Goal: Task Accomplishment & Management: Complete application form

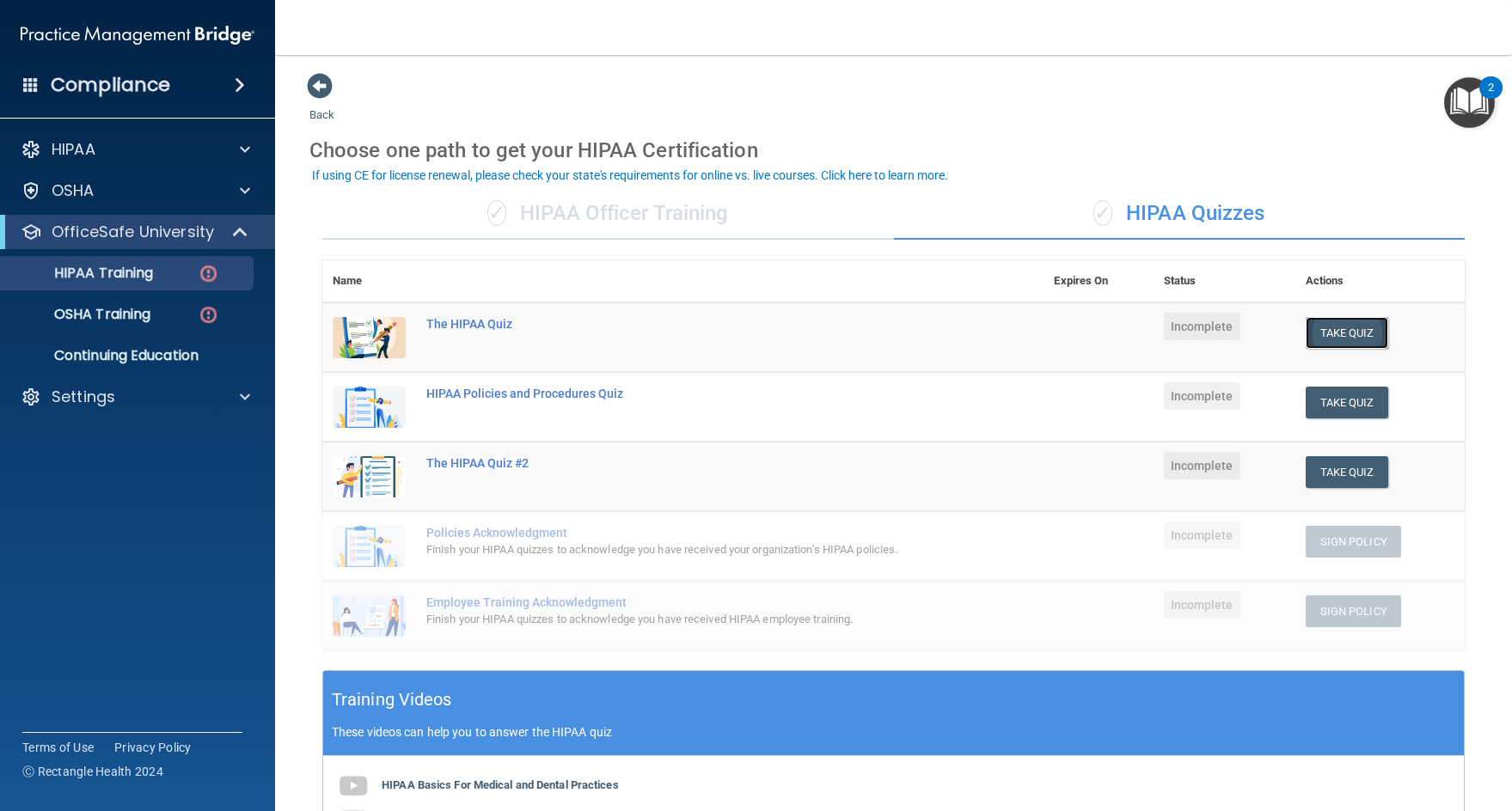
click at [1320, 337] on button "Take Quiz" at bounding box center [1347, 333] width 83 height 32
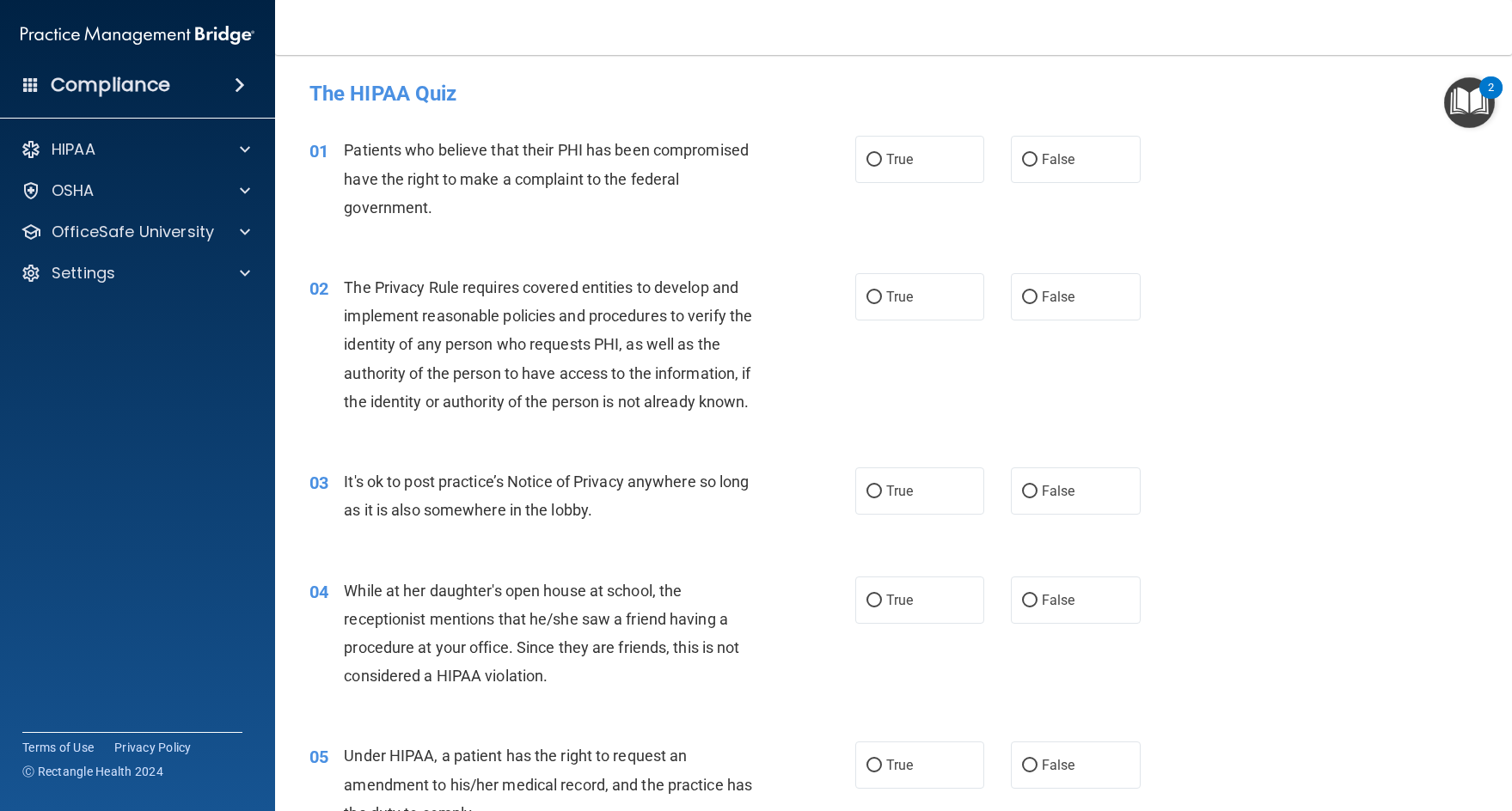
click at [626, 148] on span "Patients who believe that their PHI has been compromised have the right to make…" at bounding box center [546, 179] width 404 height 75
click at [1143, 654] on div "04 While at her daughter's open house at school, the receptionist mentions that…" at bounding box center [893, 637] width 1194 height 165
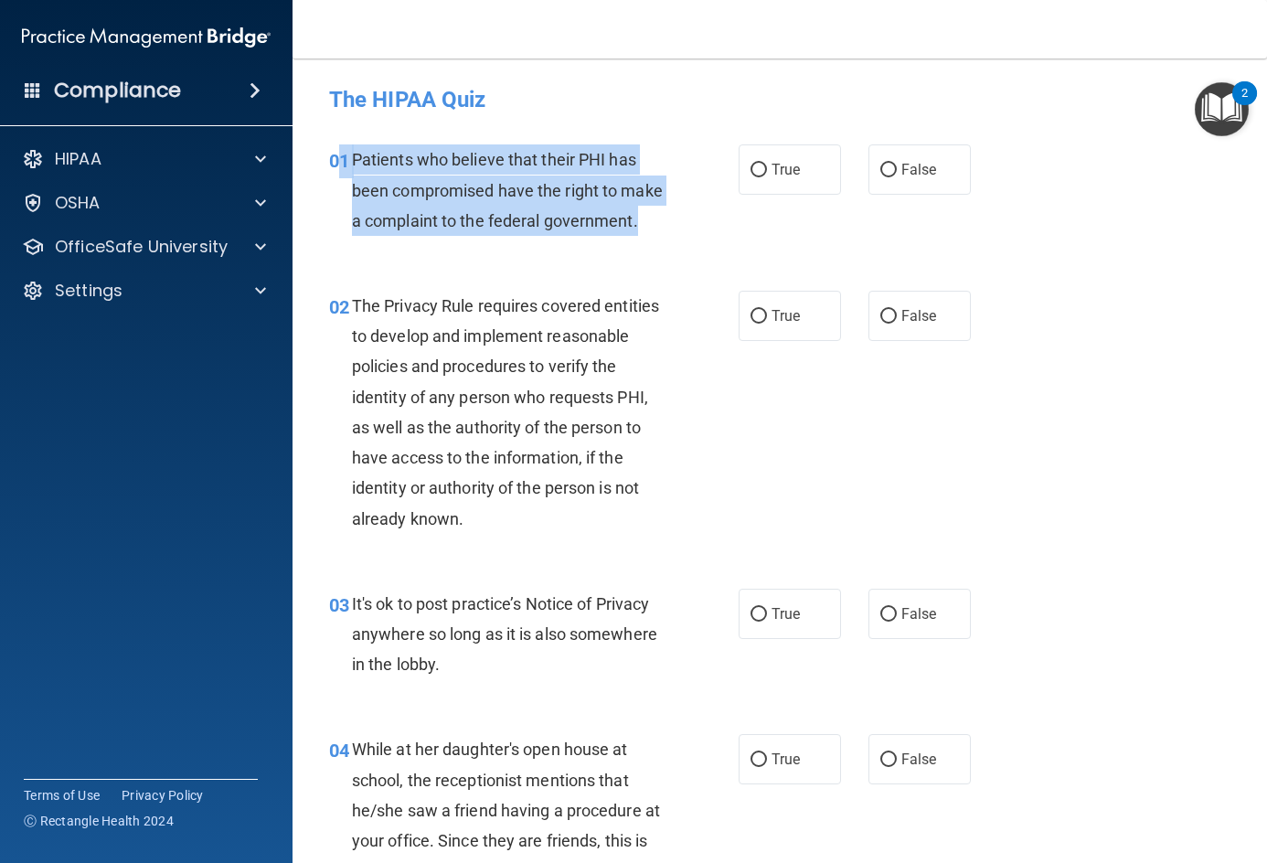
drag, startPoint x: 371, startPoint y: 150, endPoint x: 442, endPoint y: 261, distance: 132.4
click at [442, 245] on div "01 Patients who believe that their PHI has been compromised have the right to m…" at bounding box center [534, 194] width 464 height 101
click at [452, 186] on span "Patients who believe that their PHI has been compromised have the right to make…" at bounding box center [507, 190] width 311 height 80
drag, startPoint x: 354, startPoint y: 158, endPoint x: 440, endPoint y: 260, distance: 133.6
click at [440, 229] on span "Patients who believe that their PHI has been compromised have the right to make…" at bounding box center [507, 190] width 311 height 80
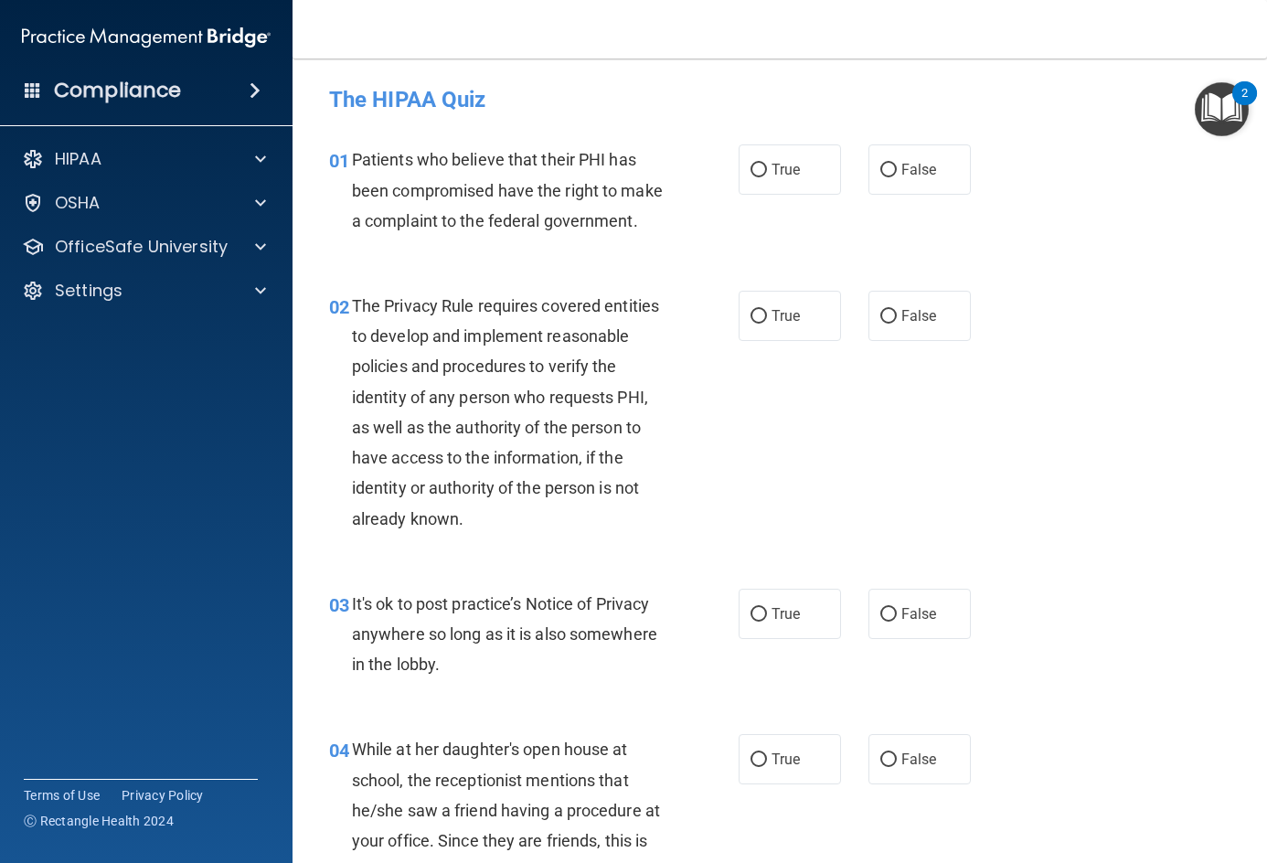
click at [973, 89] on h4 "The HIPAA Quiz" at bounding box center [779, 100] width 901 height 24
click at [781, 179] on label "True" at bounding box center [790, 169] width 102 height 50
click at [767, 177] on input "True" at bounding box center [758, 171] width 16 height 14
radio input "true"
click at [784, 176] on span "True" at bounding box center [785, 169] width 28 height 17
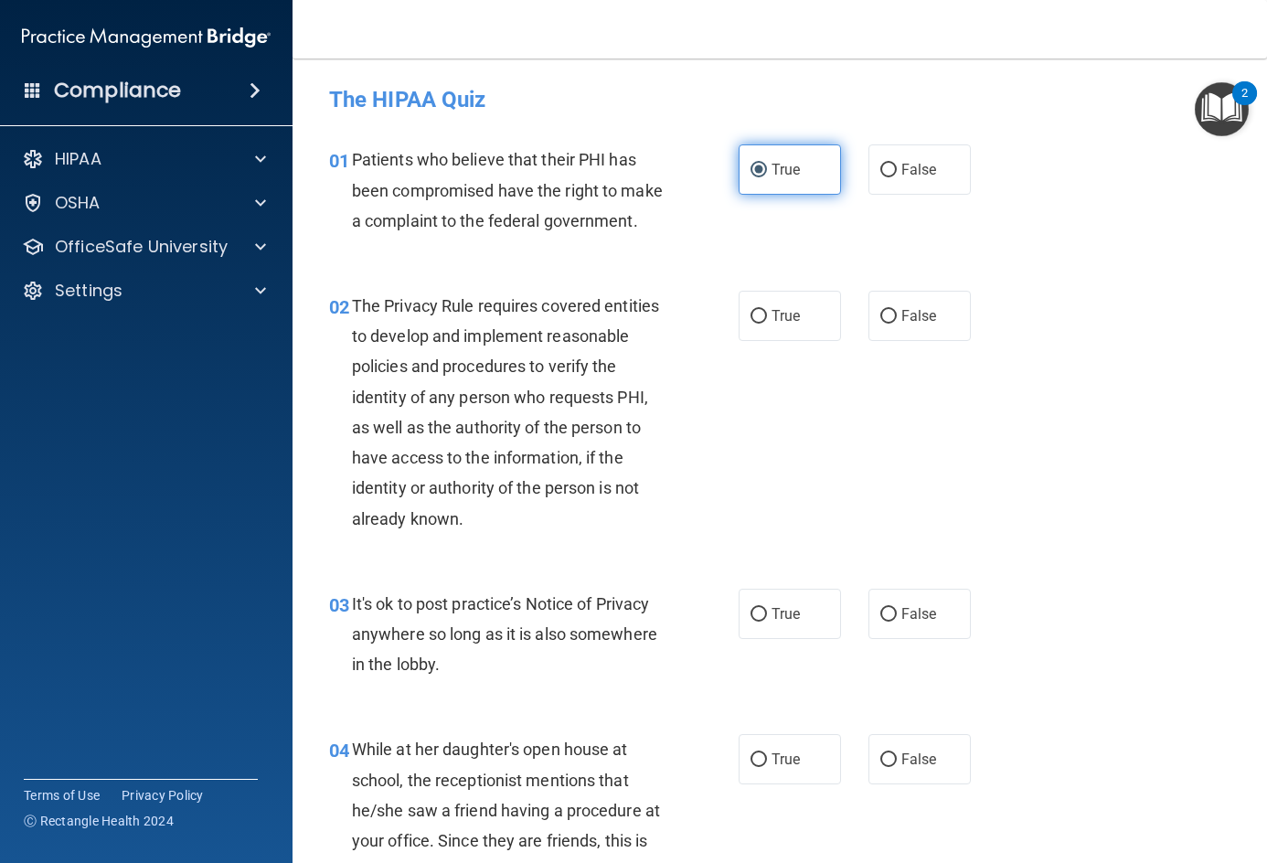
click at [767, 176] on input "True" at bounding box center [758, 171] width 16 height 14
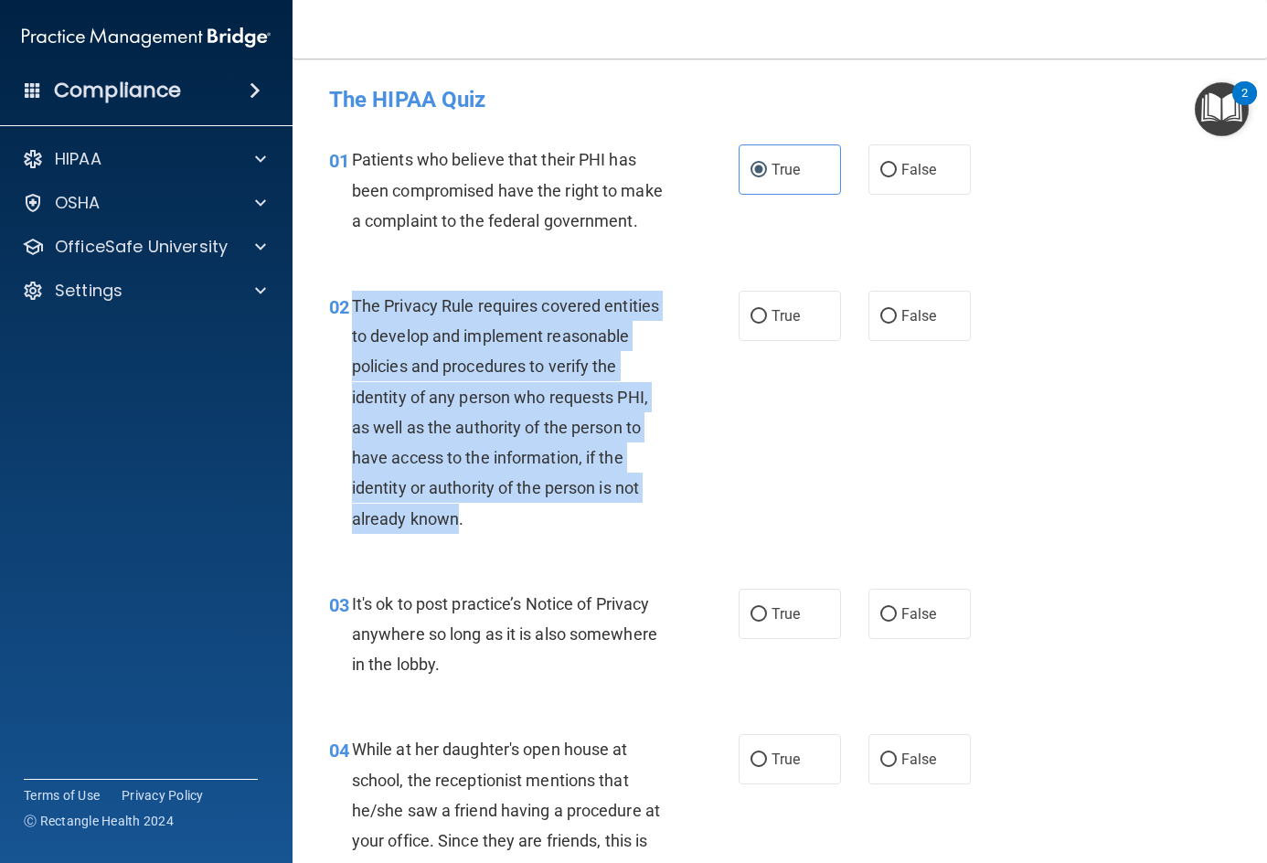
drag, startPoint x: 355, startPoint y: 331, endPoint x: 458, endPoint y: 540, distance: 233.4
click at [458, 528] on span "The Privacy Rule requires covered entities to develop and implement reasonable …" at bounding box center [505, 412] width 307 height 232
click at [673, 485] on div "The Privacy Rule requires covered entities to develop and implement reasonable …" at bounding box center [516, 412] width 328 height 243
drag, startPoint x: 348, startPoint y: 336, endPoint x: 460, endPoint y: 549, distance: 240.4
click at [460, 543] on div "02 The Privacy Rule requires covered entities to develop and implement reasonab…" at bounding box center [534, 417] width 464 height 252
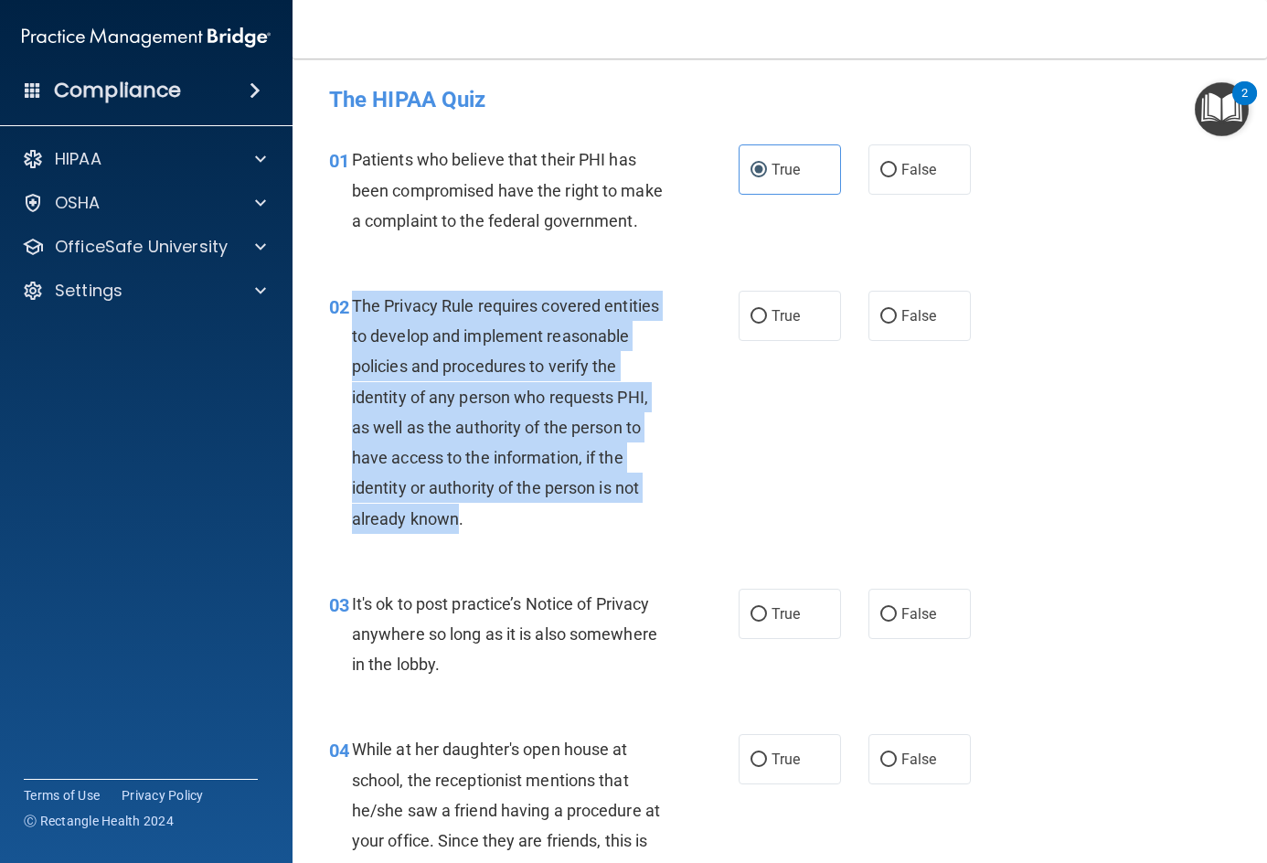
copy div "The Privacy Rule requires covered entities to develop and implement reasonable …"
click at [620, 440] on div "The Privacy Rule requires covered entities to develop and implement reasonable …" at bounding box center [516, 412] width 328 height 243
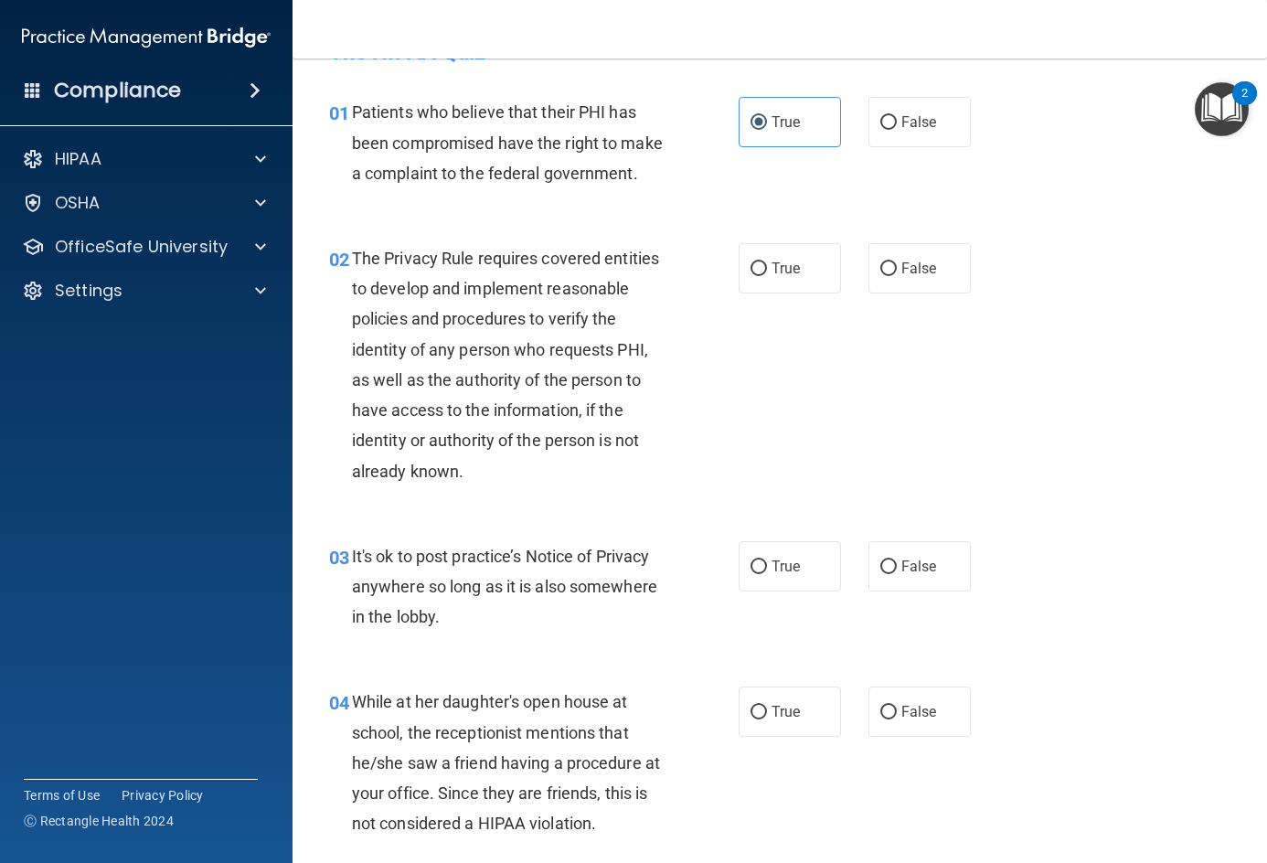
scroll to position [91, 0]
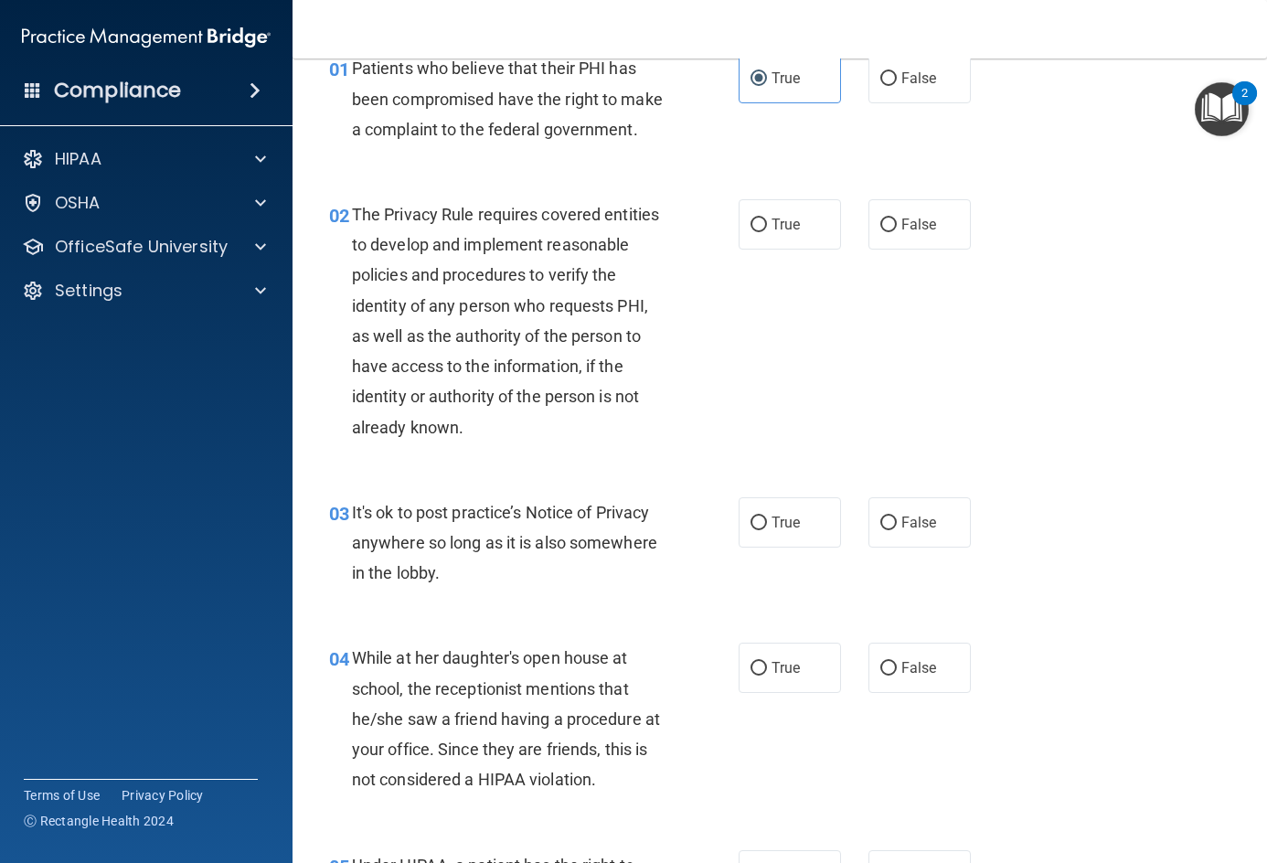
click at [608, 358] on span "The Privacy Rule requires covered entities to develop and implement reasonable …" at bounding box center [505, 321] width 307 height 232
click at [755, 232] on input "True" at bounding box center [758, 225] width 16 height 14
radio input "true"
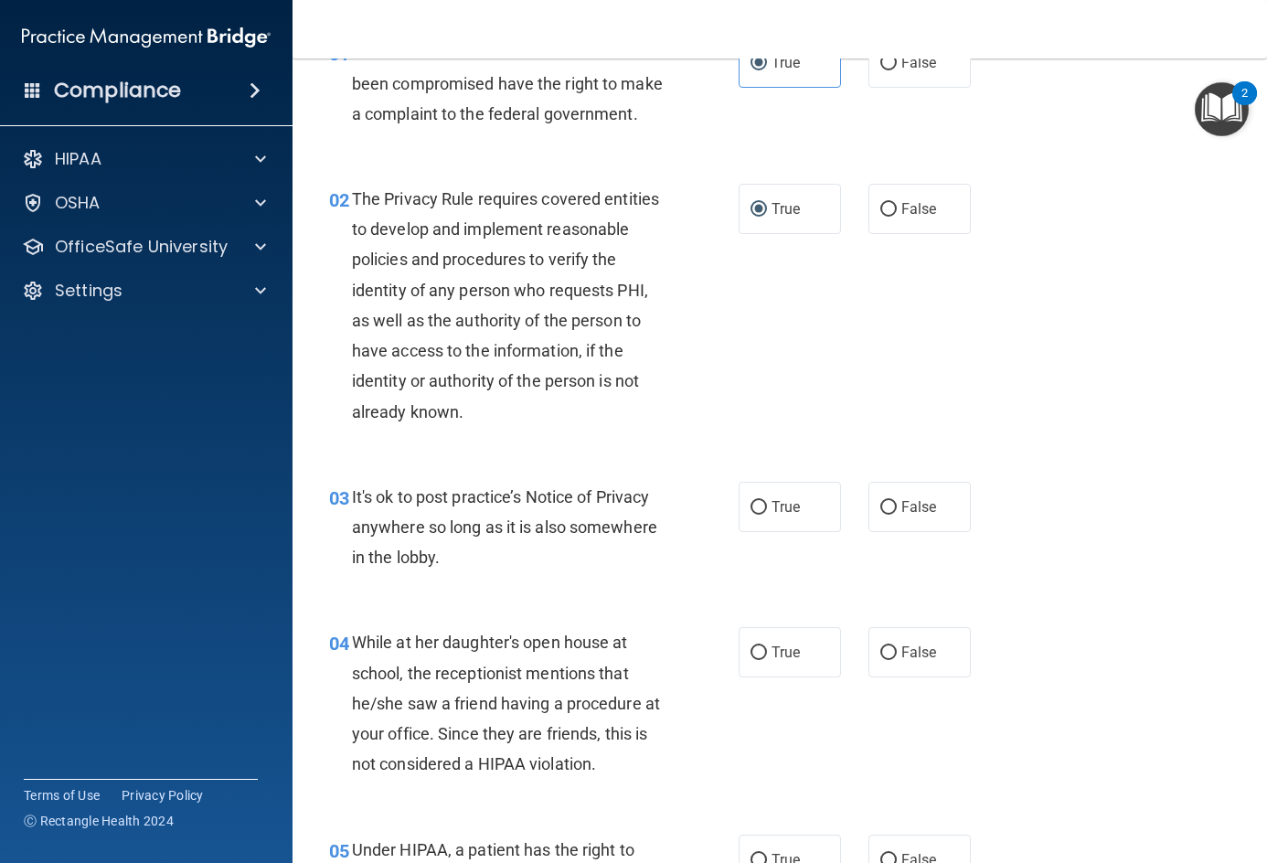
scroll to position [274, 0]
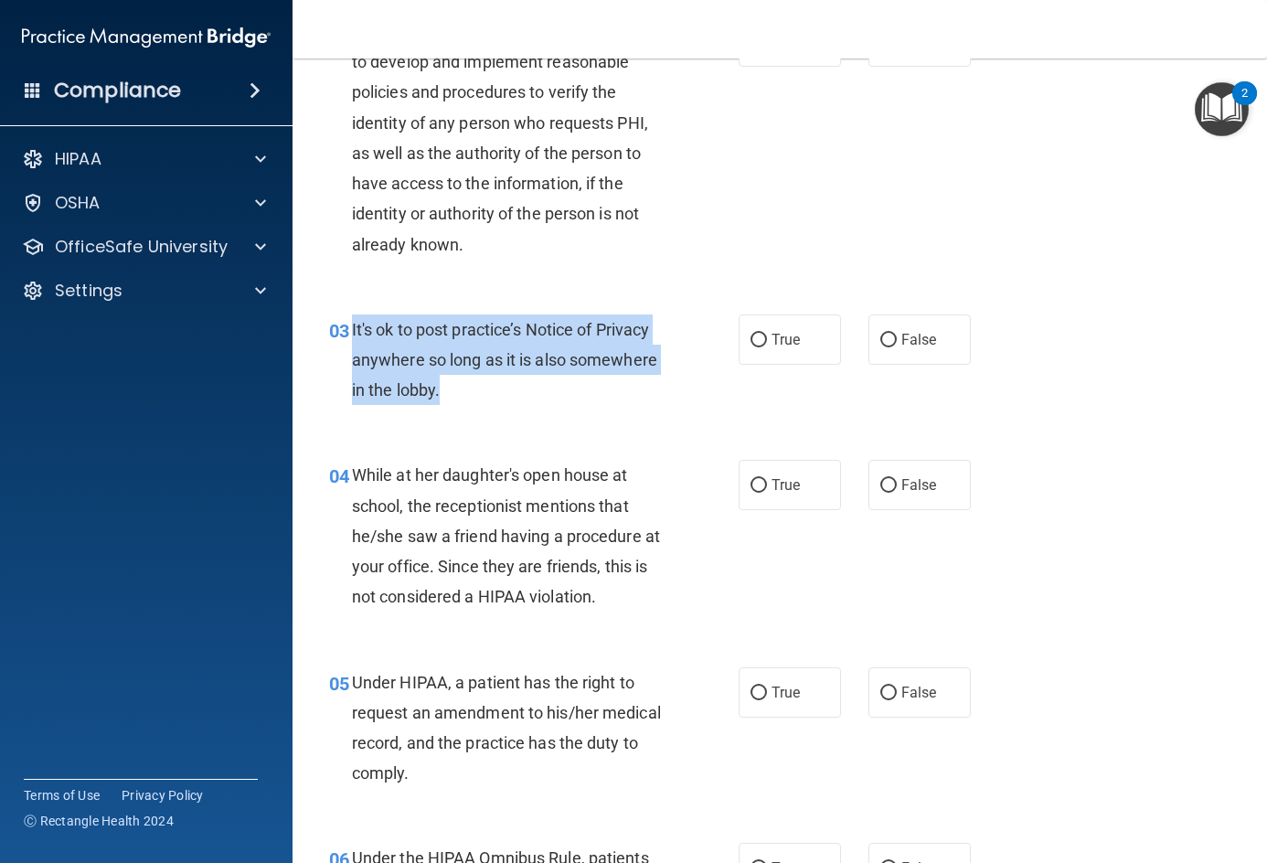
drag, startPoint x: 349, startPoint y: 353, endPoint x: 441, endPoint y: 430, distance: 120.7
click at [441, 415] on div "03 It's ok to post practice’s Notice of Privacy anywhere so long as it is also …" at bounding box center [534, 364] width 464 height 101
copy div "It's ok to post practice’s Notice of Privacy anywhere so long as it is also som…"
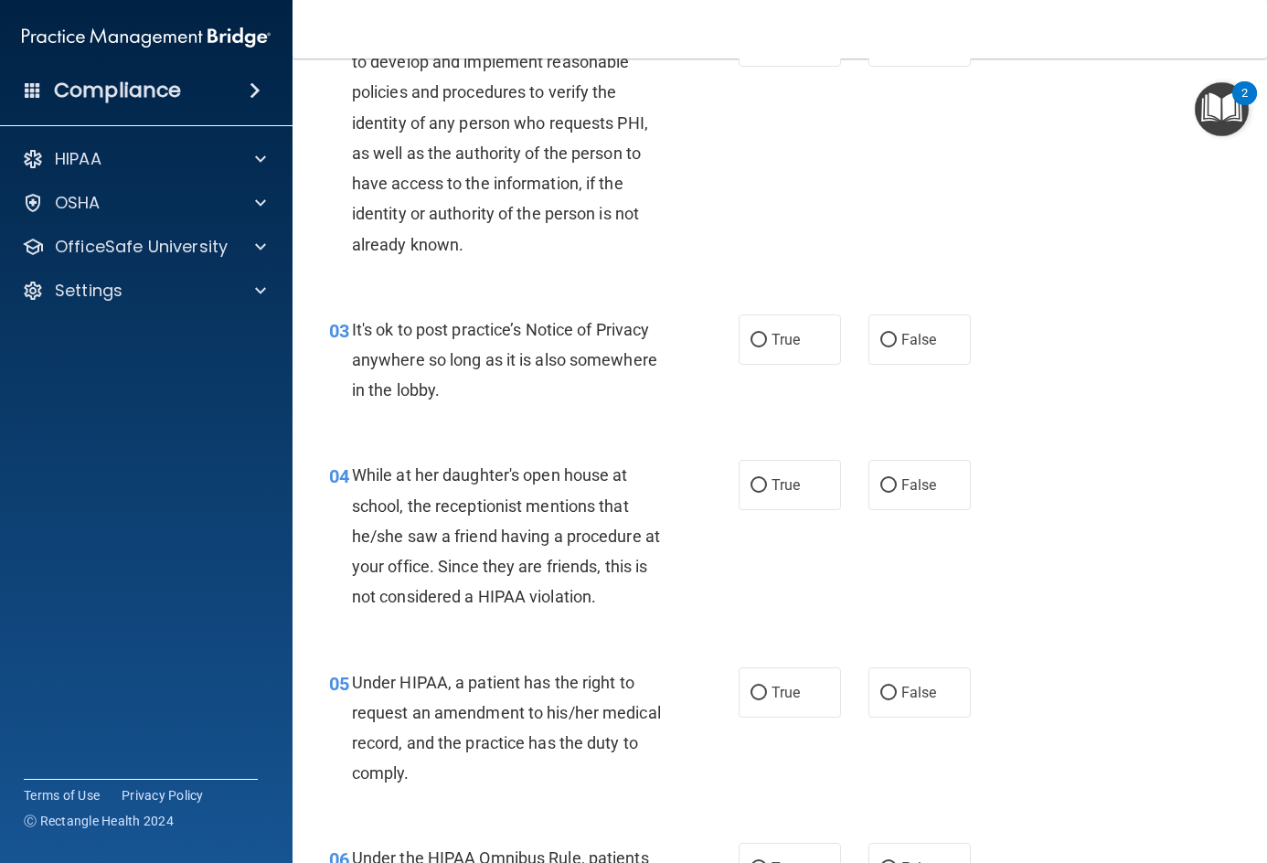
click at [1160, 427] on div "03 It's ok to post practice’s Notice of Privacy anywhere so long as it is also …" at bounding box center [779, 365] width 929 height 146
click at [930, 356] on label "False" at bounding box center [919, 339] width 102 height 50
click at [897, 347] on input "False" at bounding box center [888, 341] width 16 height 14
radio input "true"
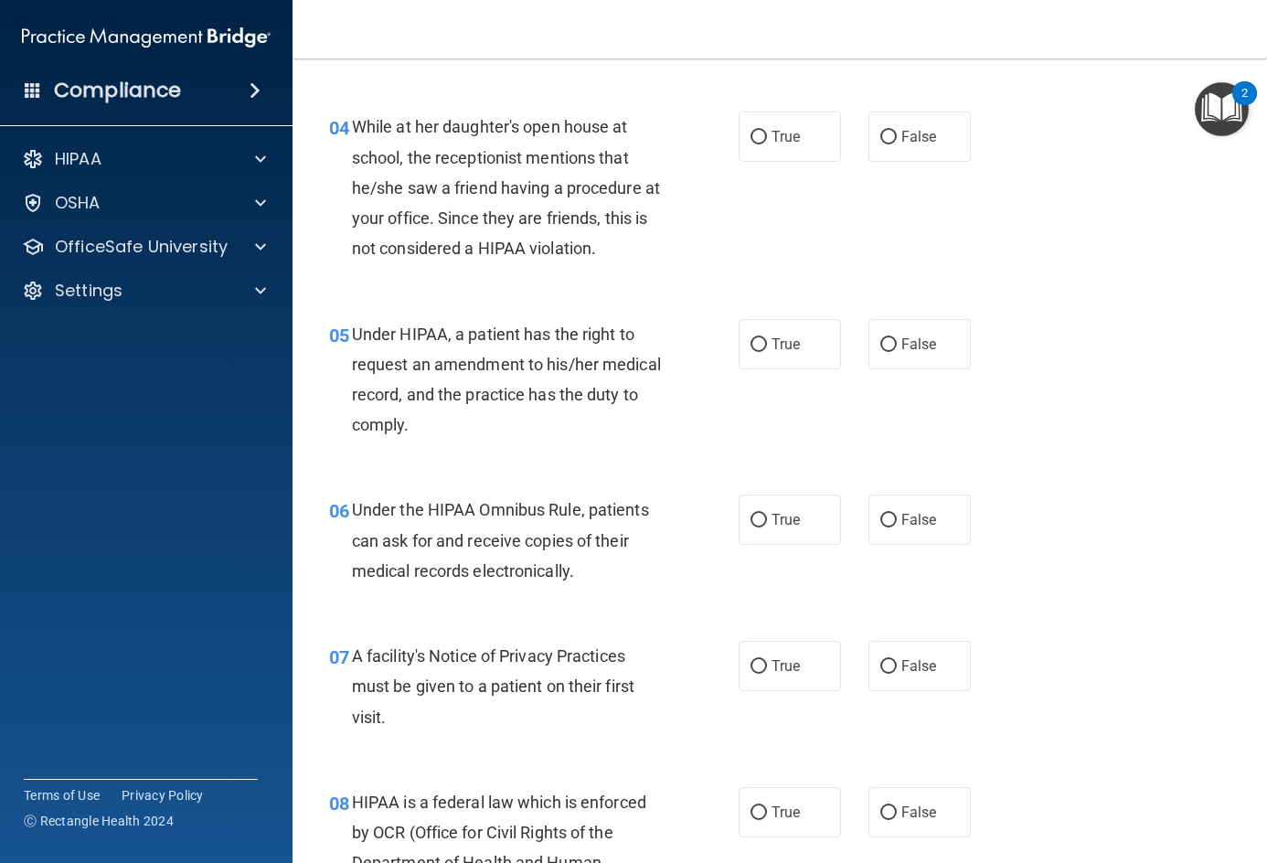
scroll to position [457, 0]
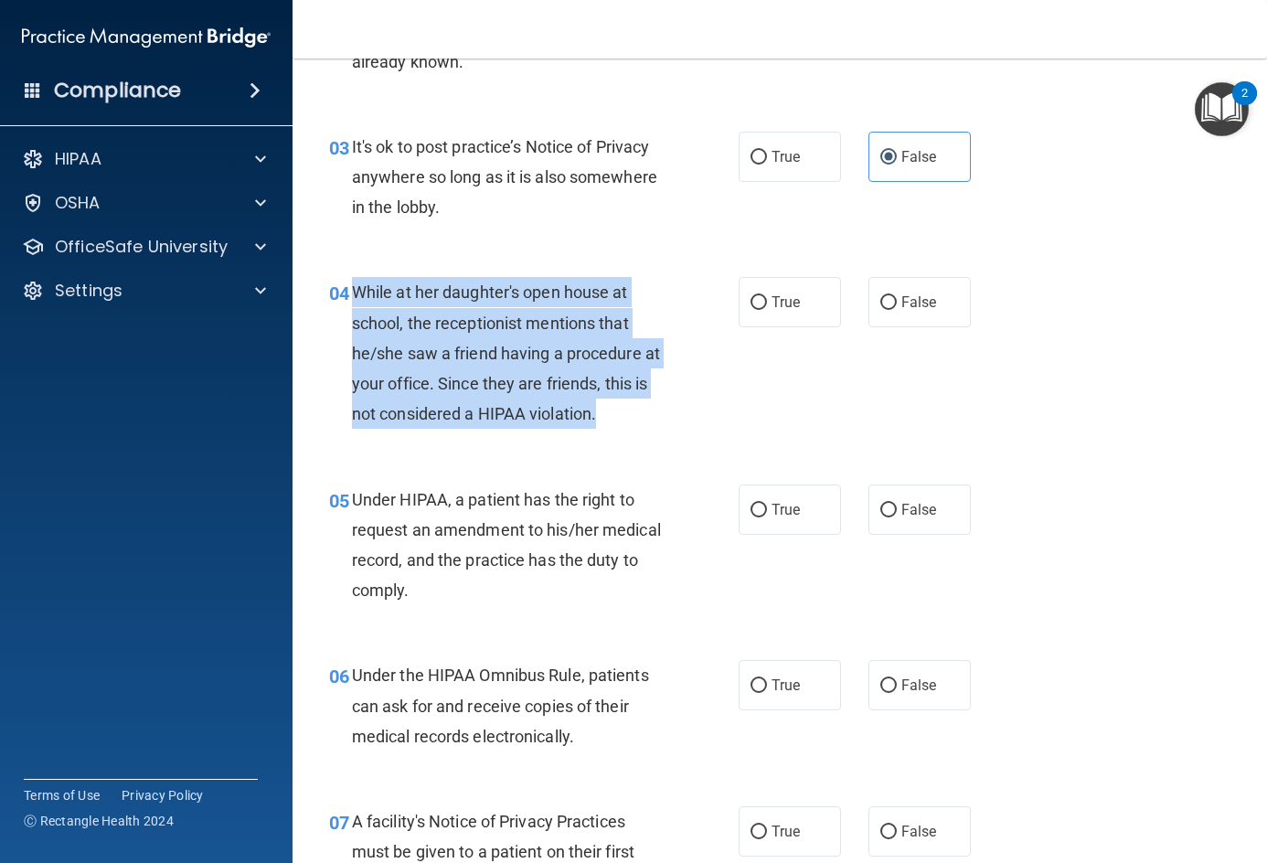
drag, startPoint x: 347, startPoint y: 327, endPoint x: 618, endPoint y: 454, distance: 298.9
click at [618, 438] on div "04 While at her daughter's open house at school, the receptionist mentions that…" at bounding box center [534, 357] width 464 height 161
copy div "While at her daughter's open house at school, the receptionist mentions that he…"
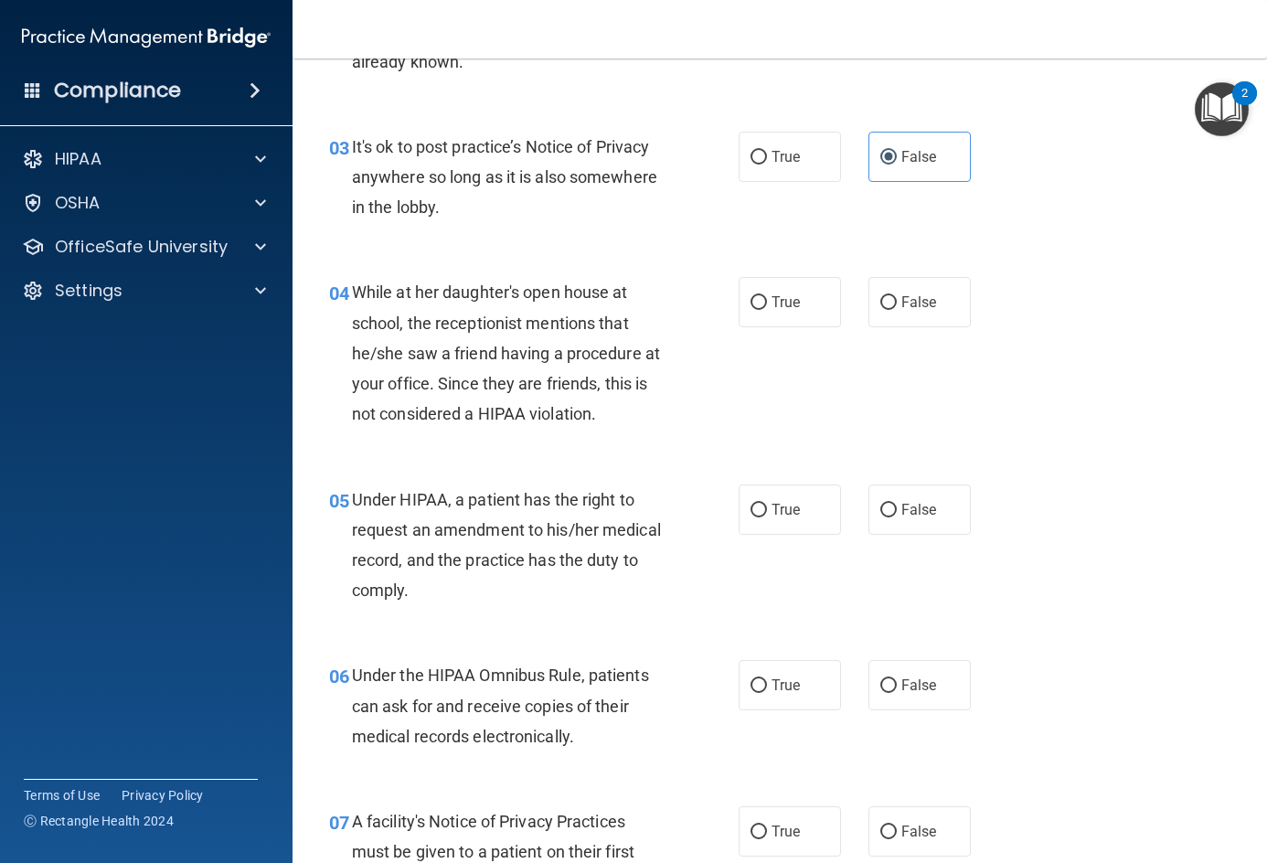
click at [962, 407] on div "04 While at her daughter's open house at school, the receptionist mentions that…" at bounding box center [779, 357] width 929 height 207
click at [911, 315] on label "False" at bounding box center [919, 302] width 102 height 50
click at [897, 310] on input "False" at bounding box center [888, 303] width 16 height 14
radio input "true"
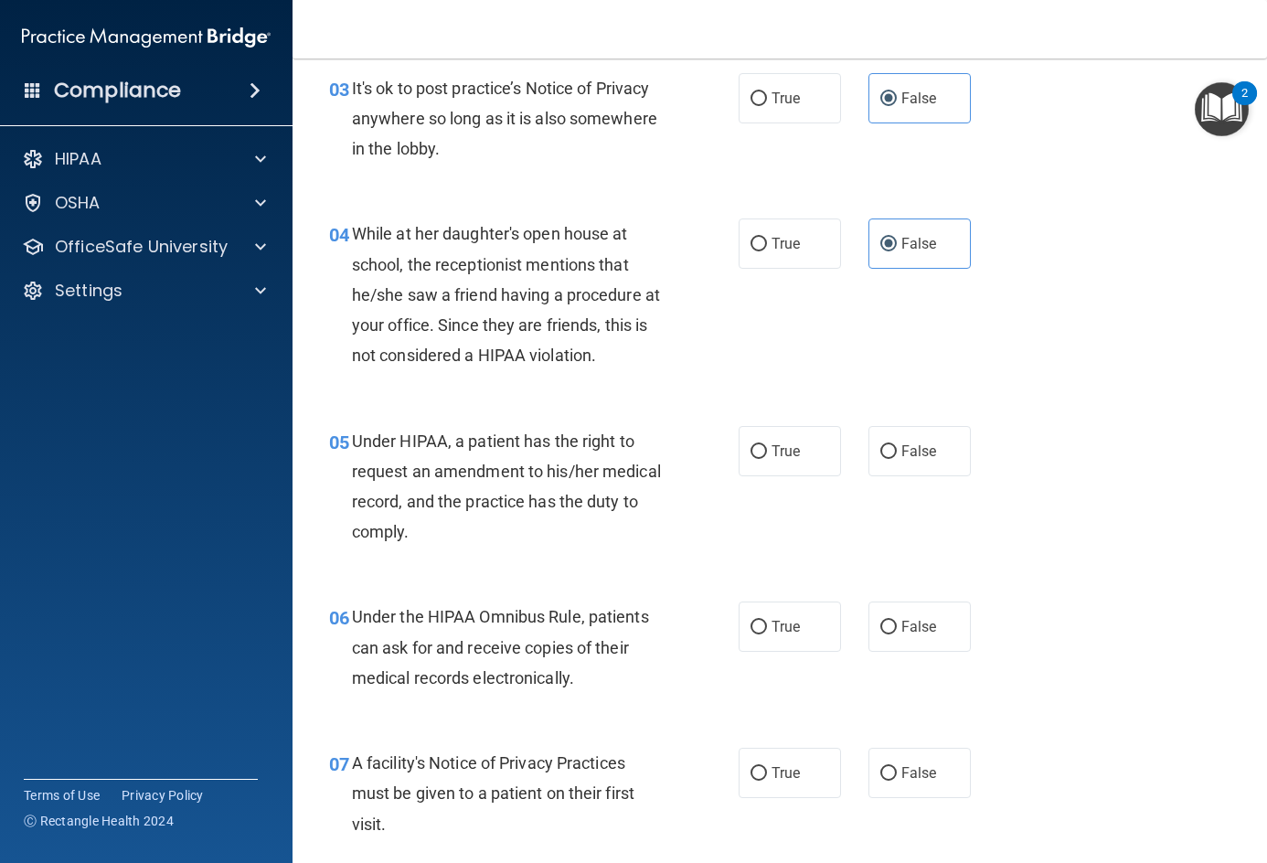
scroll to position [548, 0]
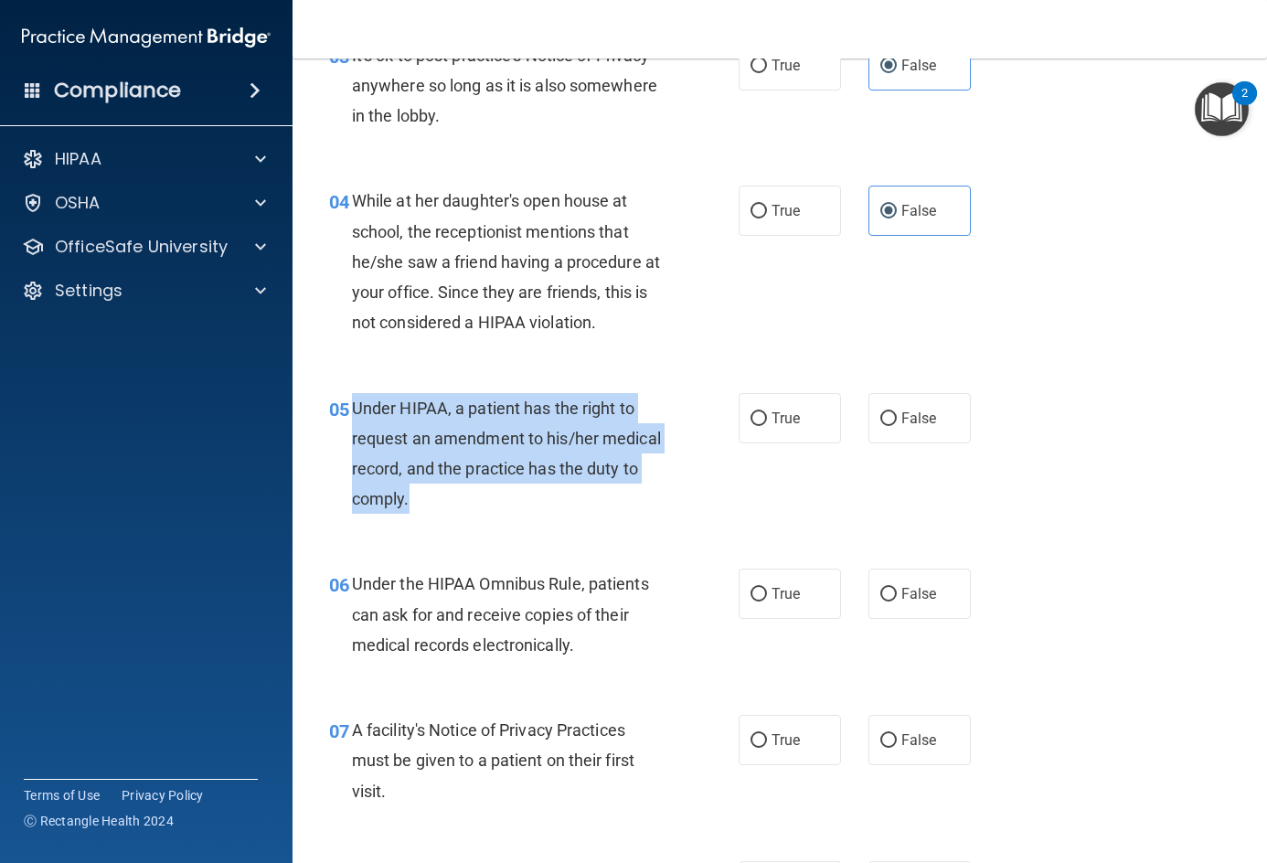
drag, startPoint x: 350, startPoint y: 437, endPoint x: 473, endPoint y: 526, distance: 152.5
click at [473, 524] on div "05 Under HIPAA, a patient has the right to request an amendment to his/her medi…" at bounding box center [534, 458] width 464 height 131
copy div "Under HIPAA, a patient has the right to request an amendment to his/her medical…"
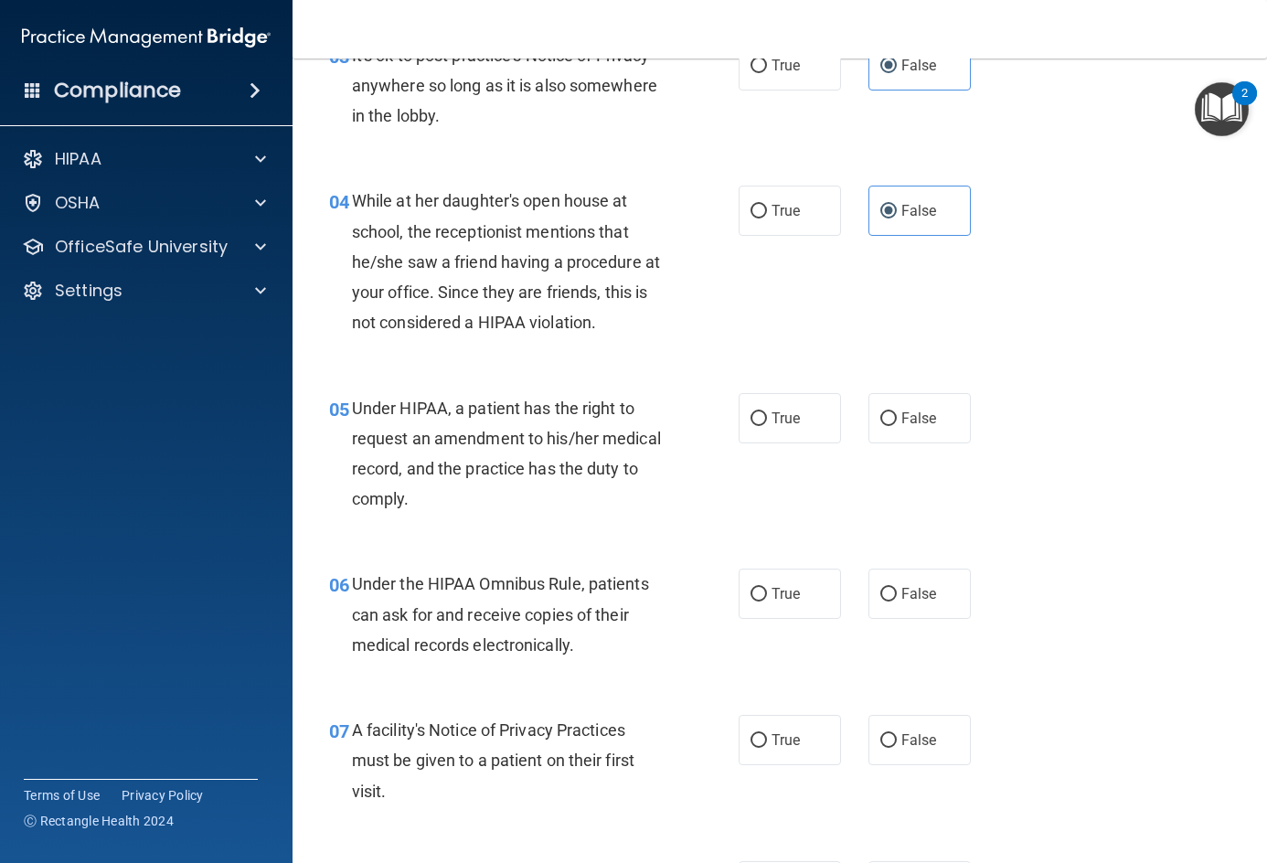
click at [971, 483] on div "05 Under HIPAA, a patient has the right to request an amendment to his/her medi…" at bounding box center [779, 458] width 929 height 176
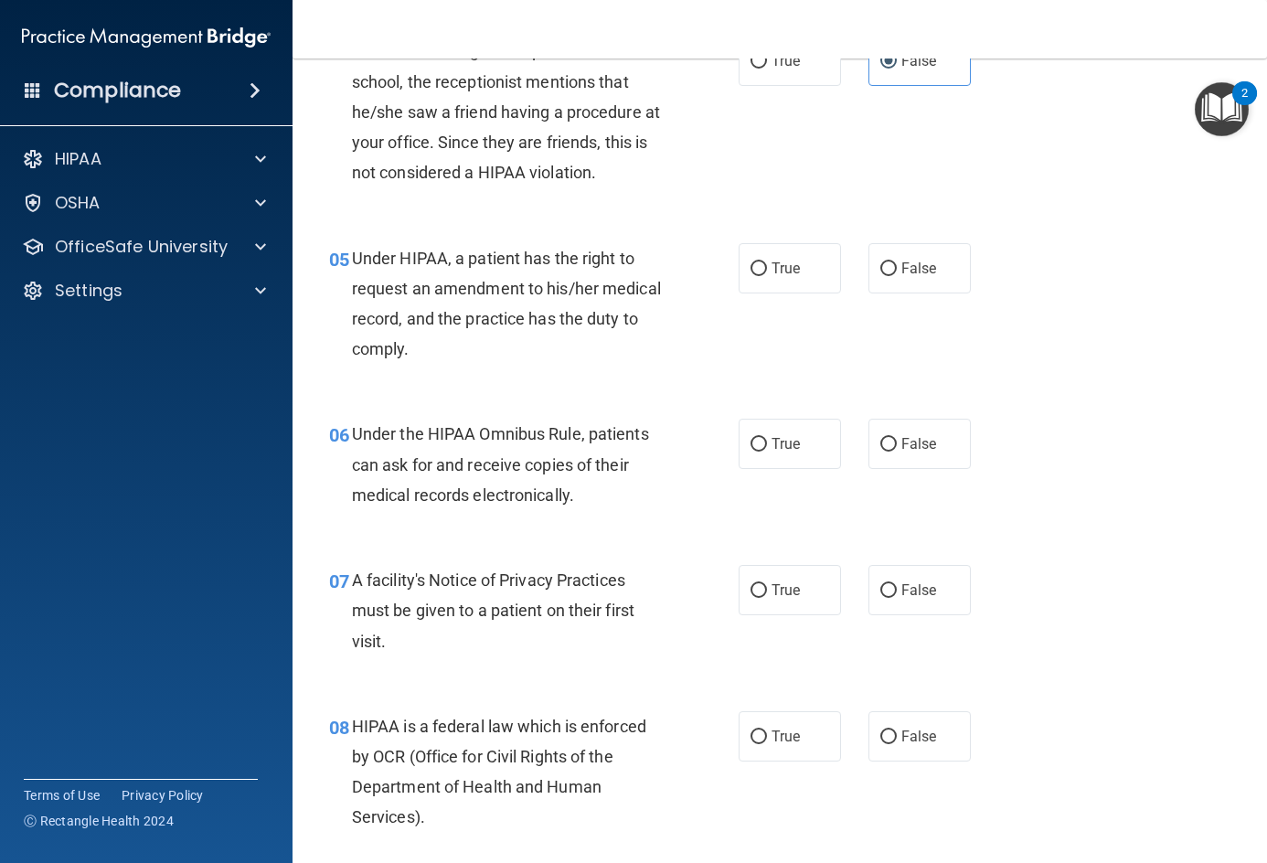
scroll to position [731, 0]
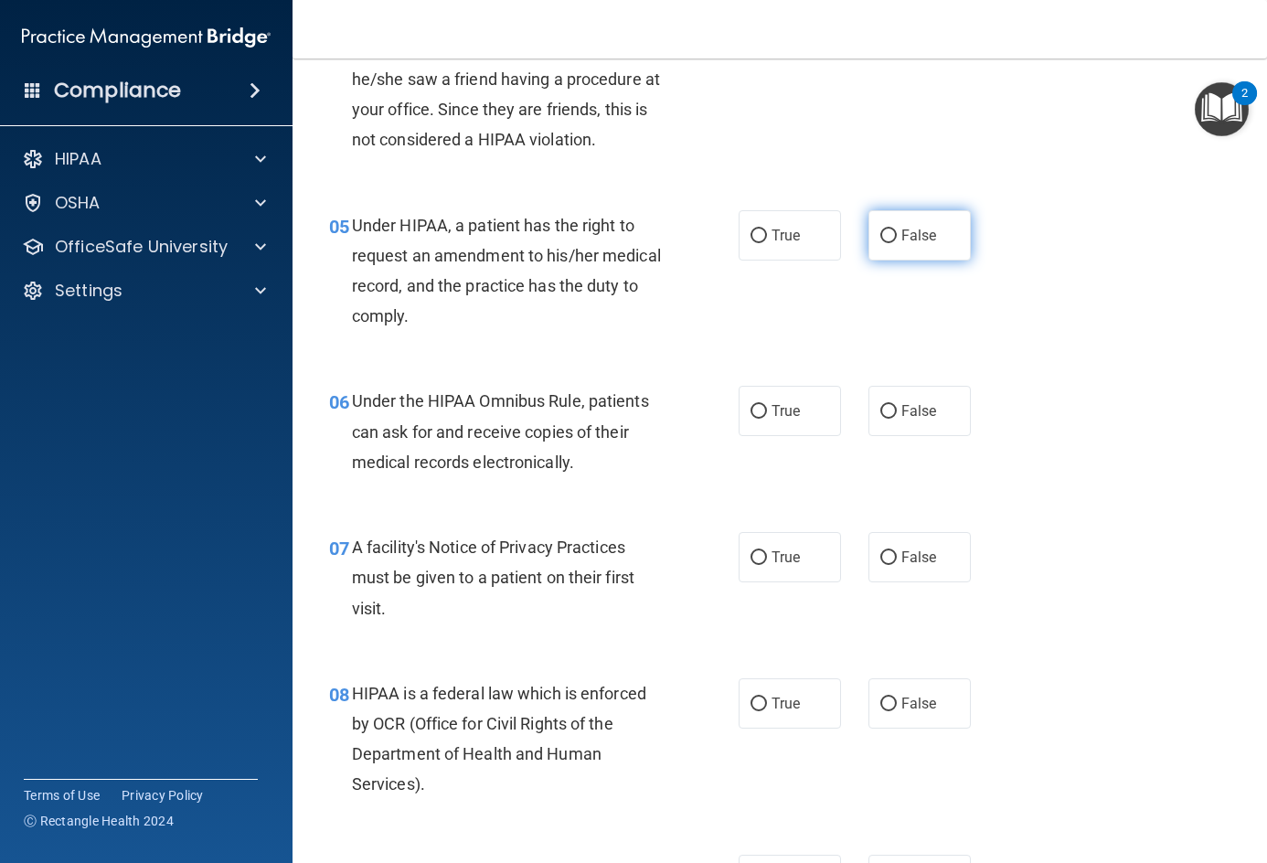
click at [952, 260] on label "False" at bounding box center [919, 235] width 102 height 50
click at [897, 243] on input "False" at bounding box center [888, 236] width 16 height 14
radio input "true"
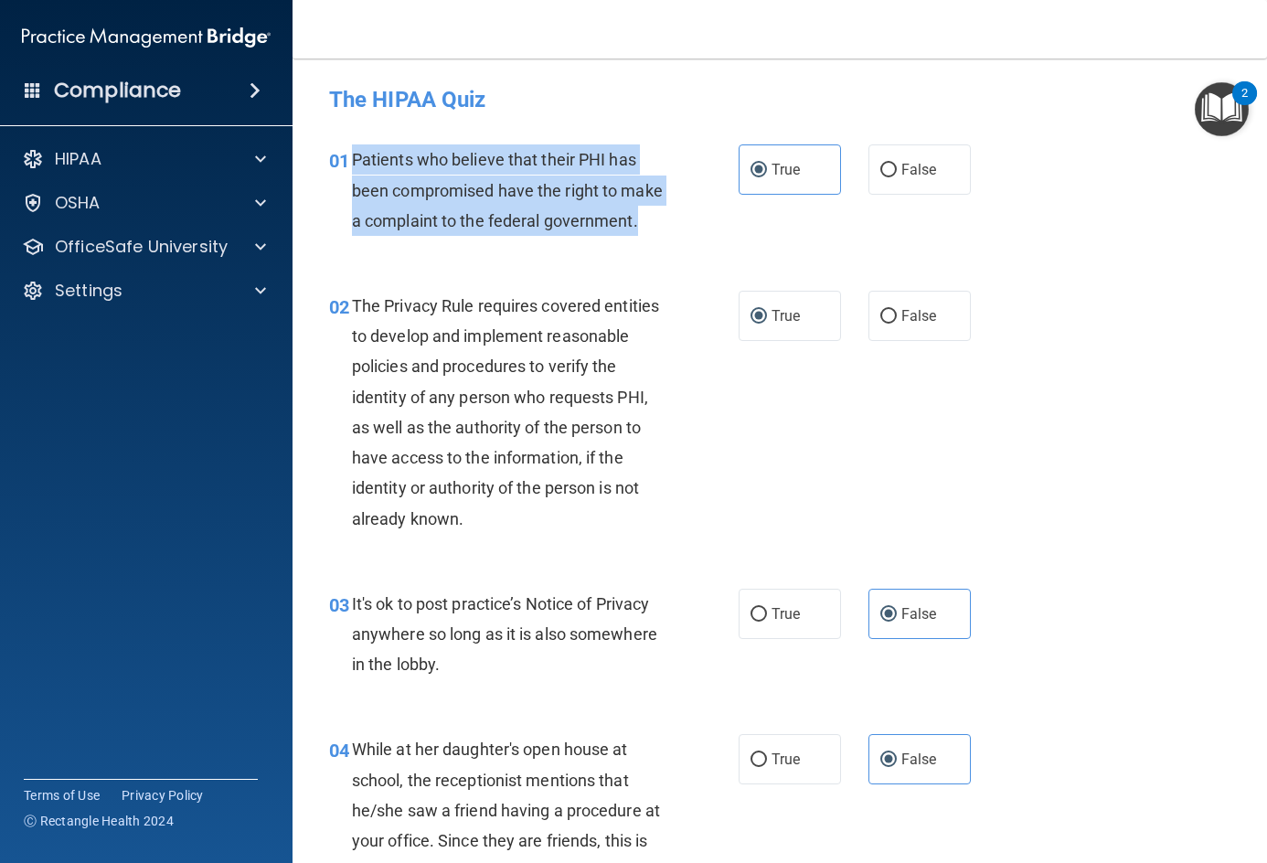
drag, startPoint x: 347, startPoint y: 154, endPoint x: 447, endPoint y: 259, distance: 144.8
click at [447, 245] on div "01 Patients who believe that their PHI has been compromised have the right to m…" at bounding box center [534, 194] width 464 height 101
copy div "Patients who believe that their PHI has been compromised have the right to make…"
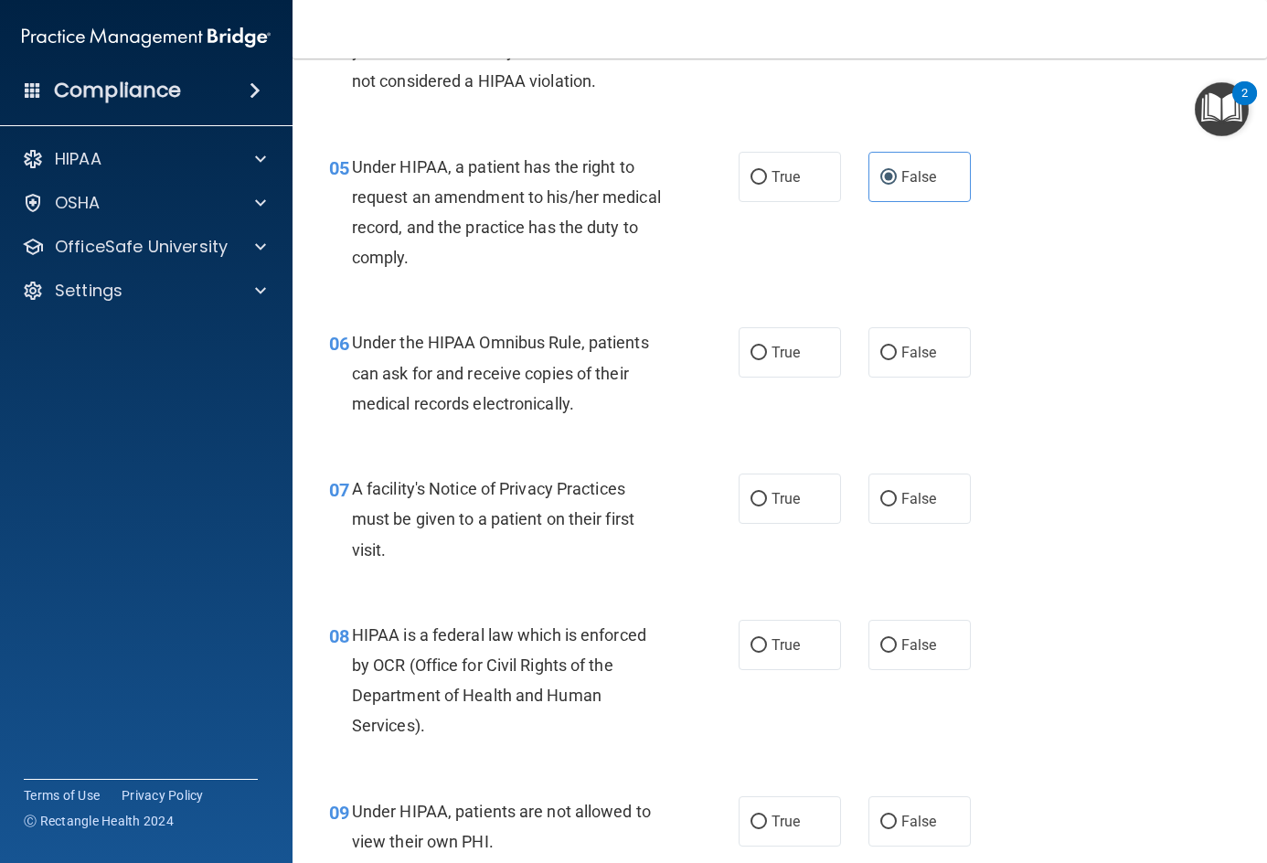
scroll to position [823, 0]
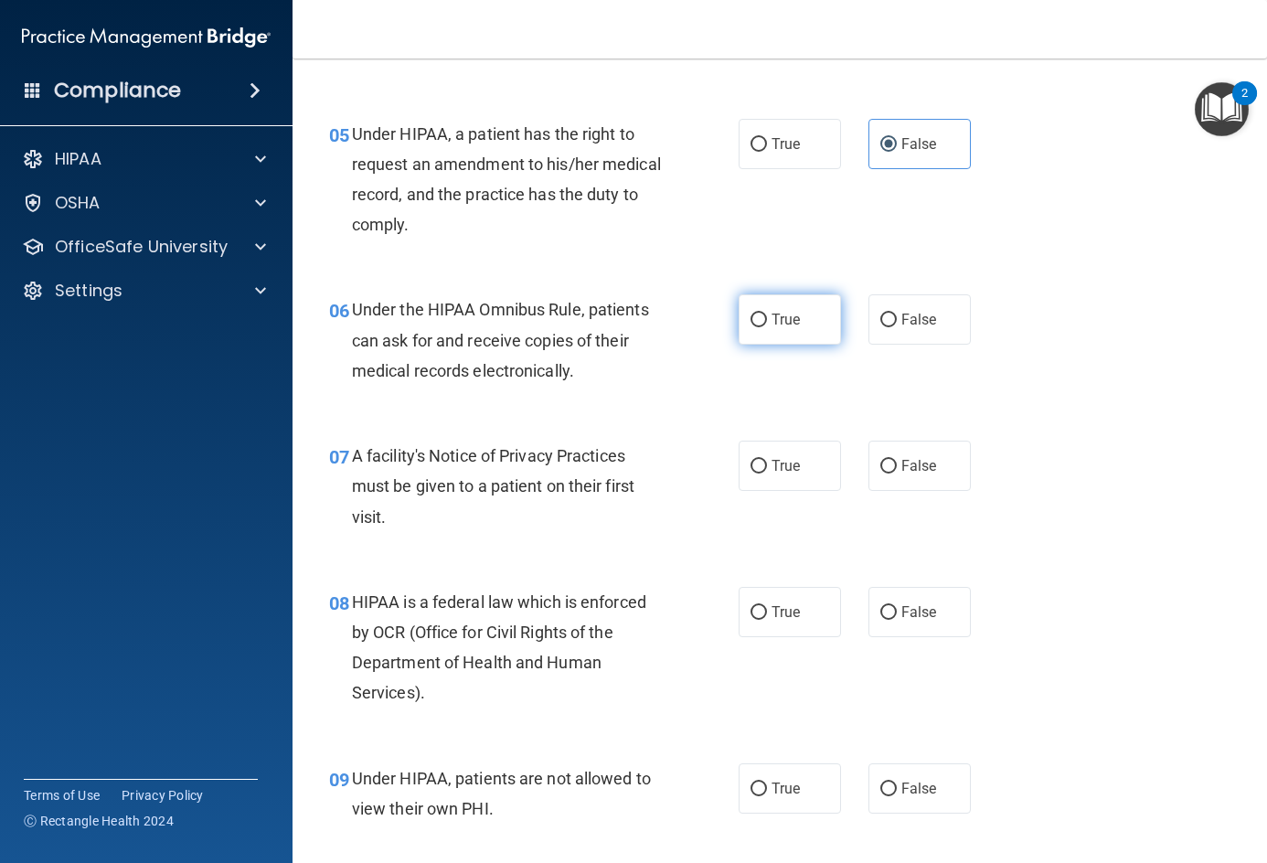
click at [767, 340] on label "True" at bounding box center [790, 319] width 102 height 50
click at [767, 327] on input "True" at bounding box center [758, 321] width 16 height 14
radio input "true"
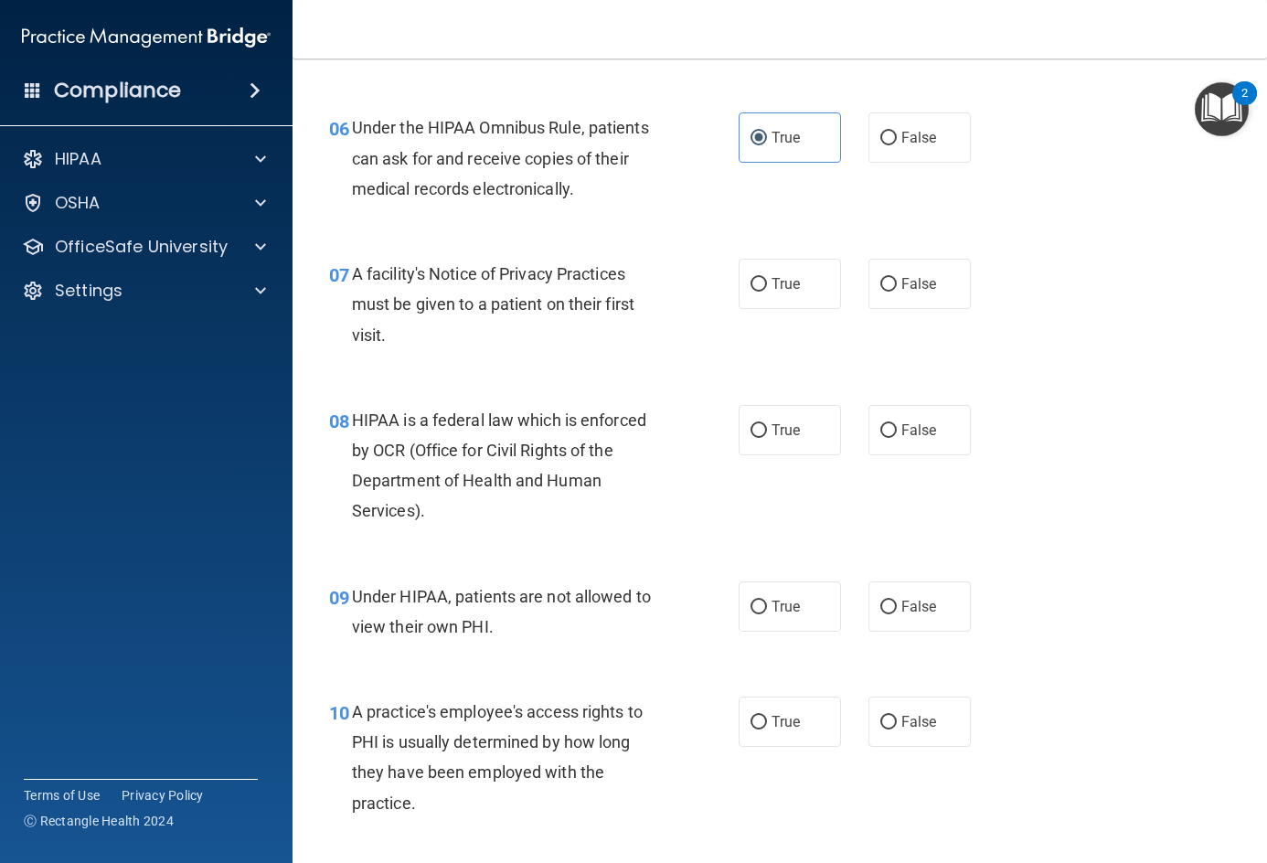
scroll to position [1005, 0]
click at [806, 303] on label "True" at bounding box center [790, 283] width 102 height 50
click at [767, 291] on input "True" at bounding box center [758, 284] width 16 height 14
radio input "true"
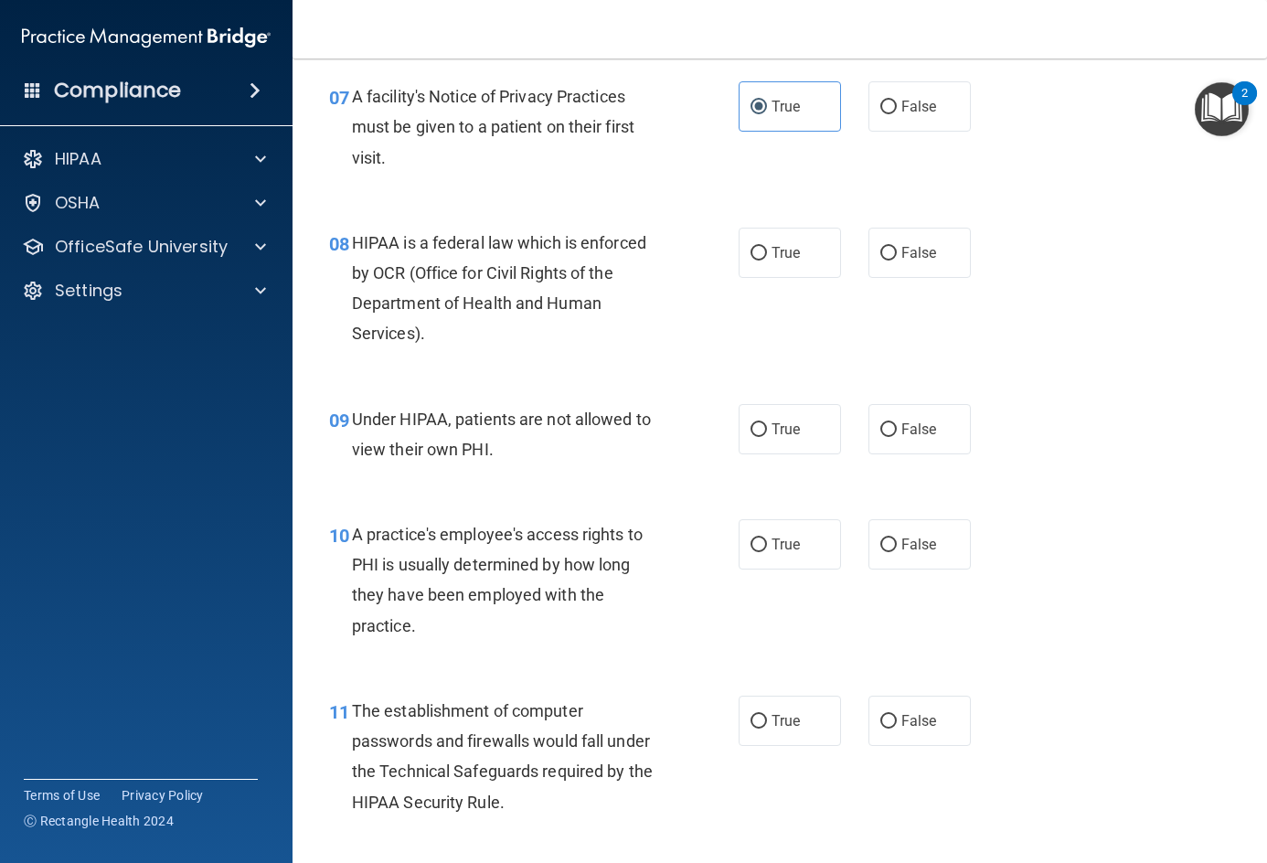
scroll to position [1188, 0]
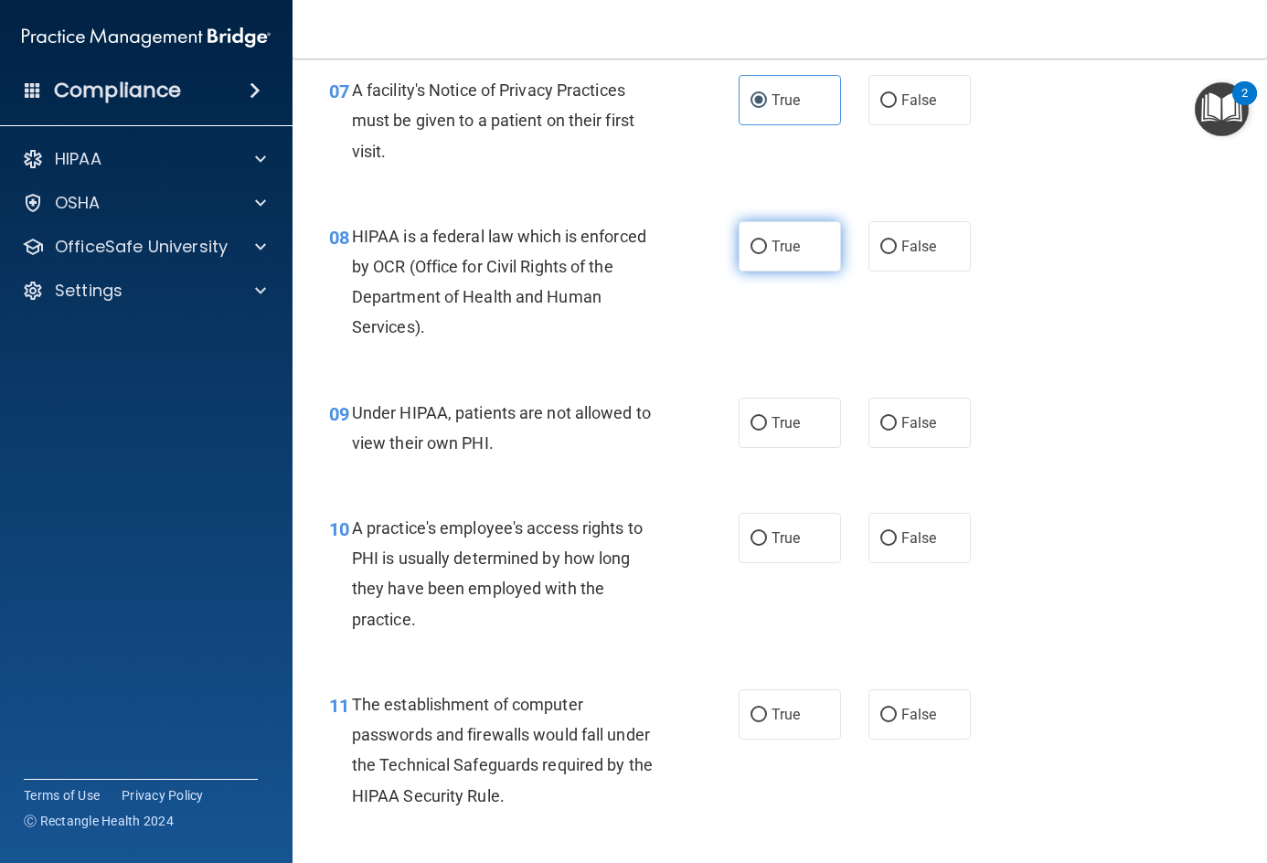
drag, startPoint x: 824, startPoint y: 267, endPoint x: 808, endPoint y: 274, distance: 17.2
click at [808, 271] on label "True" at bounding box center [790, 246] width 102 height 50
click at [767, 254] on input "True" at bounding box center [758, 247] width 16 height 14
radio input "true"
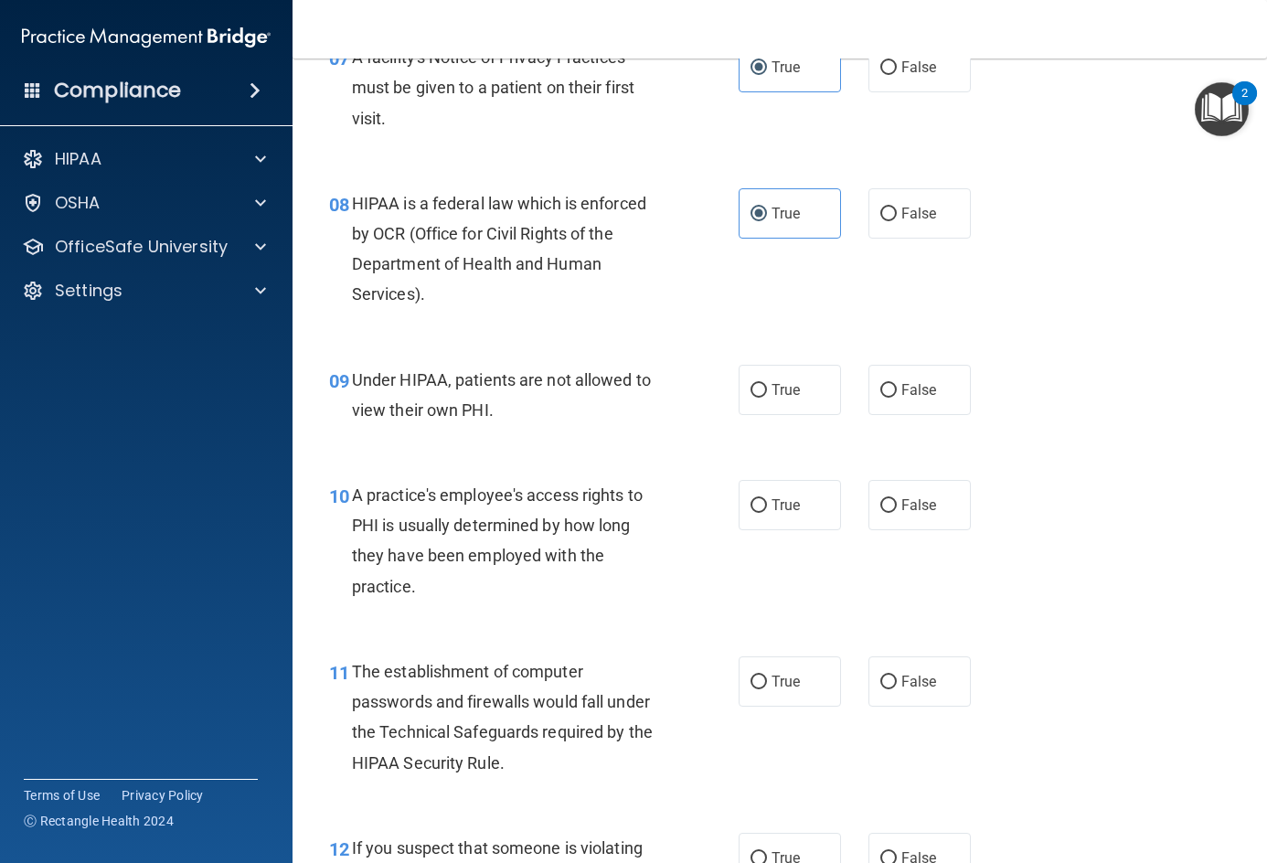
scroll to position [1280, 0]
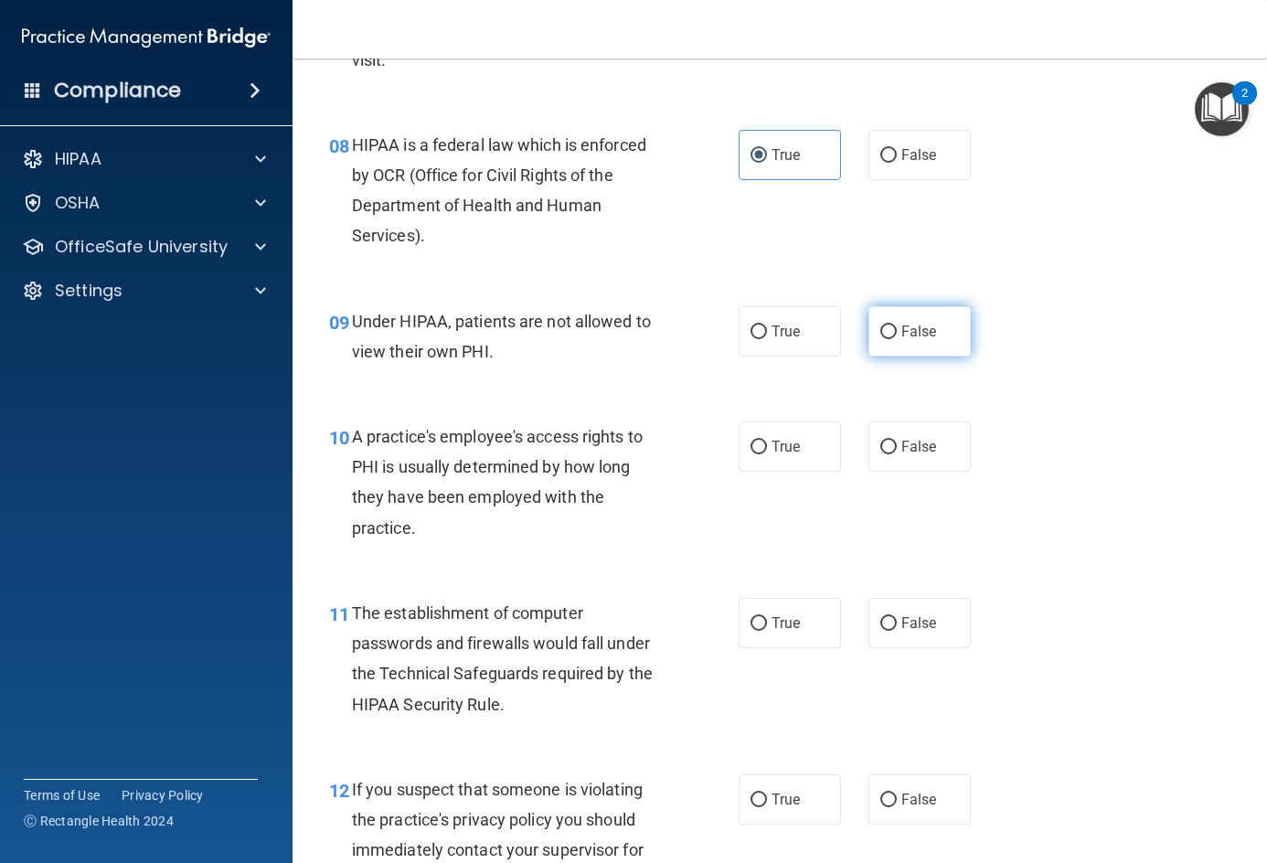
click at [888, 345] on label "False" at bounding box center [919, 331] width 102 height 50
click at [888, 339] on input "False" at bounding box center [888, 332] width 16 height 14
radio input "true"
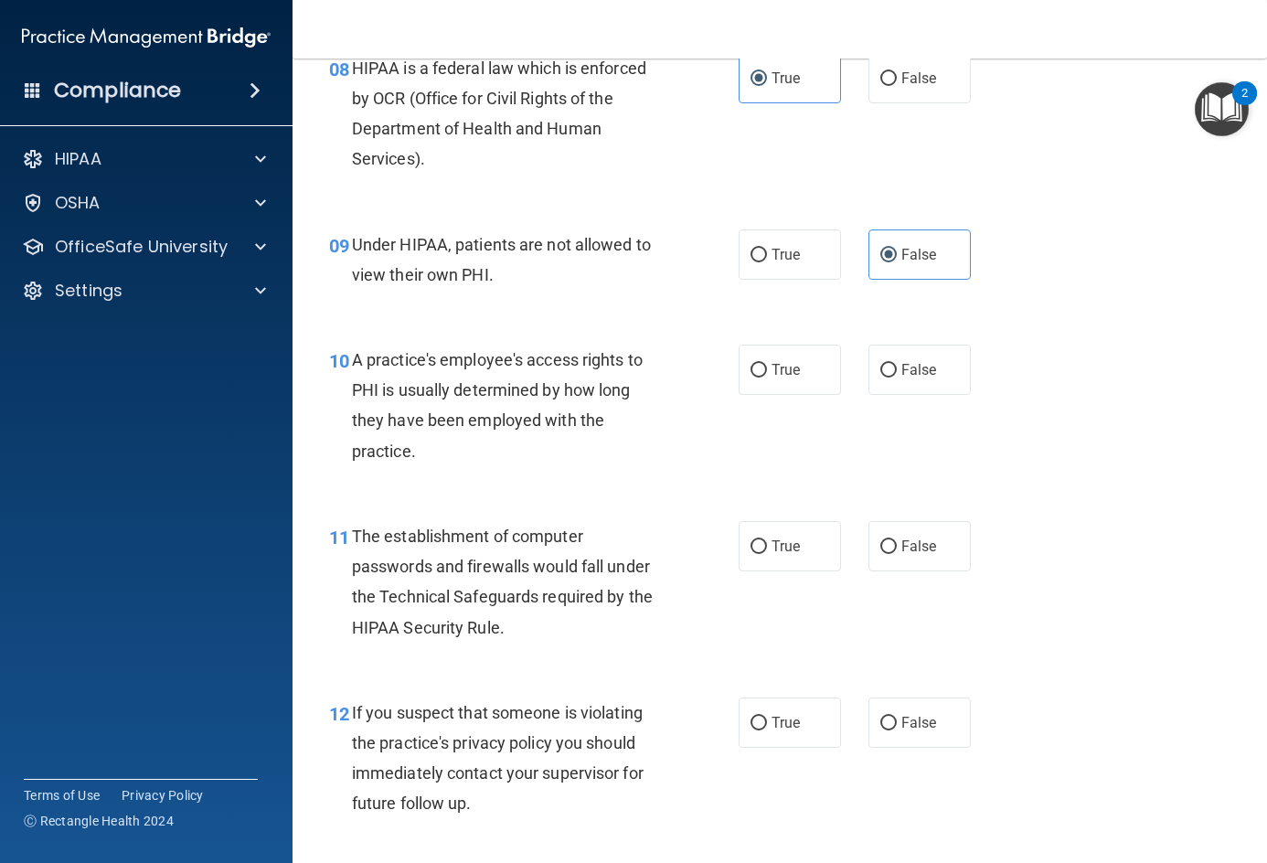
scroll to position [1462, 0]
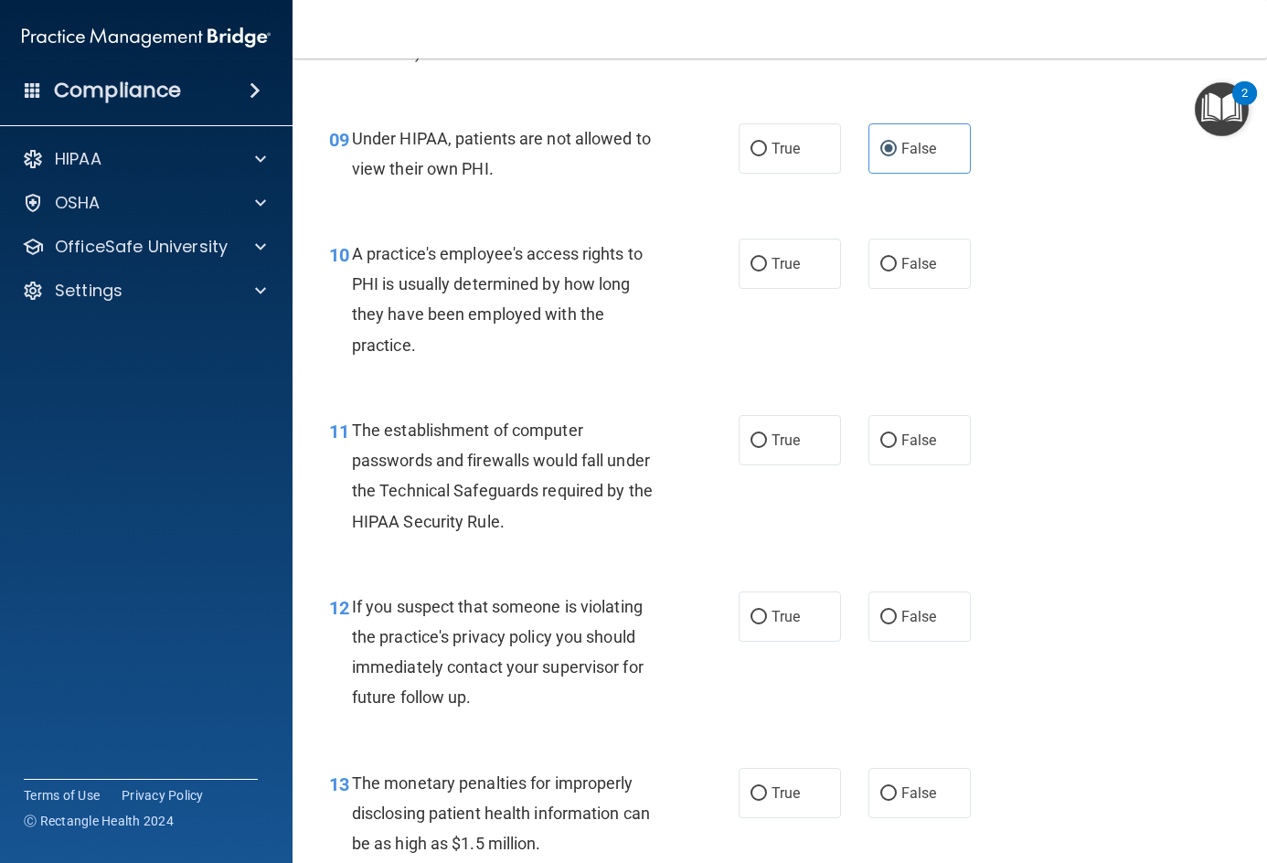
click at [972, 289] on div "True False" at bounding box center [862, 264] width 246 height 50
click at [912, 272] on span "False" at bounding box center [919, 263] width 36 height 17
click at [897, 271] on input "False" at bounding box center [888, 265] width 16 height 14
radio input "true"
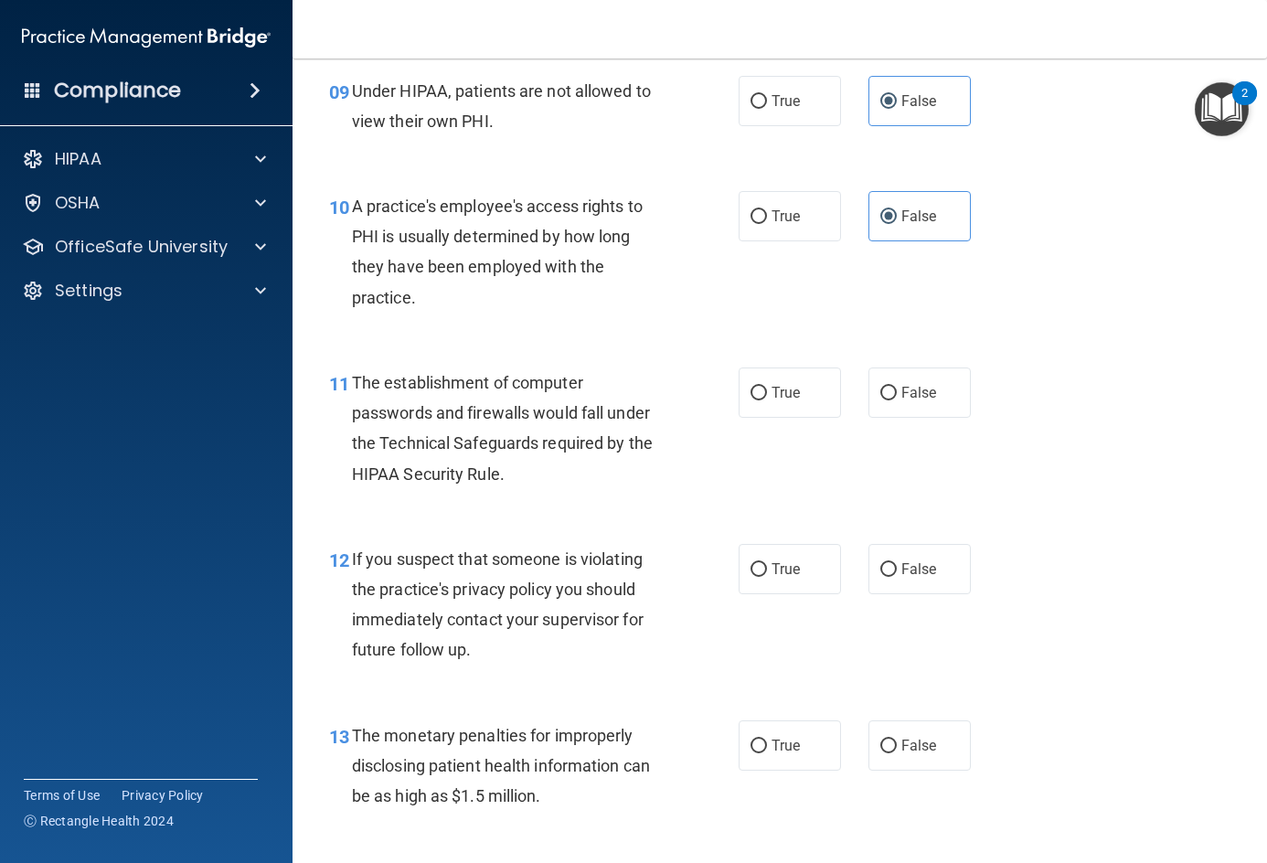
scroll to position [1554, 0]
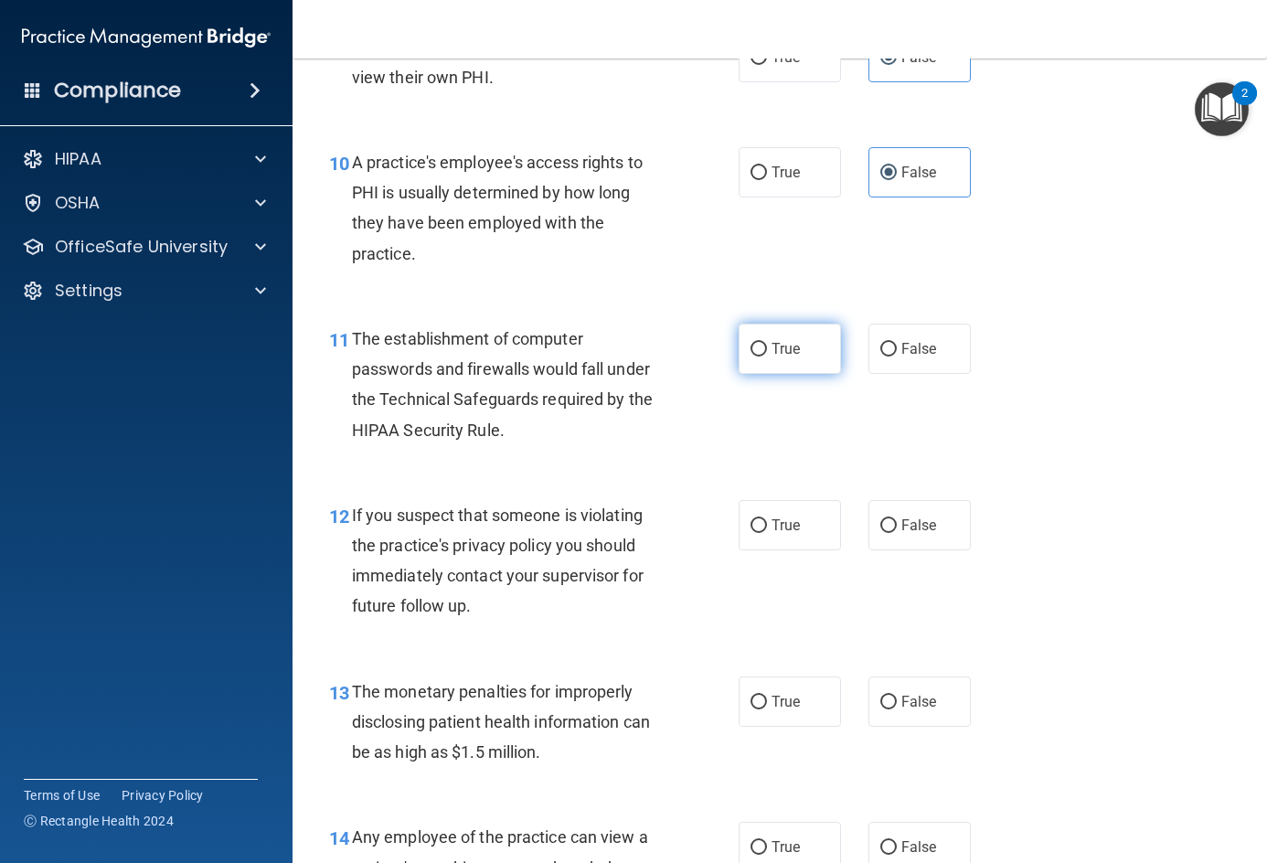
click at [773, 357] on span "True" at bounding box center [785, 348] width 28 height 17
click at [767, 356] on input "True" at bounding box center [758, 350] width 16 height 14
radio input "true"
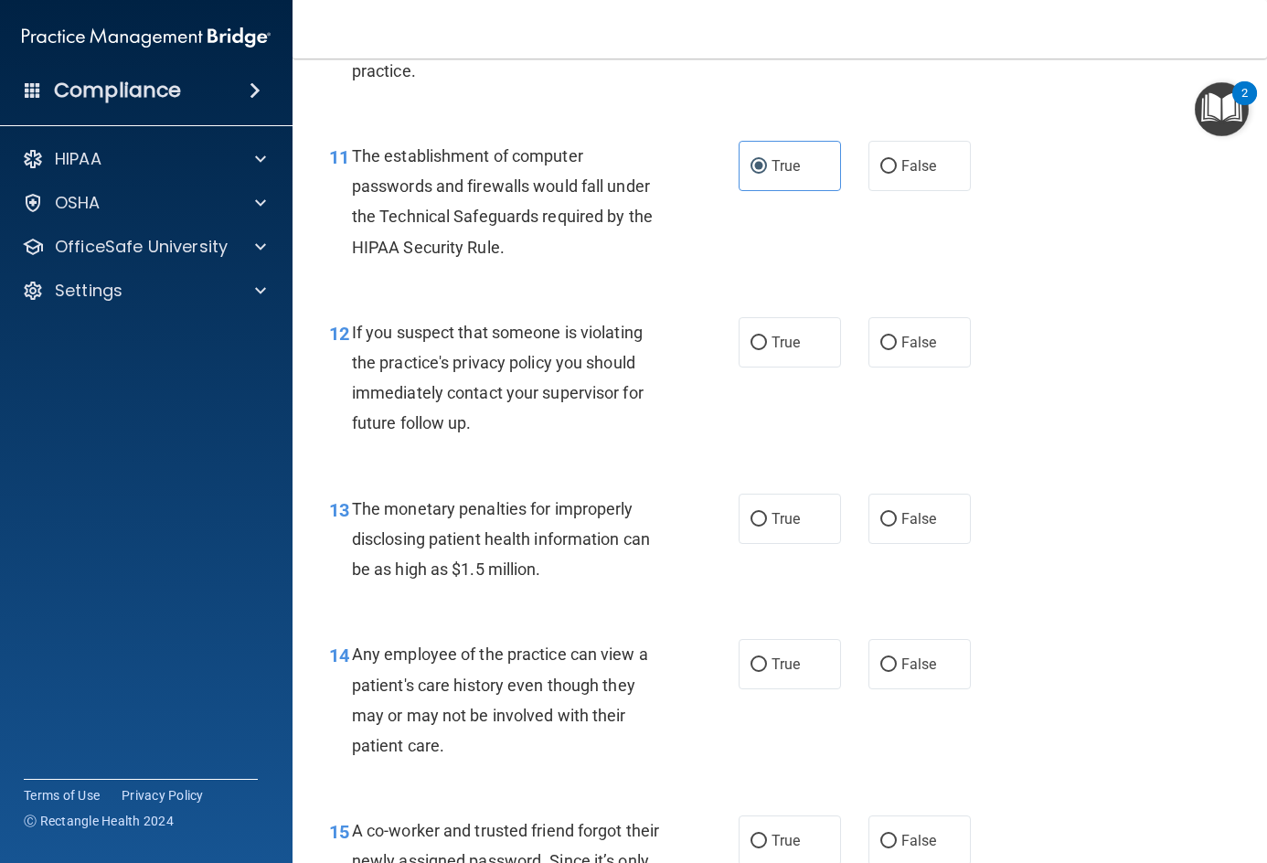
scroll to position [1828, 0]
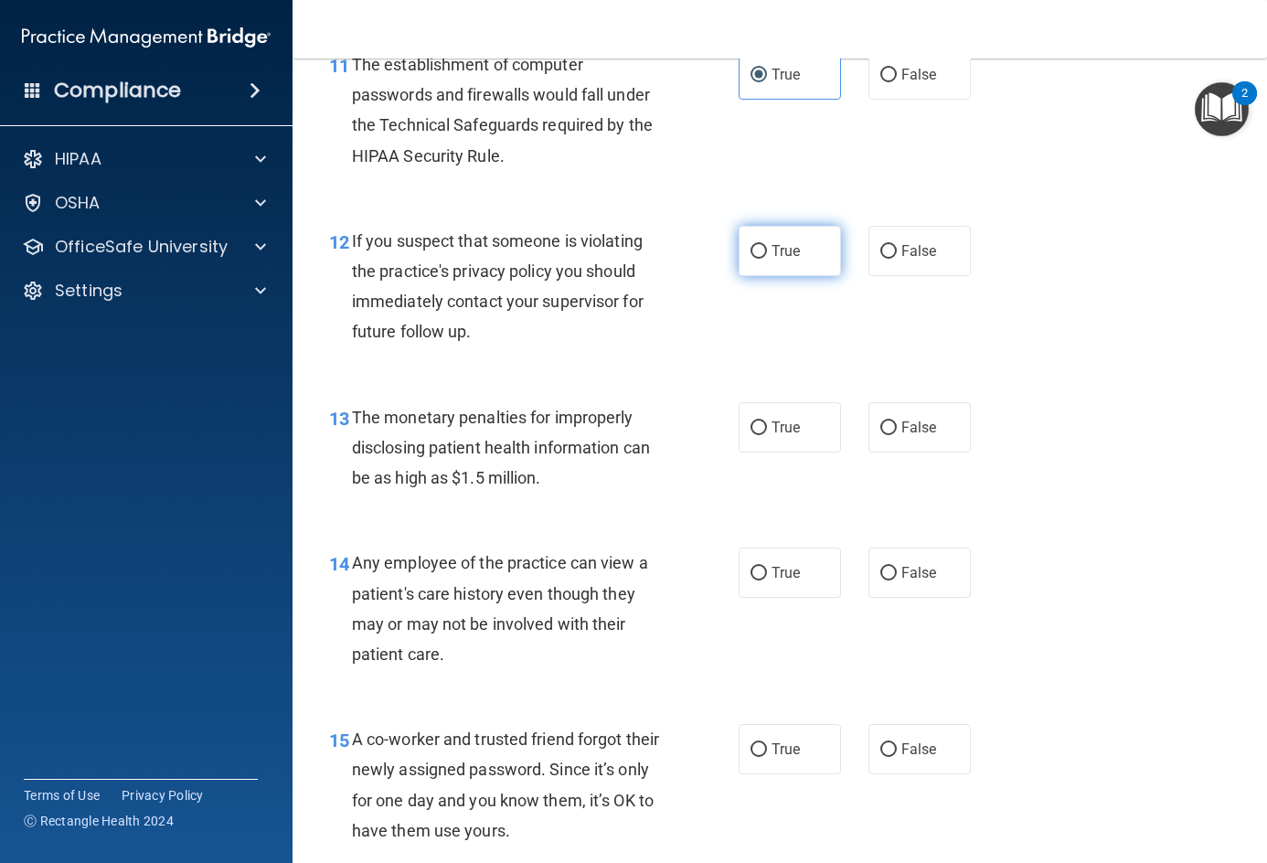
click at [786, 260] on span "True" at bounding box center [785, 250] width 28 height 17
click at [767, 259] on input "True" at bounding box center [758, 252] width 16 height 14
radio input "true"
click at [761, 448] on label "True" at bounding box center [790, 427] width 102 height 50
click at [761, 435] on input "True" at bounding box center [758, 428] width 16 height 14
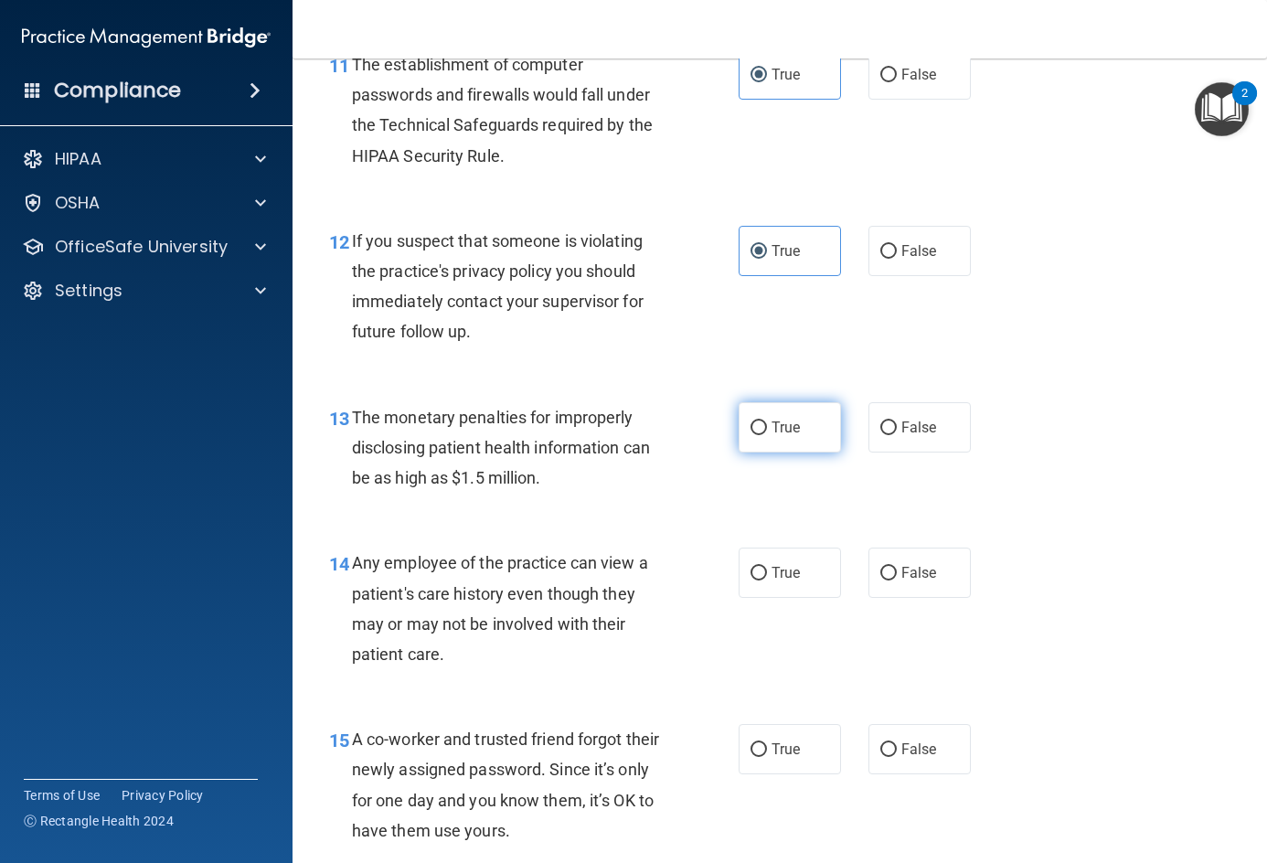
radio input "true"
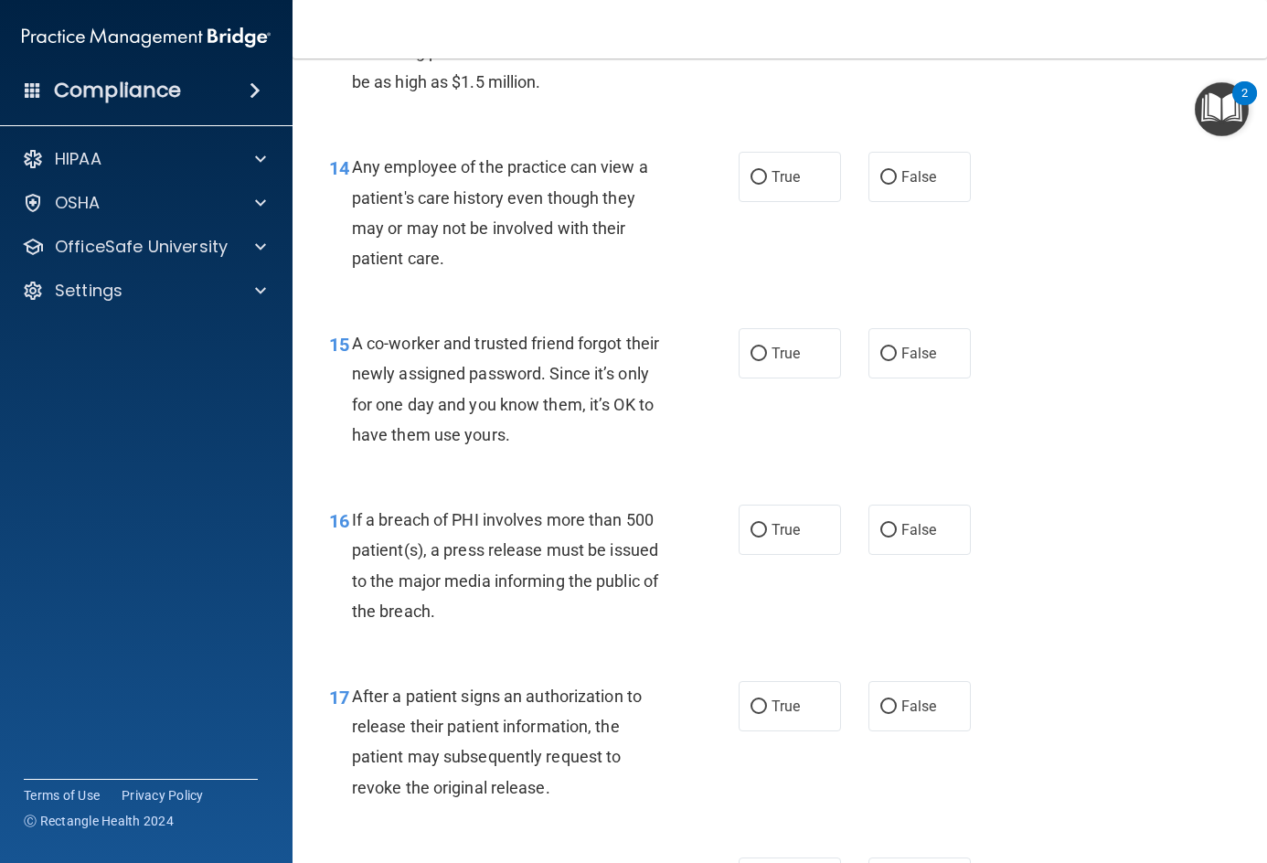
scroll to position [2102, 0]
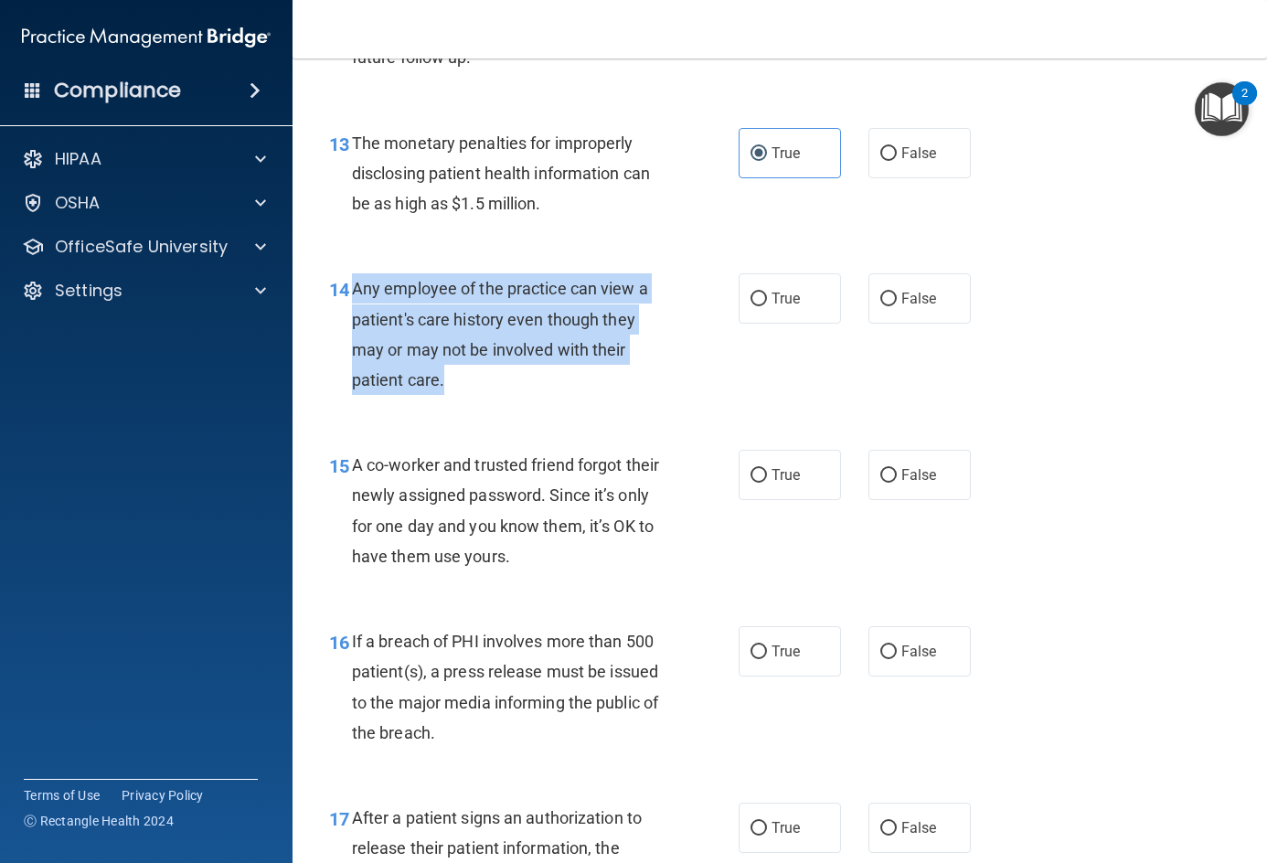
drag, startPoint x: 348, startPoint y: 324, endPoint x: 444, endPoint y: 417, distance: 133.8
click at [444, 404] on div "14 Any employee of the practice can view a patient's care history even though t…" at bounding box center [534, 338] width 464 height 131
copy div "Any employee of the practice can view a patient's care history even though they…"
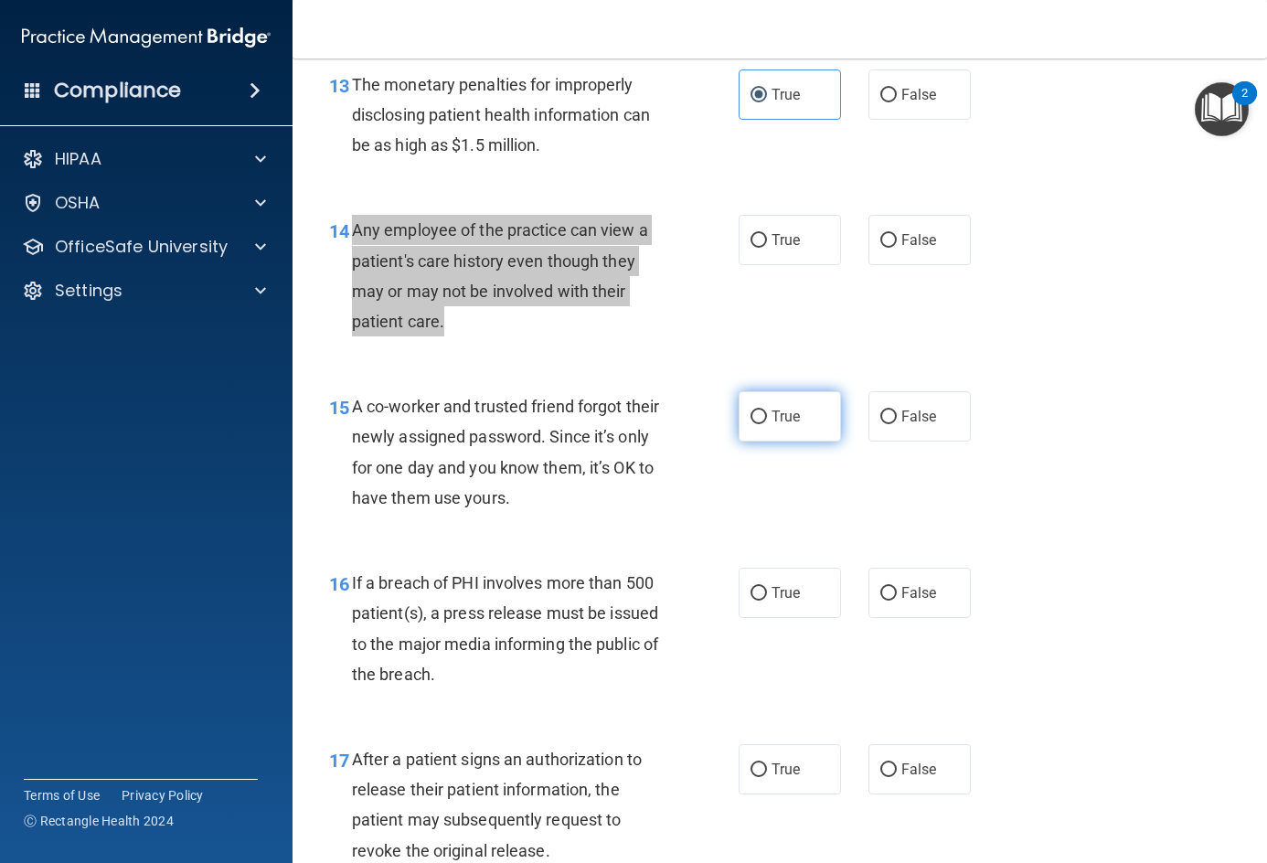
scroll to position [2194, 0]
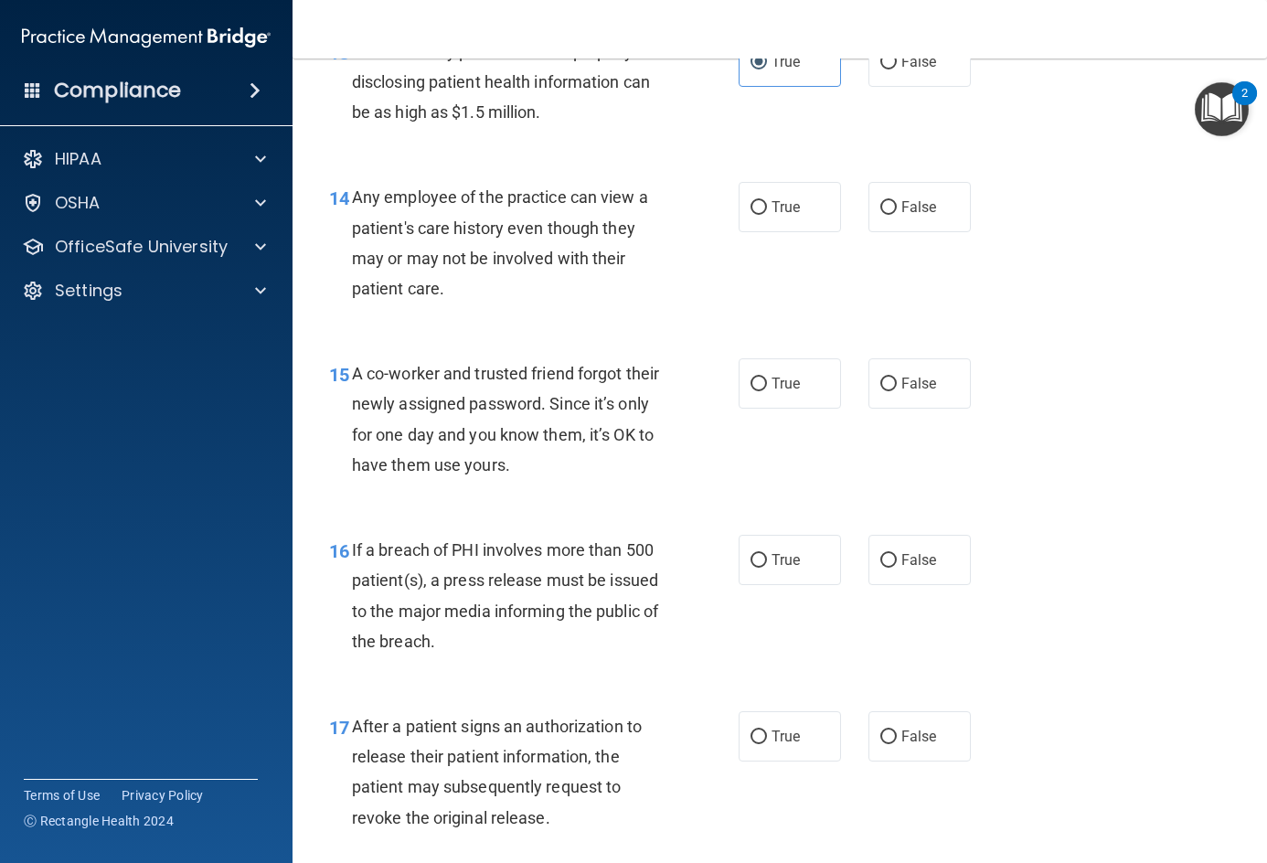
click at [967, 335] on div "14 Any employee of the practice can view a patient's care history even though t…" at bounding box center [779, 247] width 929 height 176
click at [910, 232] on label "False" at bounding box center [919, 207] width 102 height 50
click at [897, 215] on input "False" at bounding box center [888, 208] width 16 height 14
radio input "true"
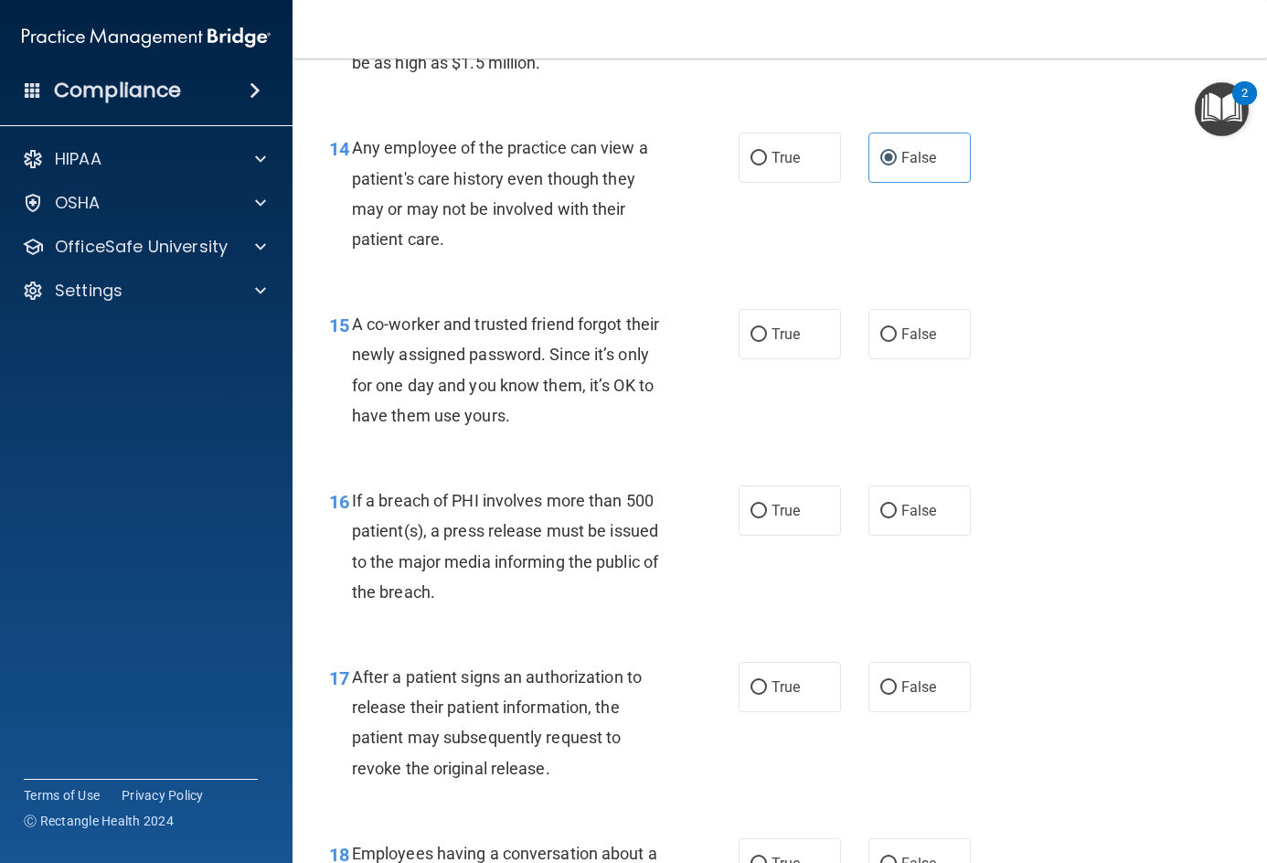
scroll to position [2285, 0]
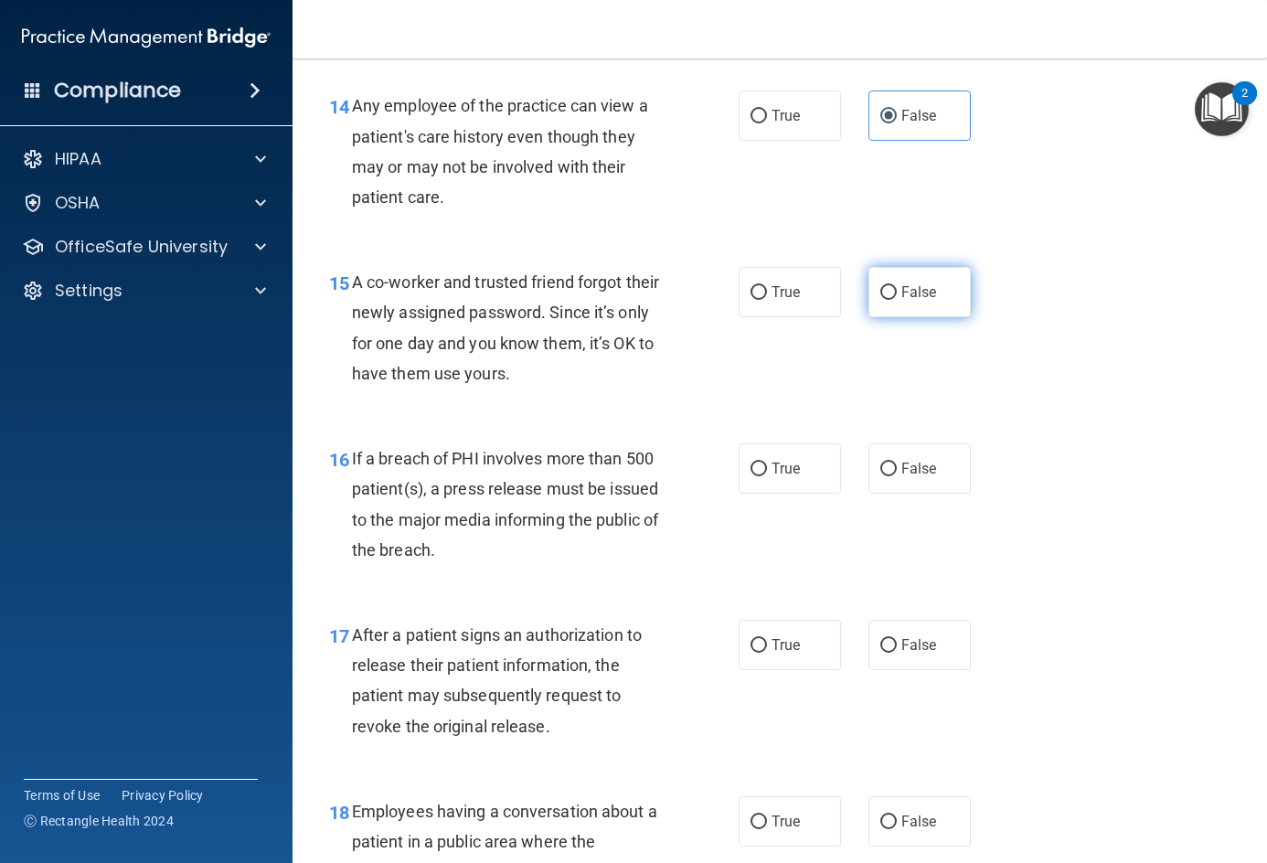
click at [901, 301] on span "False" at bounding box center [919, 291] width 36 height 17
click at [897, 300] on input "False" at bounding box center [888, 293] width 16 height 14
radio input "true"
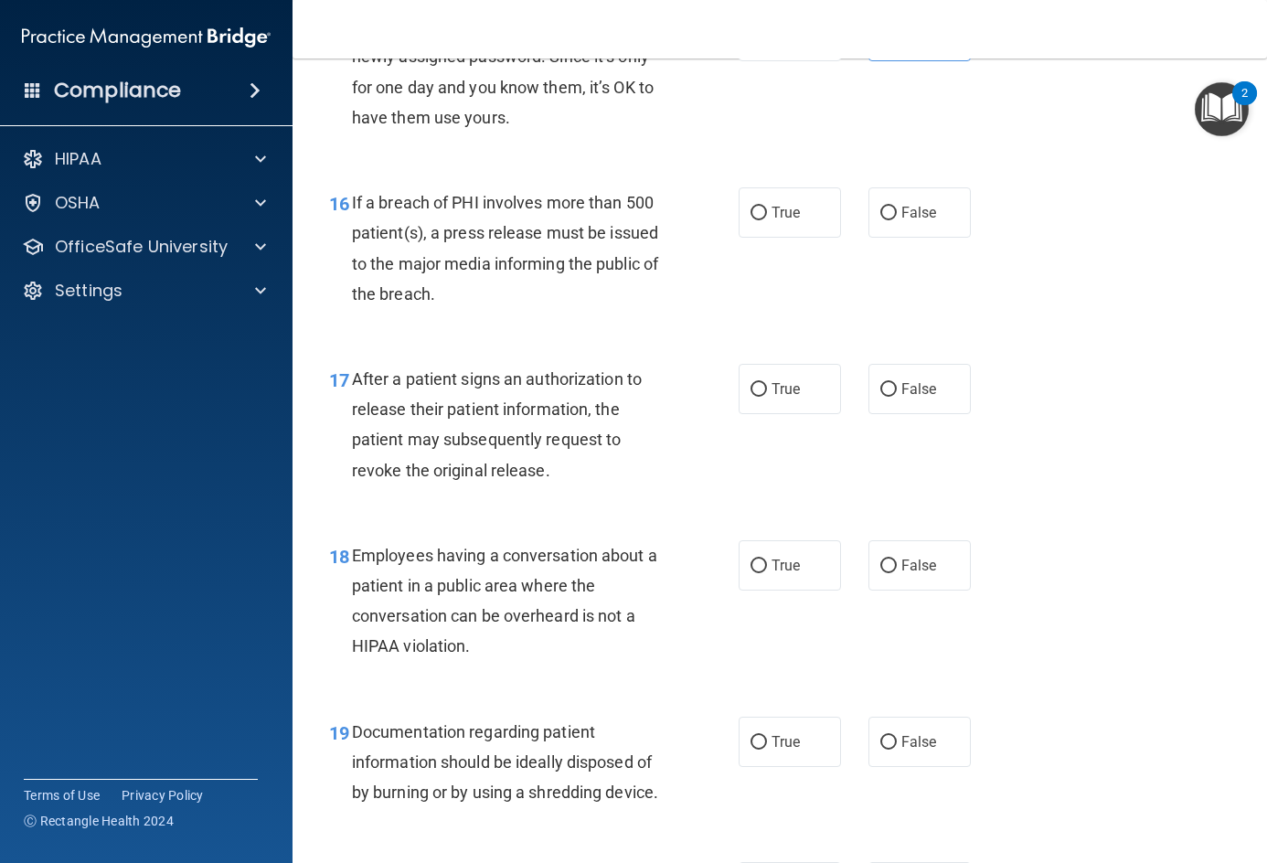
scroll to position [2559, 0]
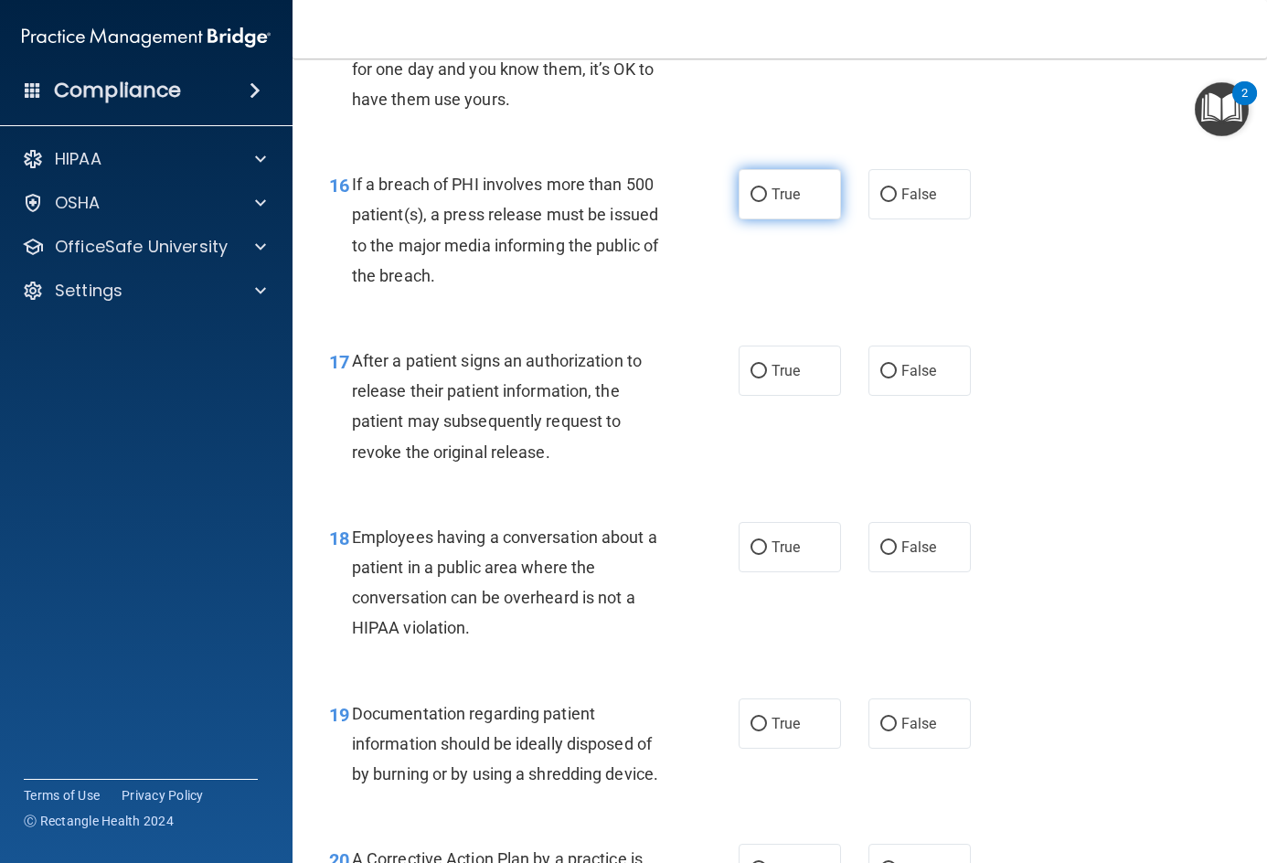
click at [750, 202] on input "True" at bounding box center [758, 195] width 16 height 14
radio input "true"
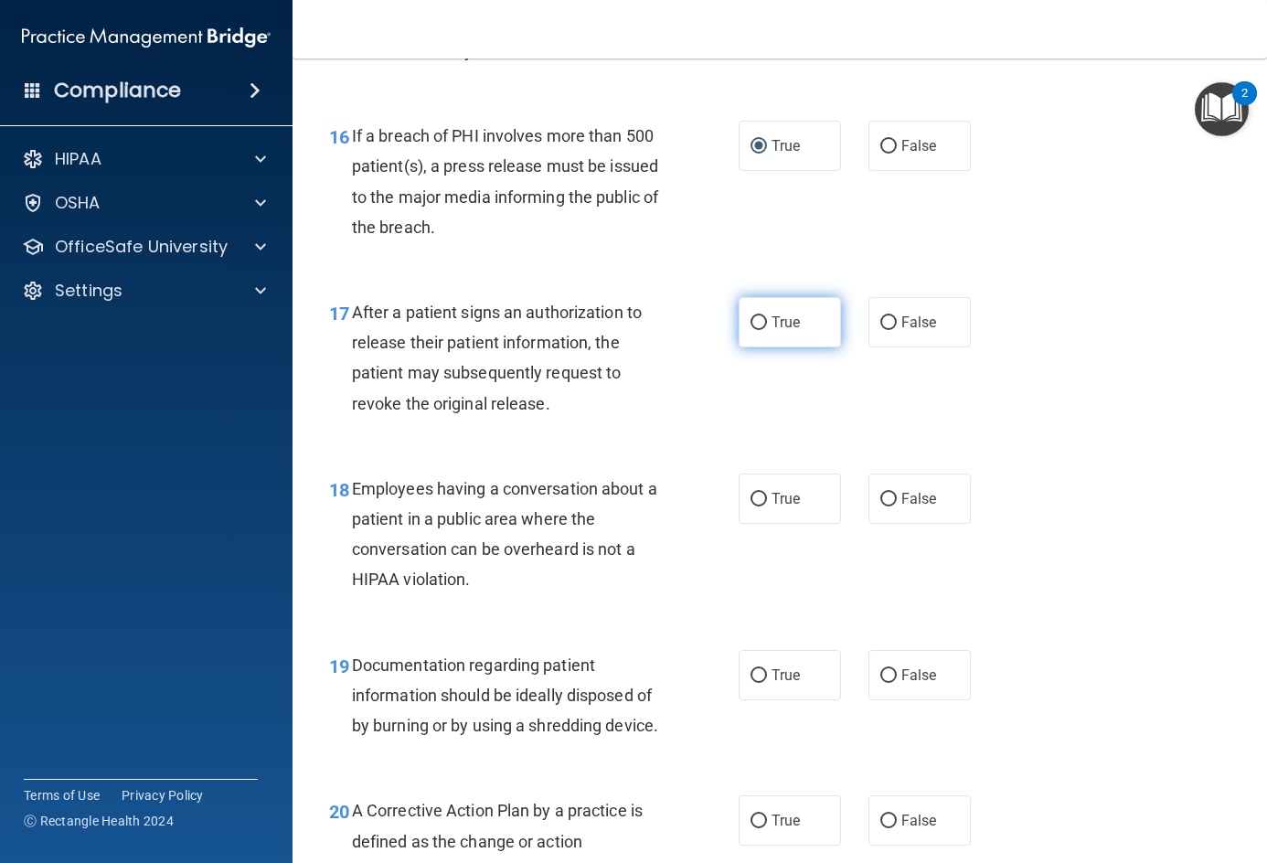
scroll to position [2651, 0]
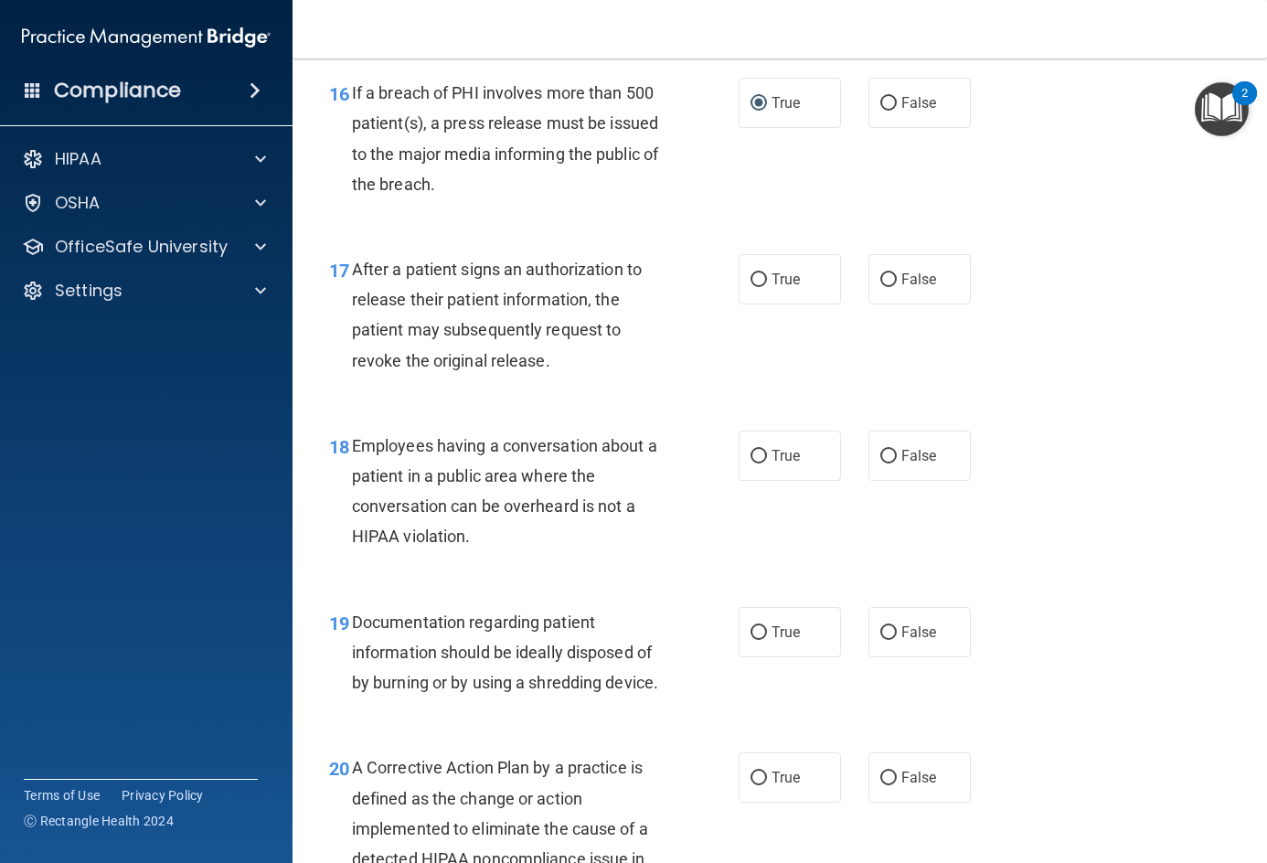
drag, startPoint x: 401, startPoint y: 313, endPoint x: 392, endPoint y: 309, distance: 9.8
click at [398, 311] on div "After a patient signs an authorization to release their patient information, th…" at bounding box center [516, 315] width 328 height 122
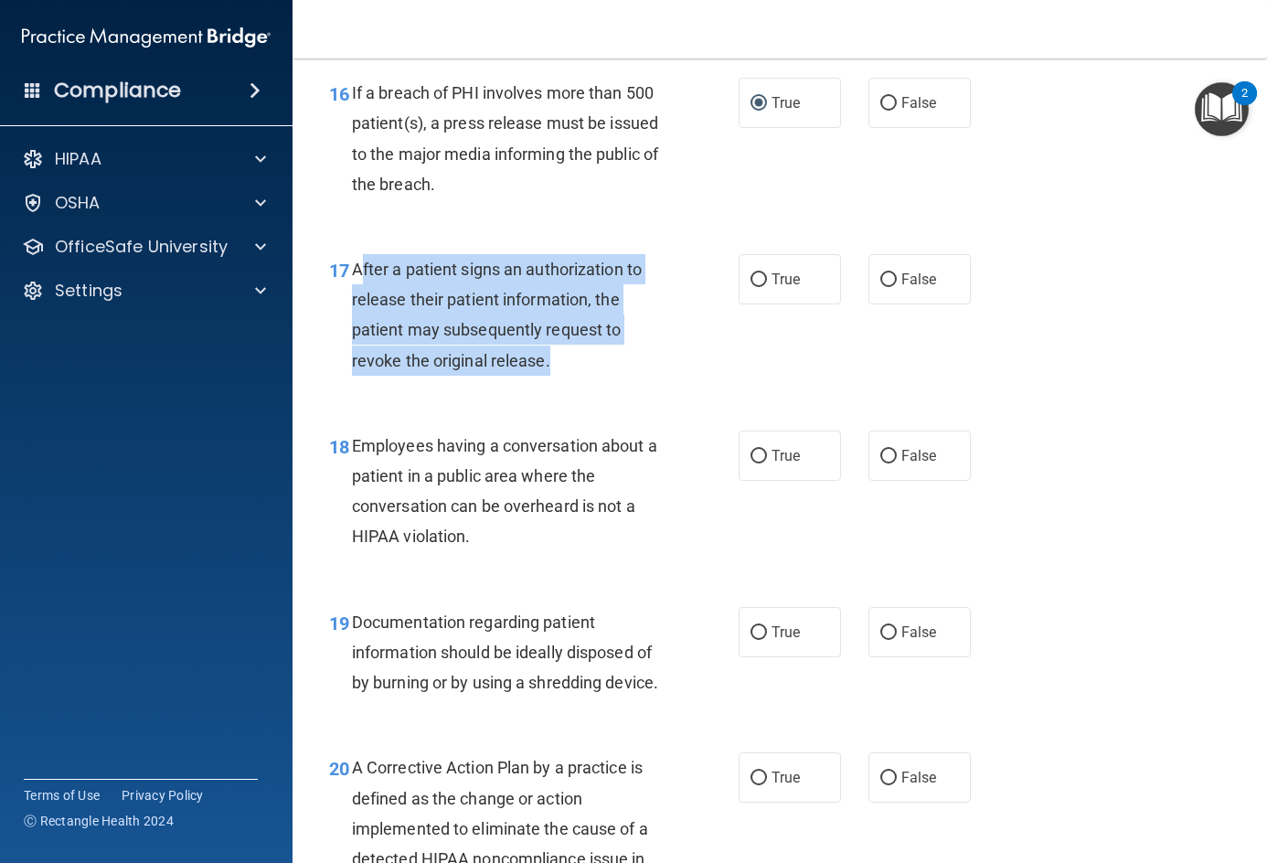
drag, startPoint x: 357, startPoint y: 293, endPoint x: 561, endPoint y: 393, distance: 226.9
click at [561, 376] on div "After a patient signs an authorization to release their patient information, th…" at bounding box center [516, 315] width 328 height 122
copy span "fter a patient signs an authorization to release their patient information, the…"
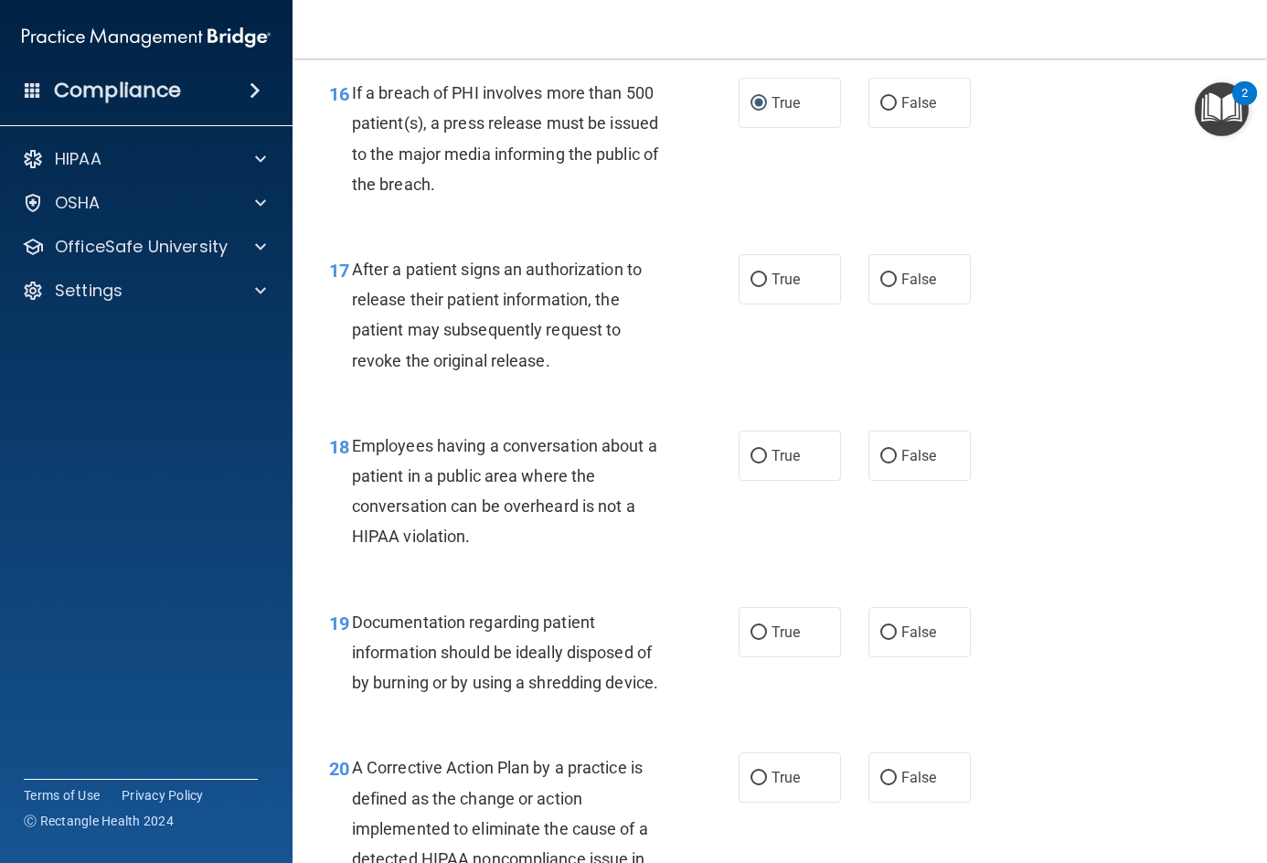
click at [1107, 372] on div "17 After a patient signs an authorization to release their patient information,…" at bounding box center [779, 319] width 929 height 176
click at [802, 304] on label "True" at bounding box center [790, 279] width 102 height 50
click at [767, 287] on input "True" at bounding box center [758, 280] width 16 height 14
radio input "true"
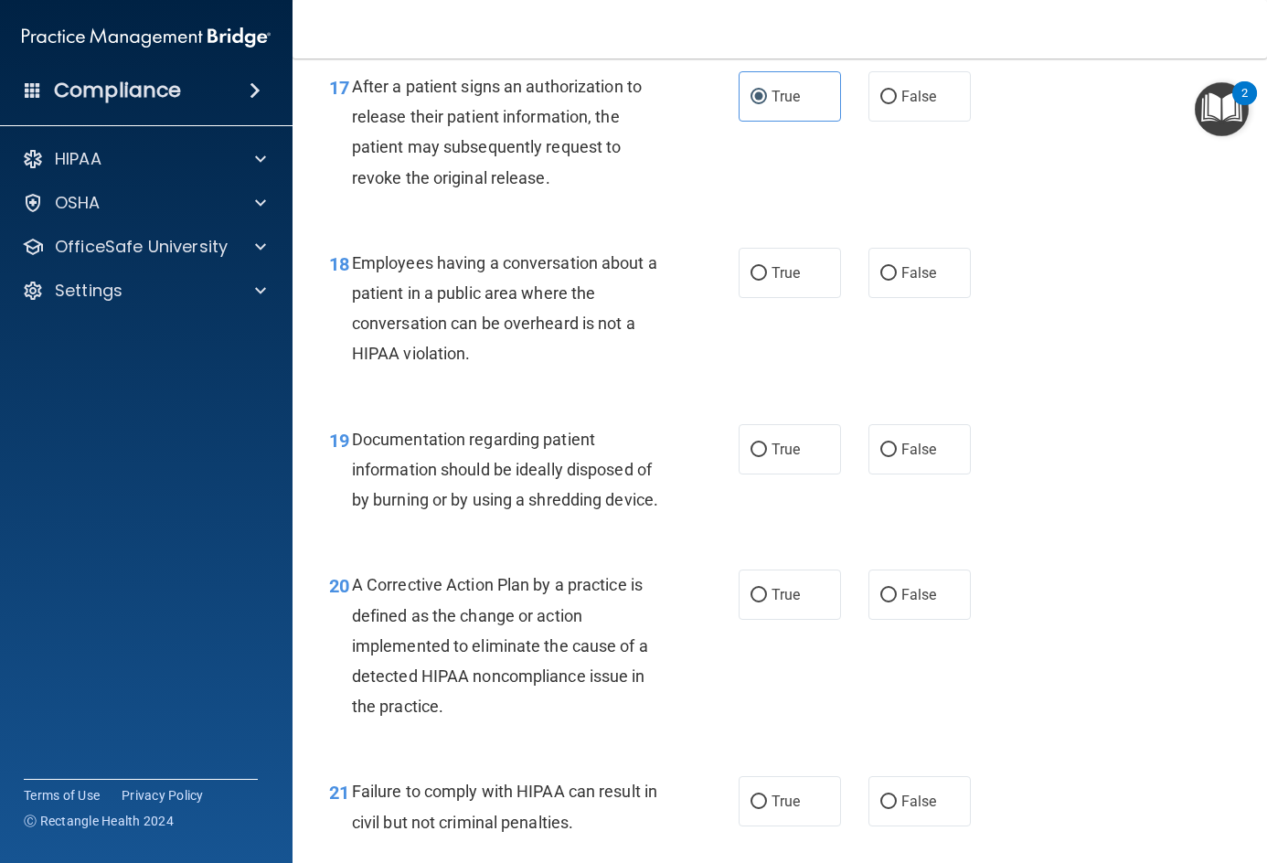
scroll to position [2742, 0]
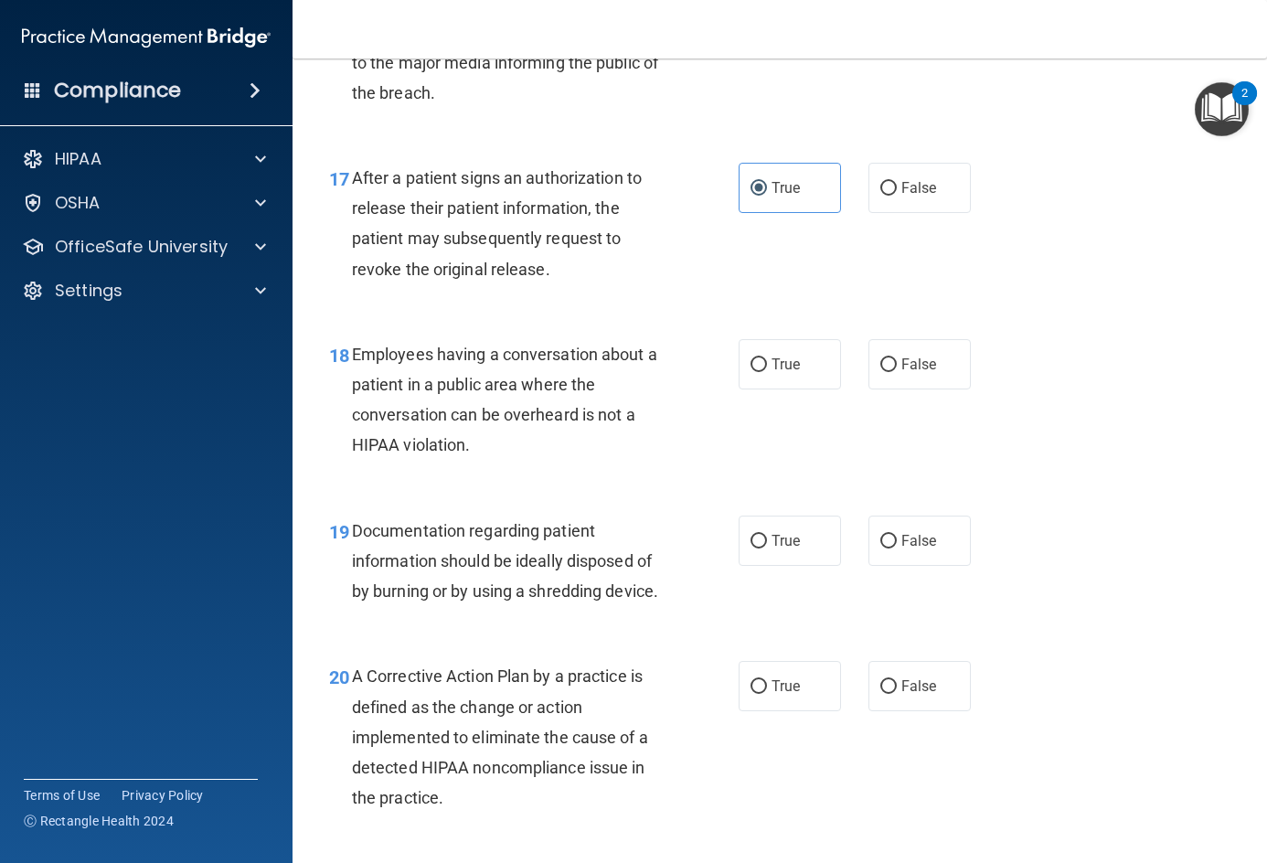
click at [386, 259] on span "After a patient signs an authorization to release their patient information, th…" at bounding box center [497, 223] width 290 height 111
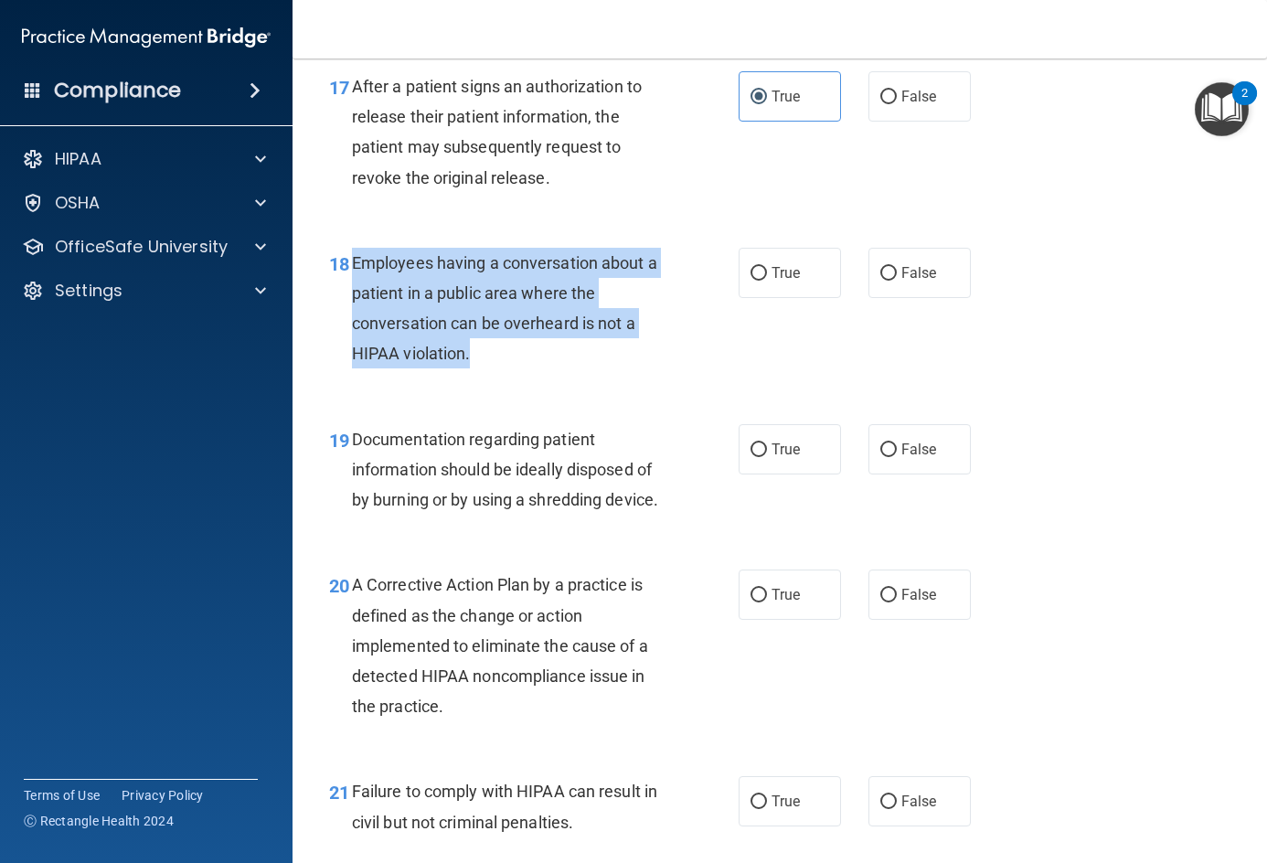
drag, startPoint x: 352, startPoint y: 285, endPoint x: 491, endPoint y: 397, distance: 178.1
click at [491, 369] on div "Employees having a conversation about a patient in a public area where the conv…" at bounding box center [516, 309] width 328 height 122
copy span "Employees having a conversation about a patient in a public area where the conv…"
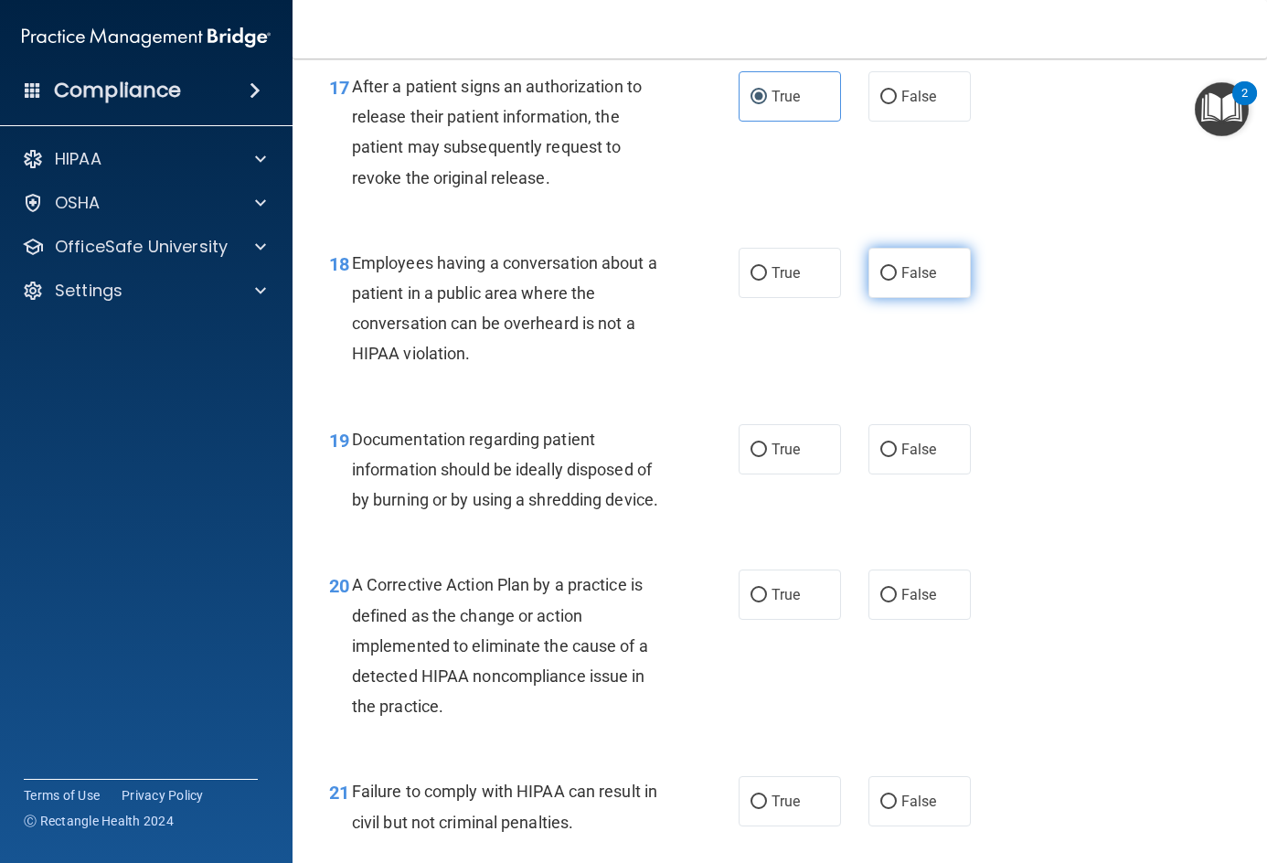
click at [909, 282] on span "False" at bounding box center [919, 272] width 36 height 17
click at [897, 281] on input "False" at bounding box center [888, 274] width 16 height 14
radio input "true"
click at [1124, 389] on div "18 Employees having a conversation about a patient in a public area where the c…" at bounding box center [779, 313] width 929 height 176
drag, startPoint x: 418, startPoint y: 450, endPoint x: 407, endPoint y: 441, distance: 13.7
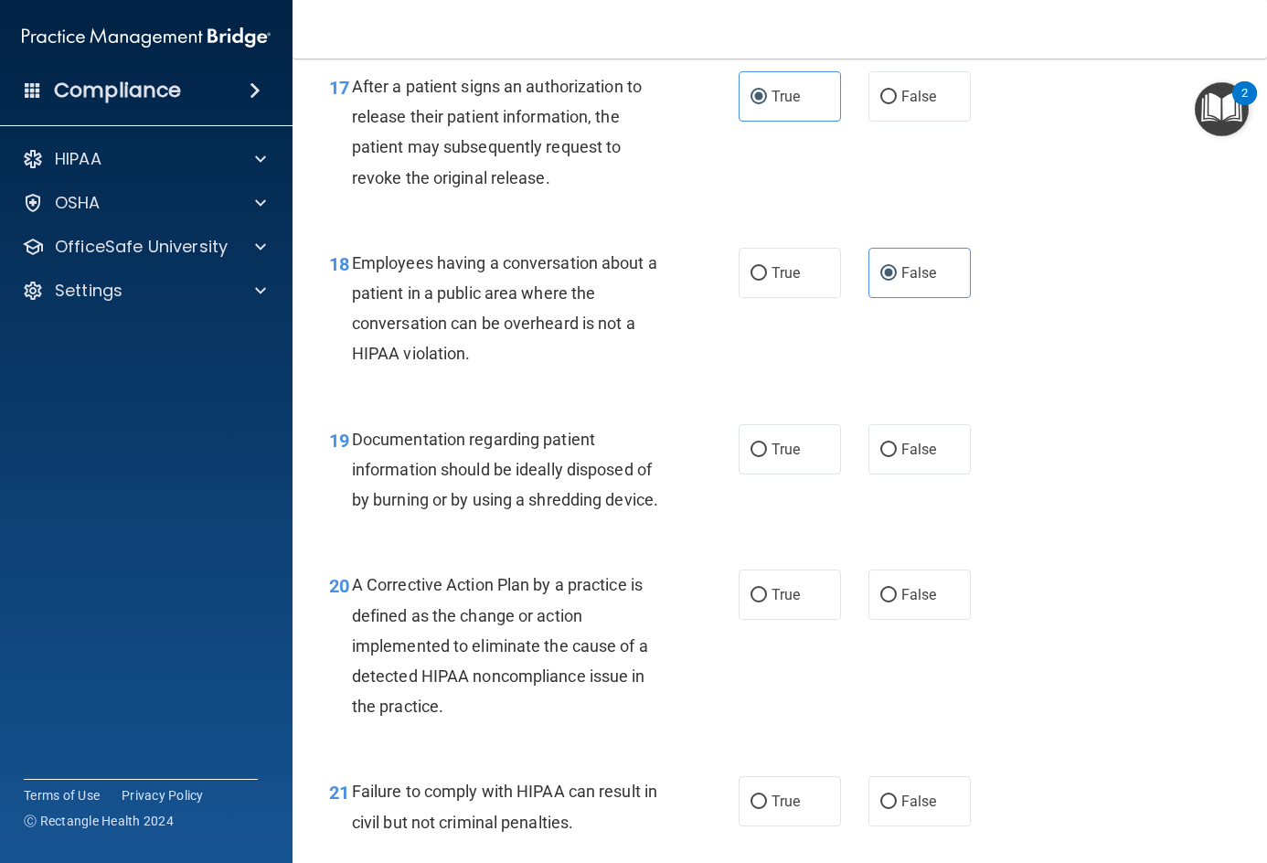
click at [418, 450] on div "19 Documentation regarding patient information should be ideally disposed of by…" at bounding box center [779, 474] width 929 height 146
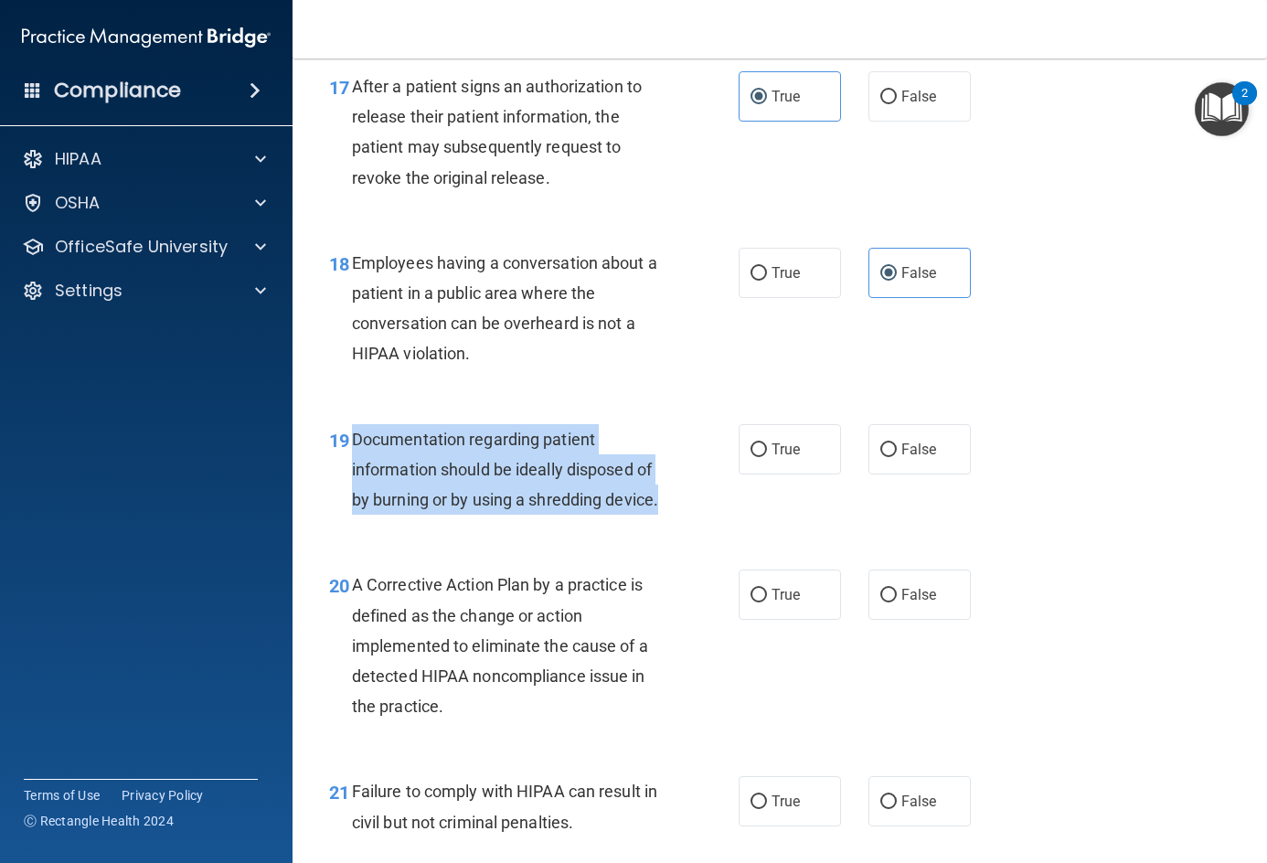
drag, startPoint x: 351, startPoint y: 462, endPoint x: 433, endPoint y: 572, distance: 137.1
click at [433, 525] on div "19 Documentation regarding patient information should be ideally disposed of by…" at bounding box center [534, 474] width 464 height 101
copy div "Documentation regarding patient information should be ideally disposed of by bu…"
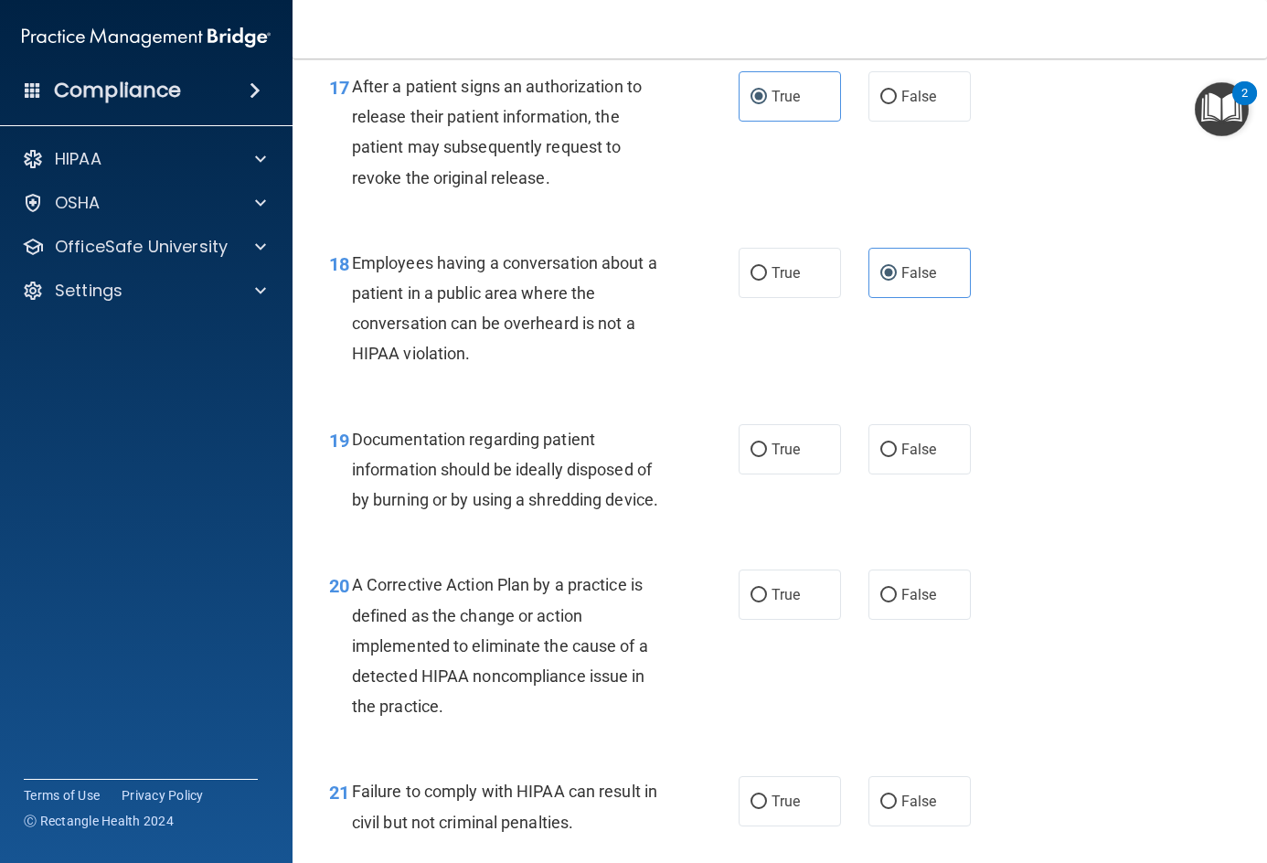
click at [1050, 401] on div "18 Employees having a conversation about a patient in a public area where the c…" at bounding box center [779, 313] width 929 height 176
click at [751, 457] on input "True" at bounding box center [758, 450] width 16 height 14
radio input "true"
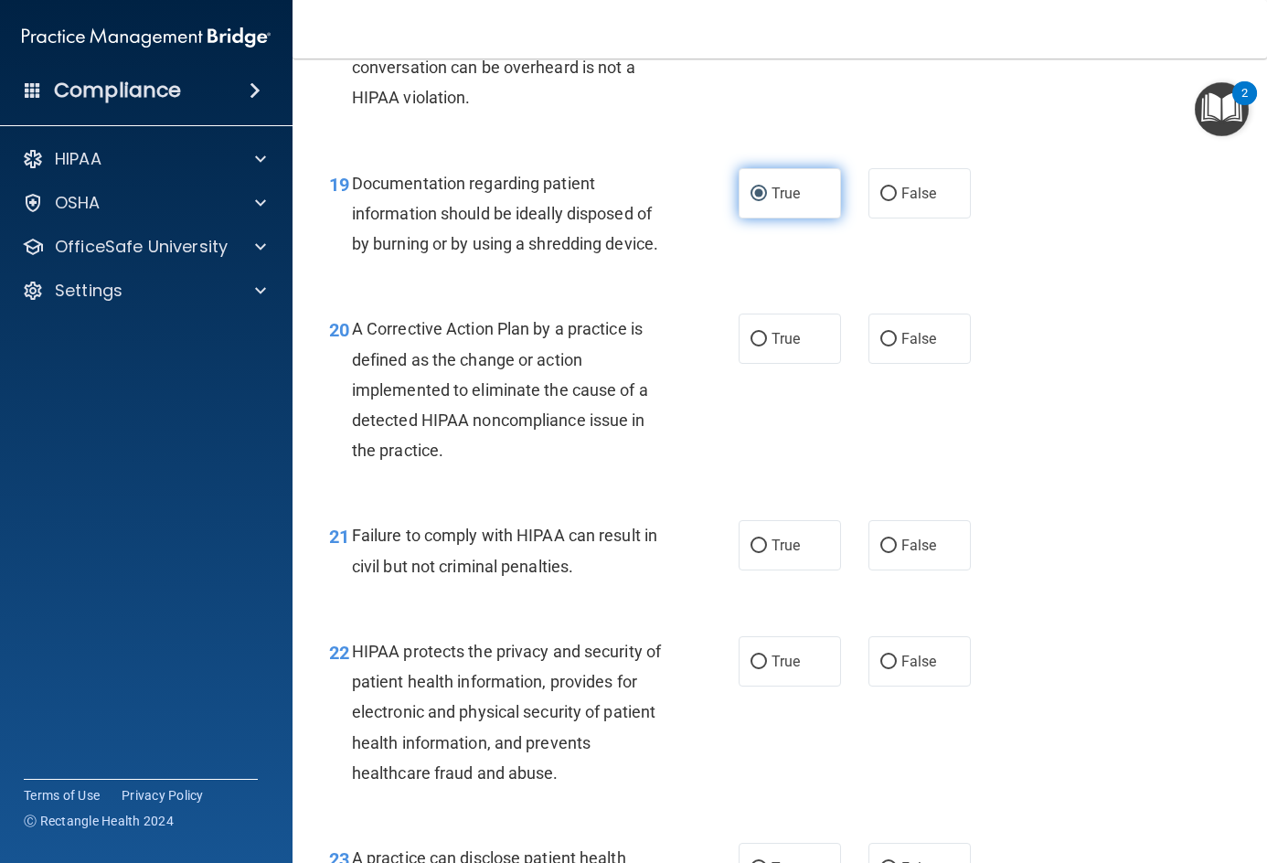
scroll to position [3108, 0]
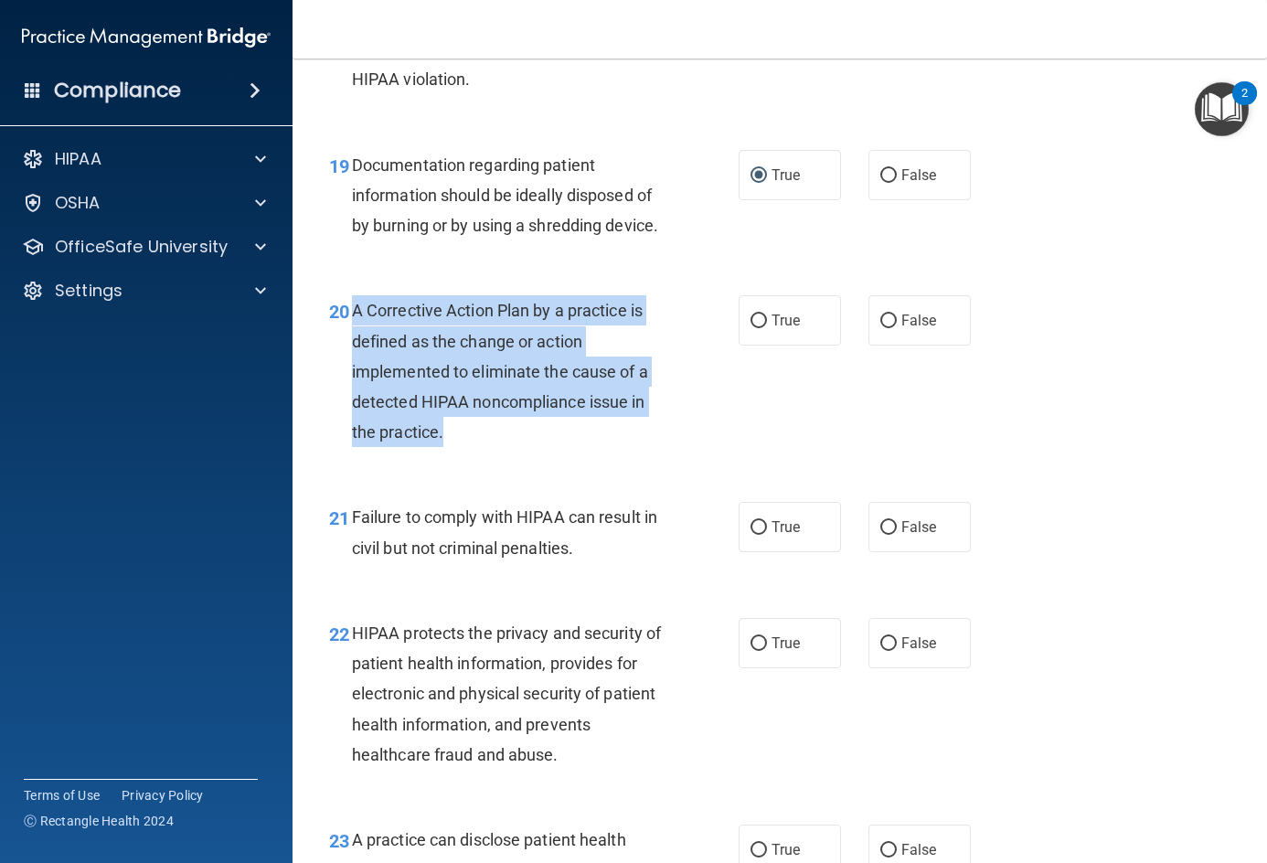
drag, startPoint x: 350, startPoint y: 365, endPoint x: 448, endPoint y: 483, distance: 153.2
click at [448, 456] on div "20 A Corrective Action Plan by a practice is defined as the change or action im…" at bounding box center [534, 375] width 464 height 161
copy div "A Corrective Action Plan by a practice is defined as the change or action imple…"
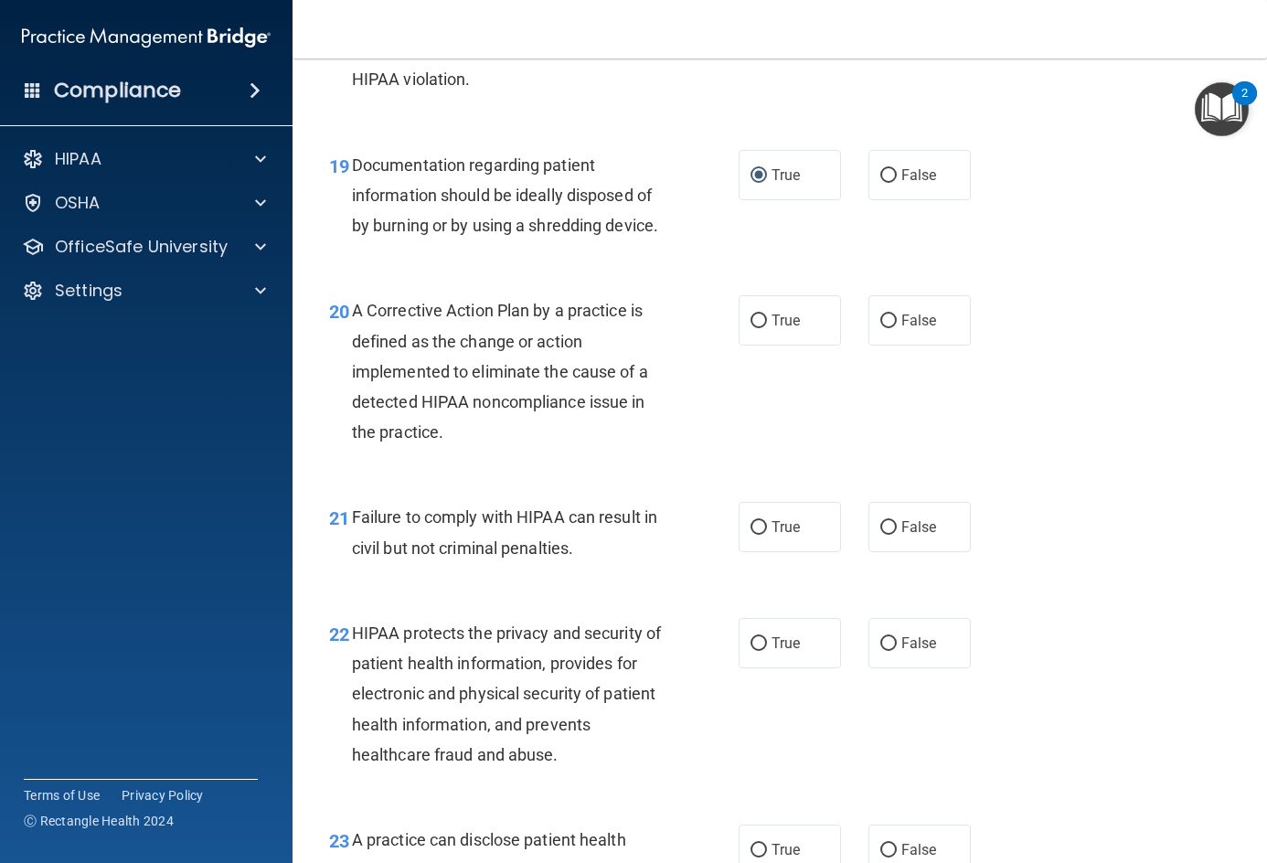
drag, startPoint x: 1171, startPoint y: 383, endPoint x: 1182, endPoint y: 375, distance: 13.7
click at [1182, 375] on div "20 A Corrective Action Plan by a practice is defined as the change or action im…" at bounding box center [779, 375] width 929 height 207
click at [1187, 479] on div "20 A Corrective Action Plan by a practice is defined as the change or action im…" at bounding box center [779, 375] width 929 height 207
click at [751, 328] on input "True" at bounding box center [758, 321] width 16 height 14
radio input "true"
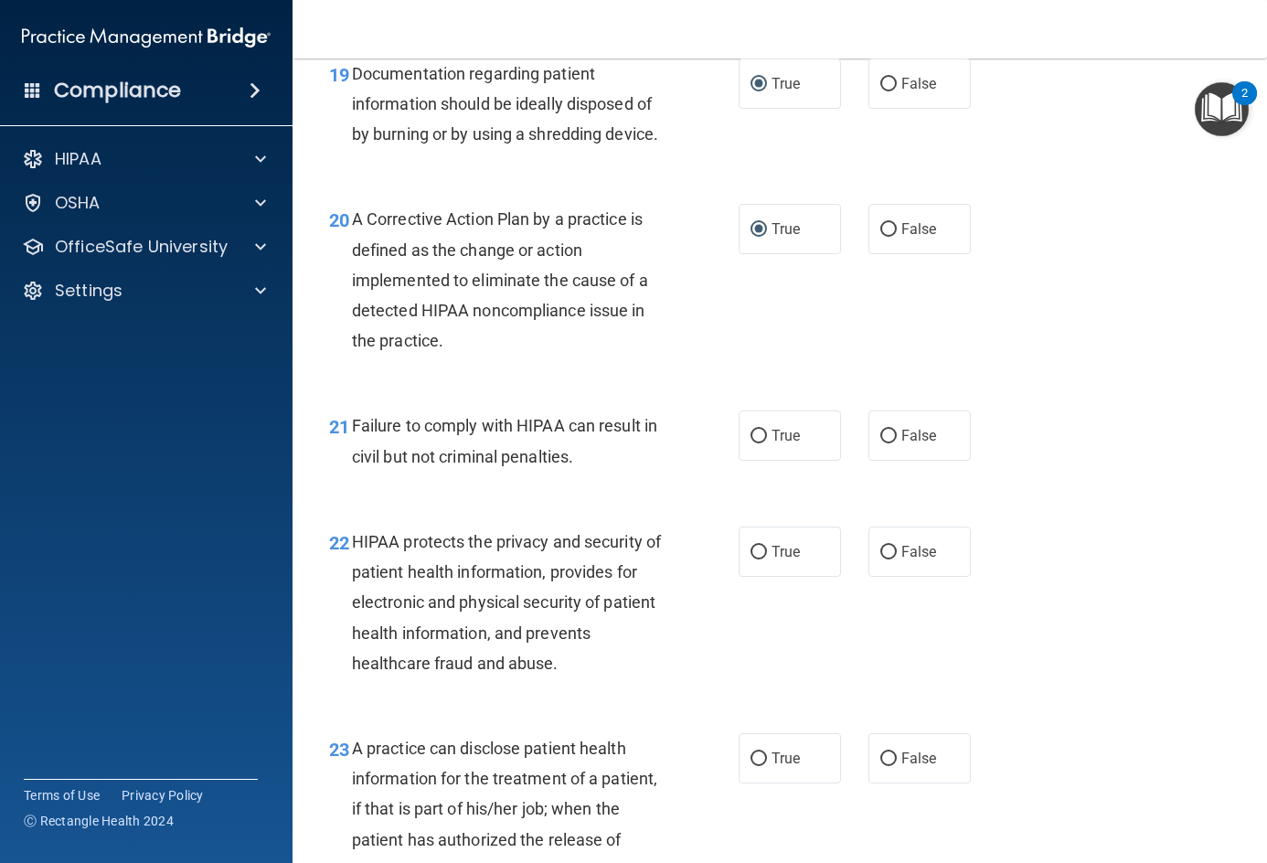
scroll to position [3290, 0]
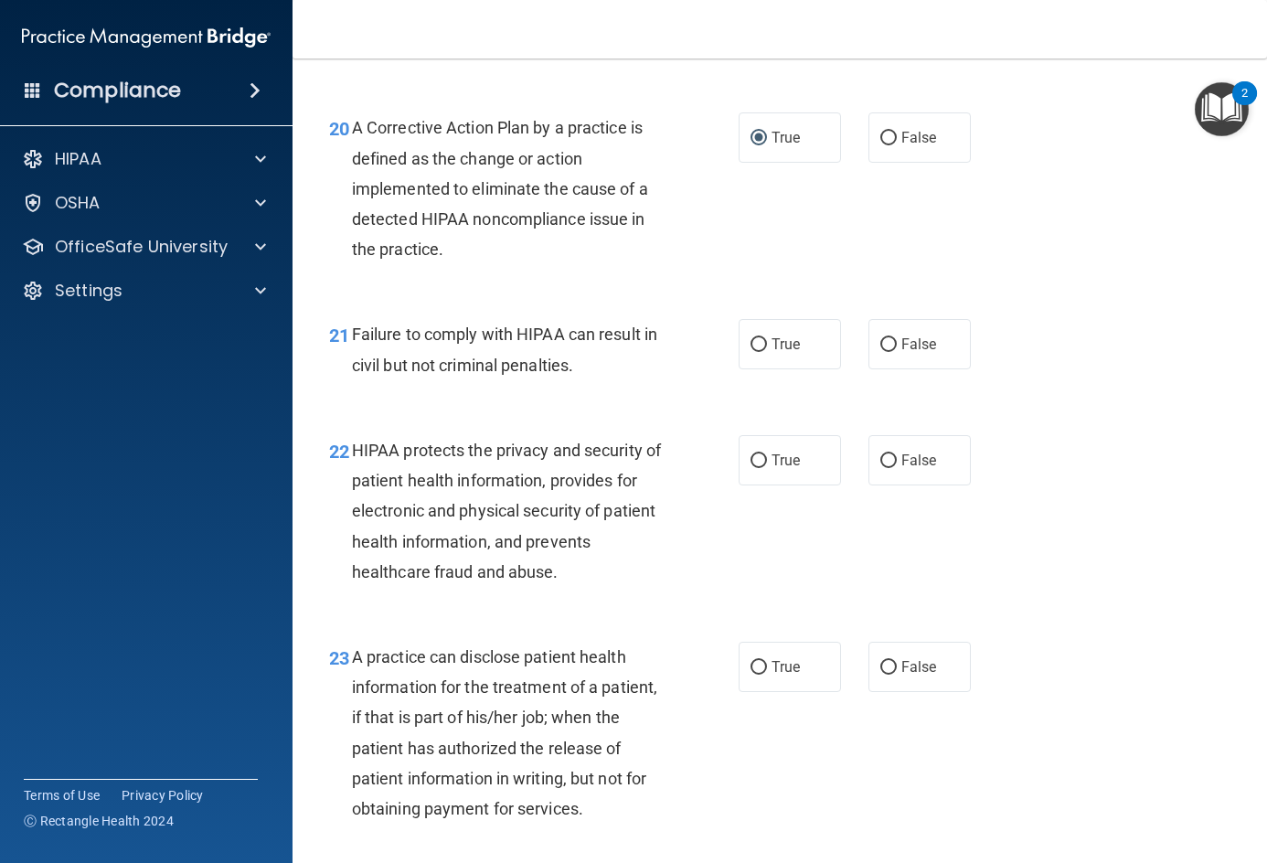
click at [920, 296] on div "20 A Corrective Action Plan by a practice is defined as the change or action im…" at bounding box center [779, 193] width 929 height 207
click at [876, 369] on label "False" at bounding box center [919, 344] width 102 height 50
click at [880, 352] on input "False" at bounding box center [888, 345] width 16 height 14
radio input "true"
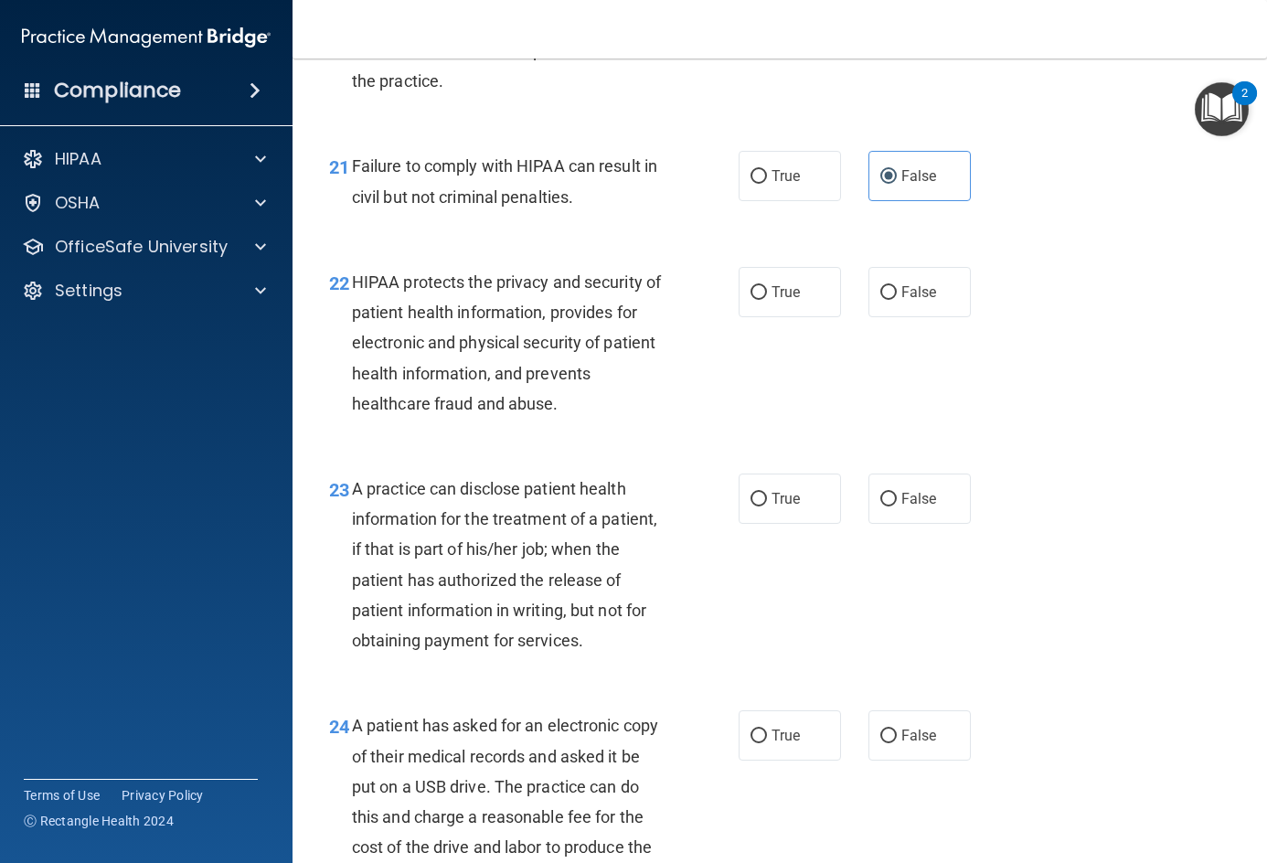
scroll to position [3473, 0]
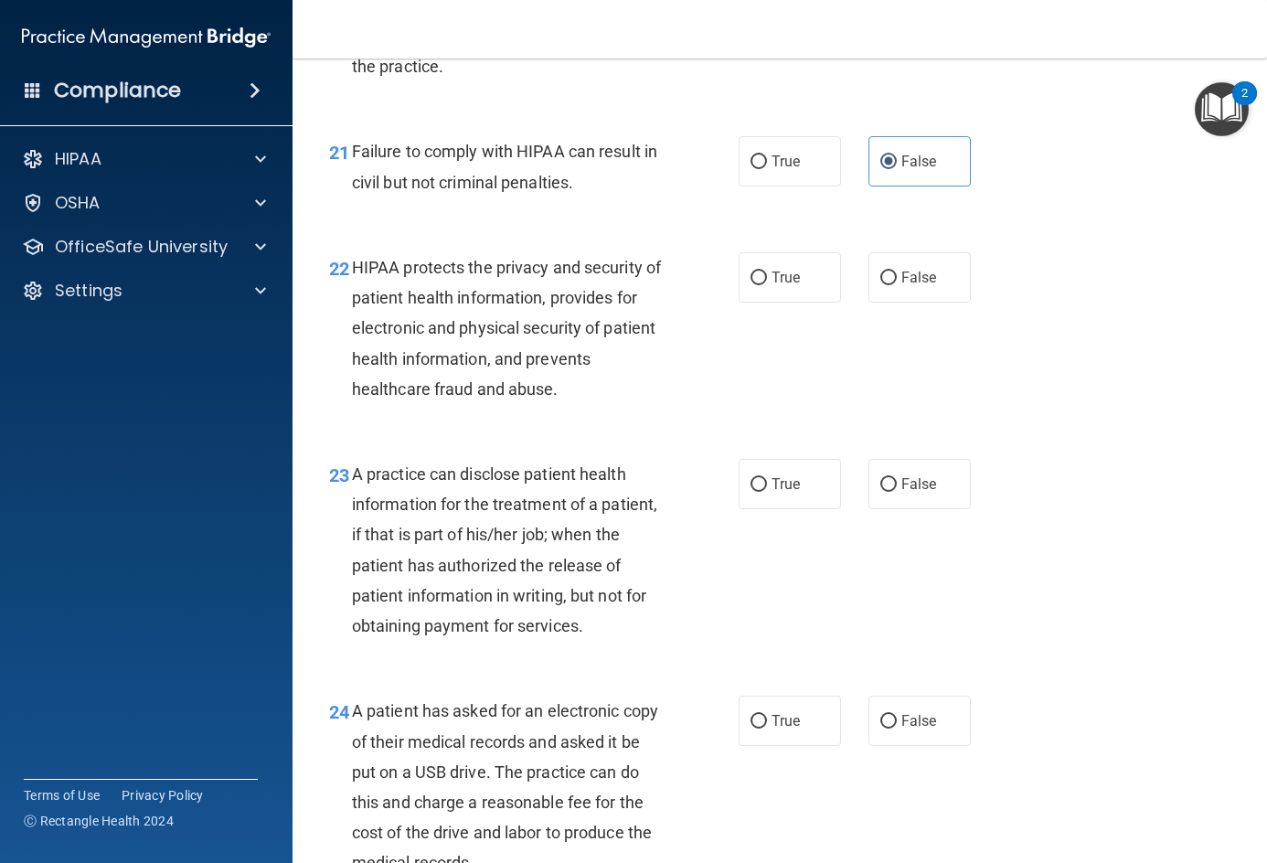
click at [431, 343] on div "HIPAA protects the privacy and security of patient health information, provides…" at bounding box center [516, 328] width 328 height 152
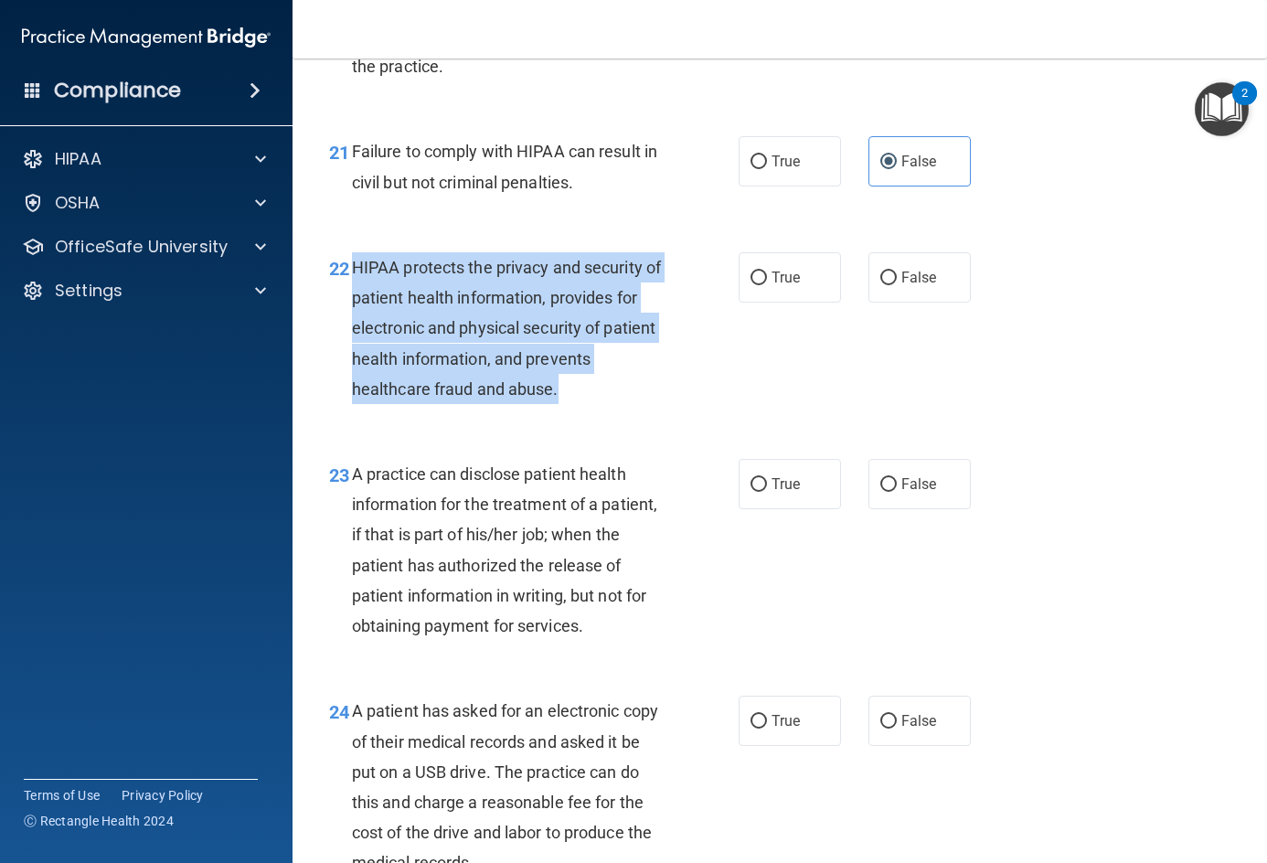
drag, startPoint x: 353, startPoint y: 318, endPoint x: 566, endPoint y: 457, distance: 254.3
click at [566, 404] on div "HIPAA protects the privacy and security of patient health information, provides…" at bounding box center [516, 328] width 328 height 152
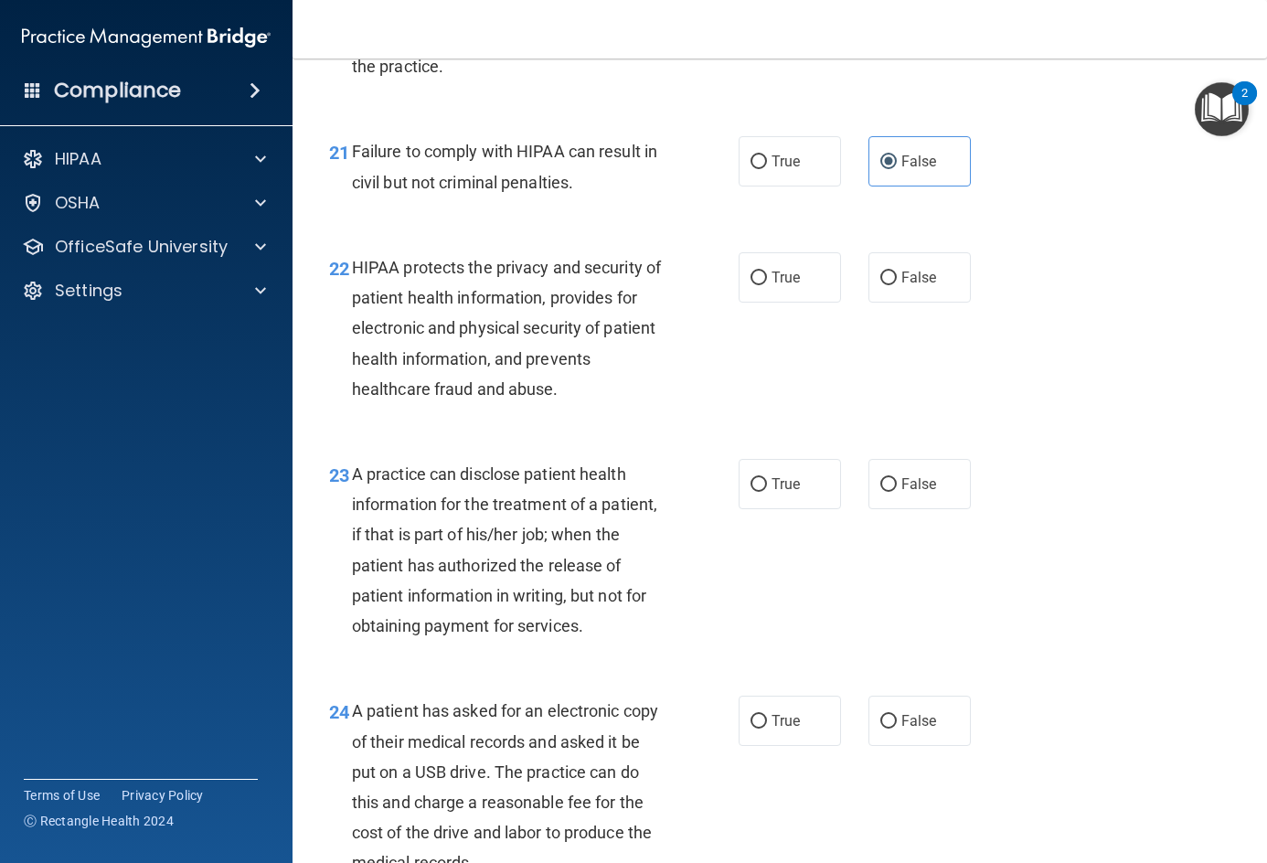
click at [943, 386] on div "22 HIPAA protects the privacy and security of patient health information, provi…" at bounding box center [779, 332] width 929 height 207
click at [759, 285] on input "True" at bounding box center [758, 278] width 16 height 14
radio input "true"
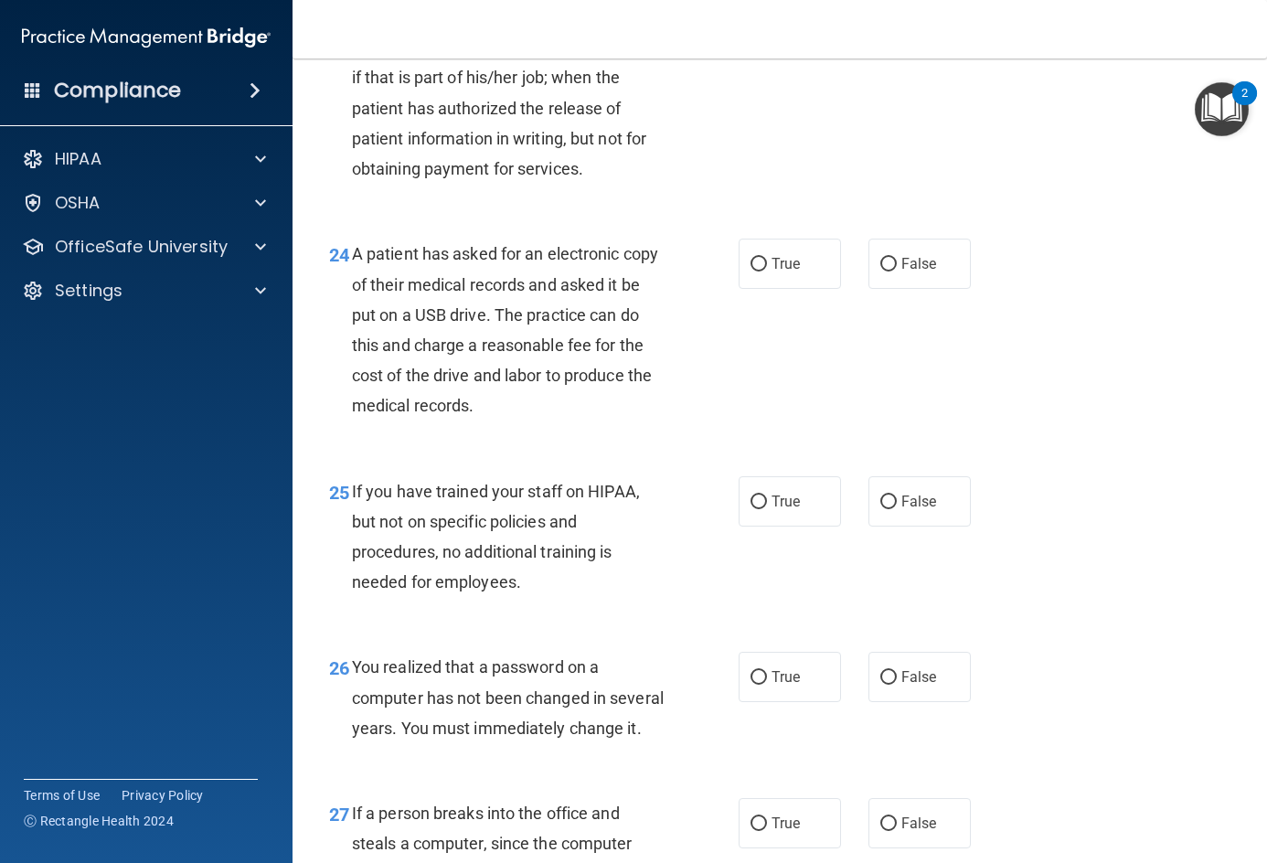
scroll to position [3565, 0]
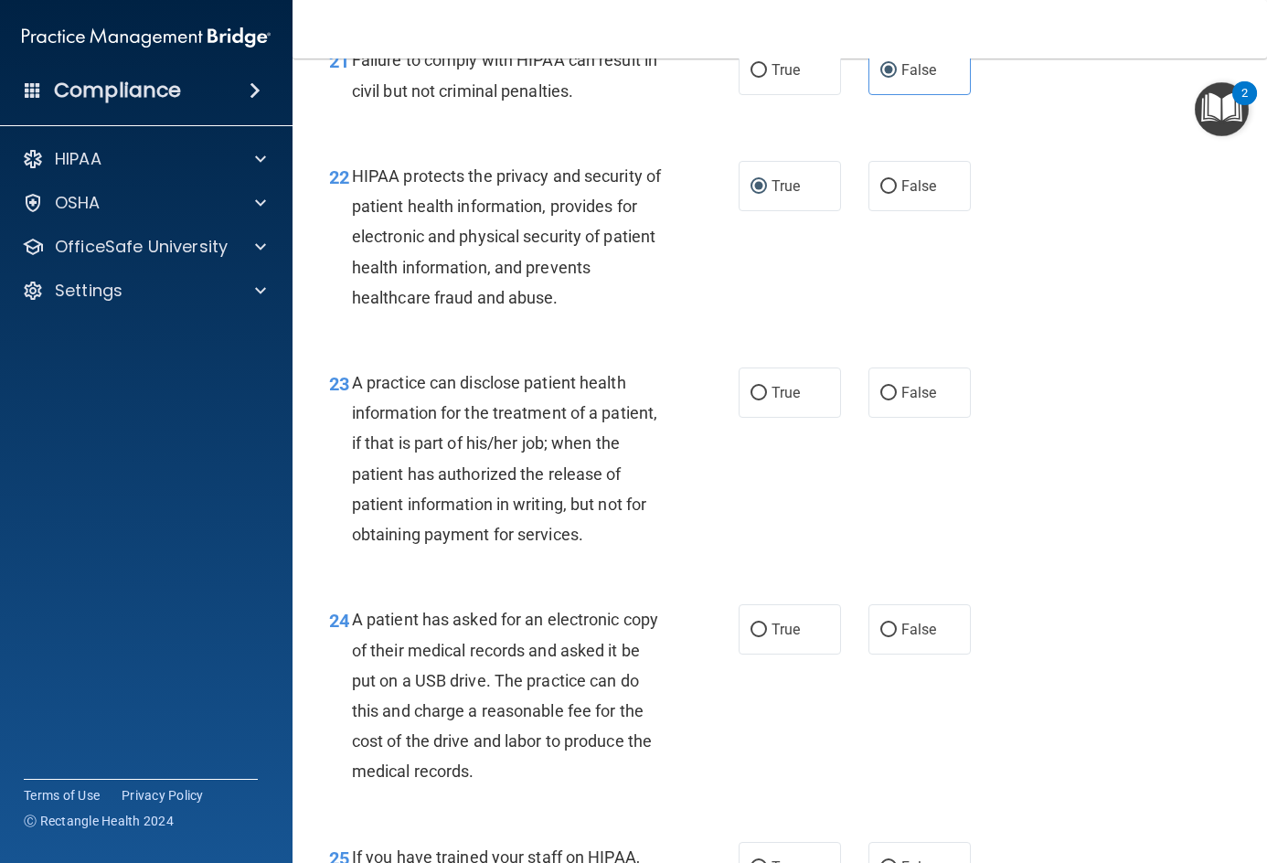
click at [521, 437] on span "A practice can disclose patient health information for the treatment of a patie…" at bounding box center [504, 458] width 305 height 171
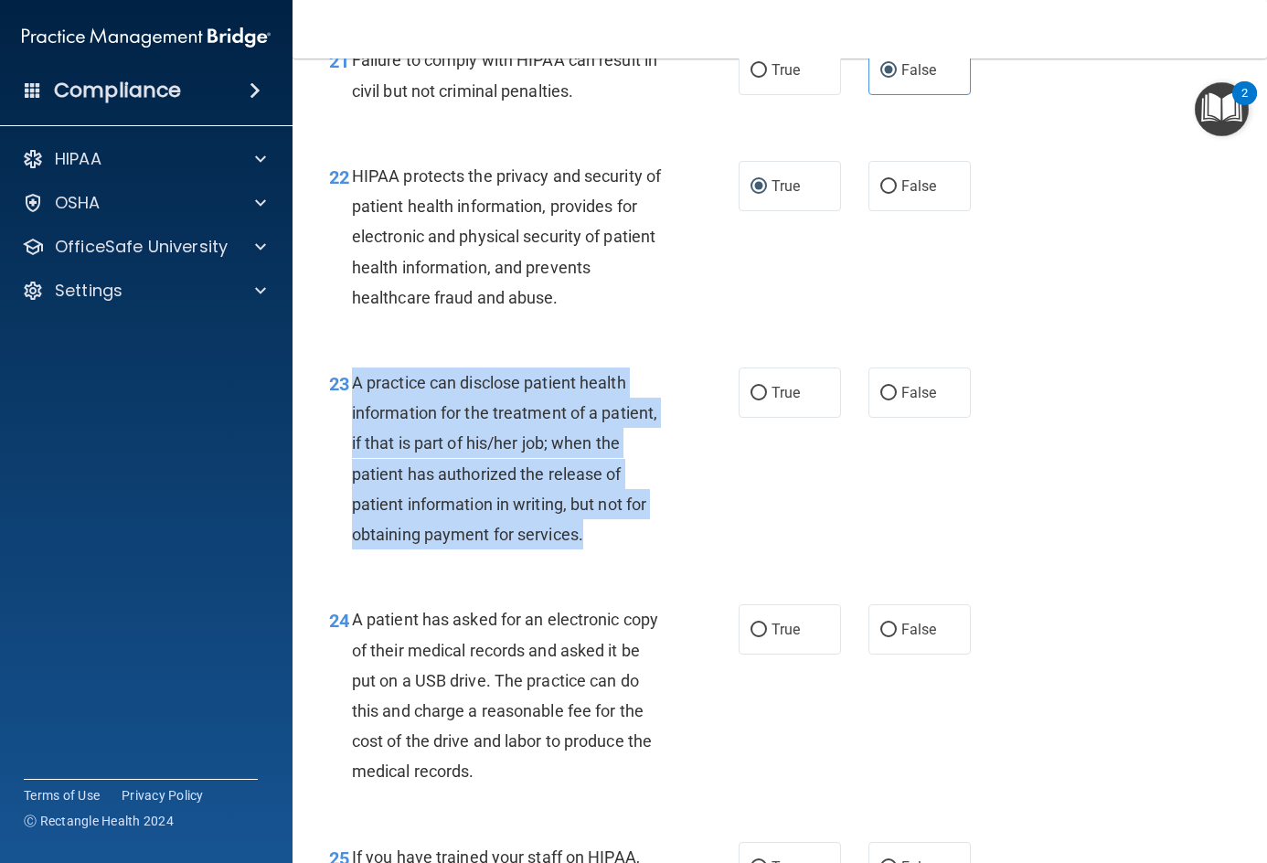
drag, startPoint x: 351, startPoint y: 438, endPoint x: 587, endPoint y: 601, distance: 287.0
click at [587, 549] on div "A practice can disclose patient health information for the treatment of a patie…" at bounding box center [516, 458] width 328 height 182
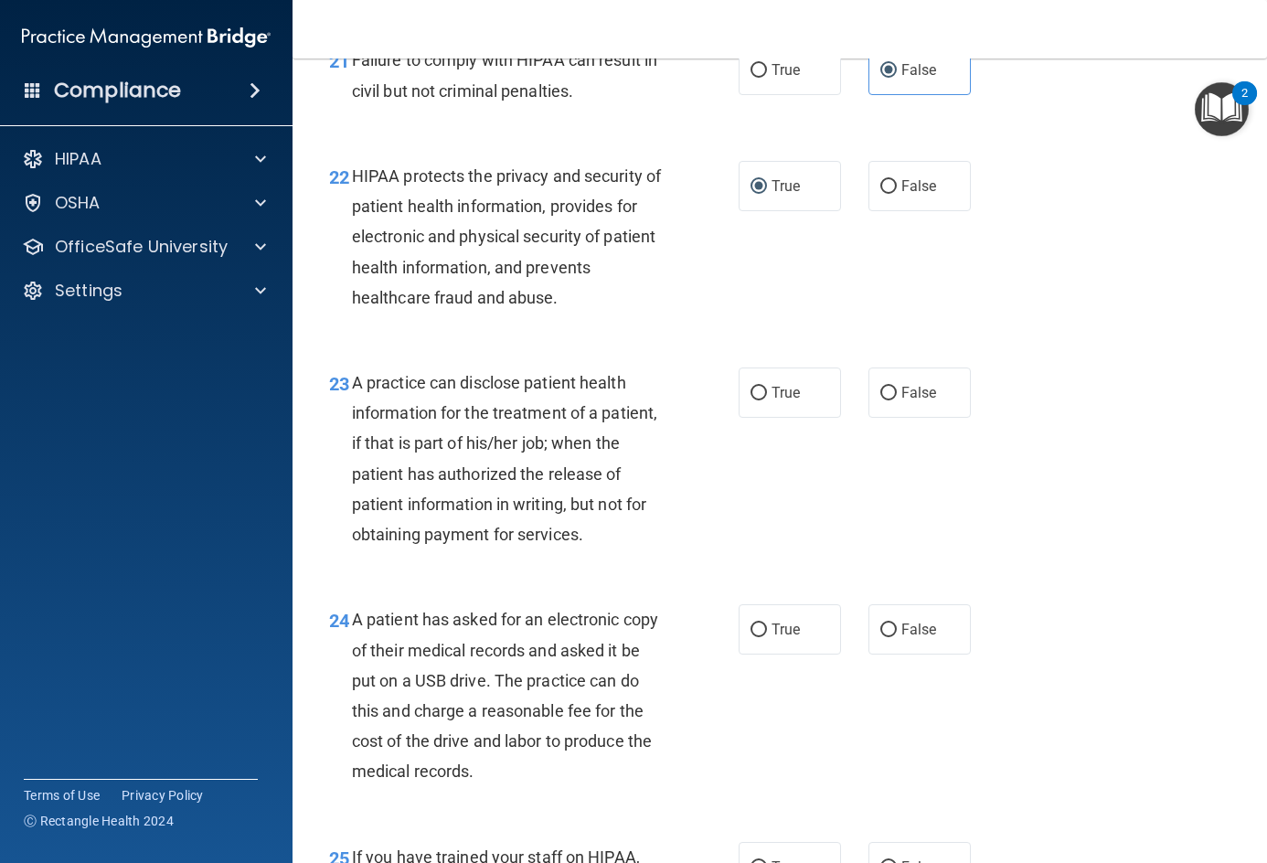
click at [1166, 521] on div "23 A practice can disclose patient health information for the treatment of a pa…" at bounding box center [779, 463] width 929 height 237
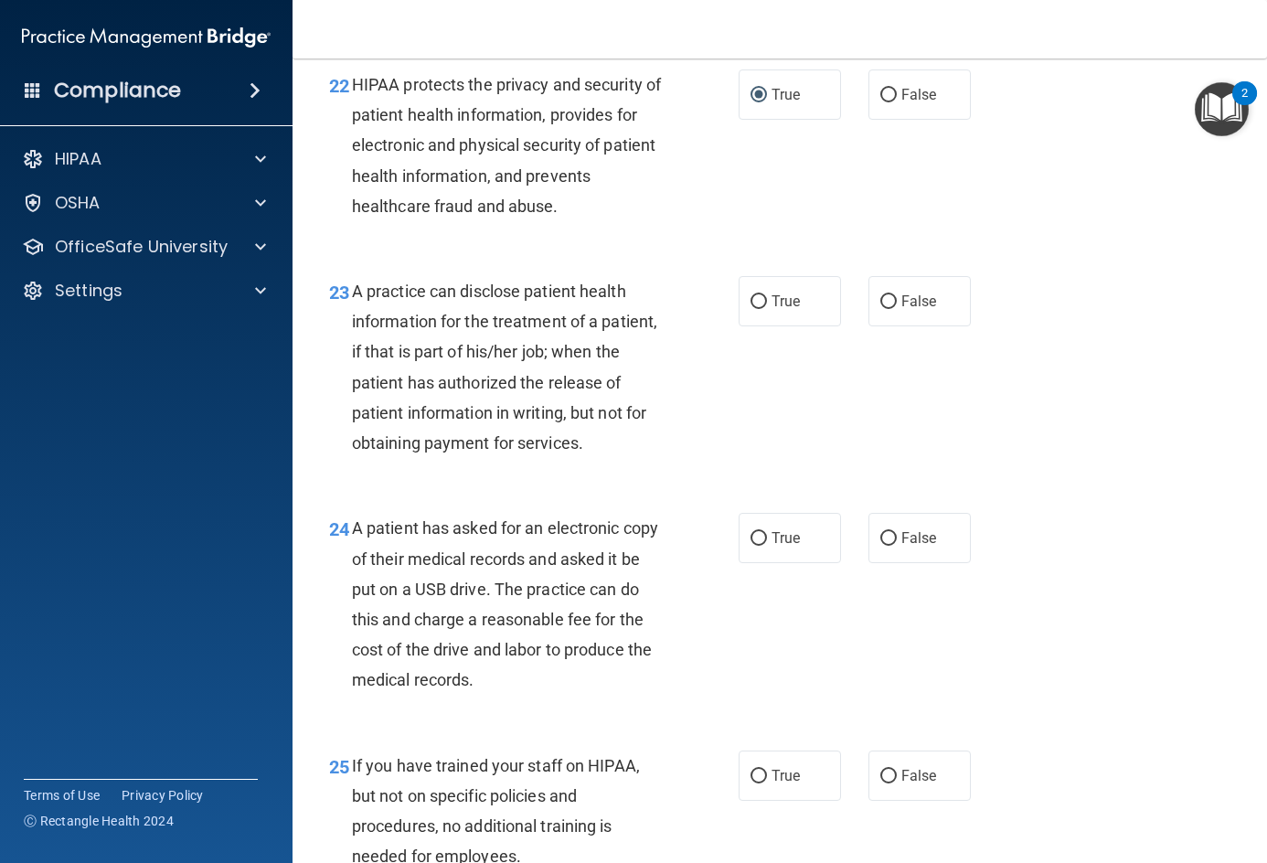
click at [1181, 253] on div "22 HIPAA protects the privacy and security of patient health information, provi…" at bounding box center [779, 150] width 929 height 207
click at [906, 310] on span "False" at bounding box center [919, 300] width 36 height 17
click at [897, 309] on input "False" at bounding box center [888, 302] width 16 height 14
radio input "true"
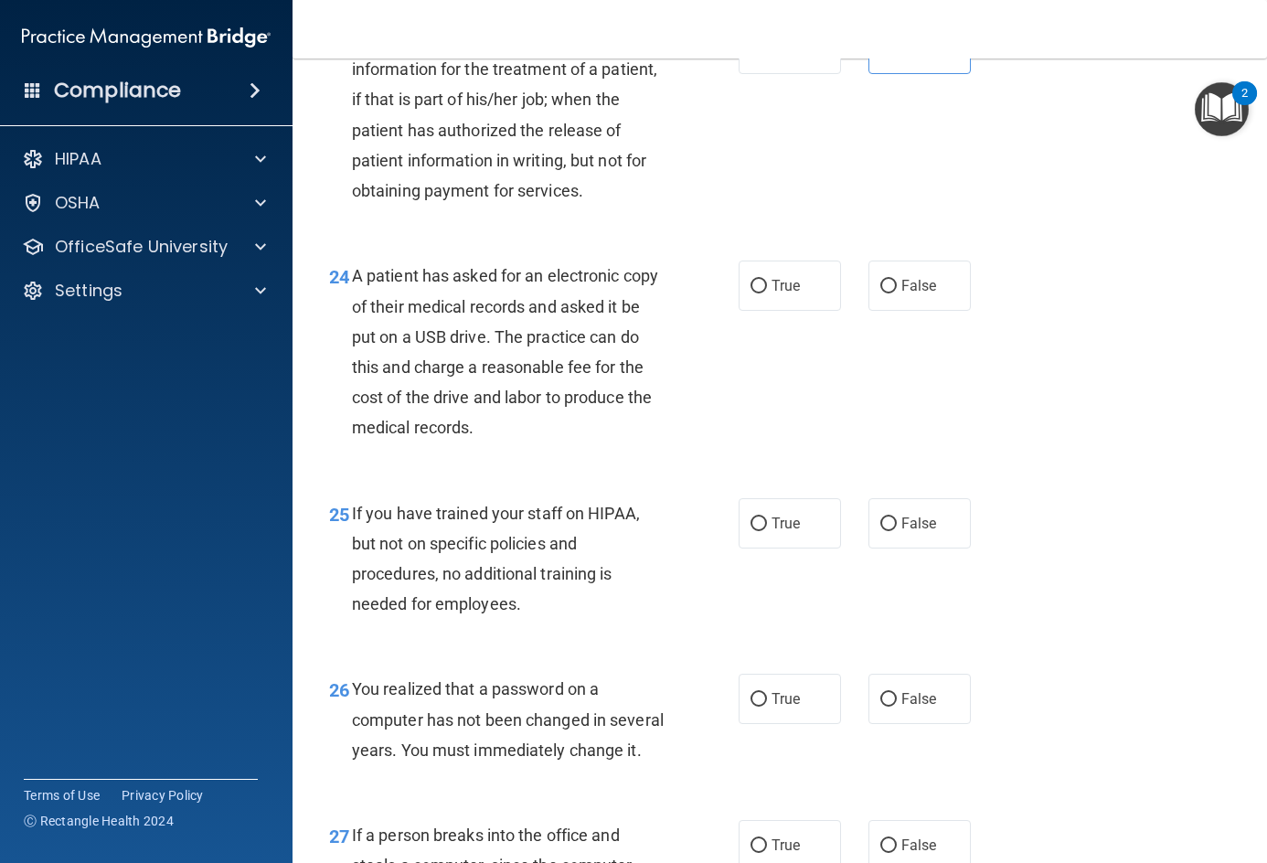
scroll to position [3930, 0]
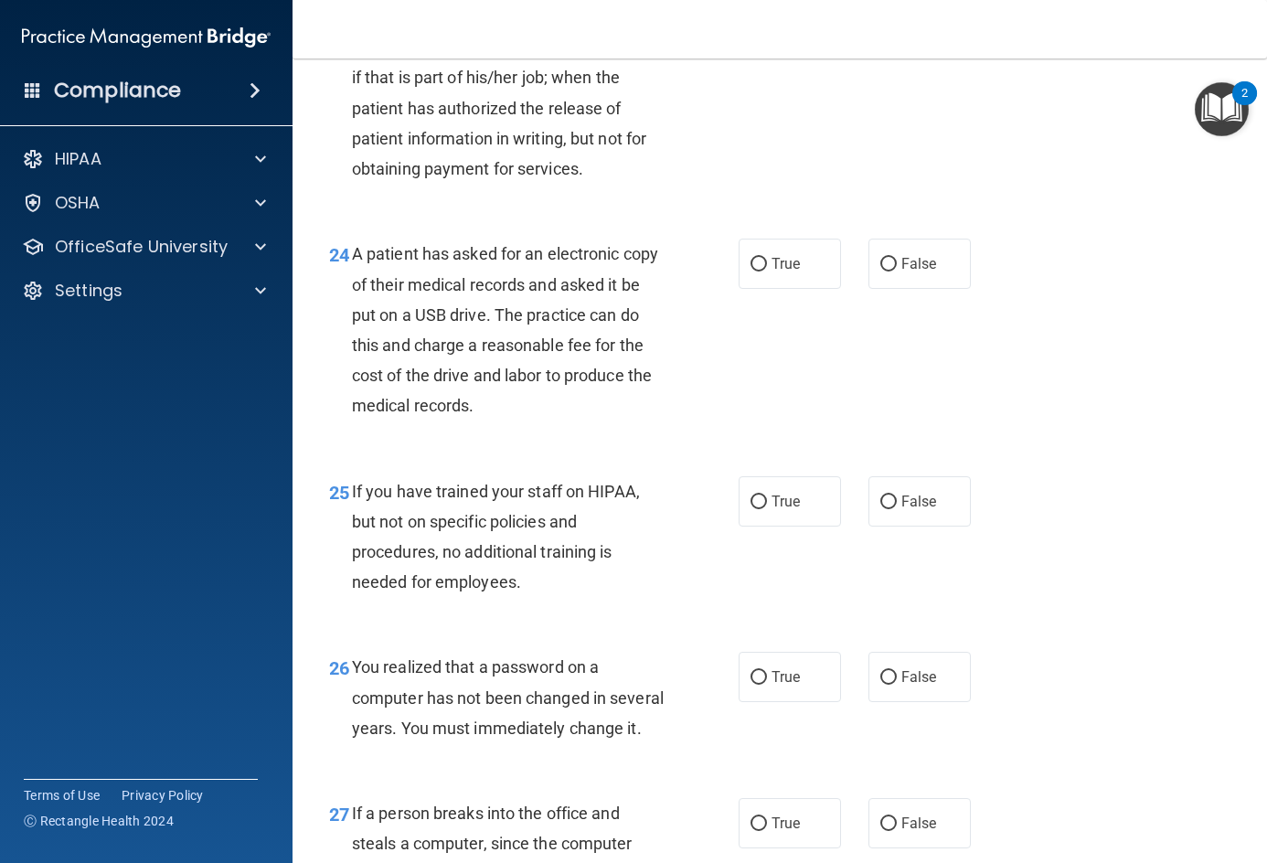
click at [352, 303] on span "A patient has asked for an electronic copy of their medical records and asked i…" at bounding box center [505, 329] width 306 height 171
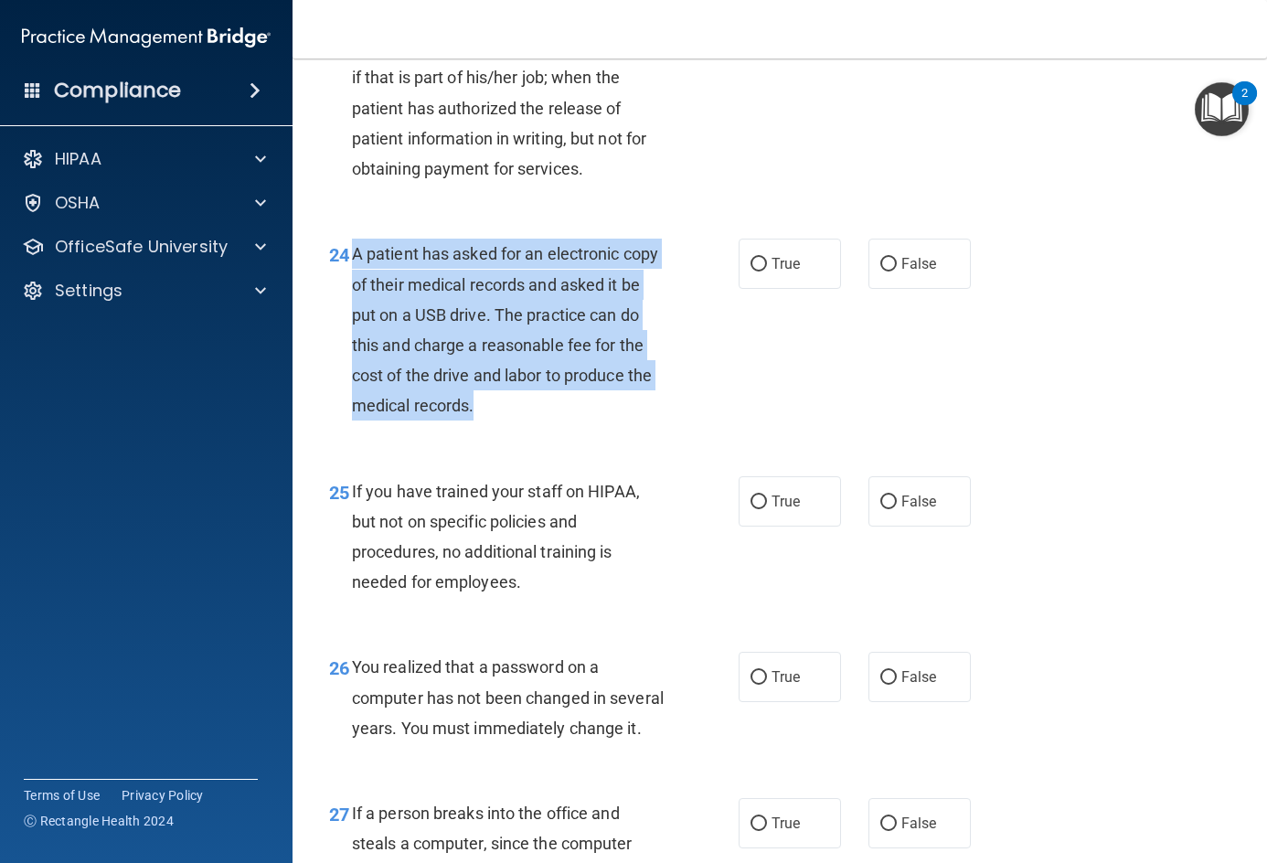
drag, startPoint x: 354, startPoint y: 313, endPoint x: 511, endPoint y: 479, distance: 228.9
click at [510, 420] on div "A patient has asked for an electronic copy of their medical records and asked i…" at bounding box center [516, 330] width 328 height 182
click at [590, 418] on div "A patient has asked for an electronic copy of their medical records and asked i…" at bounding box center [516, 330] width 328 height 182
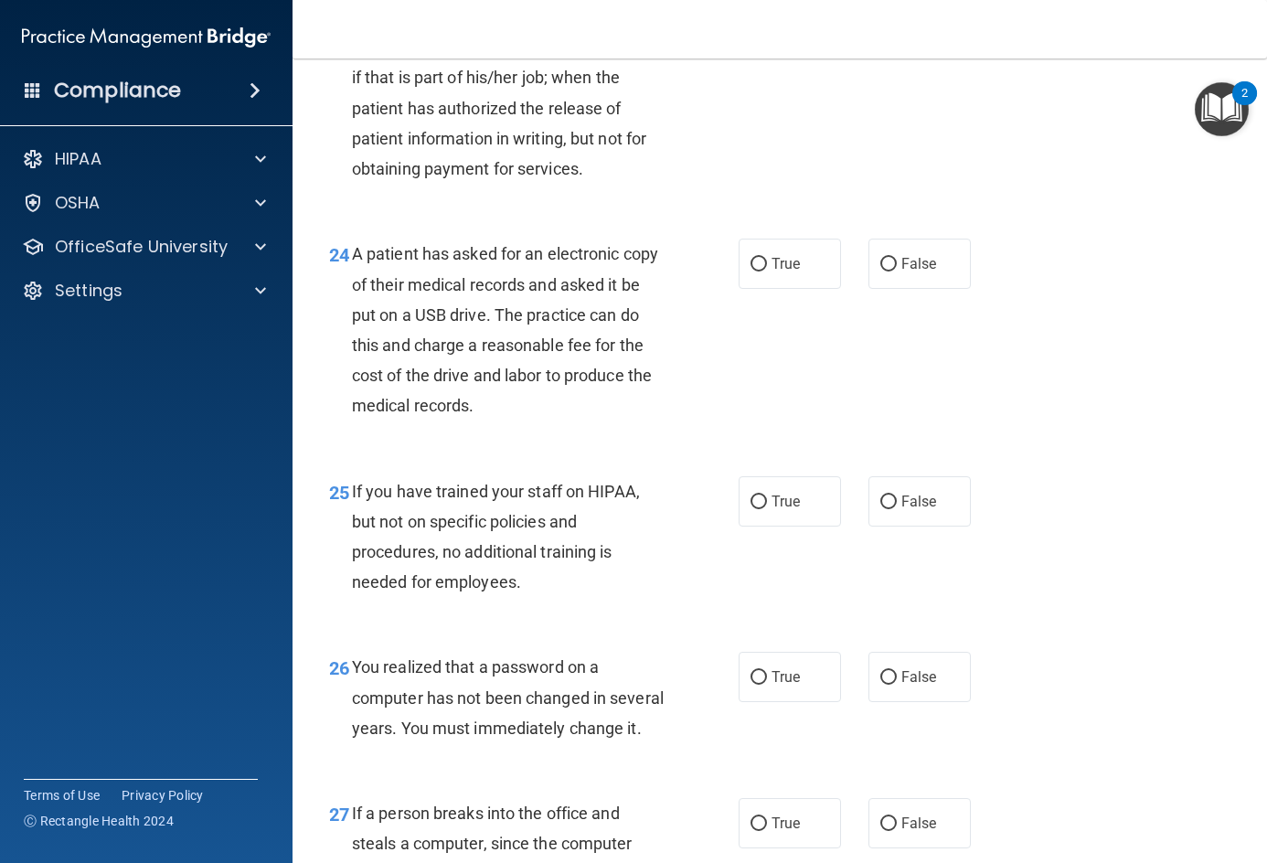
click at [745, 389] on div "24 A patient has asked for an electronic copy of their medical records and aske…" at bounding box center [534, 334] width 464 height 191
click at [771, 272] on span "True" at bounding box center [785, 263] width 28 height 17
click at [767, 271] on input "True" at bounding box center [758, 265] width 16 height 14
radio input "true"
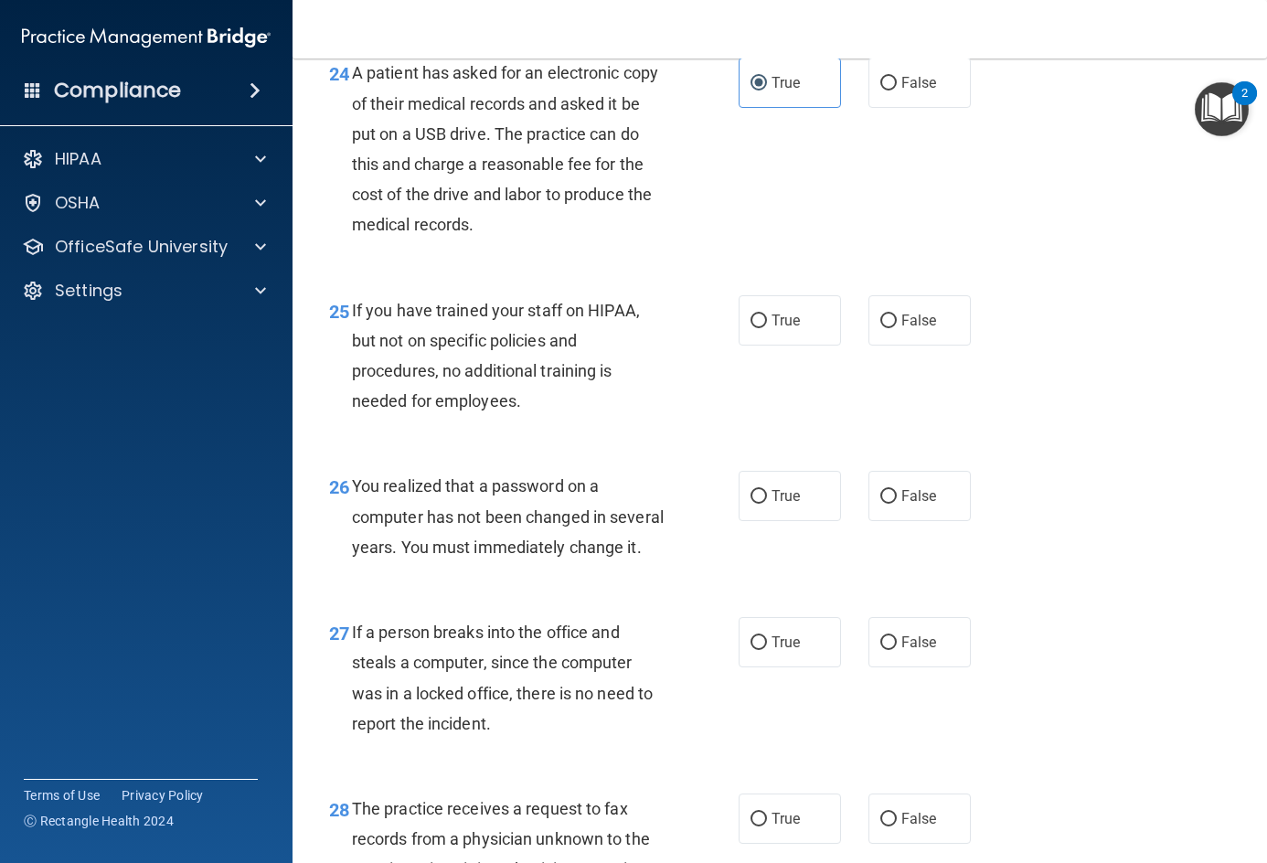
scroll to position [4113, 0]
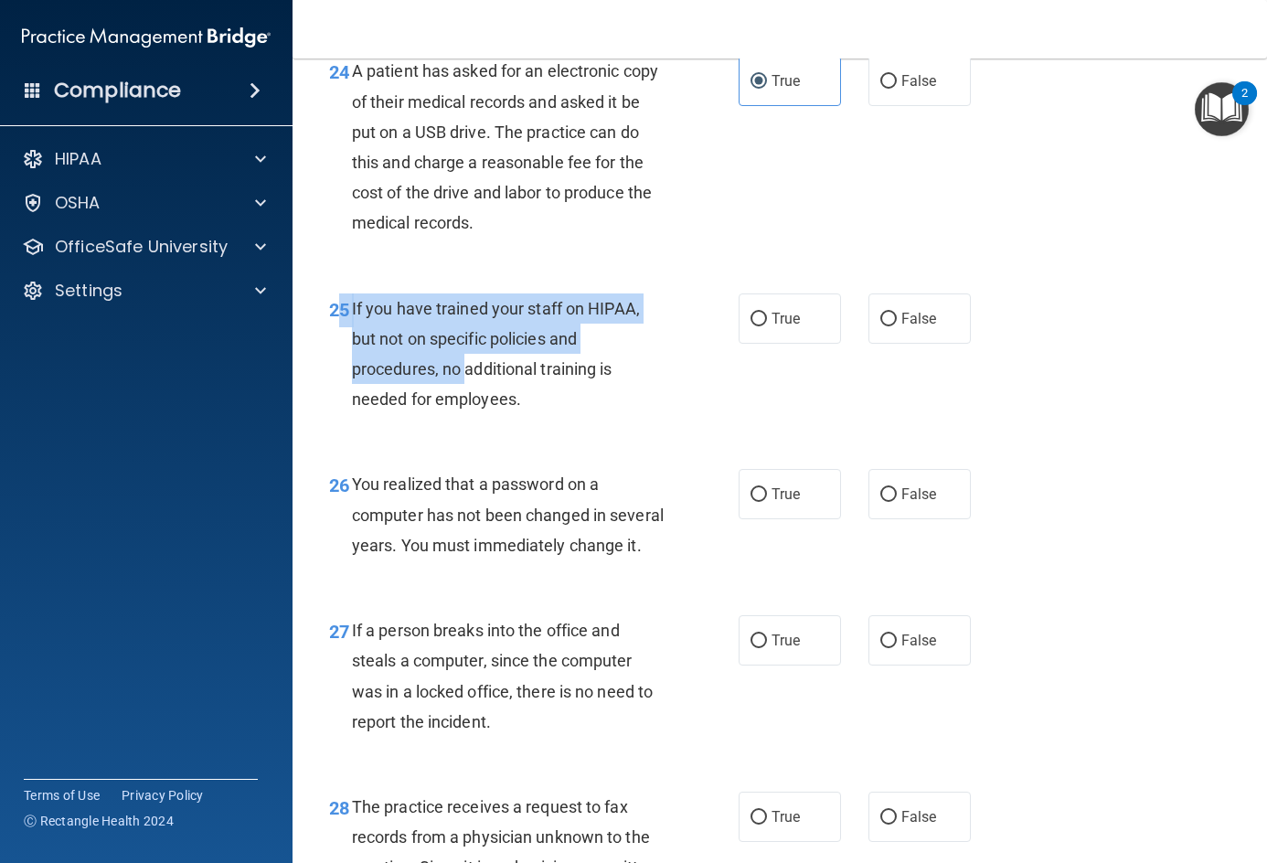
drag, startPoint x: 344, startPoint y: 371, endPoint x: 469, endPoint y: 427, distance: 137.1
click at [469, 424] on div "25 If you have trained your staff on HIPAA, but not on specific policies and pr…" at bounding box center [534, 358] width 464 height 131
drag, startPoint x: 469, startPoint y: 427, endPoint x: 360, endPoint y: 394, distance: 113.6
click at [467, 409] on span "If you have trained your staff on HIPAA, but not on specific policies and proce…" at bounding box center [496, 354] width 288 height 111
click at [360, 367] on span "If you have trained your staff on HIPAA, but not on specific policies and proce…" at bounding box center [496, 354] width 288 height 111
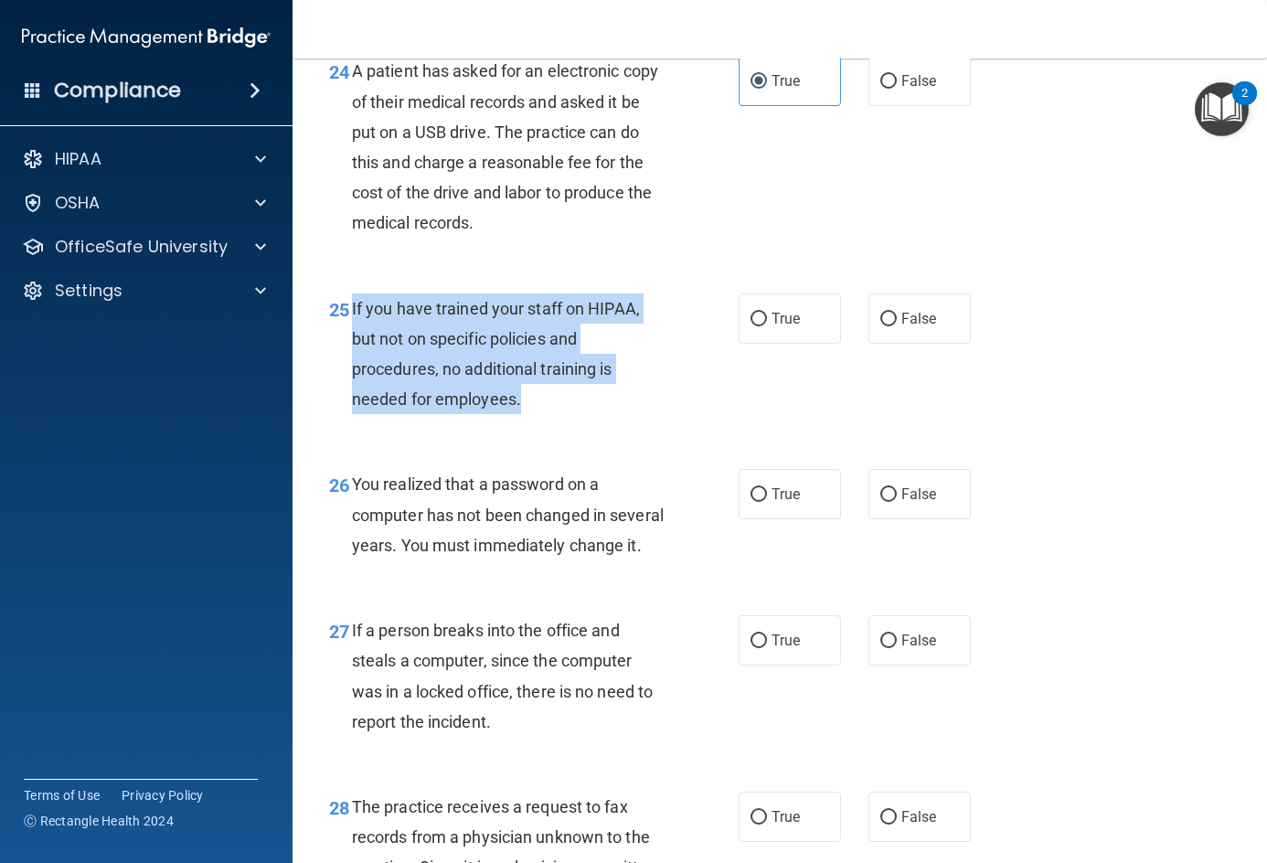
drag, startPoint x: 348, startPoint y: 367, endPoint x: 530, endPoint y: 458, distance: 203.2
click at [530, 424] on div "25 If you have trained your staff on HIPAA, but not on specific policies and pr…" at bounding box center [534, 358] width 464 height 131
click at [882, 326] on input "False" at bounding box center [888, 320] width 16 height 14
radio input "true"
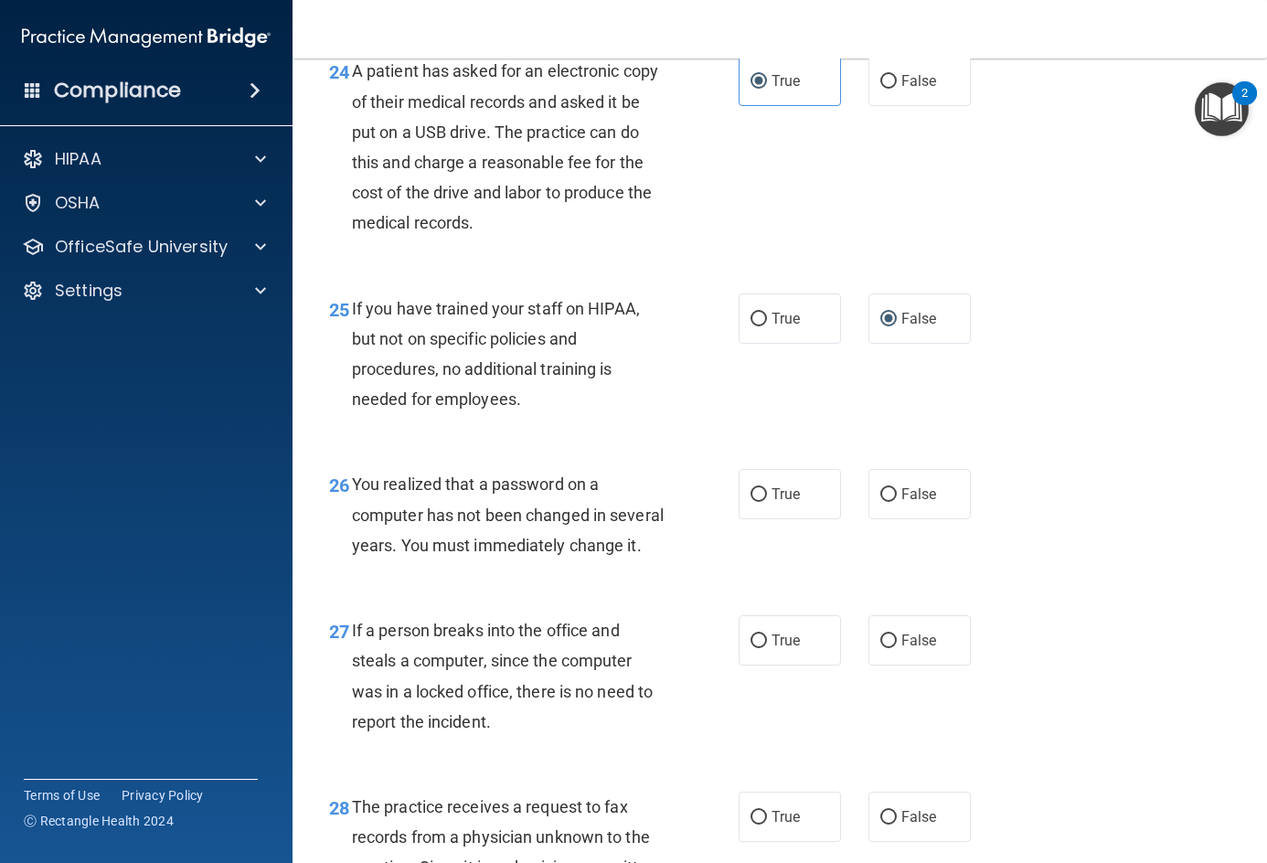
click at [1043, 447] on div "25 If you have trained your staff on HIPAA, but not on specific policies and pr…" at bounding box center [779, 359] width 929 height 176
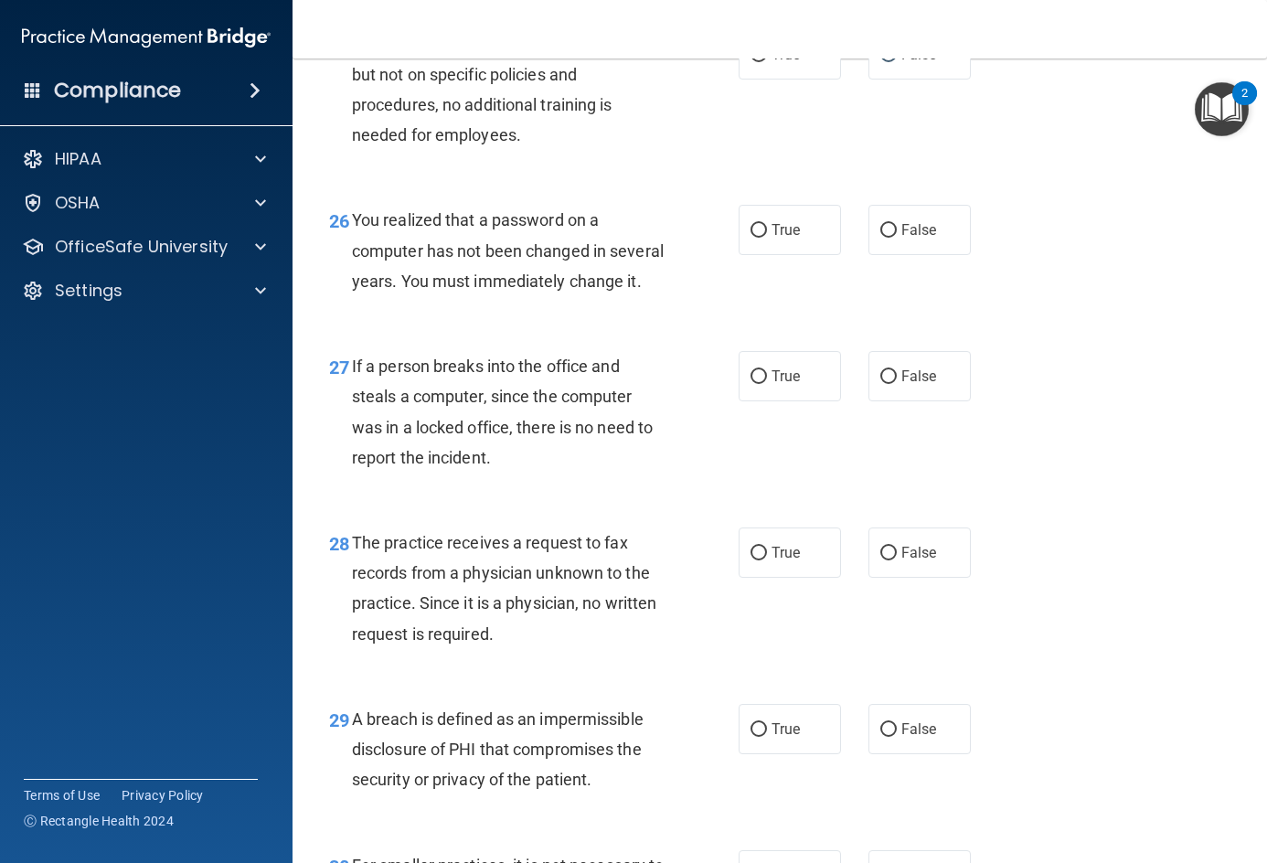
scroll to position [4387, 0]
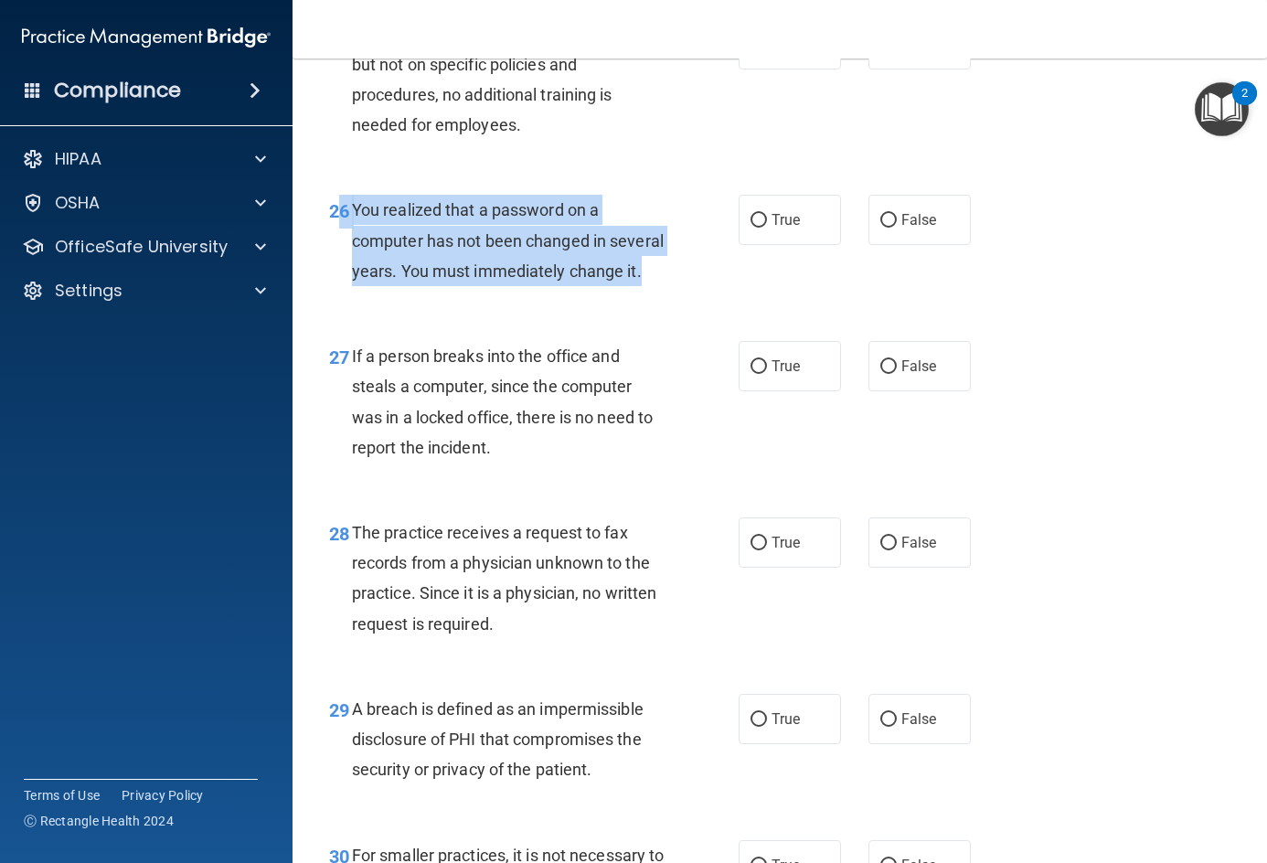
drag, startPoint x: 343, startPoint y: 270, endPoint x: 490, endPoint y: 367, distance: 176.7
click at [490, 295] on div "26 You realized that a password on a computer has not been changed in several y…" at bounding box center [534, 245] width 464 height 101
click at [490, 286] on div "You realized that a password on a computer has not been changed in several year…" at bounding box center [516, 240] width 328 height 91
drag, startPoint x: 348, startPoint y: 273, endPoint x: 436, endPoint y: 367, distance: 128.0
click at [436, 295] on div "26 You realized that a password on a computer has not been changed in several y…" at bounding box center [534, 245] width 464 height 101
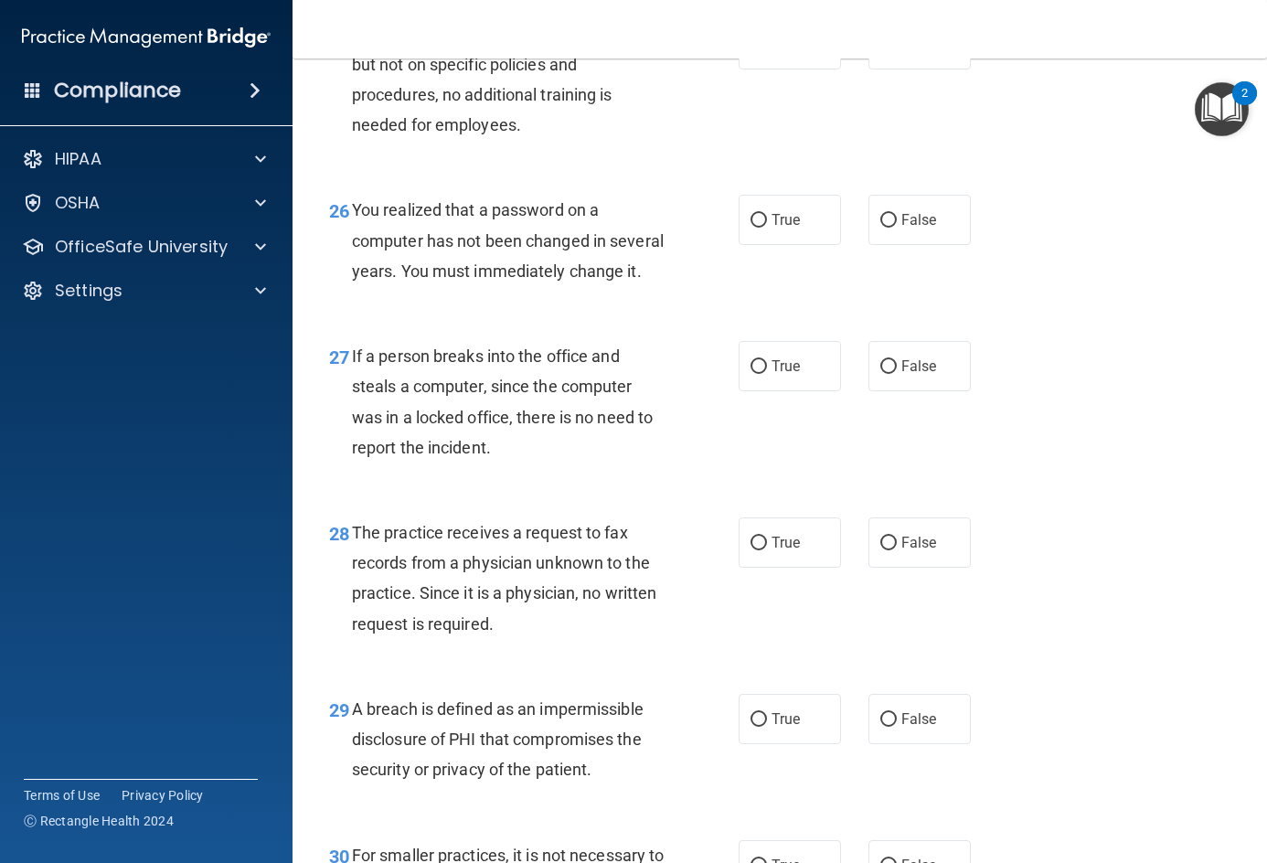
click at [1238, 325] on main "- The HIPAA Quiz This quiz doesn’t expire until . Are you sure you want to take…" at bounding box center [779, 460] width 974 height 804
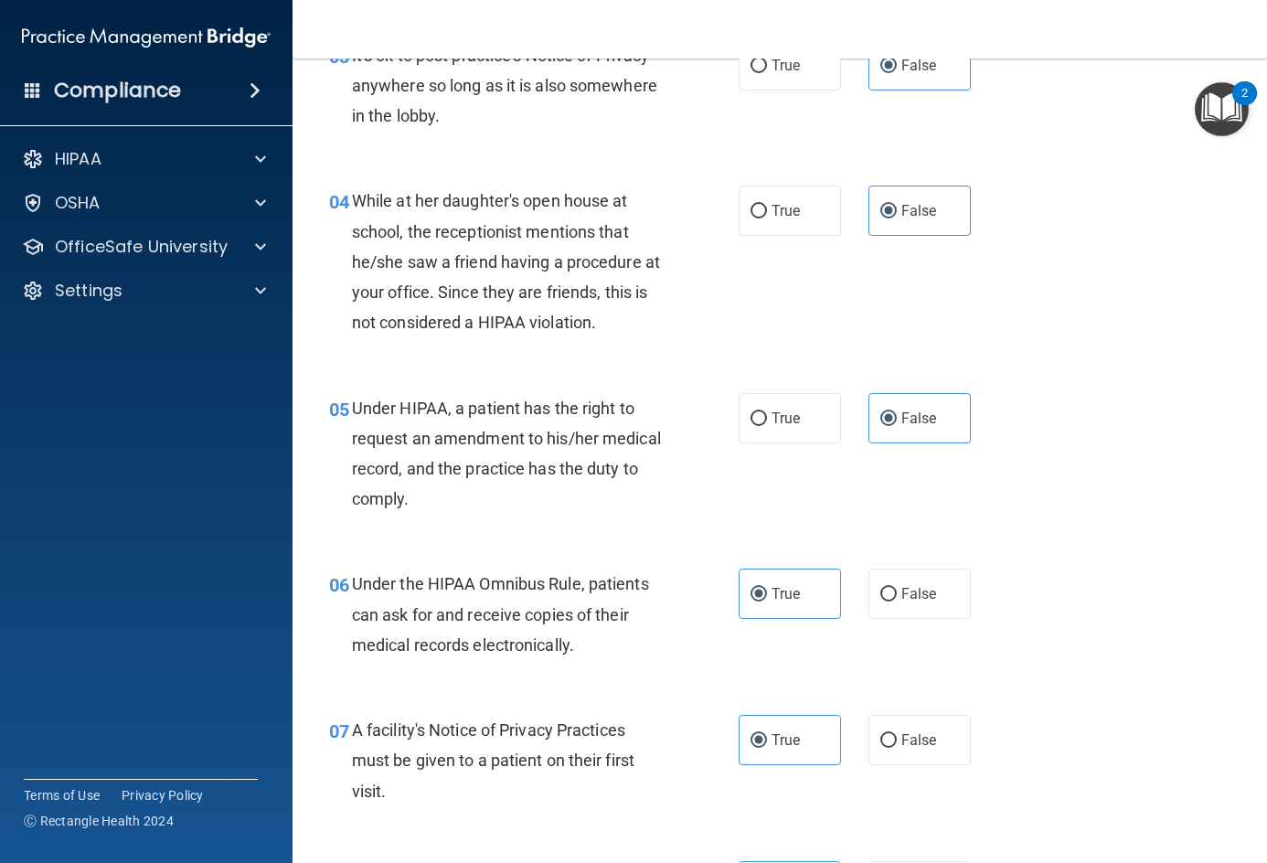
scroll to position [0, 0]
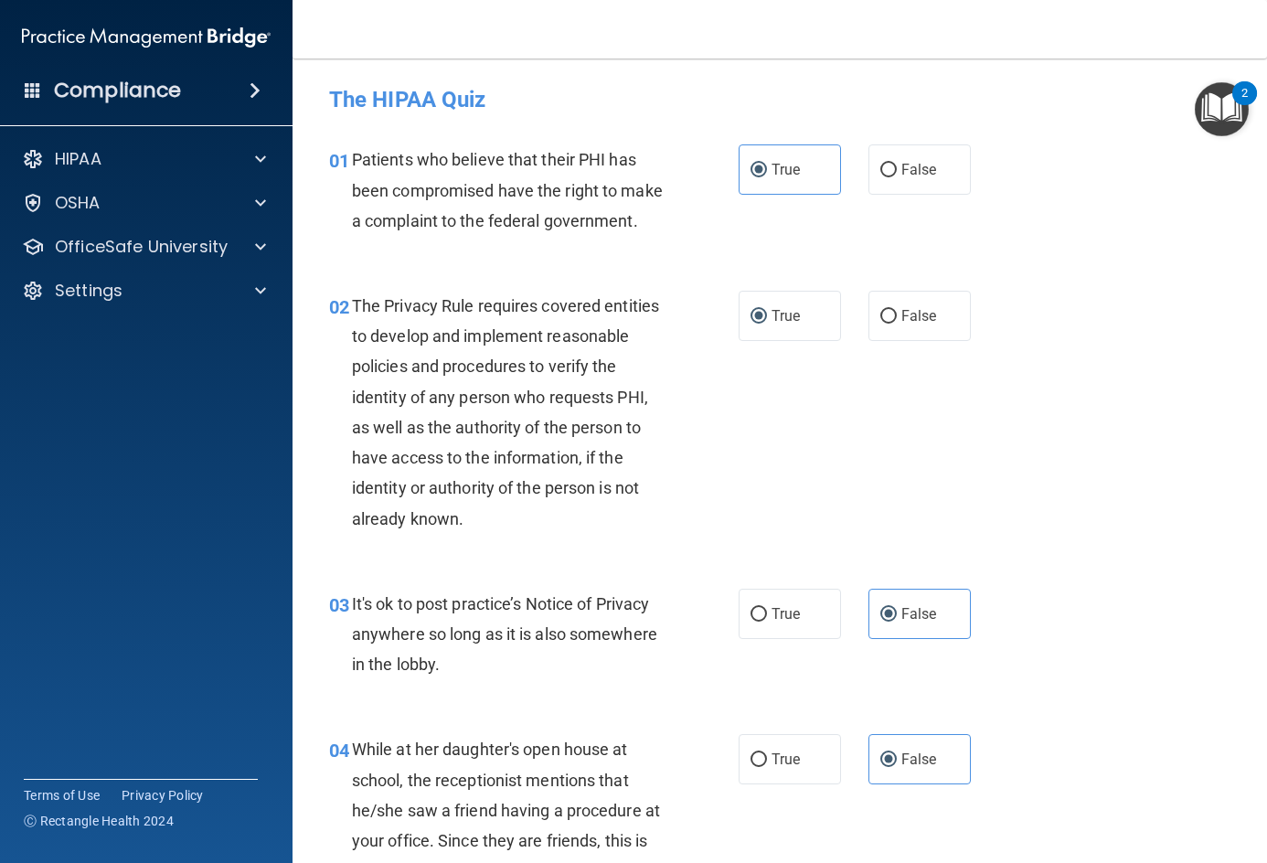
click at [1224, 112] on img "Open Resource Center, 2 new notifications" at bounding box center [1222, 109] width 54 height 54
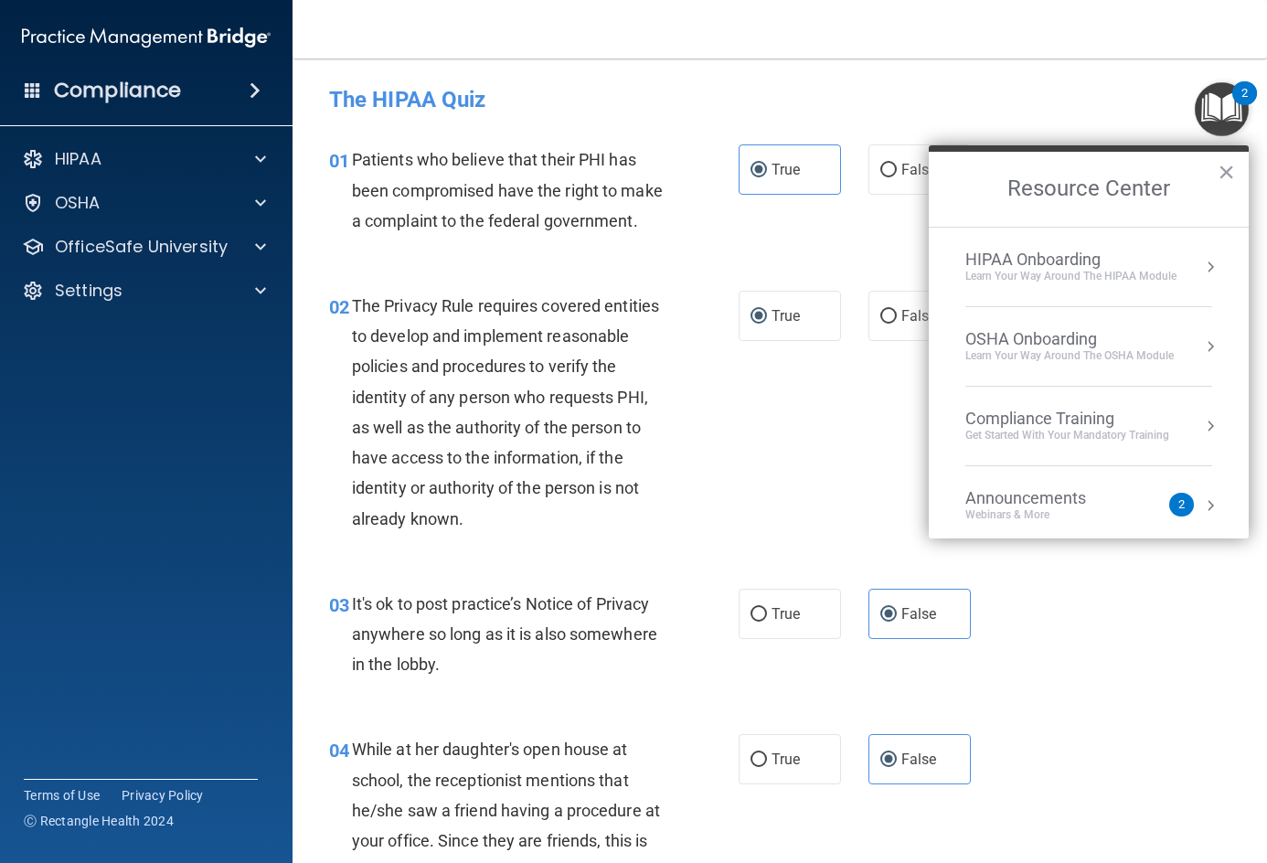
click at [1171, 262] on div "HIPAA Onboarding" at bounding box center [1070, 260] width 211 height 20
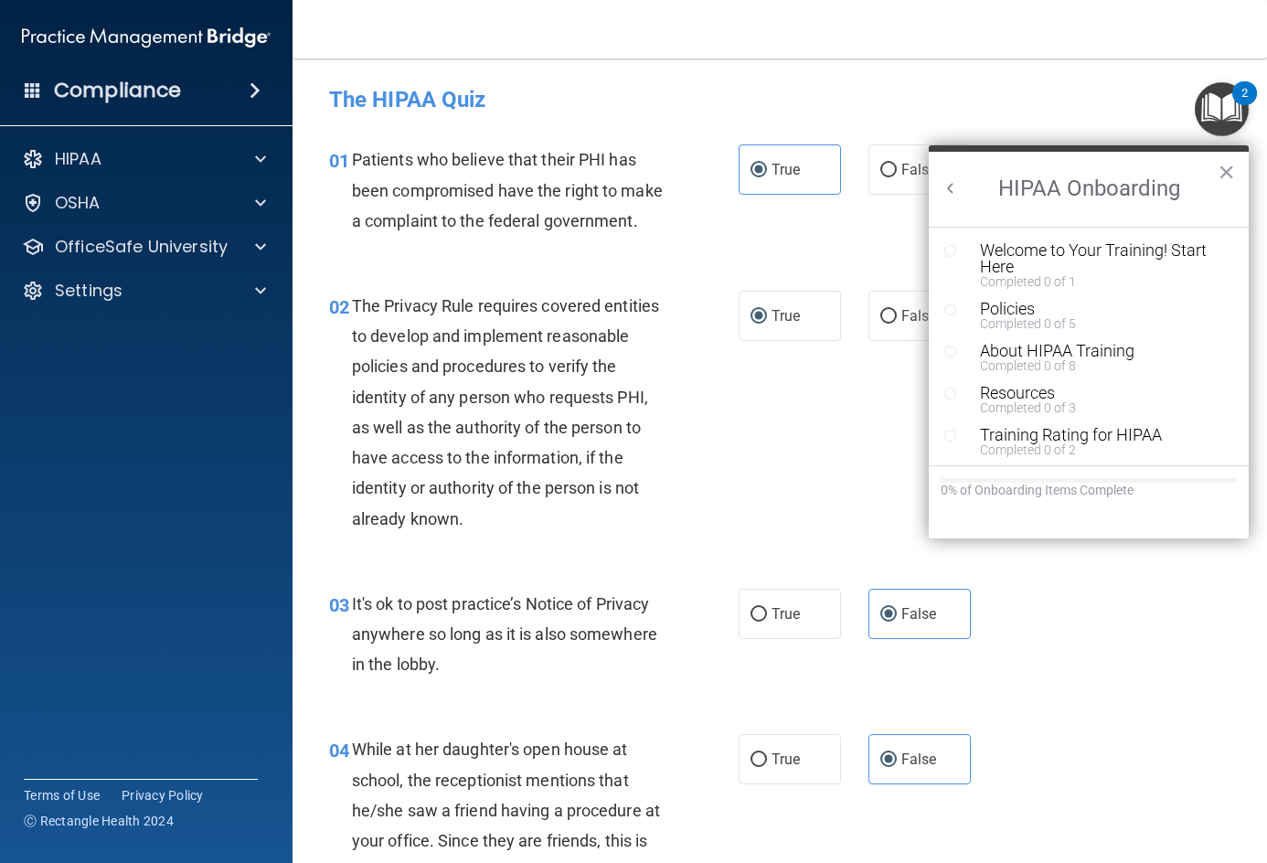
drag, startPoint x: 1048, startPoint y: 242, endPoint x: 1152, endPoint y: 746, distance: 514.1
click at [1152, 746] on div "04 While at her daughter's open house at school, the receptionist mentions that…" at bounding box center [779, 814] width 929 height 207
drag, startPoint x: 1013, startPoint y: 242, endPoint x: 1066, endPoint y: 821, distance: 581.0
click at [1066, 821] on div "04 While at her daughter's open house at school, the receptionist mentions that…" at bounding box center [779, 814] width 929 height 207
click at [1147, 664] on div "03 It's ok to post practice’s Notice of Privacy anywhere so long as it is also …" at bounding box center [779, 639] width 929 height 146
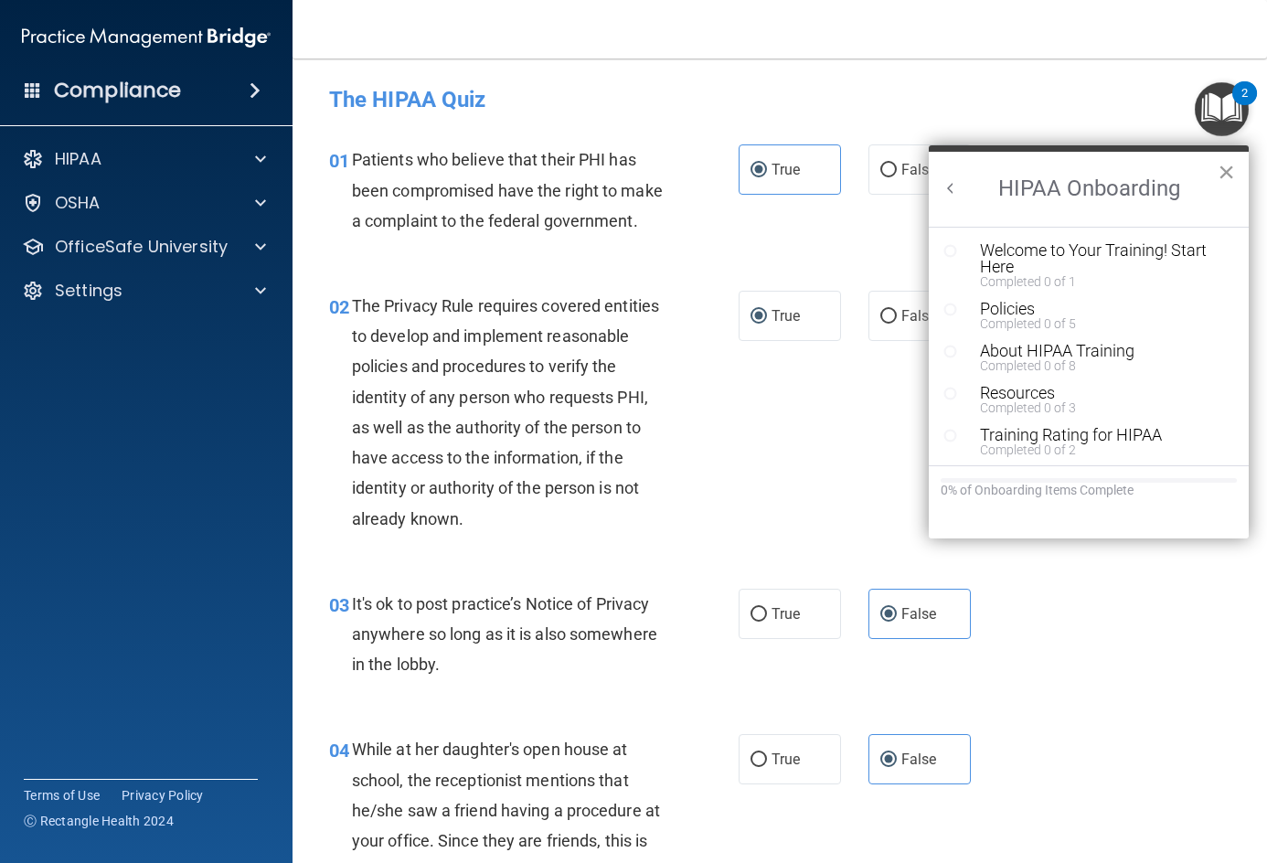
click at [1221, 170] on button "×" at bounding box center [1225, 171] width 17 height 29
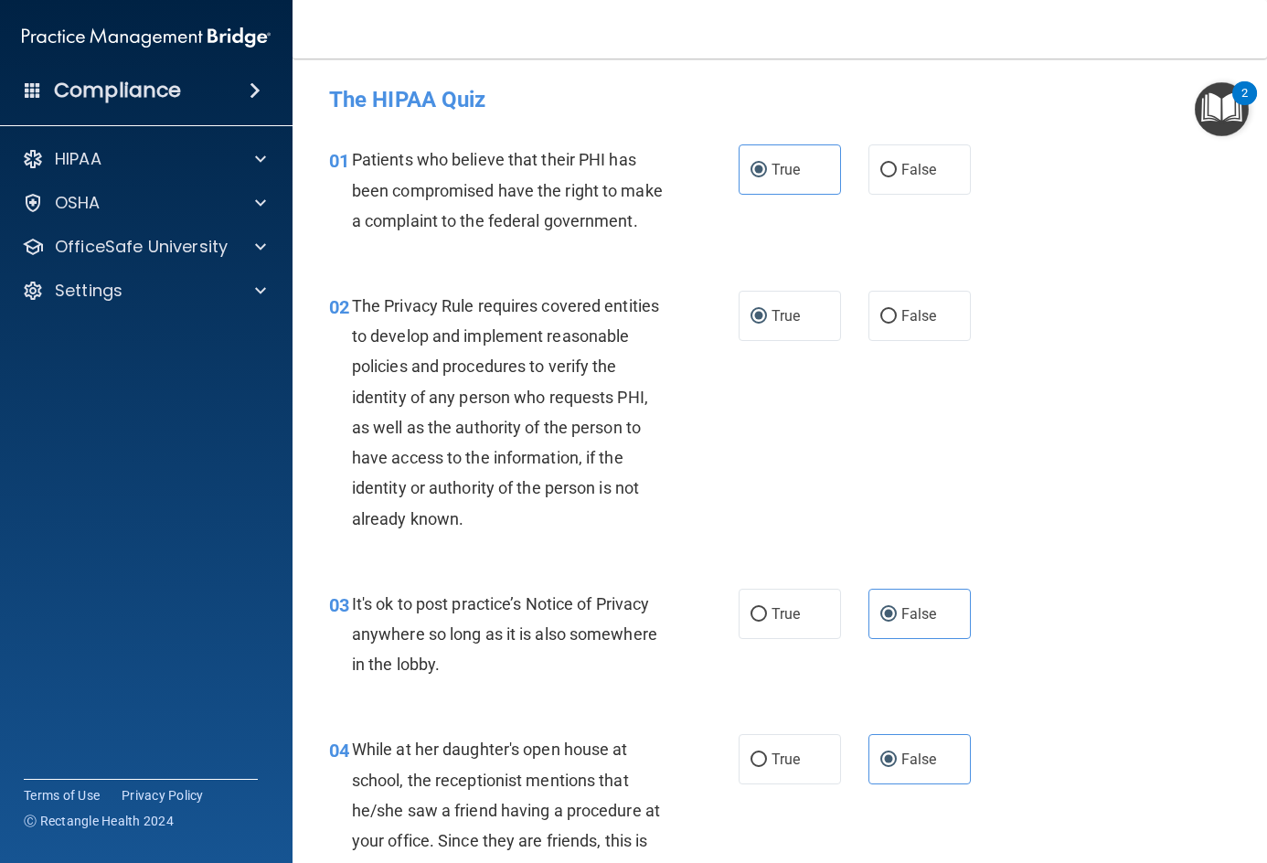
click at [1217, 112] on img "Open Resource Center, 2 new notifications" at bounding box center [1222, 109] width 54 height 54
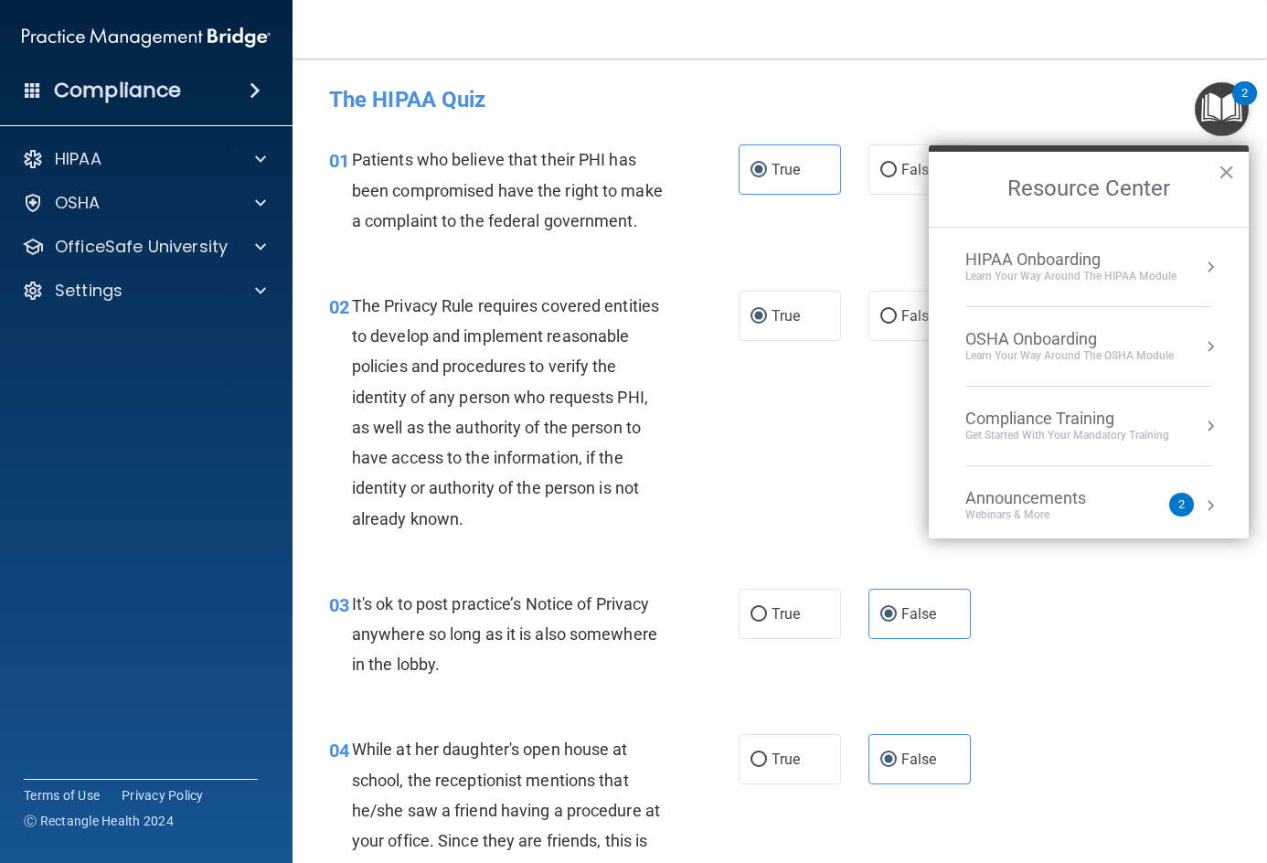
click at [1070, 708] on div "03 It's ok to post practice’s Notice of Privacy anywhere so long as it is also …" at bounding box center [779, 639] width 929 height 146
click at [1237, 101] on div "2" at bounding box center [1244, 93] width 25 height 24
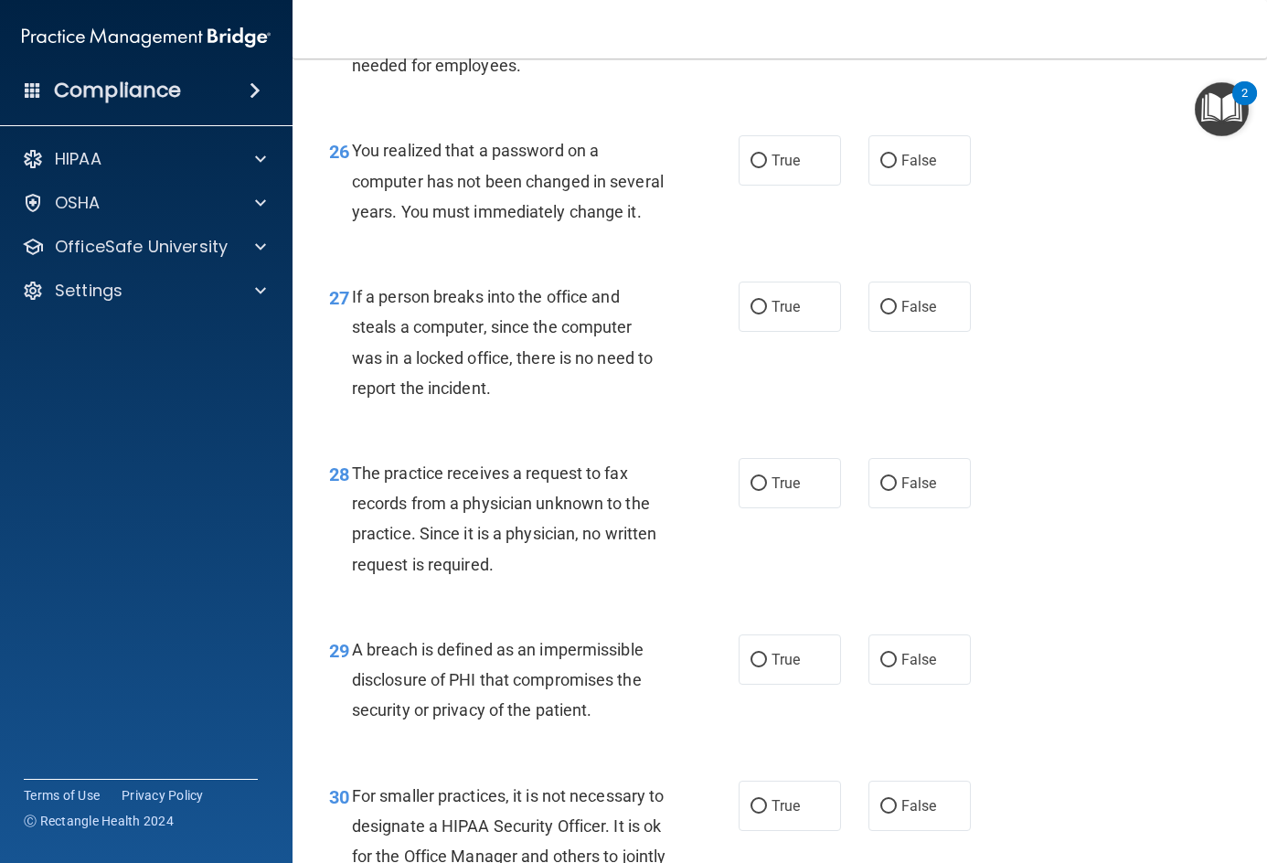
scroll to position [4479, 0]
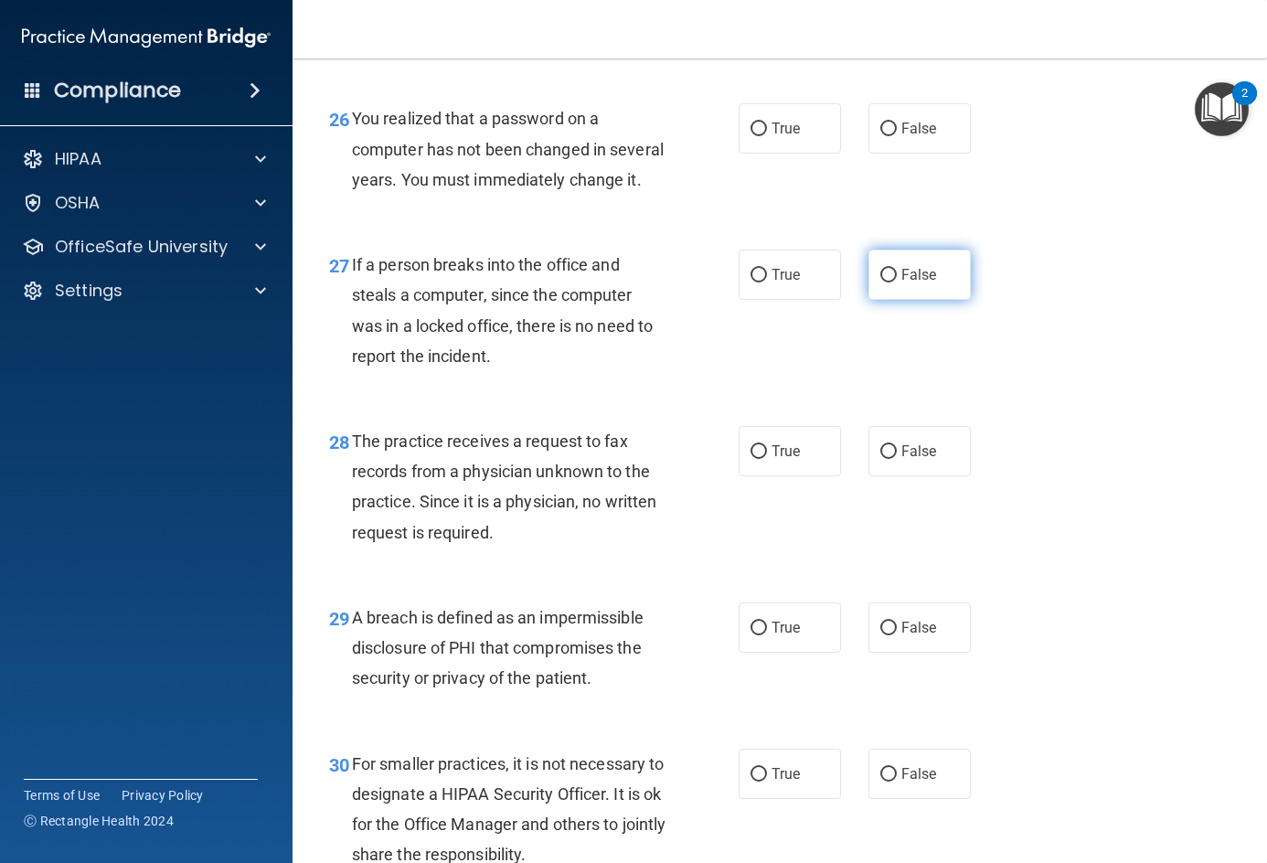
click at [887, 282] on input "False" at bounding box center [888, 276] width 16 height 14
radio input "true"
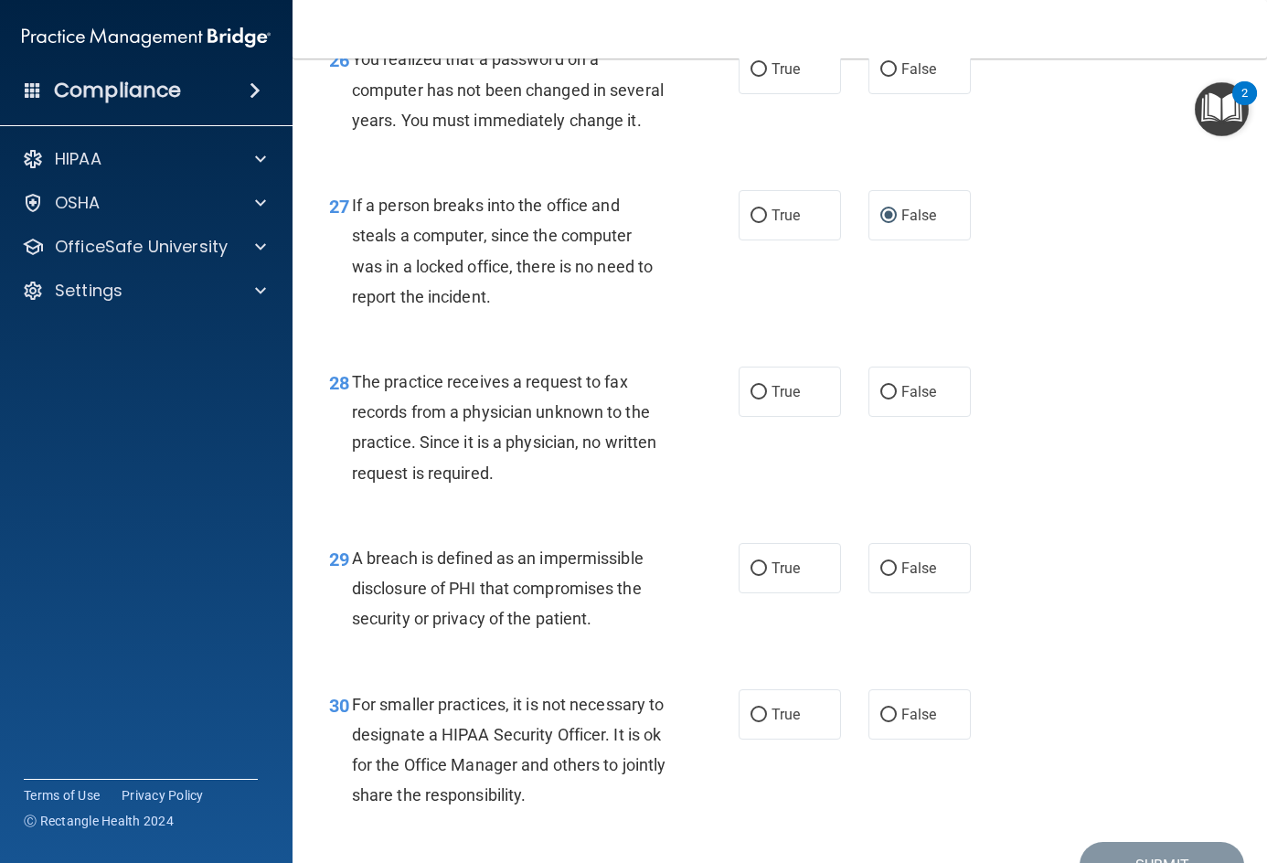
scroll to position [4570, 0]
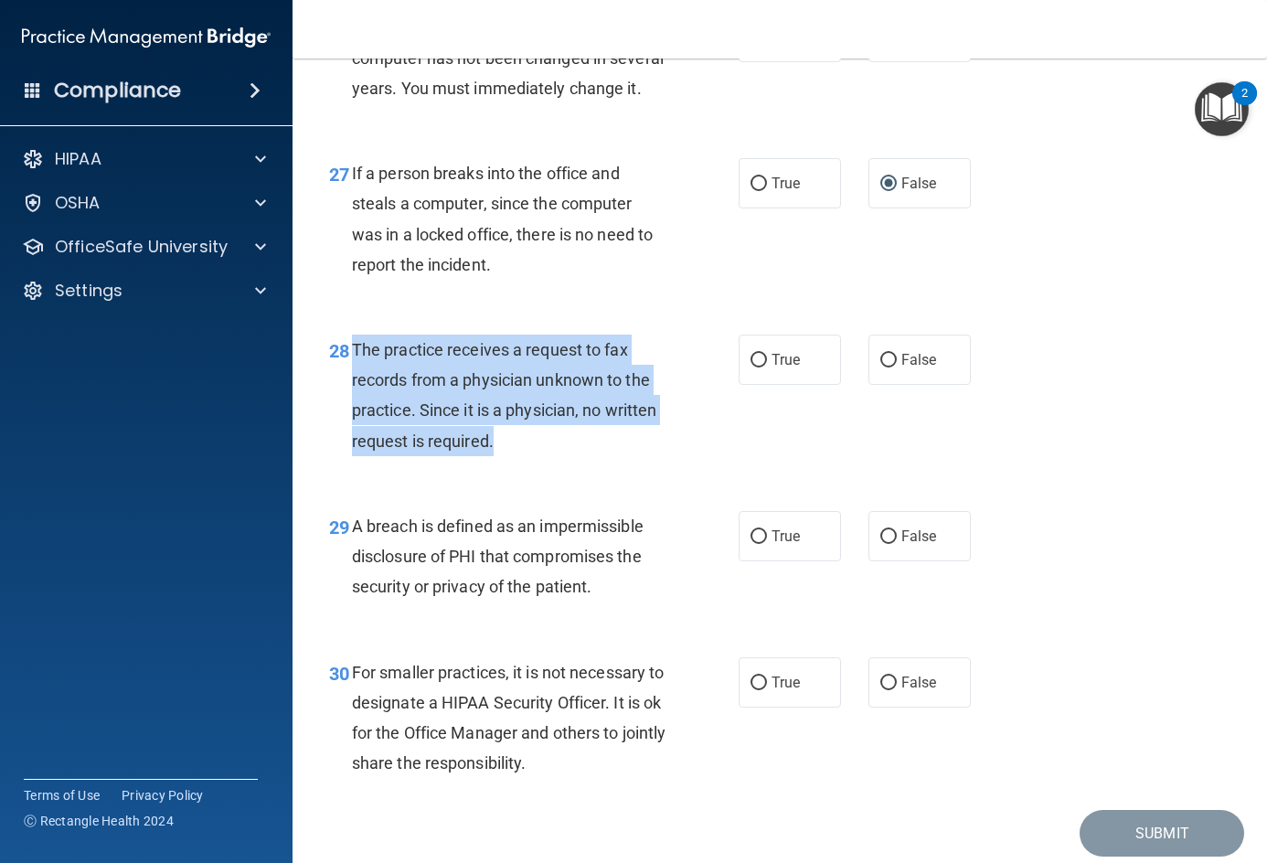
drag, startPoint x: 503, startPoint y: 517, endPoint x: 351, endPoint y: 431, distance: 174.4
click at [352, 431] on div "The practice receives a request to fax records from a physician unknown to the …" at bounding box center [516, 396] width 328 height 122
click at [472, 435] on span "The practice receives a request to fax records from a physician unknown to the …" at bounding box center [504, 395] width 305 height 111
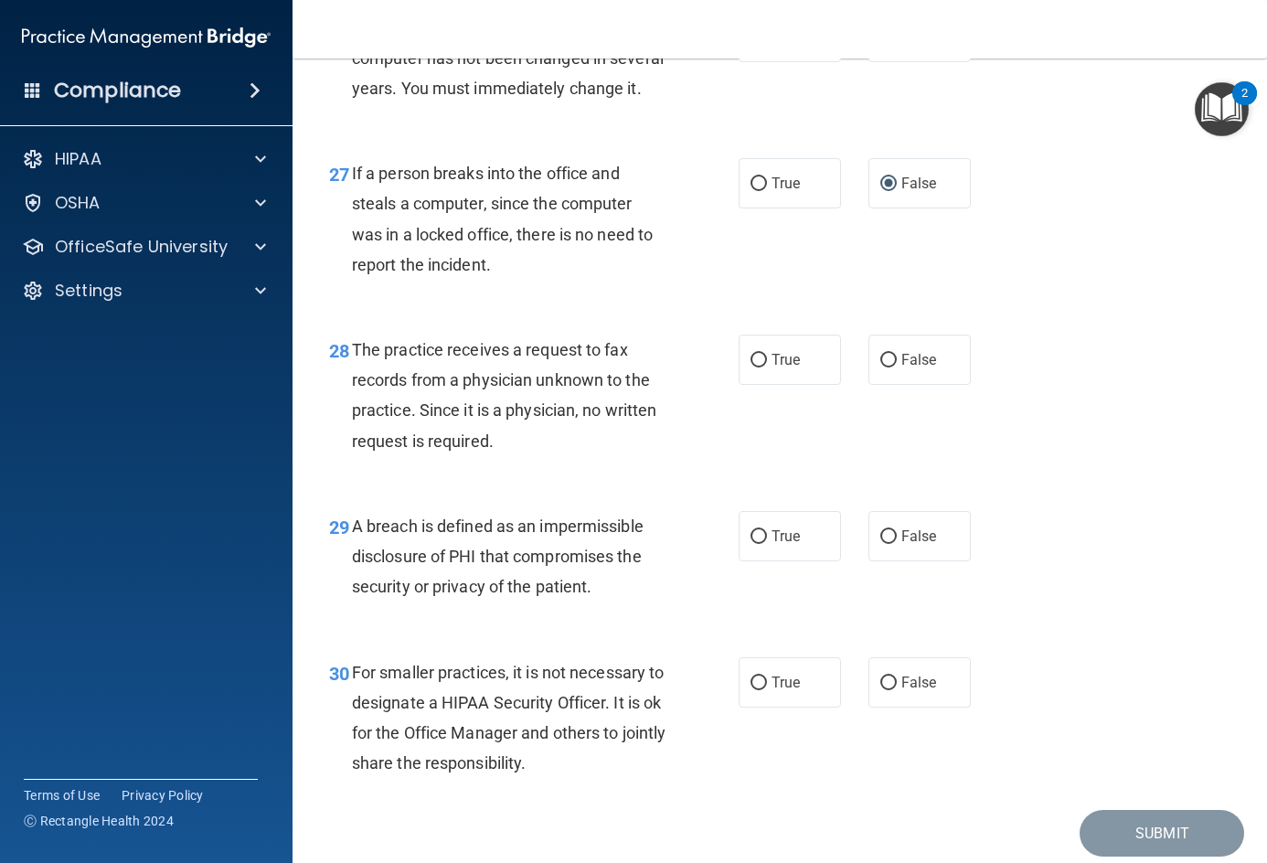
drag, startPoint x: 1132, startPoint y: 413, endPoint x: 1115, endPoint y: 413, distance: 16.5
click at [1132, 413] on div "28 The practice receives a request to fax records from a physician unknown to t…" at bounding box center [779, 400] width 929 height 176
click at [901, 368] on span "False" at bounding box center [919, 359] width 36 height 17
click at [897, 367] on input "False" at bounding box center [888, 361] width 16 height 14
radio input "true"
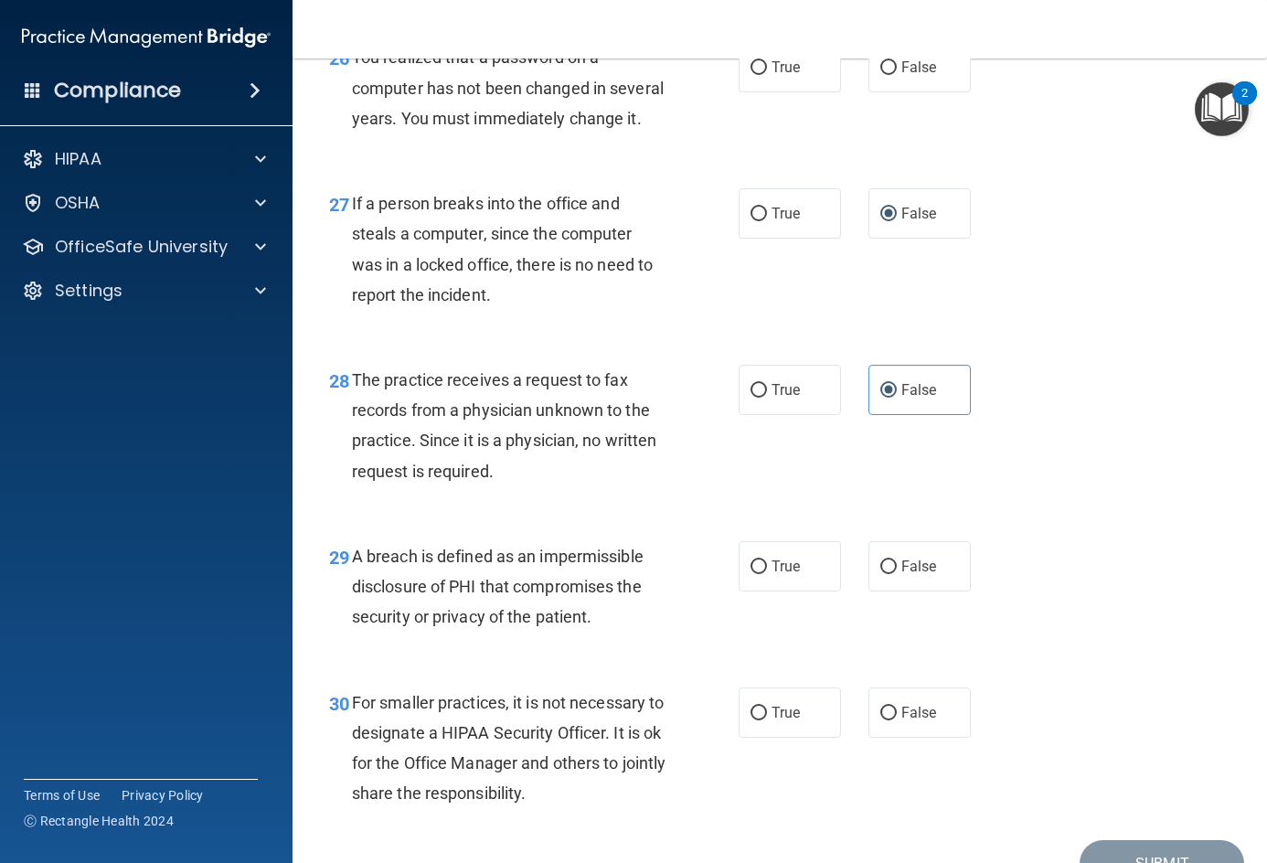
scroll to position [4363, 0]
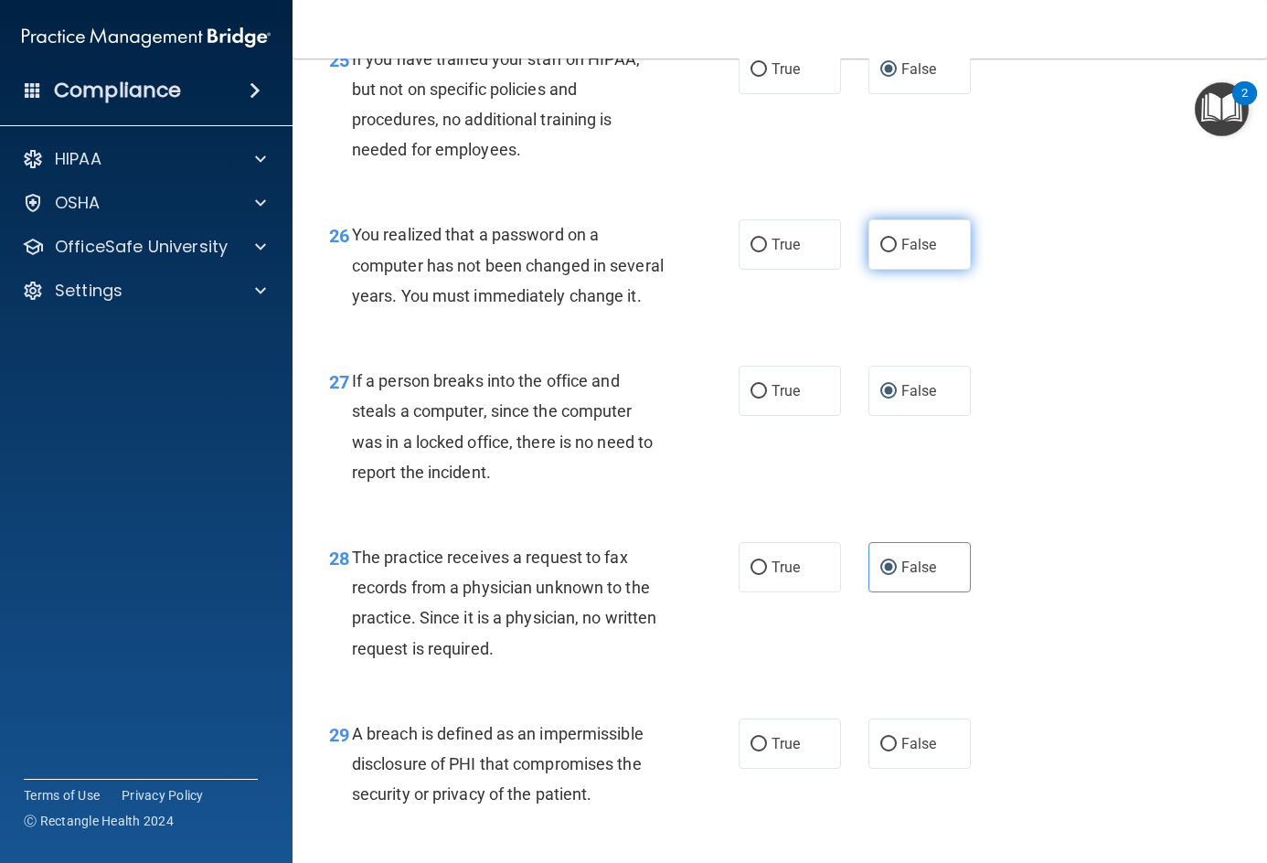
click at [938, 270] on label "False" at bounding box center [919, 244] width 102 height 50
click at [897, 252] on input "False" at bounding box center [888, 246] width 16 height 14
radio input "true"
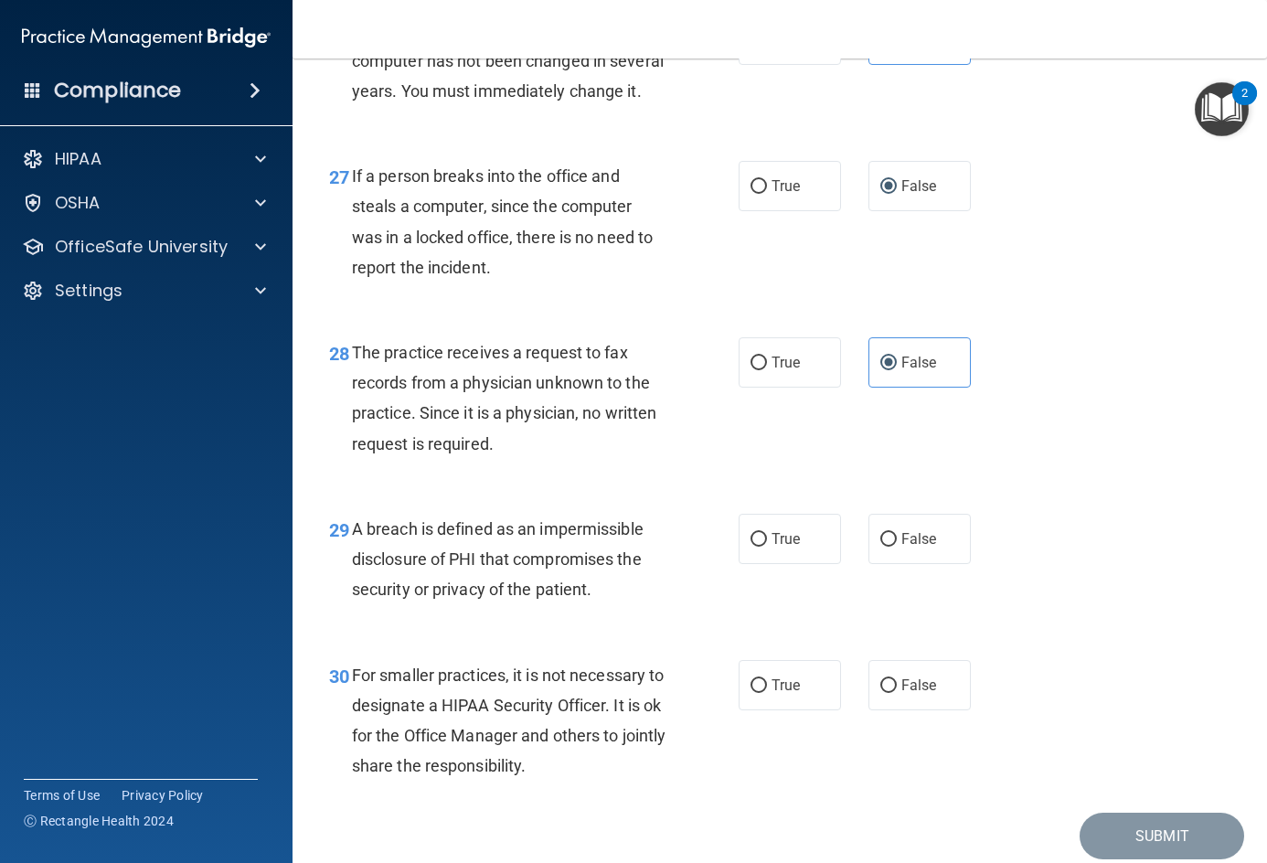
scroll to position [4728, 0]
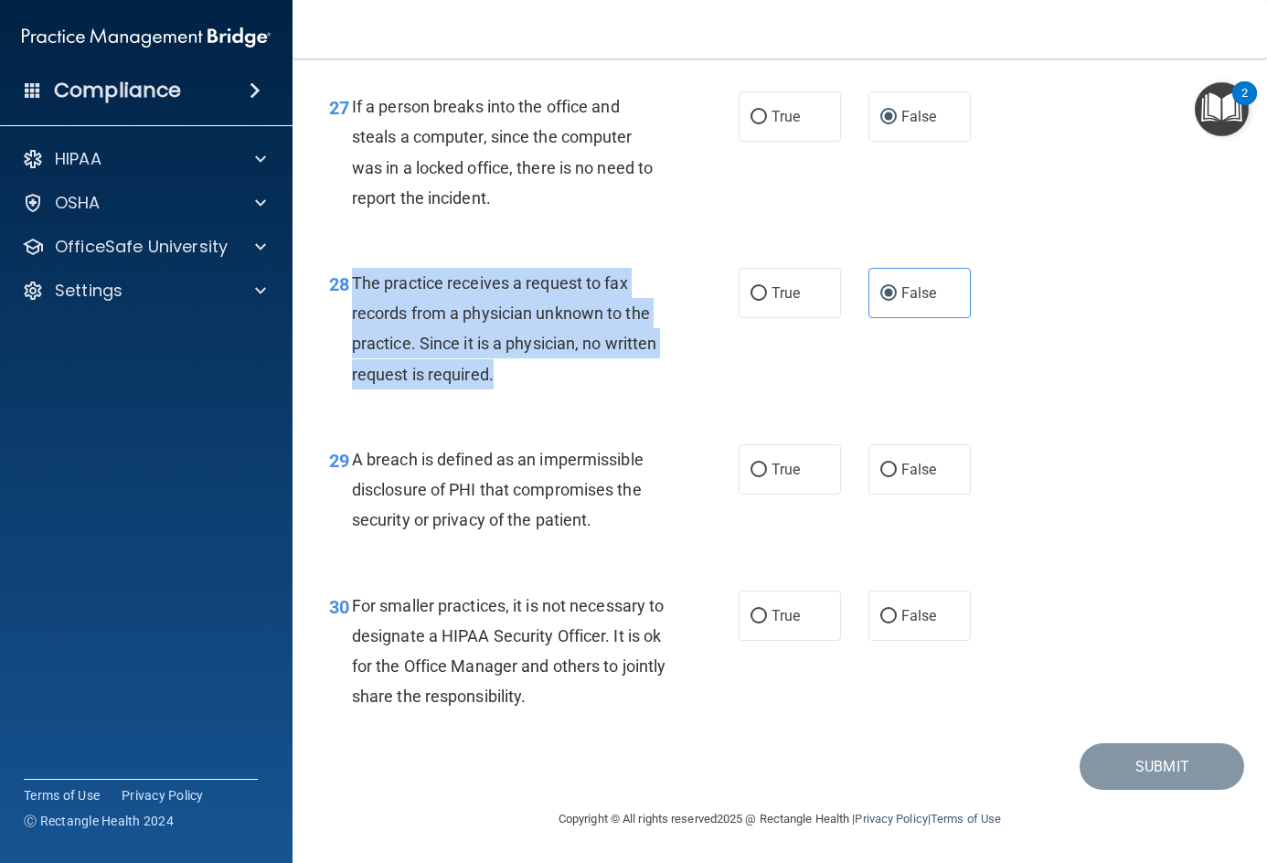
drag, startPoint x: 352, startPoint y: 273, endPoint x: 495, endPoint y: 385, distance: 181.7
click at [495, 385] on div "The practice receives a request to fax records from a physician unknown to the …" at bounding box center [516, 329] width 328 height 122
click at [516, 392] on div "28 The practice receives a request to fax records from a physician unknown to t…" at bounding box center [534, 333] width 464 height 131
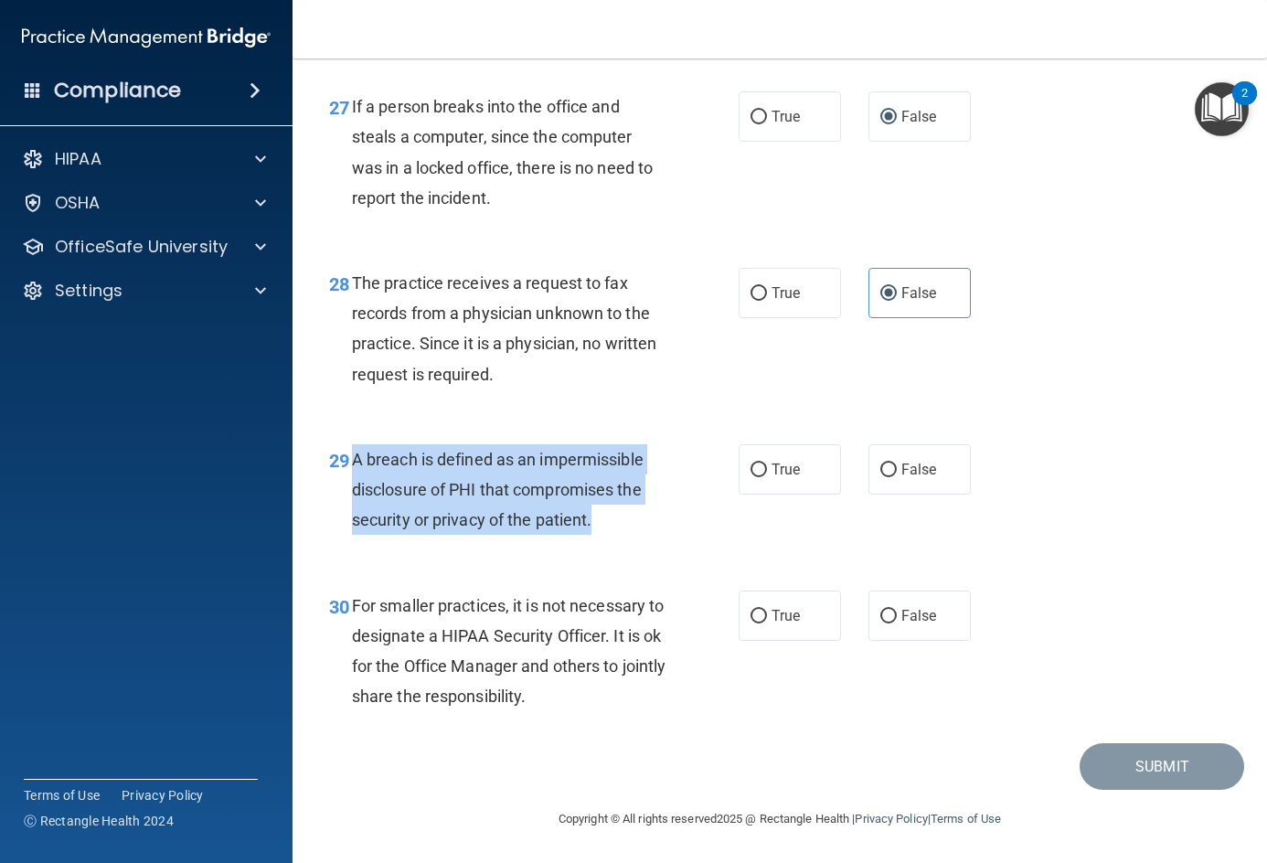
drag, startPoint x: 357, startPoint y: 457, endPoint x: 618, endPoint y: 538, distance: 272.9
click at [618, 538] on div "29 A breach is defined as an impermissible disclosure of PHI that compromises t…" at bounding box center [534, 494] width 464 height 101
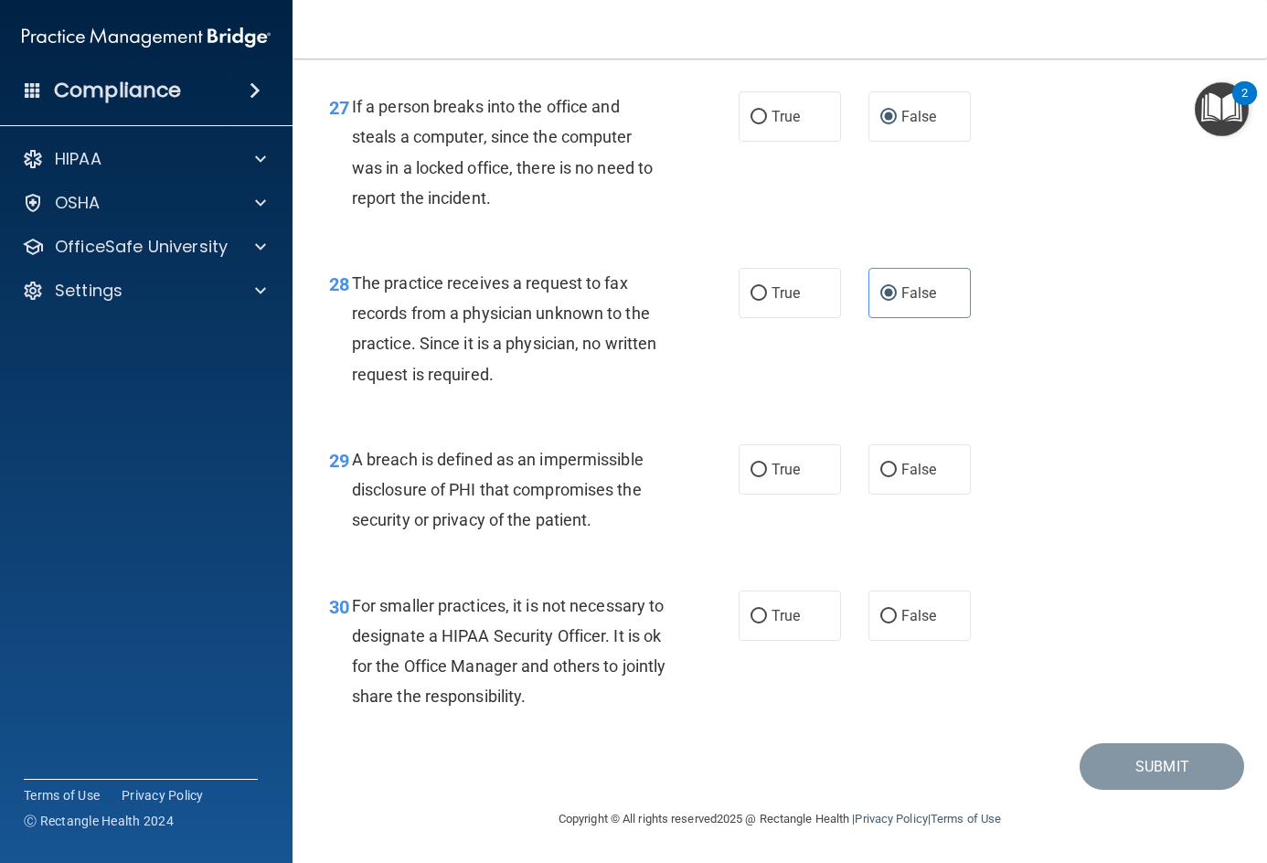
click at [1153, 491] on div "29 A breach is defined as an impermissible disclosure of PHI that compromises t…" at bounding box center [779, 494] width 929 height 146
click at [768, 455] on label "True" at bounding box center [790, 469] width 102 height 50
click at [767, 463] on input "True" at bounding box center [758, 470] width 16 height 14
radio input "true"
drag, startPoint x: 379, startPoint y: 614, endPoint x: 344, endPoint y: 611, distance: 35.8
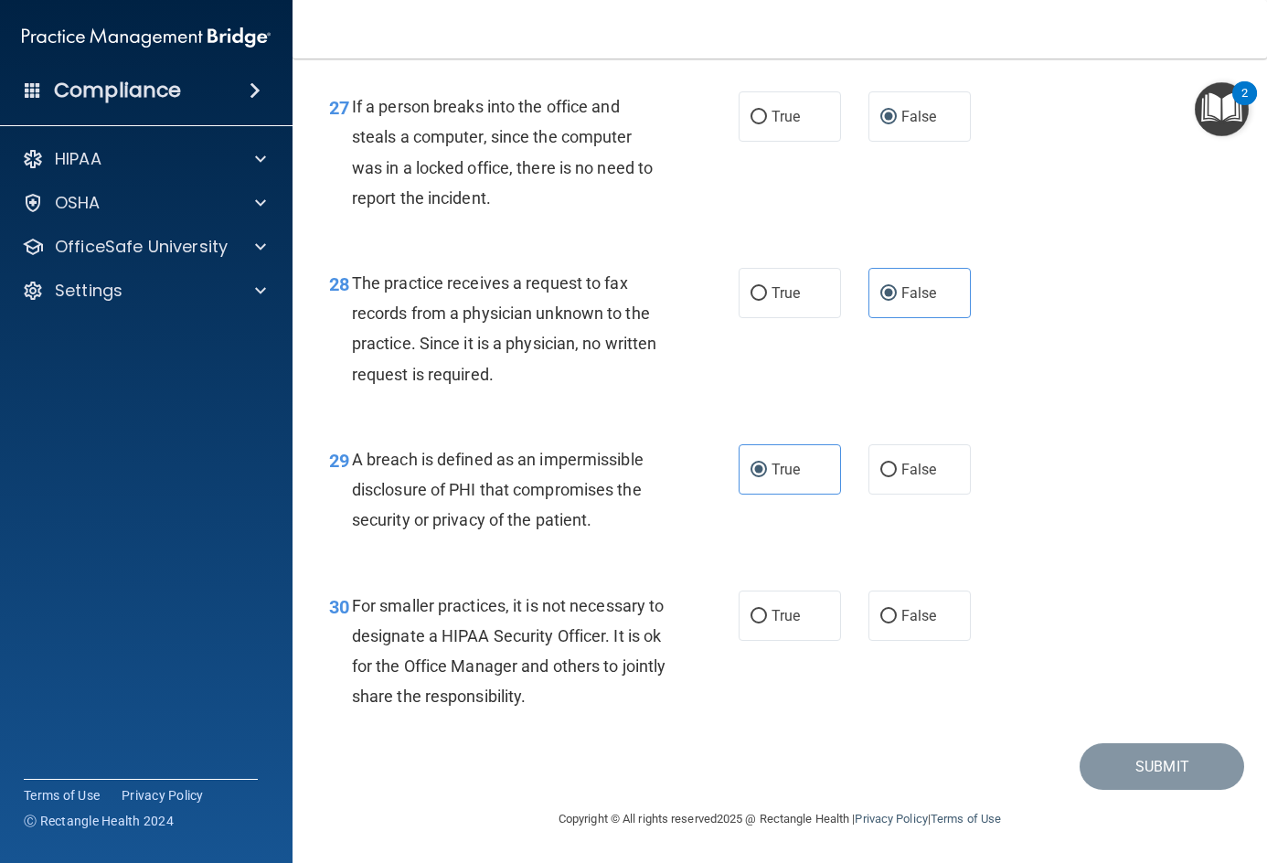
click at [379, 614] on span "For smaller practices, it is not necessary to designate a HIPAA Security Office…" at bounding box center [509, 651] width 314 height 111
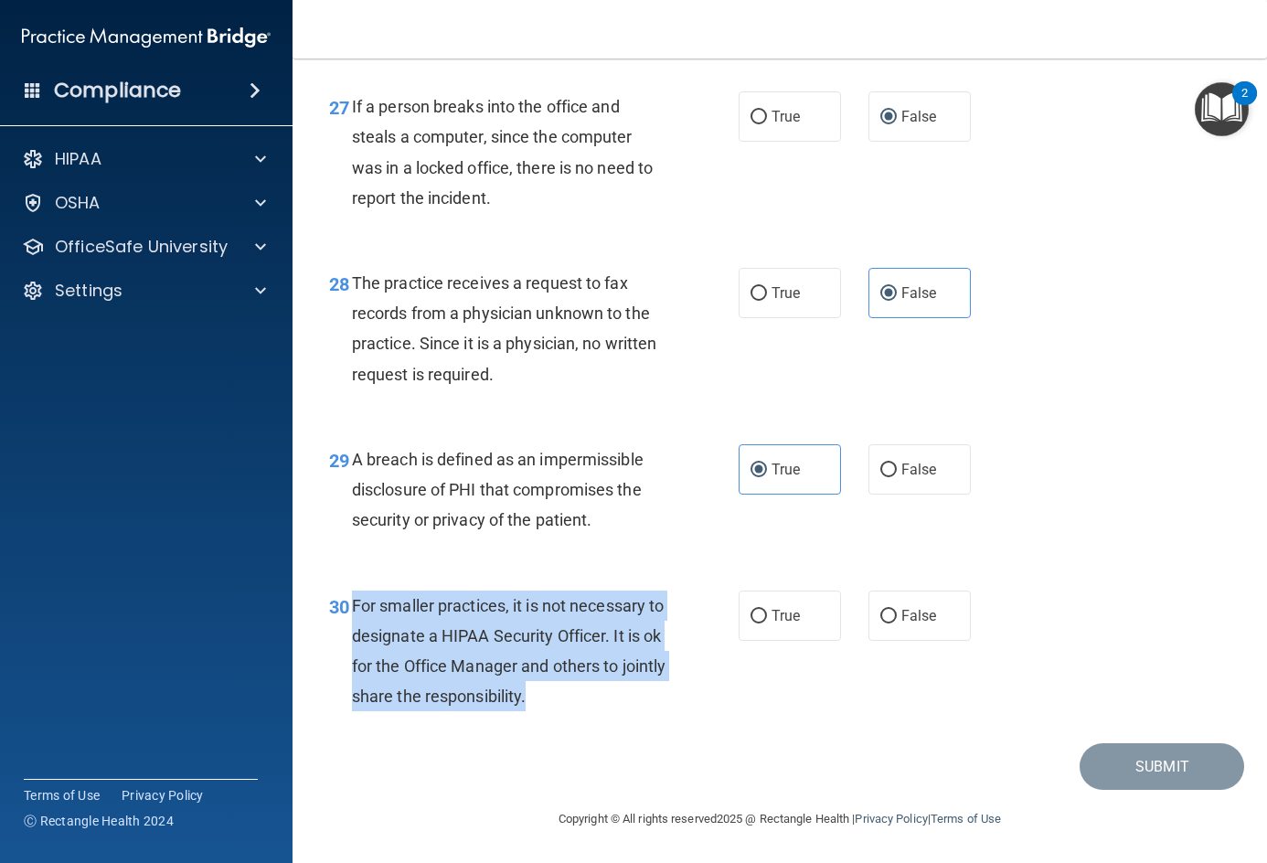
drag, startPoint x: 351, startPoint y: 598, endPoint x: 574, endPoint y: 709, distance: 249.3
click at [574, 709] on div "For smaller practices, it is not necessary to designate a HIPAA Security Office…" at bounding box center [516, 651] width 328 height 122
click at [574, 702] on span "For smaller practices, it is not necessary to designate a HIPAA Security Office…" at bounding box center [509, 651] width 314 height 111
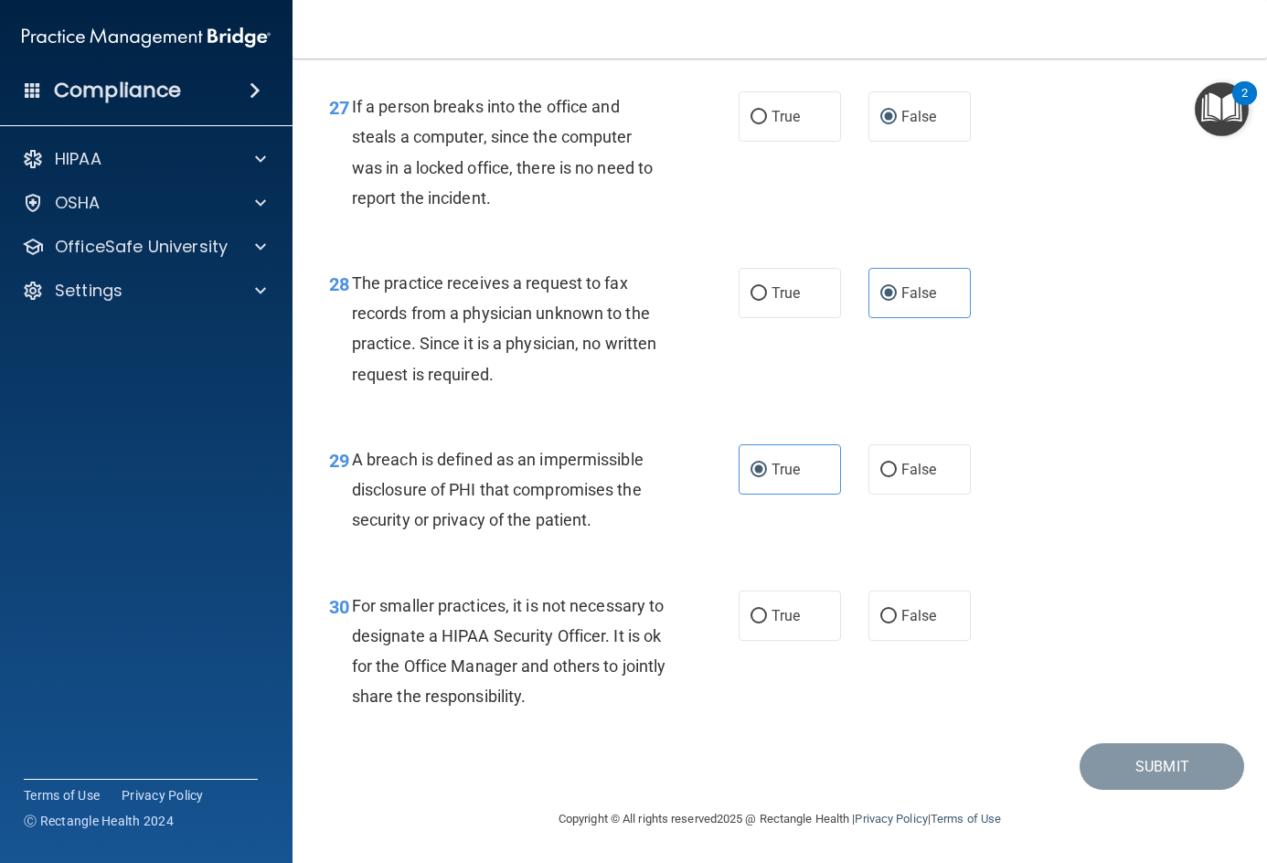
click at [692, 748] on div "Submit" at bounding box center [779, 766] width 929 height 47
click at [778, 604] on label "True" at bounding box center [790, 615] width 102 height 50
click at [767, 610] on input "True" at bounding box center [758, 617] width 16 height 14
radio input "true"
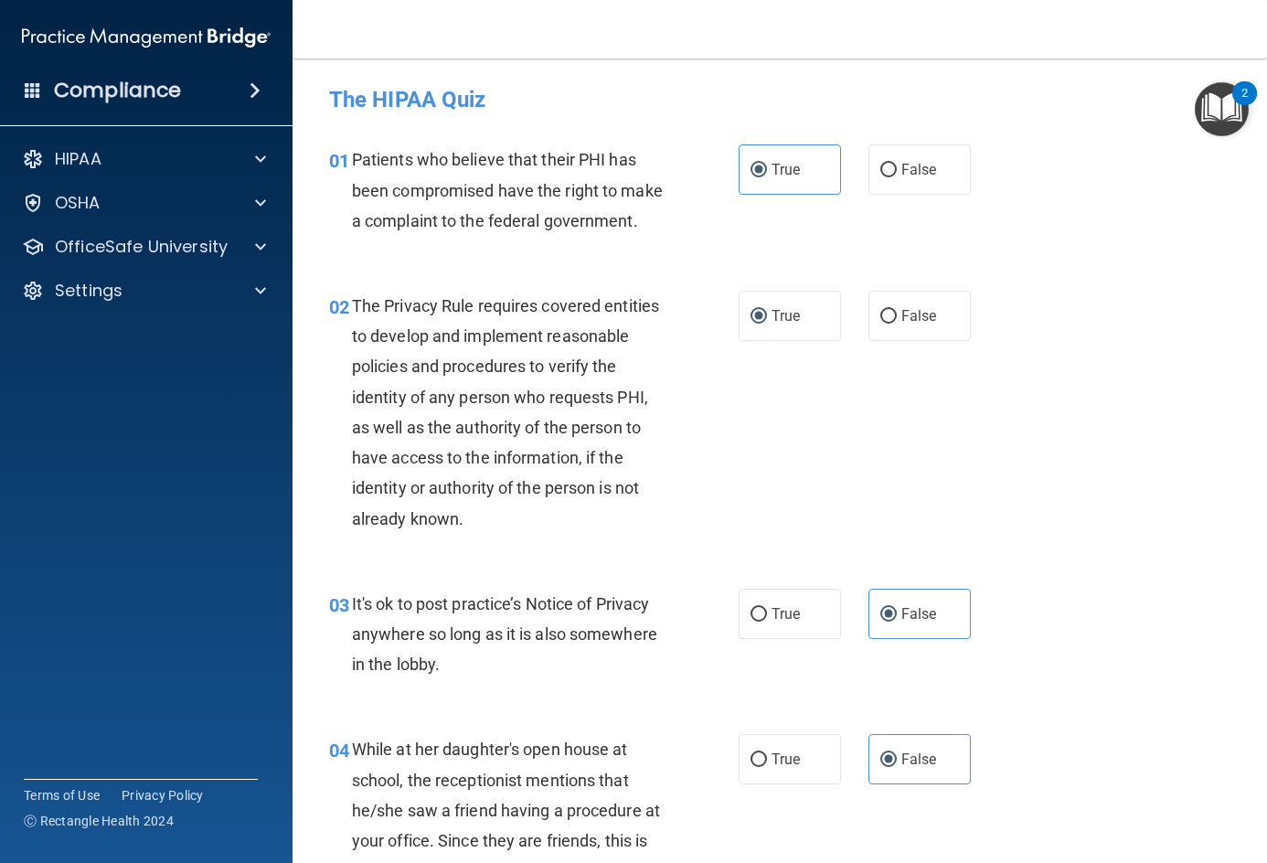
scroll to position [91, 0]
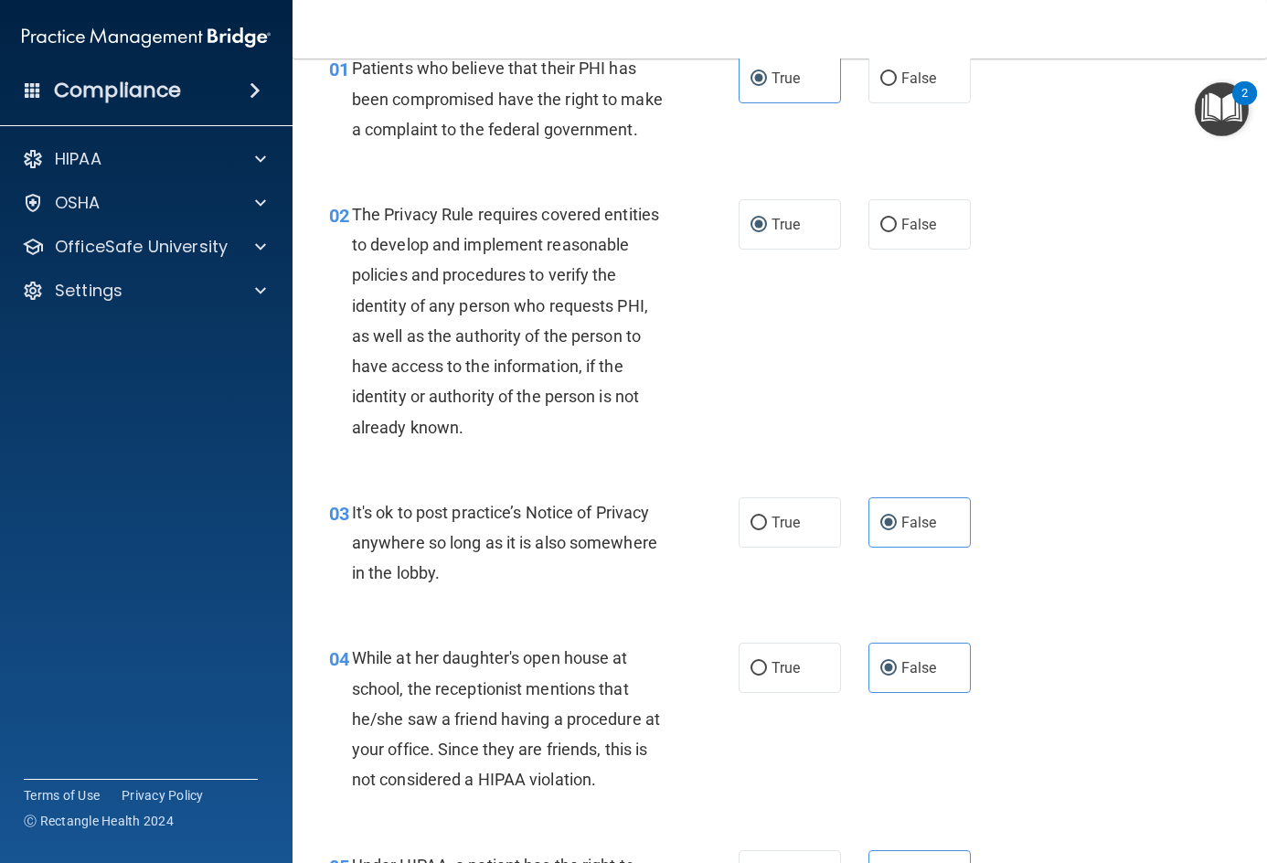
click at [520, 377] on div "The Privacy Rule requires covered entities to develop and implement reasonable …" at bounding box center [516, 320] width 328 height 243
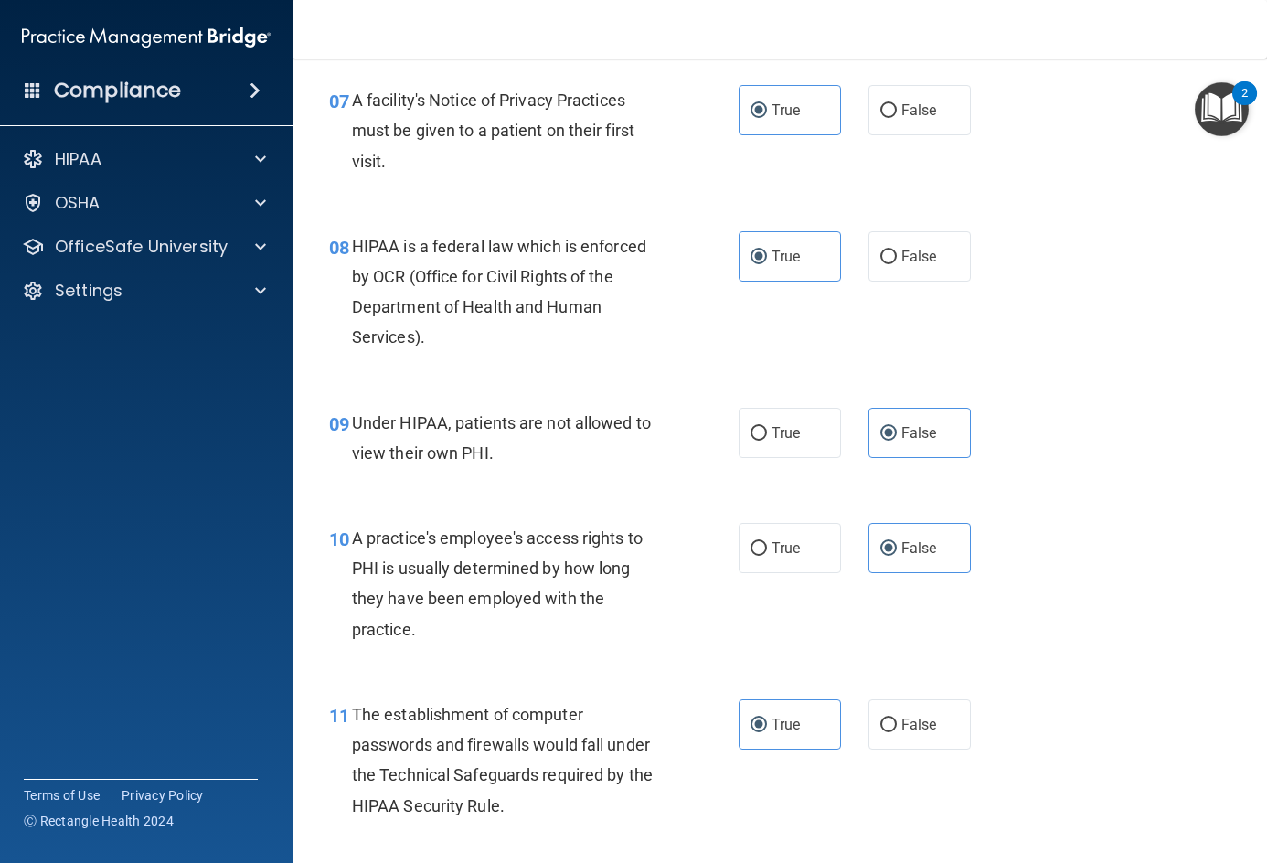
scroll to position [1188, 0]
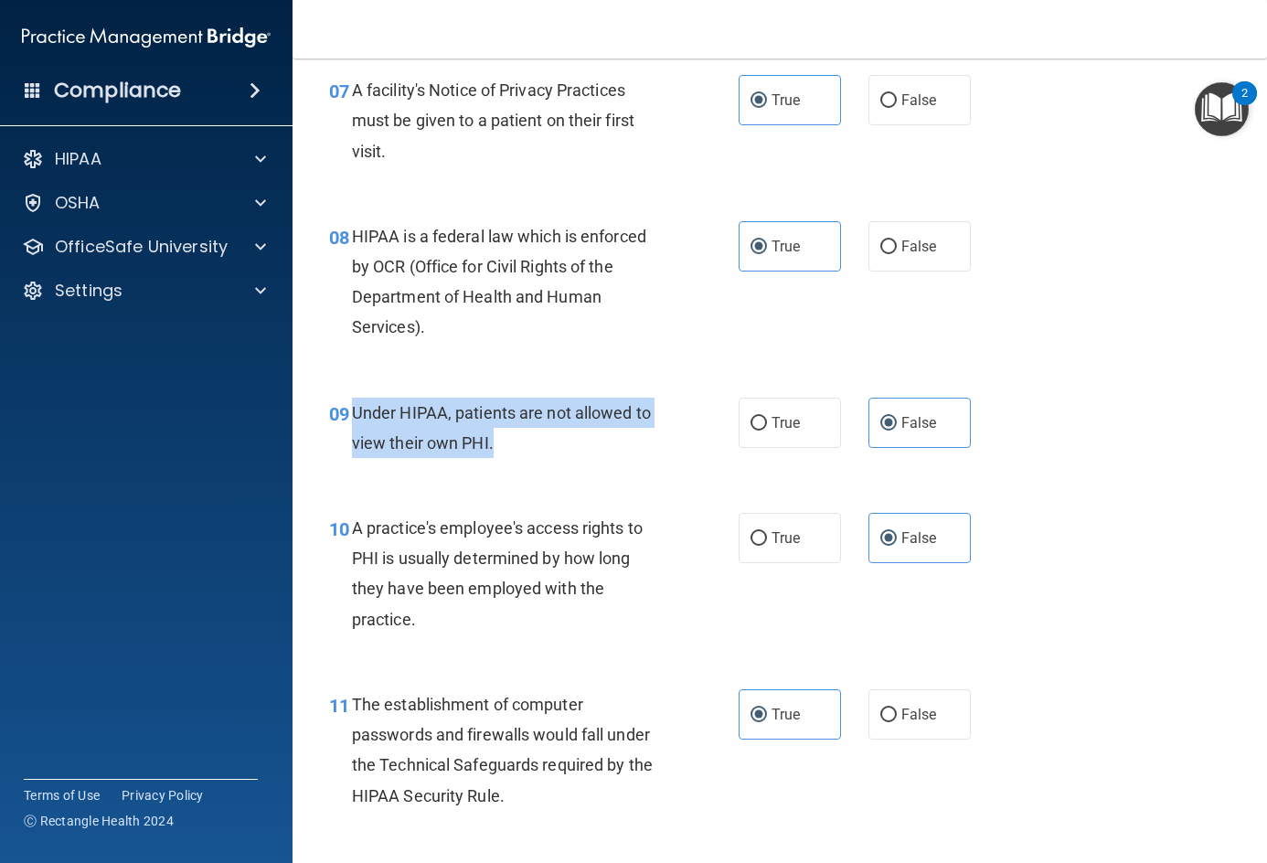
drag, startPoint x: 347, startPoint y: 441, endPoint x: 501, endPoint y: 472, distance: 156.5
click at [501, 467] on div "09 Under HIPAA, patients are not allowed to view their own PHI." at bounding box center [534, 432] width 464 height 69
click at [483, 467] on div "09 Under HIPAA, patients are not allowed to view their own PHI." at bounding box center [534, 432] width 464 height 69
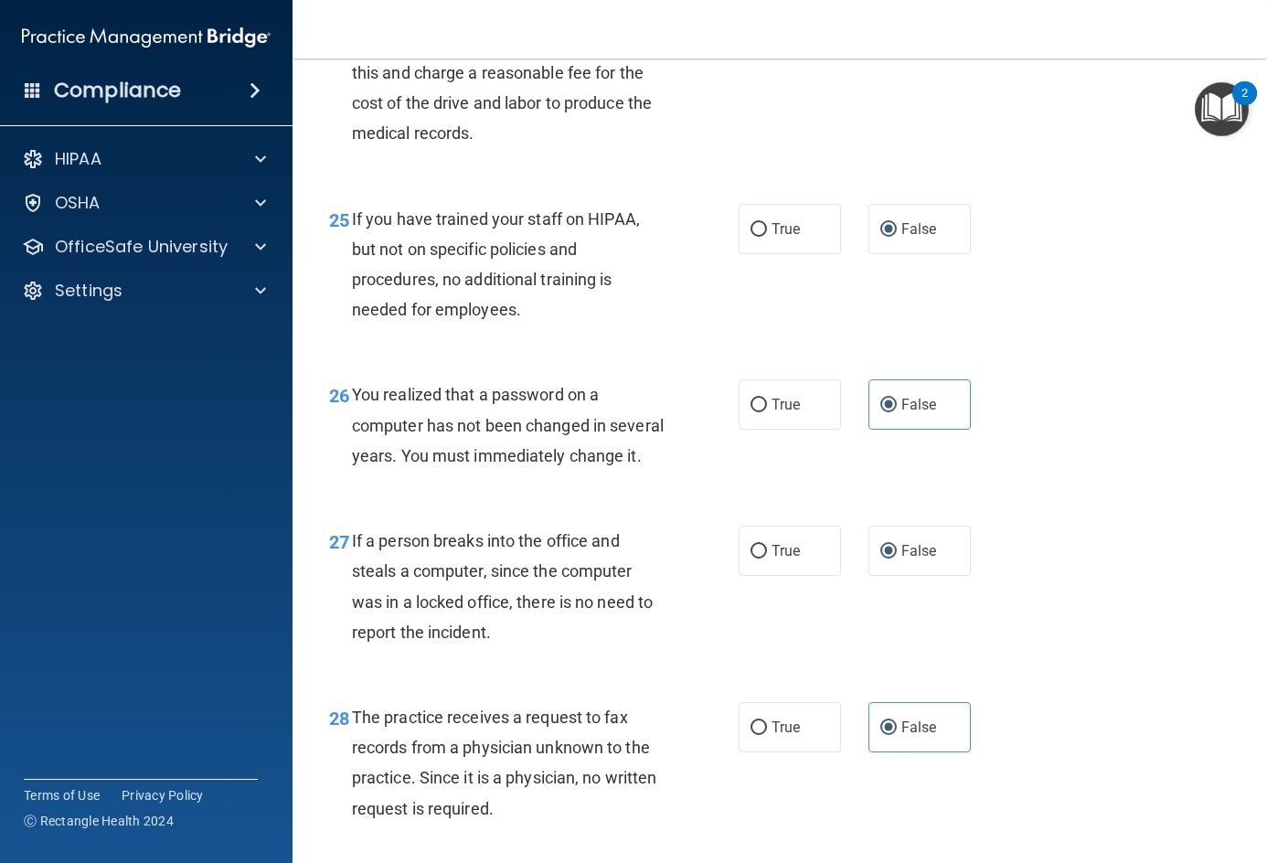
scroll to position [4204, 0]
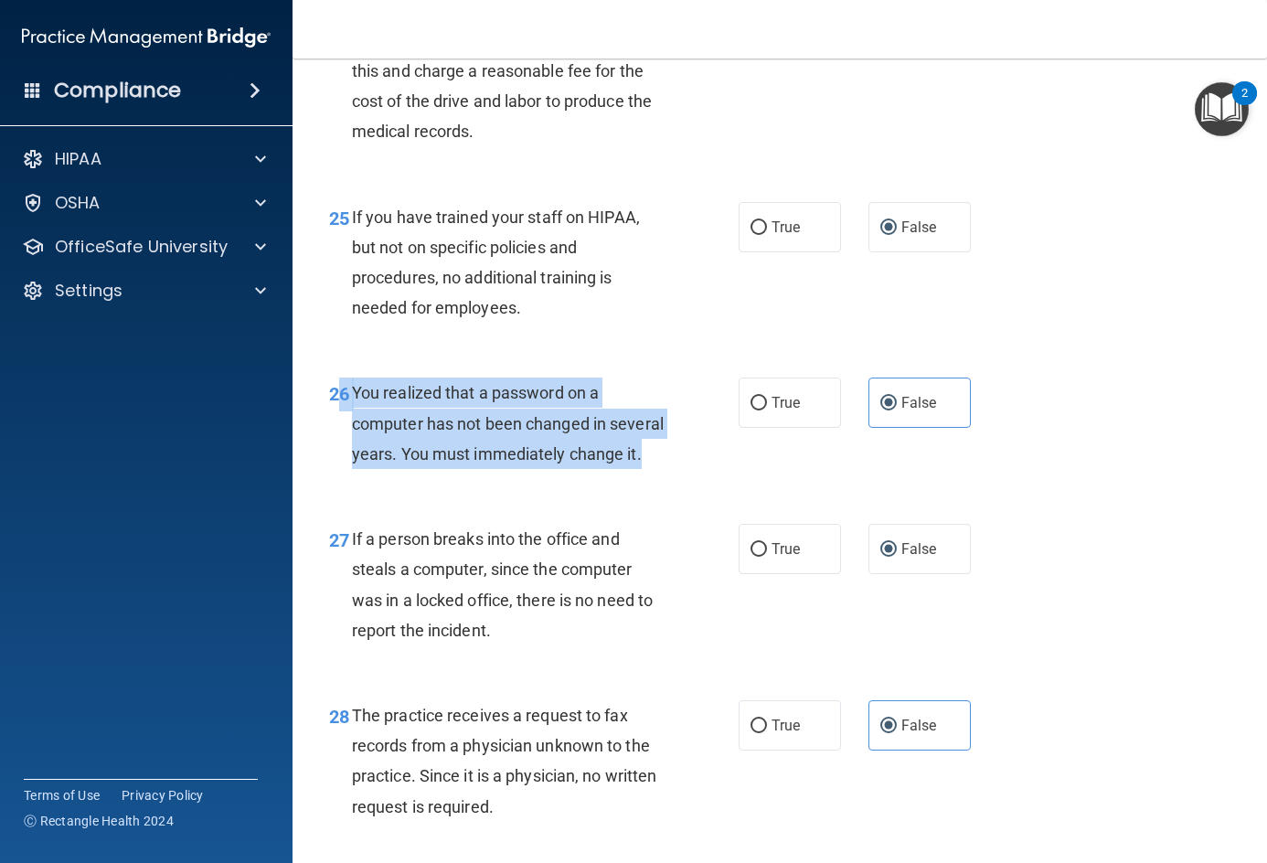
drag, startPoint x: 338, startPoint y: 451, endPoint x: 431, endPoint y: 541, distance: 129.9
click at [431, 478] on div "26 You realized that a password on a computer has not been changed in several y…" at bounding box center [534, 427] width 464 height 101
click at [434, 469] on div "You realized that a password on a computer has not been changed in several year…" at bounding box center [516, 422] width 328 height 91
click at [374, 447] on span "You realized that a password on a computer has not been changed in several year…" at bounding box center [508, 423] width 312 height 80
drag, startPoint x: 350, startPoint y: 451, endPoint x: 451, endPoint y: 544, distance: 137.1
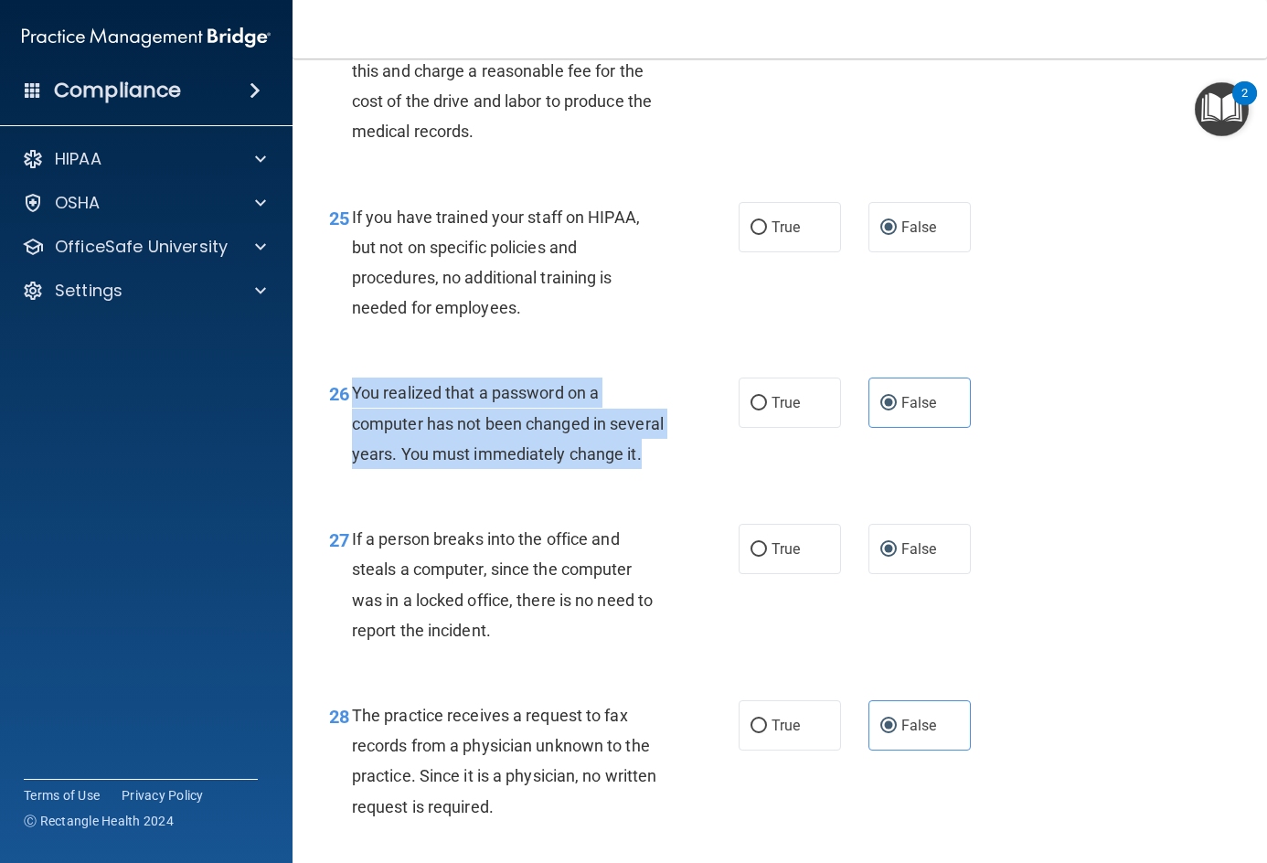
click at [451, 478] on div "26 You realized that a password on a computer has not been changed in several y…" at bounding box center [534, 427] width 464 height 101
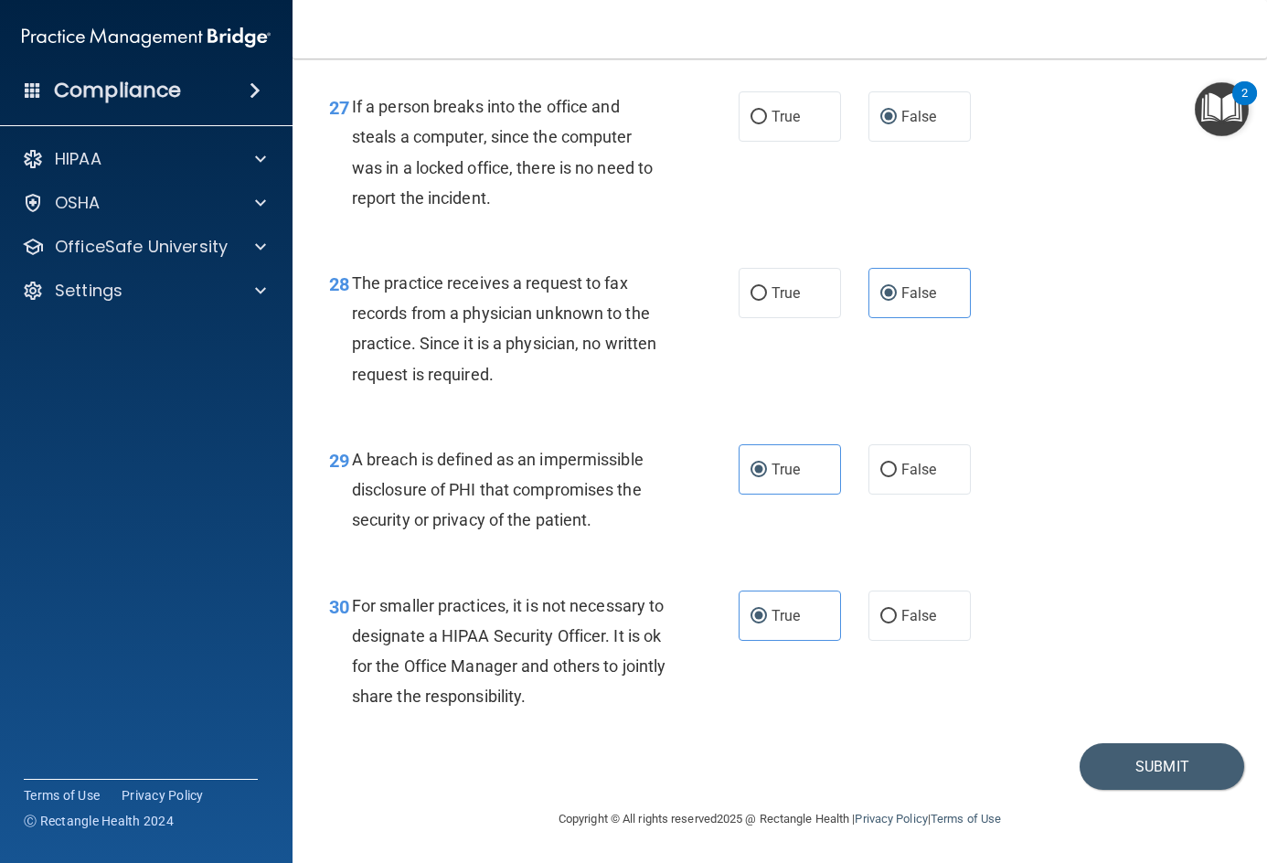
scroll to position [4728, 0]
click at [1124, 765] on button "Submit" at bounding box center [1161, 766] width 165 height 47
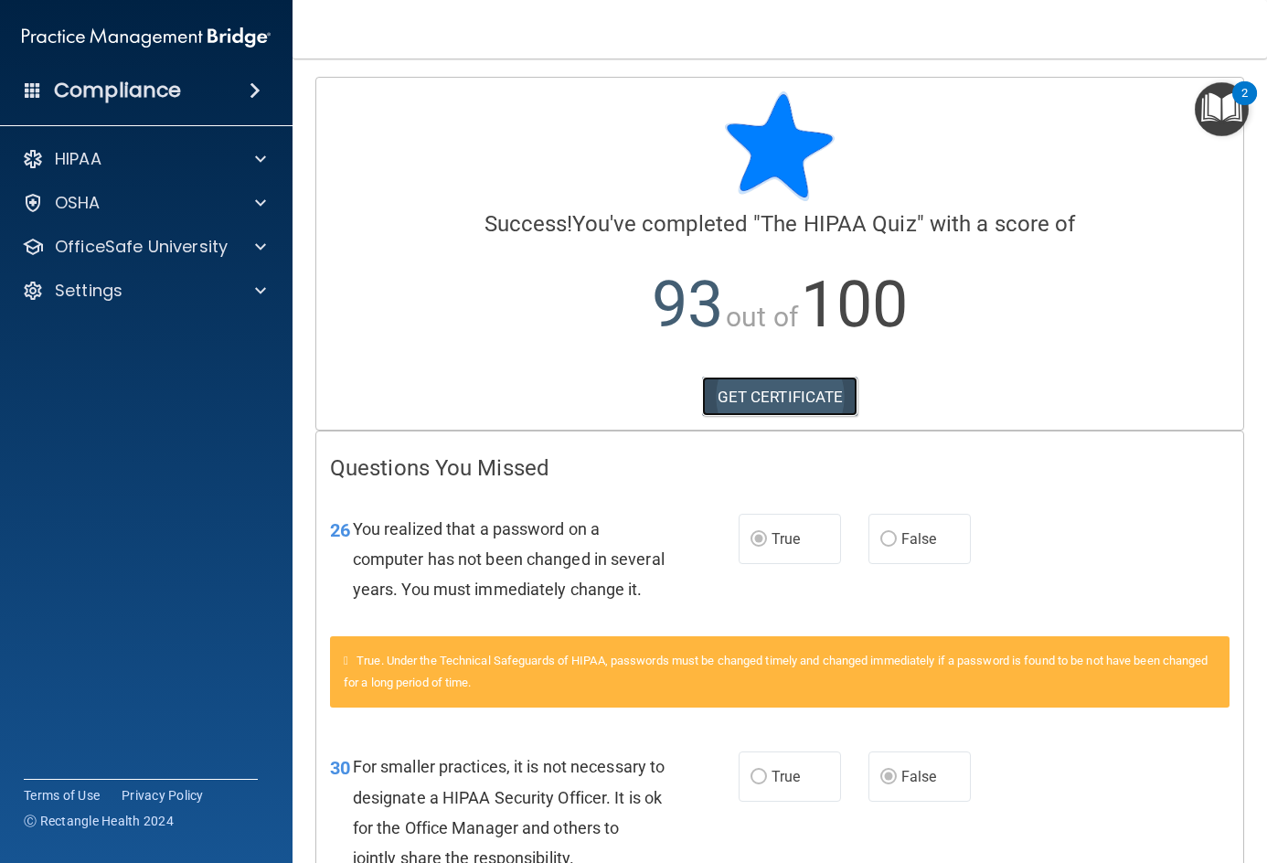
click at [790, 405] on link "GET CERTIFICATE" at bounding box center [780, 397] width 156 height 40
click at [1238, 118] on button "2" at bounding box center [1222, 109] width 54 height 54
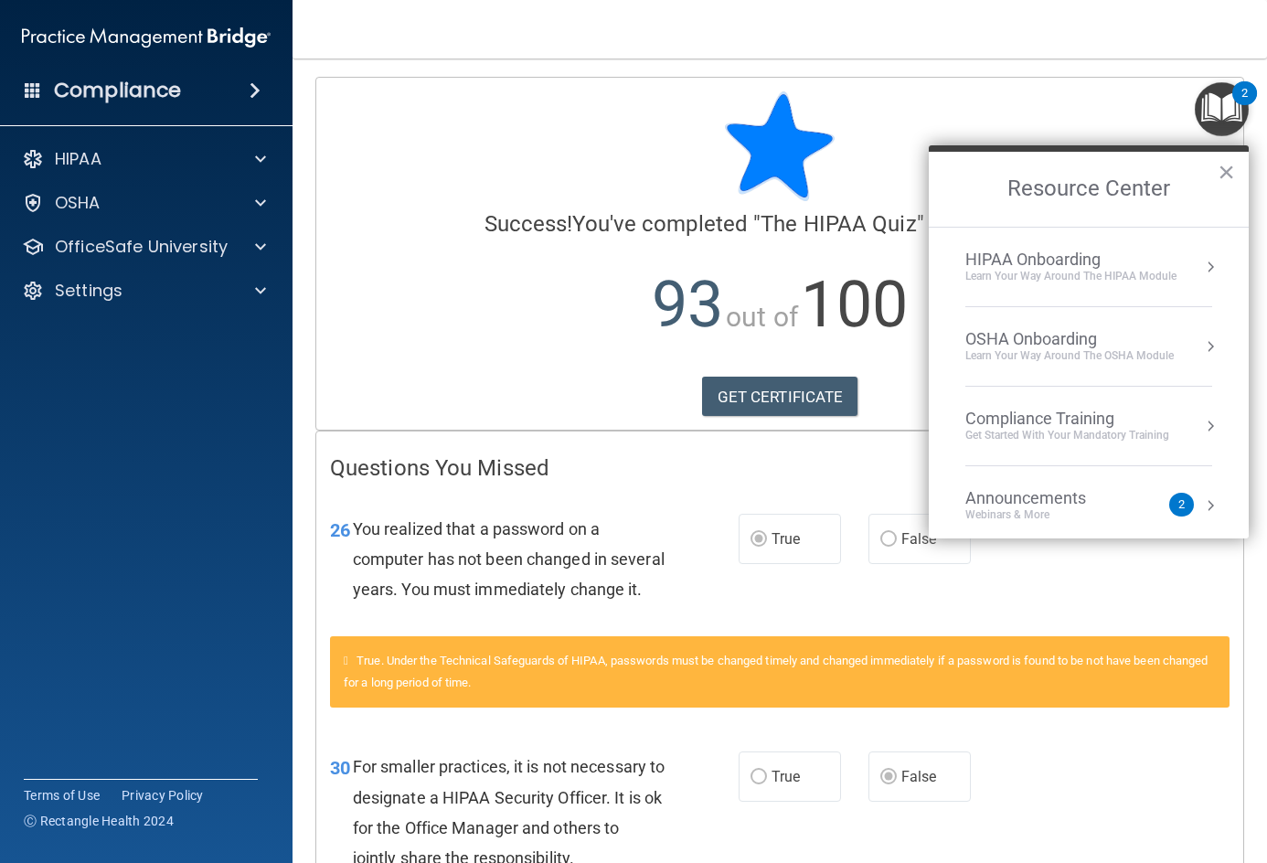
click at [1146, 261] on div "HIPAA Onboarding" at bounding box center [1070, 260] width 211 height 20
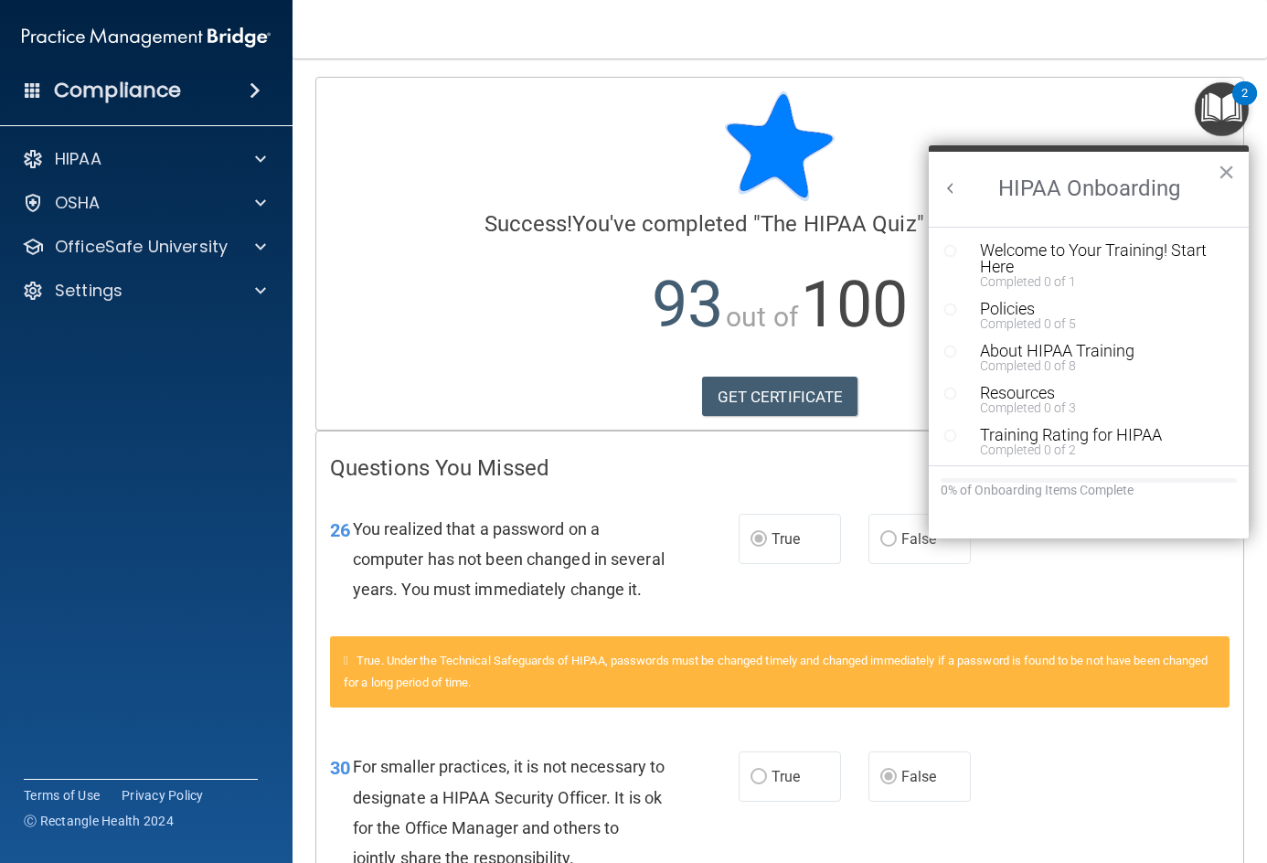
click at [946, 178] on h2 "HIPAA Onboarding" at bounding box center [1089, 189] width 320 height 75
click at [1063, 256] on div "Welcome to Your Training! Start Here" at bounding box center [1095, 258] width 231 height 33
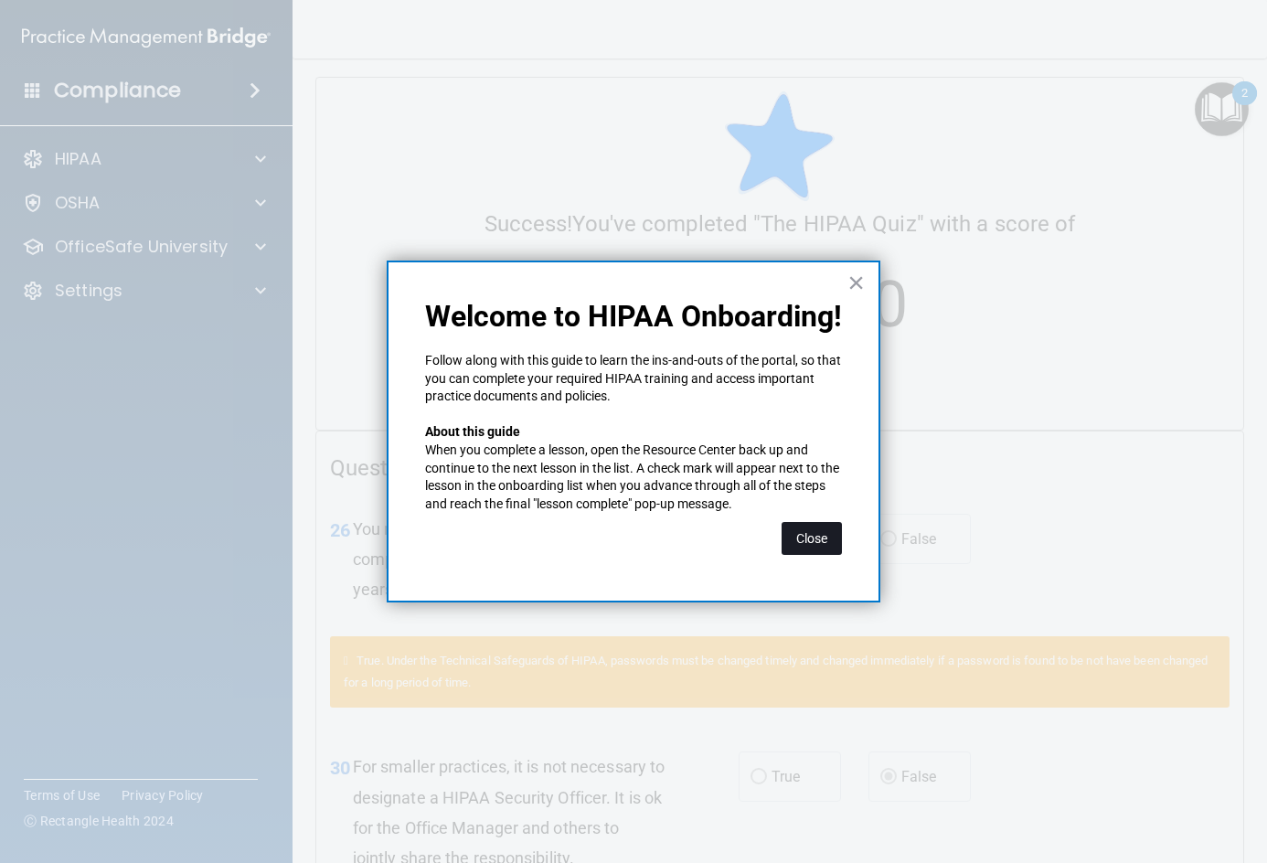
click at [822, 547] on button "Close" at bounding box center [811, 538] width 60 height 33
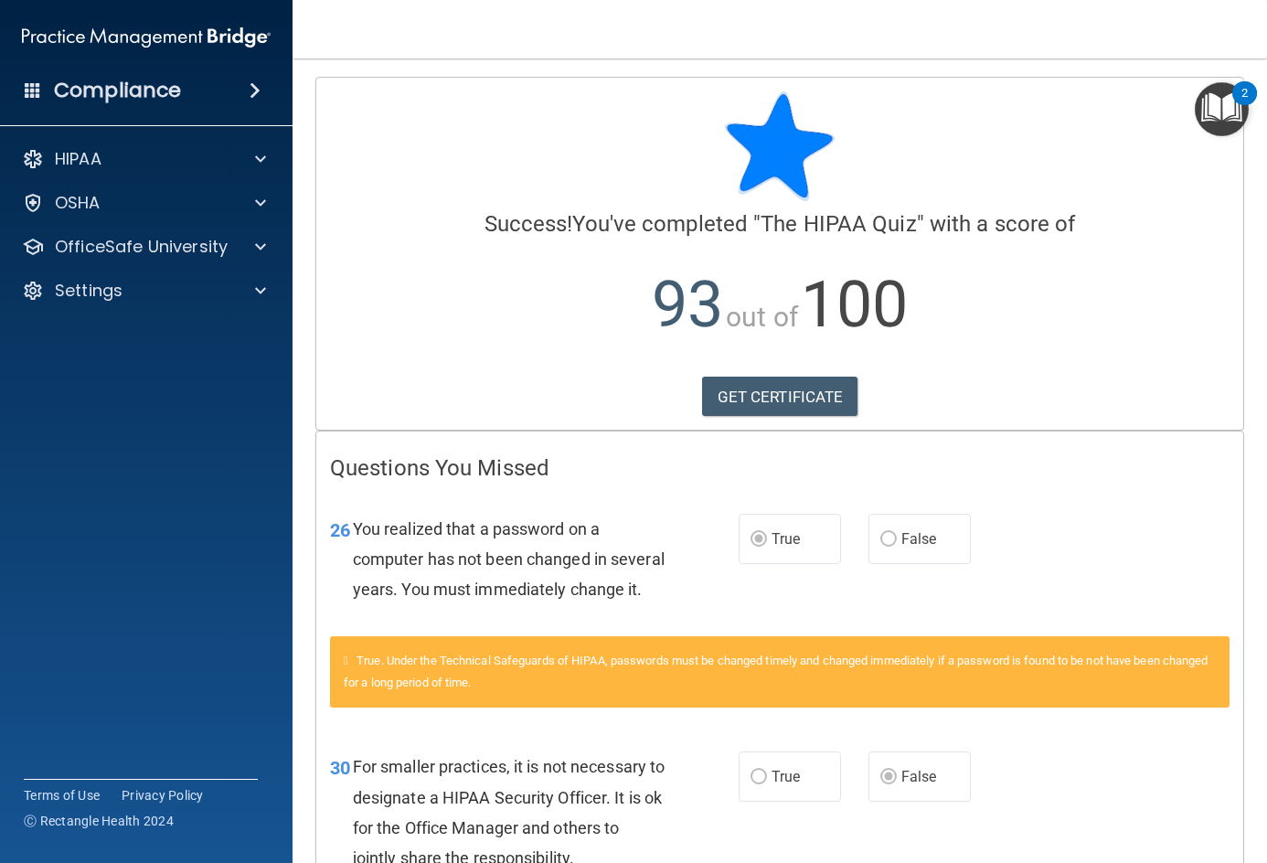
click at [1220, 122] on img "Open Resource Center, 2 new notifications" at bounding box center [1222, 109] width 54 height 54
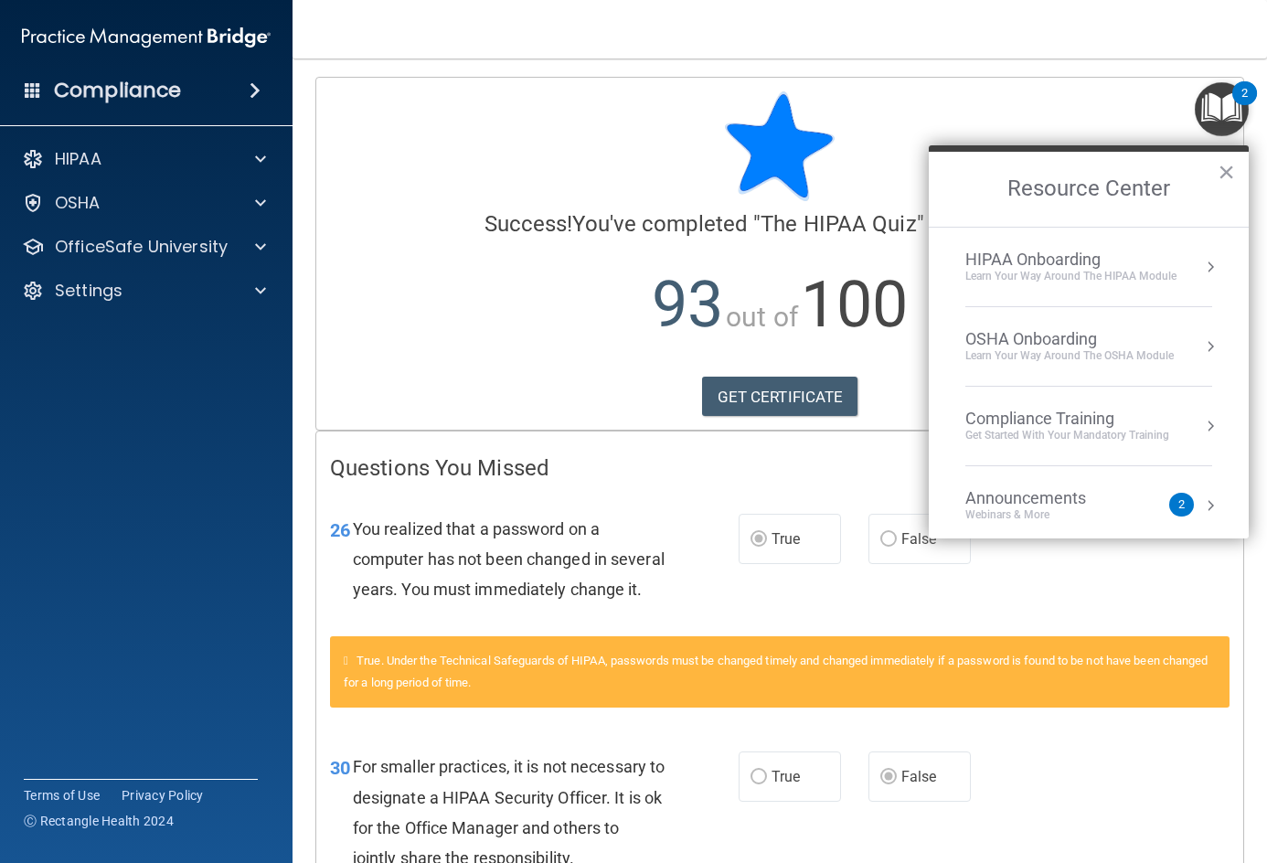
click at [1119, 250] on div "HIPAA Onboarding" at bounding box center [1070, 260] width 211 height 20
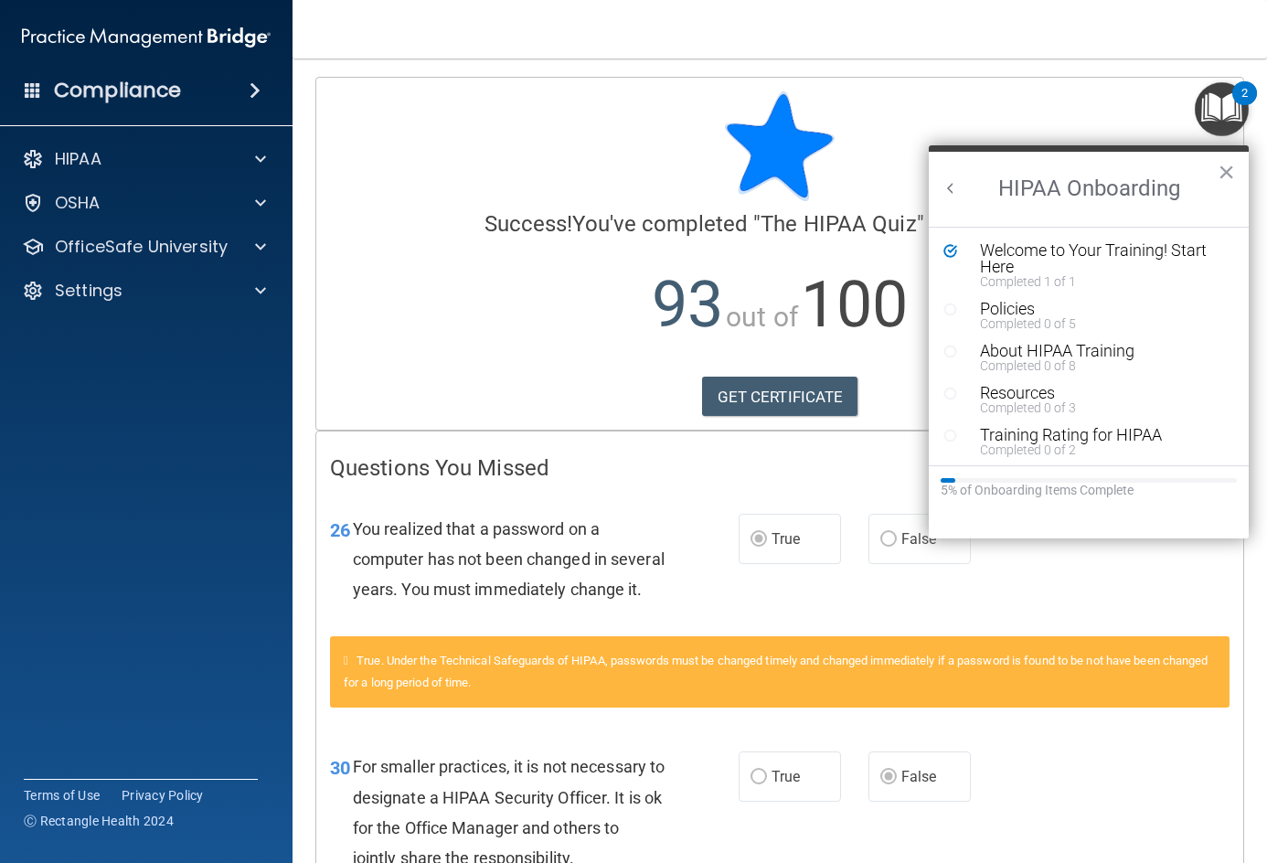
click at [1123, 271] on div "Welcome to Your Training! Start Here" at bounding box center [1095, 258] width 231 height 33
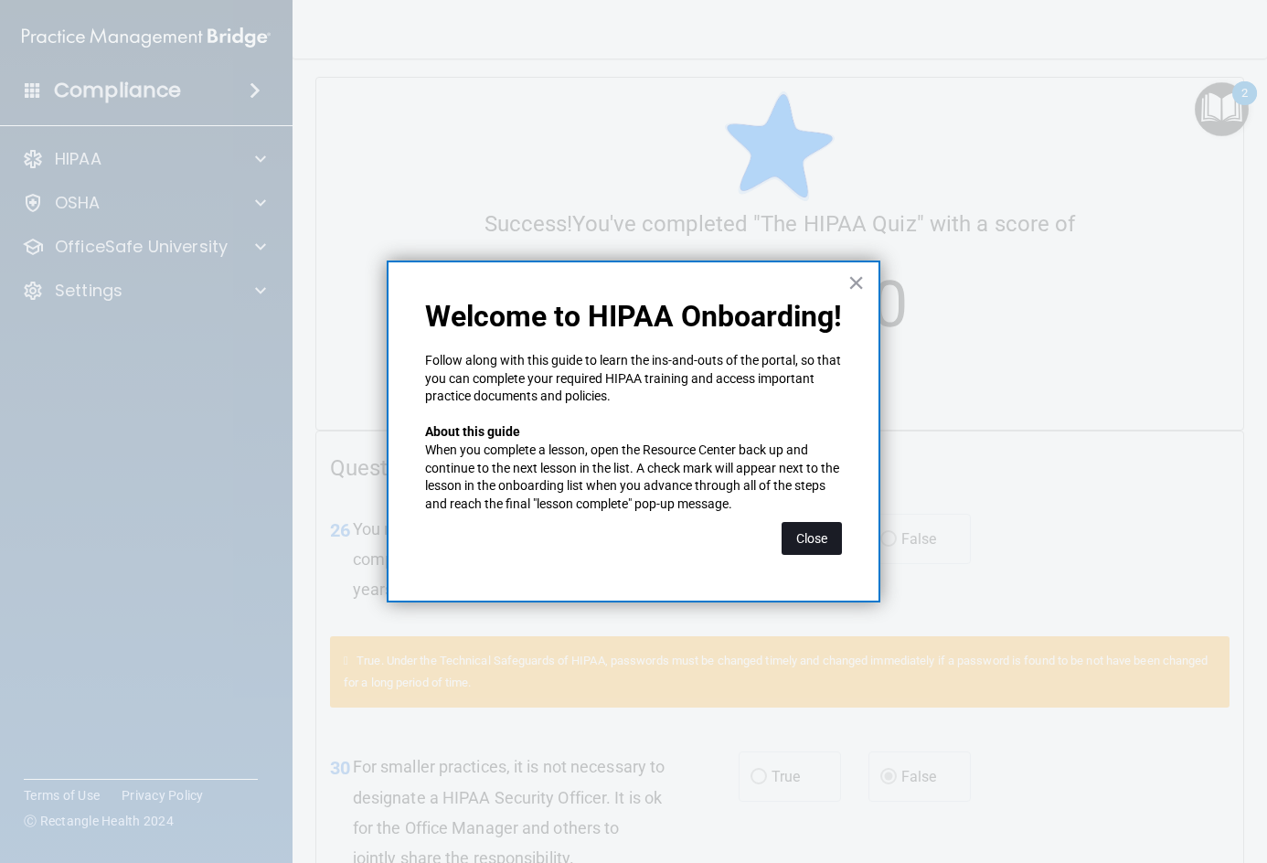
click at [824, 531] on button "Close" at bounding box center [811, 538] width 60 height 33
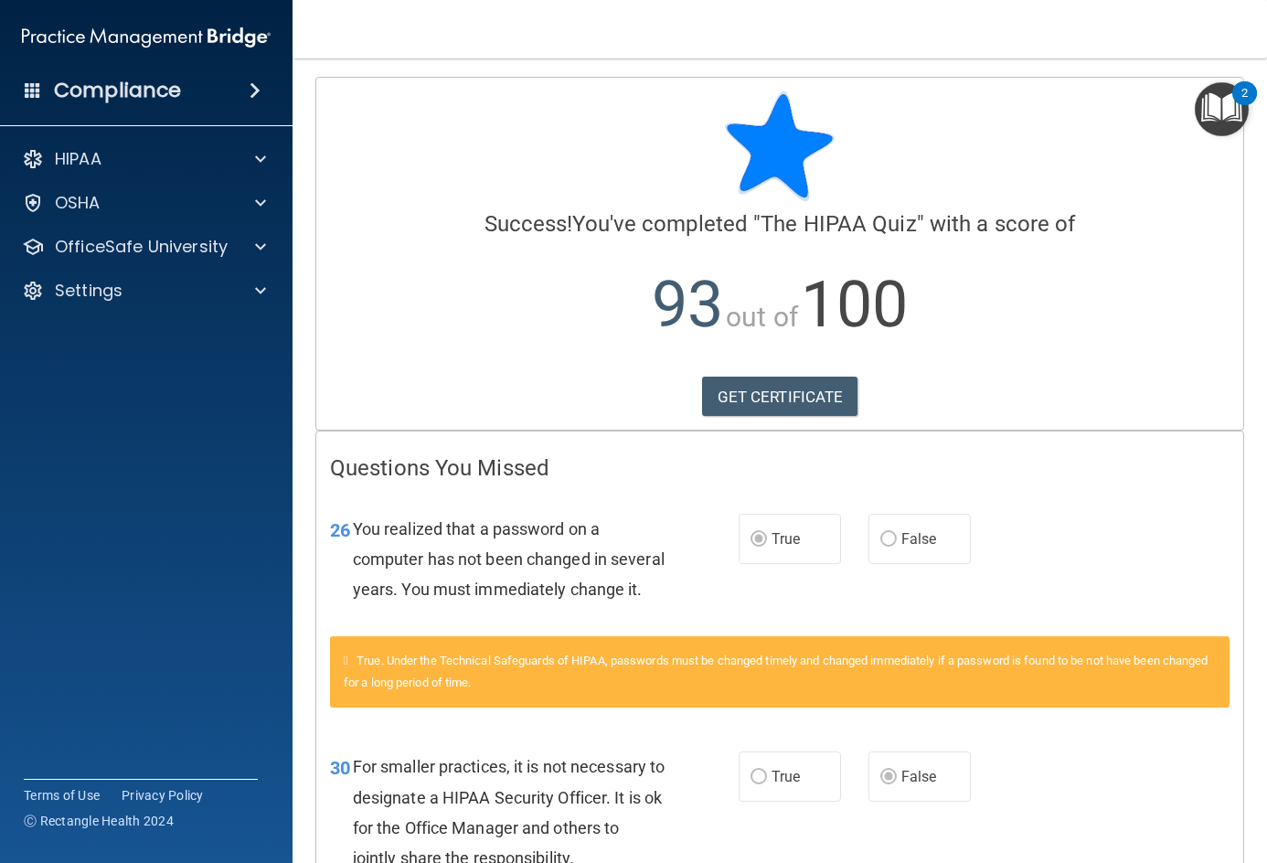
click at [1238, 104] on img "Open Resource Center, 2 new notifications" at bounding box center [1222, 109] width 54 height 54
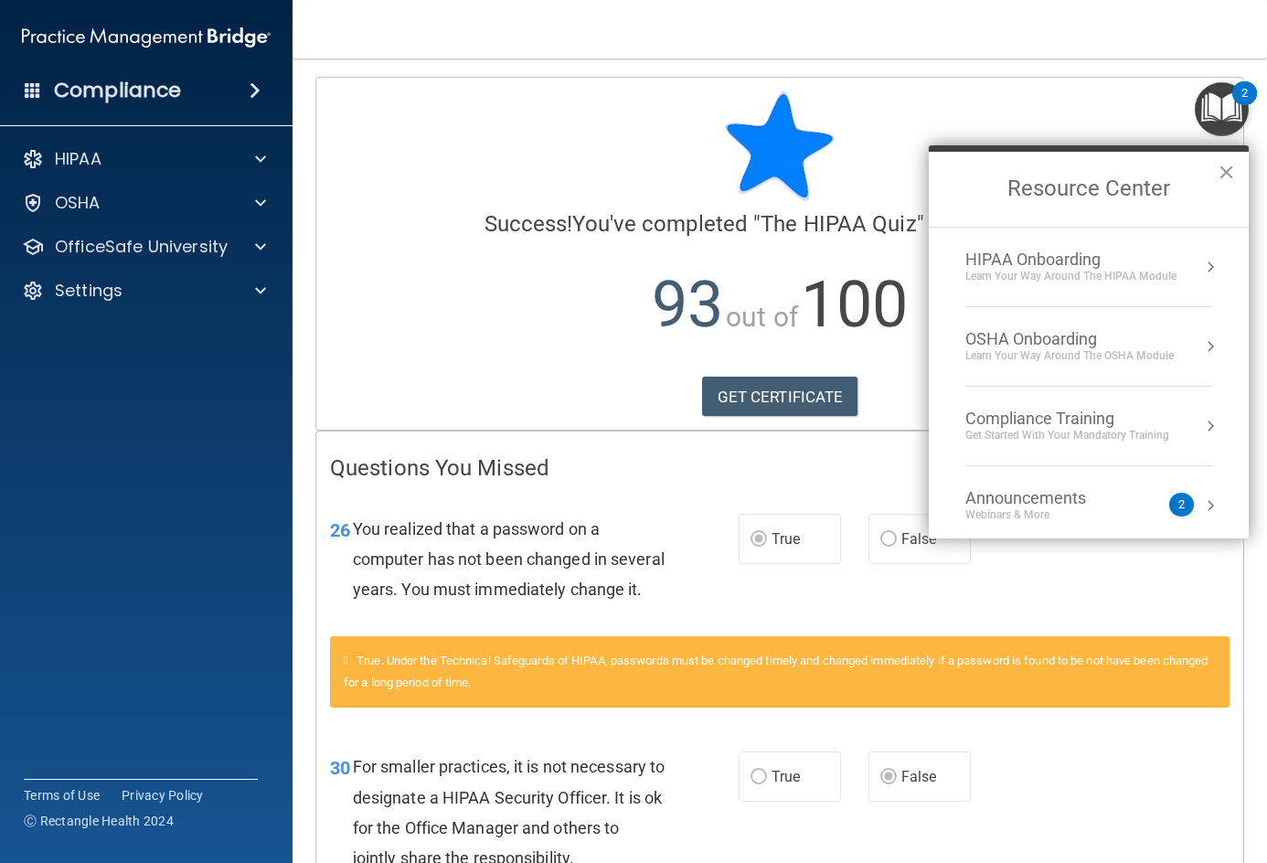
click at [1126, 284] on li "HIPAA Onboarding Learn Your Way around the HIPAA module" at bounding box center [1088, 268] width 247 height 80
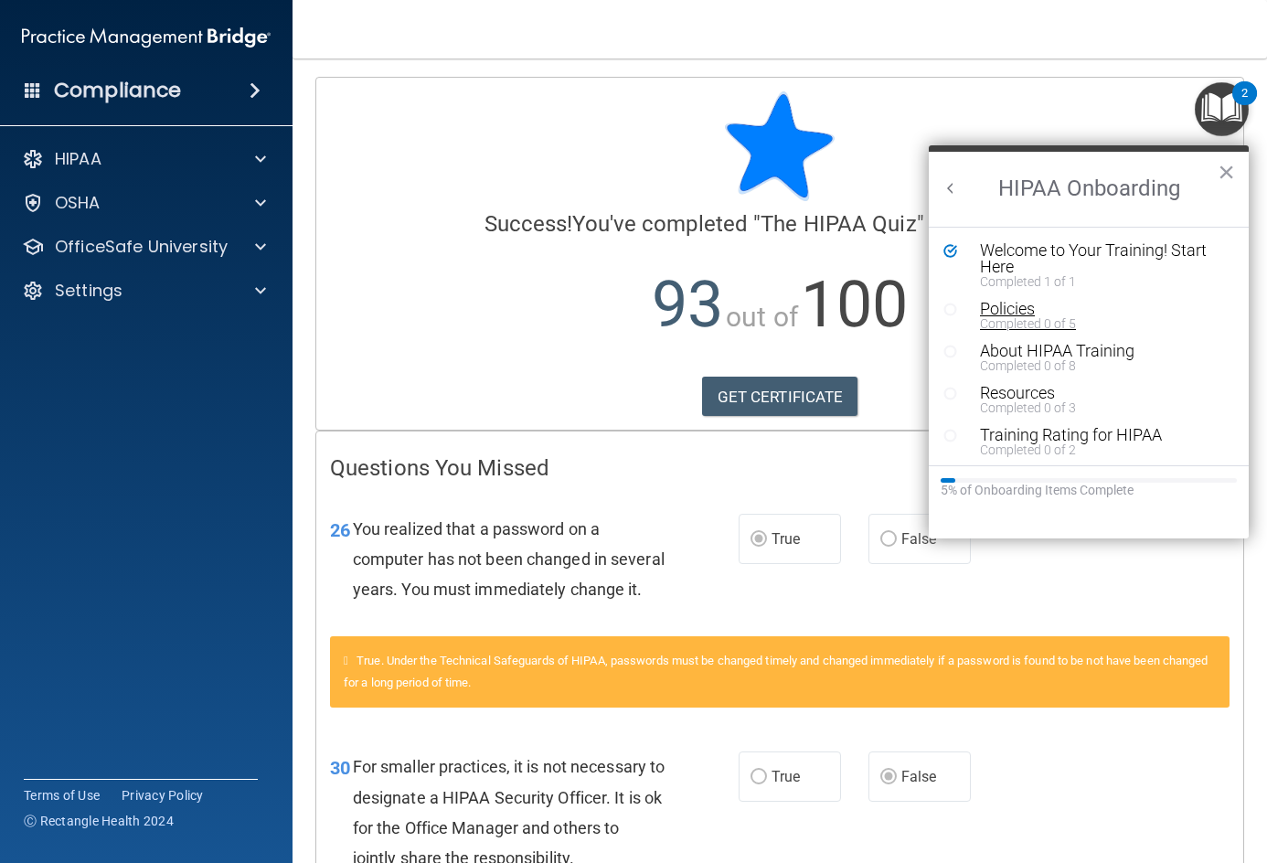
click at [1035, 318] on div "Completed 0 of 5" at bounding box center [1095, 323] width 231 height 13
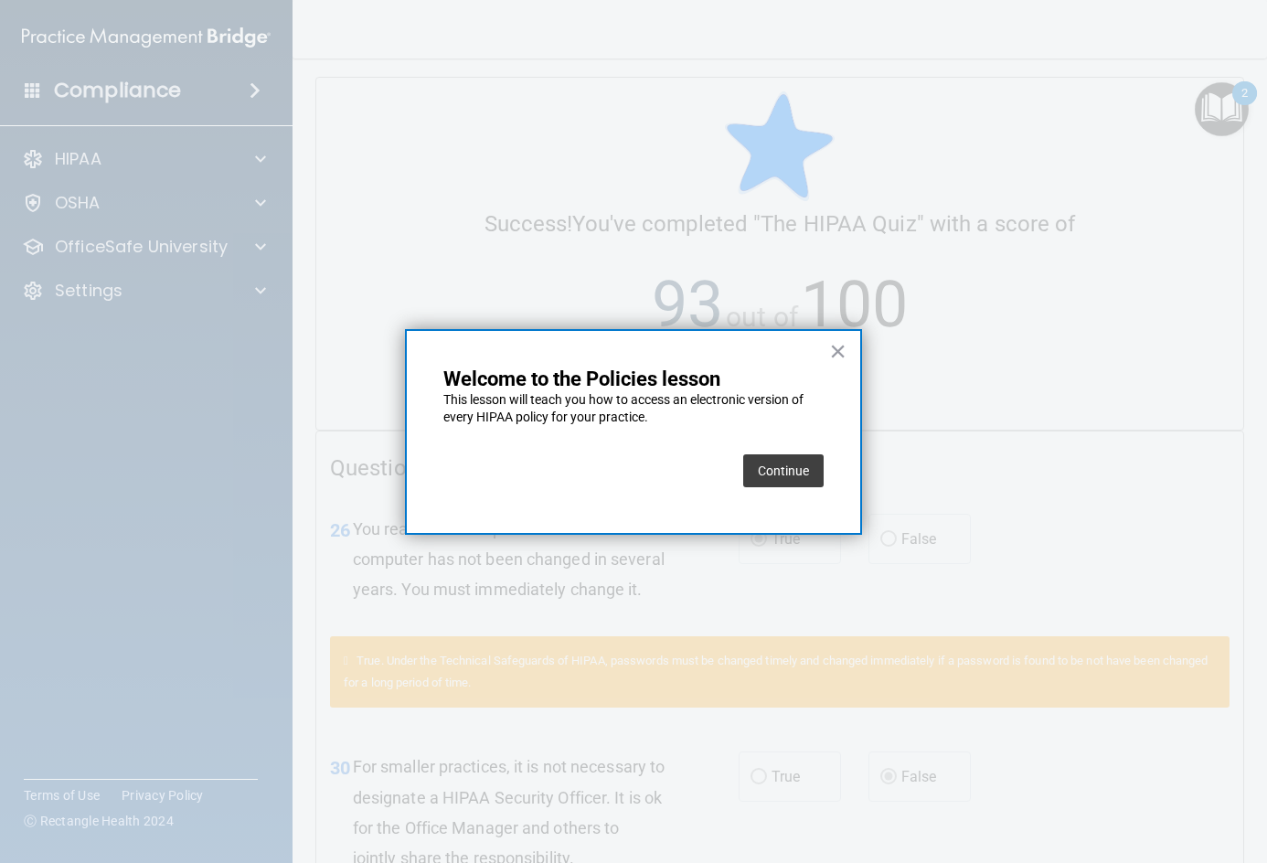
click at [797, 473] on button "Continue" at bounding box center [783, 470] width 80 height 33
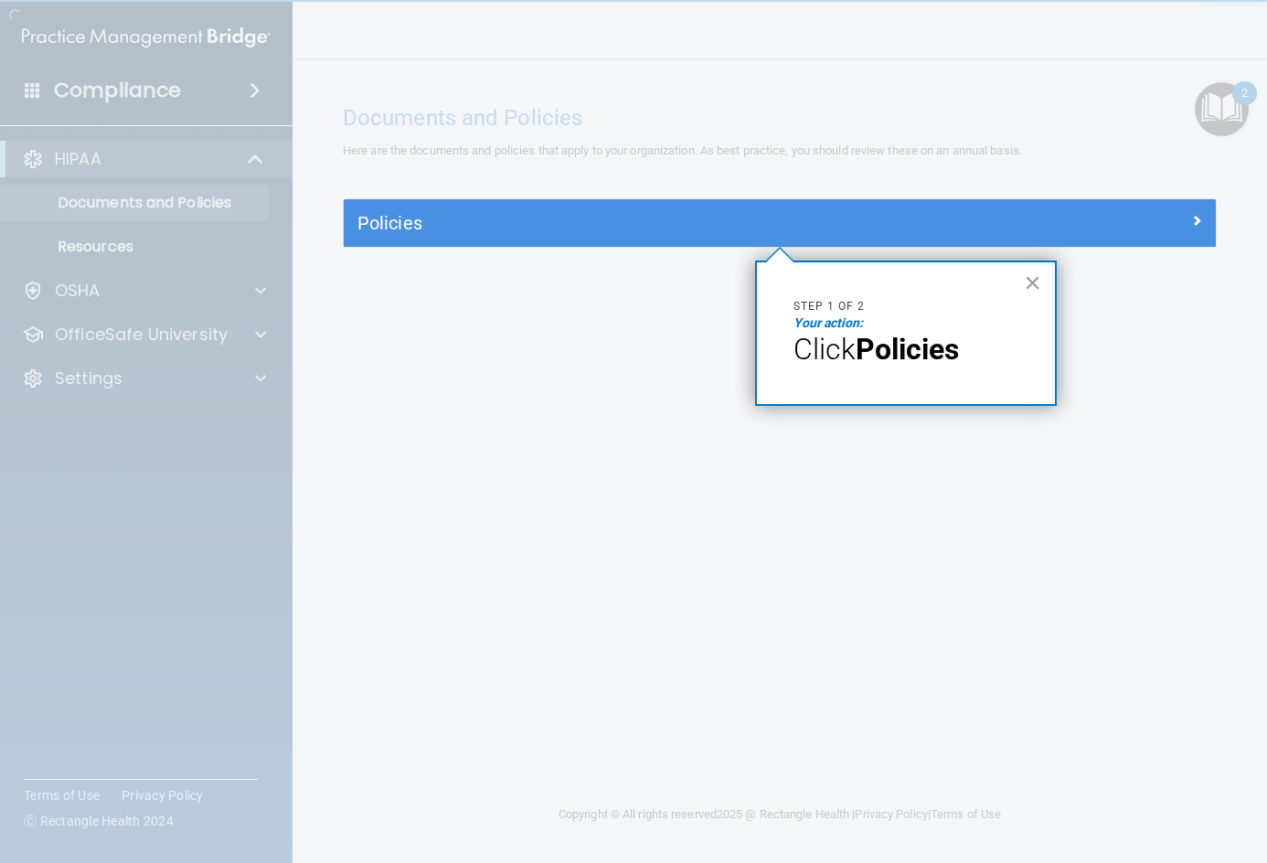
click at [918, 348] on strong "Policies" at bounding box center [907, 349] width 103 height 35
click at [1035, 281] on button "×" at bounding box center [1032, 282] width 17 height 29
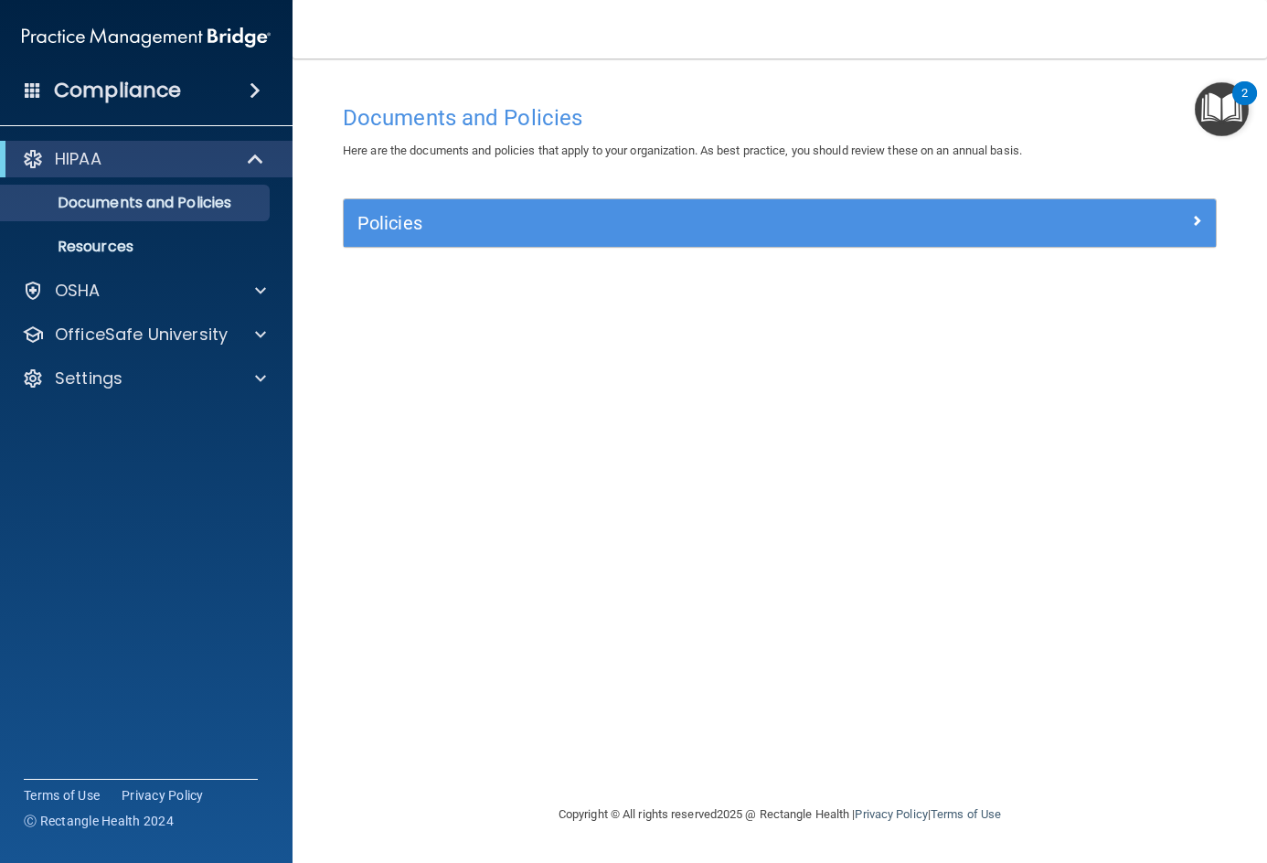
click at [1045, 242] on div "Policies" at bounding box center [780, 223] width 872 height 48
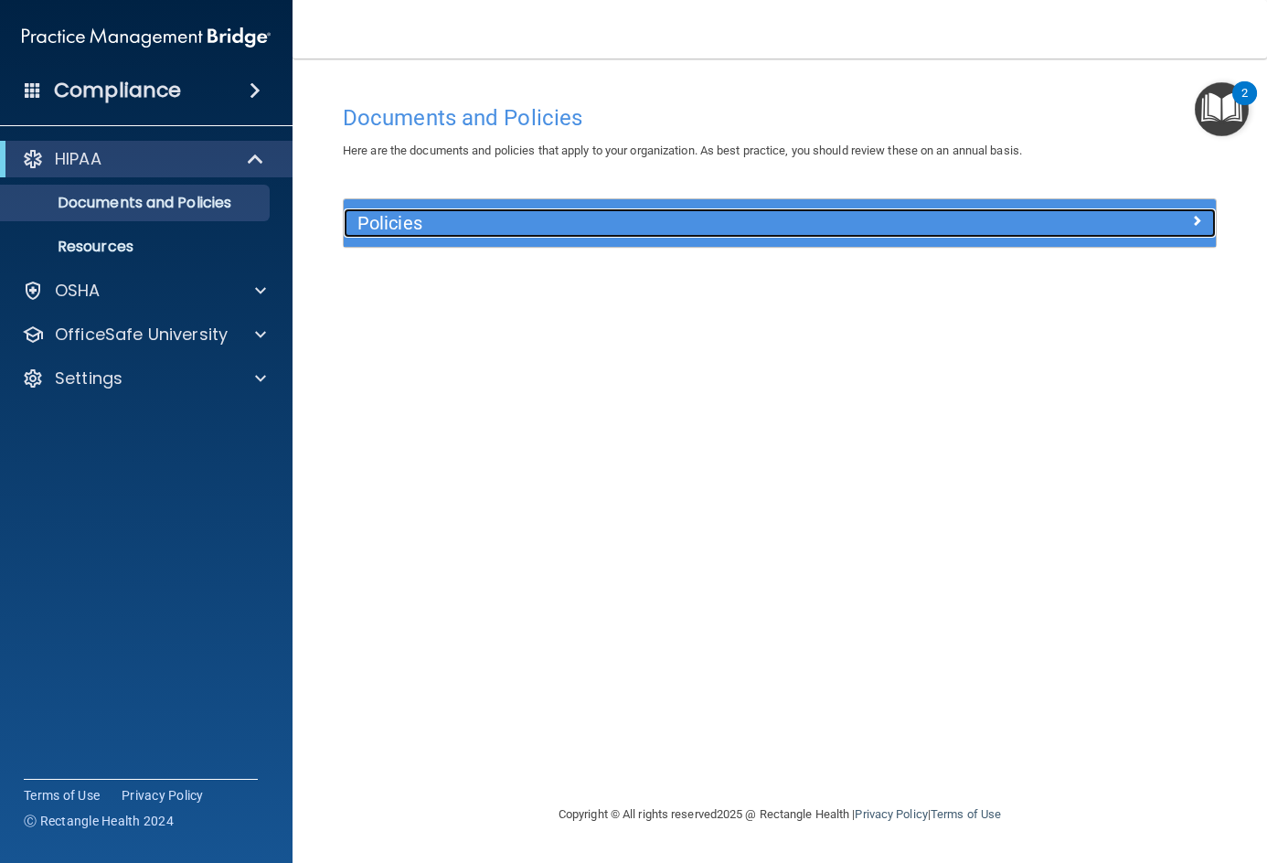
click at [1065, 215] on div at bounding box center [1107, 219] width 218 height 22
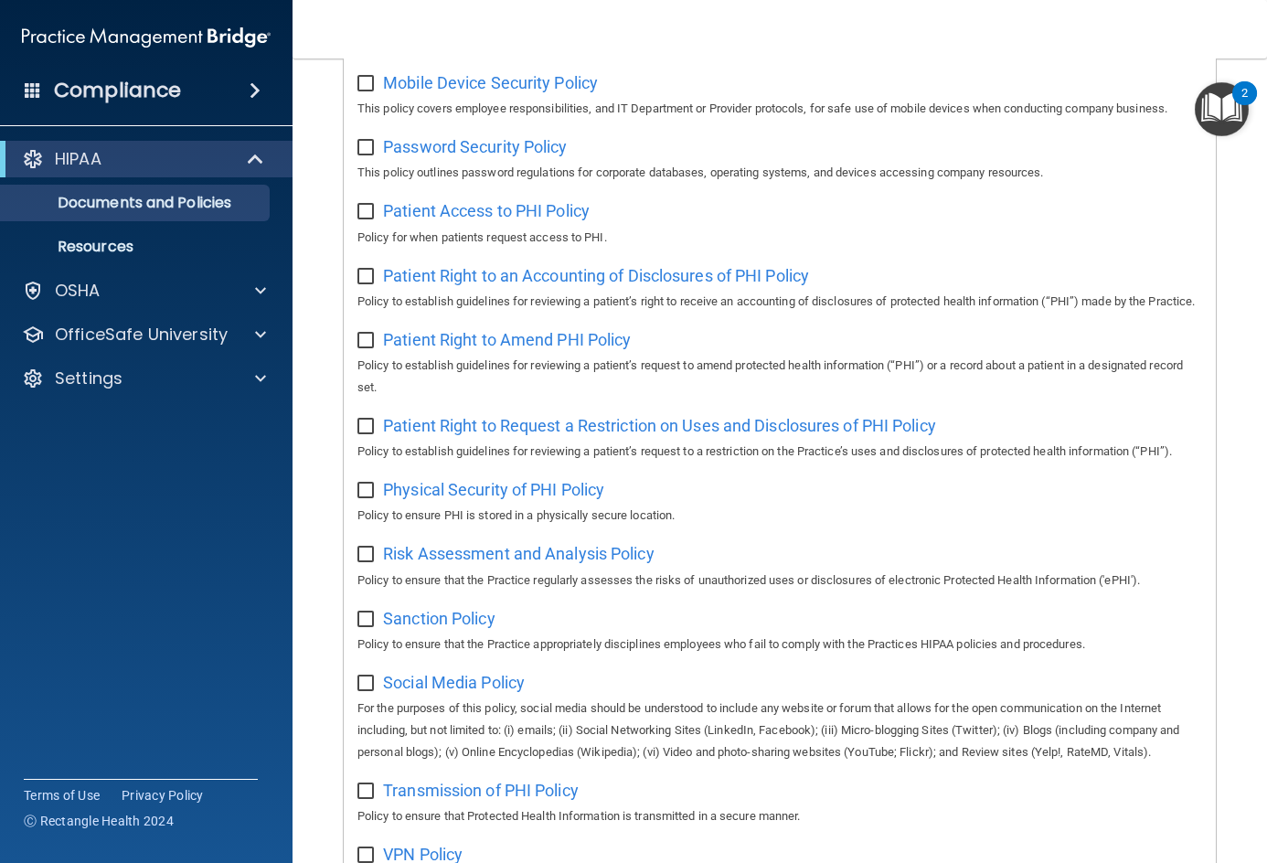
scroll to position [1102, 0]
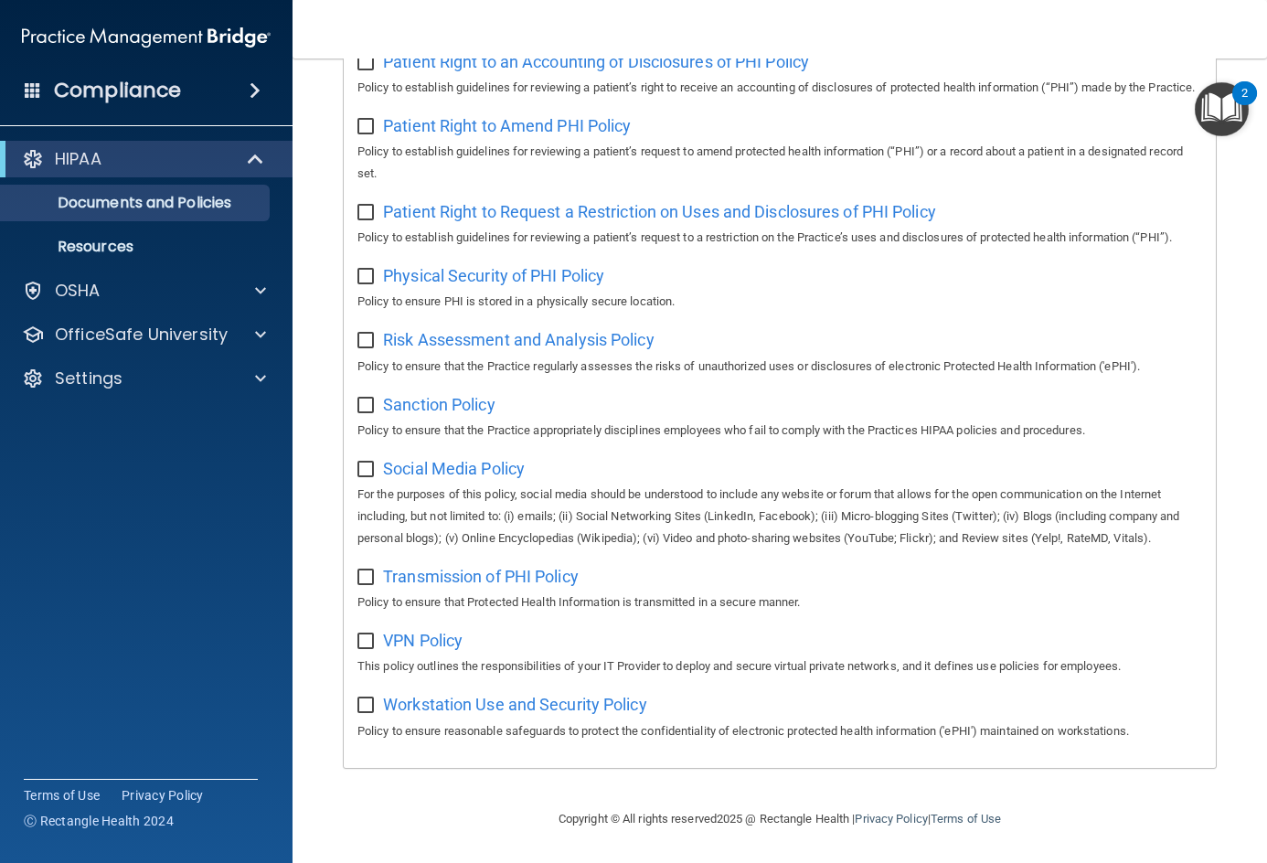
click at [1225, 97] on img "Open Resource Center, 2 new notifications" at bounding box center [1222, 109] width 54 height 54
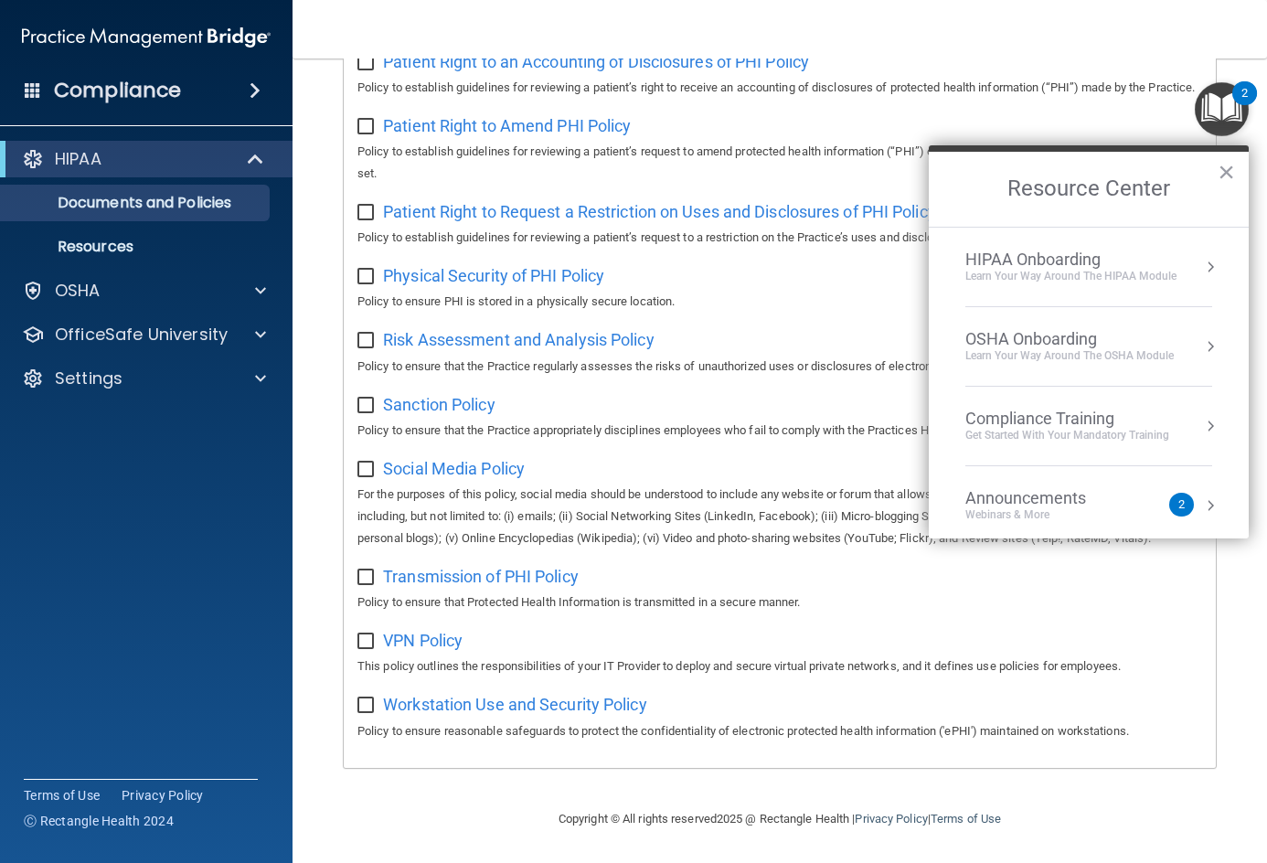
click at [1164, 348] on div "Learn your way around the OSHA module" at bounding box center [1069, 356] width 208 height 16
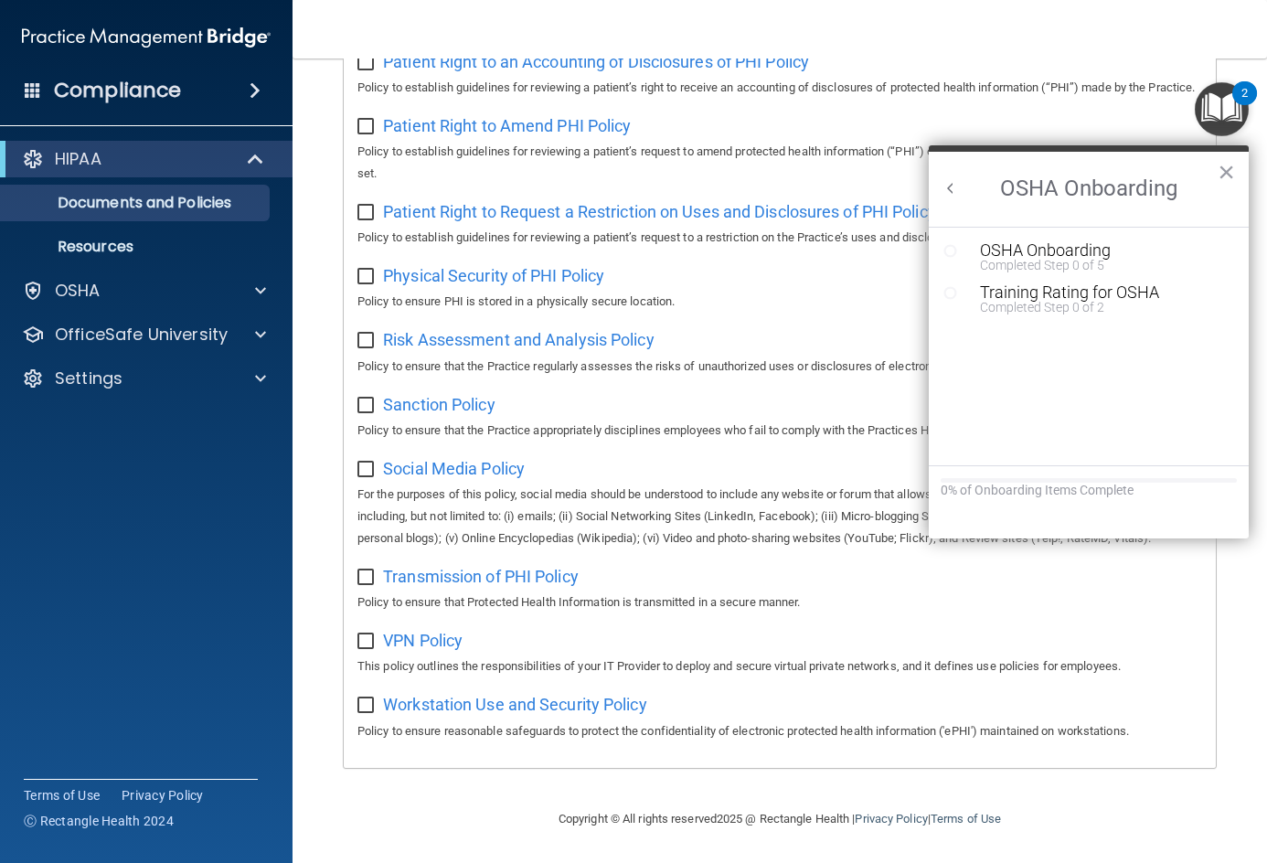
scroll to position [0, 0]
click at [158, 165] on div "HIPAA" at bounding box center [121, 159] width 226 height 22
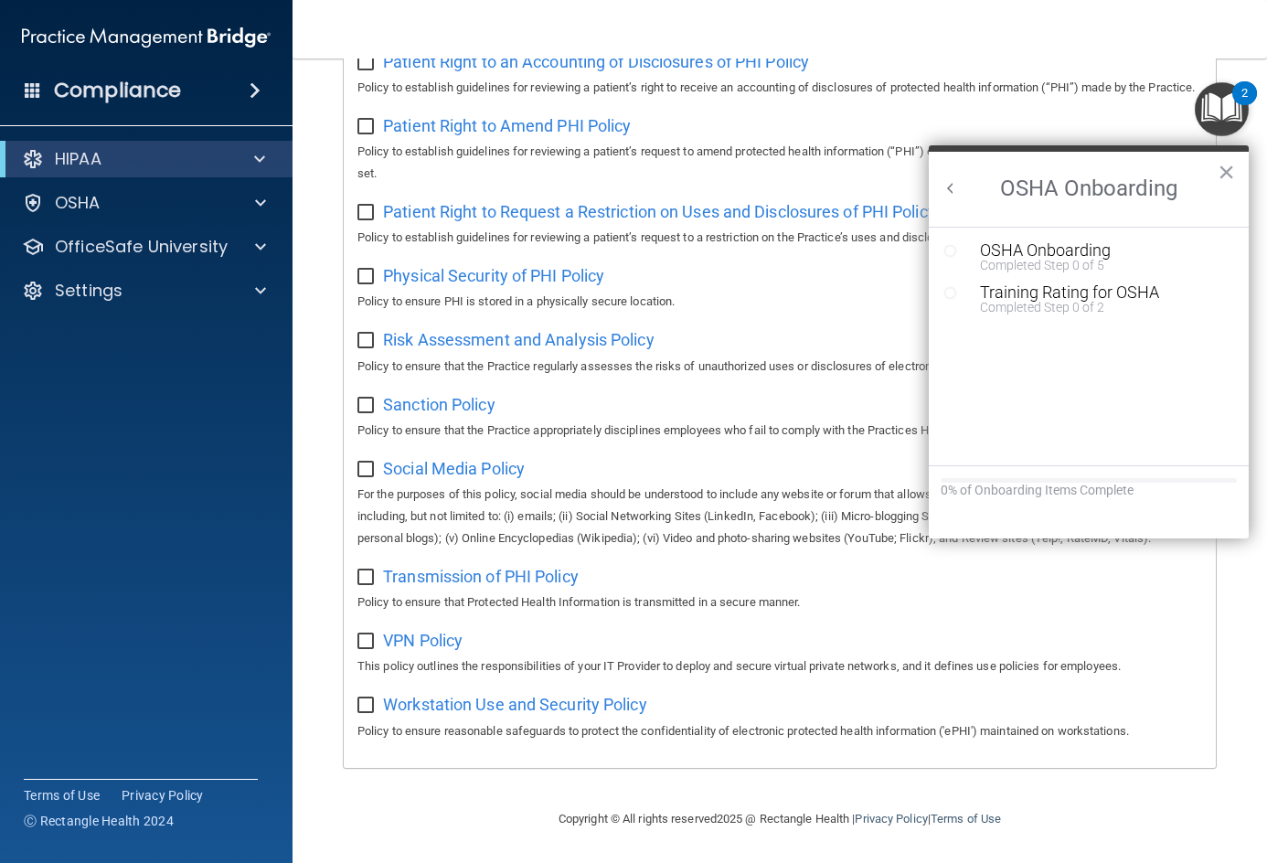
click at [192, 92] on div "Compliance" at bounding box center [146, 90] width 292 height 40
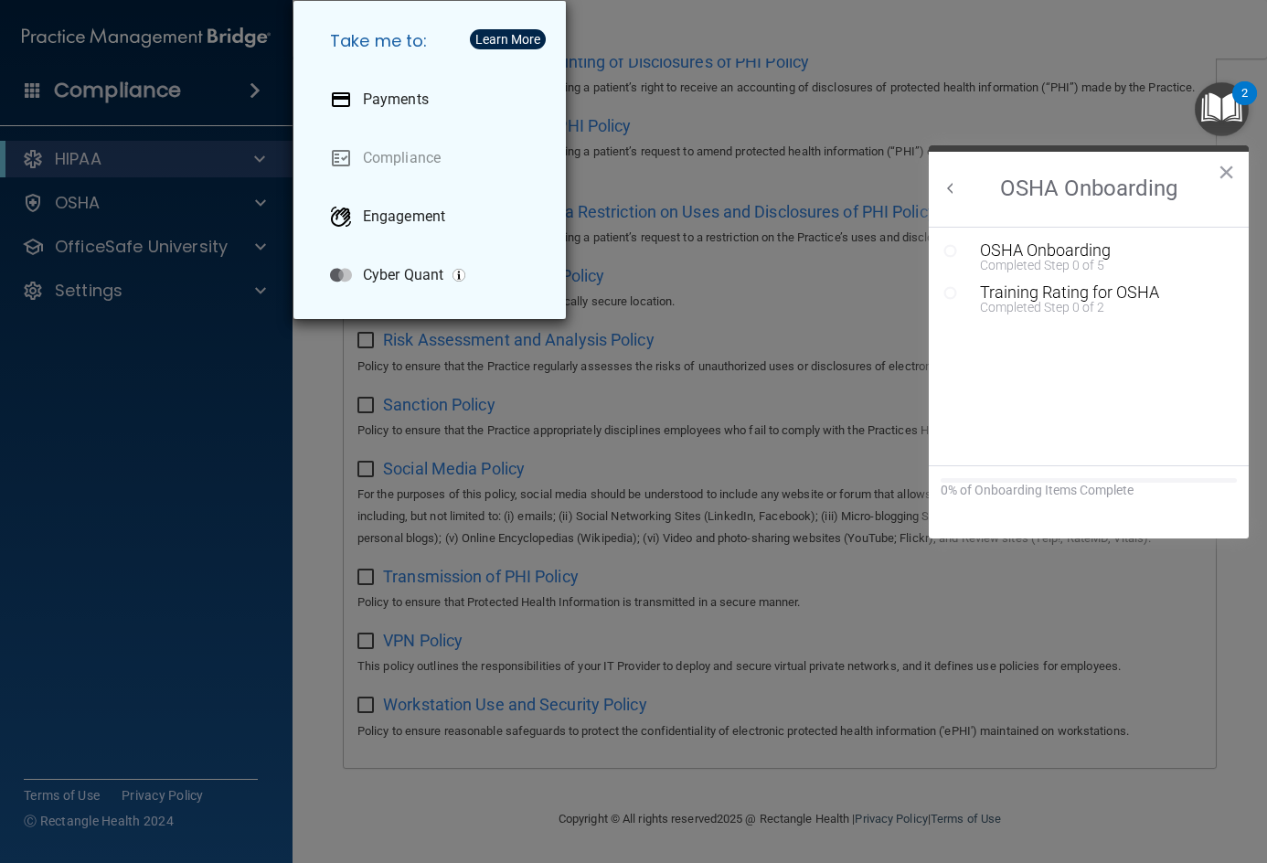
drag, startPoint x: 25, startPoint y: 425, endPoint x: 57, endPoint y: 314, distance: 116.0
click at [25, 424] on div "Take me to: Payments Compliance Engagement Cyber Quant" at bounding box center [633, 431] width 1267 height 863
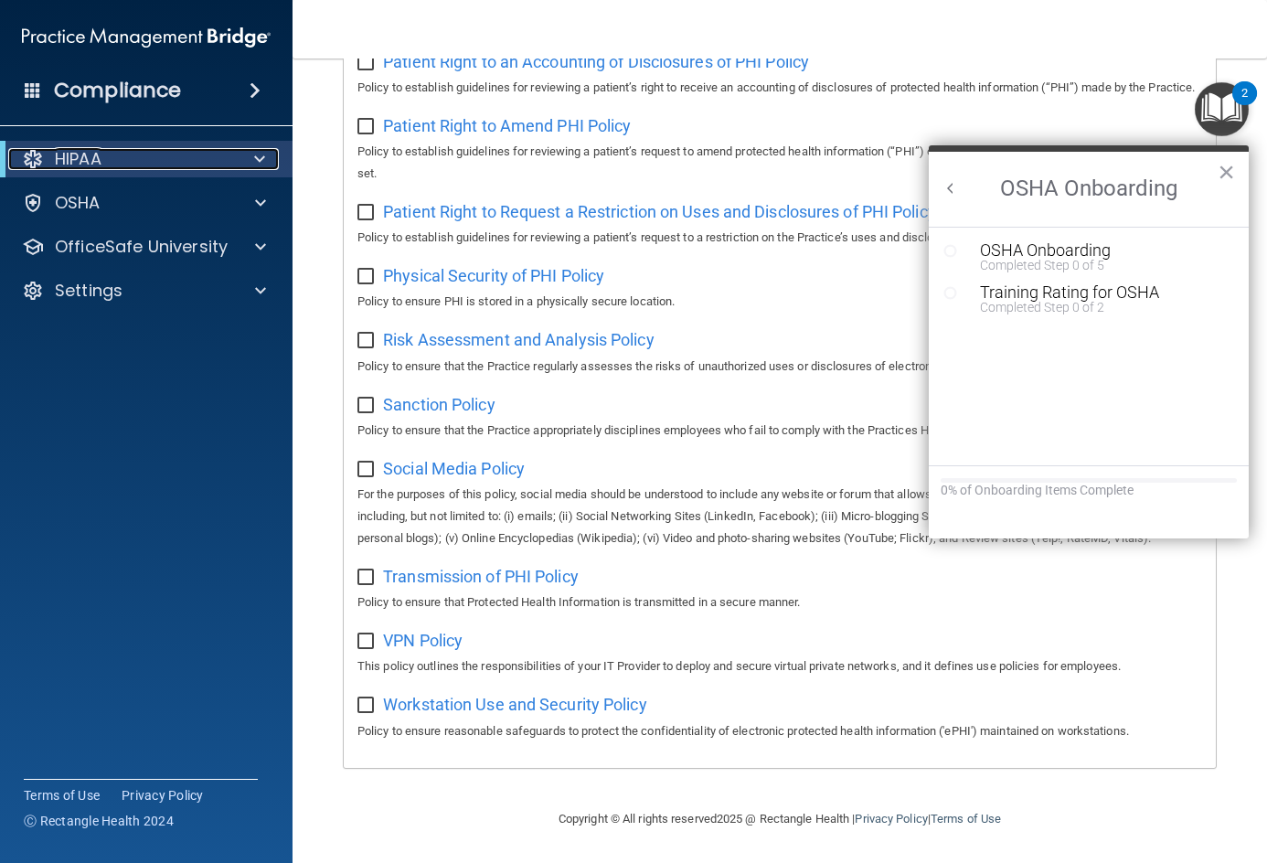
click at [109, 161] on div "HIPAA" at bounding box center [121, 159] width 226 height 22
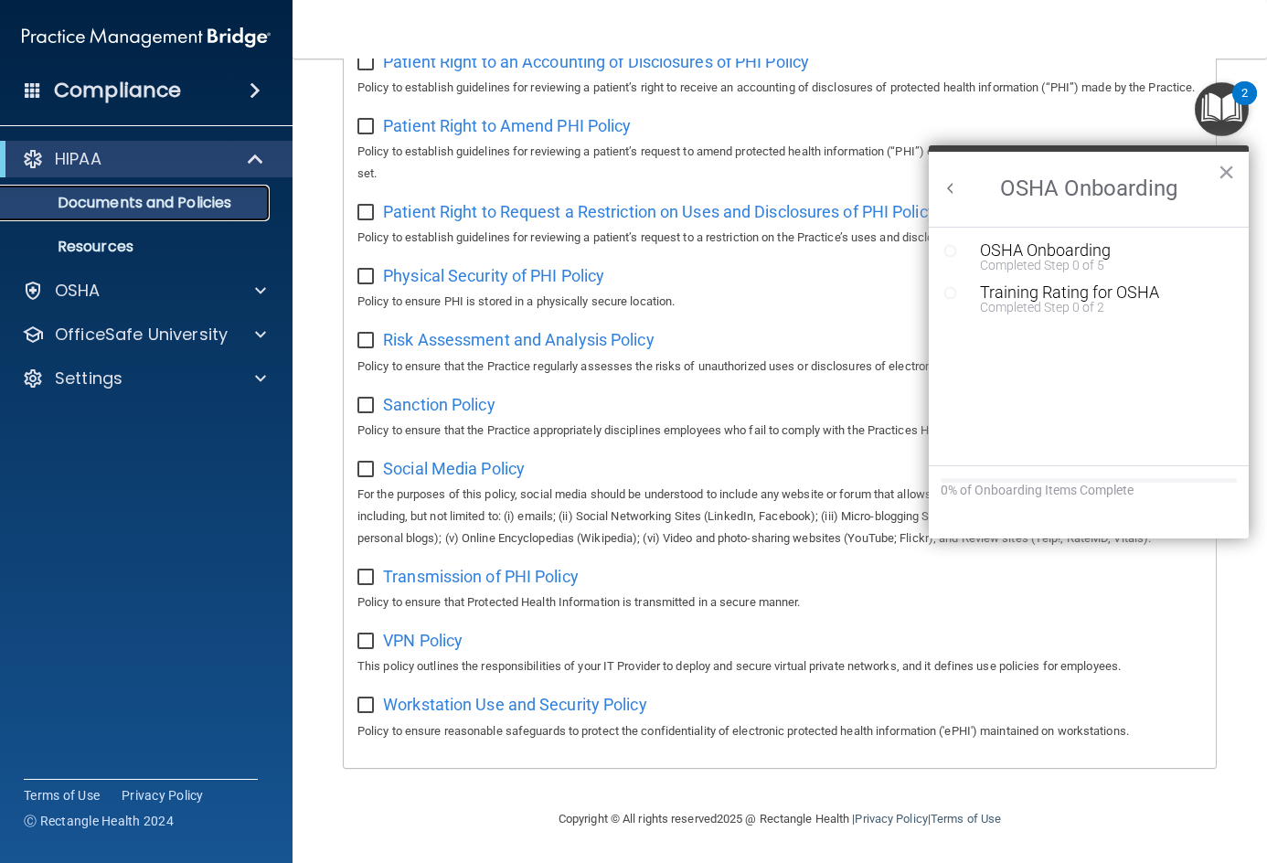
click at [156, 210] on p "Documents and Policies" at bounding box center [137, 203] width 250 height 18
click at [956, 188] on button "Back to Resource Center Home" at bounding box center [950, 188] width 18 height 18
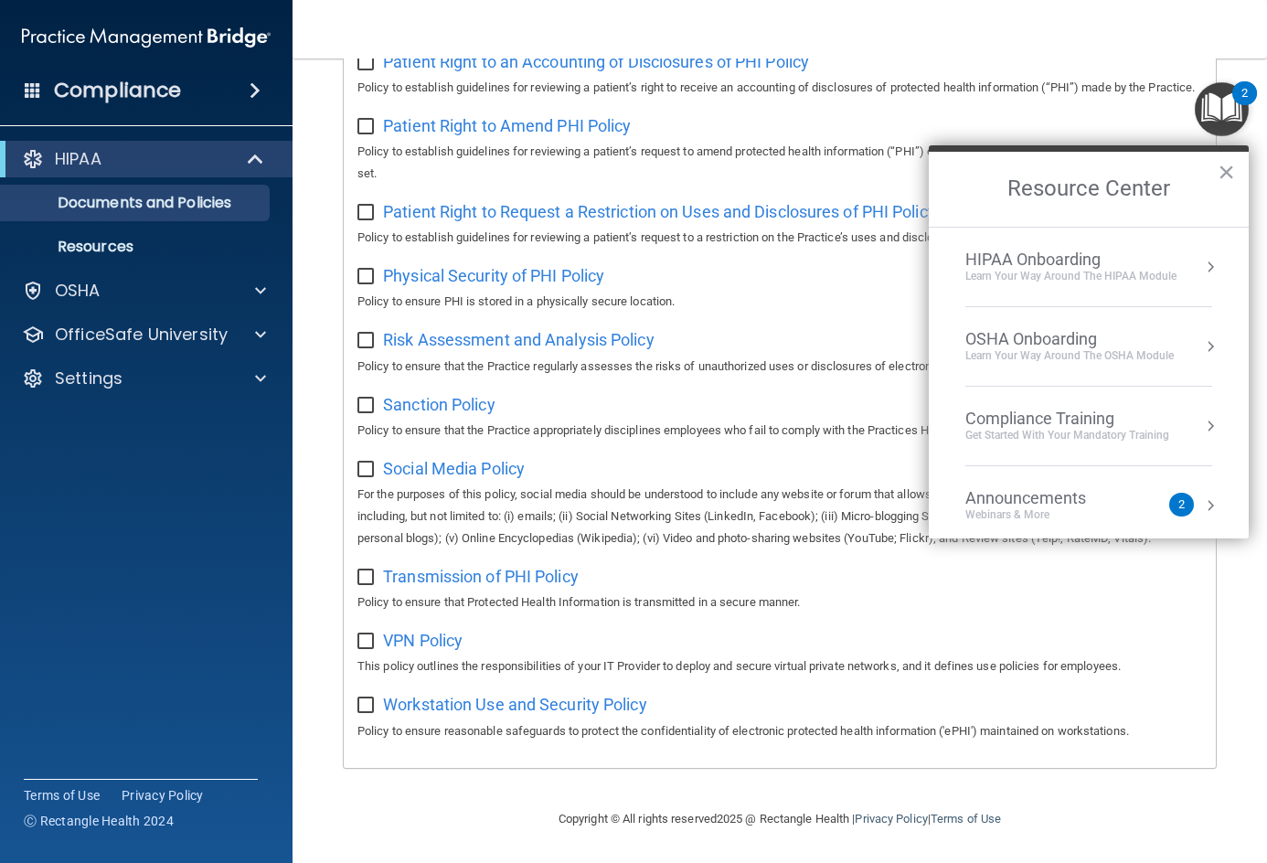
click at [1175, 273] on div "HIPAA Onboarding Learn Your Way around the HIPAA module" at bounding box center [1088, 267] width 247 height 35
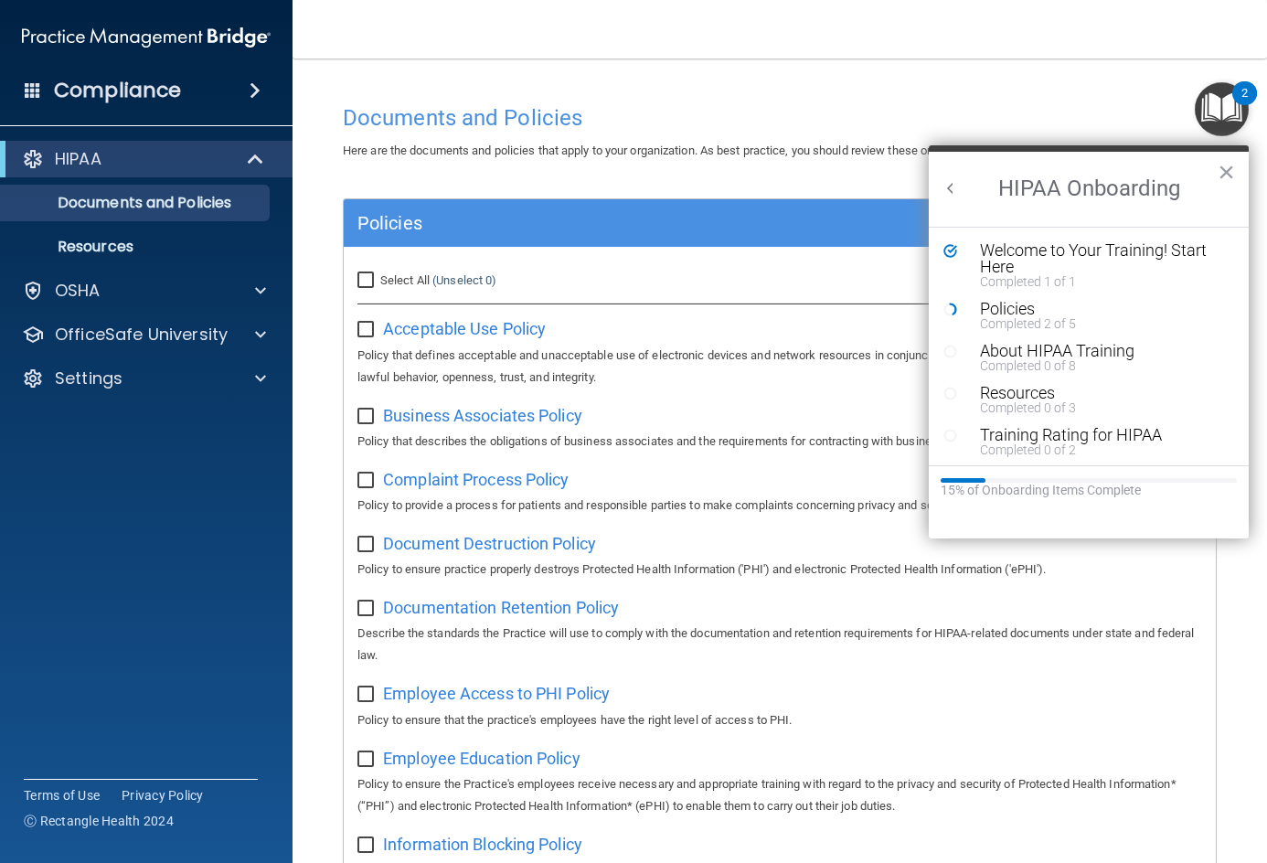
click at [1221, 173] on button "×" at bounding box center [1225, 171] width 17 height 29
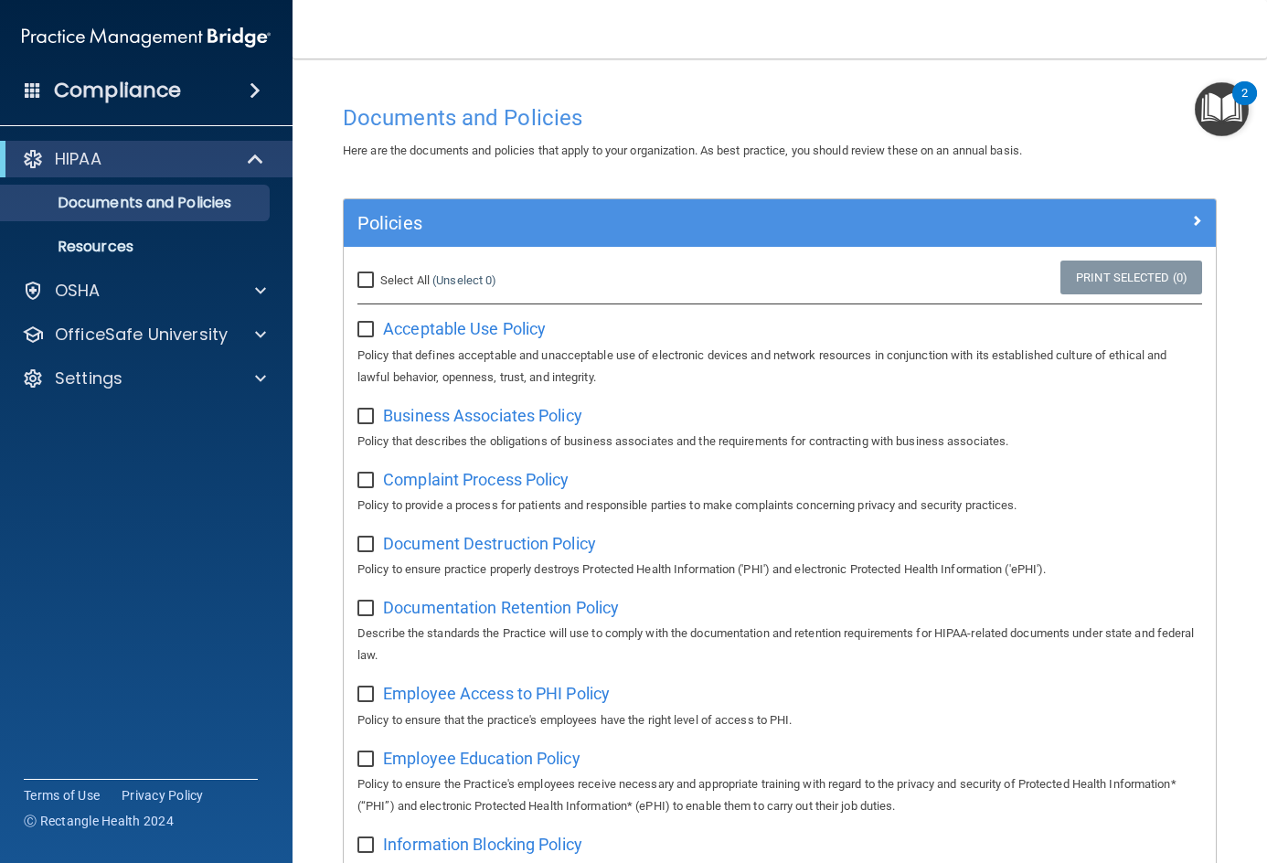
click at [372, 273] on input "Select All (Unselect 0) Unselect All" at bounding box center [367, 280] width 21 height 15
checkbox input "true"
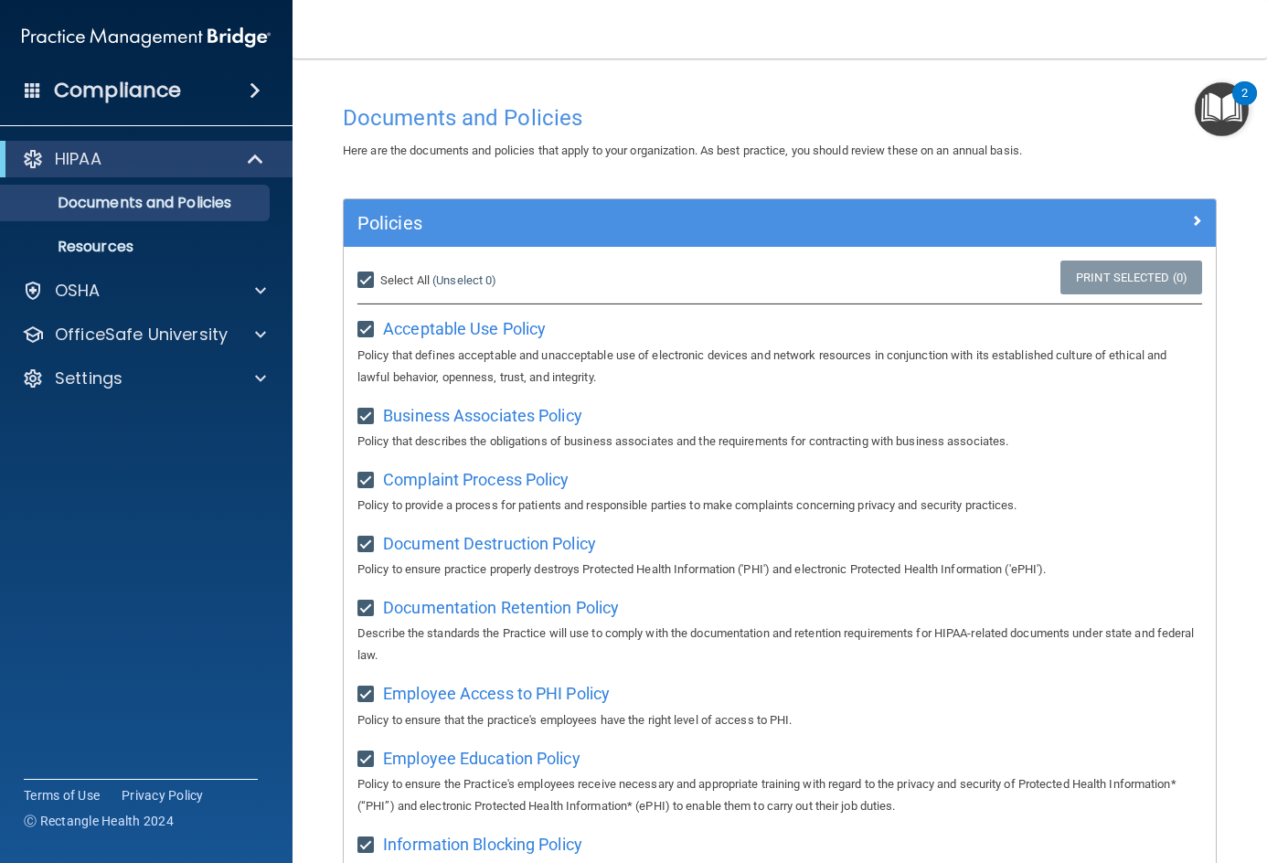
checkbox input "true"
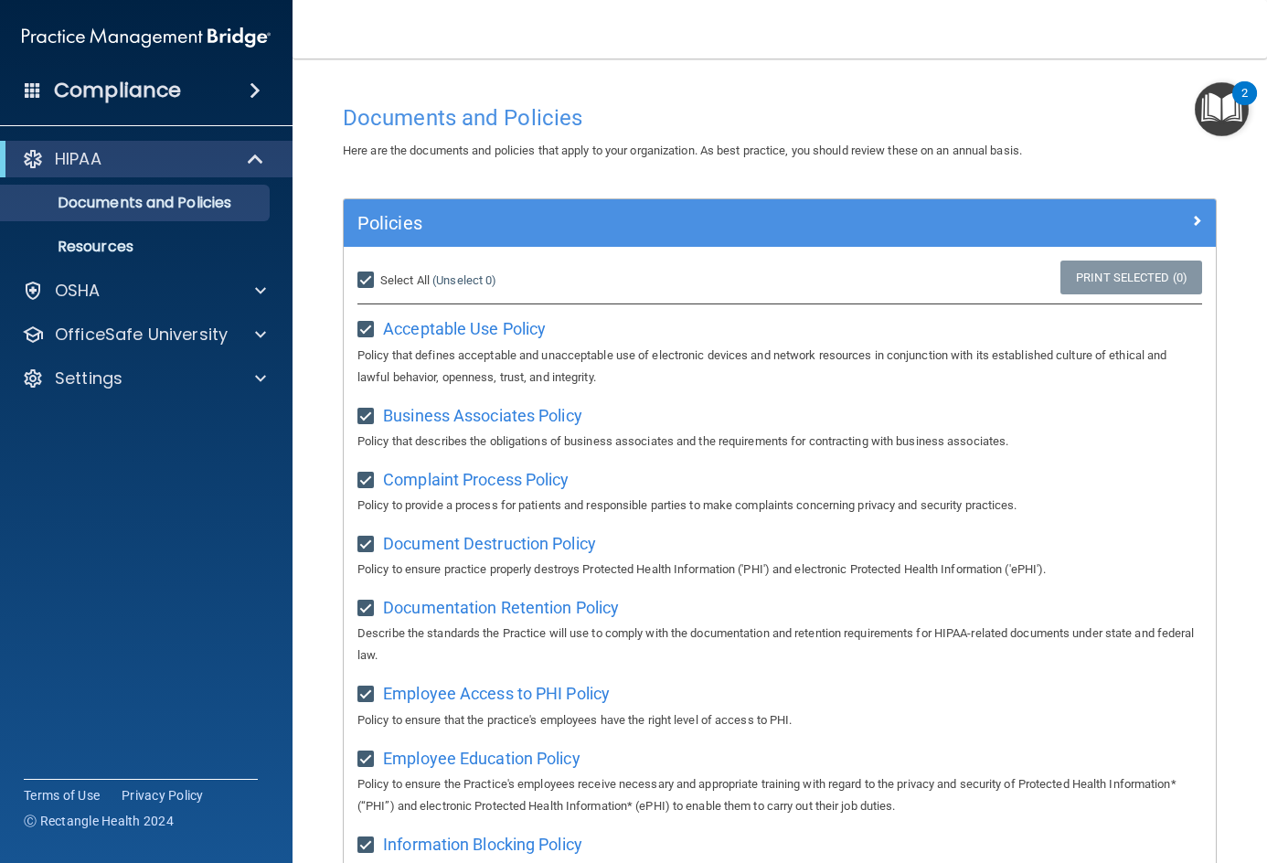
checkbox input "true"
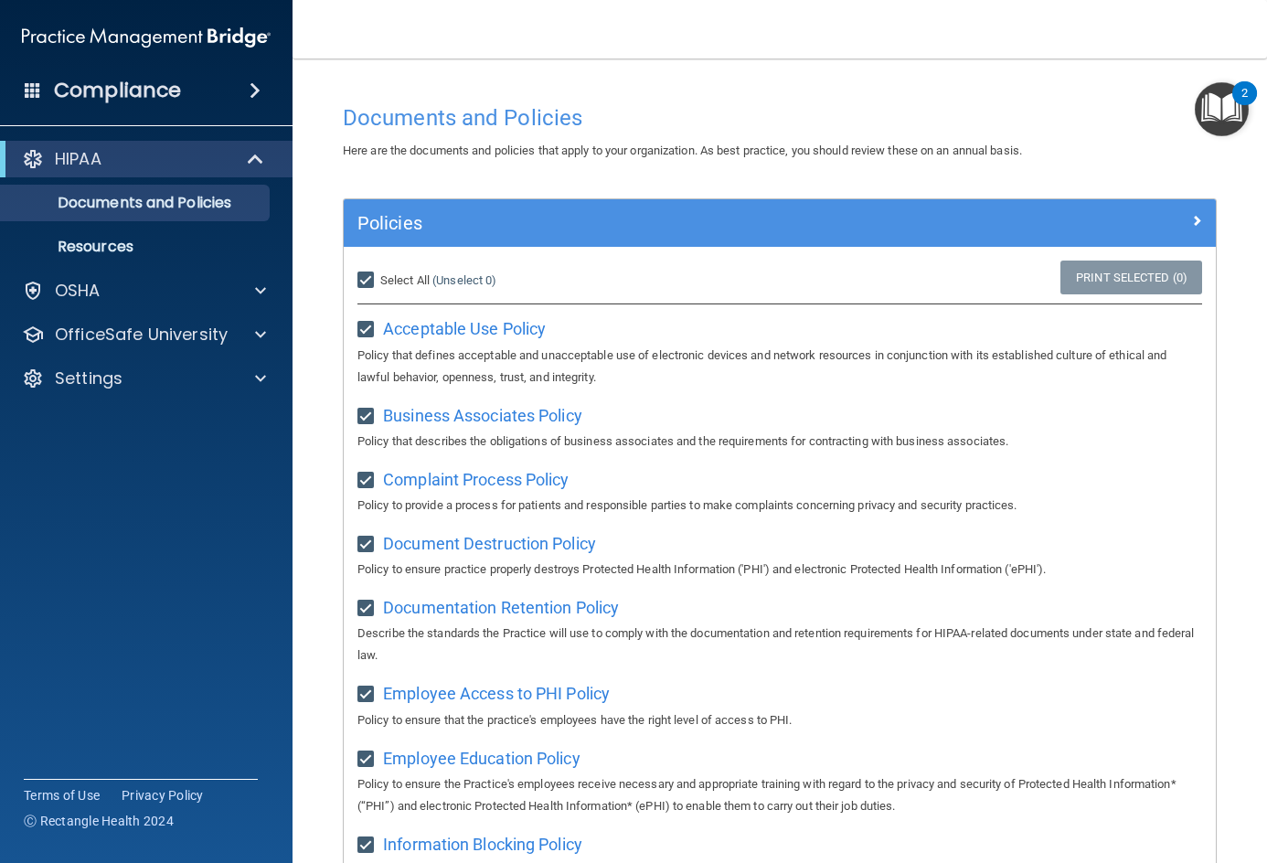
checkbox input "true"
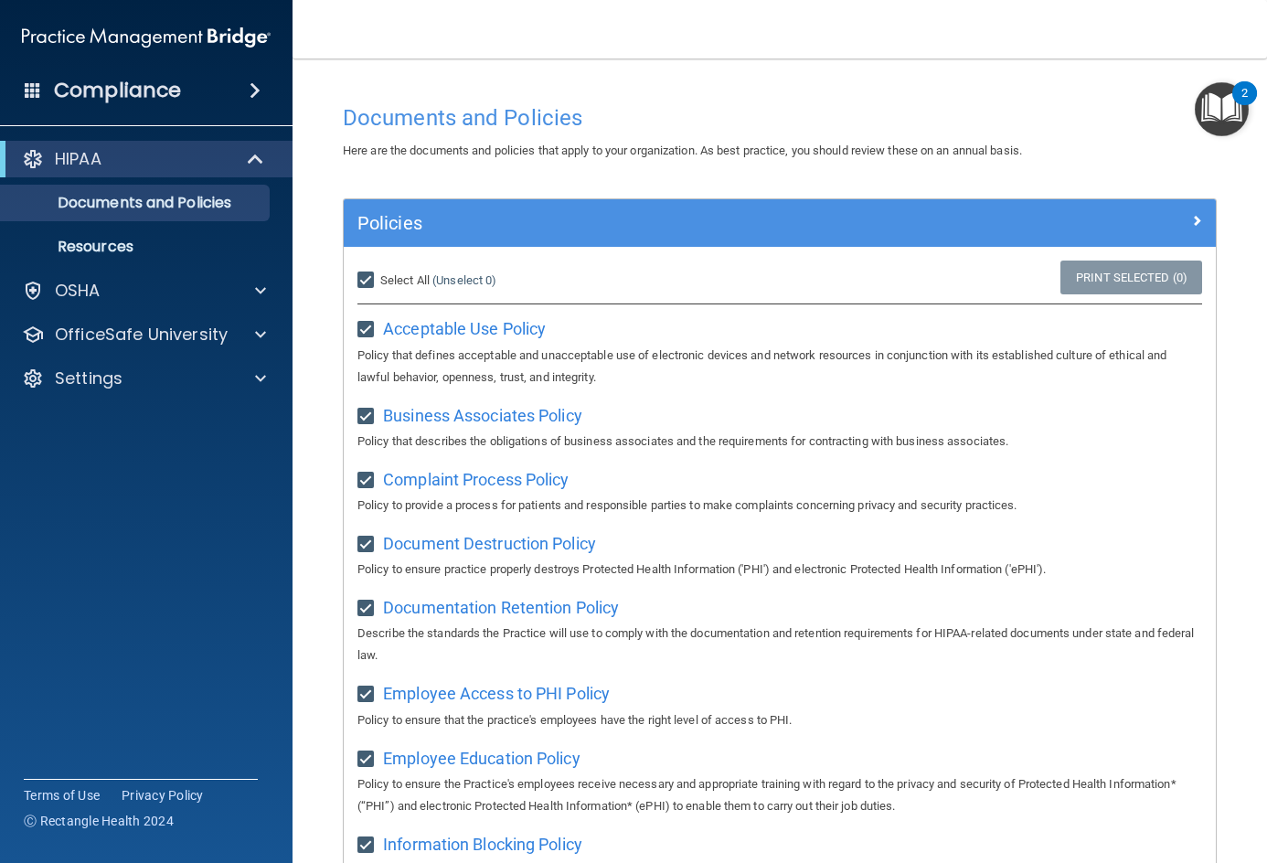
checkbox input "true"
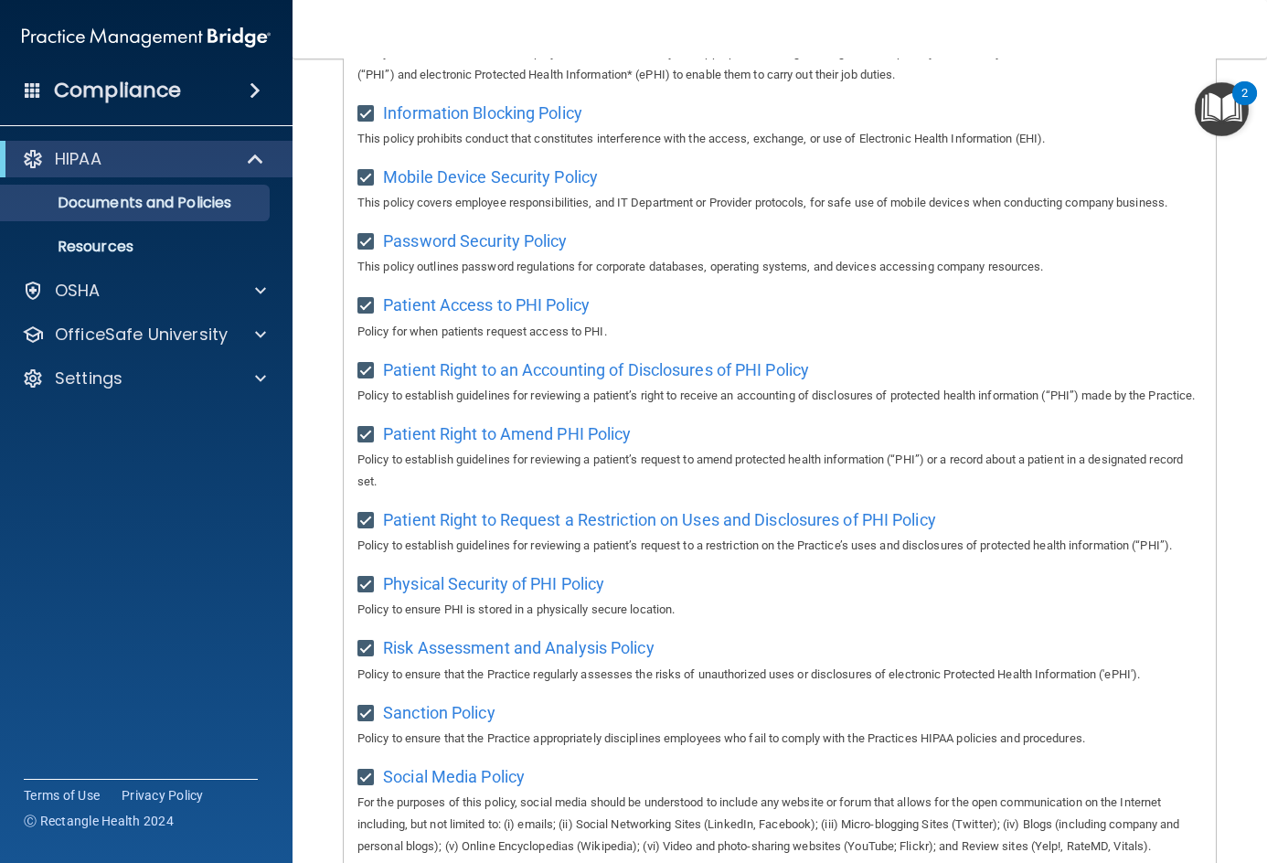
scroll to position [1102, 0]
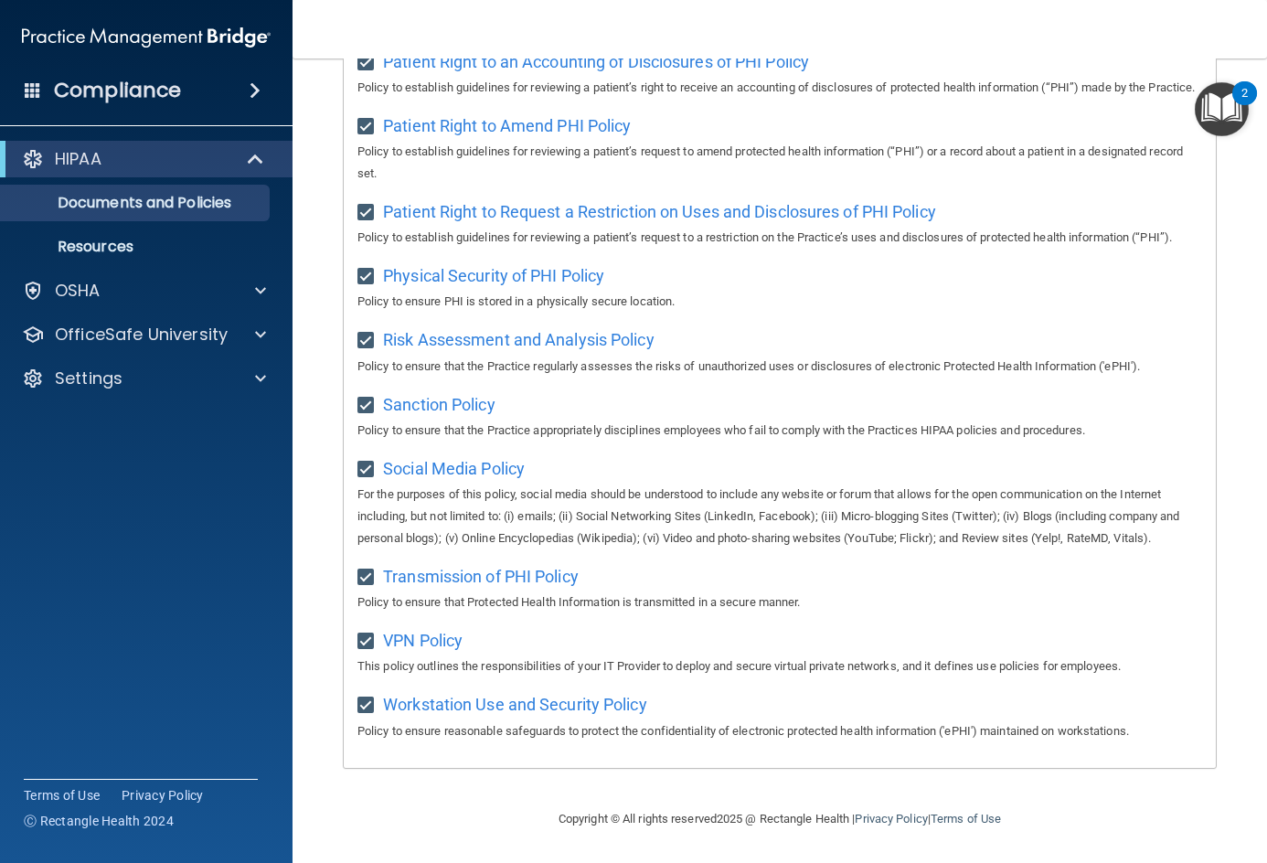
click at [1229, 105] on img "Open Resource Center, 2 new notifications" at bounding box center [1222, 109] width 54 height 54
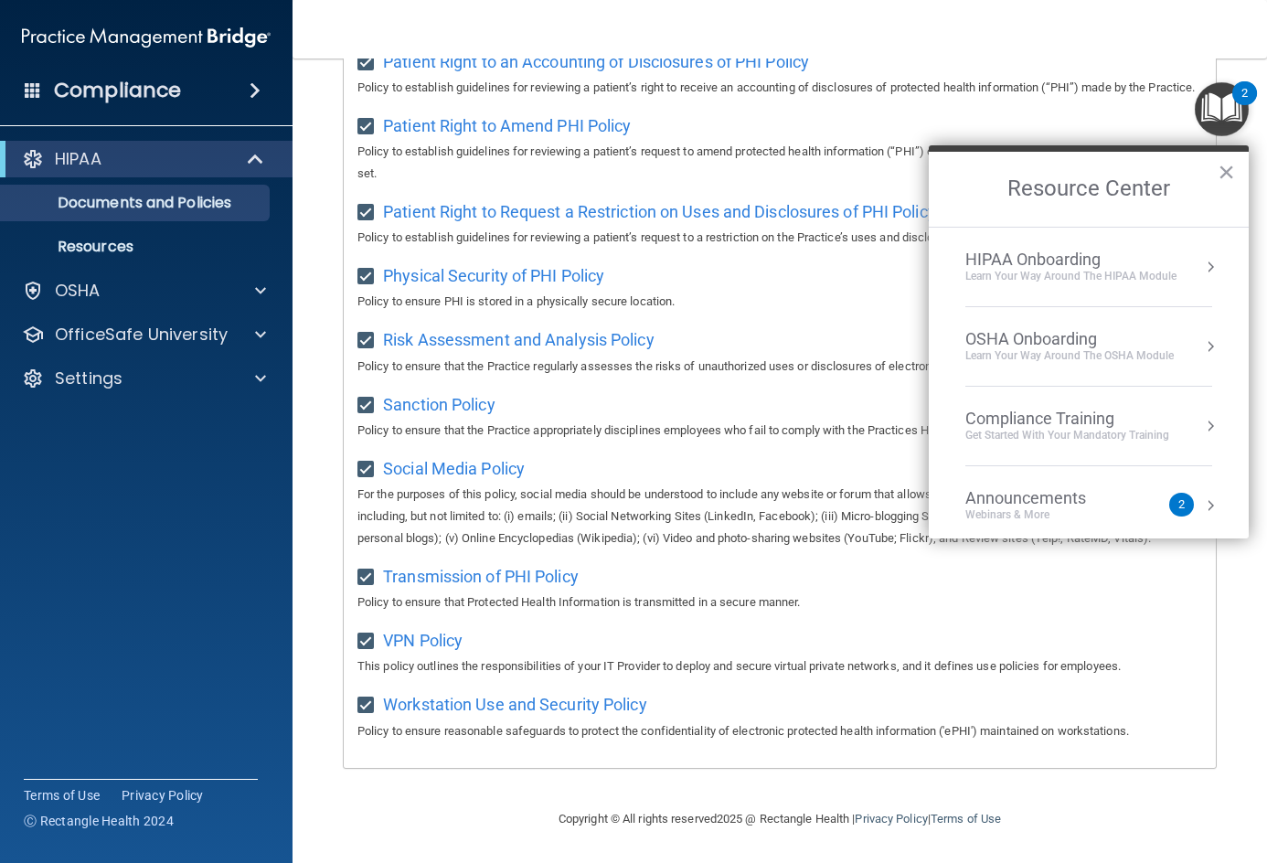
click at [1114, 264] on div "HIPAA Onboarding" at bounding box center [1070, 260] width 211 height 20
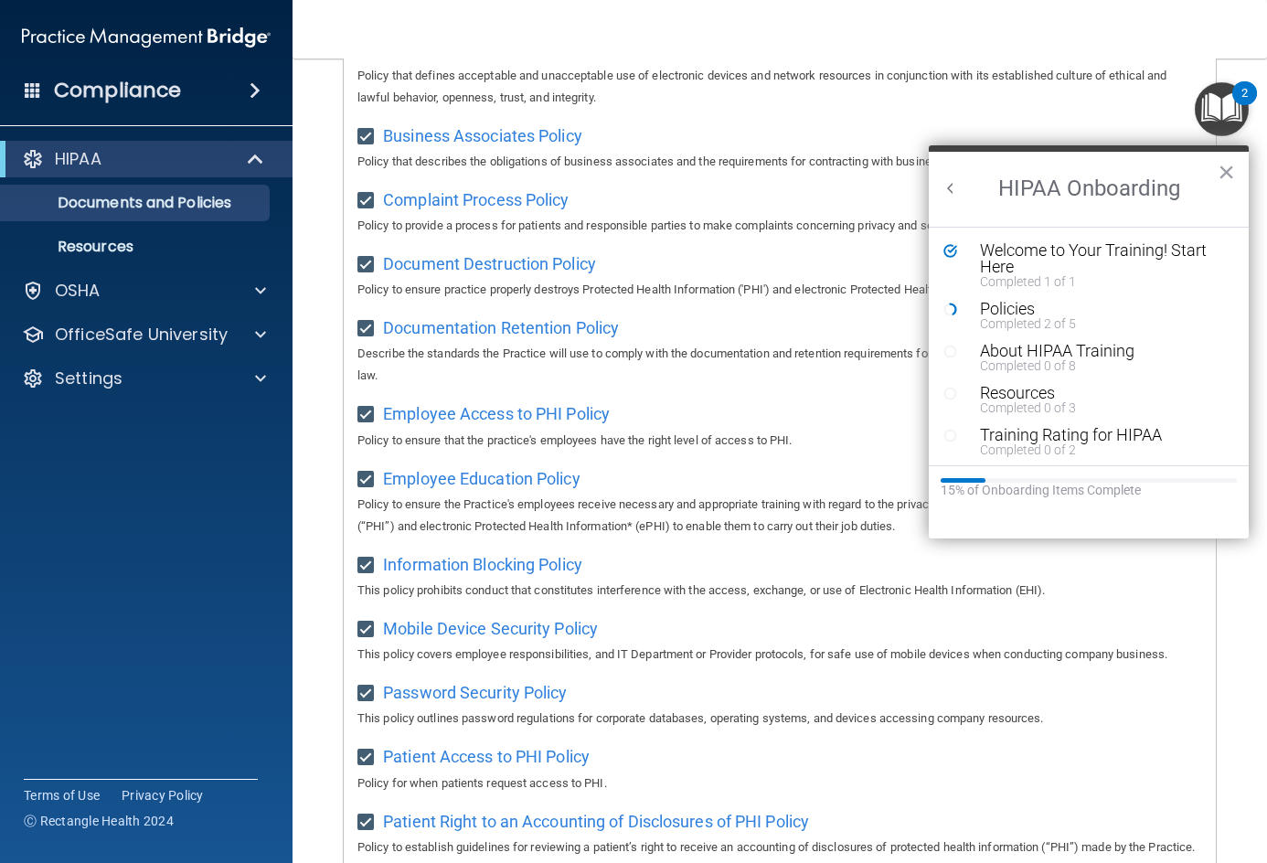
scroll to position [0, 0]
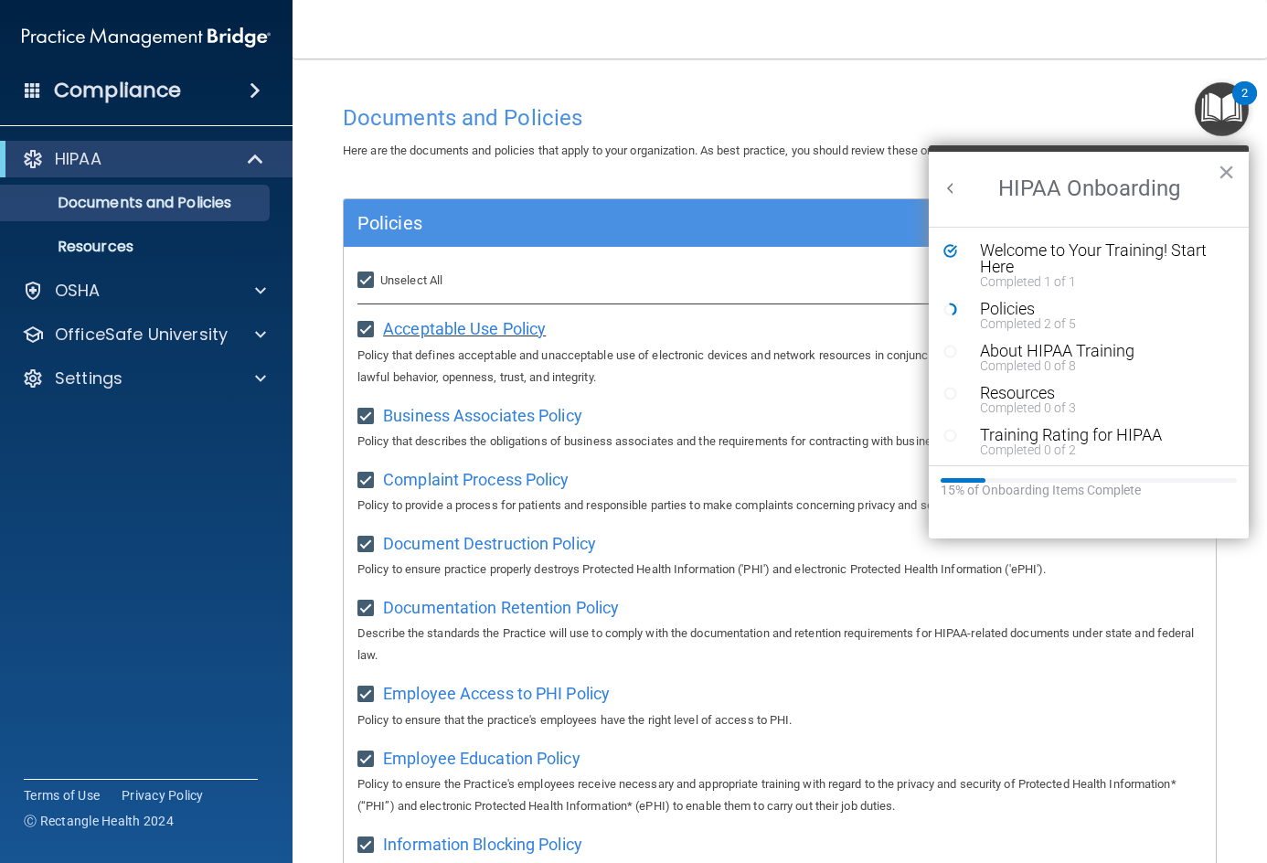
click at [501, 333] on span "Acceptable Use Policy" at bounding box center [464, 328] width 163 height 19
click at [509, 409] on span "Business Associates Policy" at bounding box center [482, 415] width 199 height 19
click at [1047, 364] on div "Completed 0 of 8" at bounding box center [1095, 365] width 231 height 13
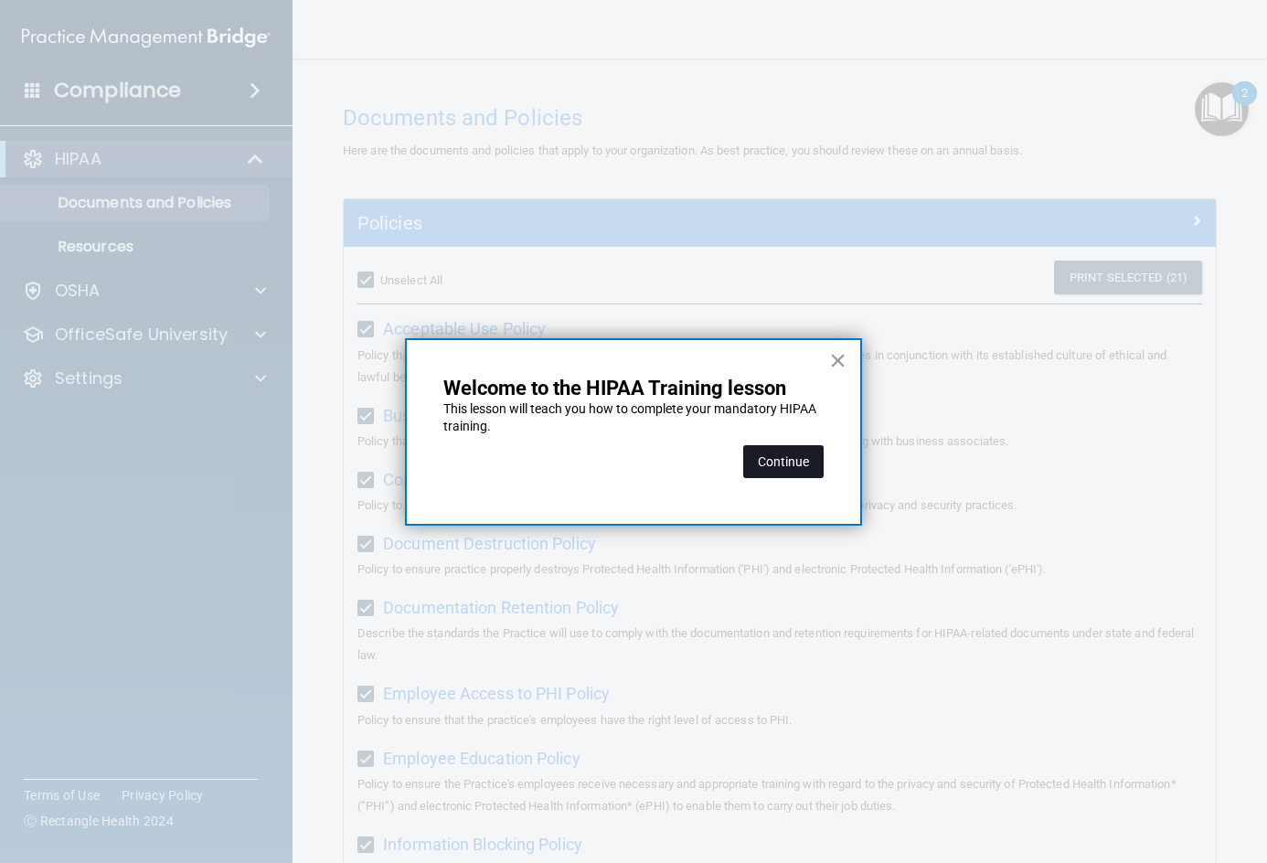
click at [784, 464] on button "Continue" at bounding box center [783, 461] width 80 height 33
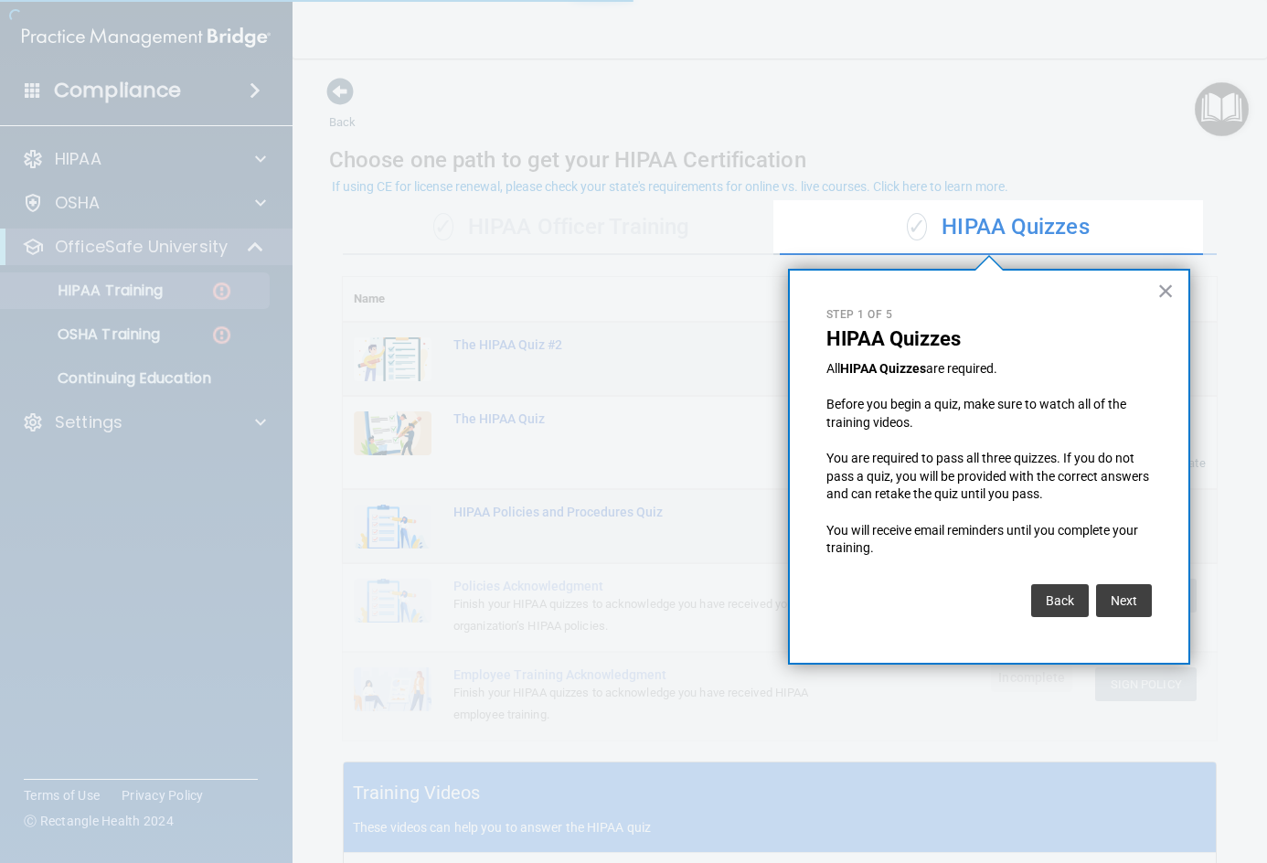
drag, startPoint x: 197, startPoint y: 314, endPoint x: 159, endPoint y: 290, distance: 44.9
click at [159, 290] on div at bounding box center [386, 431] width 773 height 863
click at [1170, 294] on button "×" at bounding box center [1165, 290] width 17 height 29
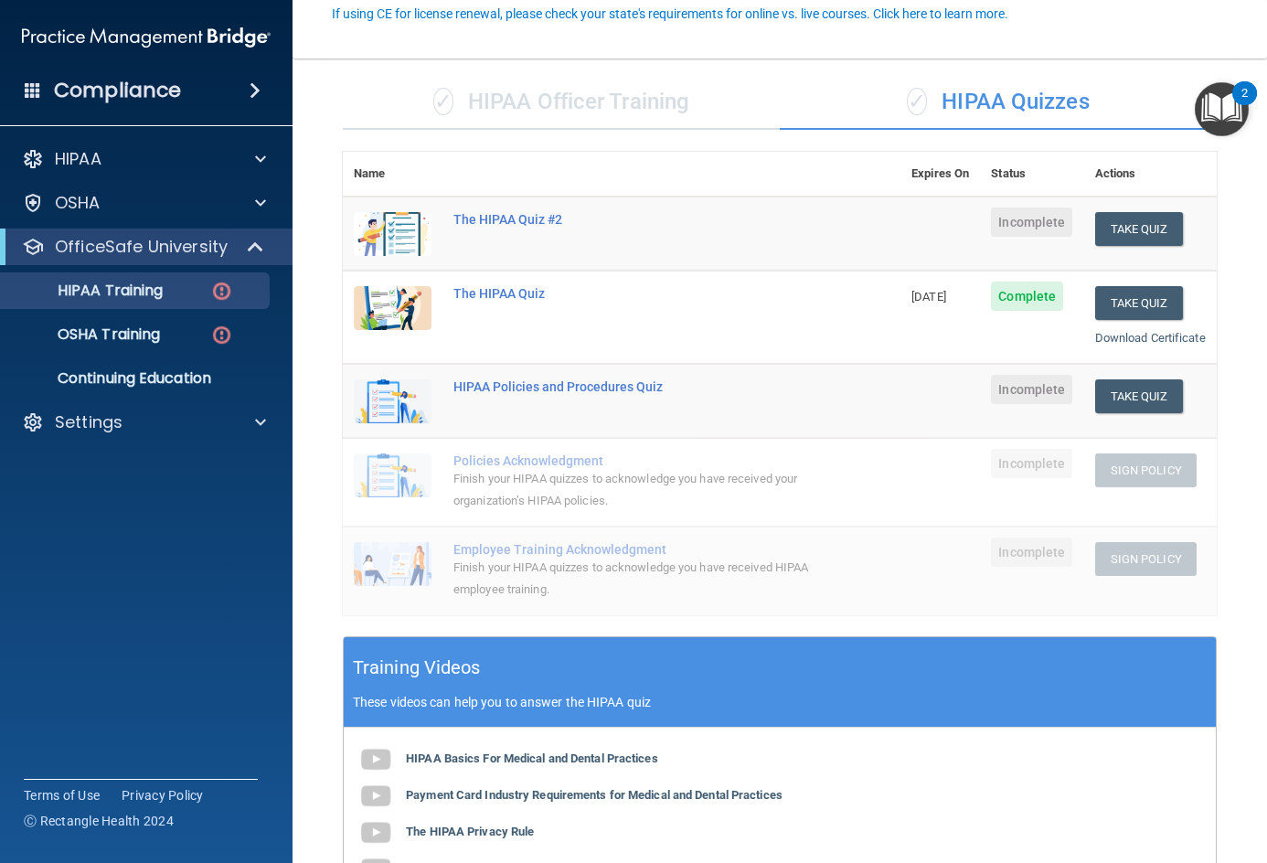
scroll to position [216, 0]
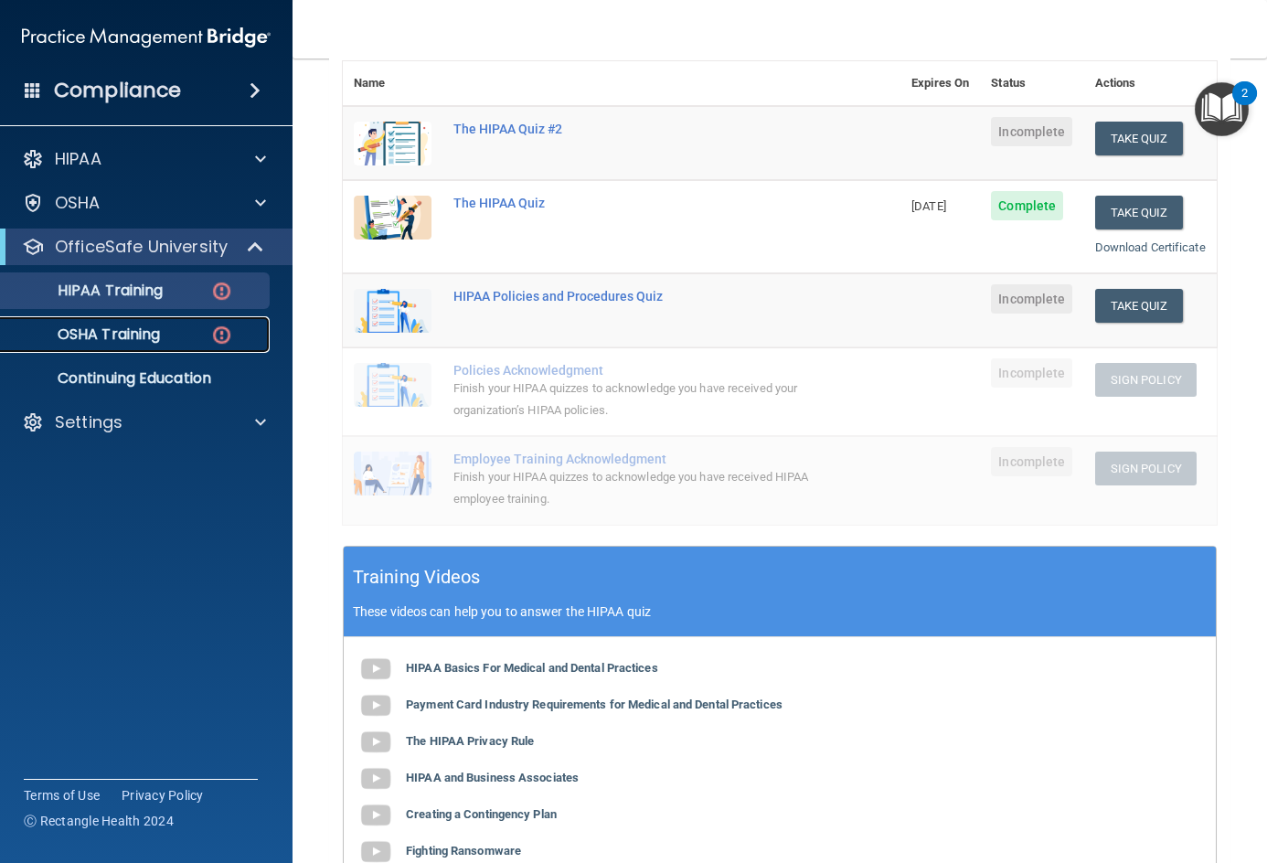
click at [146, 332] on p "OSHA Training" at bounding box center [86, 334] width 148 height 18
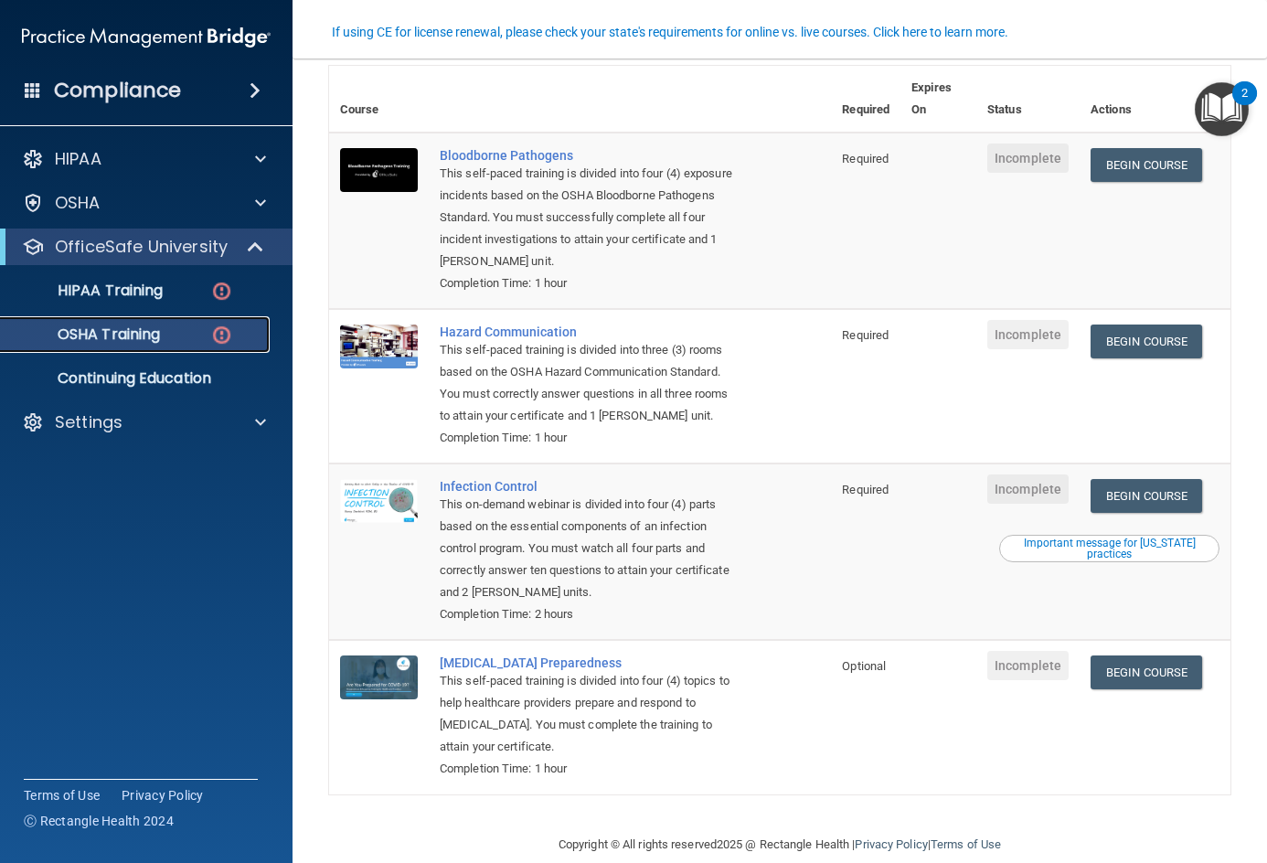
scroll to position [175, 0]
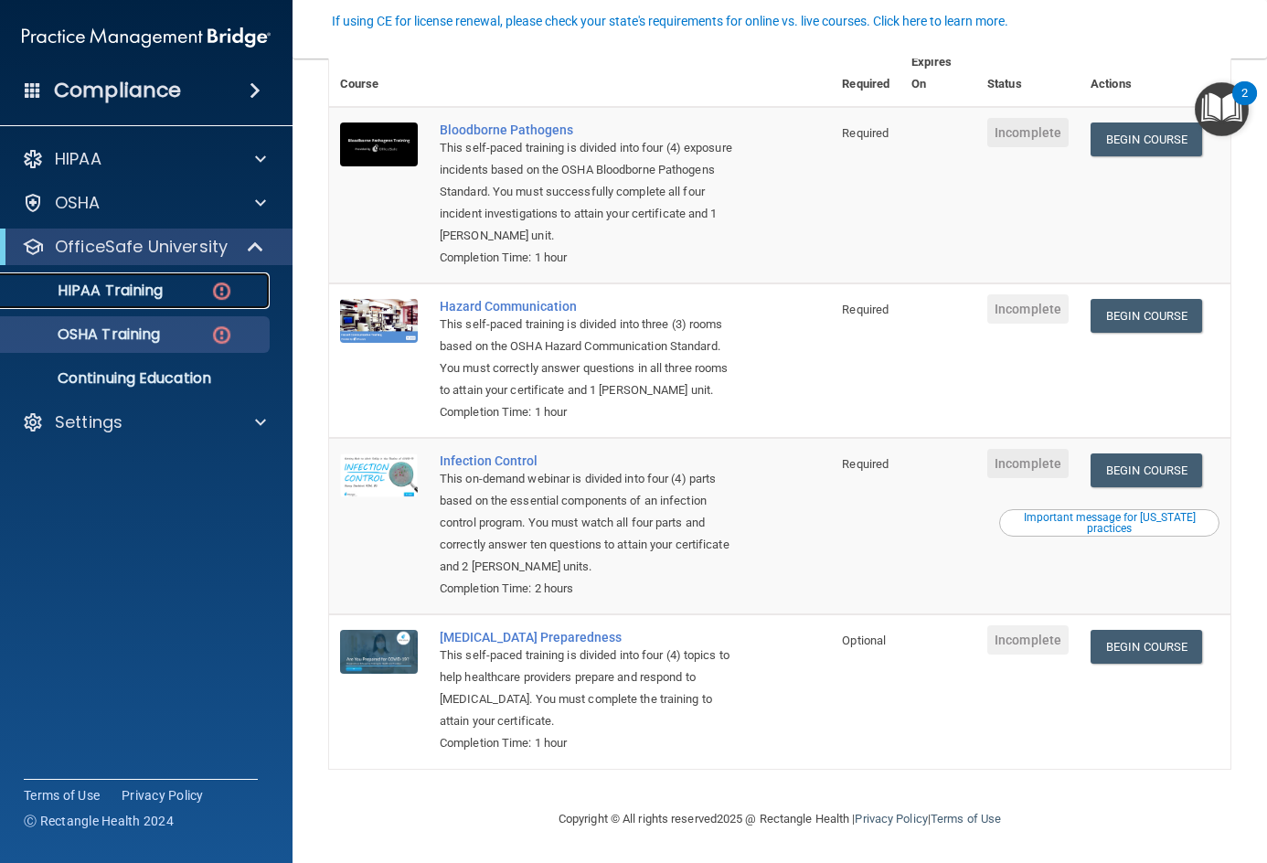
click at [156, 293] on p "HIPAA Training" at bounding box center [87, 291] width 151 height 18
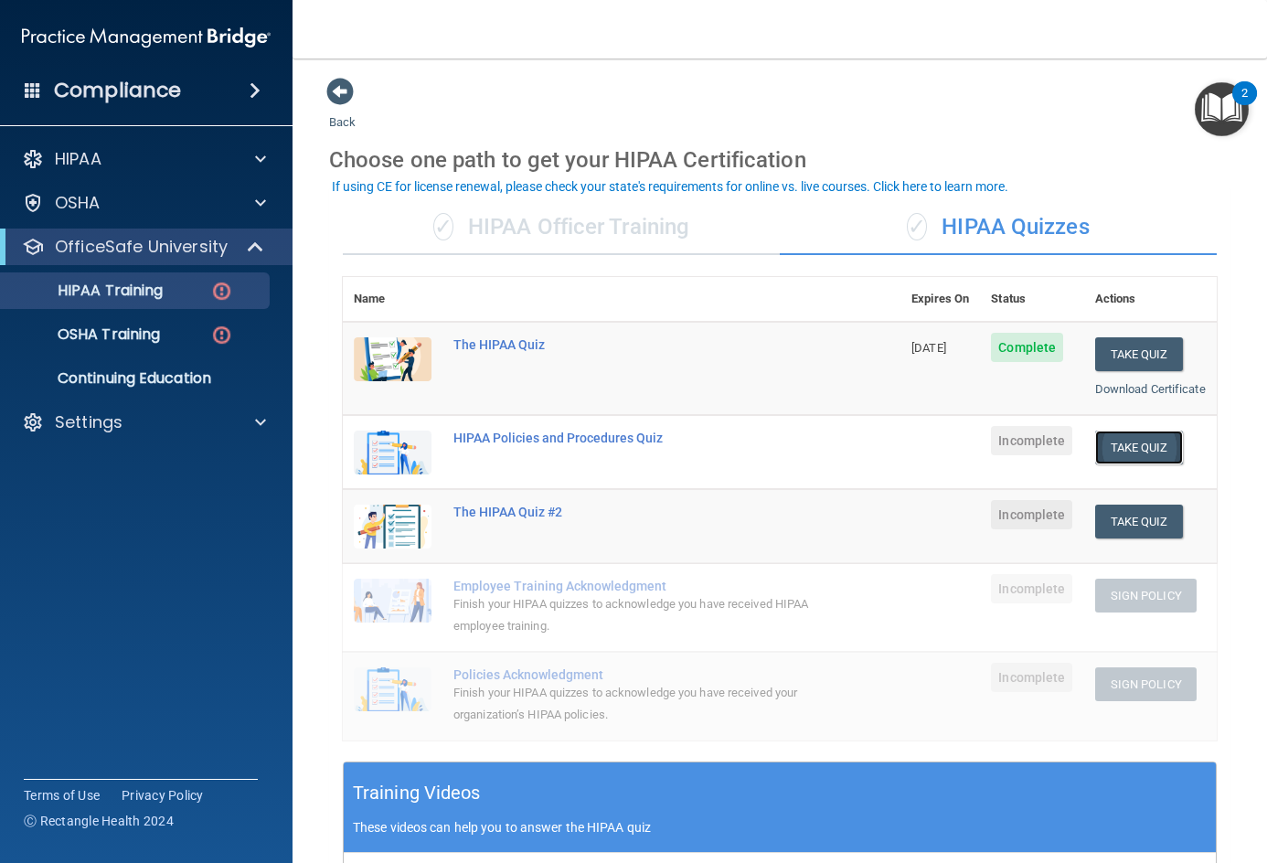
click at [1125, 464] on button "Take Quiz" at bounding box center [1139, 447] width 88 height 34
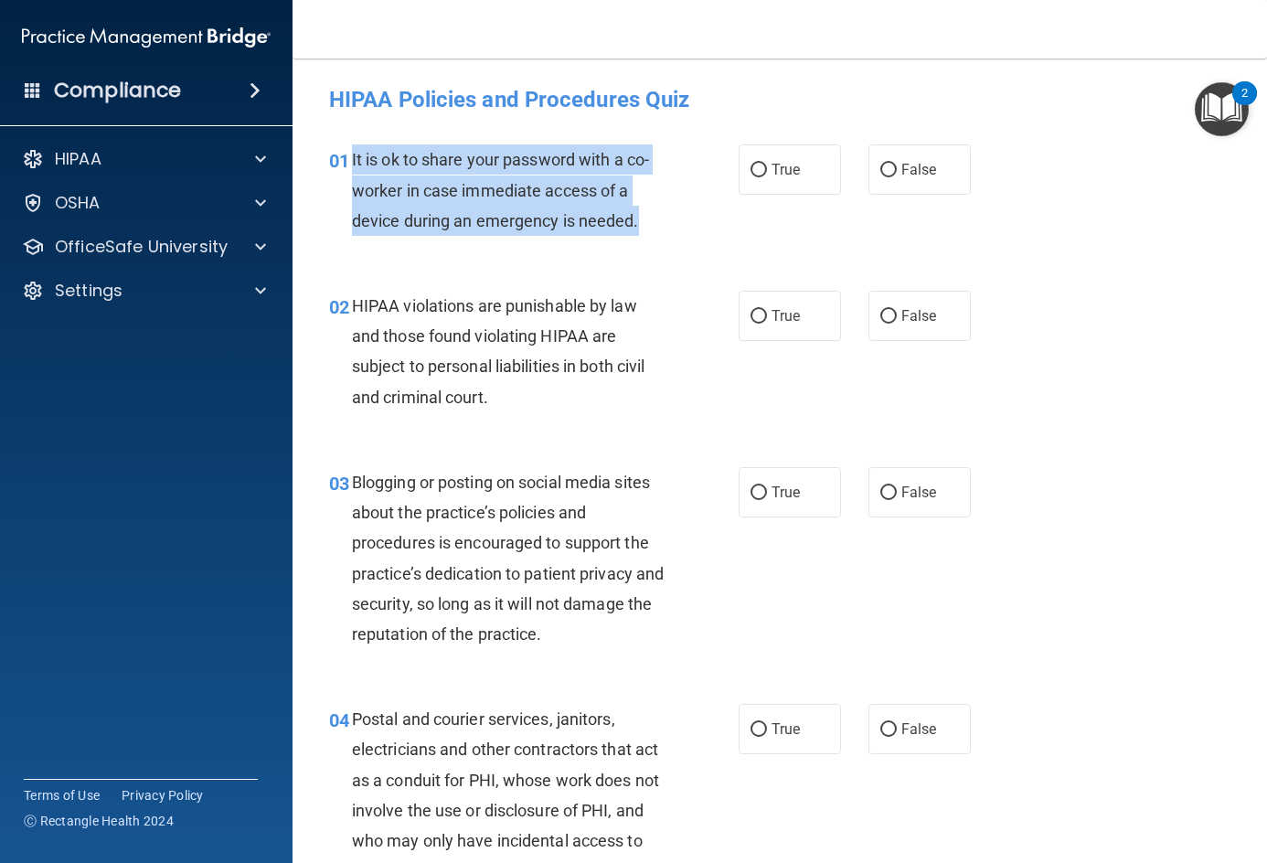
drag, startPoint x: 349, startPoint y: 154, endPoint x: 638, endPoint y: 223, distance: 297.1
click at [638, 223] on div "01 It is ok to share your password with a co-worker in case immediate access of…" at bounding box center [534, 194] width 464 height 101
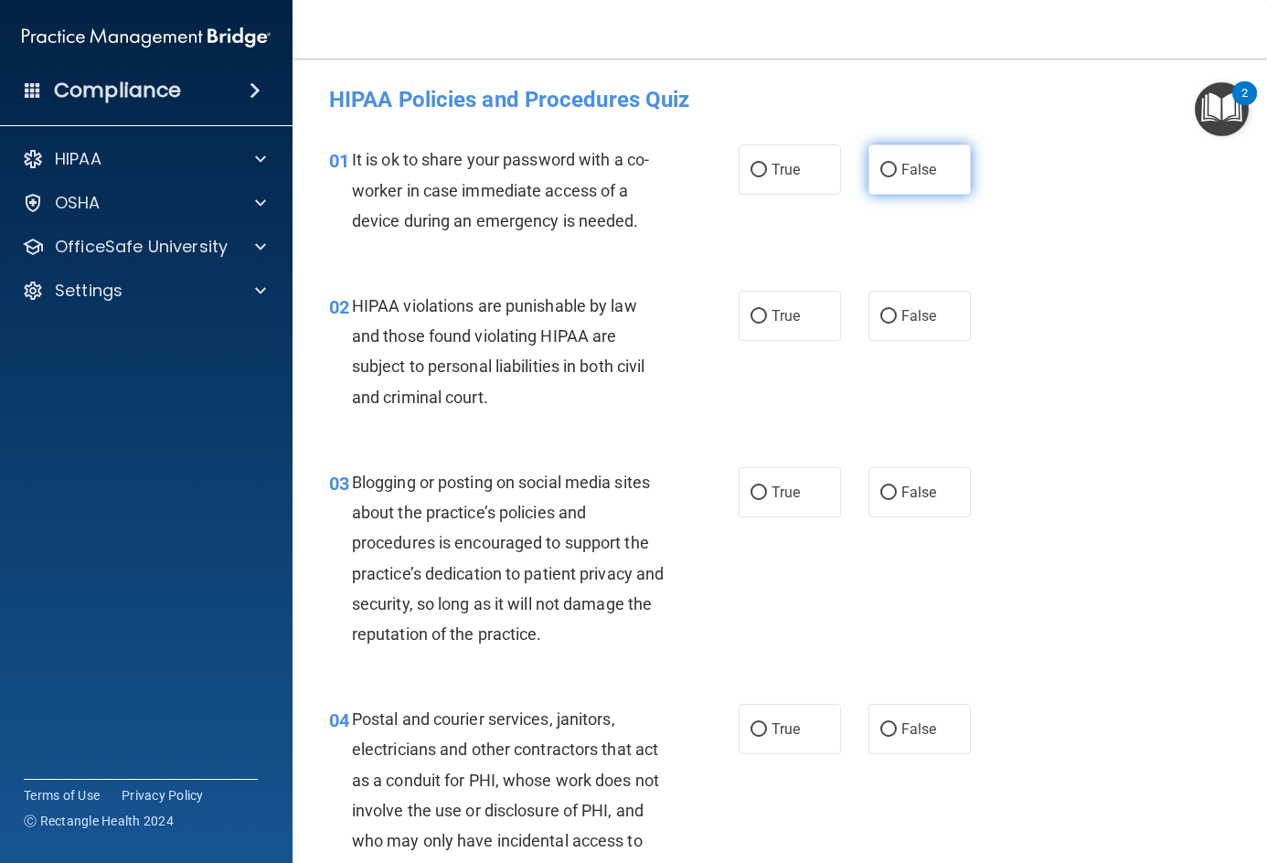
click at [920, 166] on span "False" at bounding box center [919, 169] width 36 height 17
click at [897, 166] on input "False" at bounding box center [888, 171] width 16 height 14
radio input "true"
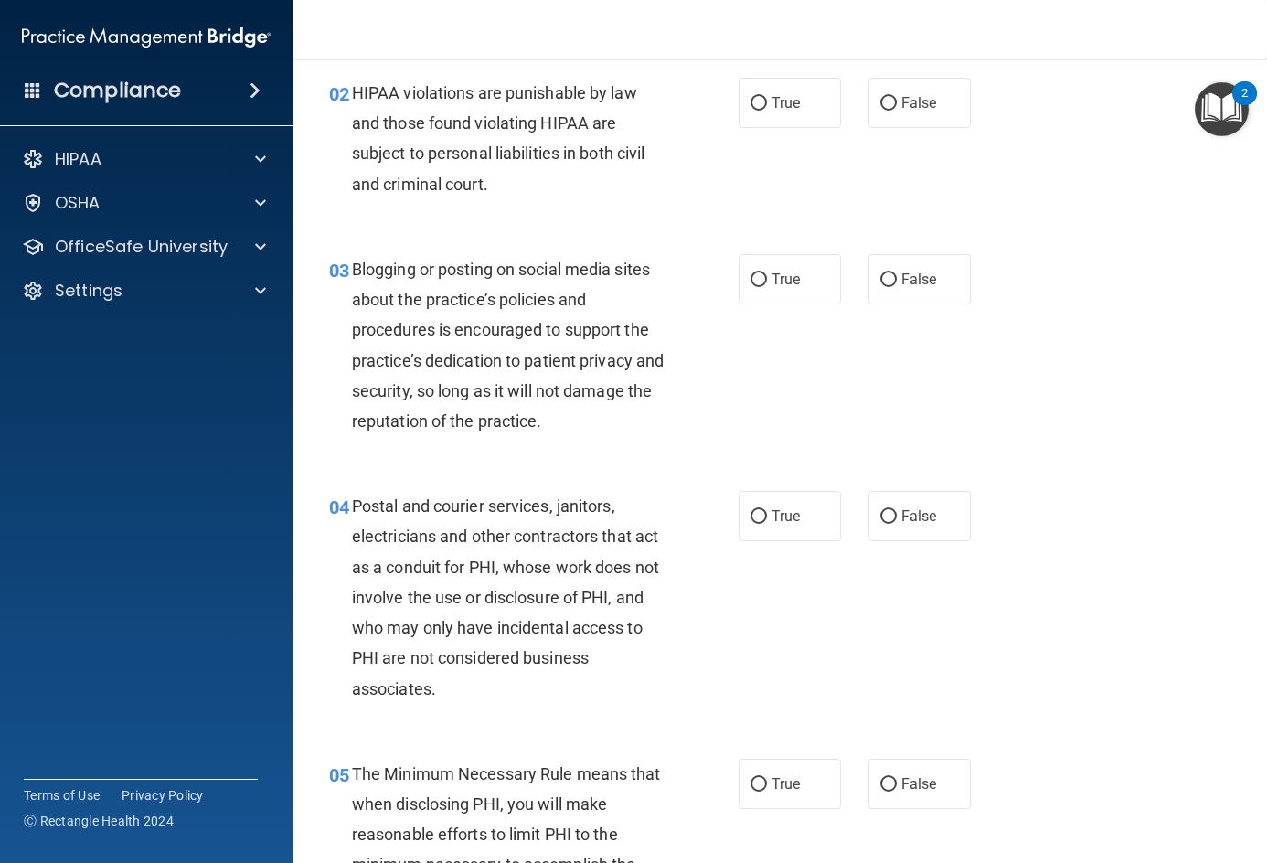
scroll to position [91, 0]
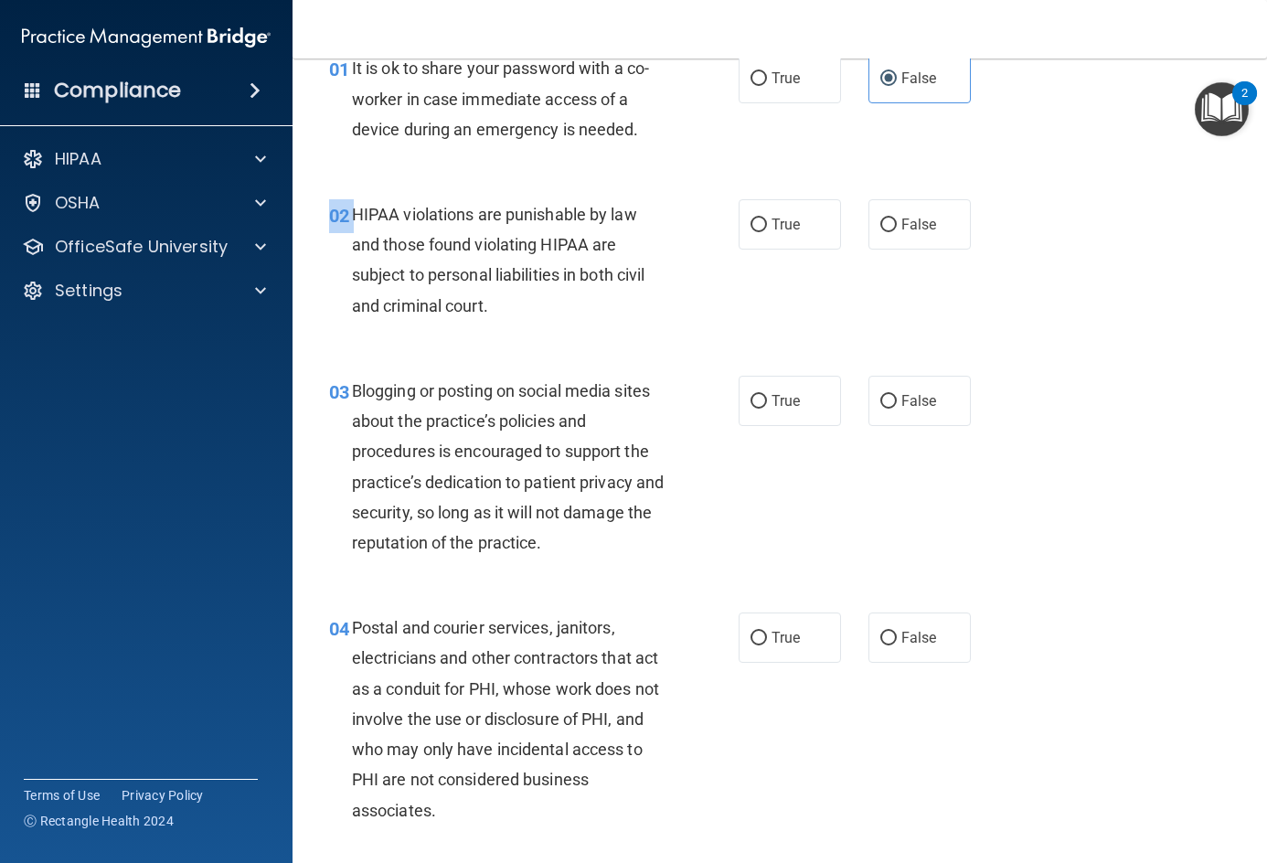
drag, startPoint x: 352, startPoint y: 214, endPoint x: 582, endPoint y: 339, distance: 262.2
click at [582, 339] on div "02 HIPAA violations are punishable by law and those found violating HIPAA are s…" at bounding box center [779, 264] width 929 height 176
click at [581, 338] on div "02 HIPAA violations are punishable by law and those found violating HIPAA are s…" at bounding box center [779, 264] width 929 height 176
click at [771, 225] on span "True" at bounding box center [785, 224] width 28 height 17
click at [767, 225] on input "True" at bounding box center [758, 225] width 16 height 14
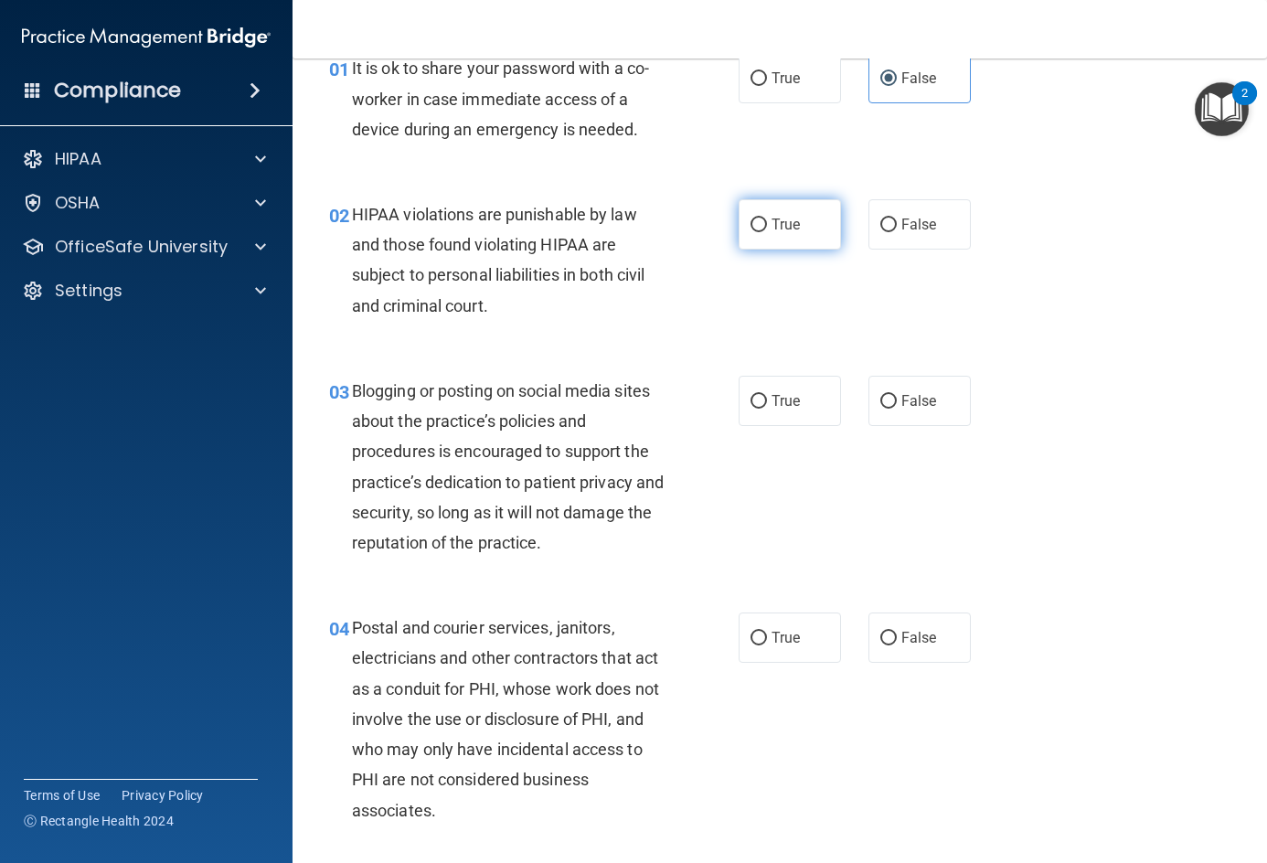
radio input "true"
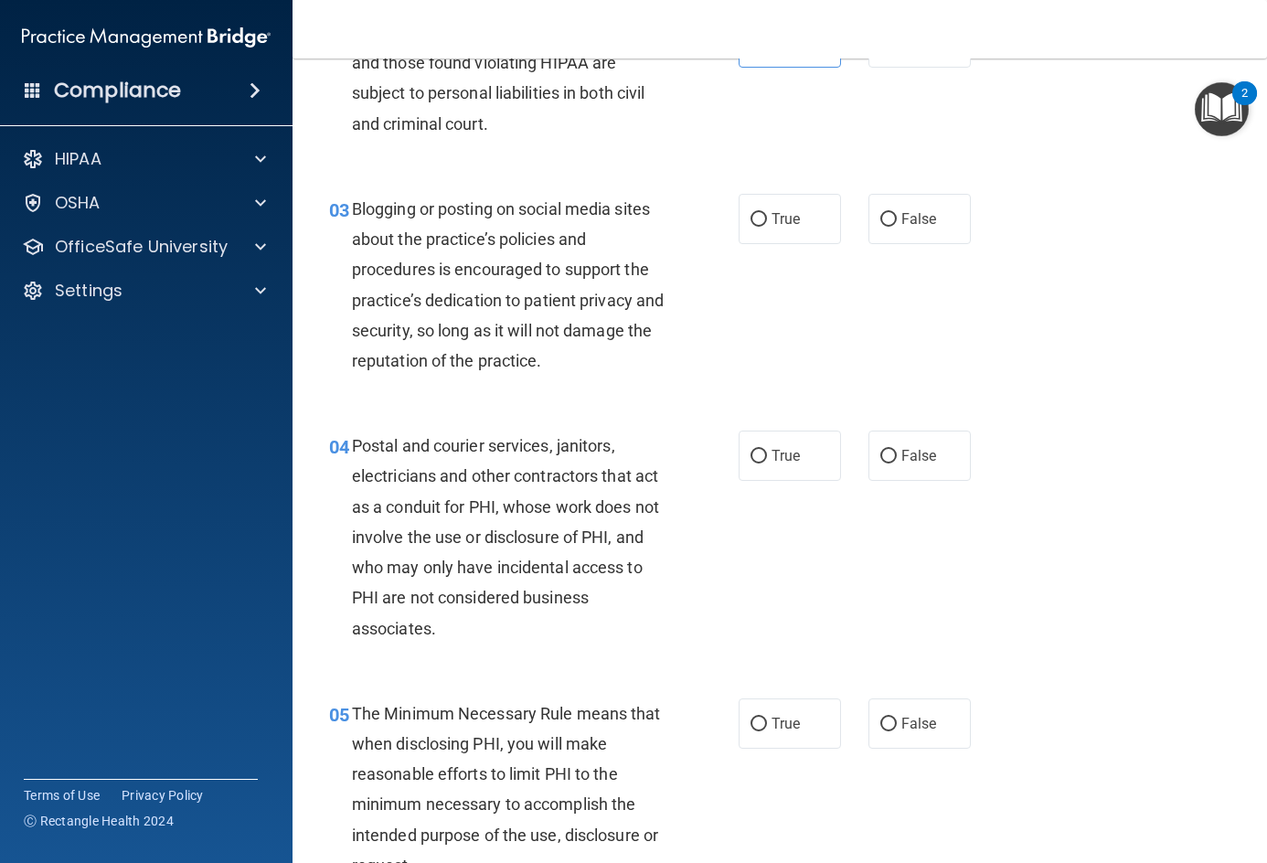
scroll to position [274, 0]
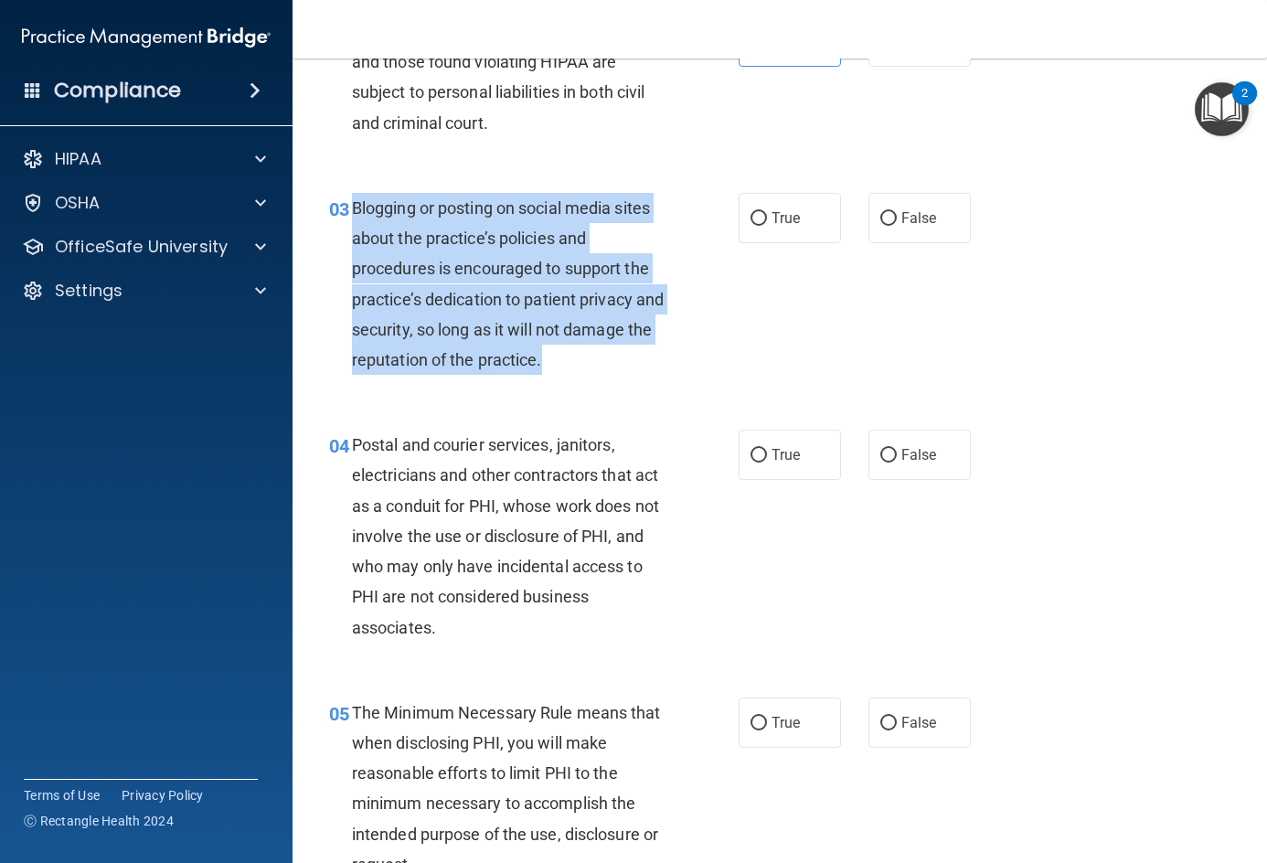
drag, startPoint x: 350, startPoint y: 202, endPoint x: 610, endPoint y: 365, distance: 306.4
click at [610, 365] on div "03 Blogging or posting on social media sites about the practice’s policies and …" at bounding box center [534, 288] width 464 height 191
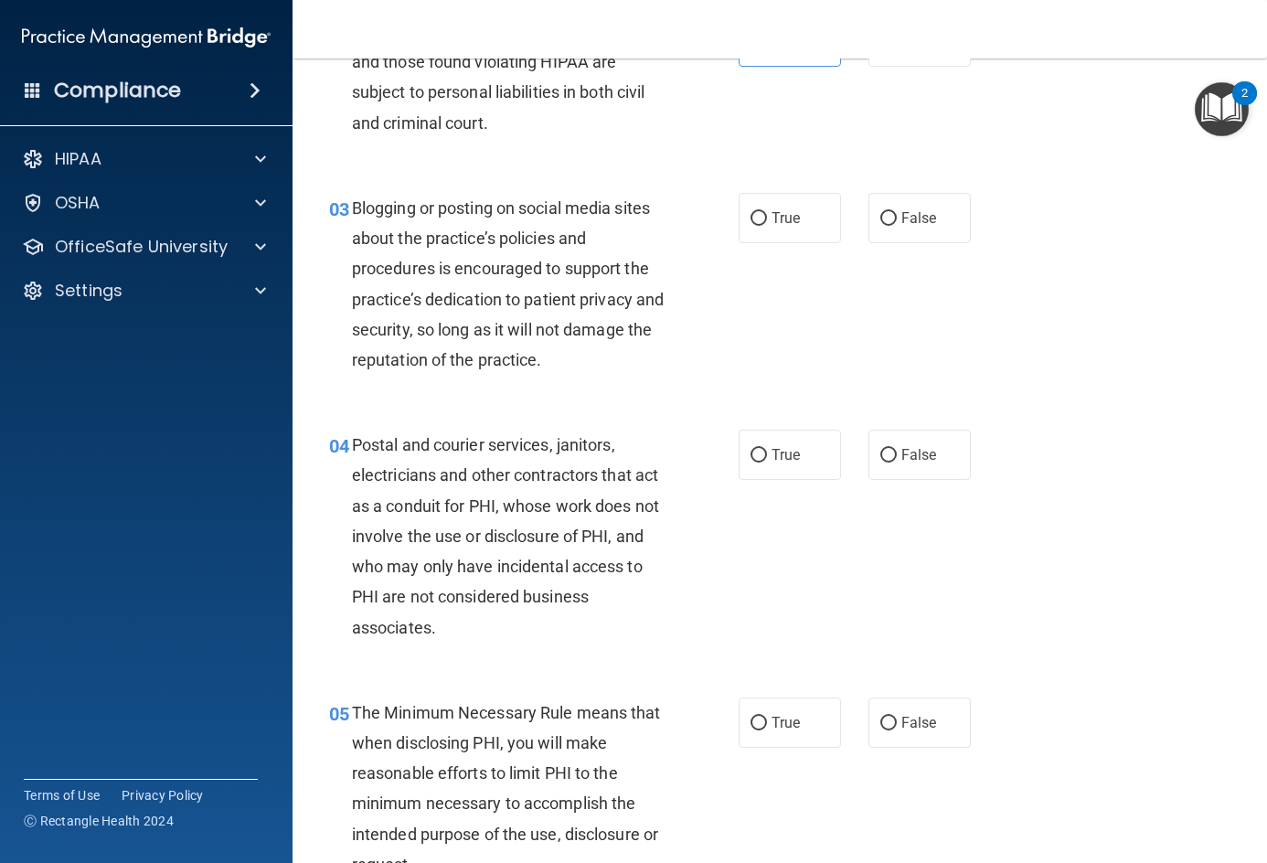
click at [1071, 298] on div "03 Blogging or posting on social media sites about the practice’s policies and …" at bounding box center [779, 288] width 929 height 237
click at [903, 209] on span "False" at bounding box center [919, 217] width 36 height 17
click at [897, 212] on input "False" at bounding box center [888, 219] width 16 height 14
radio input "true"
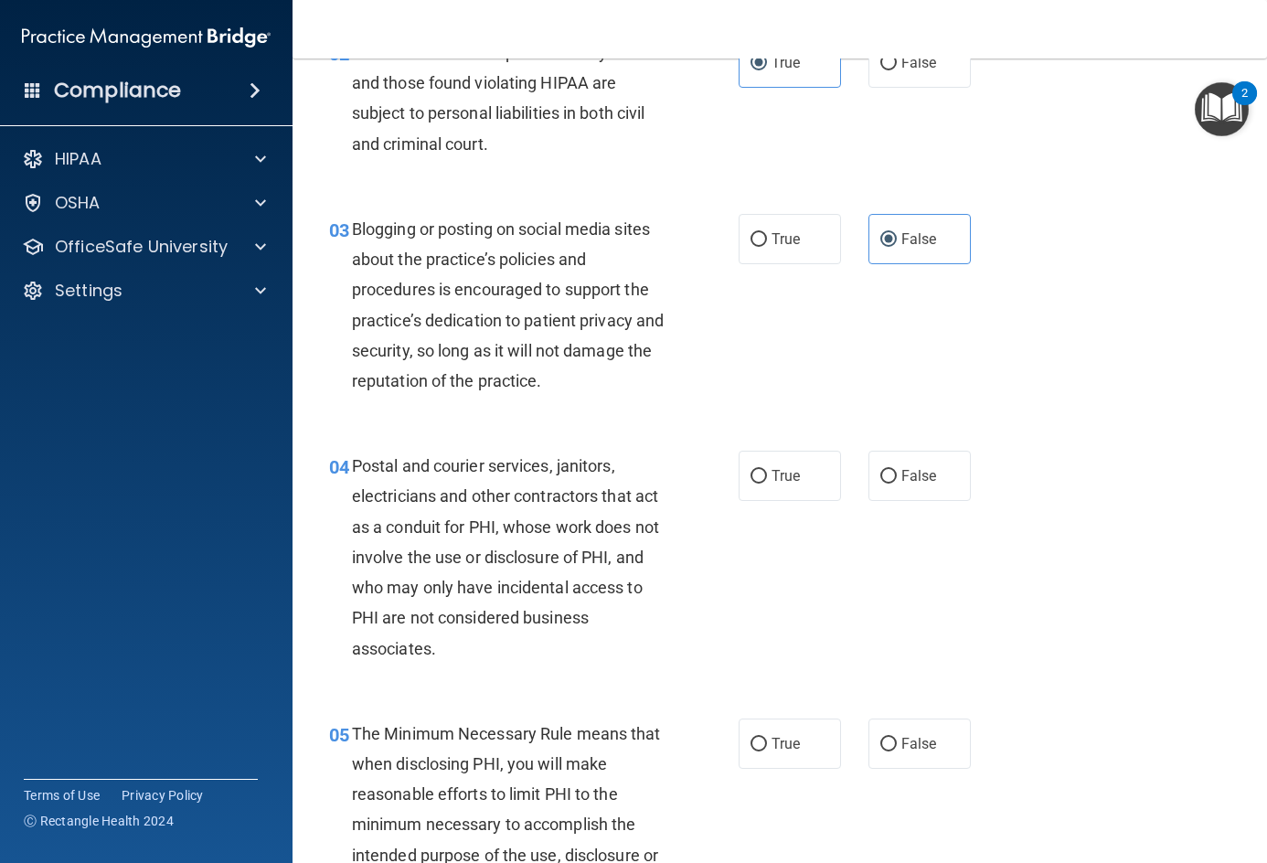
scroll to position [366, 0]
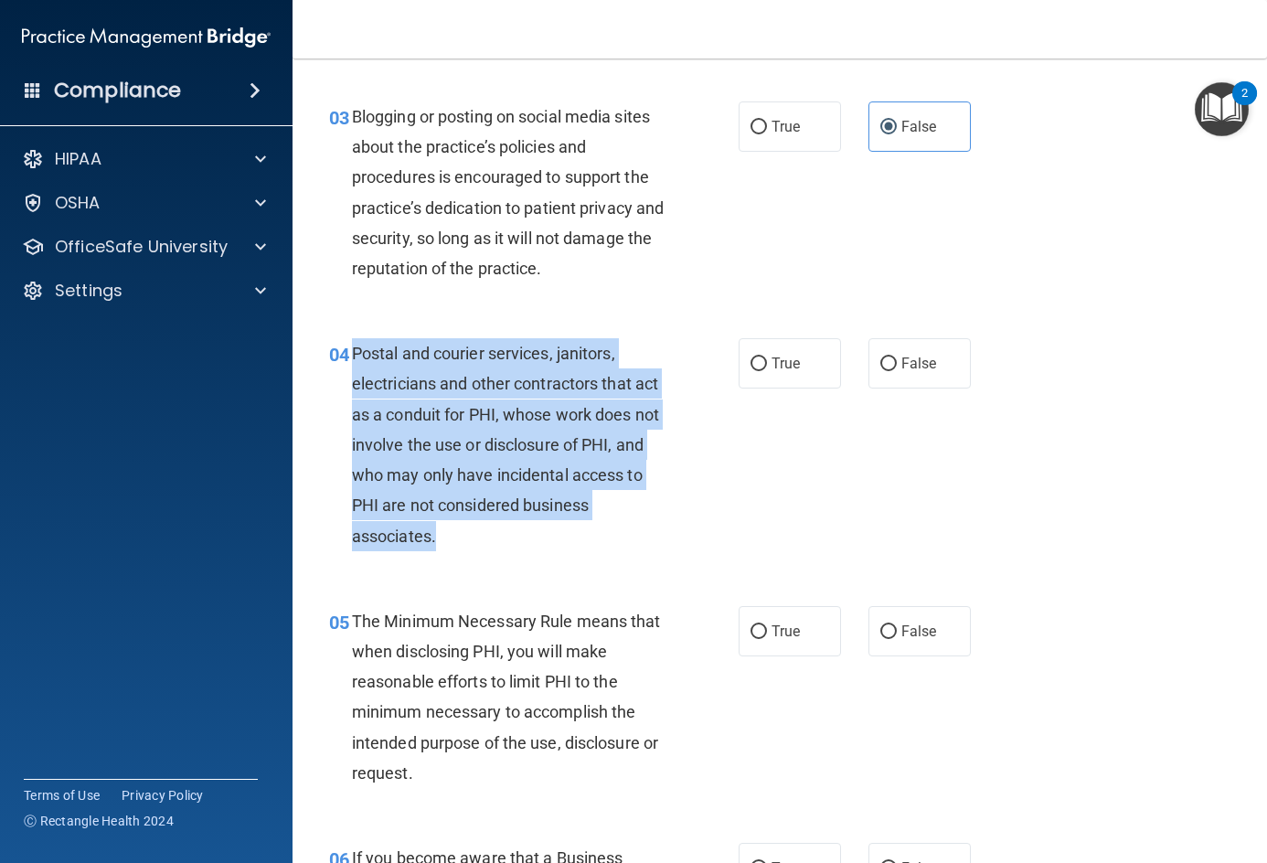
drag, startPoint x: 357, startPoint y: 350, endPoint x: 535, endPoint y: 537, distance: 257.3
click at [535, 537] on div "Postal and courier services, janitors, electricians and other contractors that …" at bounding box center [516, 444] width 328 height 213
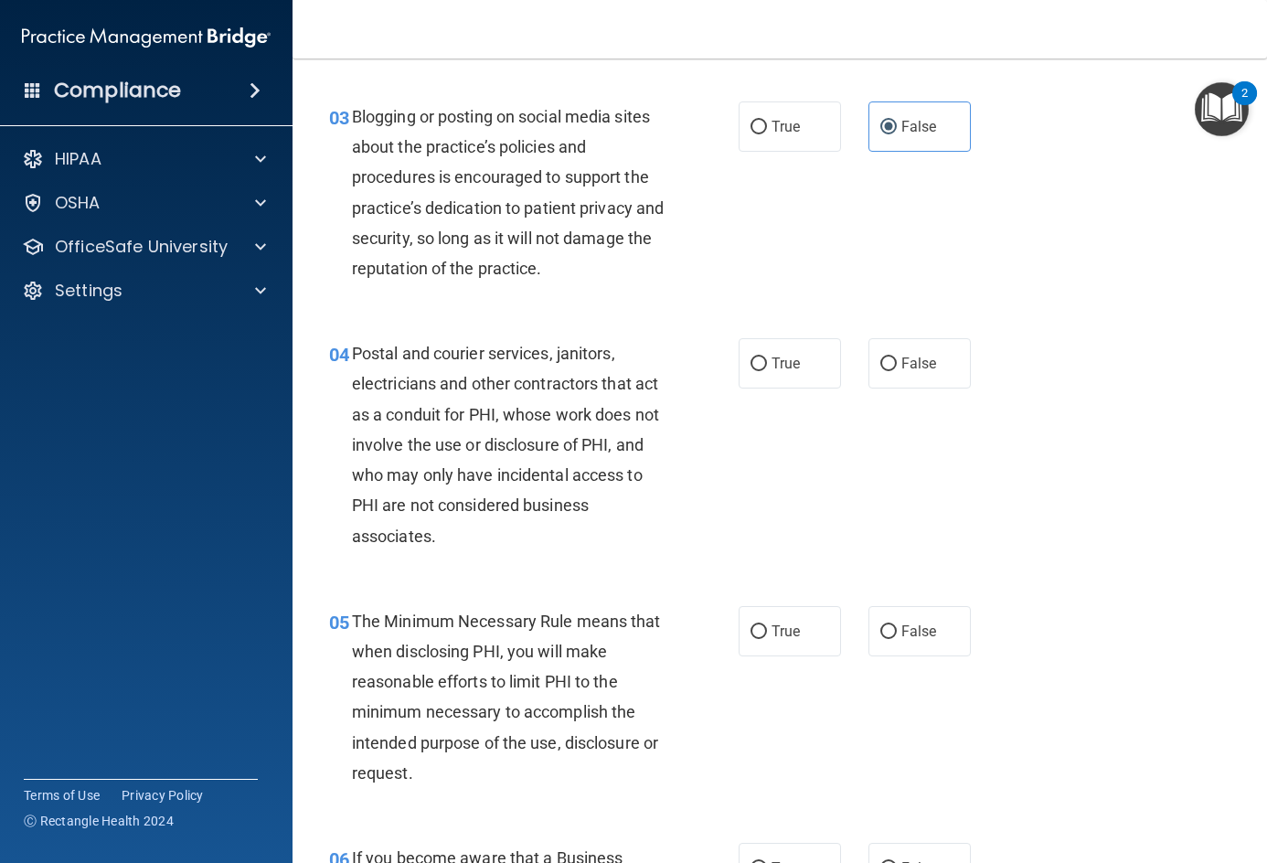
click at [1072, 494] on div "04 Postal and courier services, janitors, electricians and other contractors th…" at bounding box center [779, 449] width 929 height 268
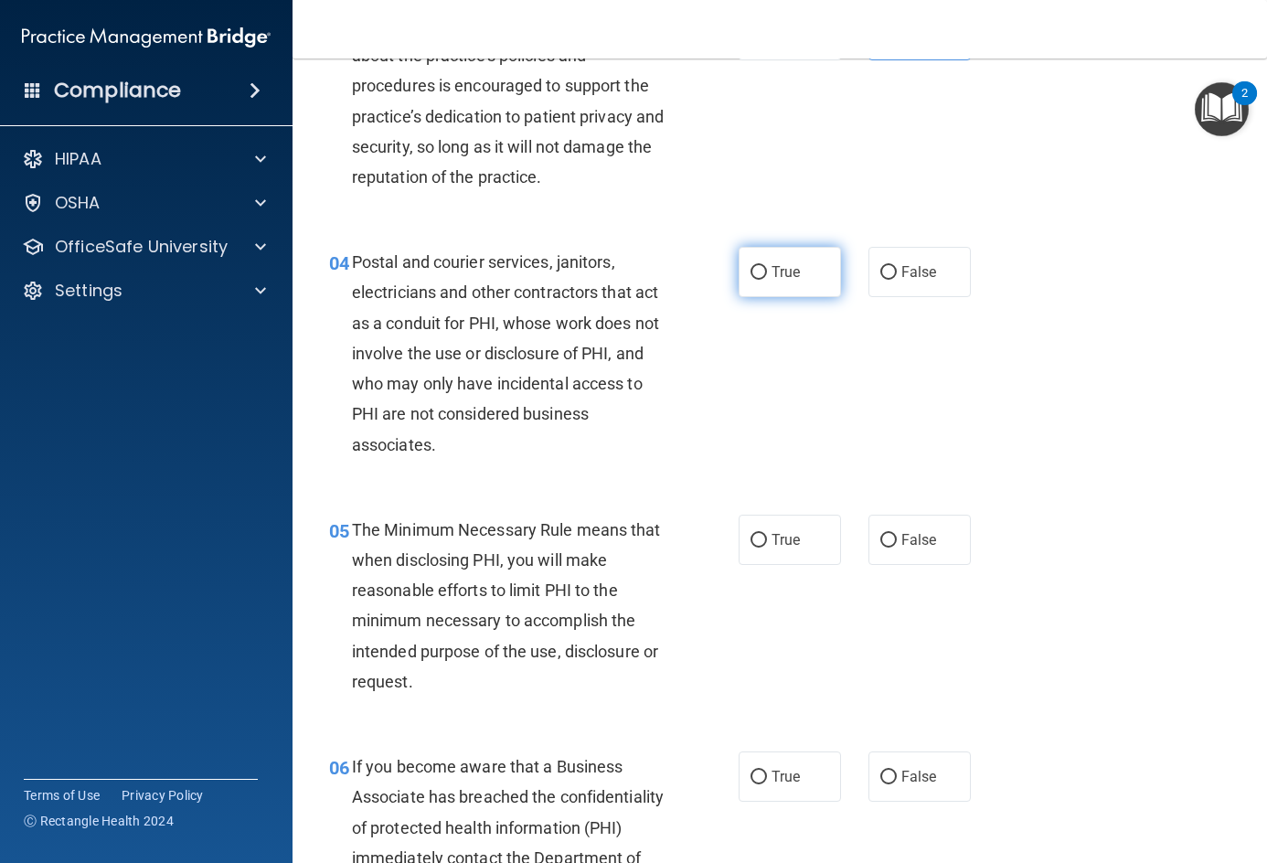
click at [763, 282] on label "True" at bounding box center [790, 272] width 102 height 50
click at [763, 280] on input "True" at bounding box center [758, 273] width 16 height 14
radio input "true"
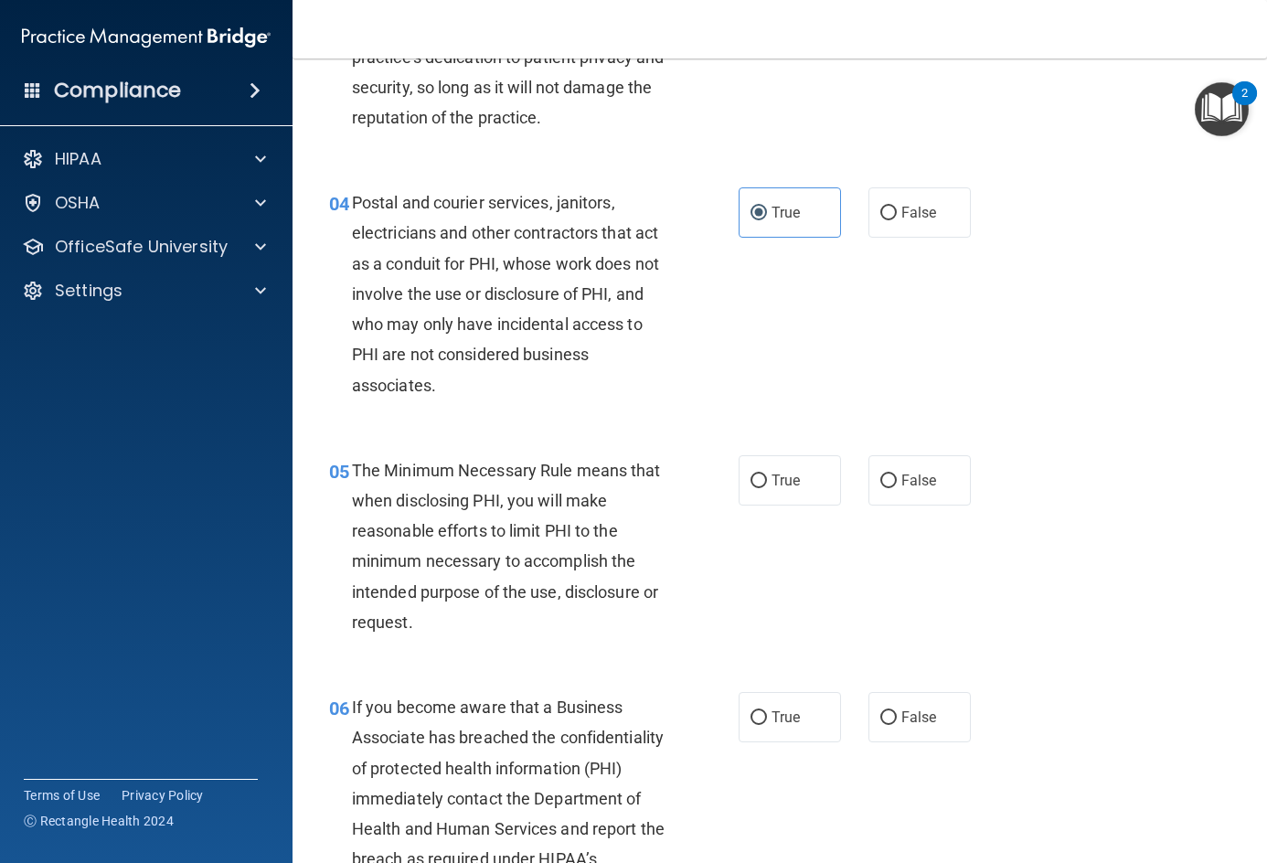
scroll to position [640, 0]
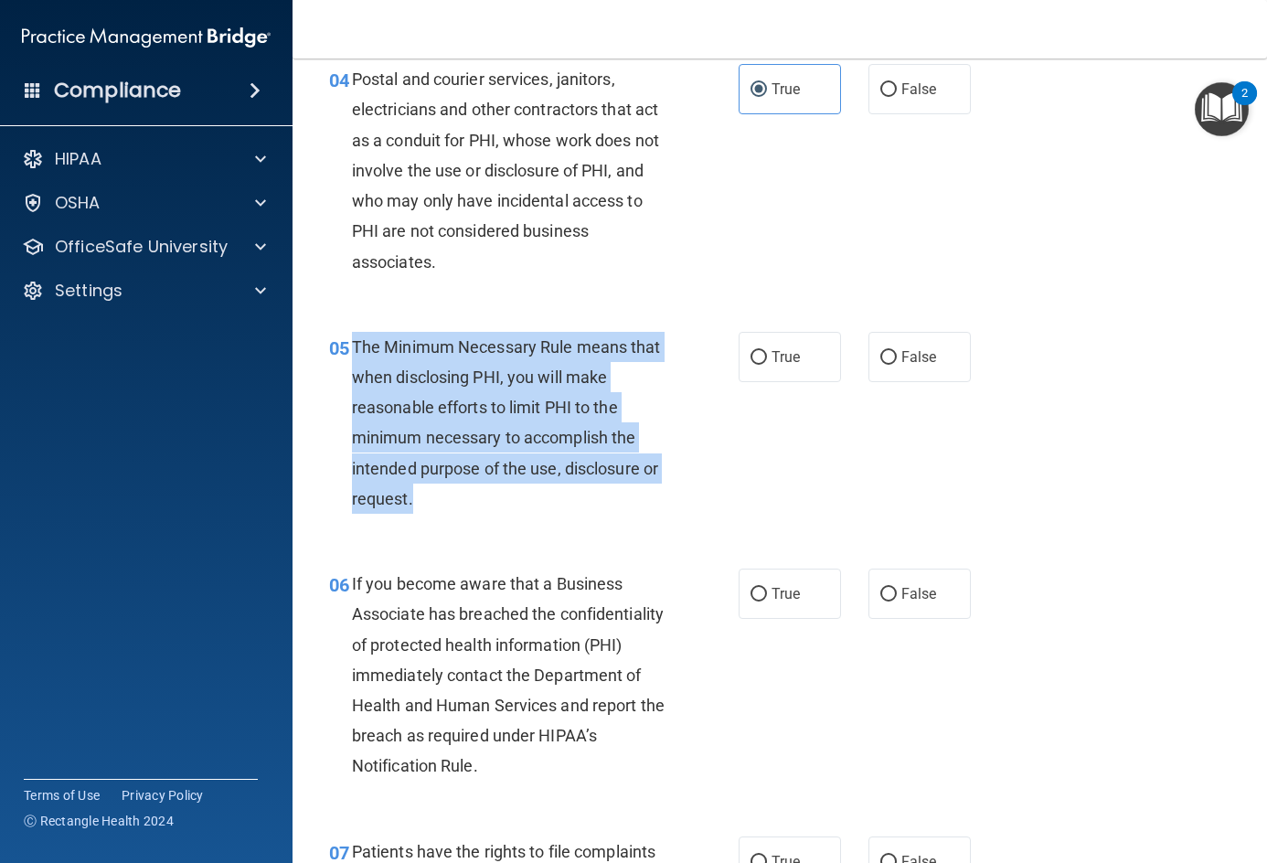
drag, startPoint x: 527, startPoint y: 492, endPoint x: 350, endPoint y: 345, distance: 230.4
click at [350, 345] on div "05 The Minimum Necessary Rule means that when disclosing PHI, you will make rea…" at bounding box center [534, 427] width 464 height 191
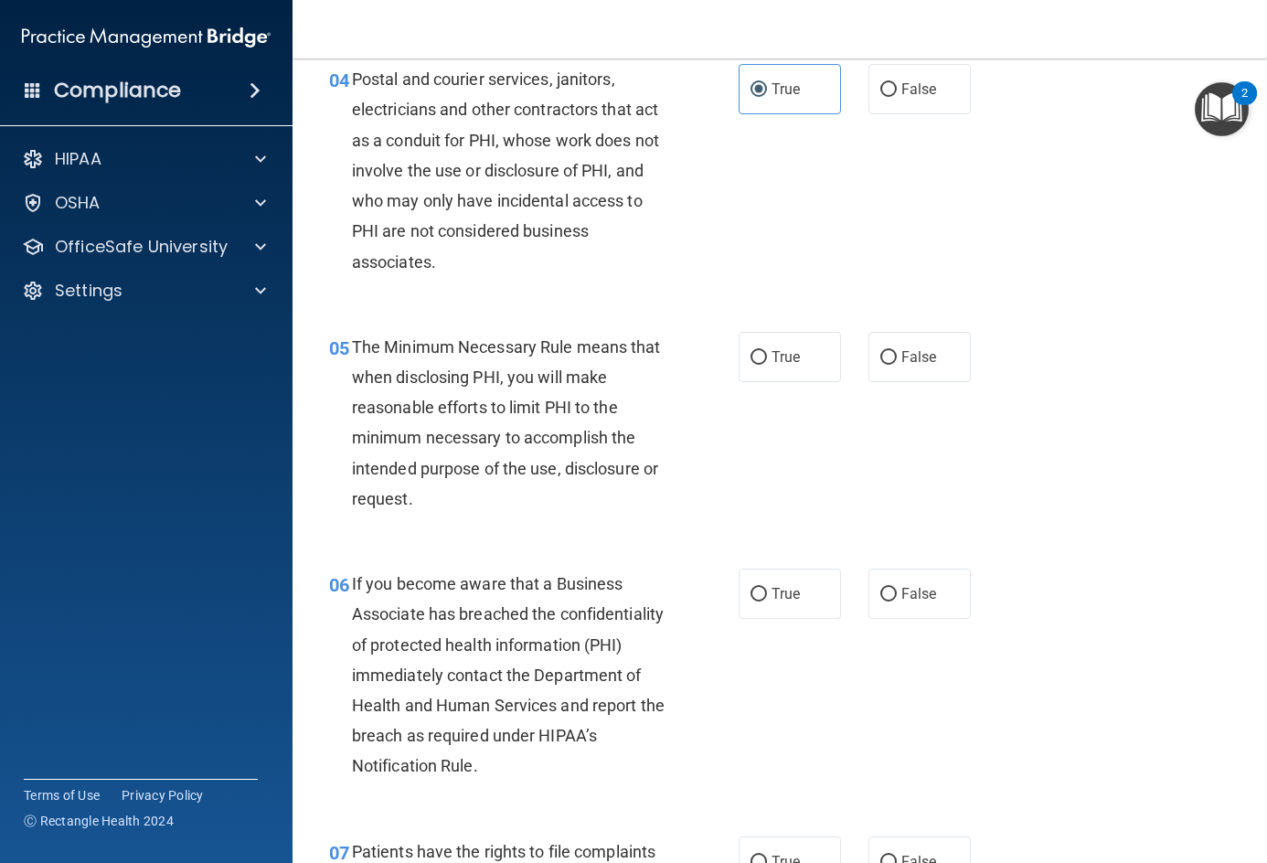
click at [1104, 437] on div "05 The Minimum Necessary Rule means that when disclosing PHI, you will make rea…" at bounding box center [779, 427] width 929 height 237
click at [781, 377] on label "True" at bounding box center [790, 357] width 102 height 50
click at [767, 365] on input "True" at bounding box center [758, 358] width 16 height 14
radio input "true"
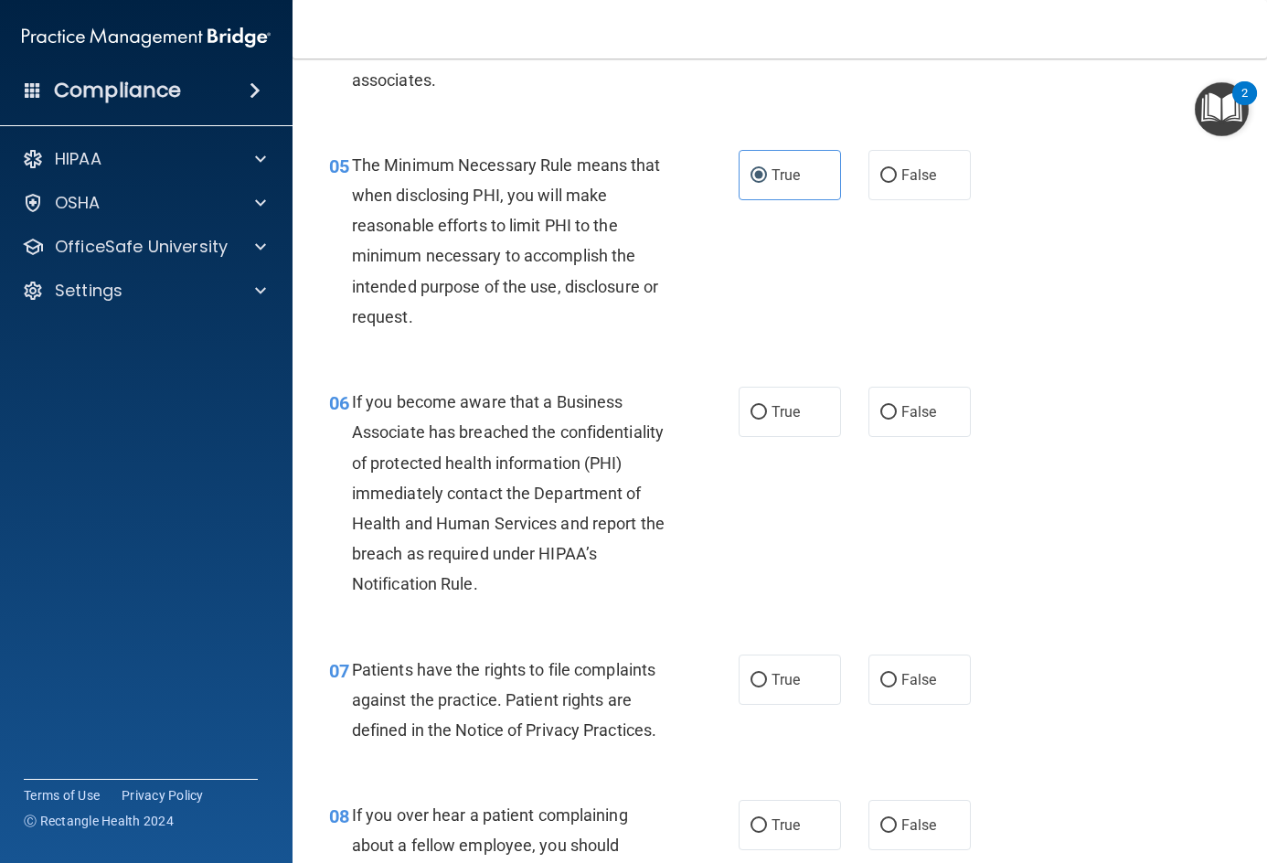
scroll to position [823, 0]
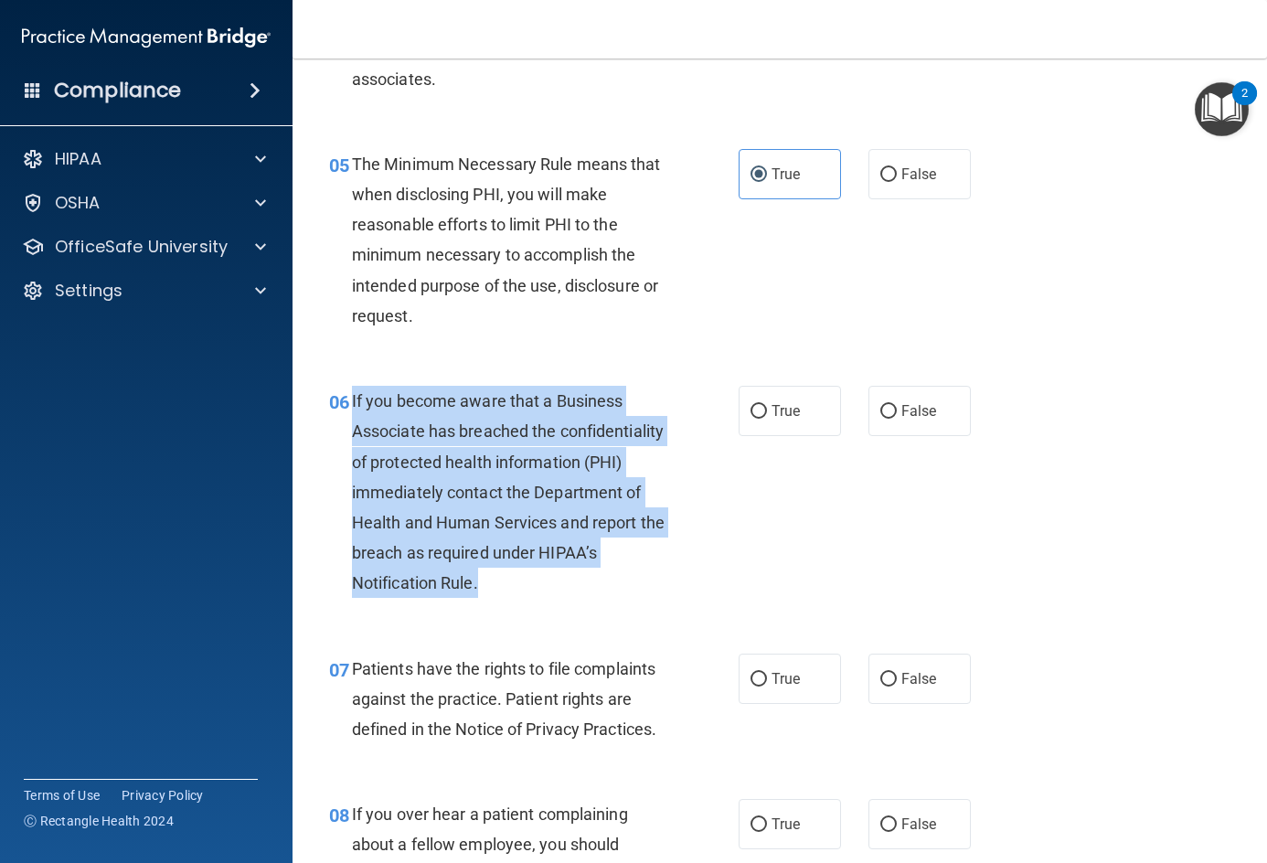
drag, startPoint x: 350, startPoint y: 401, endPoint x: 653, endPoint y: 590, distance: 356.3
click at [653, 590] on div "06 If you become aware that a Business Associate has breached the confidentiali…" at bounding box center [534, 497] width 464 height 222
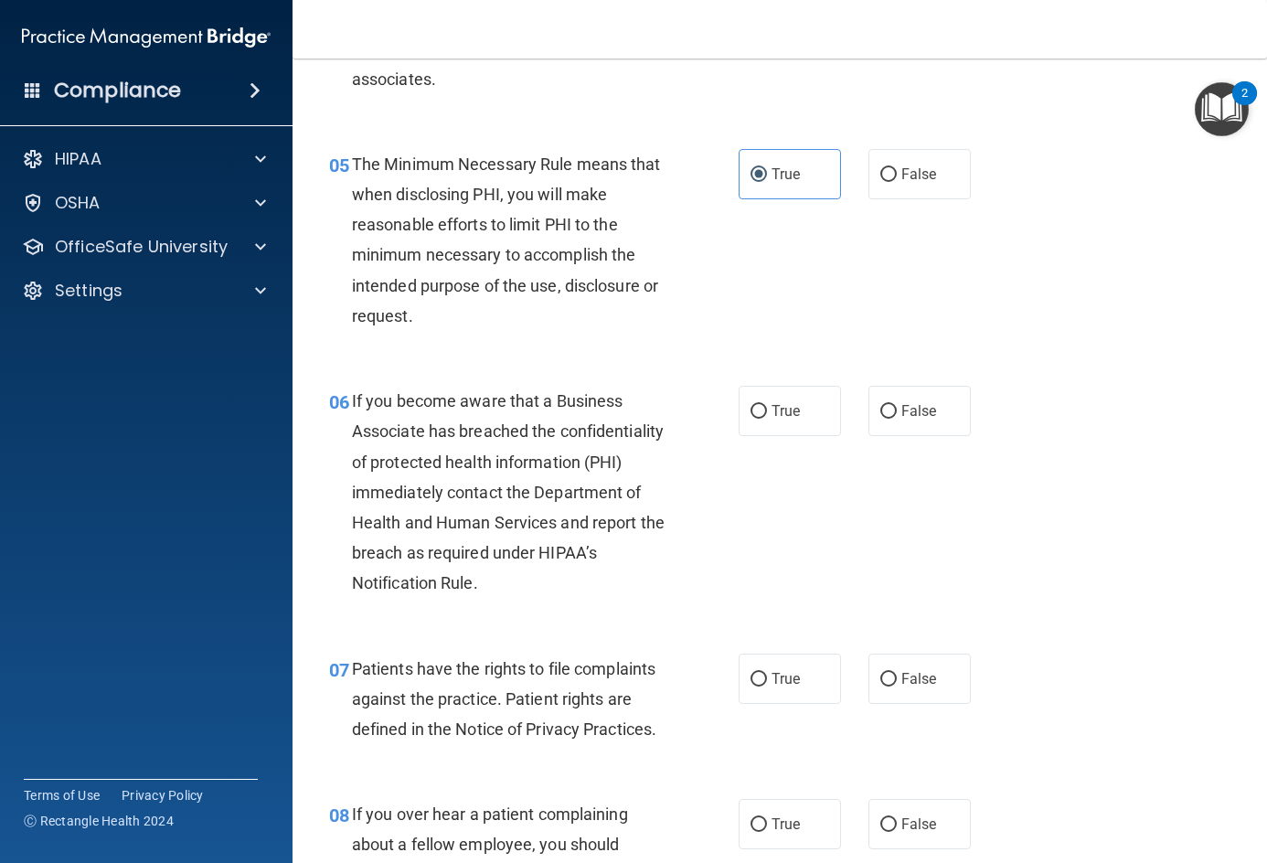
click at [1021, 503] on div "06 If you become aware that a Business Associate has breached the confidentiali…" at bounding box center [779, 497] width 929 height 268
click at [931, 416] on label "False" at bounding box center [919, 411] width 102 height 50
click at [897, 416] on input "False" at bounding box center [888, 412] width 16 height 14
radio input "true"
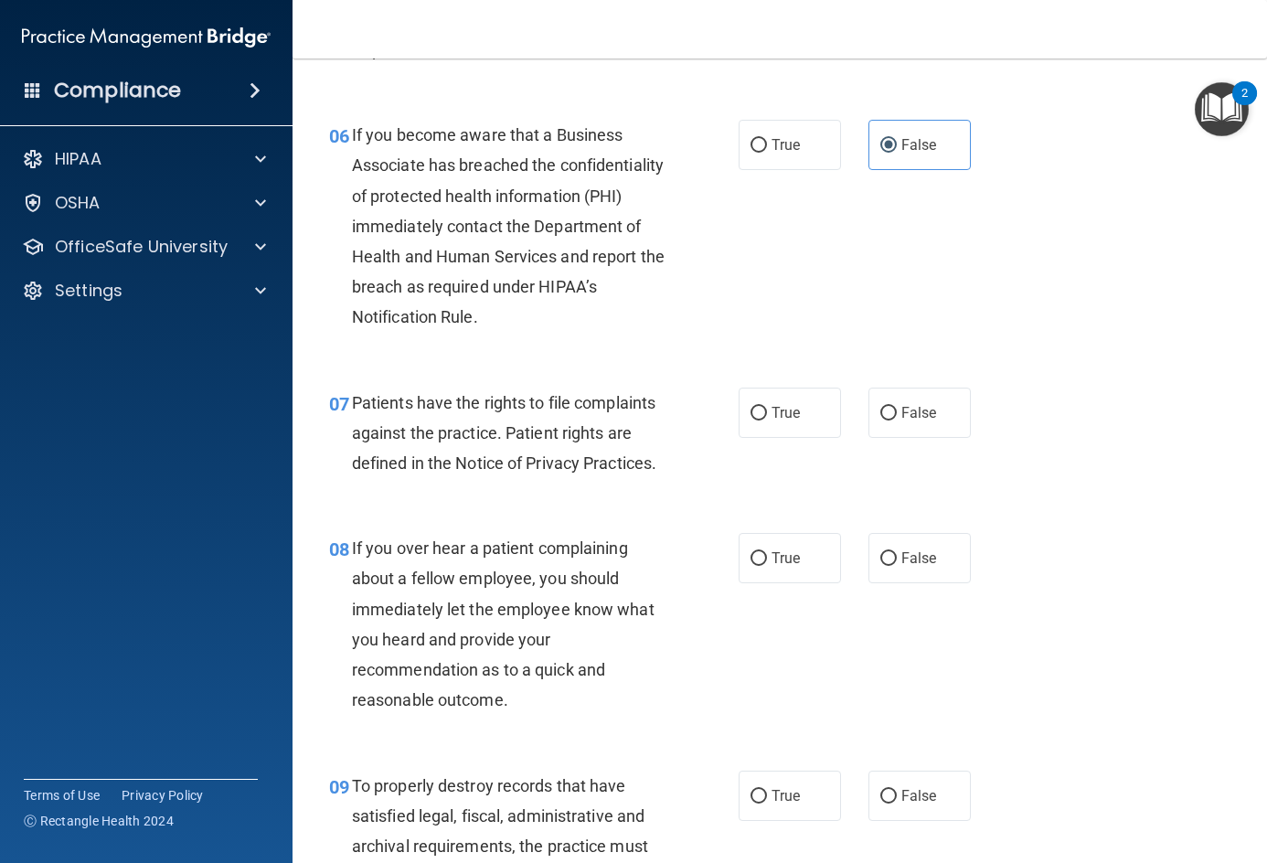
scroll to position [1097, 0]
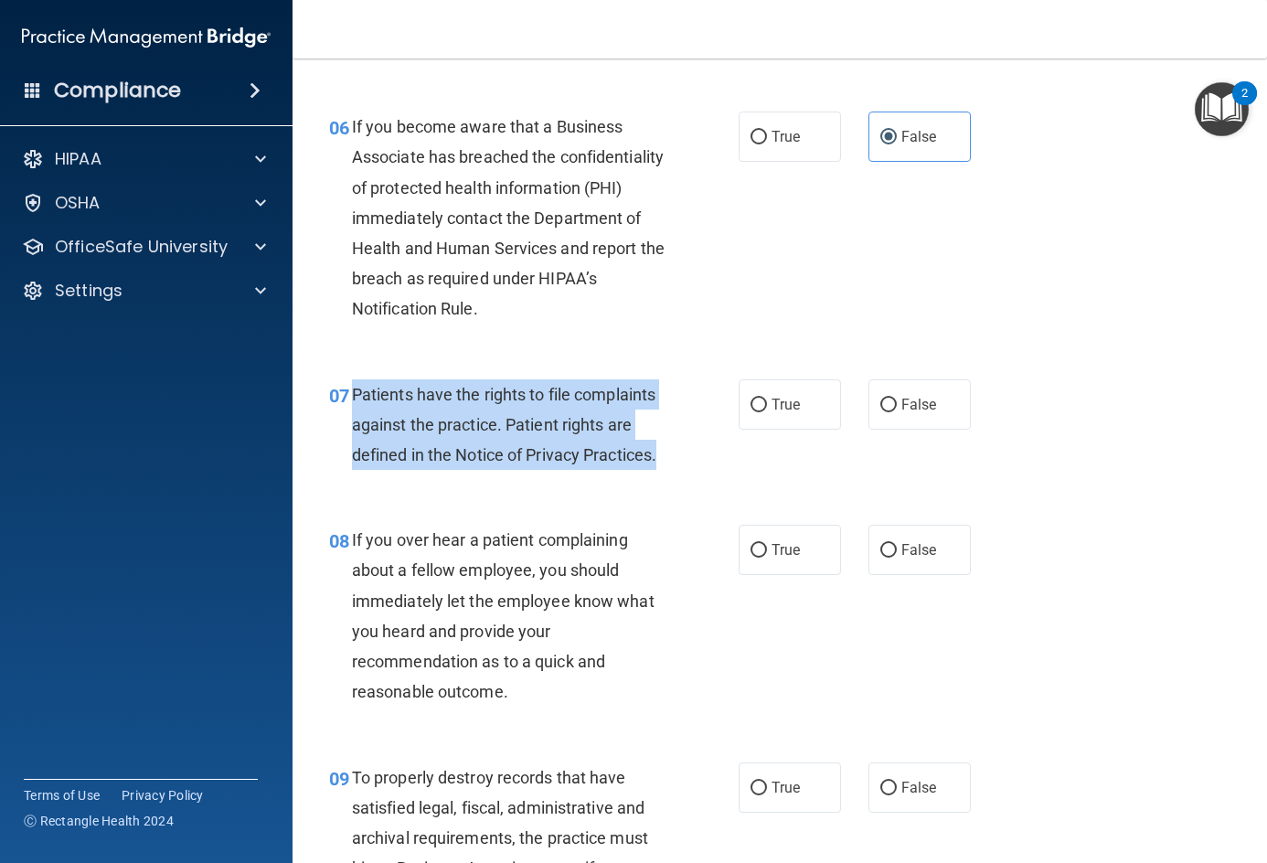
drag, startPoint x: 354, startPoint y: 391, endPoint x: 668, endPoint y: 461, distance: 322.0
click at [668, 461] on div "Patients have the rights to file complaints against the practice. Patient right…" at bounding box center [516, 424] width 328 height 91
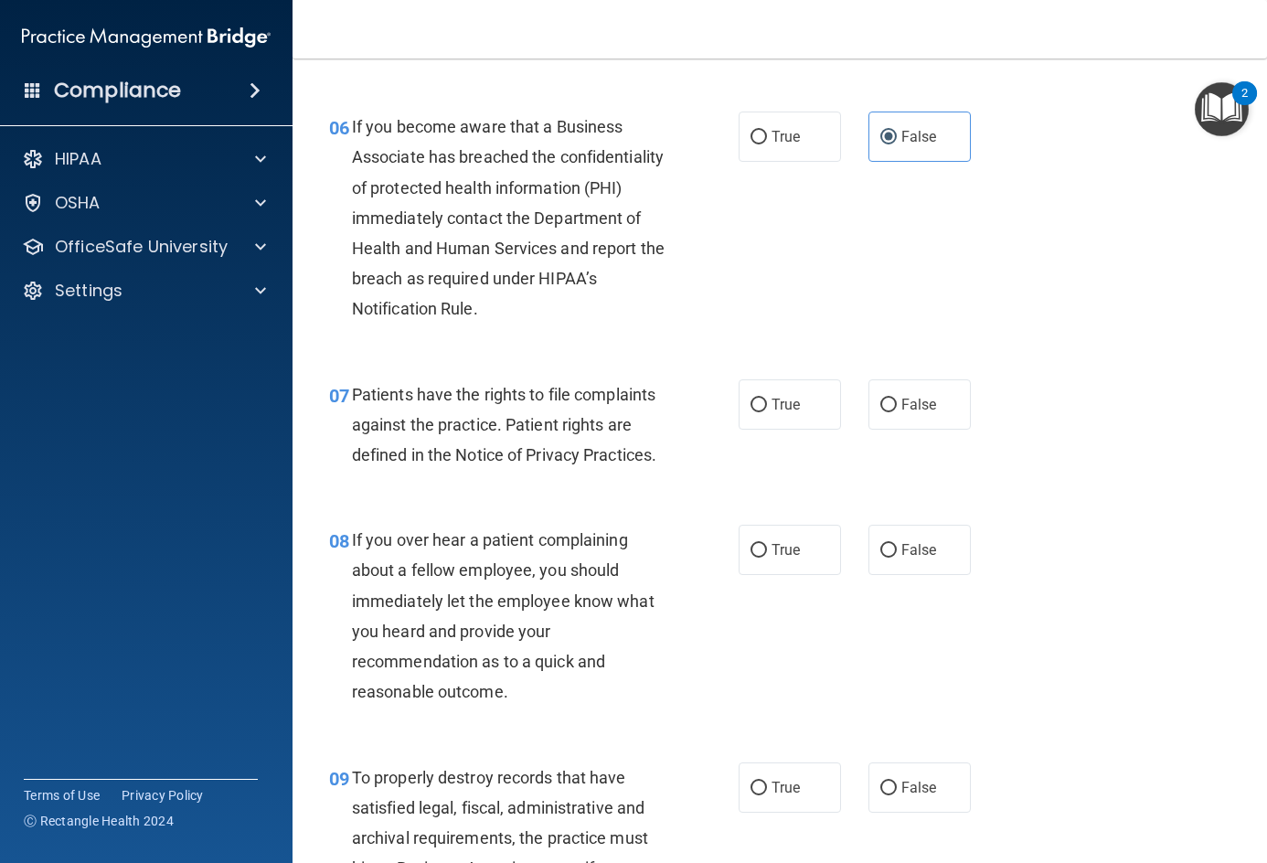
click at [1153, 517] on div "08 If you over hear a patient complaining about a fellow employee, you should i…" at bounding box center [779, 620] width 929 height 237
click at [753, 401] on input "True" at bounding box center [758, 406] width 16 height 14
radio input "true"
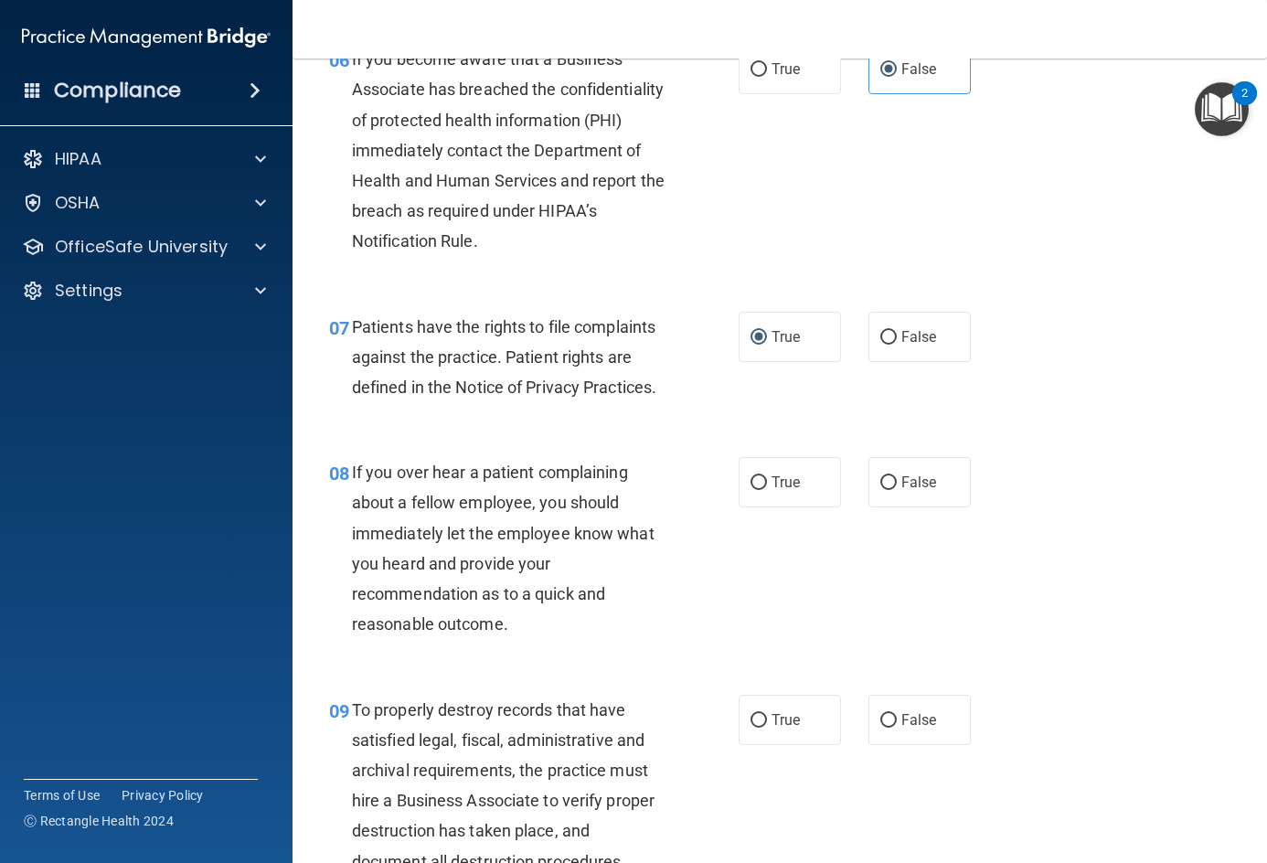
scroll to position [1280, 0]
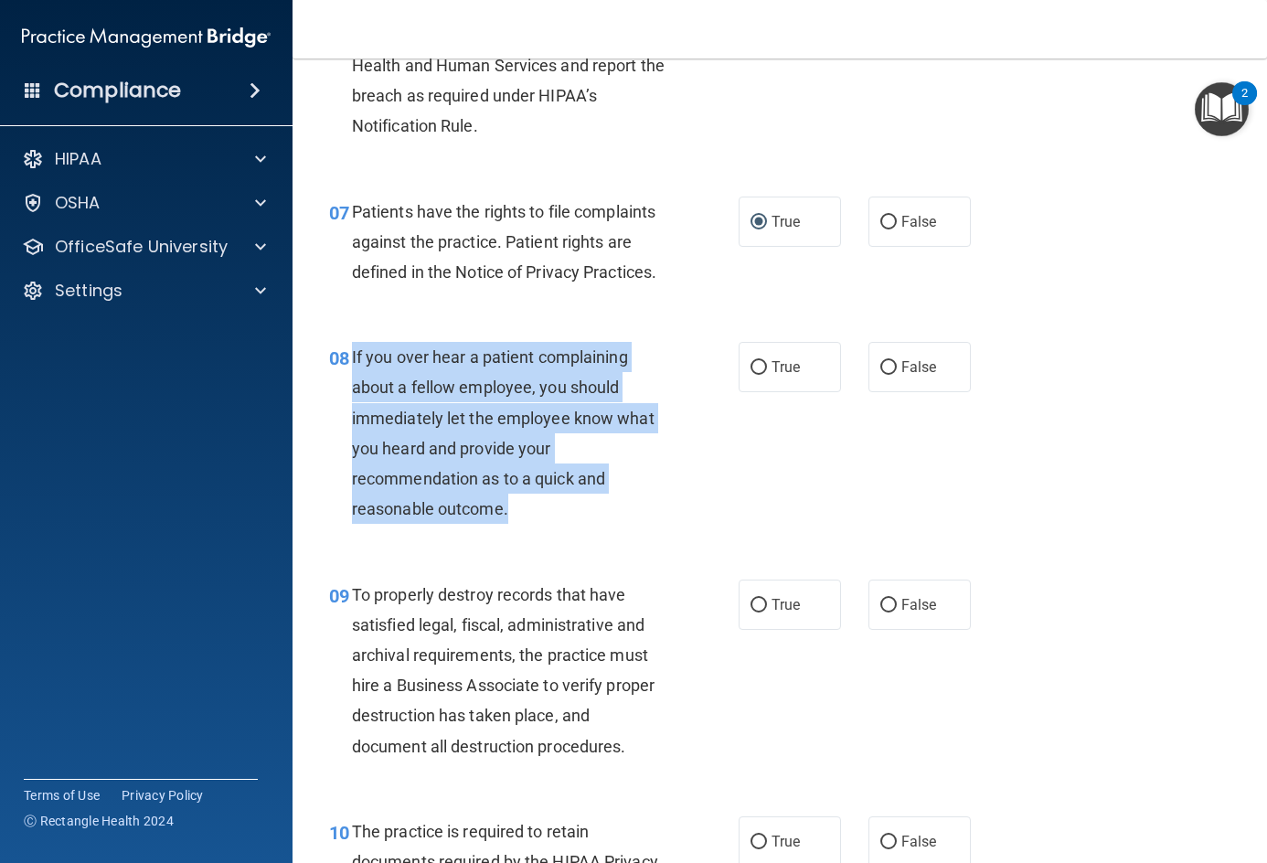
drag, startPoint x: 352, startPoint y: 349, endPoint x: 565, endPoint y: 513, distance: 268.6
click at [565, 513] on div "If you over hear a patient complaining about a fellow employee, you should imme…" at bounding box center [516, 433] width 328 height 182
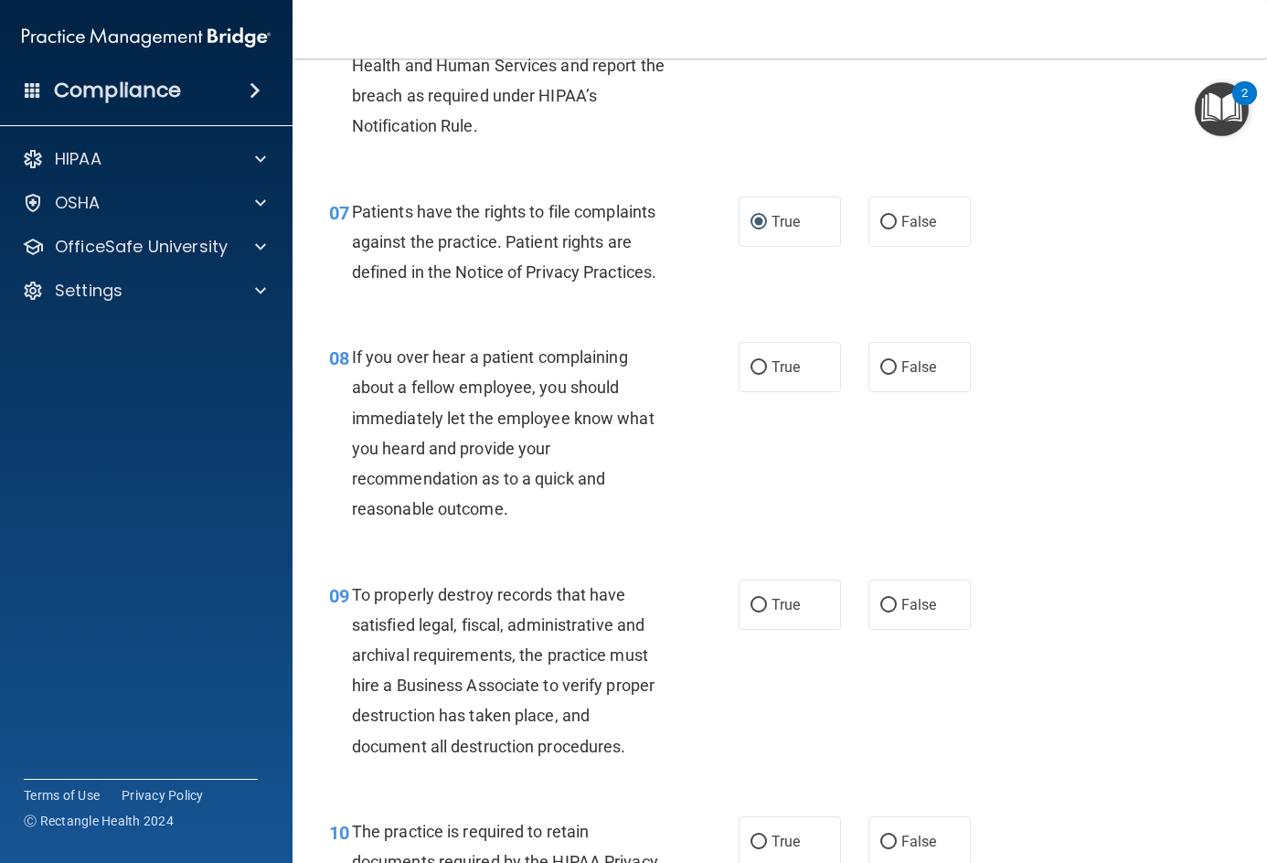
click at [1002, 467] on div "08 If you over hear a patient complaining about a fellow employee, you should i…" at bounding box center [779, 437] width 929 height 237
click at [934, 366] on label "False" at bounding box center [919, 367] width 102 height 50
click at [897, 366] on input "False" at bounding box center [888, 368] width 16 height 14
radio input "true"
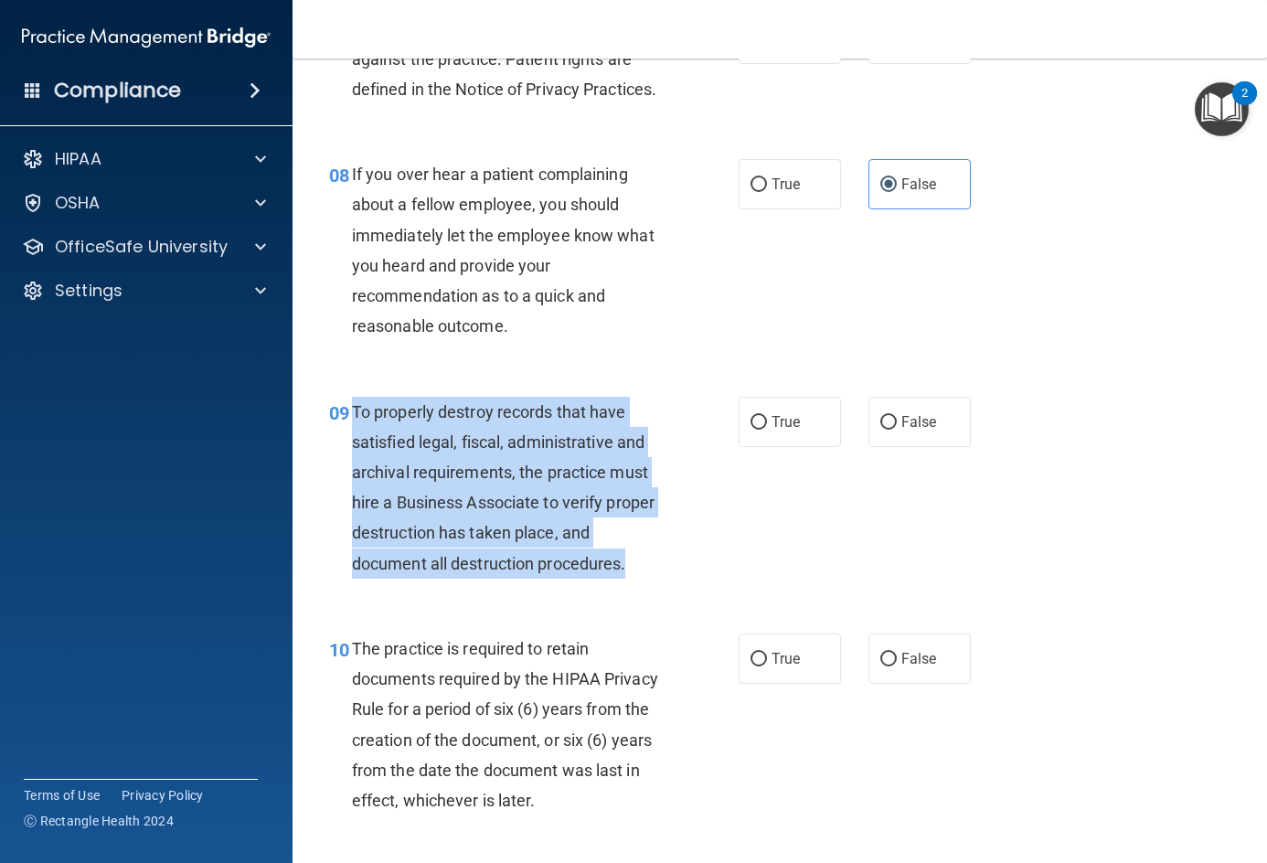
drag, startPoint x: 346, startPoint y: 406, endPoint x: 629, endPoint y: 563, distance: 323.2
click at [629, 563] on div "09 To properly destroy records that have satisfied legal, fiscal, administrativ…" at bounding box center [534, 492] width 464 height 191
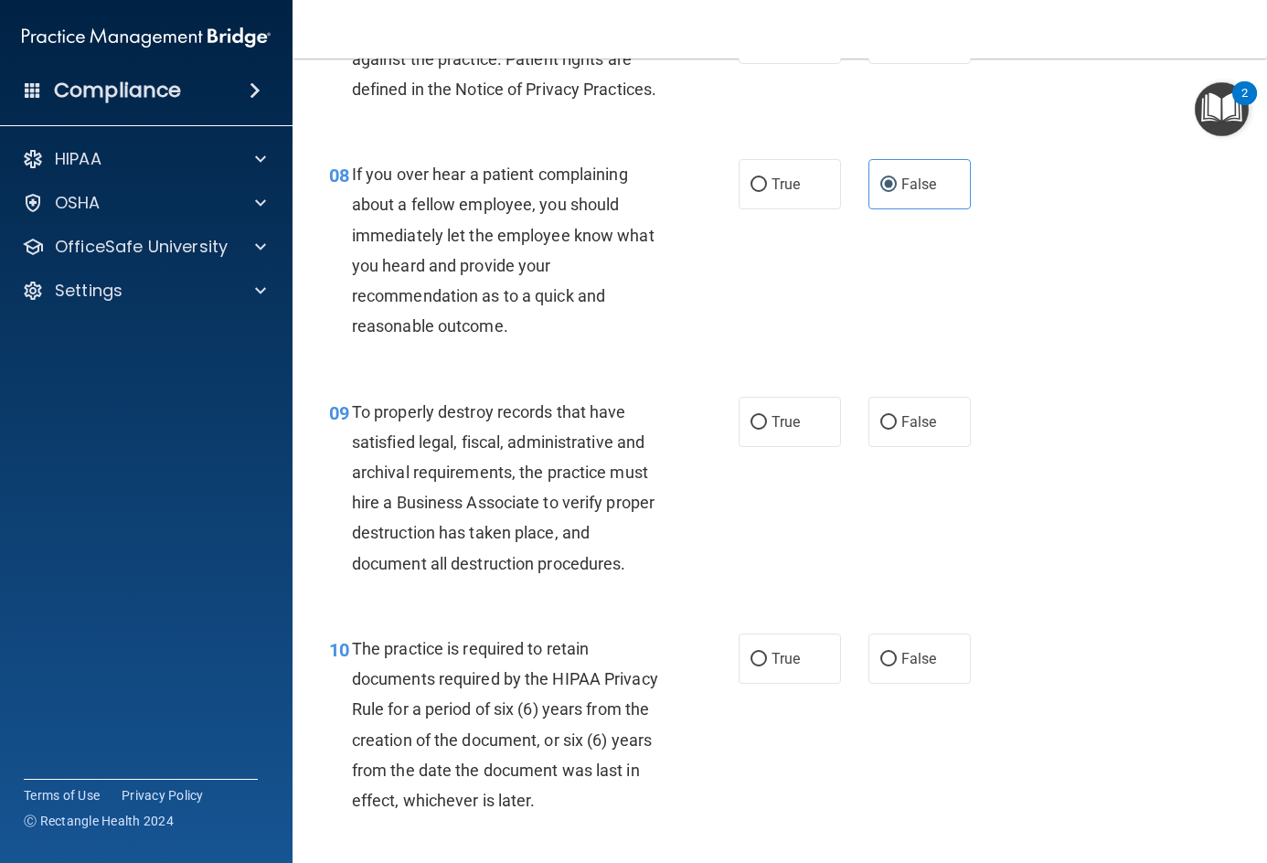
click at [1197, 224] on div "08 If you over hear a patient complaining about a fellow employee, you should i…" at bounding box center [779, 254] width 929 height 237
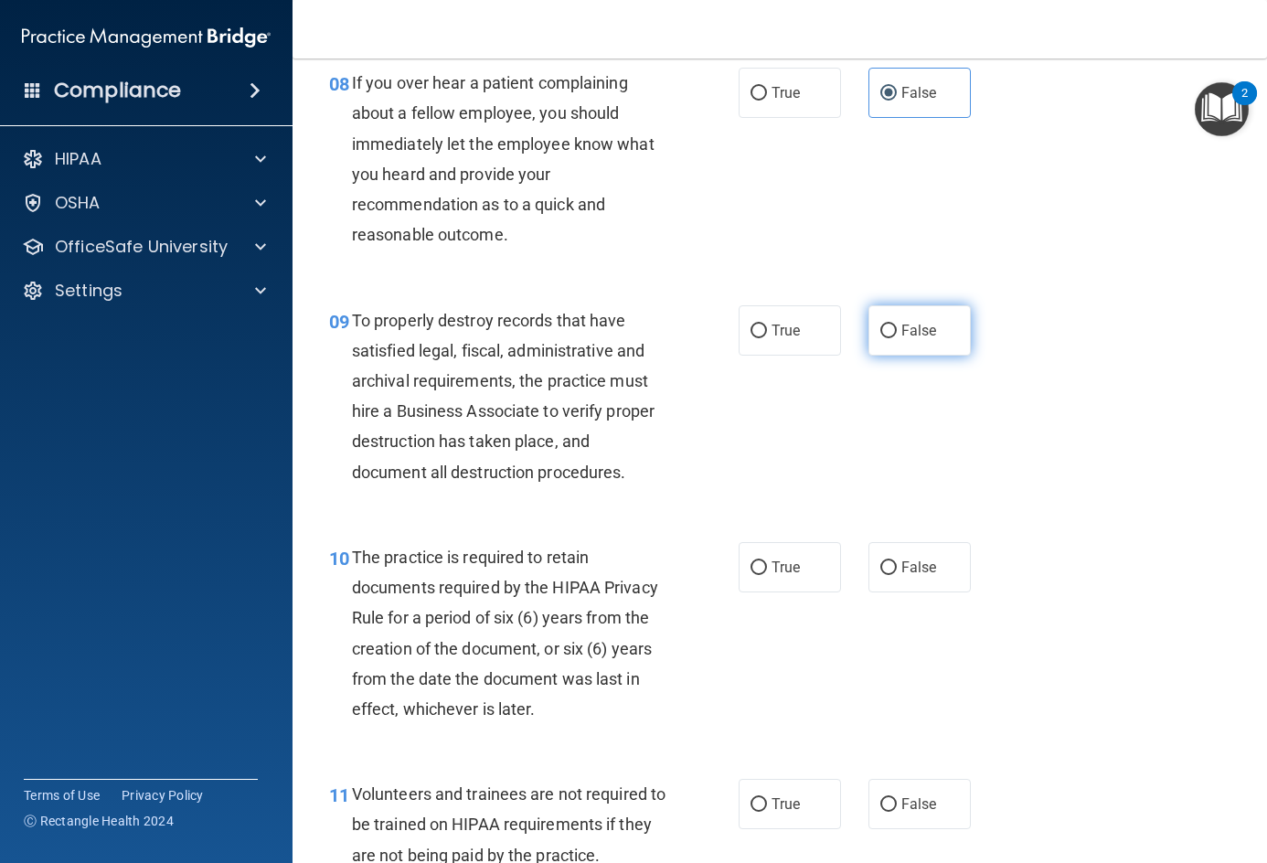
click at [941, 335] on label "False" at bounding box center [919, 330] width 102 height 50
click at [897, 335] on input "False" at bounding box center [888, 331] width 16 height 14
radio input "true"
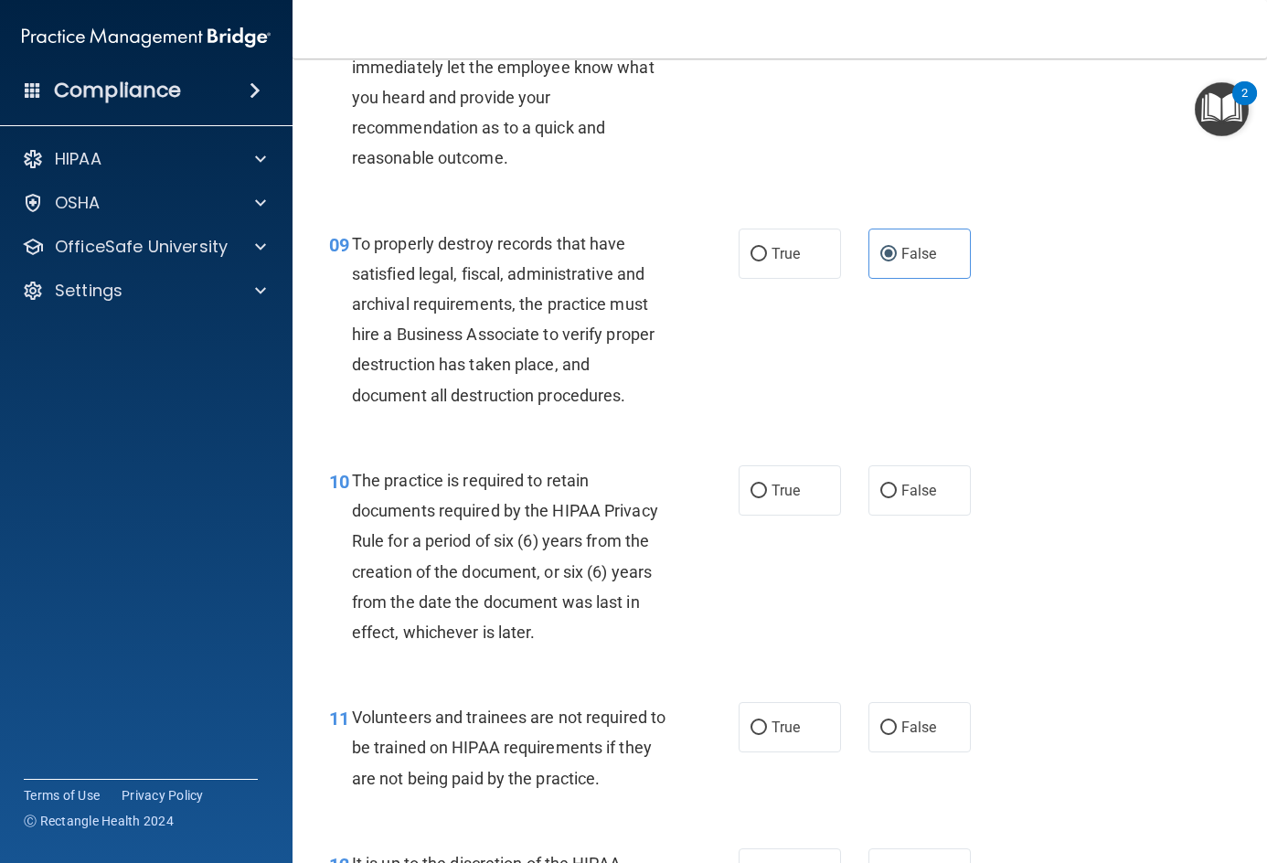
scroll to position [1737, 0]
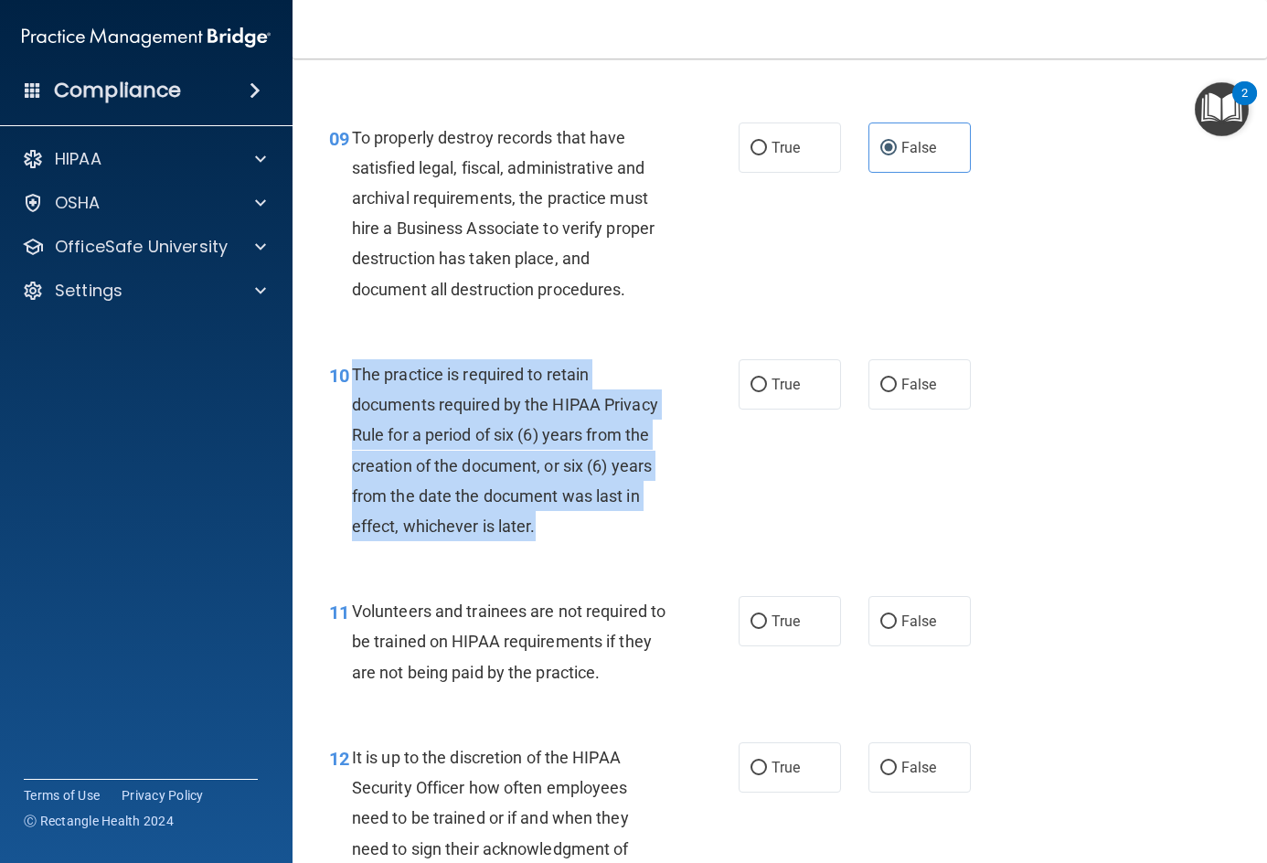
drag, startPoint x: 355, startPoint y: 368, endPoint x: 622, endPoint y: 537, distance: 315.9
click at [622, 537] on div "The practice is required to retain documents required by the HIPAA Privacy Rule…" at bounding box center [516, 450] width 328 height 182
click at [547, 441] on span "The practice is required to retain documents required by the HIPAA Privacy Rule…" at bounding box center [505, 450] width 306 height 171
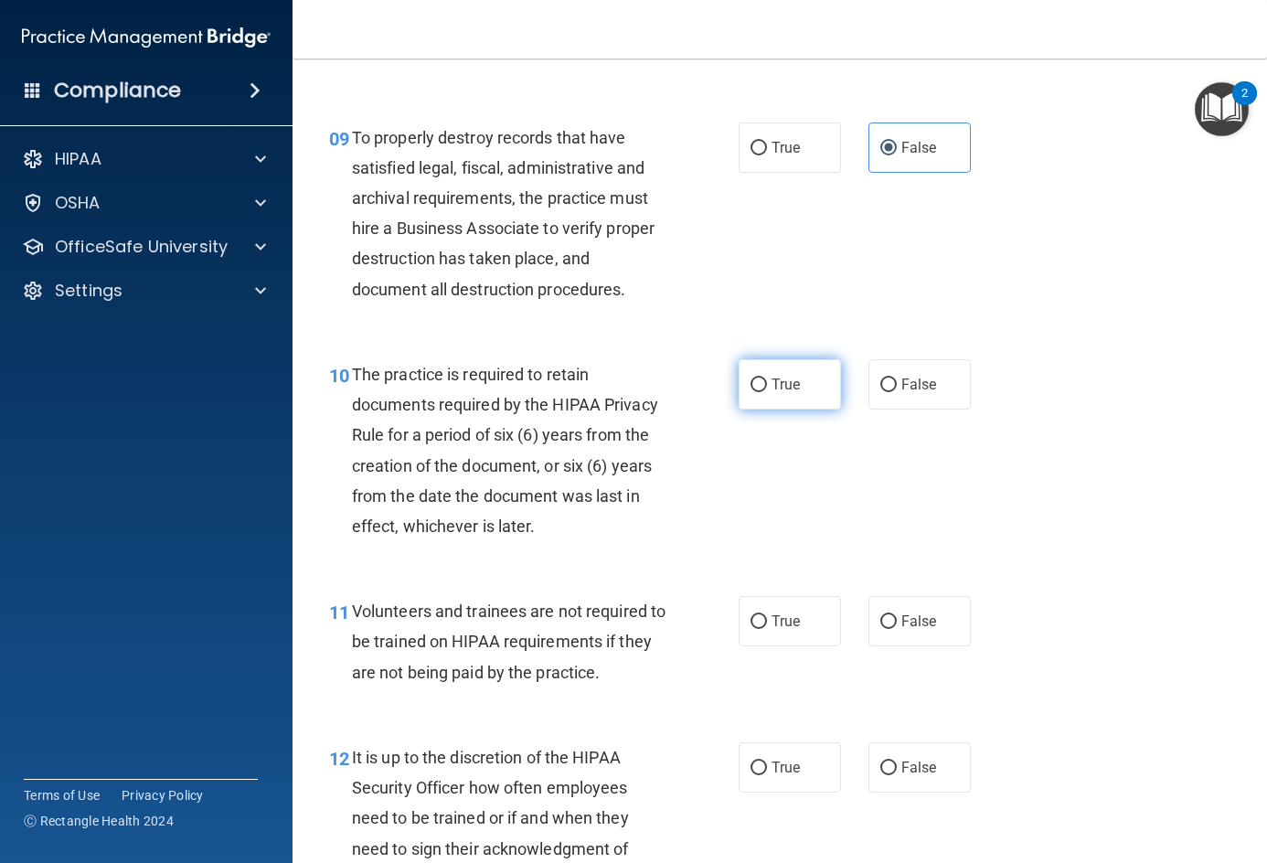
click at [771, 379] on span "True" at bounding box center [785, 384] width 28 height 17
click at [767, 379] on input "True" at bounding box center [758, 385] width 16 height 14
radio input "true"
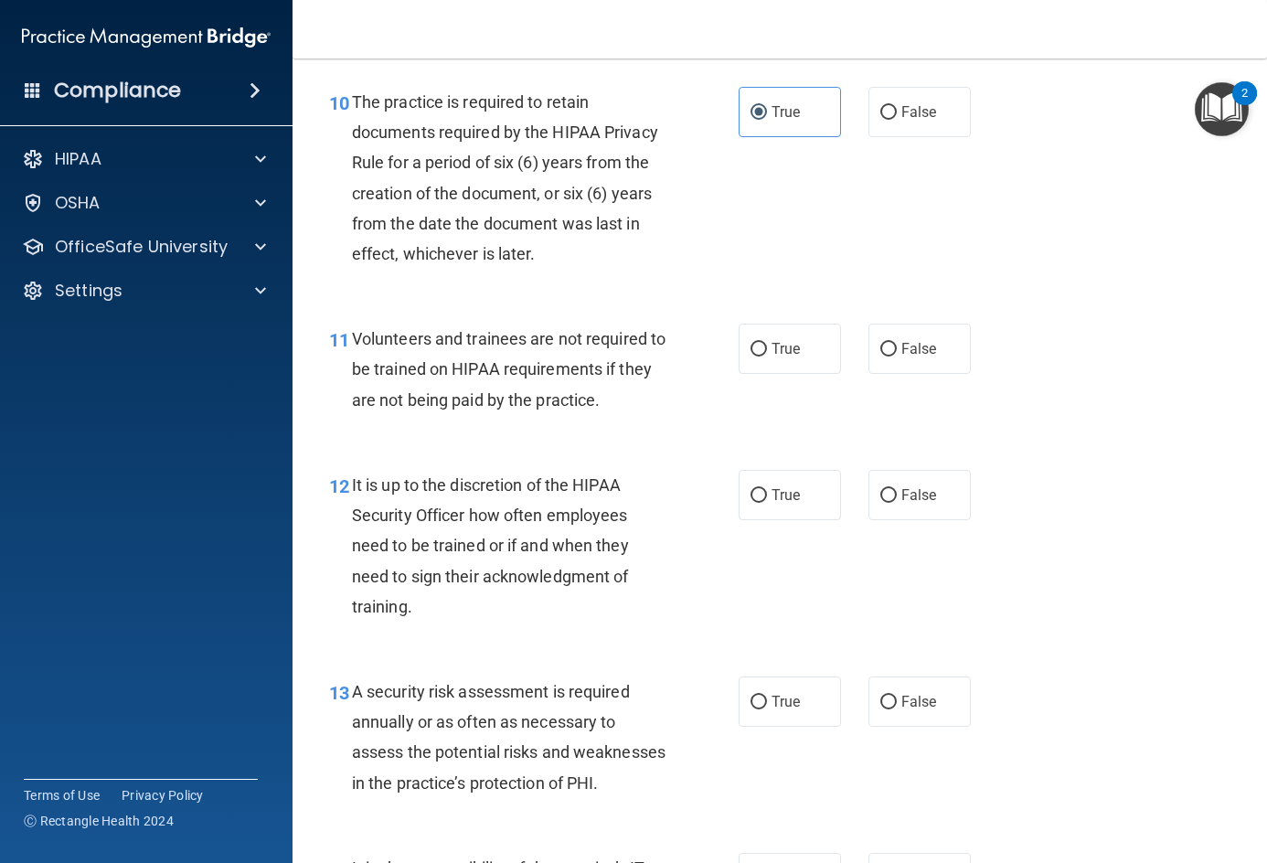
scroll to position [2011, 0]
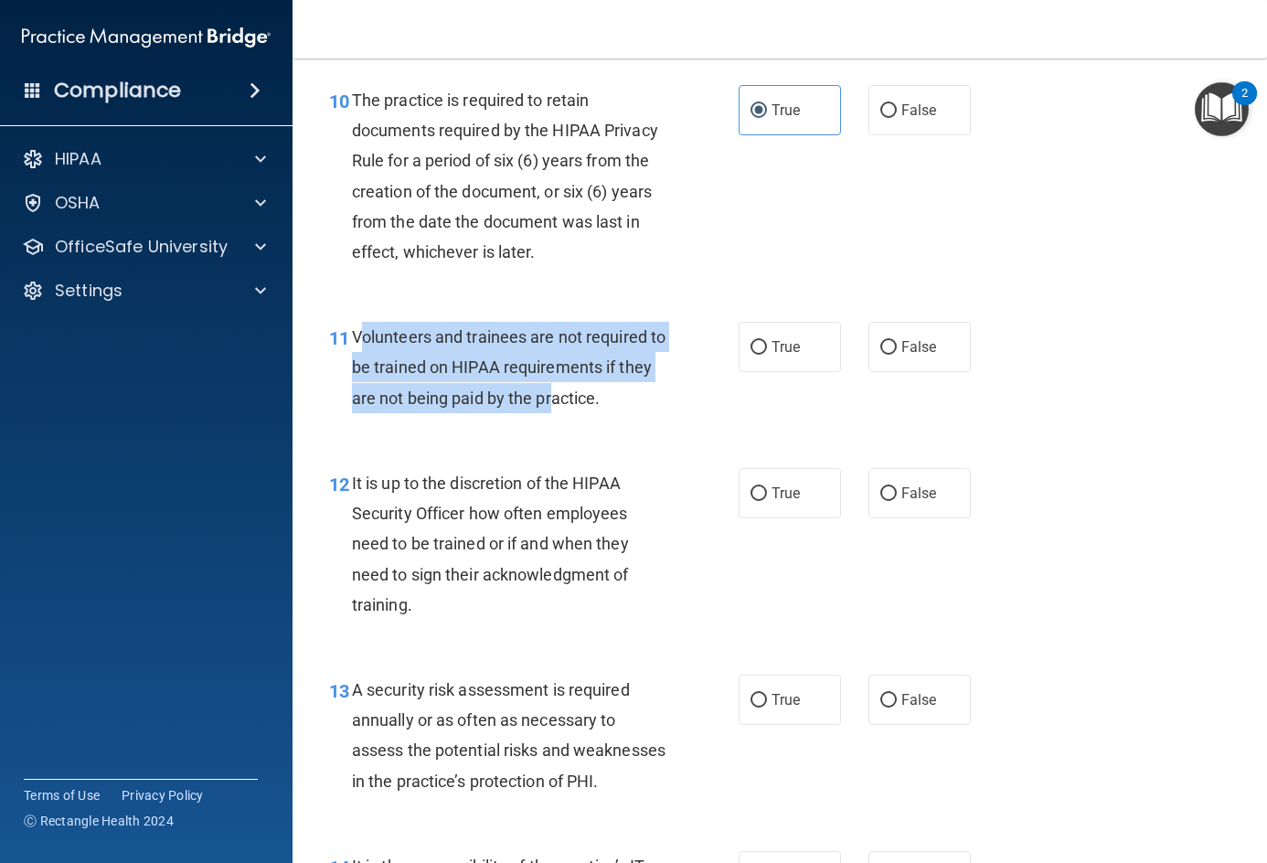
drag, startPoint x: 391, startPoint y: 337, endPoint x: 588, endPoint y: 397, distance: 205.3
click at [588, 397] on span "Volunteers and trainees are not required to be trained on HIPAA requirements if…" at bounding box center [509, 367] width 314 height 80
click at [586, 397] on span "Volunteers and trainees are not required to be trained on HIPAA requirements if…" at bounding box center [509, 367] width 314 height 80
drag, startPoint x: 344, startPoint y: 335, endPoint x: 602, endPoint y: 383, distance: 263.0
click at [602, 383] on div "11 Volunteers and trainees are not required to be trained on HIPAA requirements…" at bounding box center [534, 372] width 464 height 101
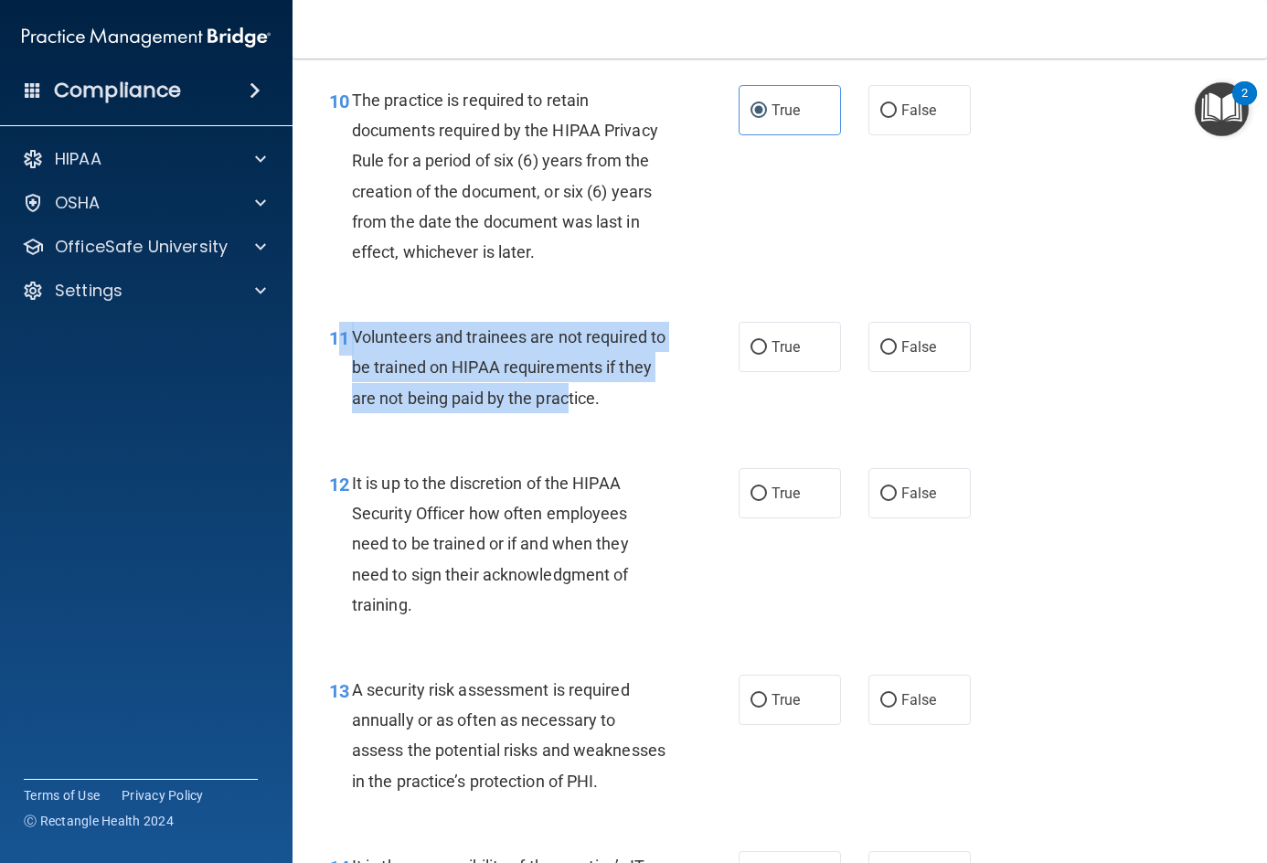
click at [377, 327] on span "Volunteers and trainees are not required to be trained on HIPAA requirements if…" at bounding box center [509, 367] width 314 height 80
click at [365, 327] on span "Volunteers and trainees are not required to be trained on HIPAA requirements if…" at bounding box center [509, 367] width 314 height 80
drag, startPoint x: 353, startPoint y: 336, endPoint x: 648, endPoint y: 396, distance: 301.1
click at [648, 396] on div "Volunteers and trainees are not required to be trained on HIPAA requirements if…" at bounding box center [516, 367] width 328 height 91
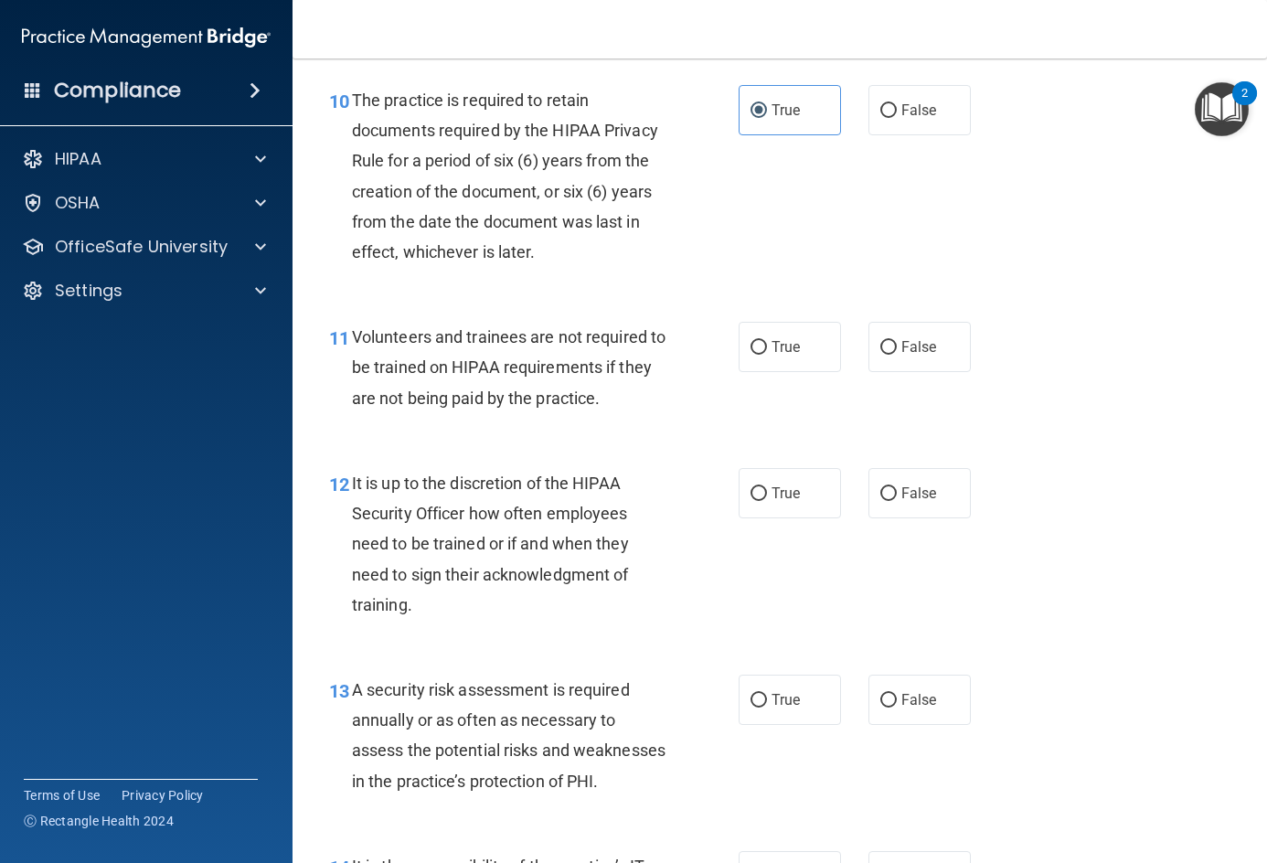
click at [417, 91] on span "The practice is required to retain documents required by the HIPAA Privacy Rule…" at bounding box center [505, 175] width 306 height 171
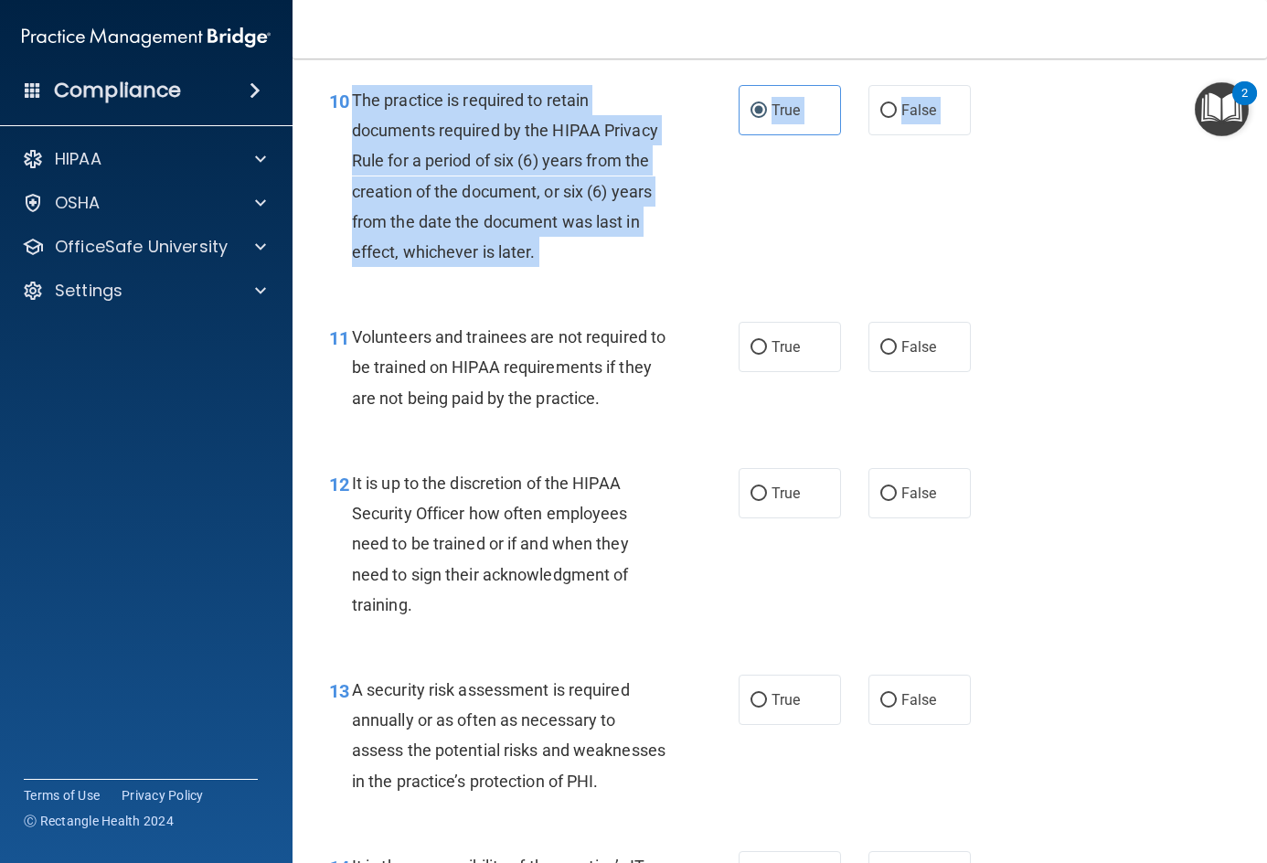
drag, startPoint x: 355, startPoint y: 109, endPoint x: 622, endPoint y: 303, distance: 330.6
drag, startPoint x: 611, startPoint y: 299, endPoint x: 562, endPoint y: 267, distance: 58.8
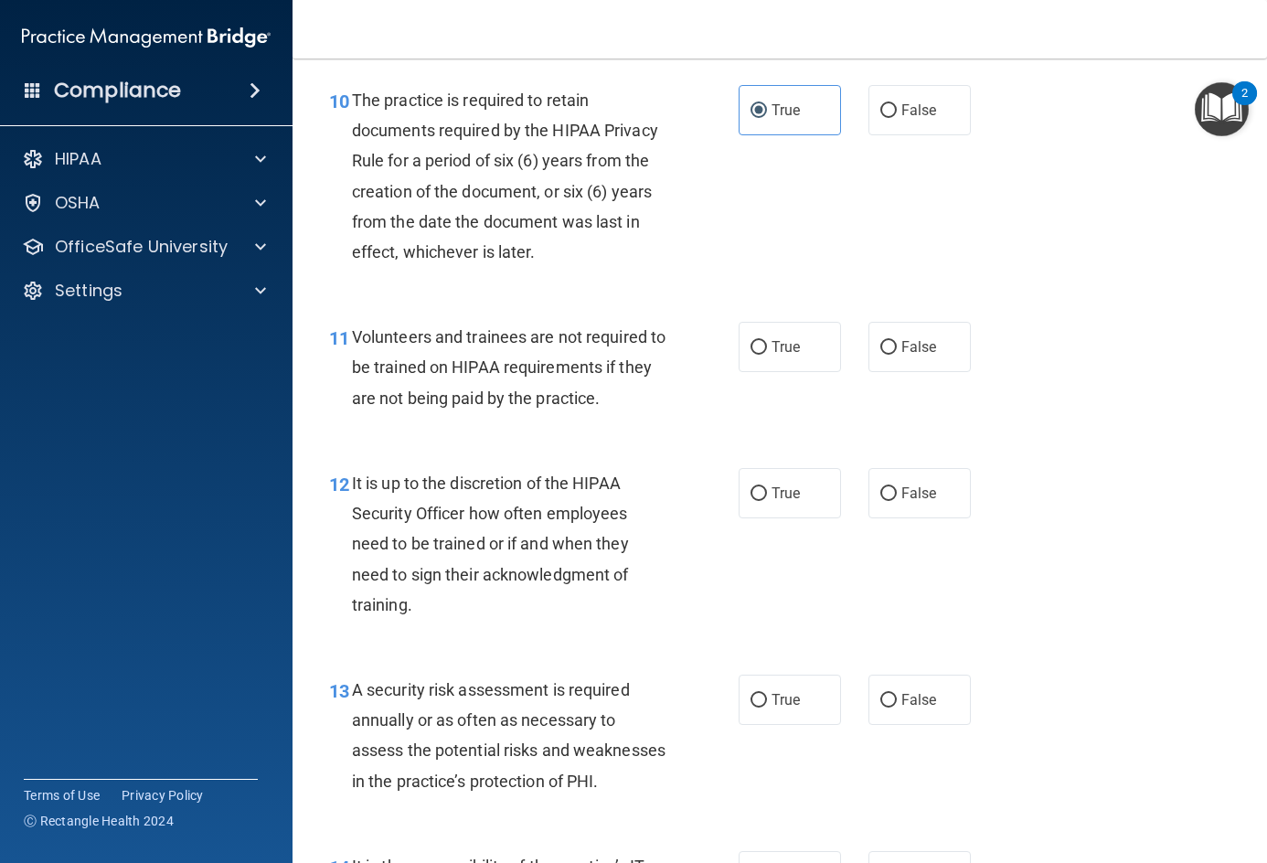
click at [993, 237] on div "10 The practice is required to retain documents required by the HIPAA Privacy R…" at bounding box center [779, 180] width 929 height 237
click at [994, 237] on div "10 The practice is required to retain documents required by the HIPAA Privacy R…" at bounding box center [779, 180] width 929 height 237
click at [929, 352] on label "False" at bounding box center [919, 347] width 102 height 50
click at [897, 352] on input "False" at bounding box center [888, 348] width 16 height 14
radio input "true"
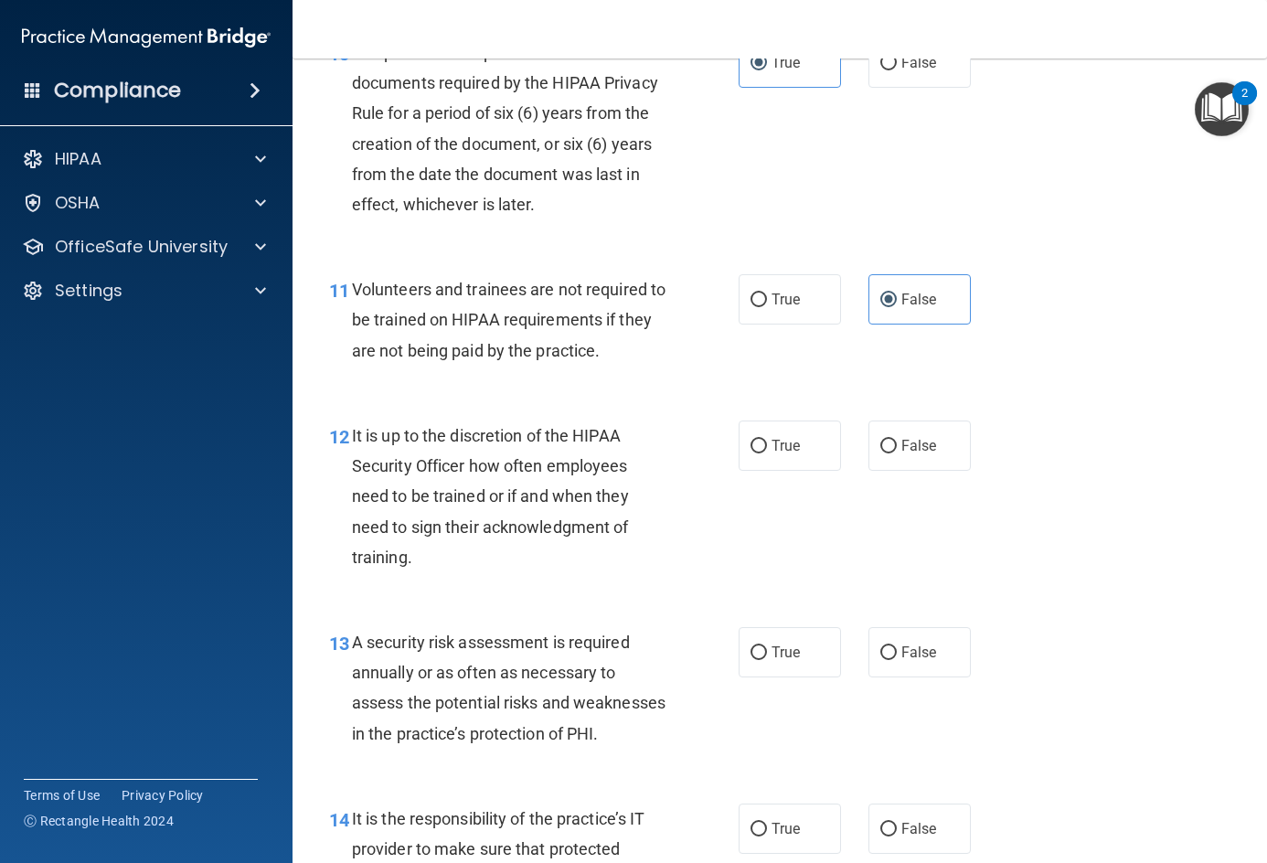
scroll to position [2102, 0]
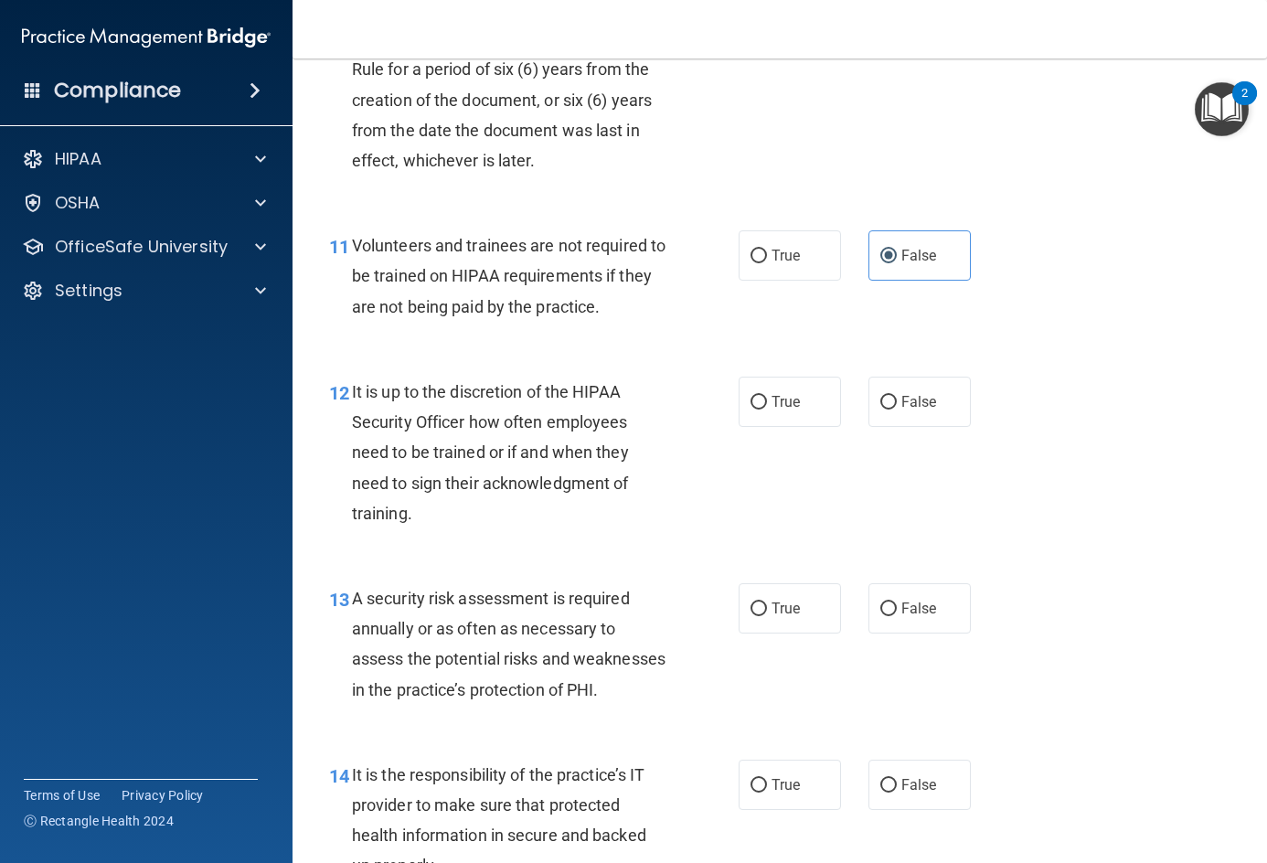
click at [356, 388] on span "It is up to the discretion of the HIPAA Security Officer how often employees ne…" at bounding box center [490, 452] width 277 height 141
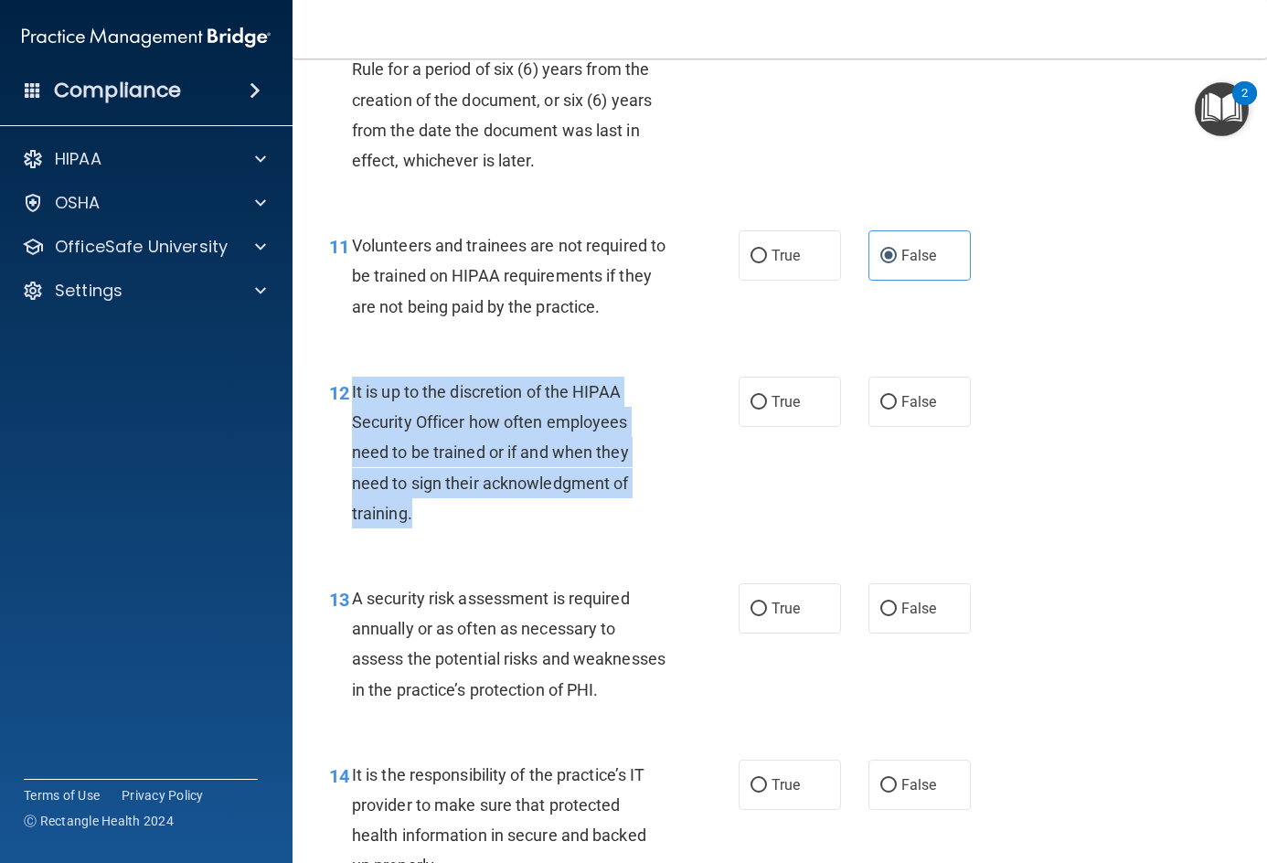
drag, startPoint x: 347, startPoint y: 387, endPoint x: 449, endPoint y: 515, distance: 163.3
click at [449, 515] on div "12 It is up to the discretion of the HIPAA Security Officer how often employees…" at bounding box center [534, 457] width 464 height 161
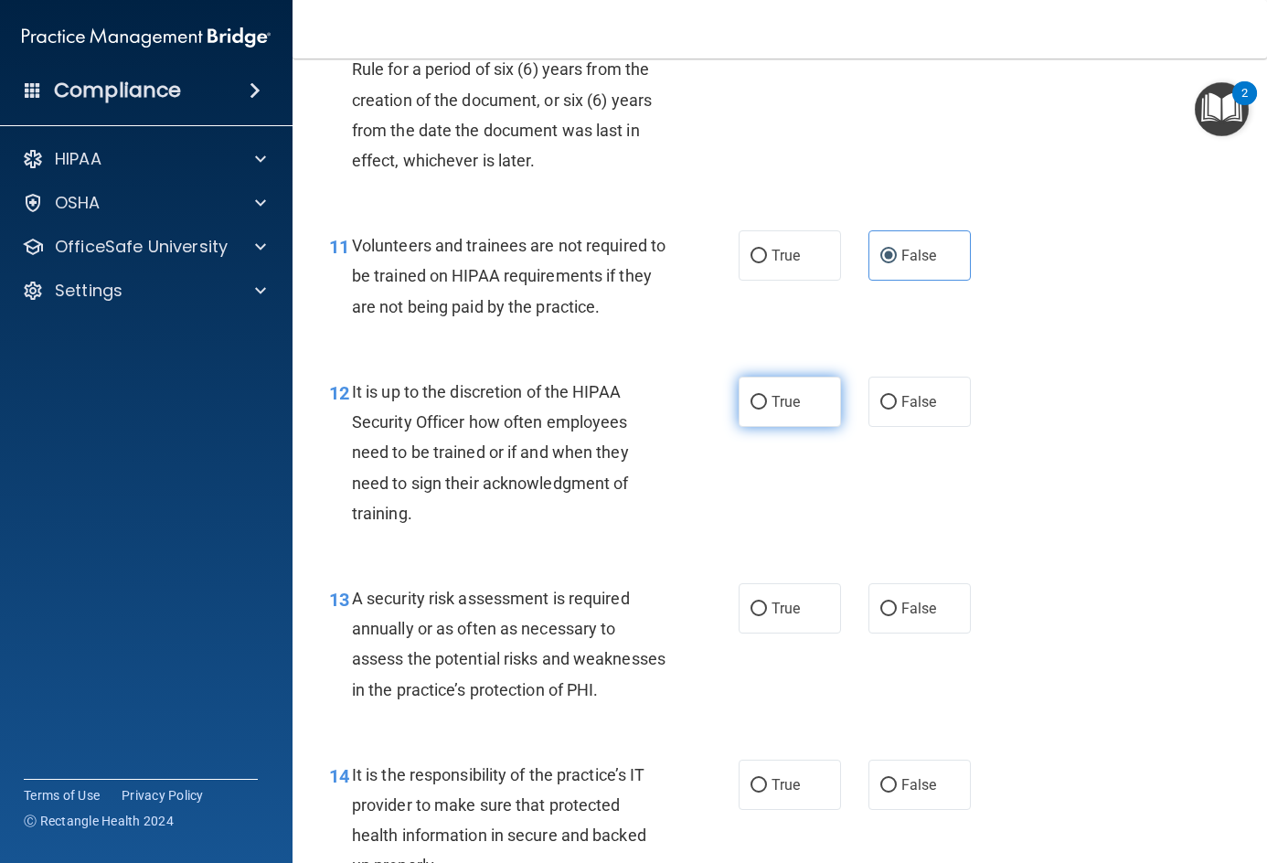
click at [822, 400] on label "True" at bounding box center [790, 402] width 102 height 50
click at [767, 400] on input "True" at bounding box center [758, 403] width 16 height 14
radio input "true"
click at [882, 517] on div "12 It is up to the discretion of the HIPAA Security Officer how often employees…" at bounding box center [779, 457] width 929 height 207
click at [912, 403] on span "False" at bounding box center [919, 401] width 36 height 17
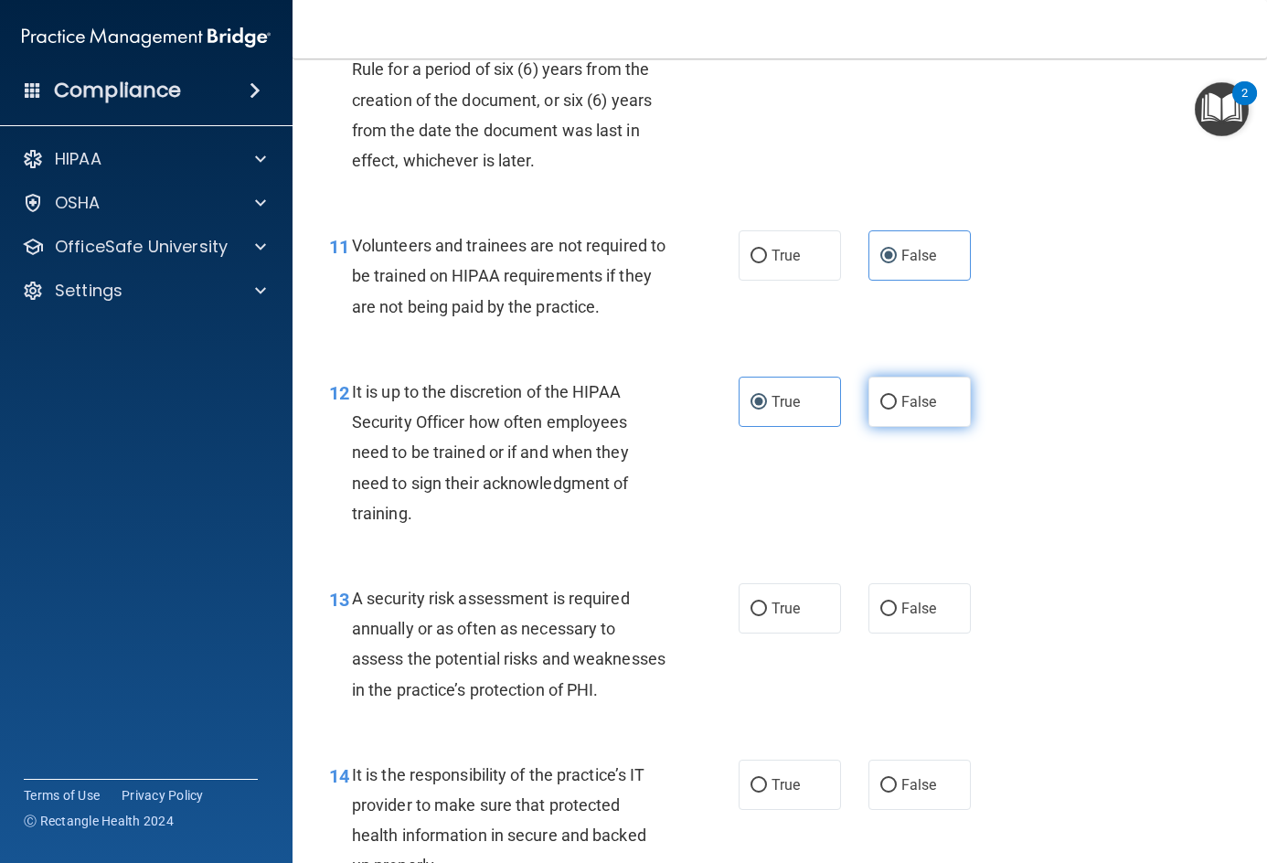
click at [897, 403] on input "False" at bounding box center [888, 403] width 16 height 14
radio input "true"
radio input "false"
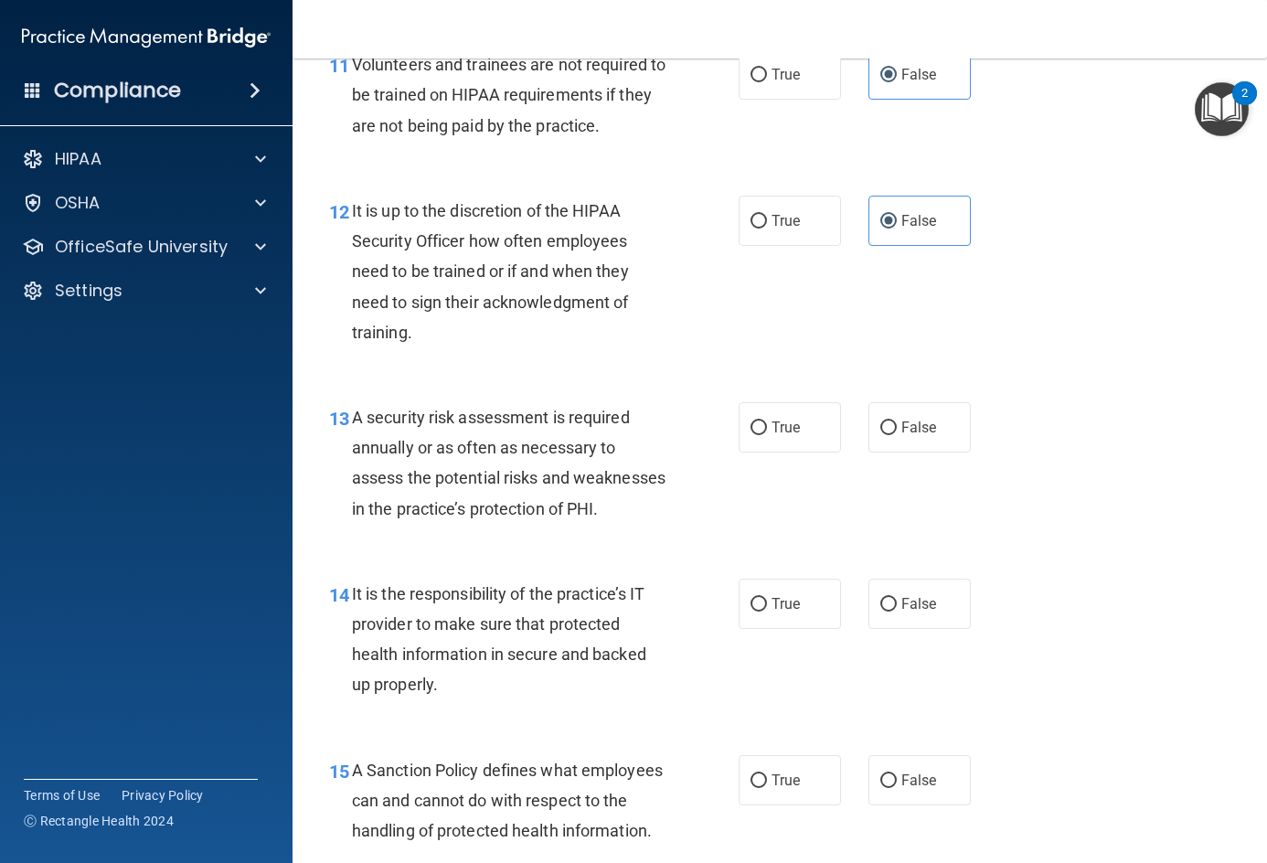
scroll to position [2285, 0]
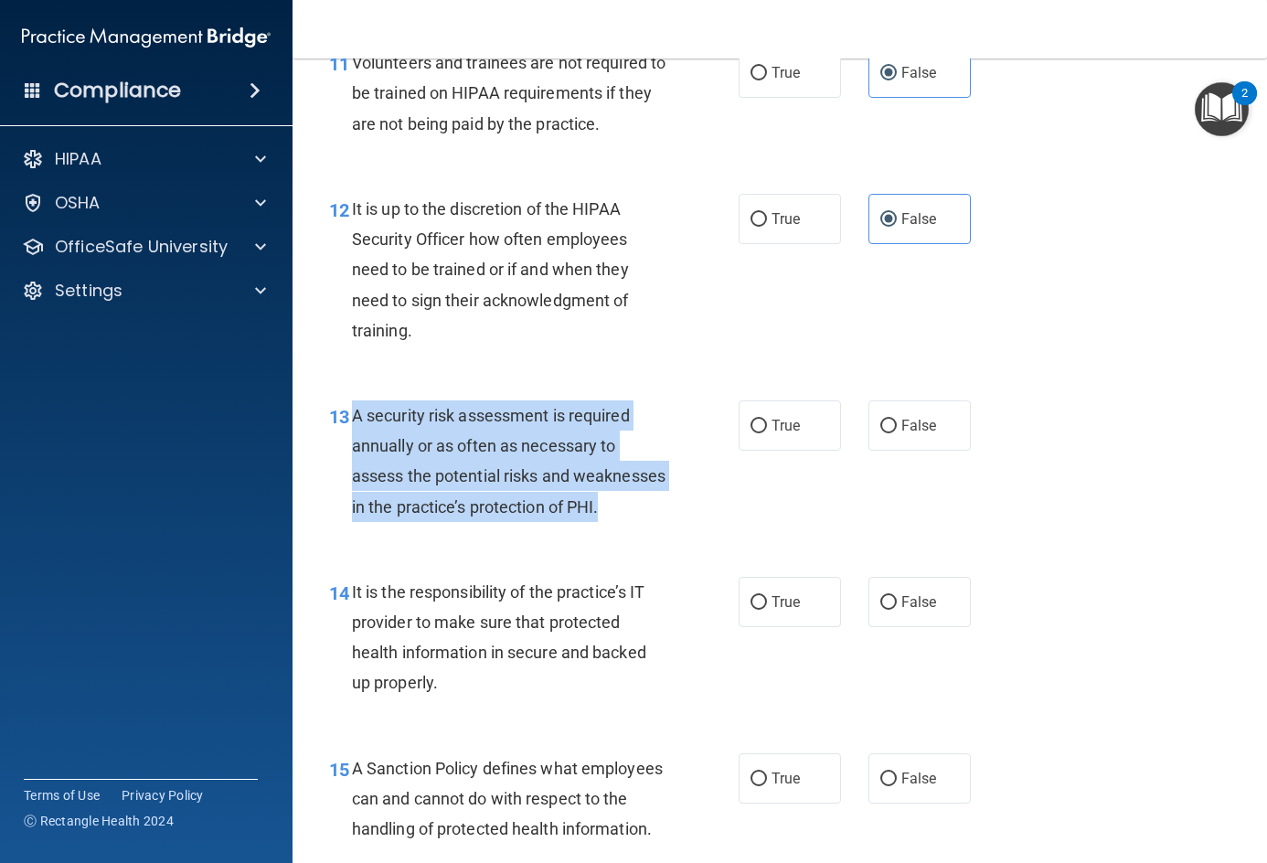
drag, startPoint x: 357, startPoint y: 410, endPoint x: 537, endPoint y: 539, distance: 220.7
click at [537, 522] on div "A security risk assessment is required annually or as often as necessary to ass…" at bounding box center [516, 461] width 328 height 122
click at [617, 481] on div "A security risk assessment is required annually or as often as necessary to ass…" at bounding box center [516, 461] width 328 height 122
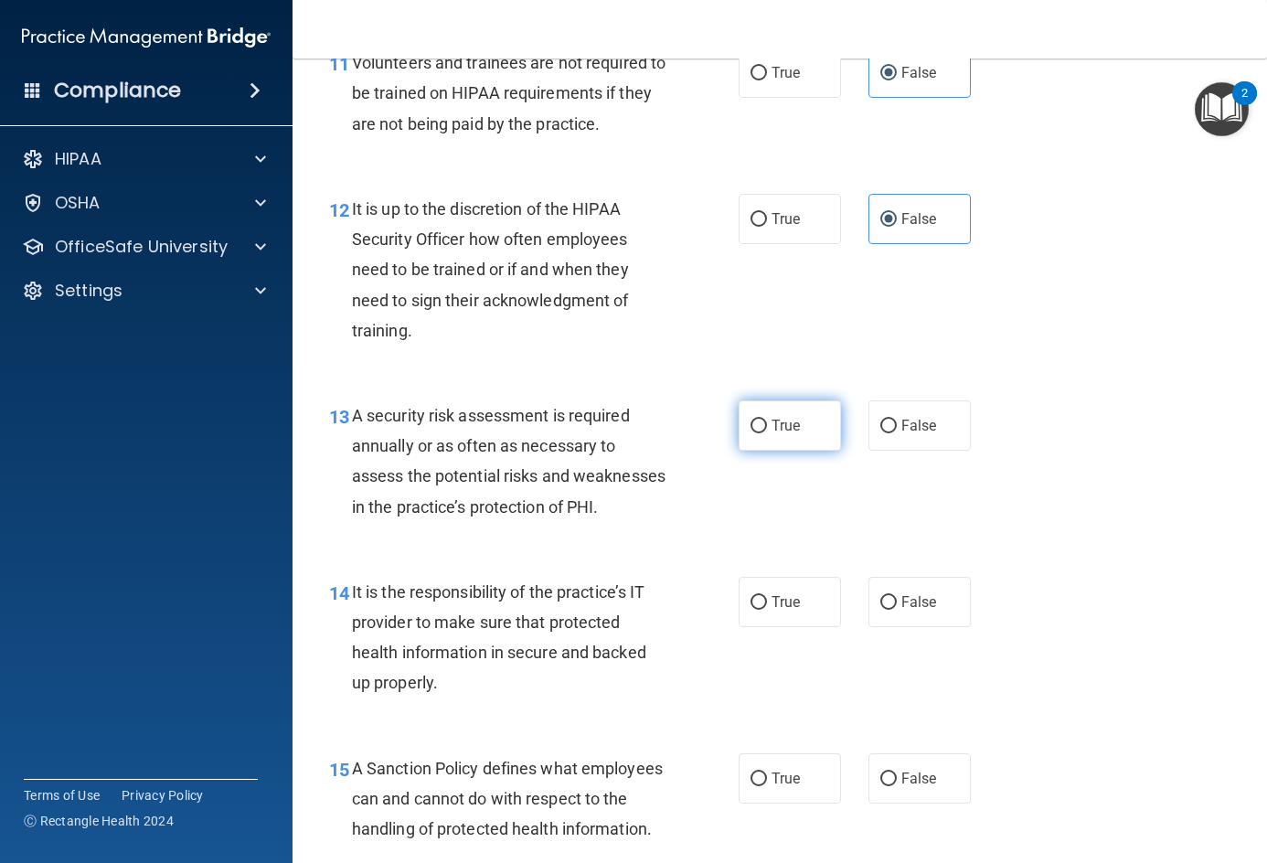
click at [776, 430] on span "True" at bounding box center [785, 425] width 28 height 17
click at [767, 430] on input "True" at bounding box center [758, 427] width 16 height 14
radio input "true"
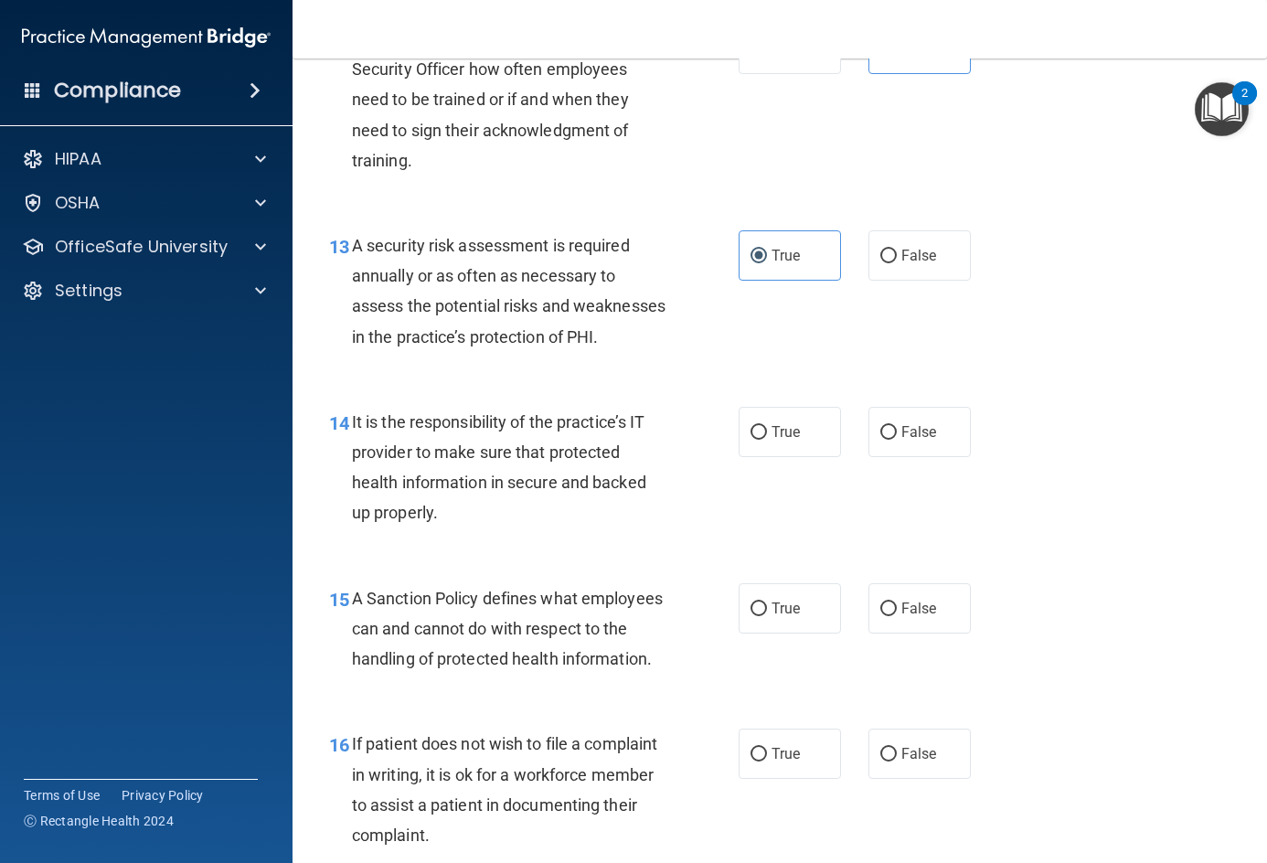
scroll to position [2468, 0]
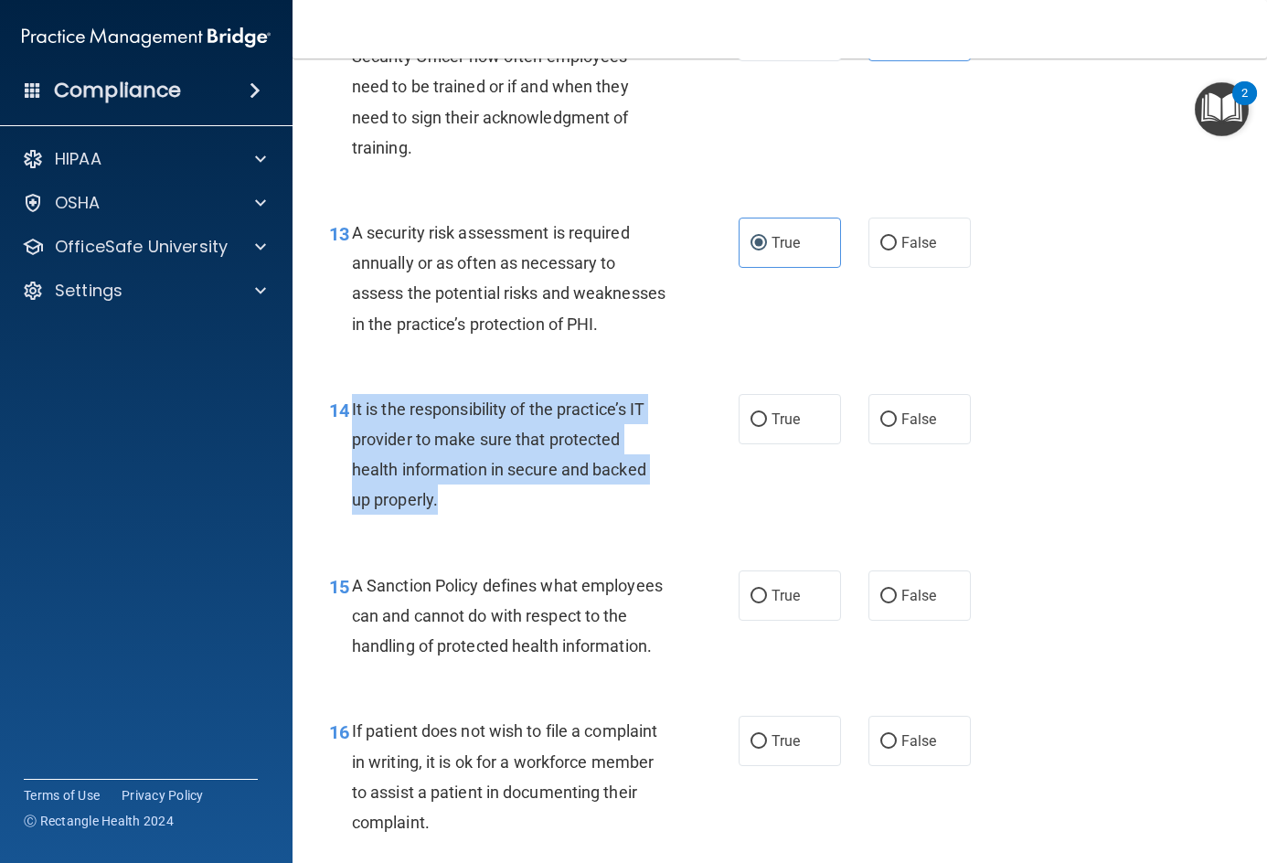
drag, startPoint x: 353, startPoint y: 443, endPoint x: 463, endPoint y: 520, distance: 134.6
click at [463, 516] on div "It is the responsibility of the practice’s IT provider to make sure that protec…" at bounding box center [516, 455] width 328 height 122
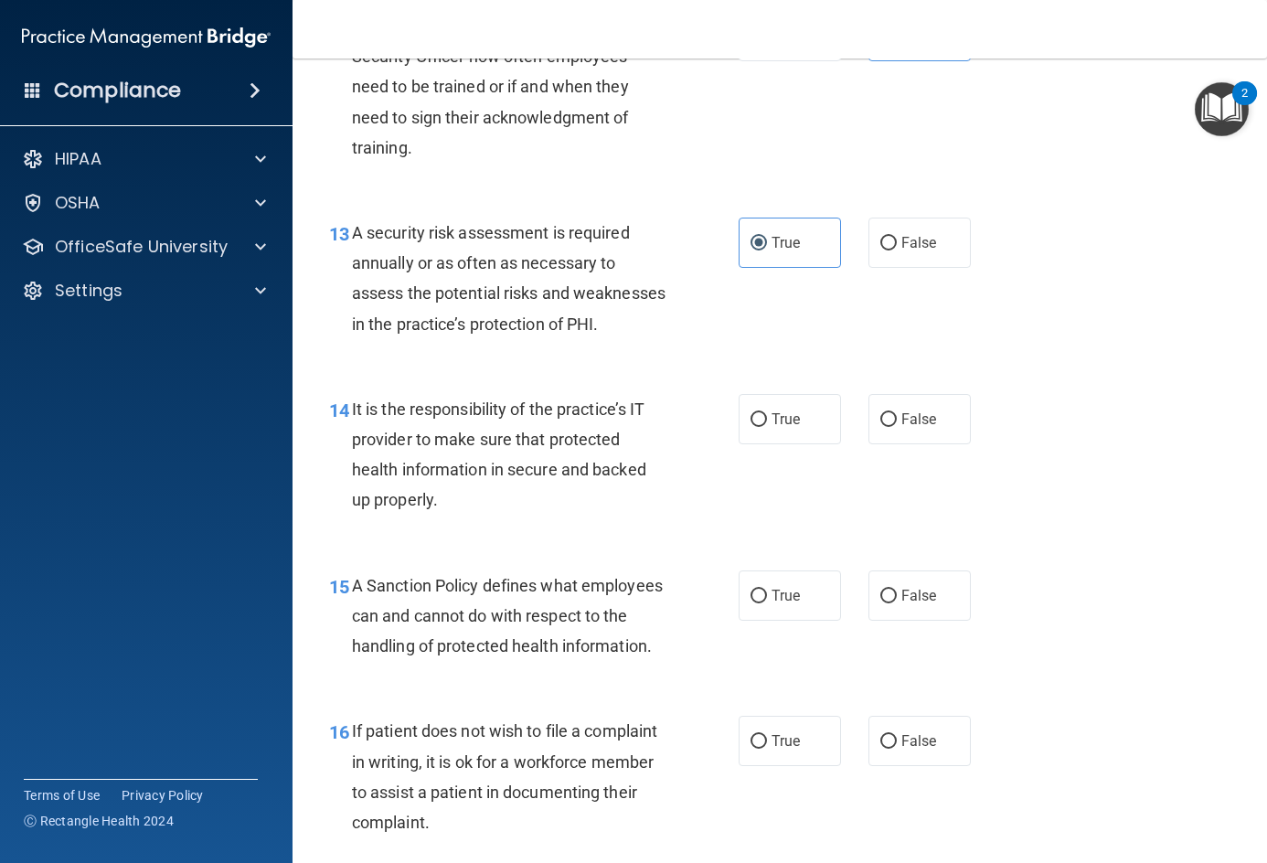
click at [1056, 539] on div "14 It is the responsibility of the practice’s IT provider to make sure that pro…" at bounding box center [779, 459] width 929 height 176
click at [928, 444] on label "False" at bounding box center [919, 419] width 102 height 50
click at [897, 427] on input "False" at bounding box center [888, 420] width 16 height 14
radio input "true"
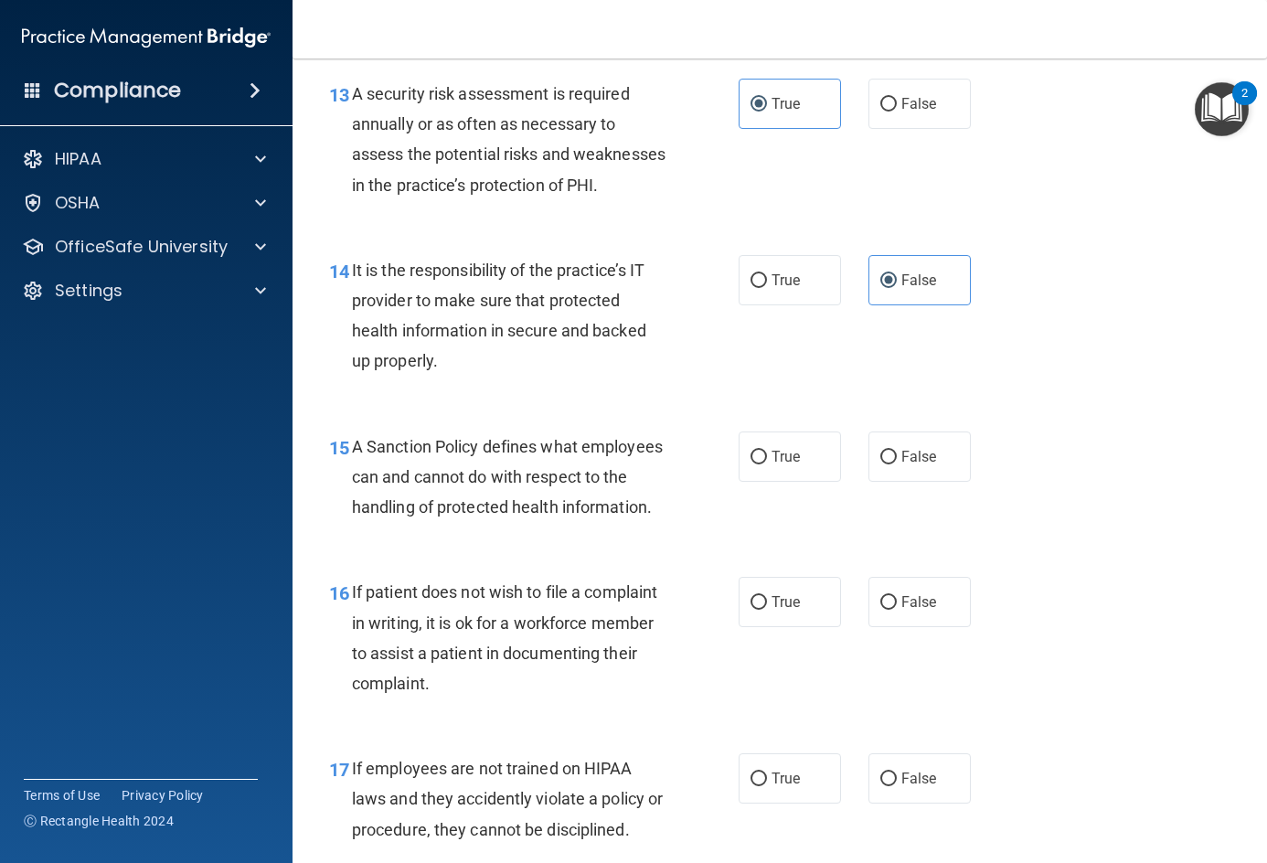
scroll to position [2651, 0]
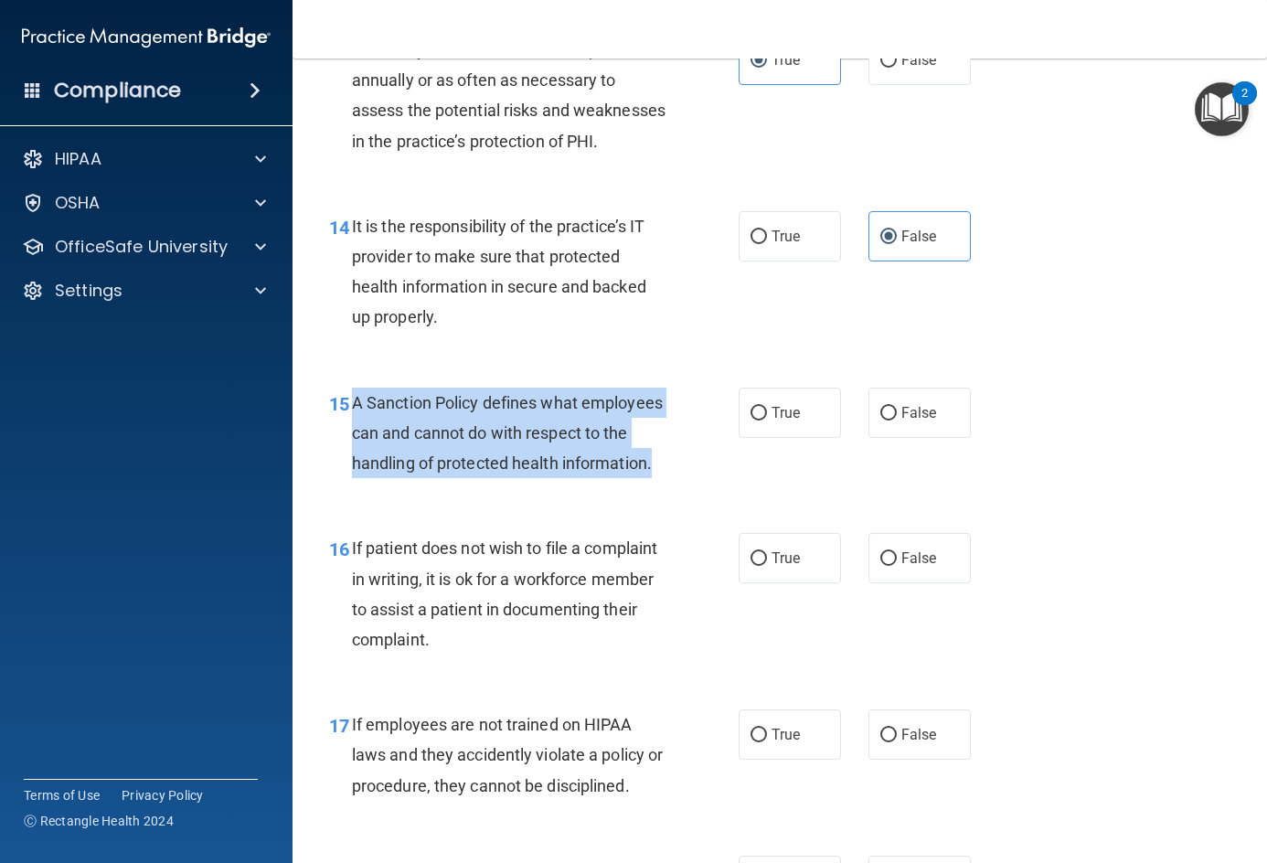
drag, startPoint x: 355, startPoint y: 433, endPoint x: 494, endPoint y: 537, distance: 173.8
click at [494, 479] on div "A Sanction Policy defines what employees can and cannot do with respect to the …" at bounding box center [516, 433] width 328 height 91
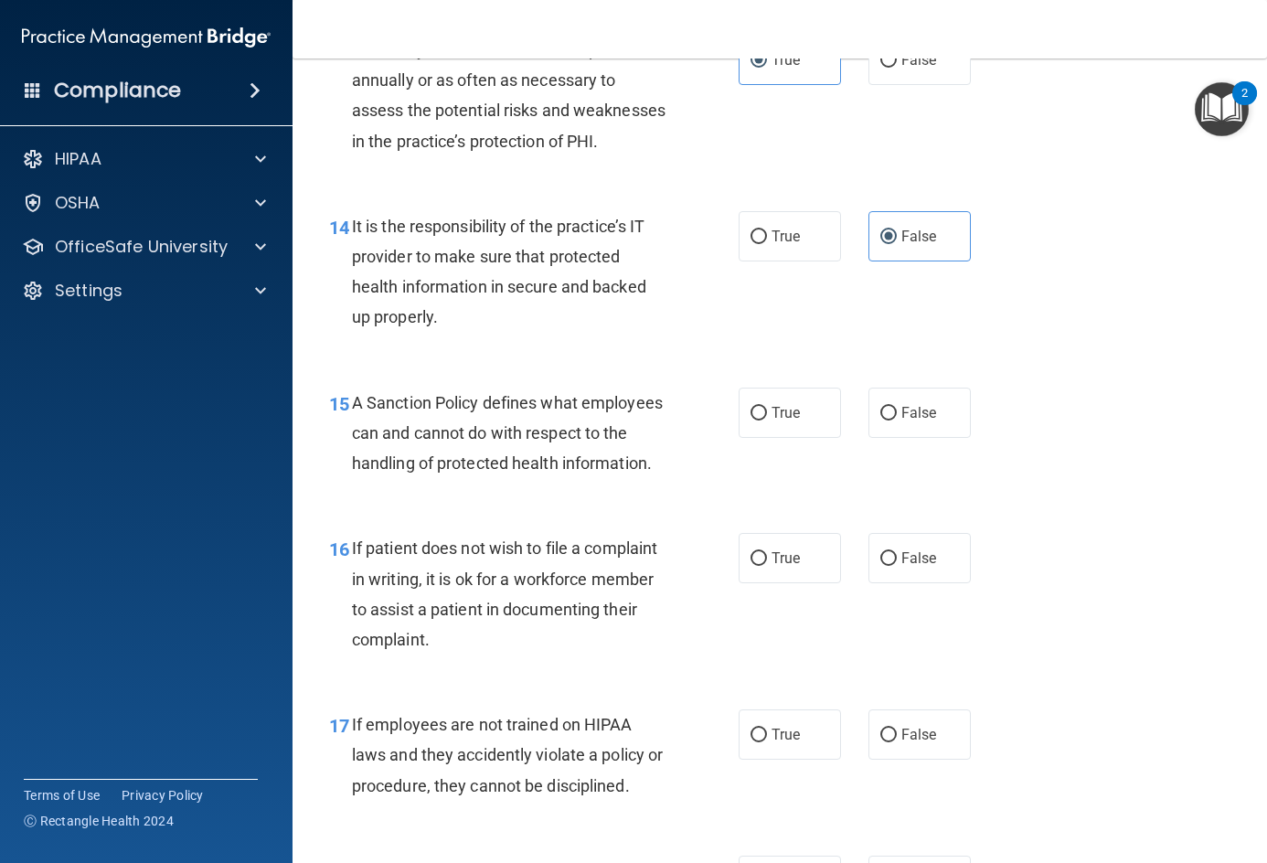
click at [1087, 511] on div "15 A Sanction Policy defines what employees can and cannot do with respect to t…" at bounding box center [779, 438] width 929 height 146
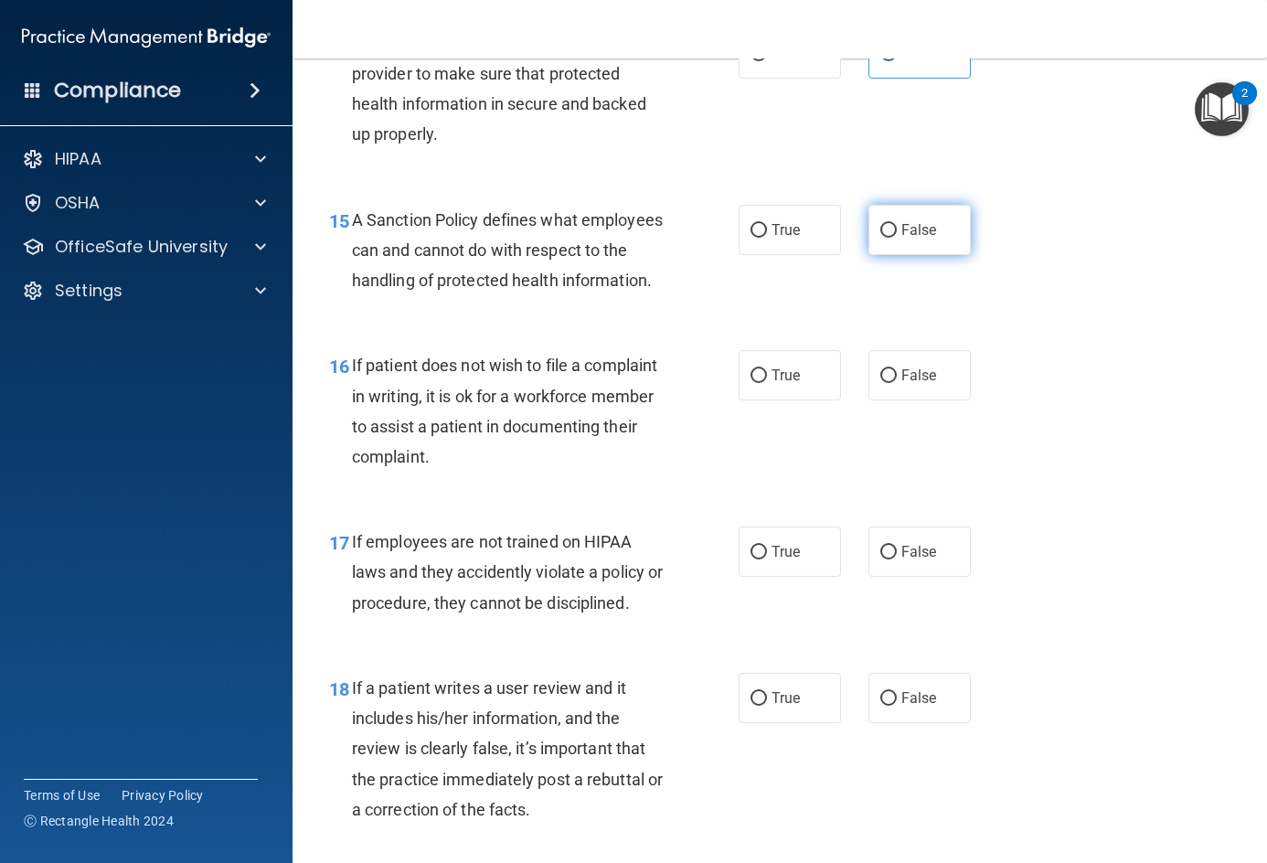
click at [899, 243] on label "False" at bounding box center [919, 230] width 102 height 50
click at [897, 238] on input "False" at bounding box center [888, 231] width 16 height 14
radio input "true"
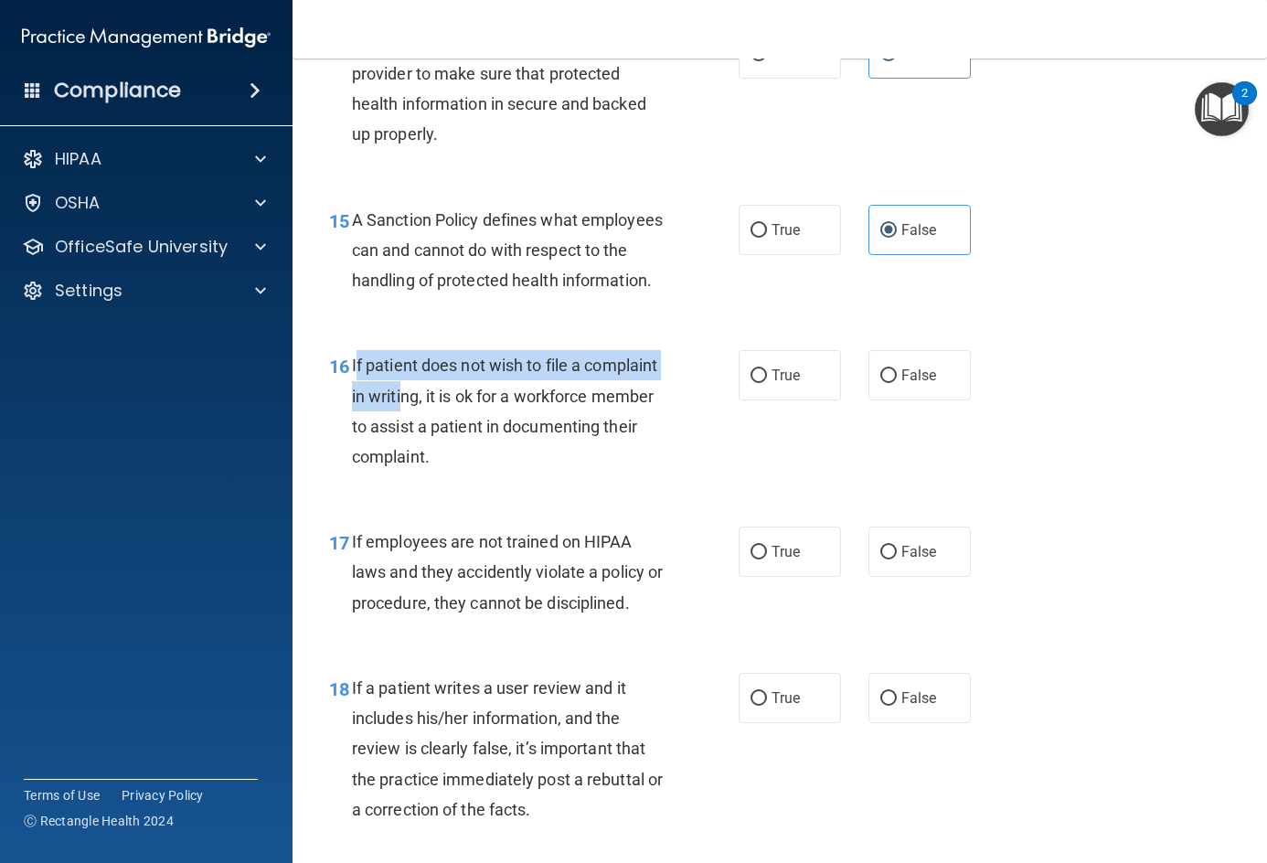
drag, startPoint x: 354, startPoint y: 417, endPoint x: 477, endPoint y: 459, distance: 130.4
click at [477, 459] on span "If patient does not wish to file a complaint in writing, it is ok for a workfor…" at bounding box center [504, 411] width 305 height 111
drag, startPoint x: 475, startPoint y: 461, endPoint x: 348, endPoint y: 433, distance: 130.0
click at [473, 461] on span "If patient does not wish to file a complaint in writing, it is ok for a workfor…" at bounding box center [504, 411] width 305 height 111
click at [354, 420] on span "If patient does not wish to file a complaint in writing, it is ok for a workfor…" at bounding box center [504, 411] width 305 height 111
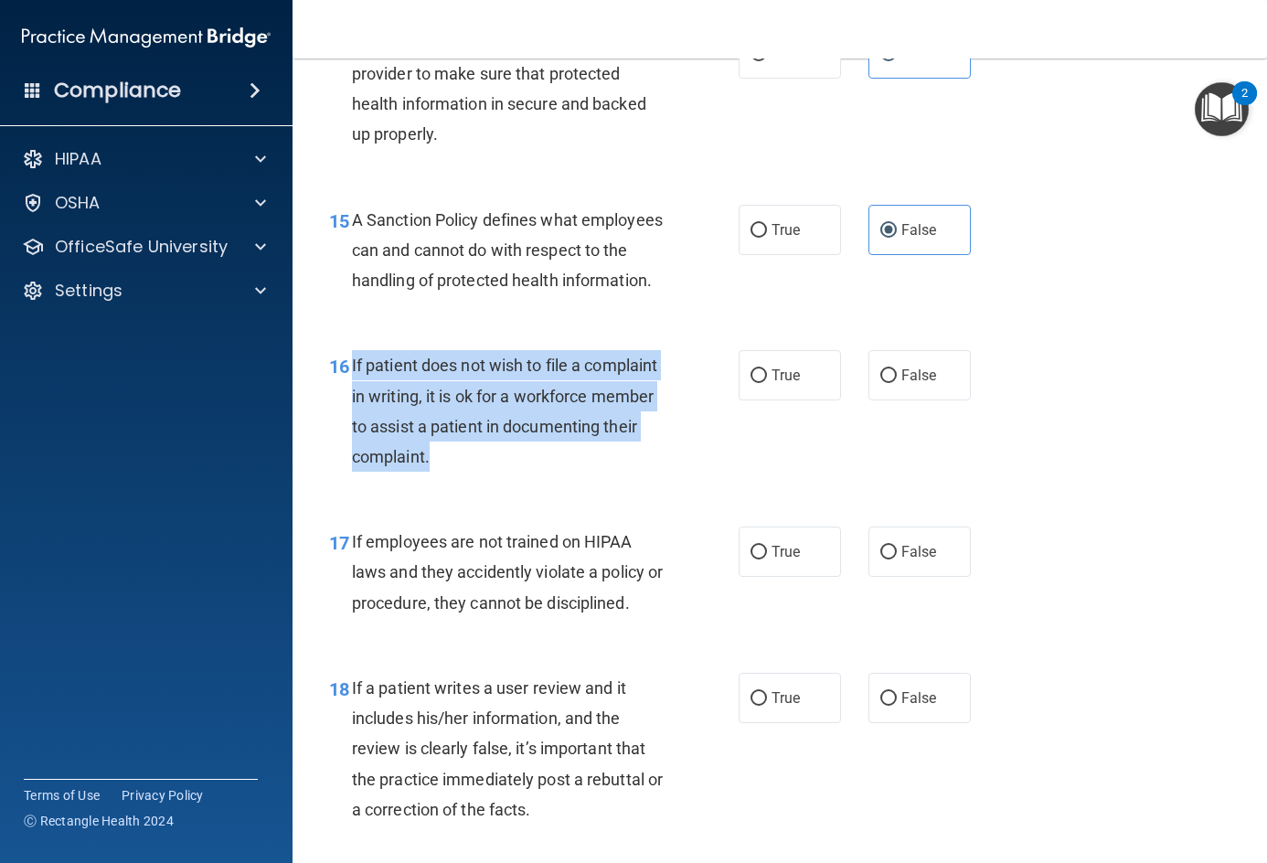
drag, startPoint x: 348, startPoint y: 421, endPoint x: 574, endPoint y: 532, distance: 251.4
click at [574, 481] on div "16 If patient does not wish to file a complaint in writing, it is ok for a work…" at bounding box center [534, 415] width 464 height 131
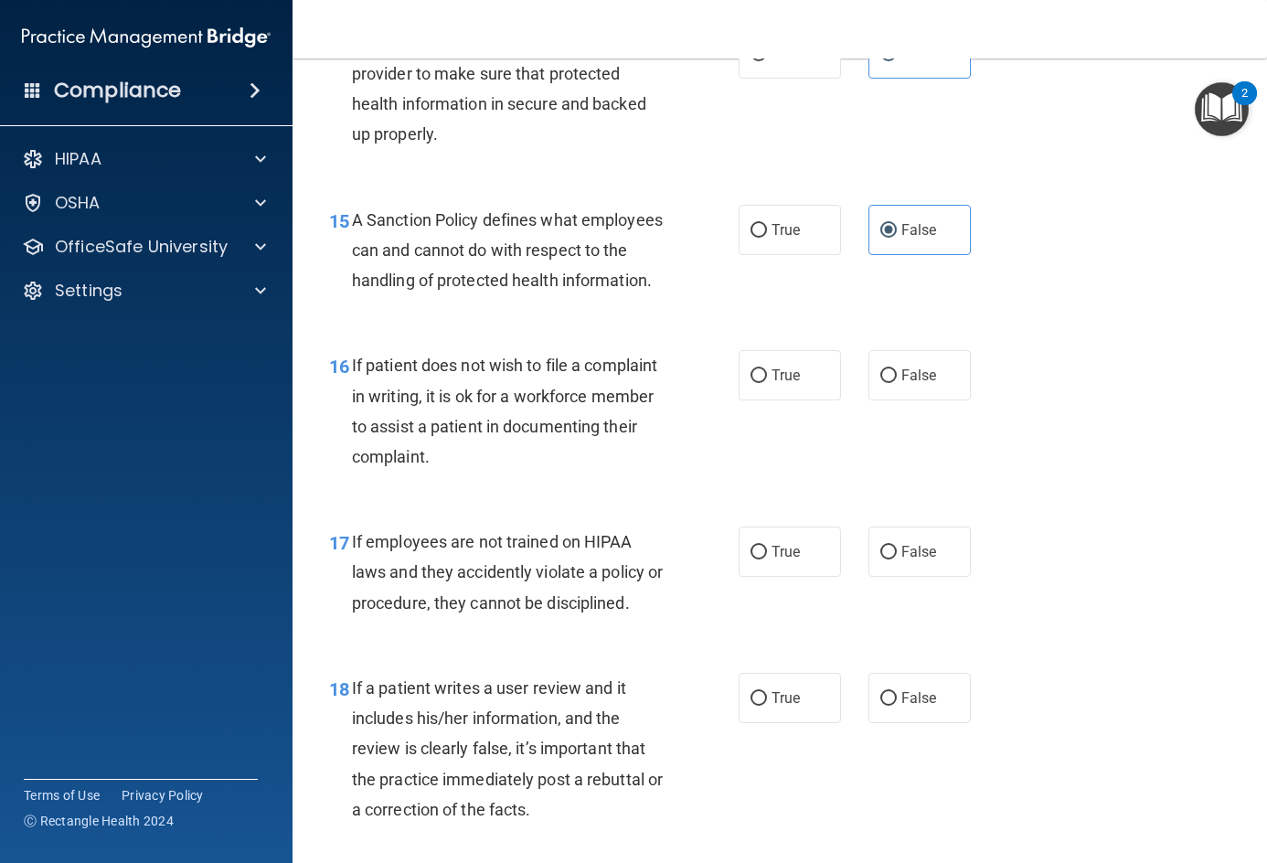
click at [1168, 469] on div "16 If patient does not wish to file a complaint in writing, it is ok for a work…" at bounding box center [779, 415] width 929 height 176
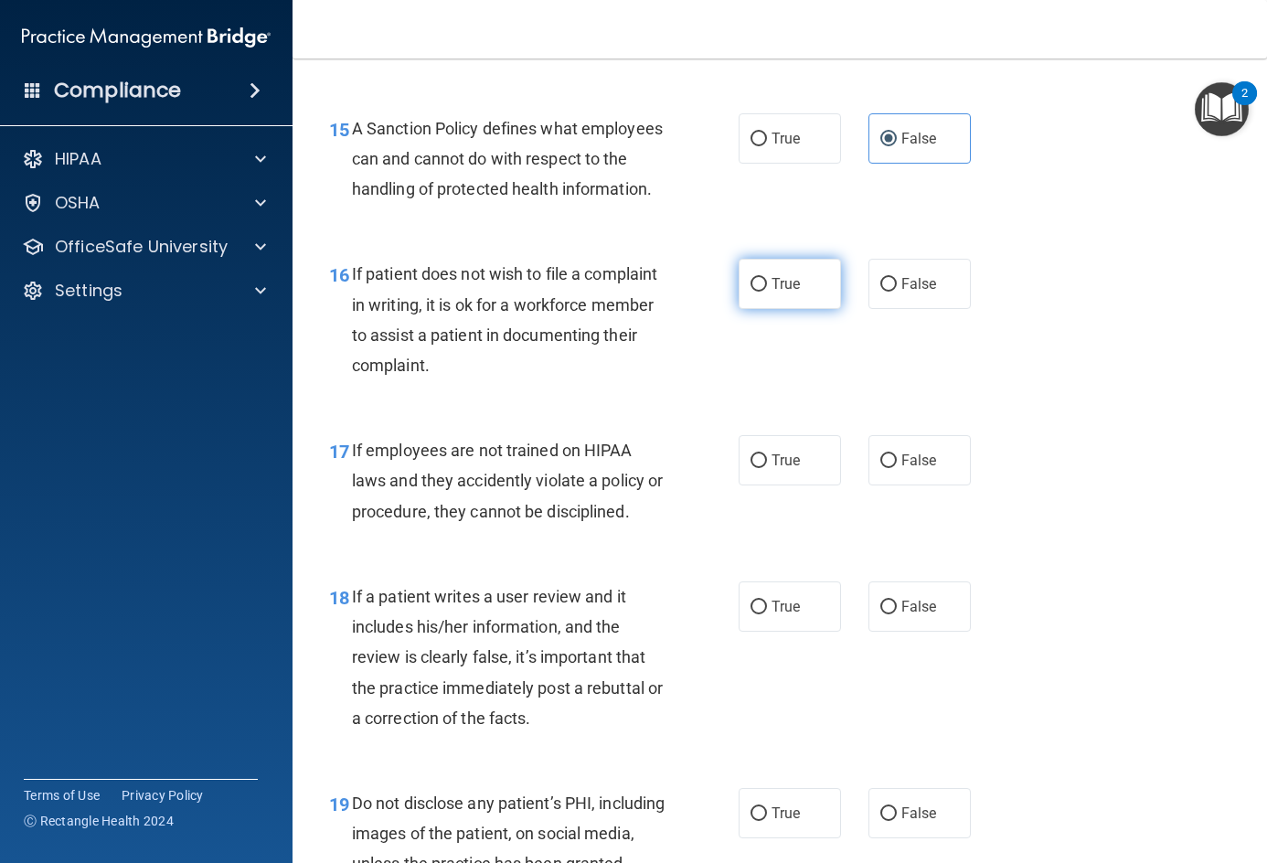
click at [754, 292] on input "True" at bounding box center [758, 285] width 16 height 14
radio input "true"
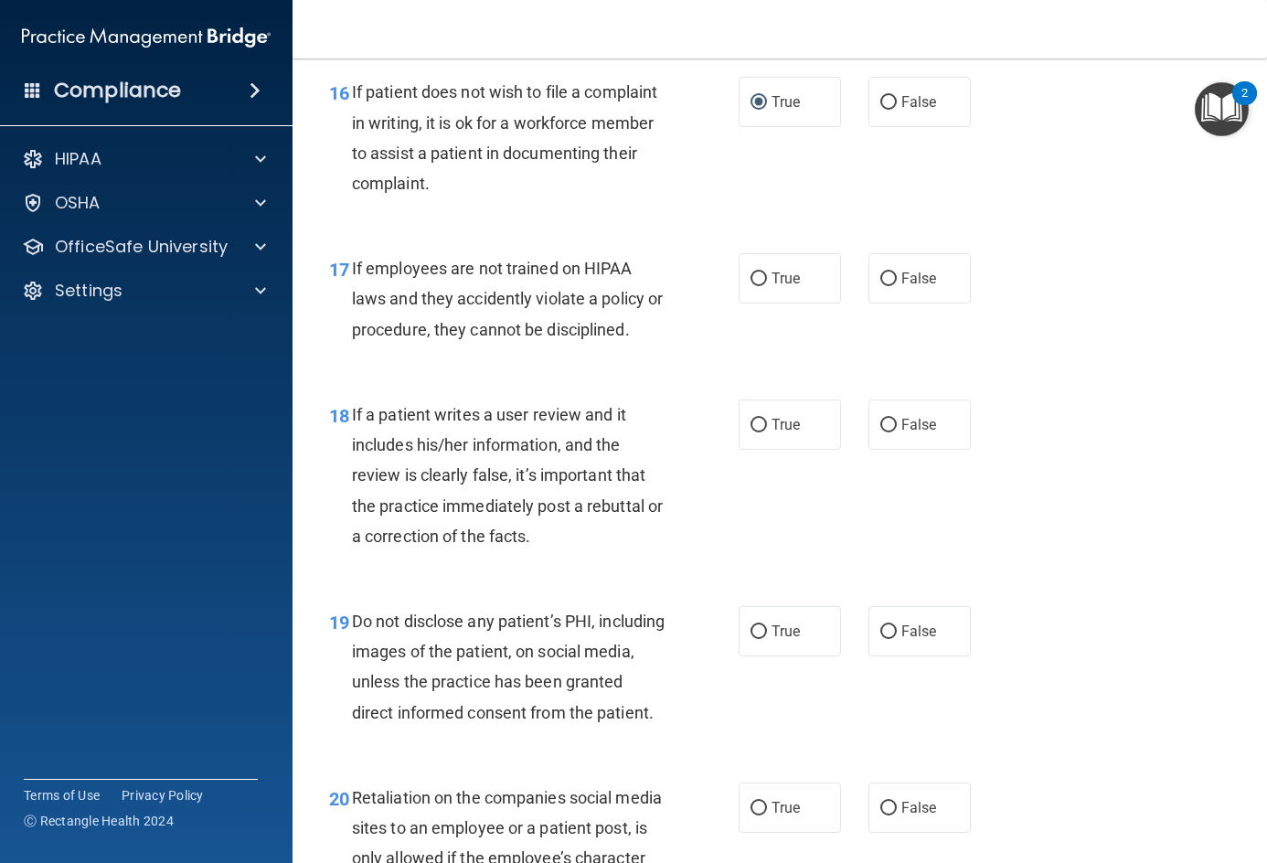
scroll to position [3108, 0]
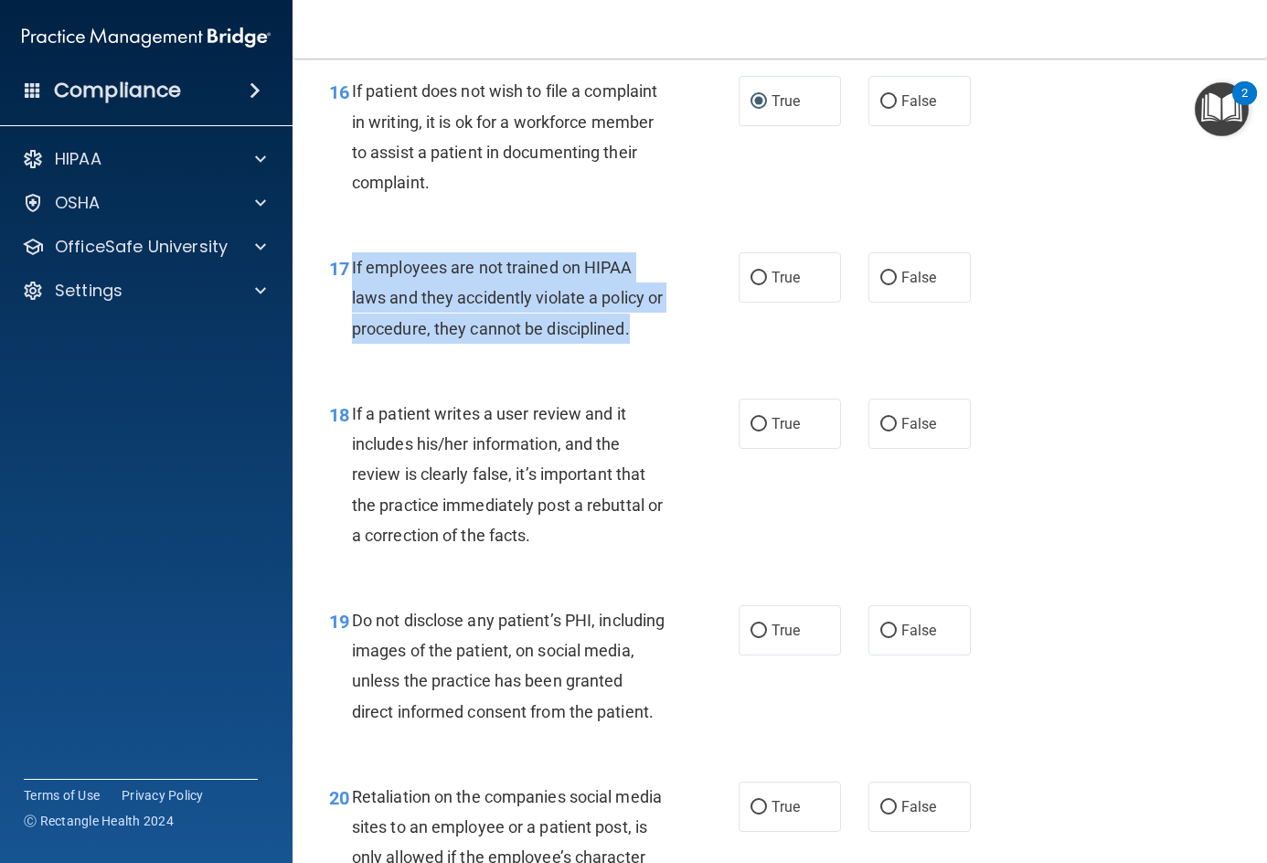
drag, startPoint x: 348, startPoint y: 327, endPoint x: 648, endPoint y: 396, distance: 307.5
click at [648, 353] on div "17 If employees are not trained on HIPAA laws and they accidently violate a pol…" at bounding box center [534, 302] width 464 height 101
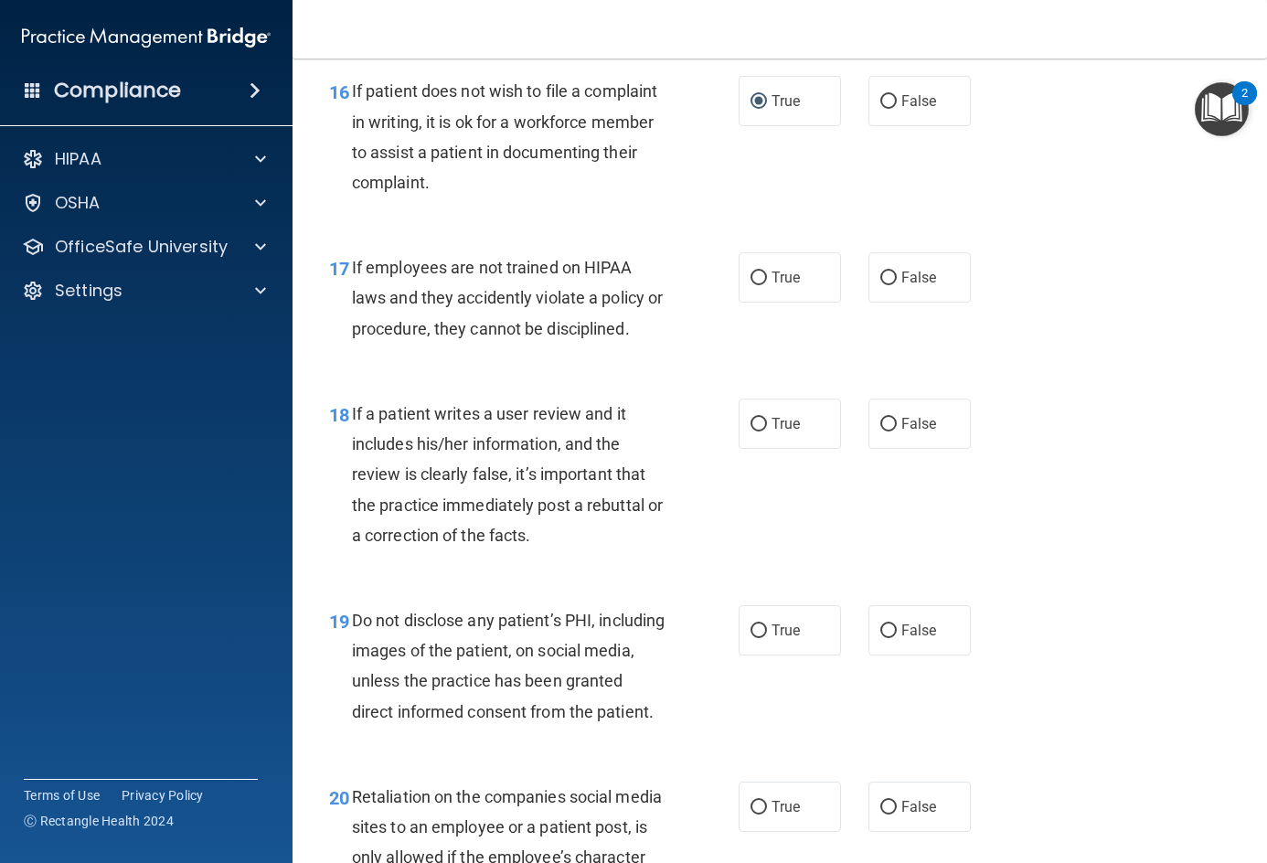
click at [1085, 349] on div "17 If employees are not trained on HIPAA laws and they accidently violate a pol…" at bounding box center [779, 302] width 929 height 146
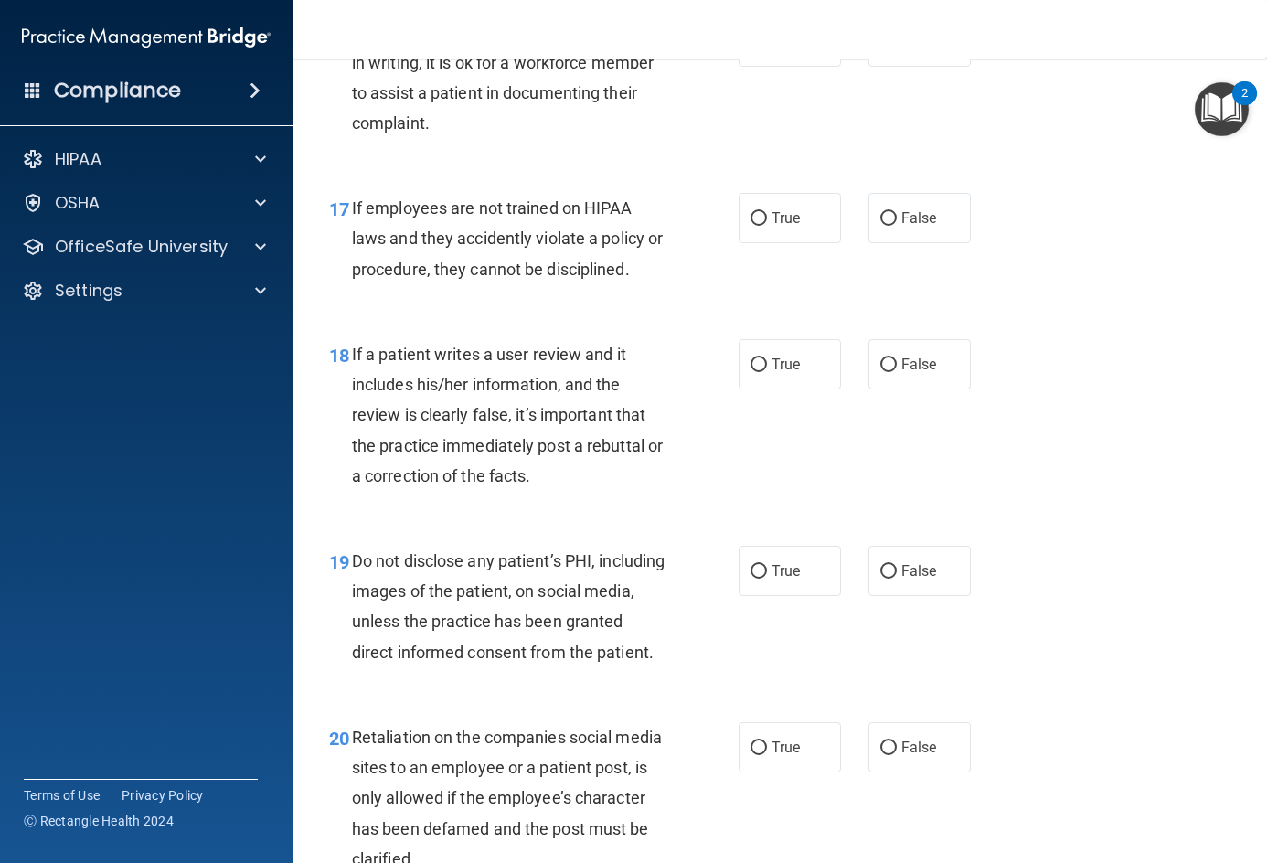
scroll to position [3199, 0]
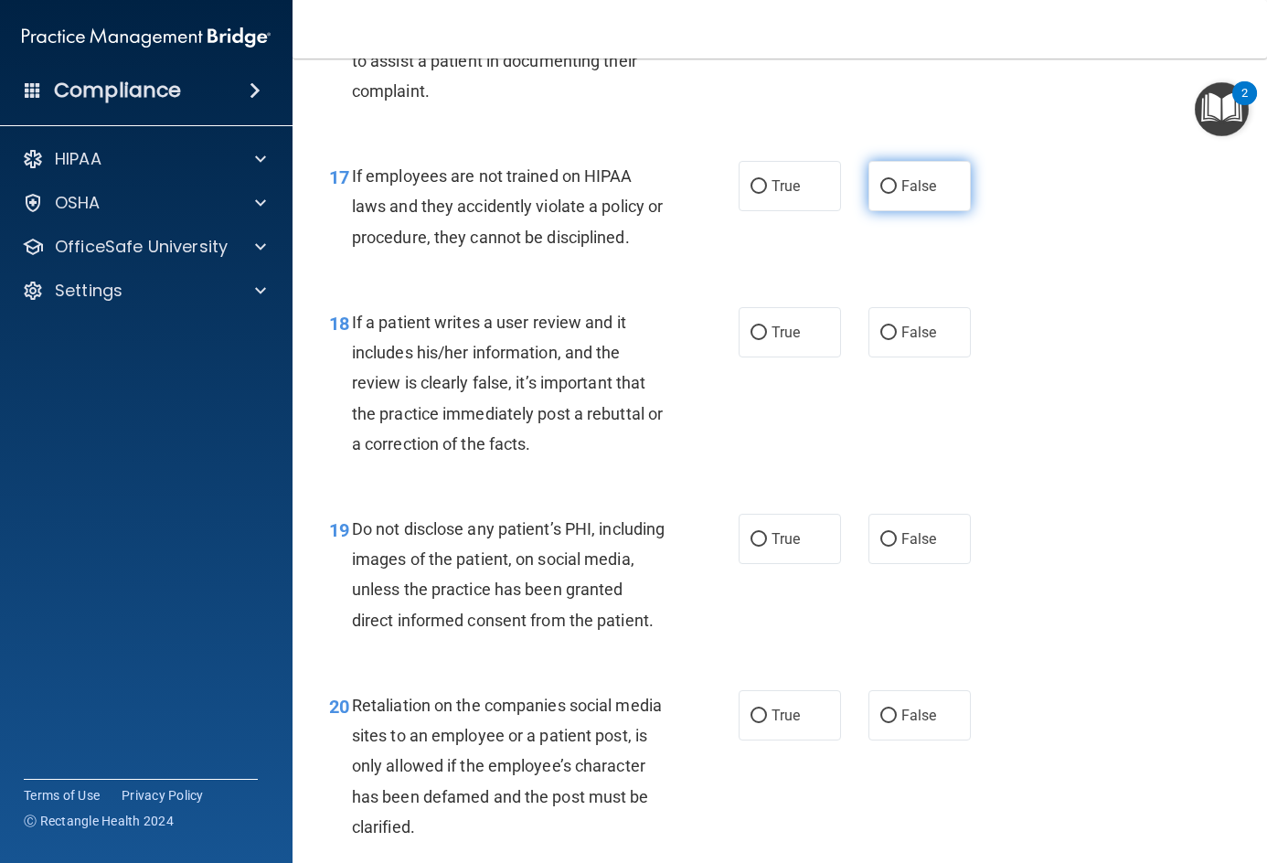
click at [926, 211] on label "False" at bounding box center [919, 186] width 102 height 50
click at [897, 194] on input "False" at bounding box center [888, 187] width 16 height 14
radio input "true"
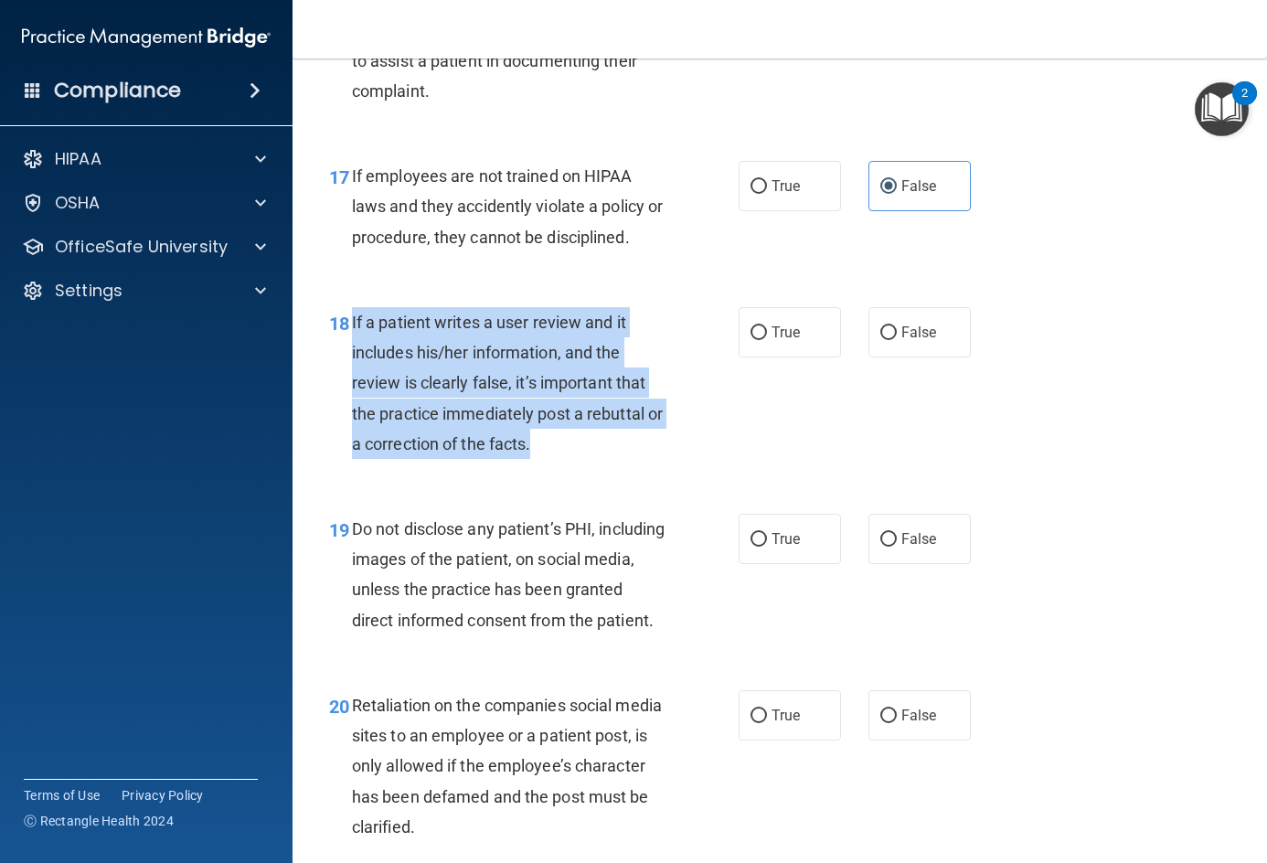
drag, startPoint x: 347, startPoint y: 383, endPoint x: 651, endPoint y: 517, distance: 331.9
click at [651, 468] on div "18 If a patient writes a user review and it includes his/her information, and t…" at bounding box center [534, 387] width 464 height 161
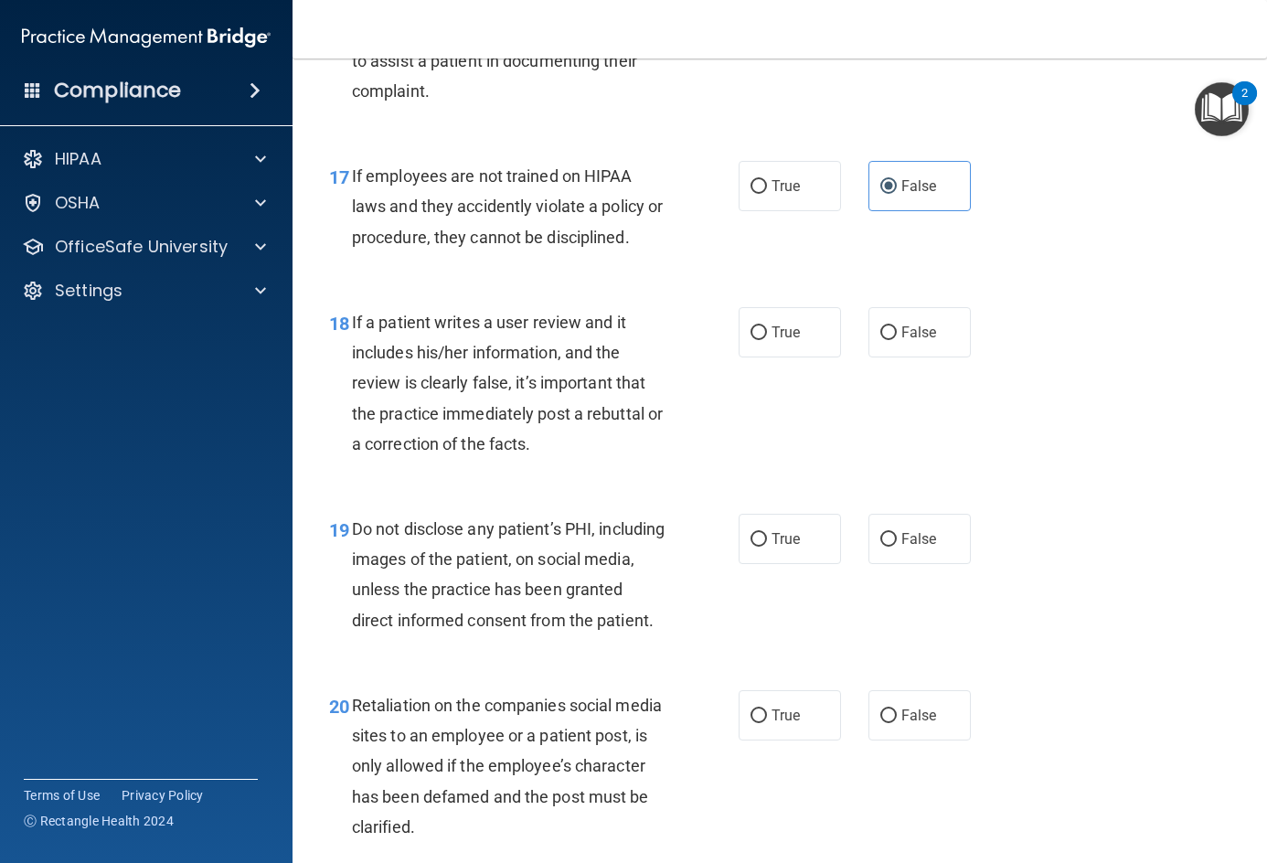
click at [1131, 438] on div "18 If a patient writes a user review and it includes his/her information, and t…" at bounding box center [779, 387] width 929 height 207
click at [901, 357] on label "False" at bounding box center [919, 332] width 102 height 50
click at [897, 340] on input "False" at bounding box center [888, 333] width 16 height 14
radio input "true"
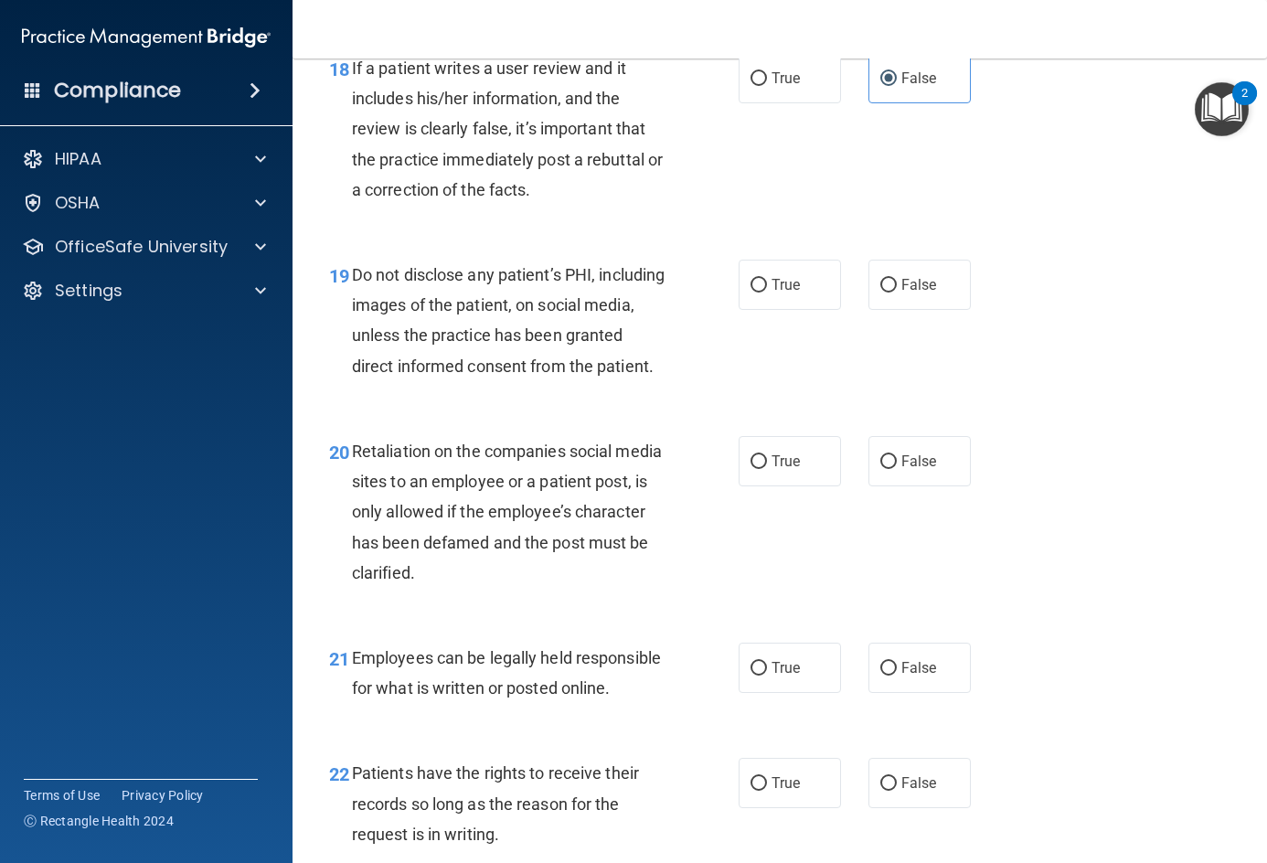
scroll to position [3473, 0]
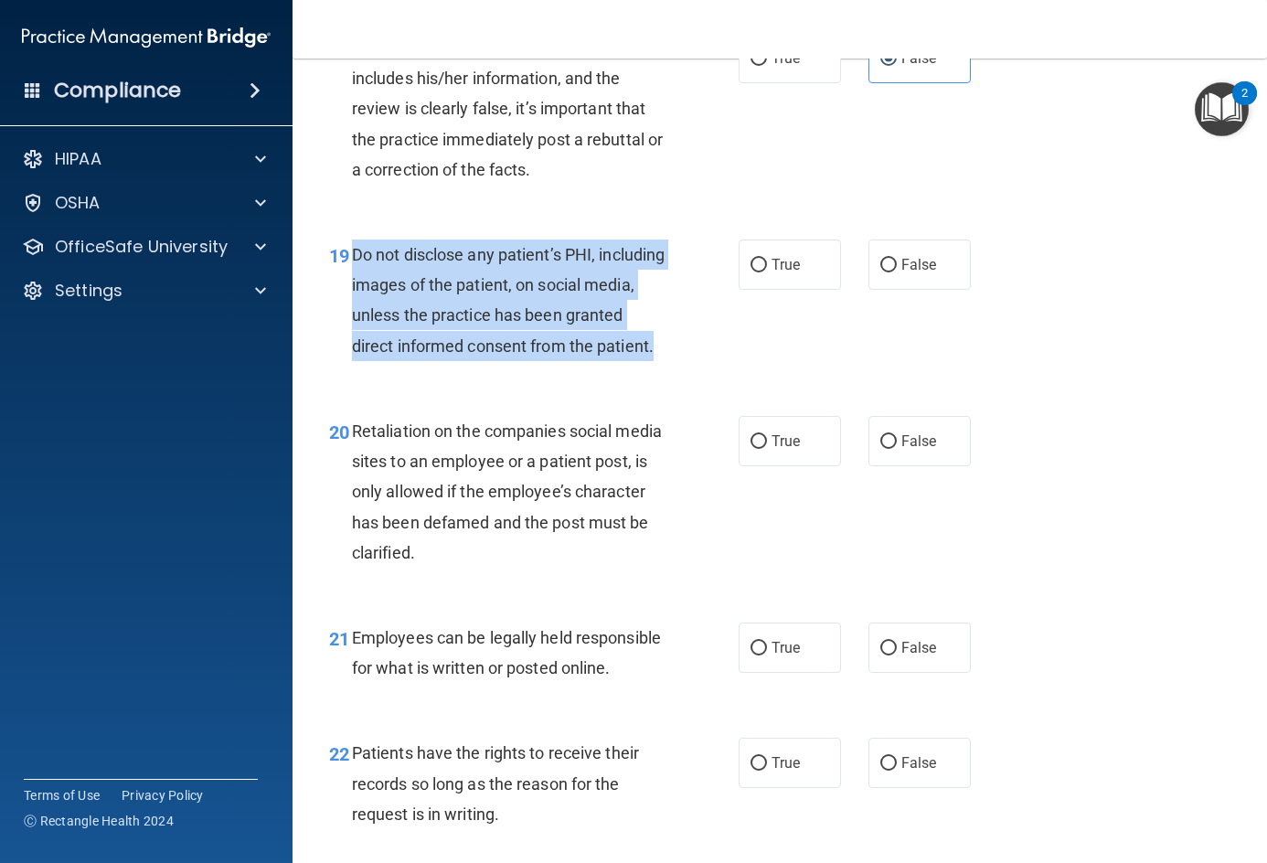
drag, startPoint x: 350, startPoint y: 318, endPoint x: 504, endPoint y: 458, distance: 207.7
click at [504, 370] on div "19 Do not disclose any patient’s PHI, including images of the patient, on socia…" at bounding box center [534, 304] width 464 height 131
click at [561, 356] on span "Do not disclose any patient’s PHI, including images of the patient, on social m…" at bounding box center [508, 300] width 313 height 111
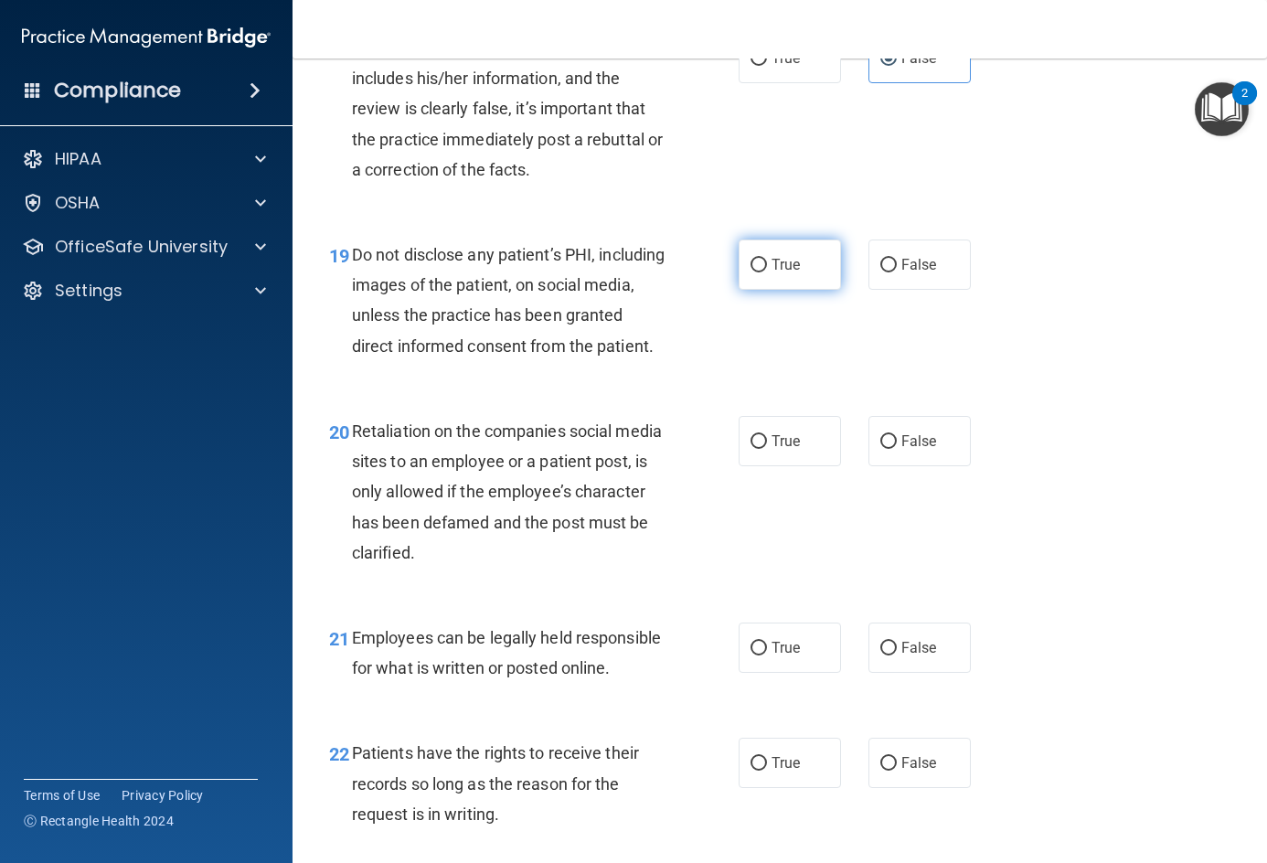
click at [781, 290] on label "True" at bounding box center [790, 264] width 102 height 50
click at [767, 272] on input "True" at bounding box center [758, 266] width 16 height 14
radio input "true"
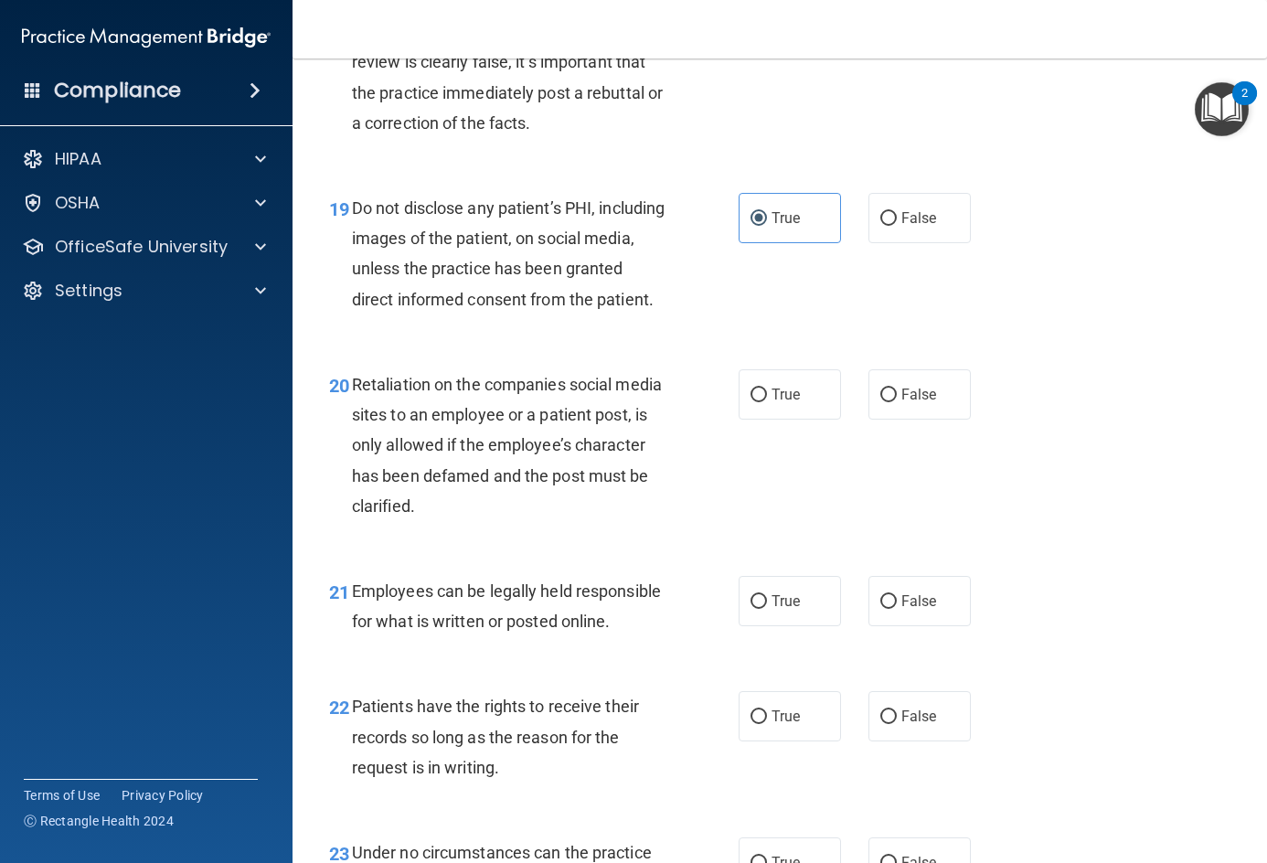
scroll to position [3565, 0]
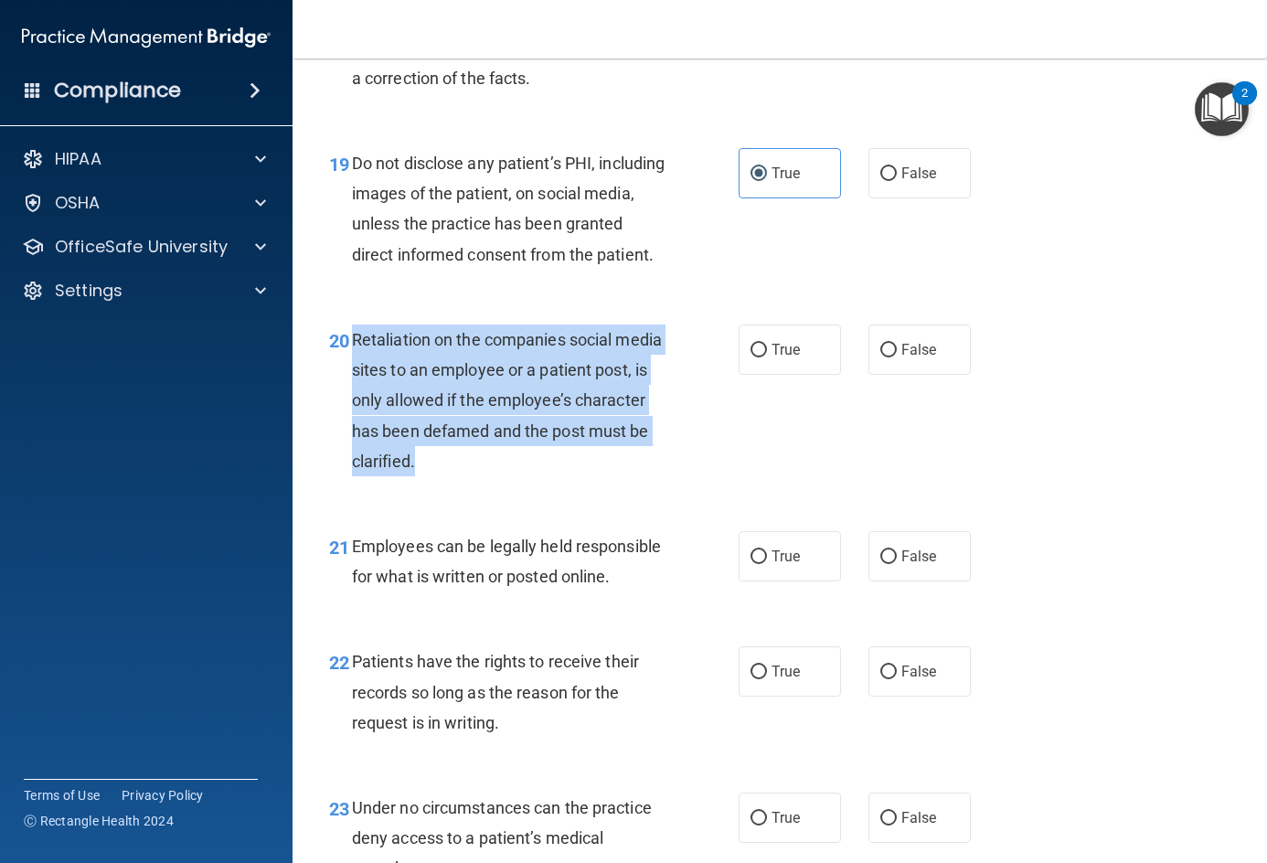
drag, startPoint x: 349, startPoint y: 434, endPoint x: 630, endPoint y: 569, distance: 311.1
click at [630, 485] on div "20 Retaliation on the companies social media sites to an employee or a patient …" at bounding box center [534, 404] width 464 height 161
click at [632, 476] on div "Retaliation on the companies social media sites to an employee or a patient pos…" at bounding box center [516, 400] width 328 height 152
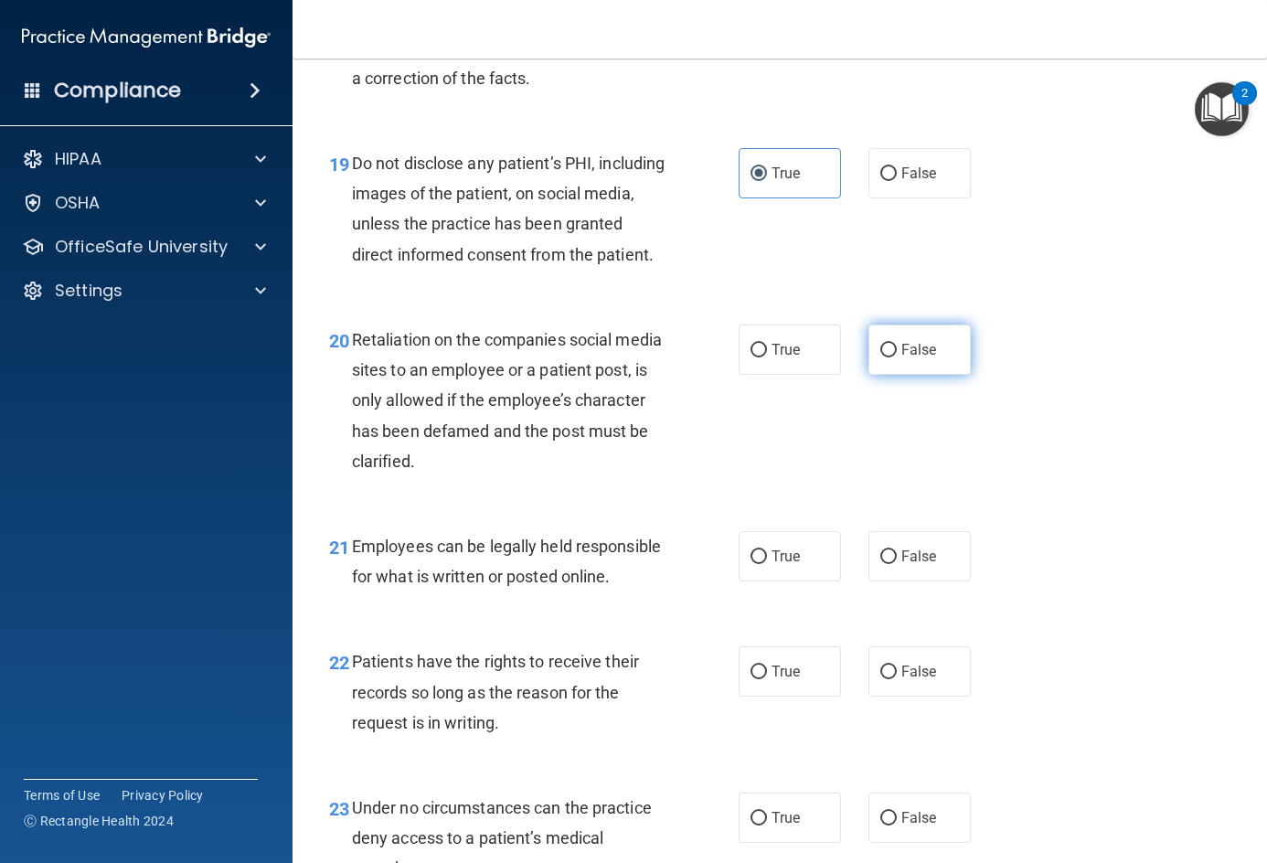
click at [901, 358] on span "False" at bounding box center [919, 349] width 36 height 17
click at [896, 357] on input "False" at bounding box center [888, 351] width 16 height 14
radio input "true"
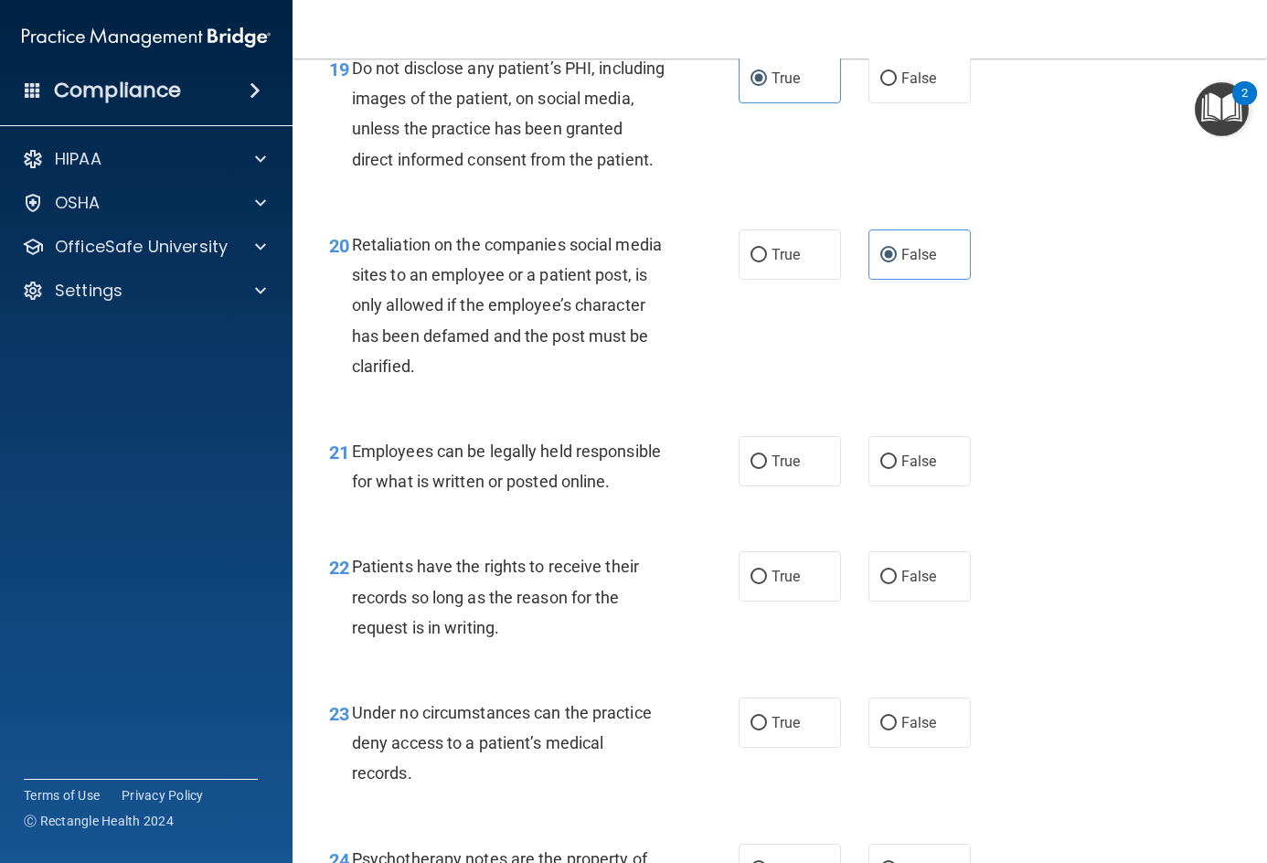
scroll to position [3839, 0]
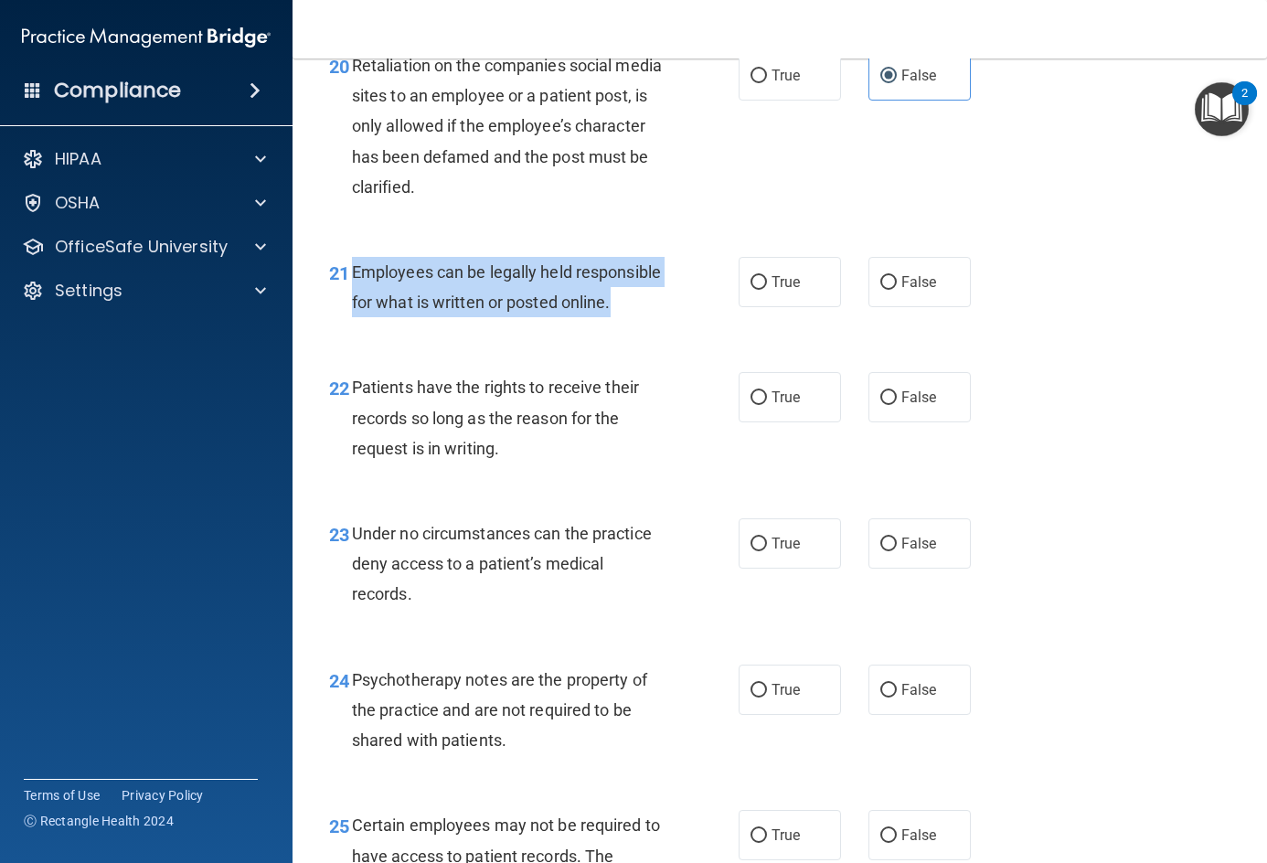
drag, startPoint x: 347, startPoint y: 354, endPoint x: 462, endPoint y: 424, distance: 134.2
click at [462, 326] on div "21 Employees can be legally held responsible for what is written or posted onli…" at bounding box center [534, 291] width 464 height 69
click at [459, 317] on div "Employees can be legally held responsible for what is written or posted online." at bounding box center [516, 287] width 328 height 60
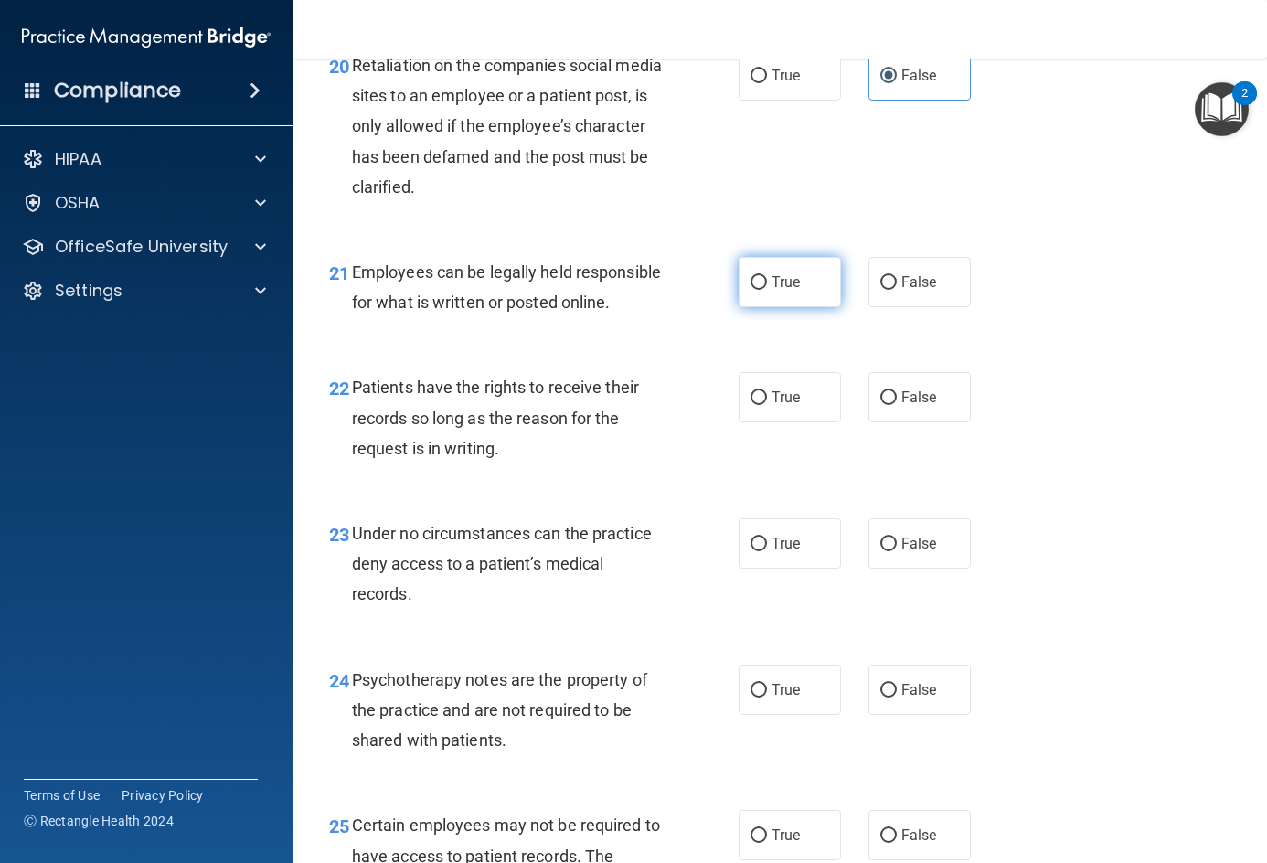
click at [796, 307] on label "True" at bounding box center [790, 282] width 102 height 50
click at [767, 290] on input "True" at bounding box center [758, 283] width 16 height 14
radio input "true"
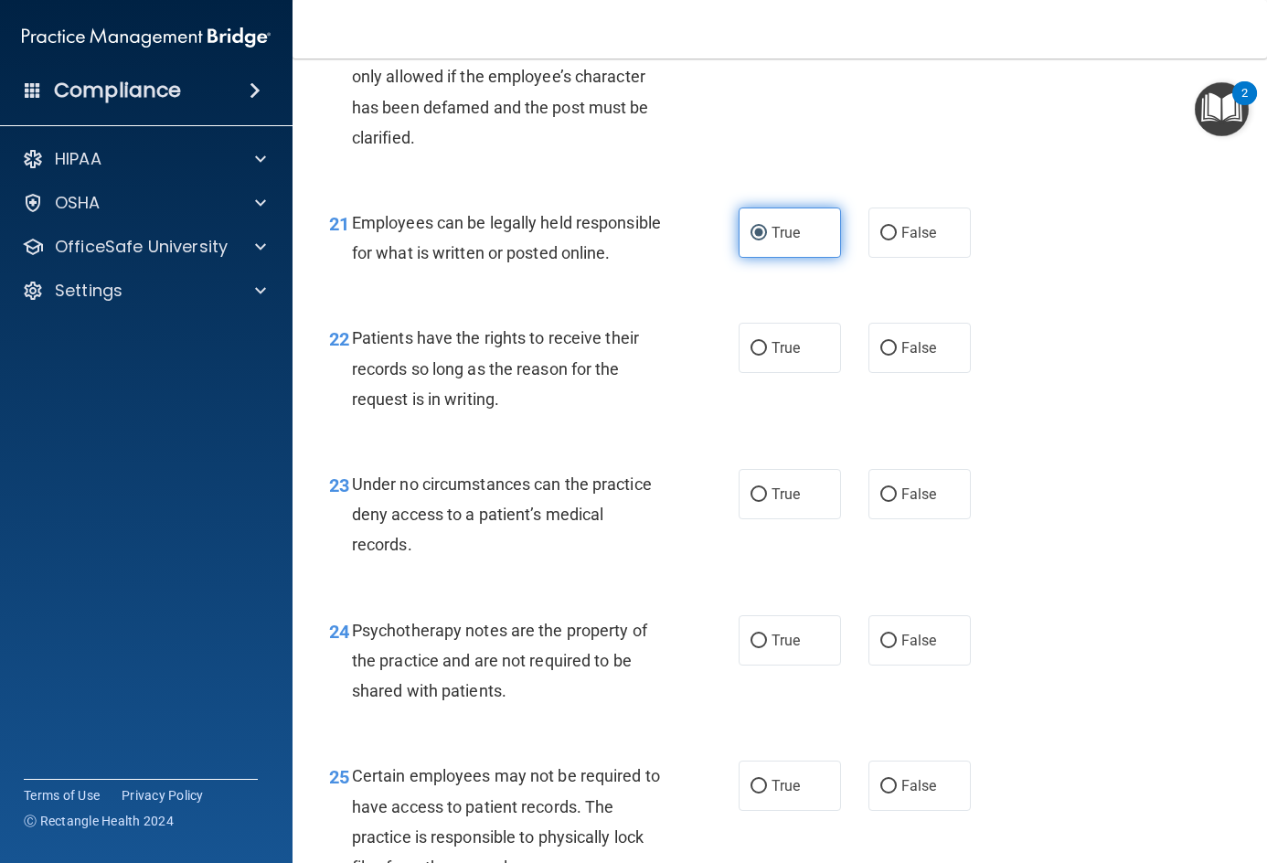
scroll to position [3930, 0]
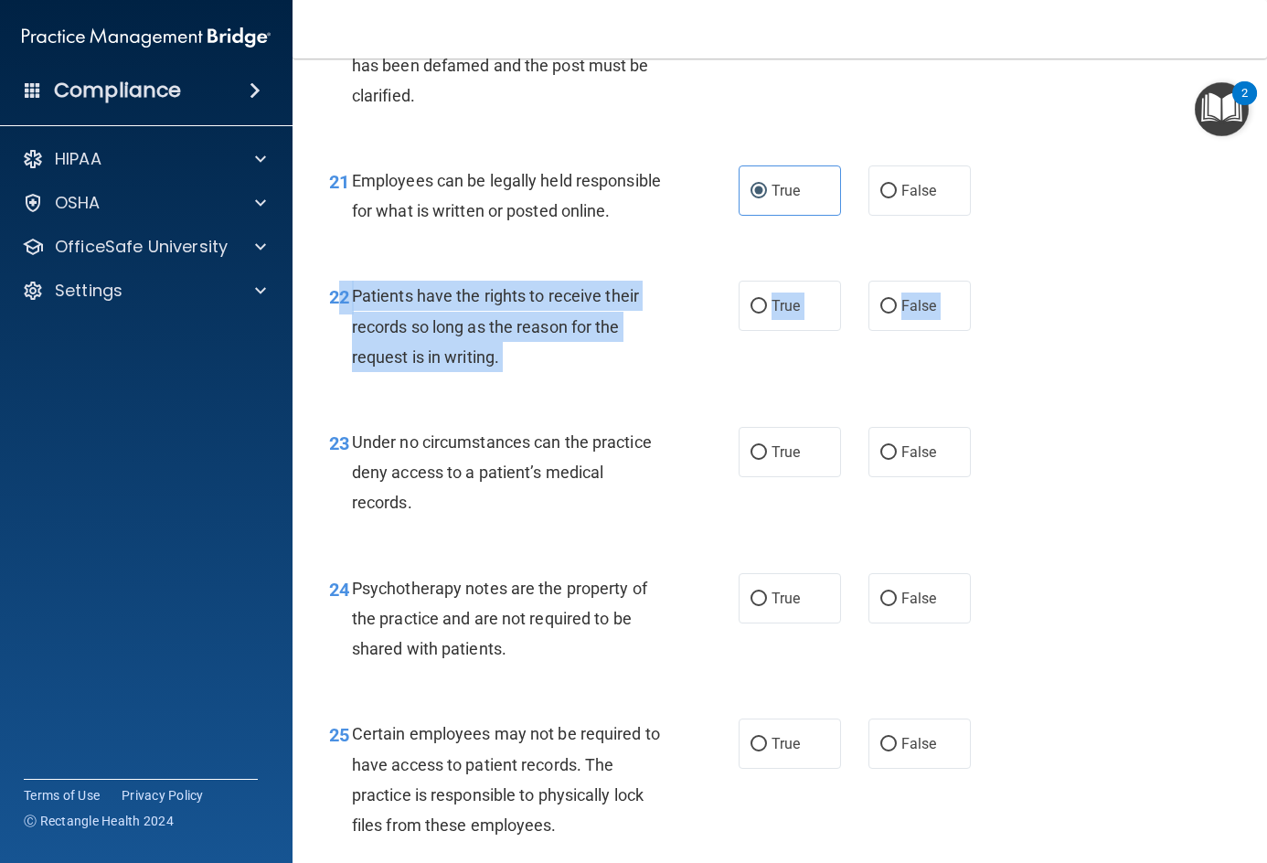
drag, startPoint x: 345, startPoint y: 412, endPoint x: 565, endPoint y: 532, distance: 250.7
click at [545, 381] on div "22 Patients have the rights to receive their records so long as the reason for …" at bounding box center [534, 331] width 464 height 101
click at [516, 372] on div "Patients have the rights to receive their records so long as the reason for the…" at bounding box center [516, 326] width 328 height 91
drag, startPoint x: 509, startPoint y: 481, endPoint x: 352, endPoint y: 415, distance: 170.4
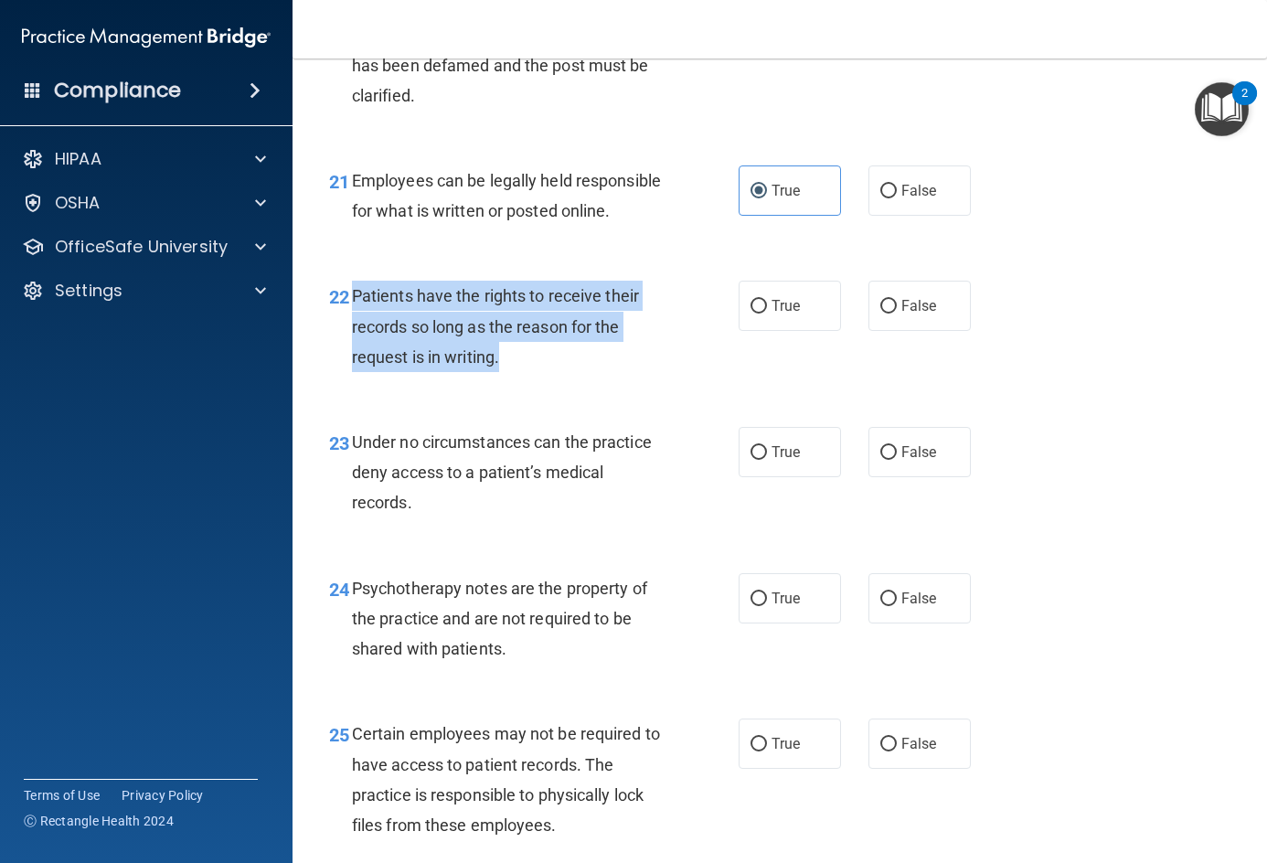
click at [352, 372] on div "Patients have the rights to receive their records so long as the reason for the…" at bounding box center [516, 326] width 328 height 91
click at [353, 366] on span "Patients have the rights to receive their records so long as the reason for the…" at bounding box center [495, 326] width 287 height 80
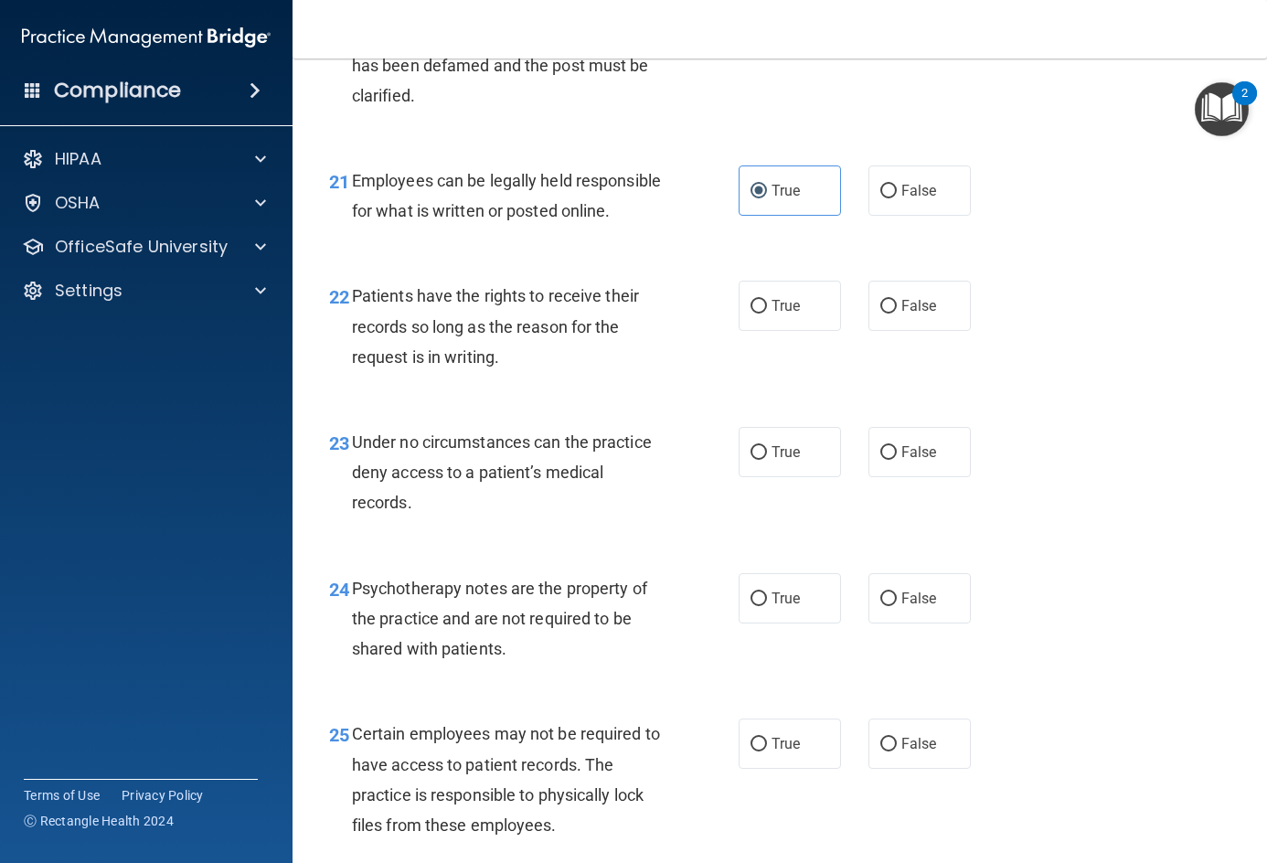
scroll to position [4022, 0]
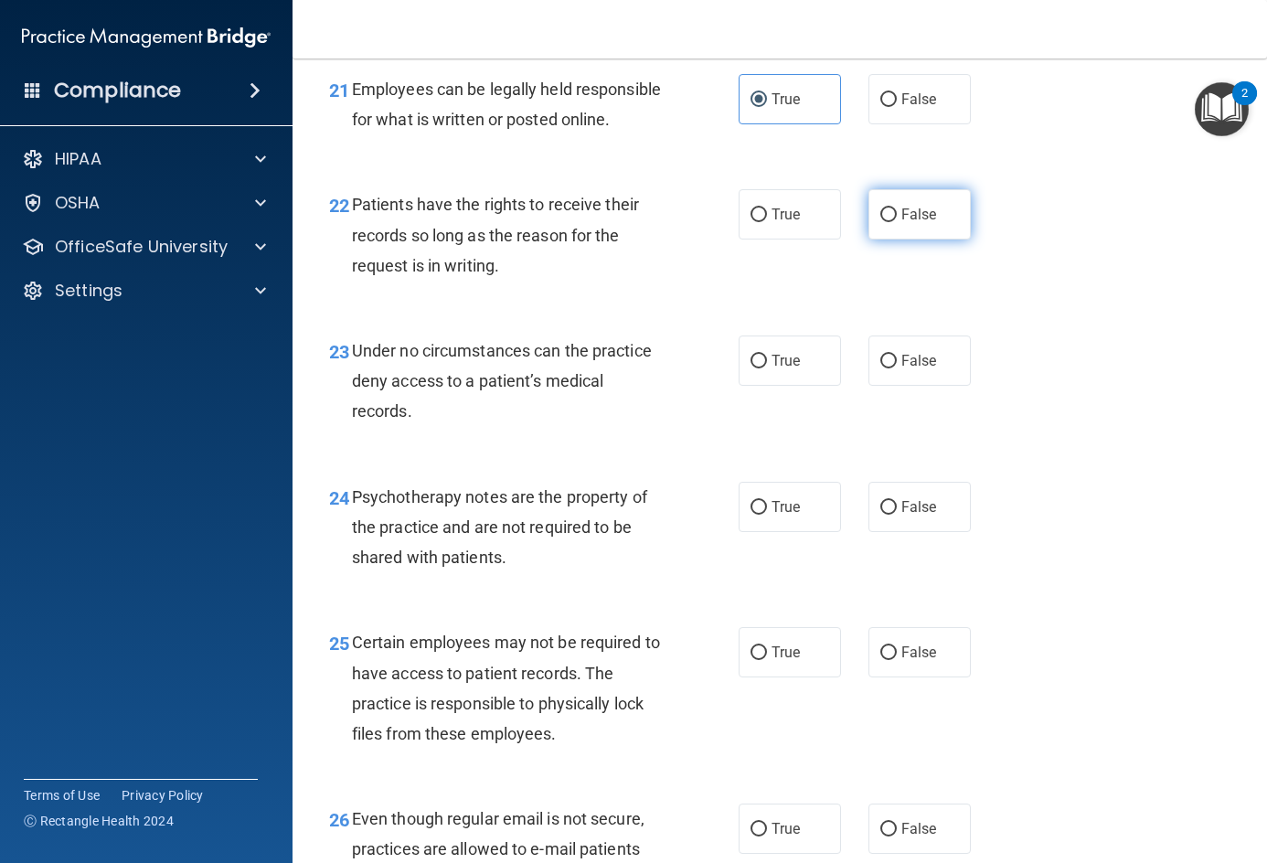
click at [949, 239] on label "False" at bounding box center [919, 214] width 102 height 50
click at [897, 222] on input "False" at bounding box center [888, 215] width 16 height 14
radio input "true"
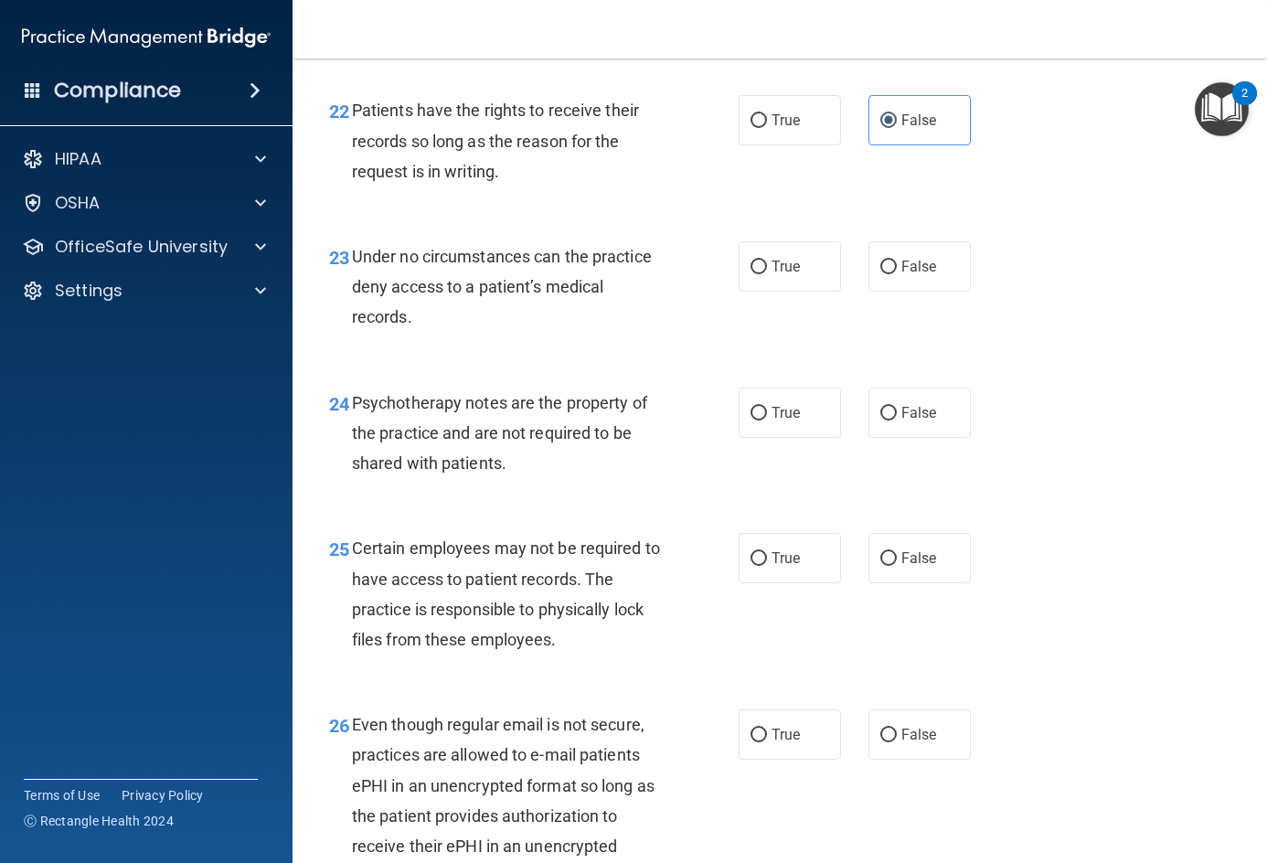
scroll to position [4204, 0]
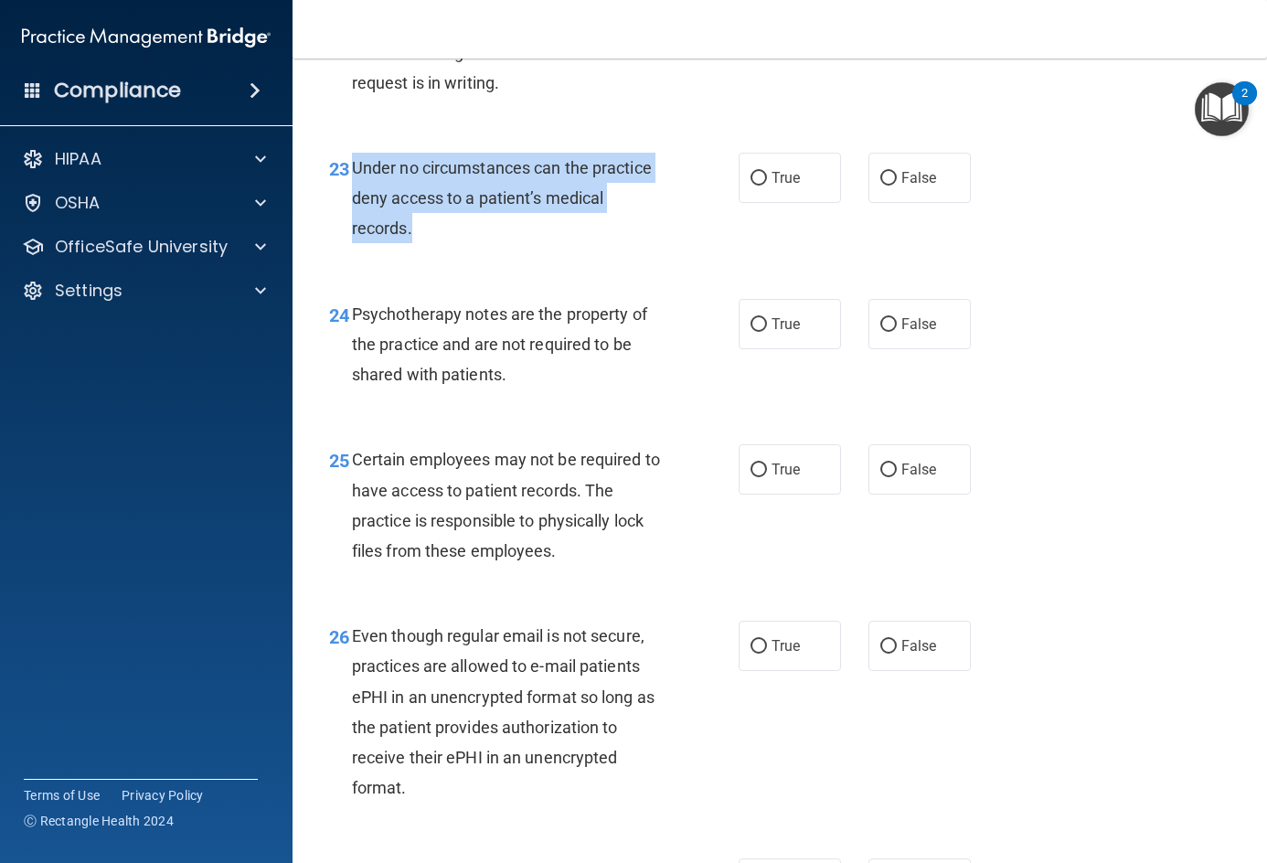
drag, startPoint x: 353, startPoint y: 291, endPoint x: 462, endPoint y: 364, distance: 131.8
click at [462, 244] on div "Under no circumstances can the practice deny access to a patient’s medical reco…" at bounding box center [516, 198] width 328 height 91
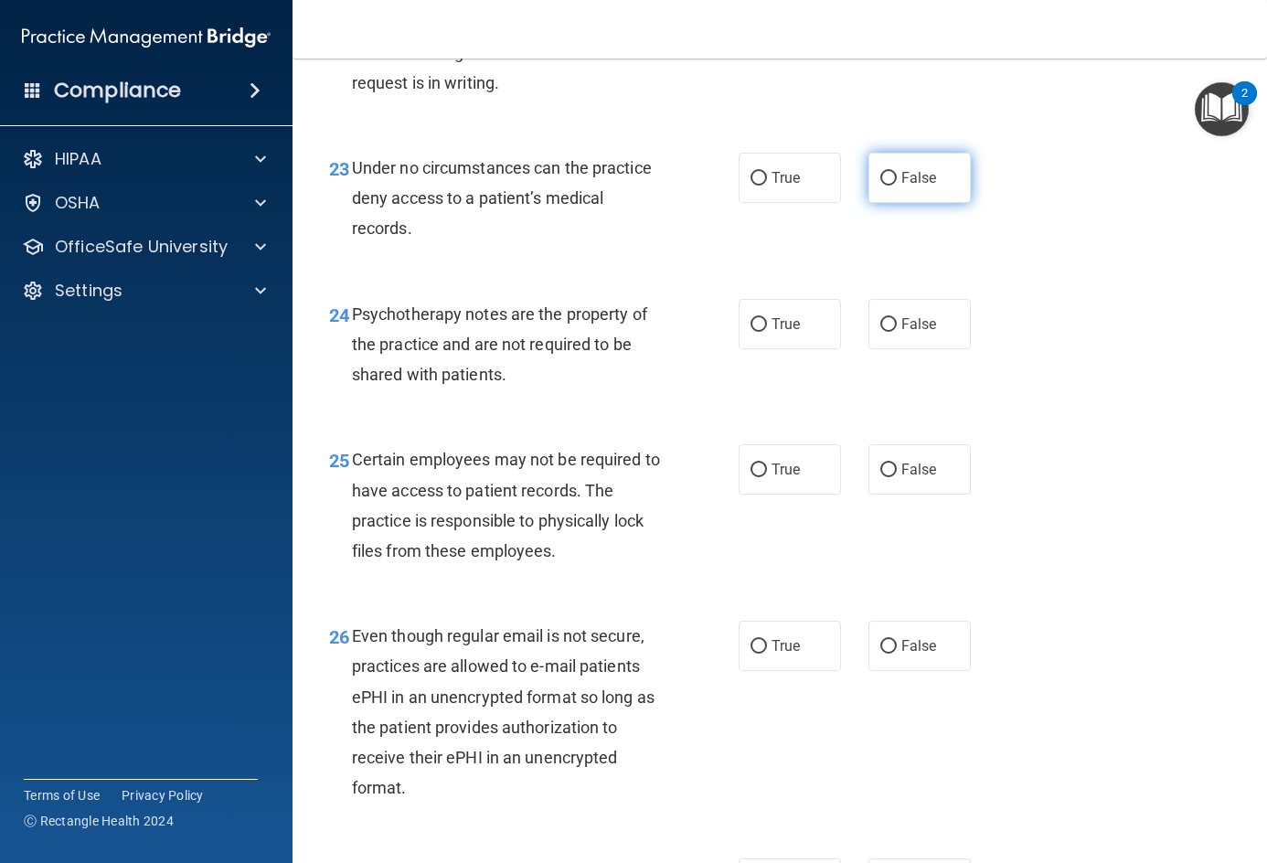
click at [893, 203] on label "False" at bounding box center [919, 178] width 102 height 50
click at [893, 186] on input "False" at bounding box center [888, 179] width 16 height 14
radio input "true"
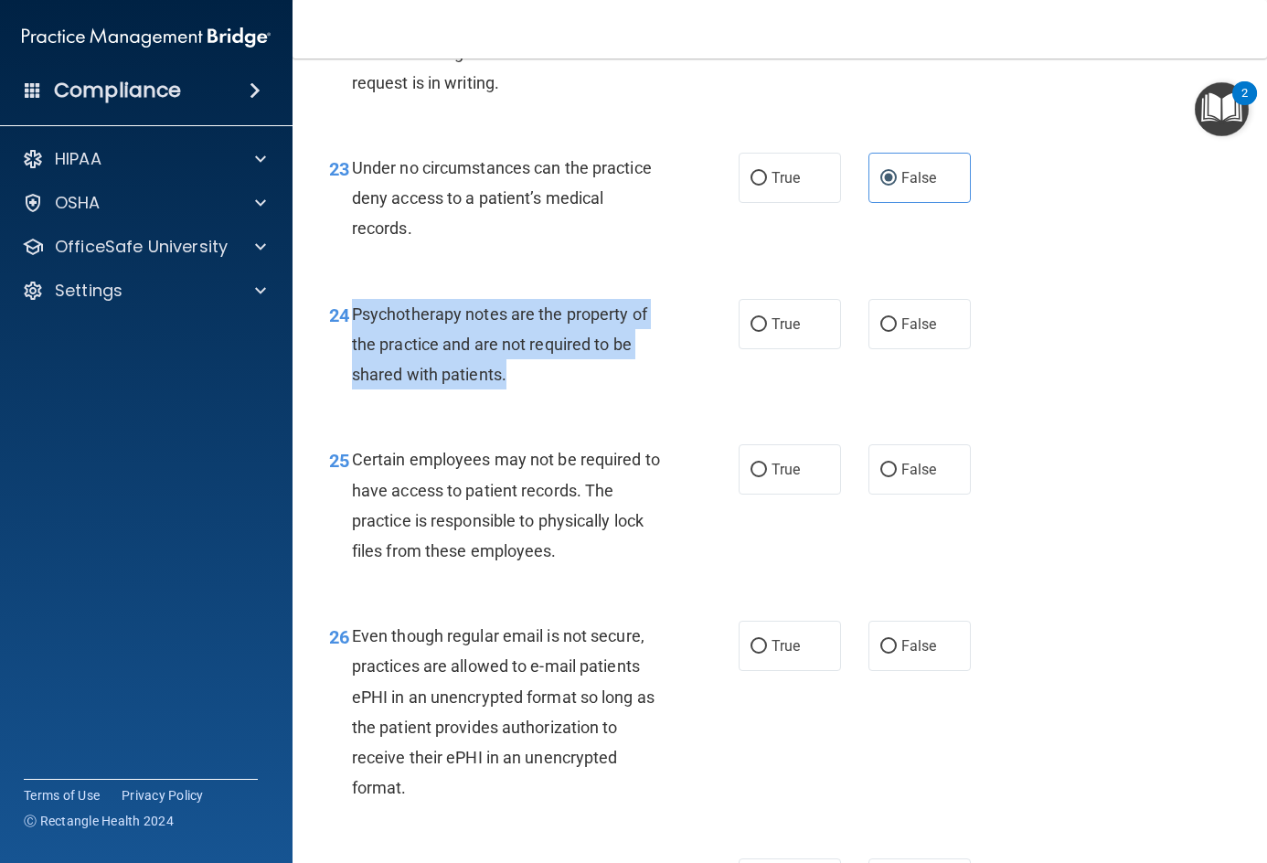
drag, startPoint x: 349, startPoint y: 425, endPoint x: 548, endPoint y: 492, distance: 210.1
click at [548, 399] on div "24 Psychotherapy notes are the property of the practice and are not required to…" at bounding box center [534, 349] width 464 height 101
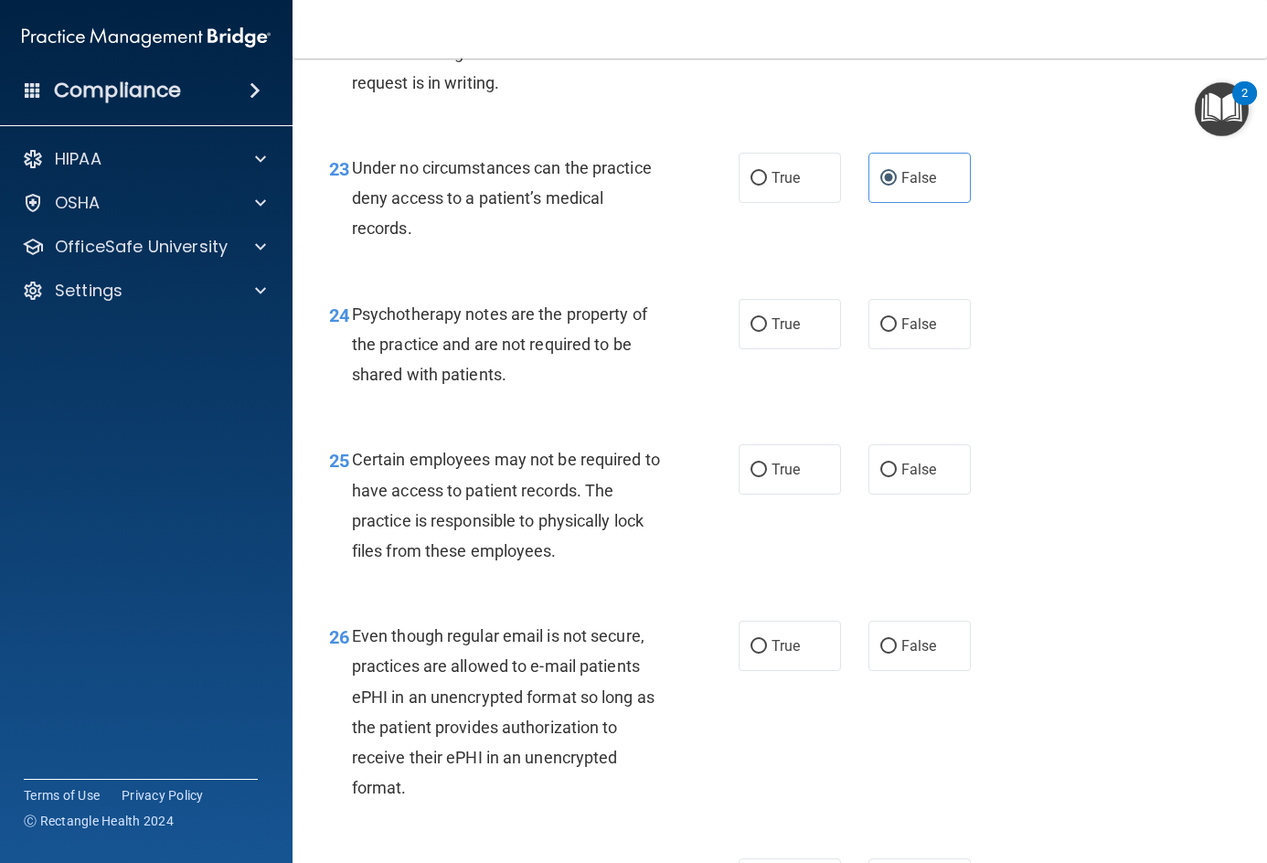
click at [1122, 418] on div "24 Psychotherapy notes are the property of the practice and are not required to…" at bounding box center [779, 349] width 929 height 146
click at [769, 349] on label "True" at bounding box center [790, 324] width 102 height 50
click at [767, 332] on input "True" at bounding box center [758, 325] width 16 height 14
radio input "true"
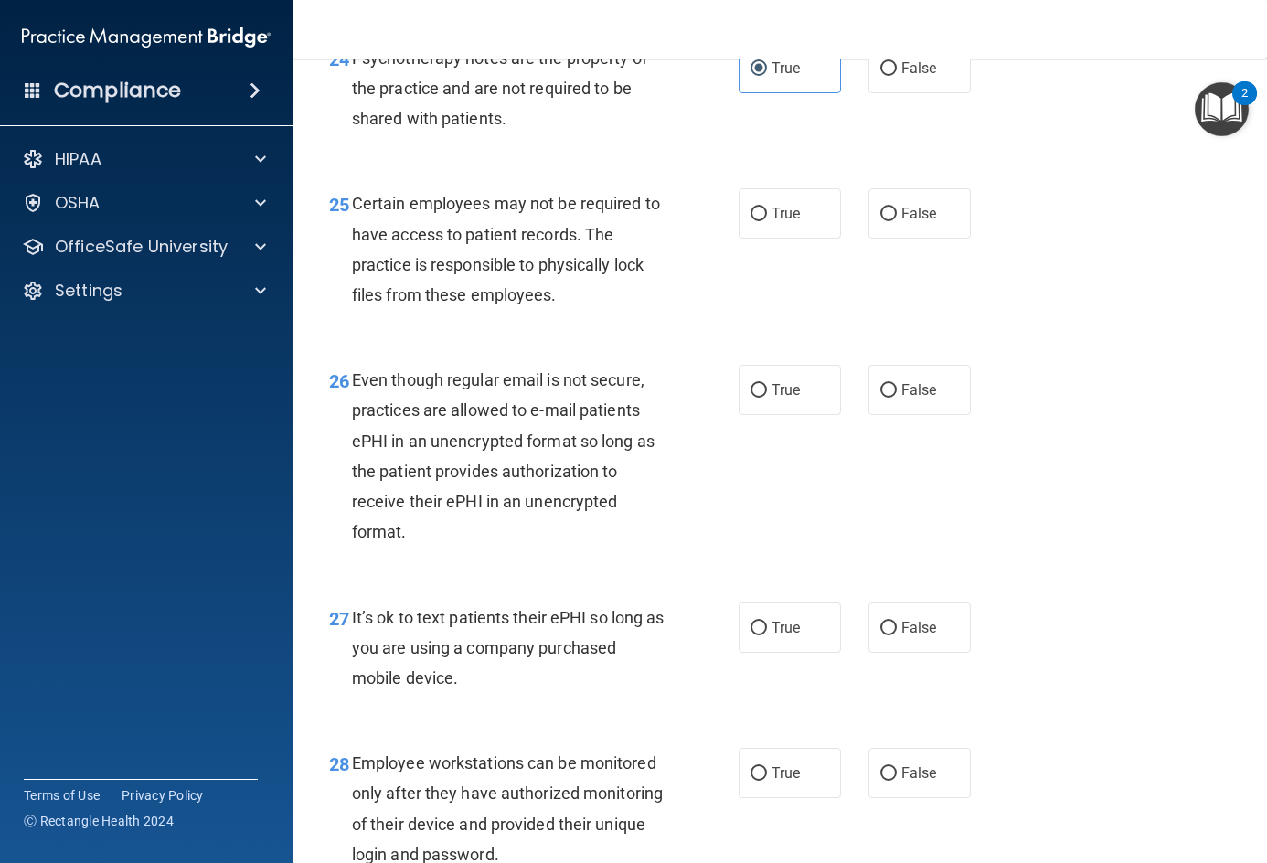
scroll to position [4479, 0]
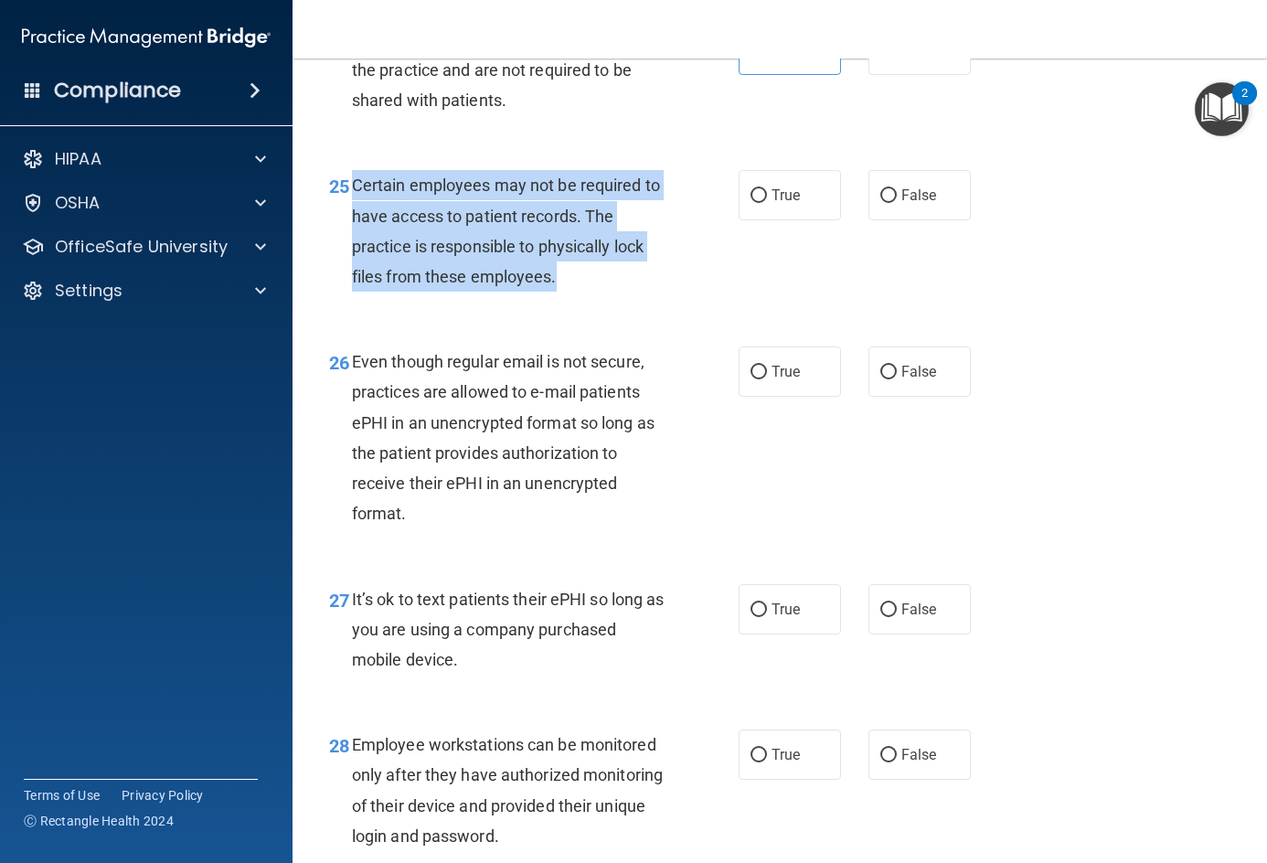
drag, startPoint x: 356, startPoint y: 307, endPoint x: 610, endPoint y: 420, distance: 277.9
click at [610, 301] on div "25 Certain employees may not be required to have access to patient records. The…" at bounding box center [534, 235] width 464 height 131
click at [600, 292] on div "Certain employees may not be required to have access to patient records. The pr…" at bounding box center [516, 231] width 328 height 122
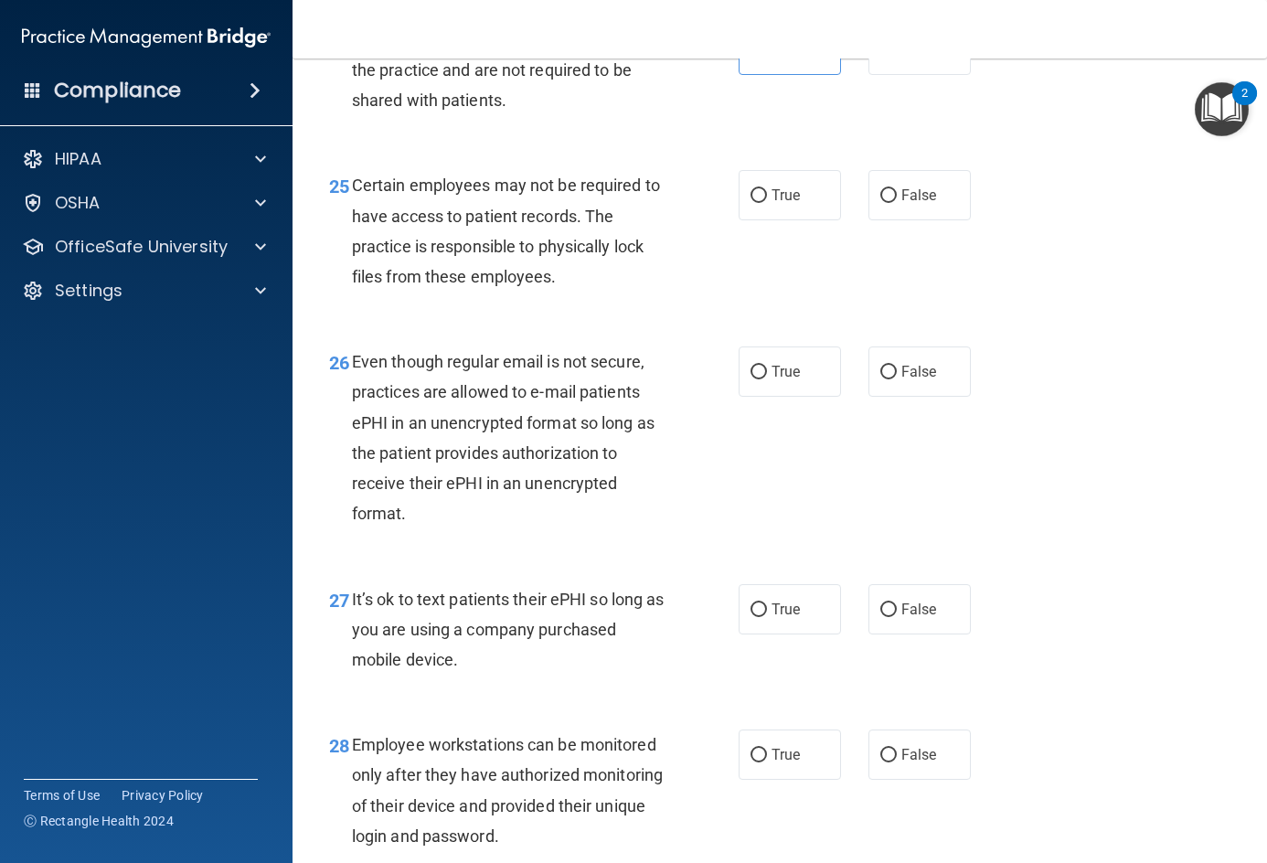
scroll to position [4296, 0]
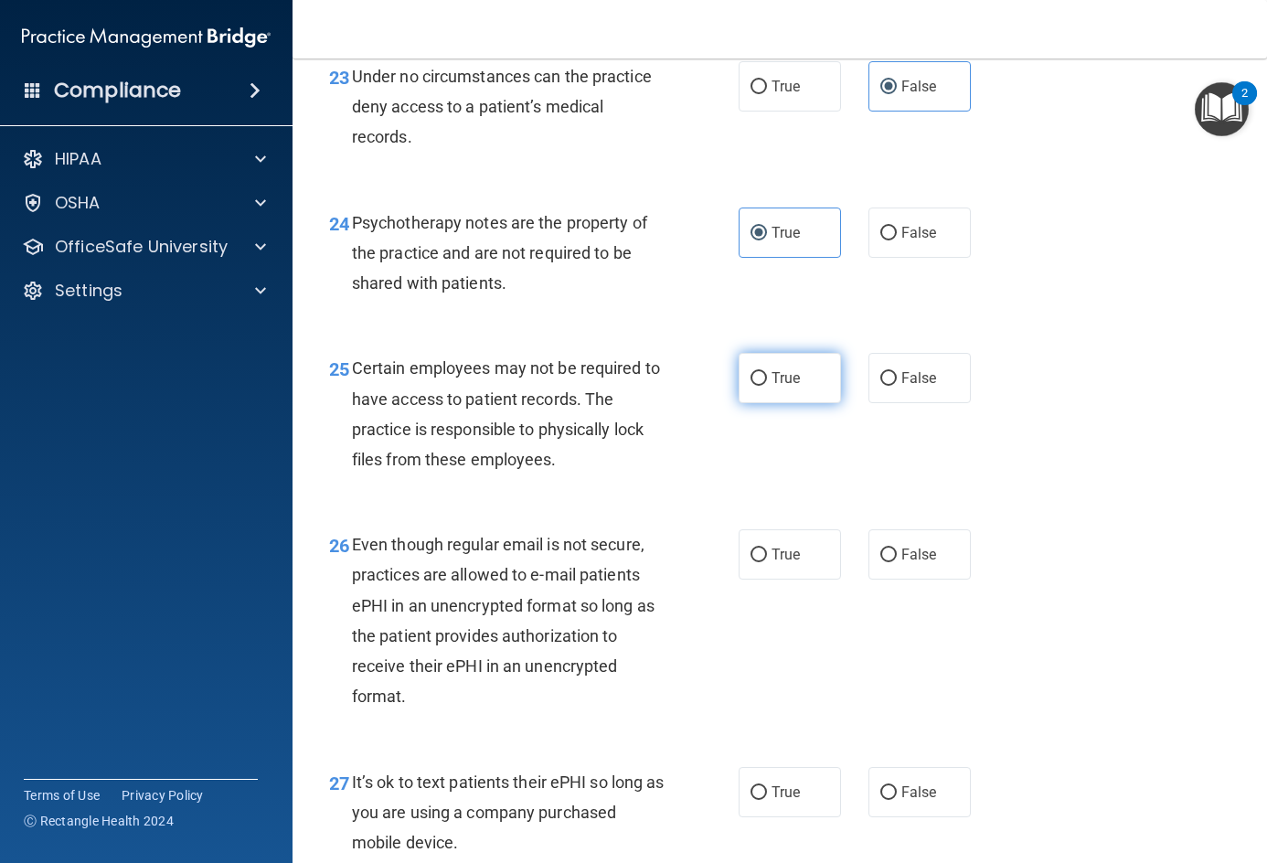
click at [797, 403] on label "True" at bounding box center [790, 378] width 102 height 50
click at [767, 386] on input "True" at bounding box center [758, 379] width 16 height 14
radio input "true"
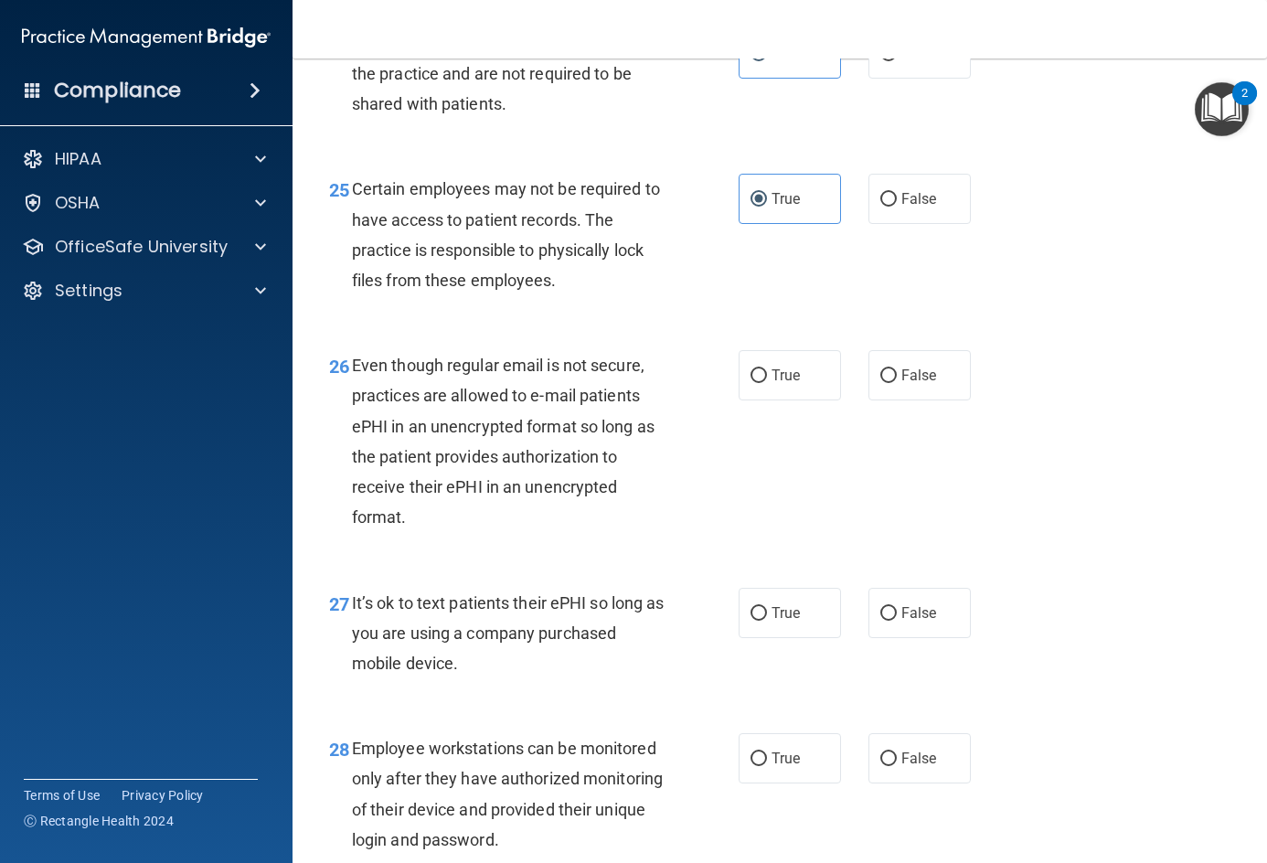
scroll to position [4479, 0]
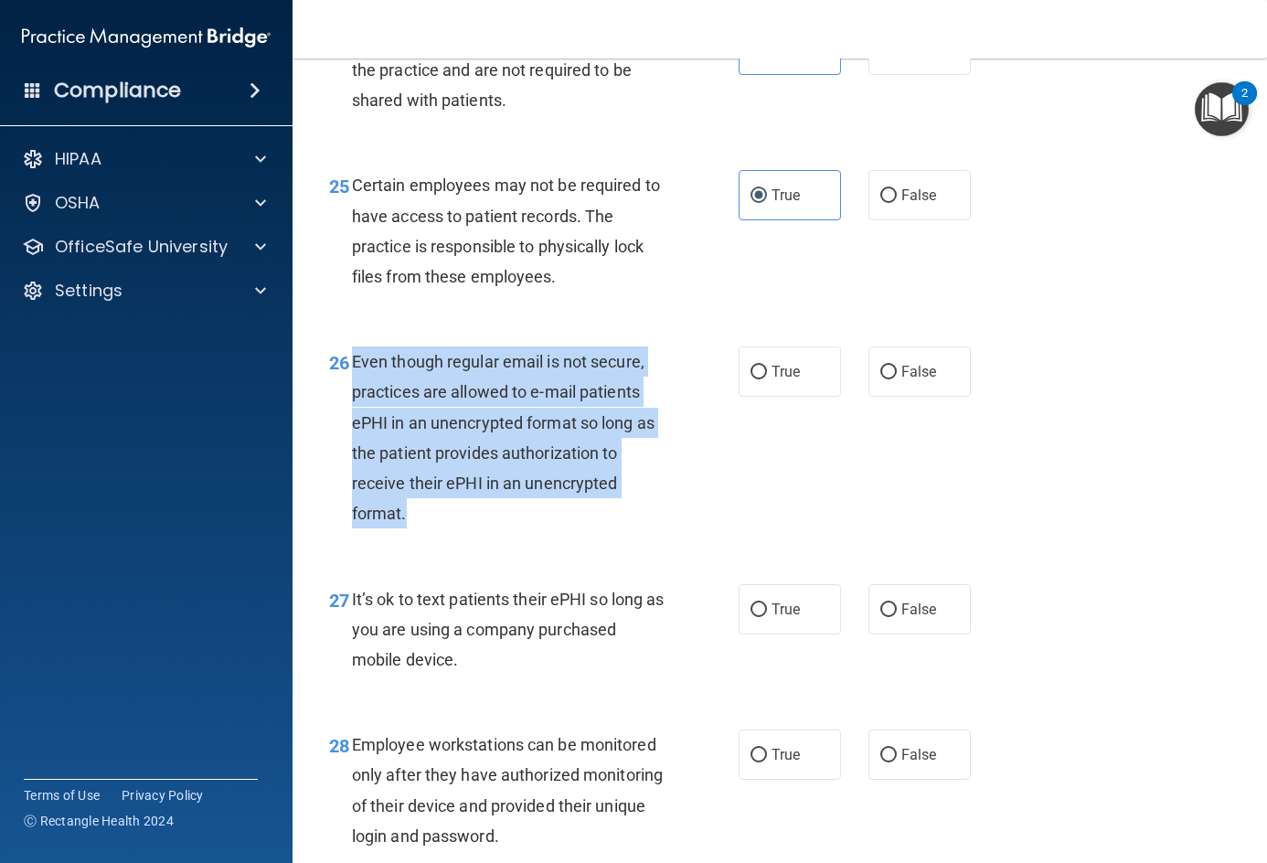
drag, startPoint x: 351, startPoint y: 481, endPoint x: 572, endPoint y: 643, distance: 274.6
click at [572, 528] on div "Even though regular email is not secure, practices are allowed to e-mail patien…" at bounding box center [516, 437] width 328 height 182
click at [599, 528] on div "Even though regular email is not secure, practices are allowed to e-mail patien…" at bounding box center [516, 437] width 328 height 182
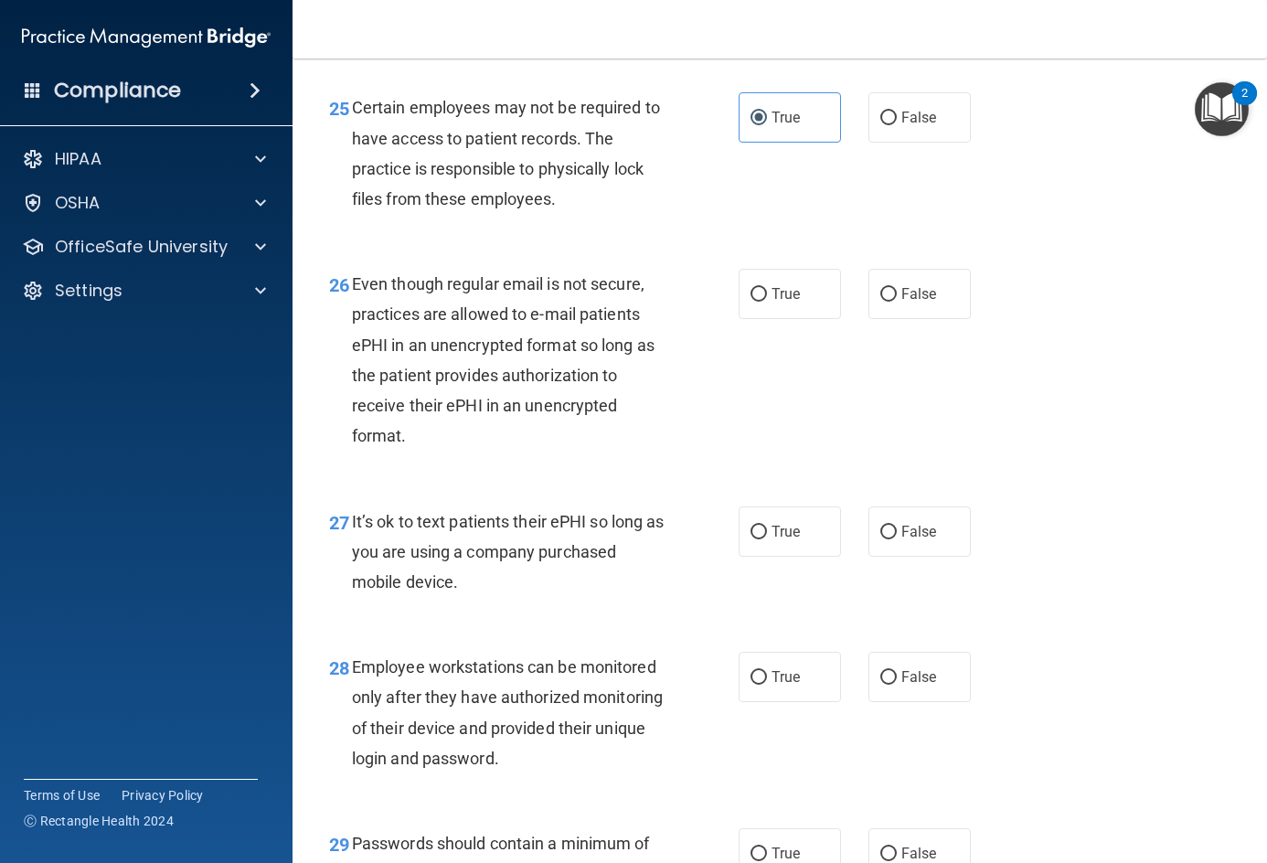
scroll to position [4661, 0]
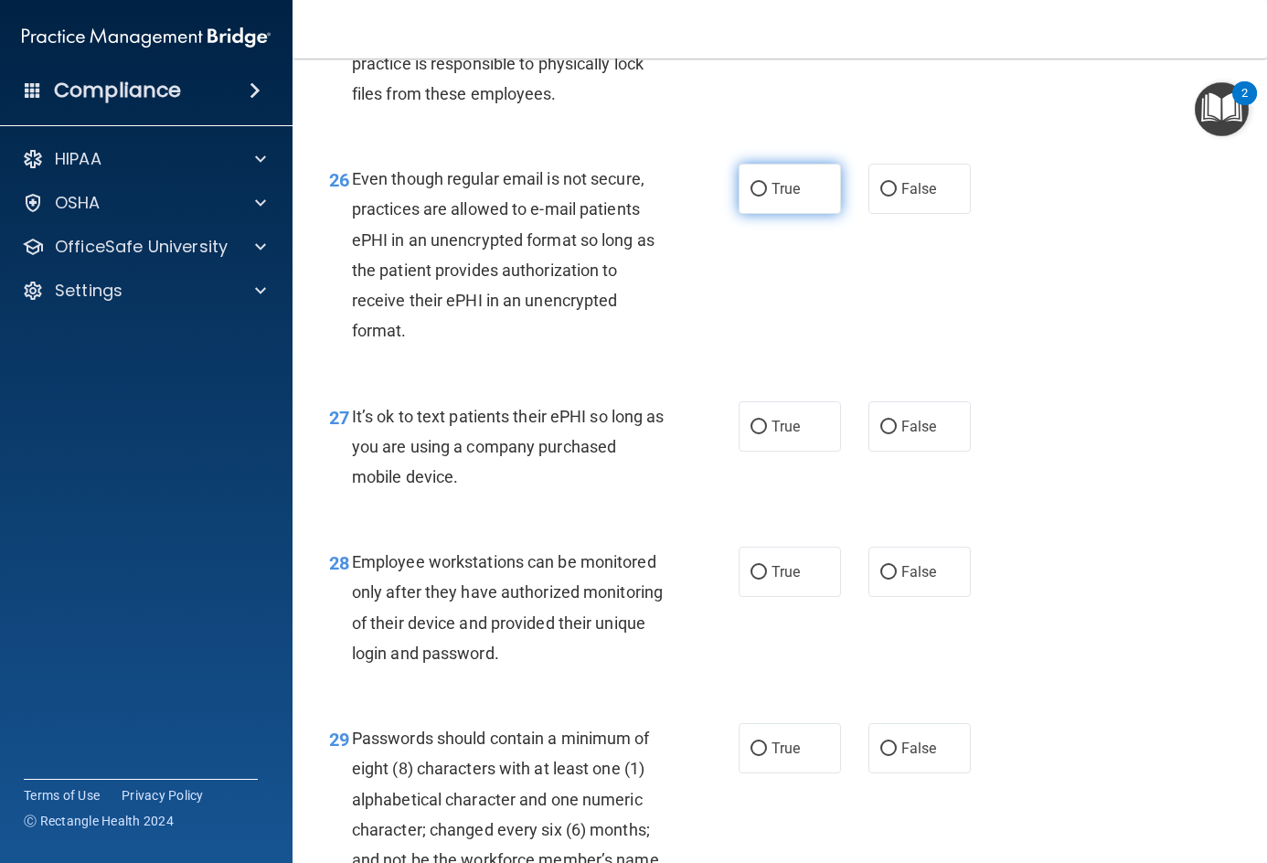
click at [780, 214] on label "True" at bounding box center [790, 189] width 102 height 50
click at [767, 197] on input "True" at bounding box center [758, 190] width 16 height 14
radio input "true"
drag, startPoint x: 349, startPoint y: 534, endPoint x: 510, endPoint y: 611, distance: 178.2
click at [510, 502] on div "27 It’s ok to text patients their ePHI so long as you are using a company purch…" at bounding box center [534, 451] width 464 height 101
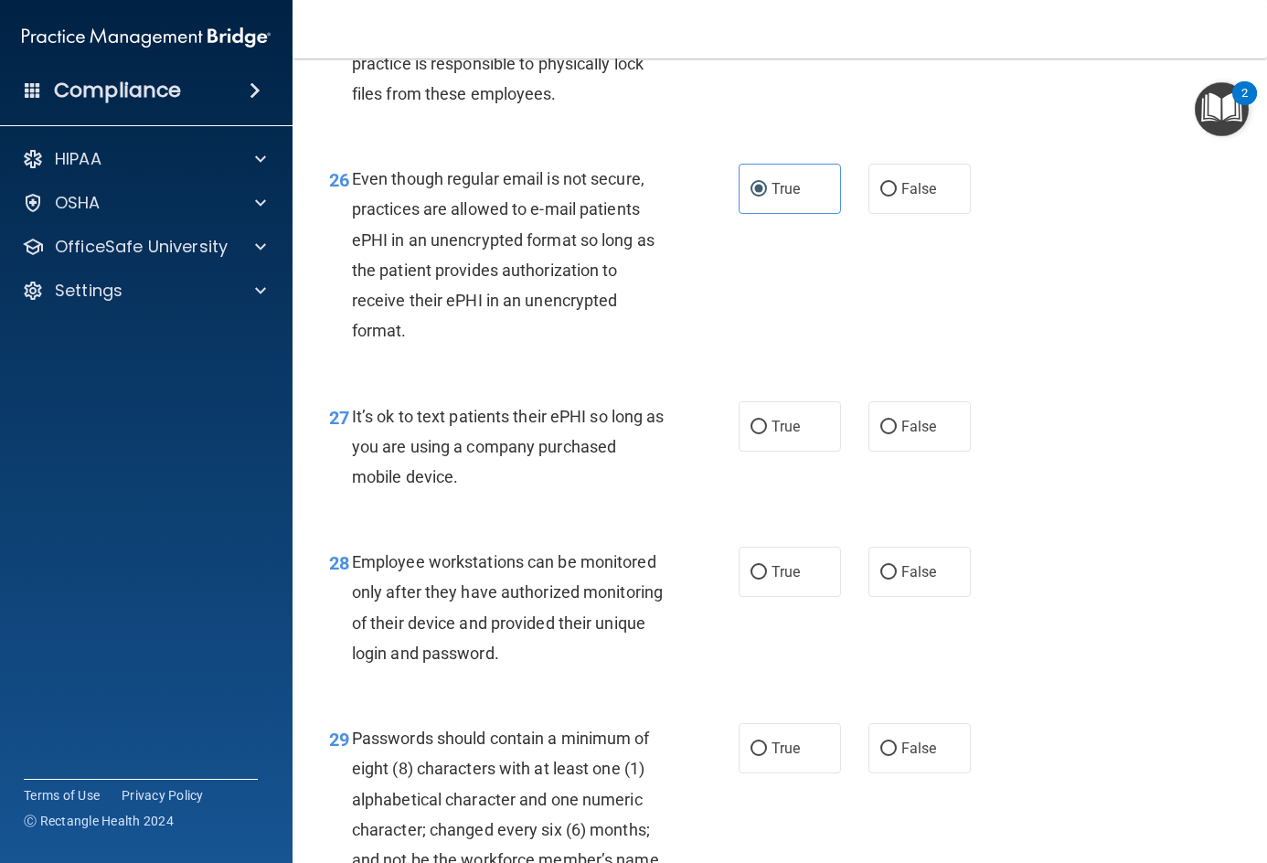
click at [514, 493] on div "It’s ok to text patients their ePHI so long as you are using a company purchase…" at bounding box center [516, 446] width 328 height 91
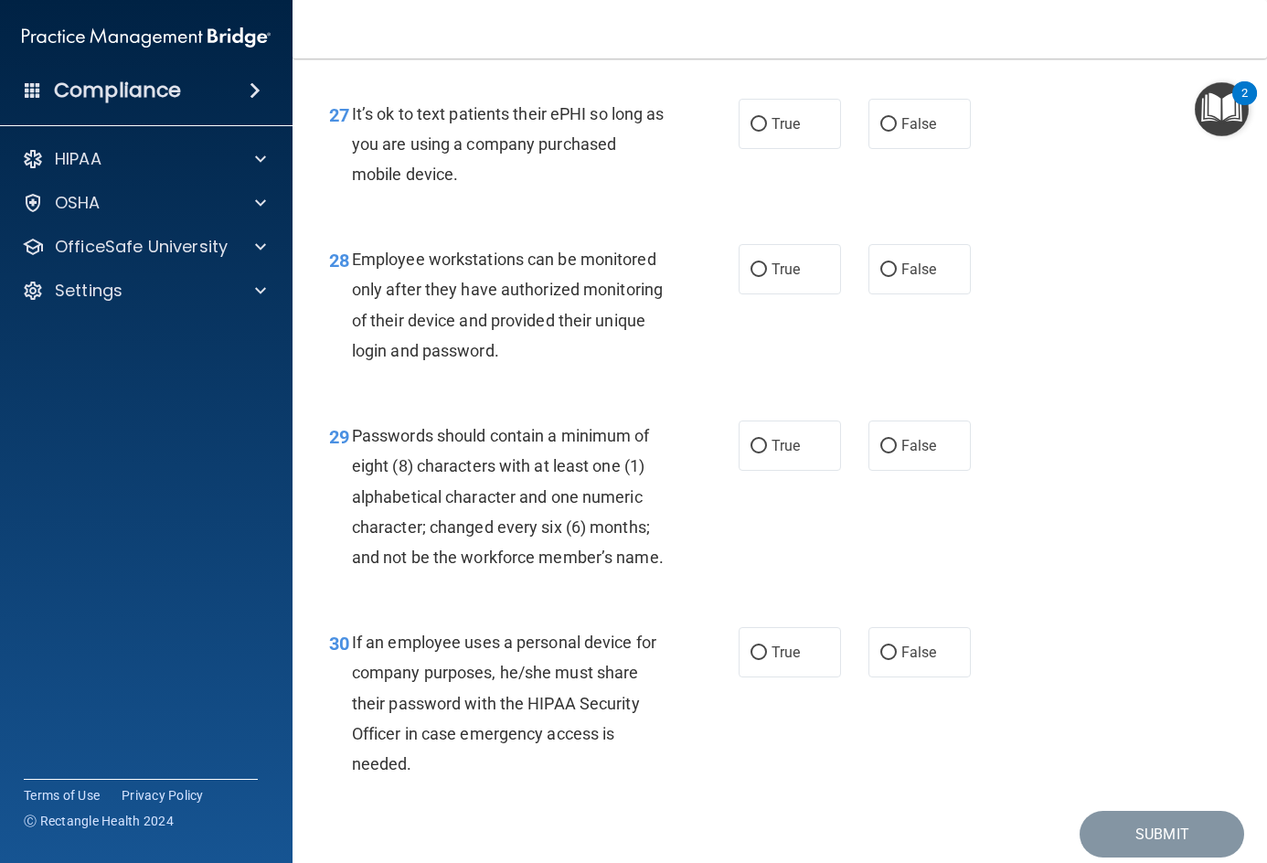
scroll to position [4844, 0]
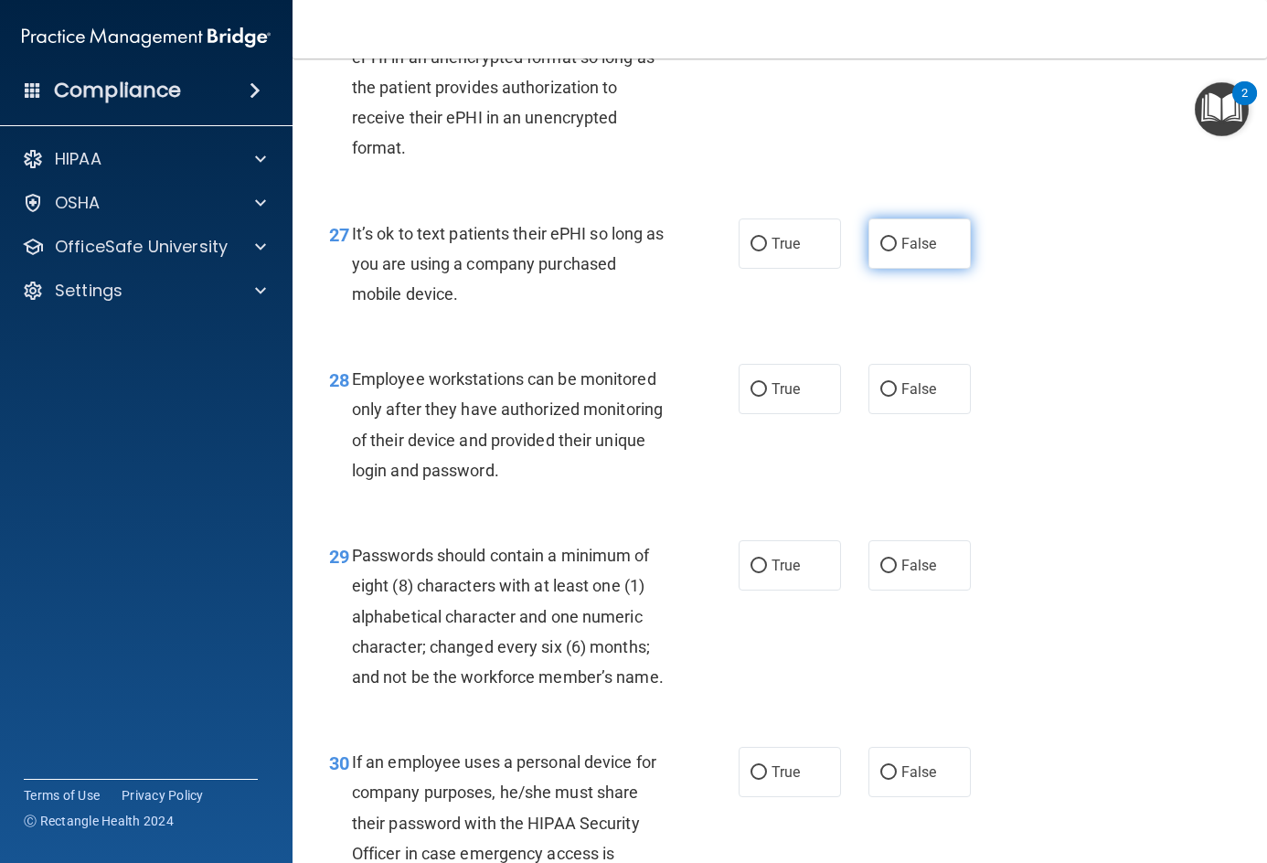
click at [901, 252] on span "False" at bounding box center [919, 243] width 36 height 17
click at [894, 251] on input "False" at bounding box center [888, 245] width 16 height 14
radio input "true"
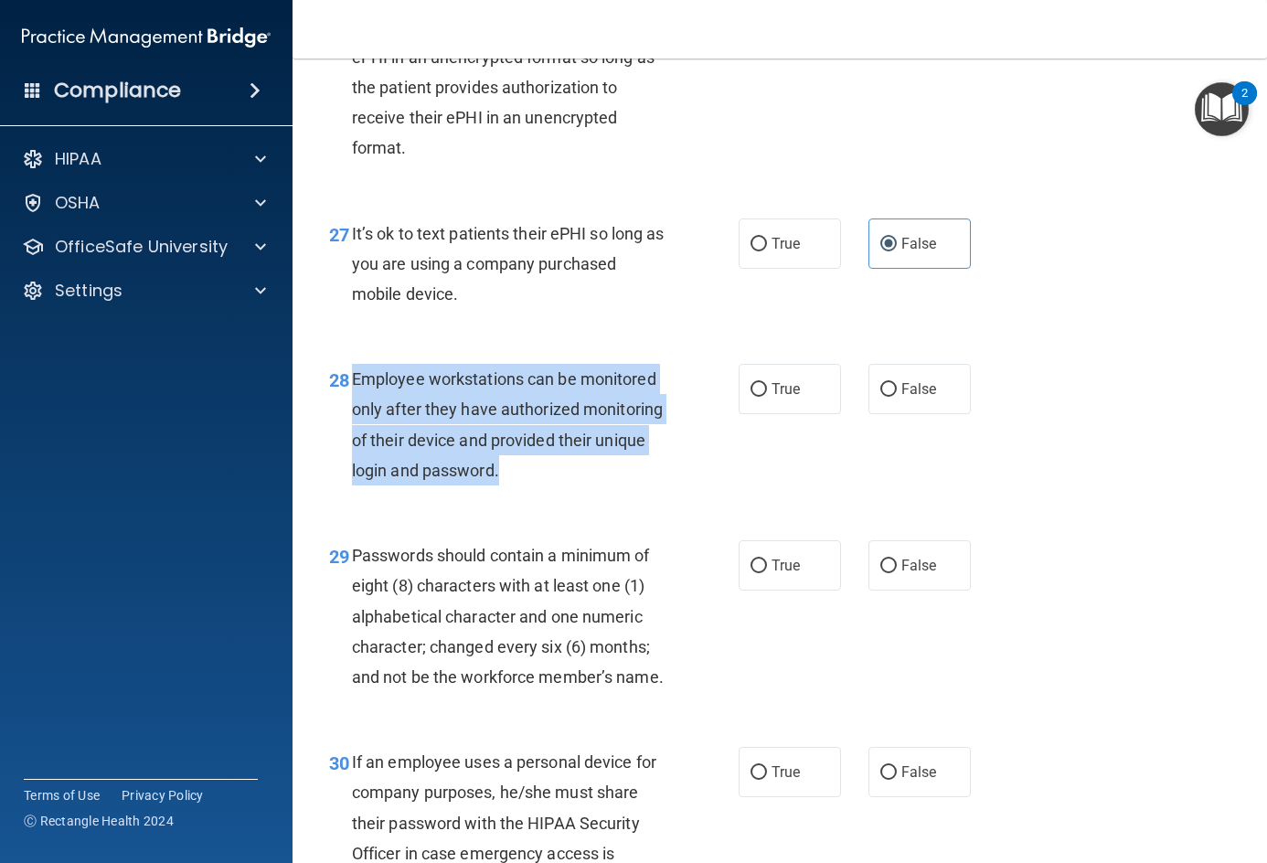
drag, startPoint x: 347, startPoint y: 502, endPoint x: 592, endPoint y: 594, distance: 261.8
click at [592, 494] on div "28 Employee workstations can be monitored only after they have authorized monit…" at bounding box center [534, 429] width 464 height 131
click at [592, 485] on div "Employee workstations can be monitored only after they have authorized monitori…" at bounding box center [516, 425] width 328 height 122
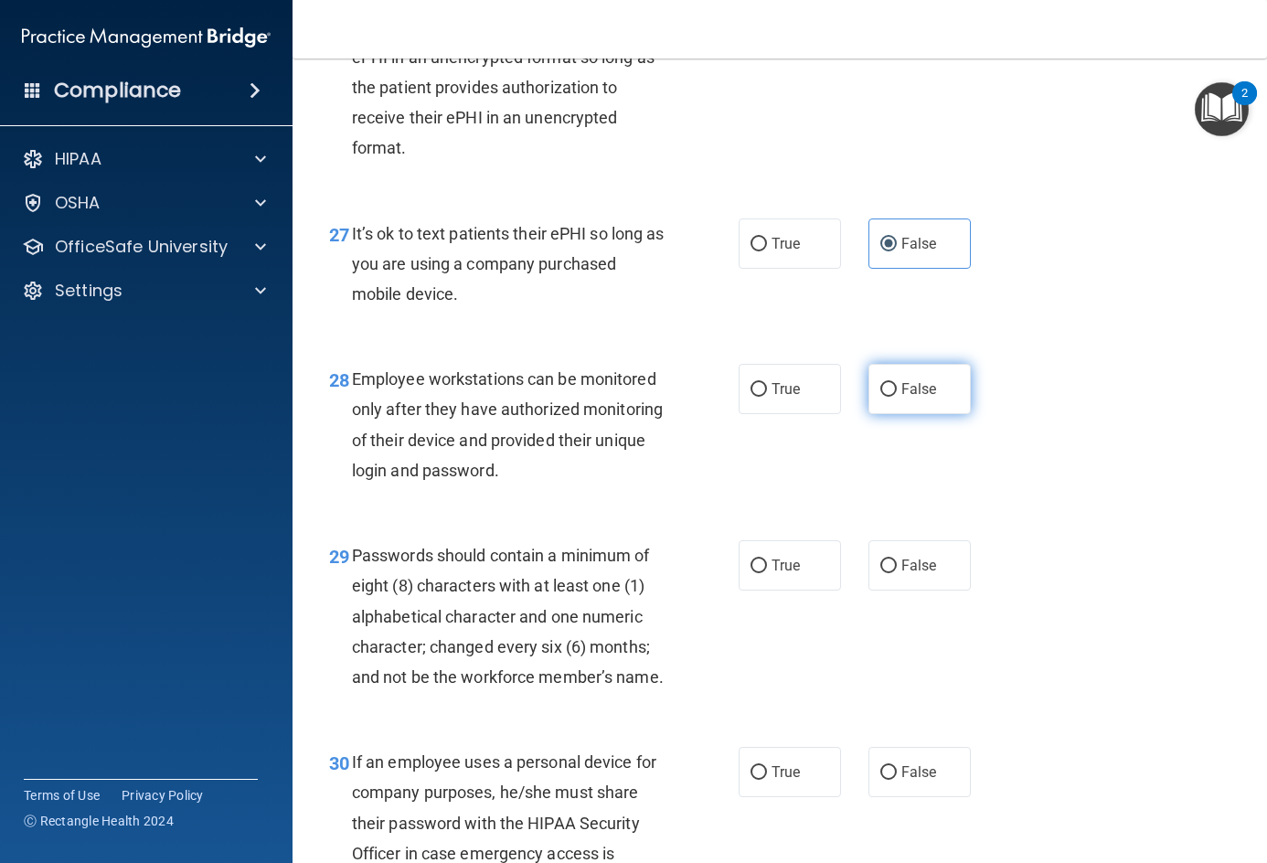
click at [891, 414] on label "False" at bounding box center [919, 389] width 102 height 50
click at [891, 397] on input "False" at bounding box center [888, 390] width 16 height 14
radio input "true"
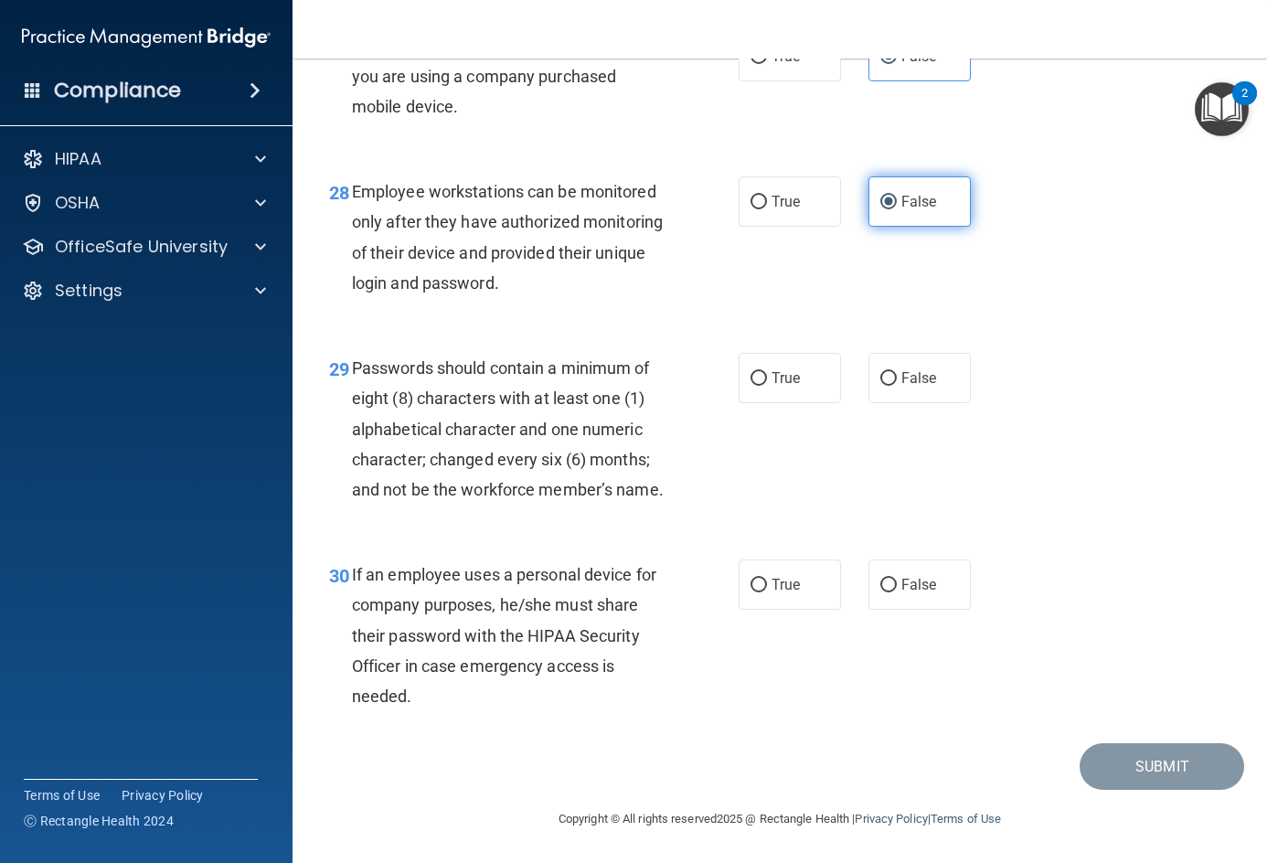
scroll to position [5183, 0]
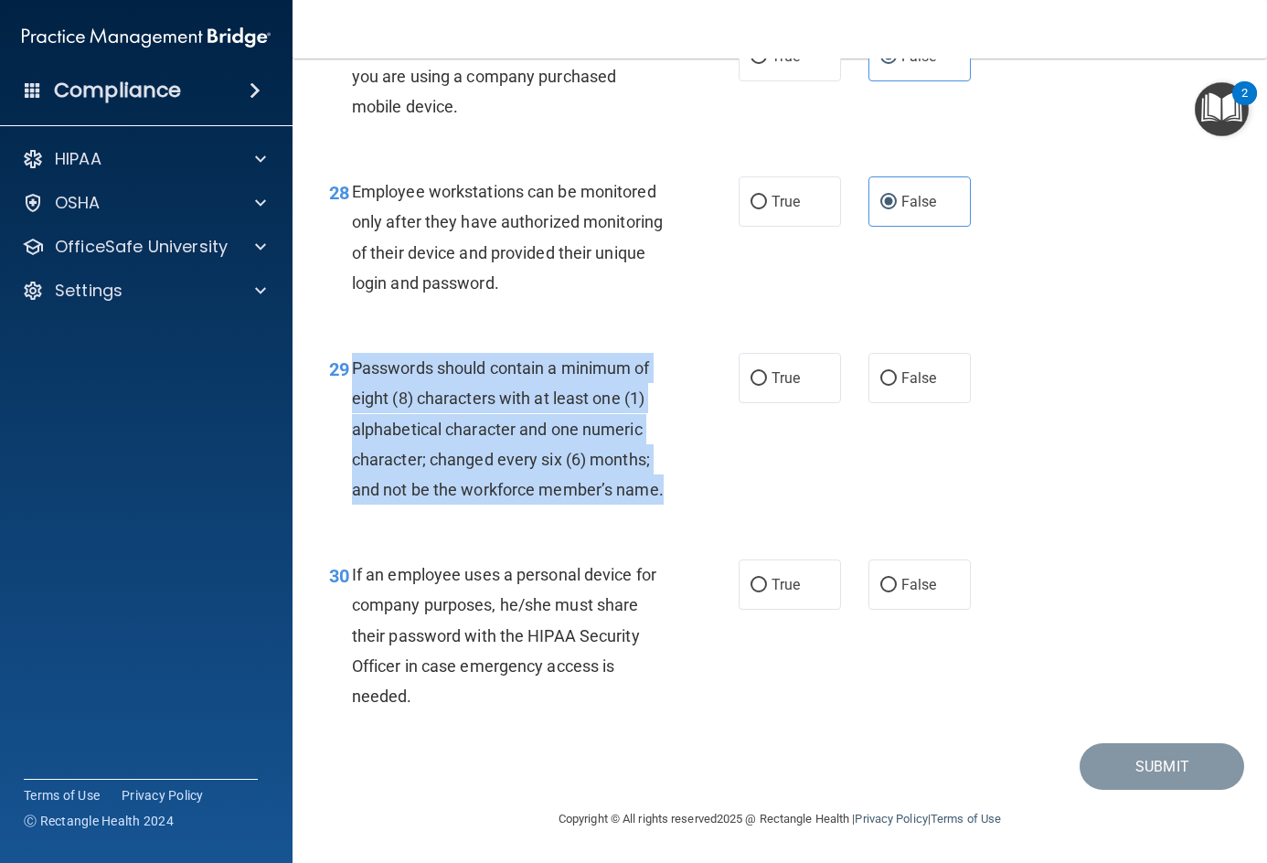
drag, startPoint x: 346, startPoint y: 327, endPoint x: 423, endPoint y: 489, distance: 179.1
click at [423, 489] on div "29 Passwords should contain a minimum of eight (8) characters with at least one…" at bounding box center [534, 433] width 464 height 161
click at [422, 488] on div "Passwords should contain a minimum of eight (8) characters with at least one (1…" at bounding box center [516, 429] width 328 height 152
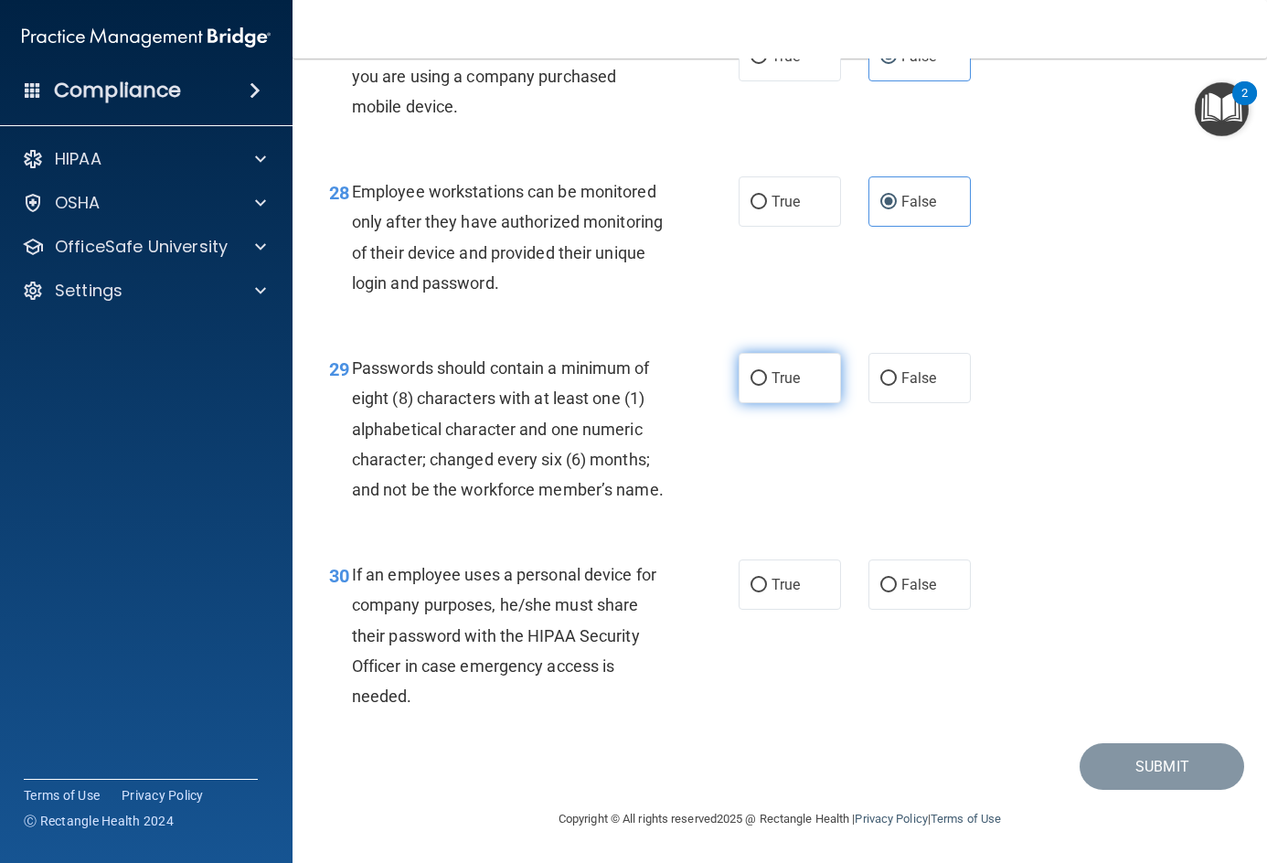
click at [759, 372] on input "True" at bounding box center [758, 379] width 16 height 14
radio input "true"
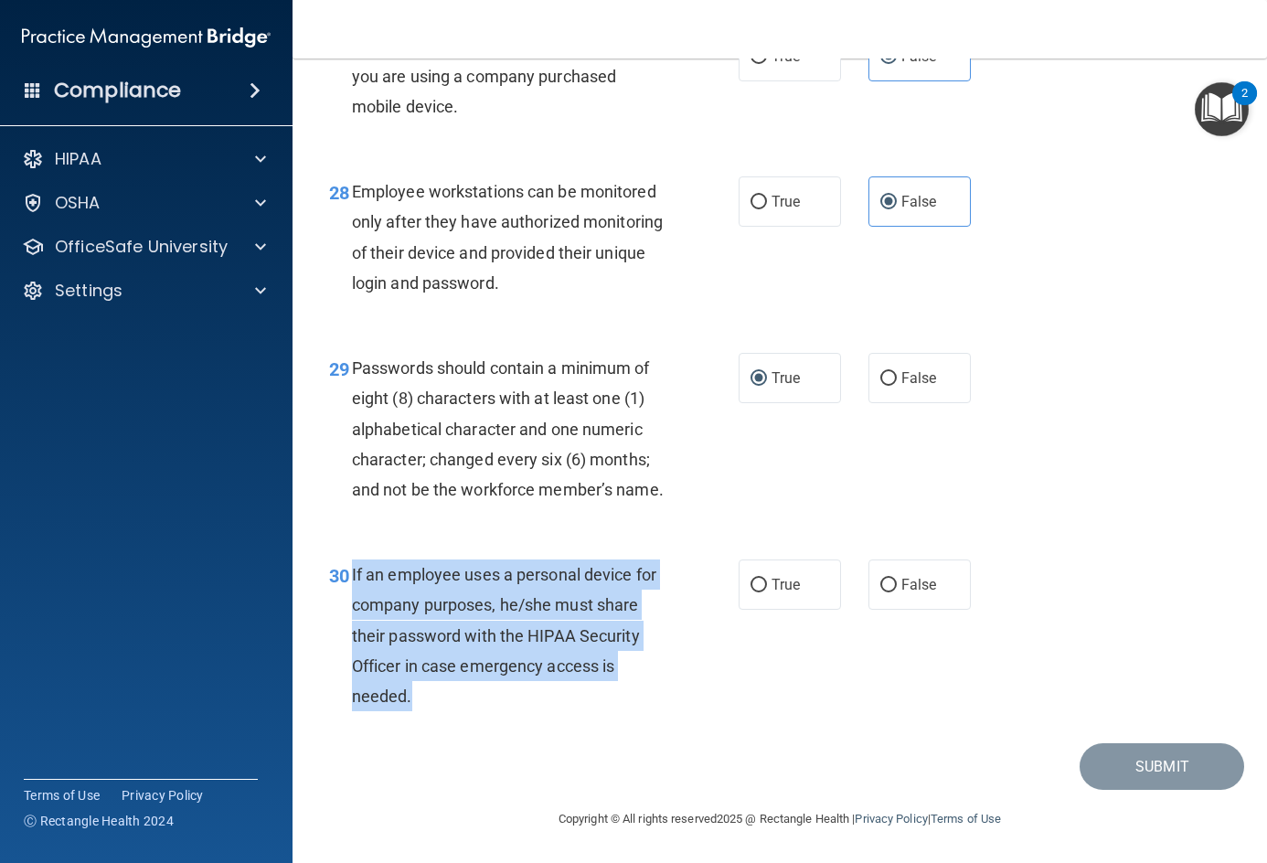
drag, startPoint x: 350, startPoint y: 564, endPoint x: 452, endPoint y: 700, distance: 169.8
click at [452, 700] on div "30 If an employee uses a personal device for company purposes, he/she must shar…" at bounding box center [534, 639] width 464 height 161
click at [472, 655] on span "If an employee uses a personal device for company purposes, he/she must share t…" at bounding box center [504, 635] width 304 height 141
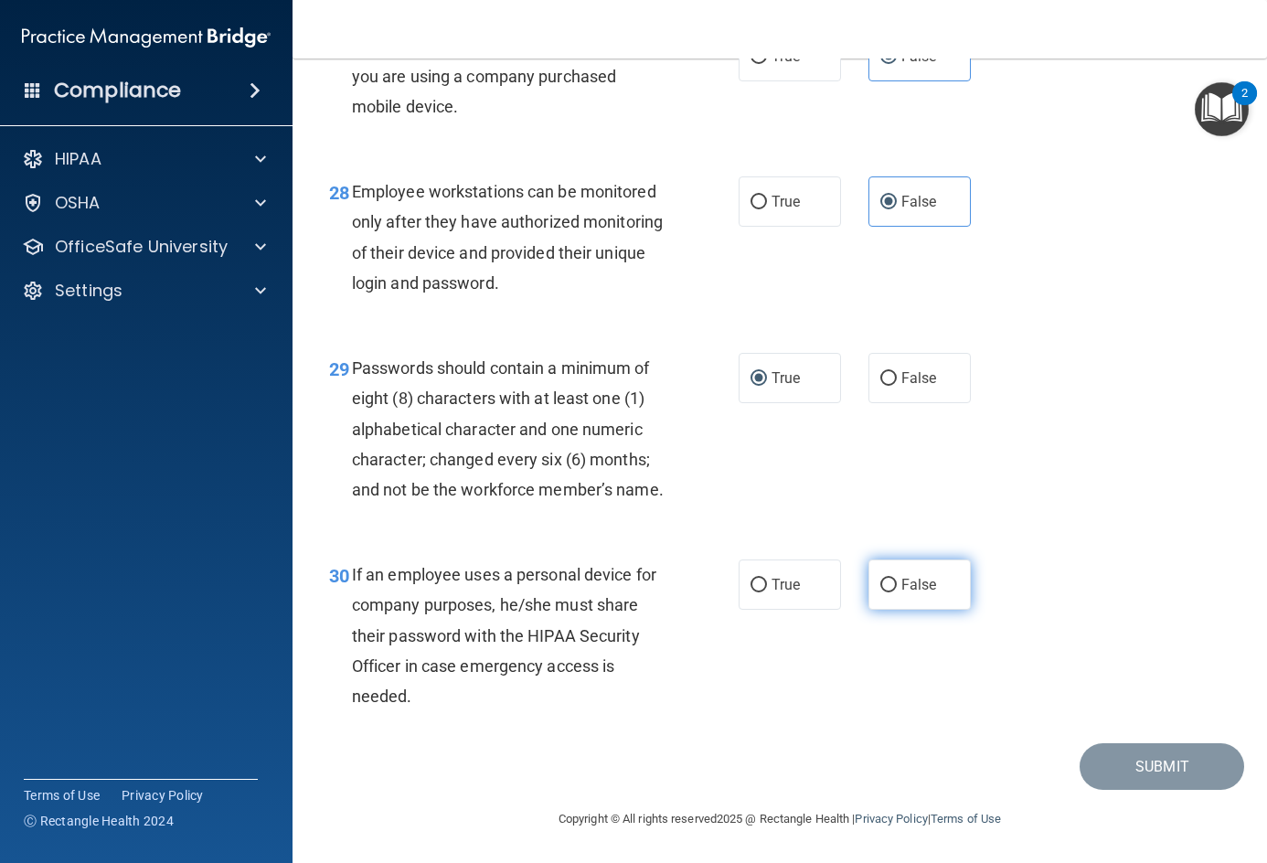
click at [924, 584] on span "False" at bounding box center [919, 584] width 36 height 17
click at [897, 584] on input "False" at bounding box center [888, 586] width 16 height 14
radio input "true"
click at [1170, 761] on button "Submit" at bounding box center [1161, 766] width 165 height 47
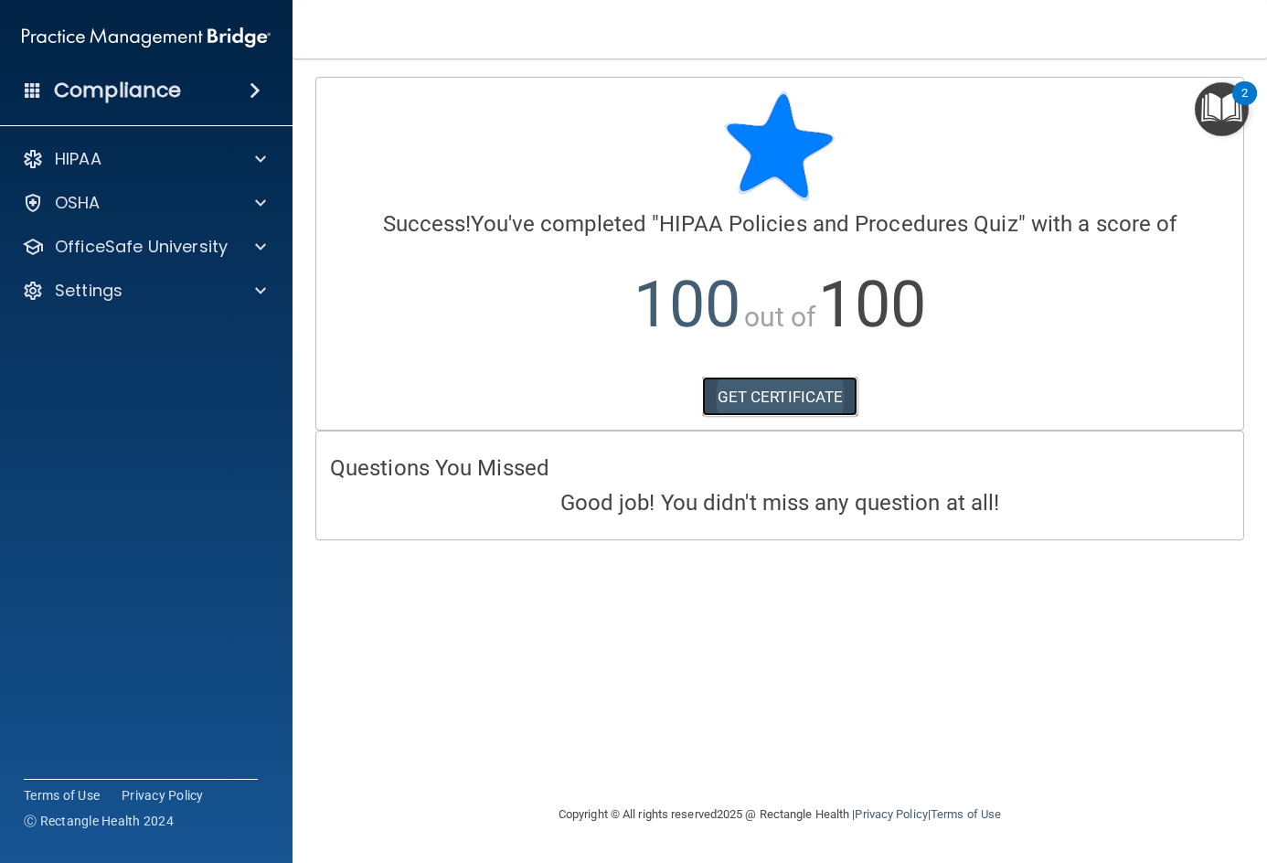
click at [786, 398] on link "GET CERTIFICATE" at bounding box center [780, 397] width 156 height 40
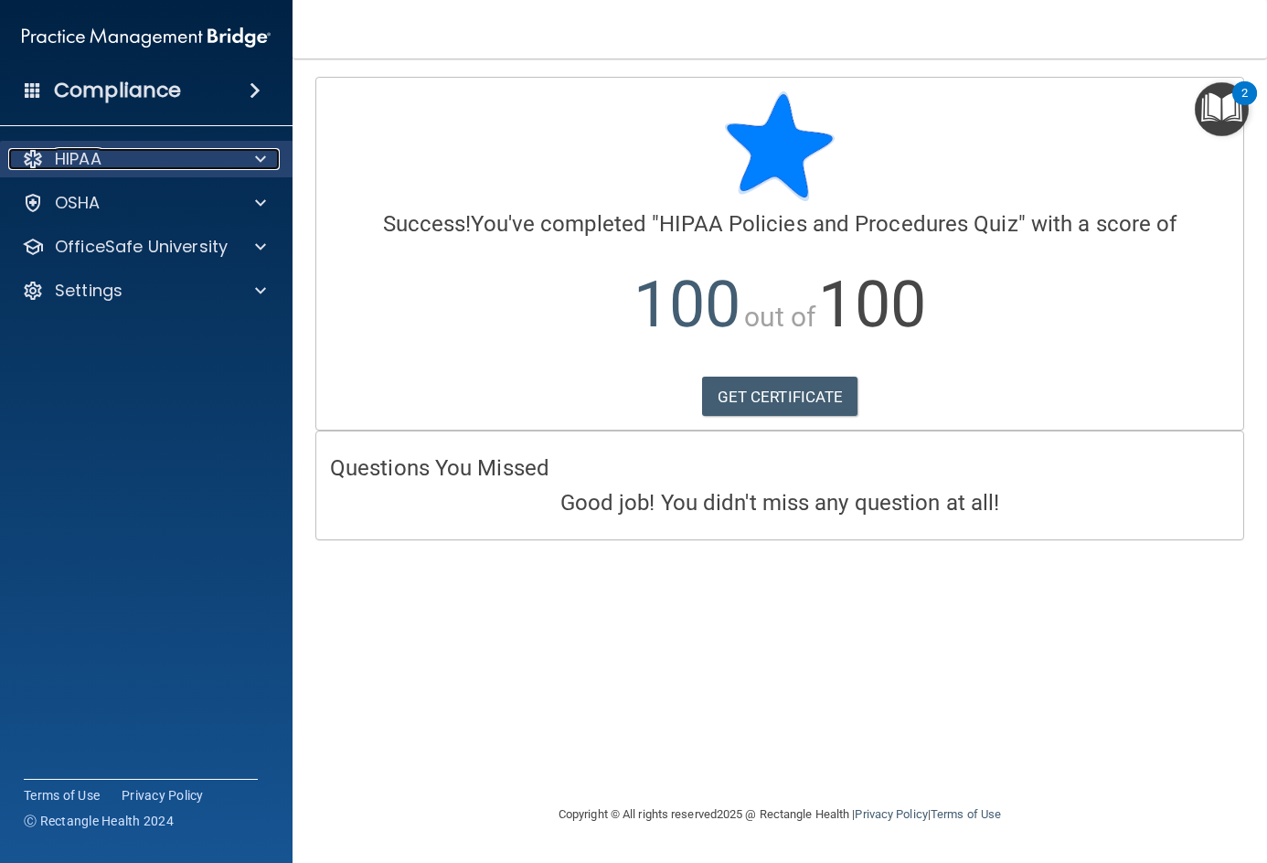
click at [256, 162] on span at bounding box center [260, 159] width 11 height 22
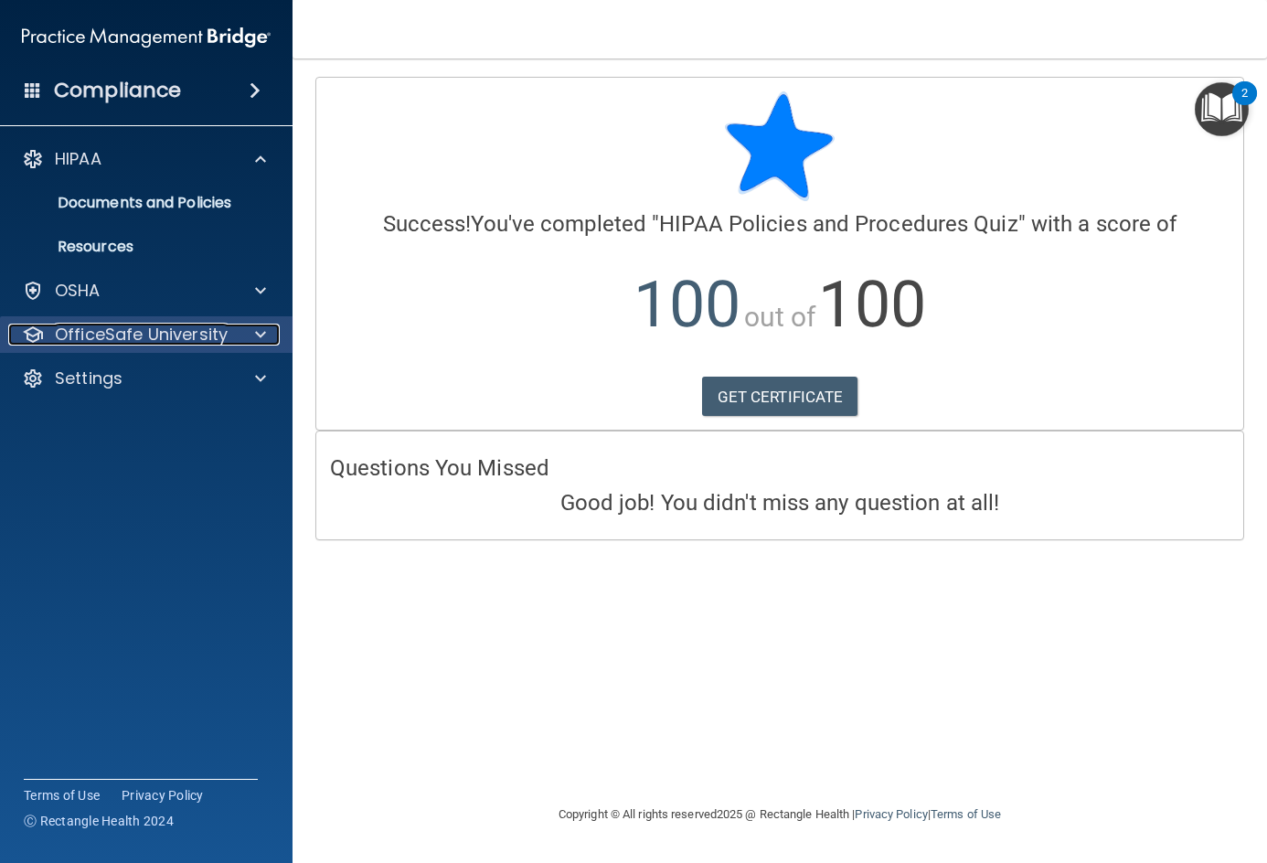
click at [255, 338] on span at bounding box center [260, 335] width 11 height 22
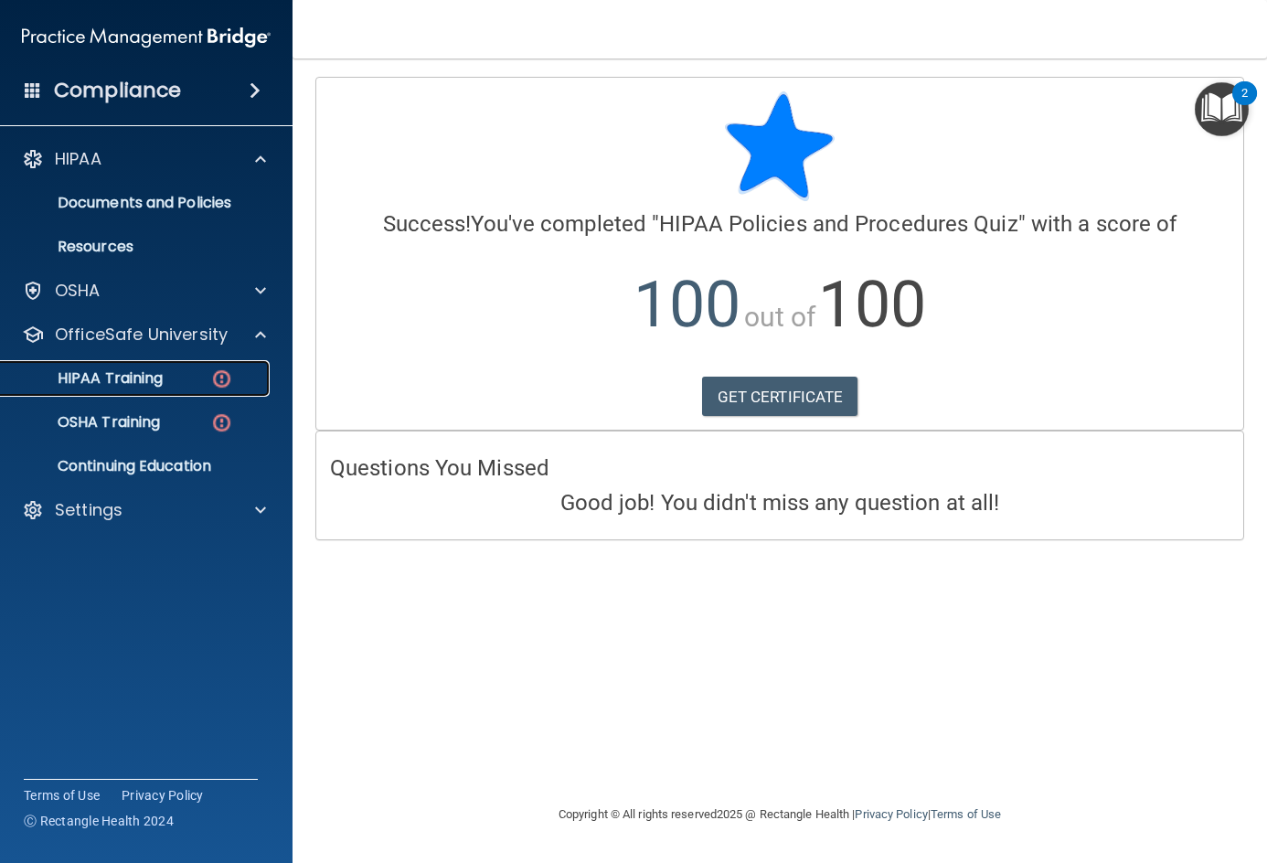
click at [182, 364] on link "HIPAA Training" at bounding box center [126, 378] width 288 height 37
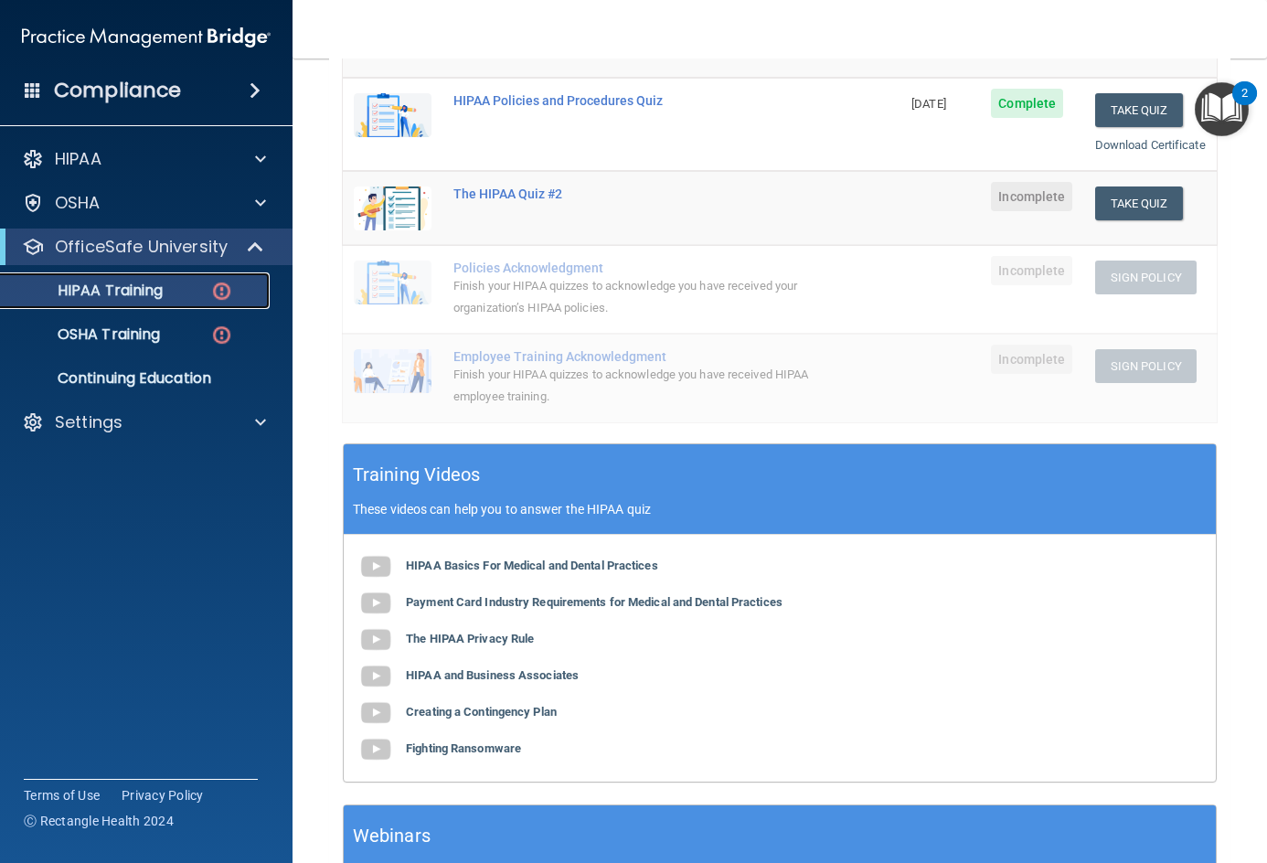
scroll to position [74, 0]
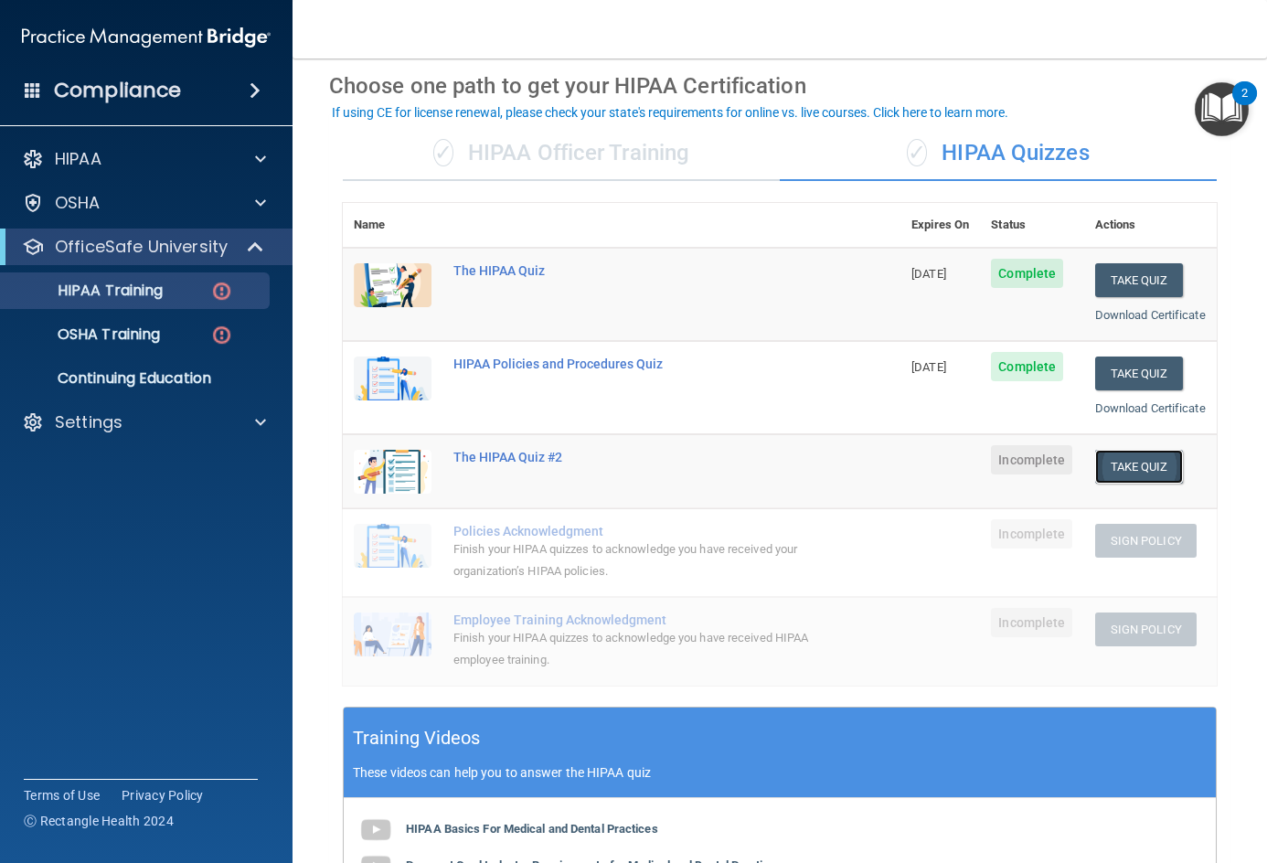
click at [1132, 484] on button "Take Quiz" at bounding box center [1139, 467] width 88 height 34
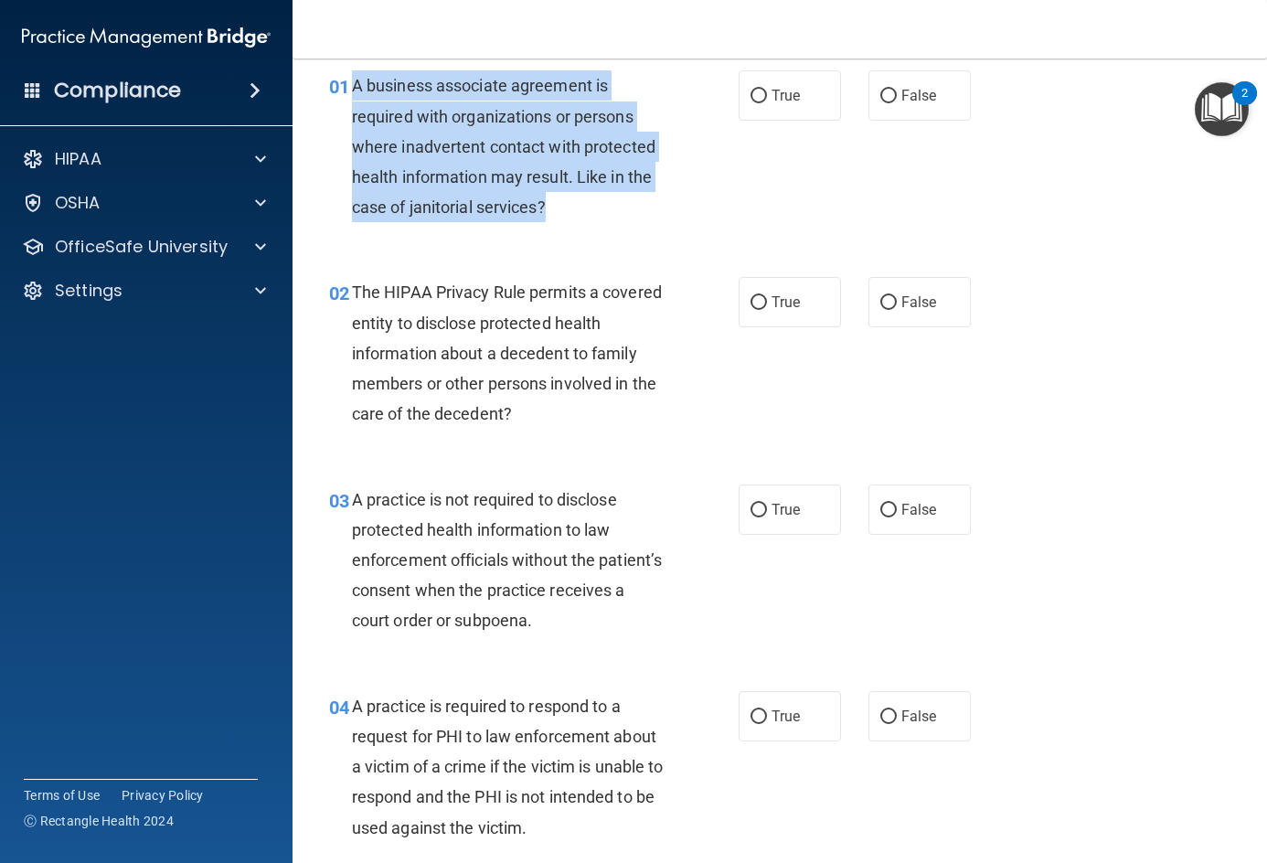
drag, startPoint x: 353, startPoint y: 87, endPoint x: 551, endPoint y: 213, distance: 235.1
click at [551, 213] on div "A business associate agreement is required with organizations or persons where …" at bounding box center [516, 146] width 328 height 152
click at [551, 215] on div "A business associate agreement is required with organizations or persons where …" at bounding box center [516, 146] width 328 height 152
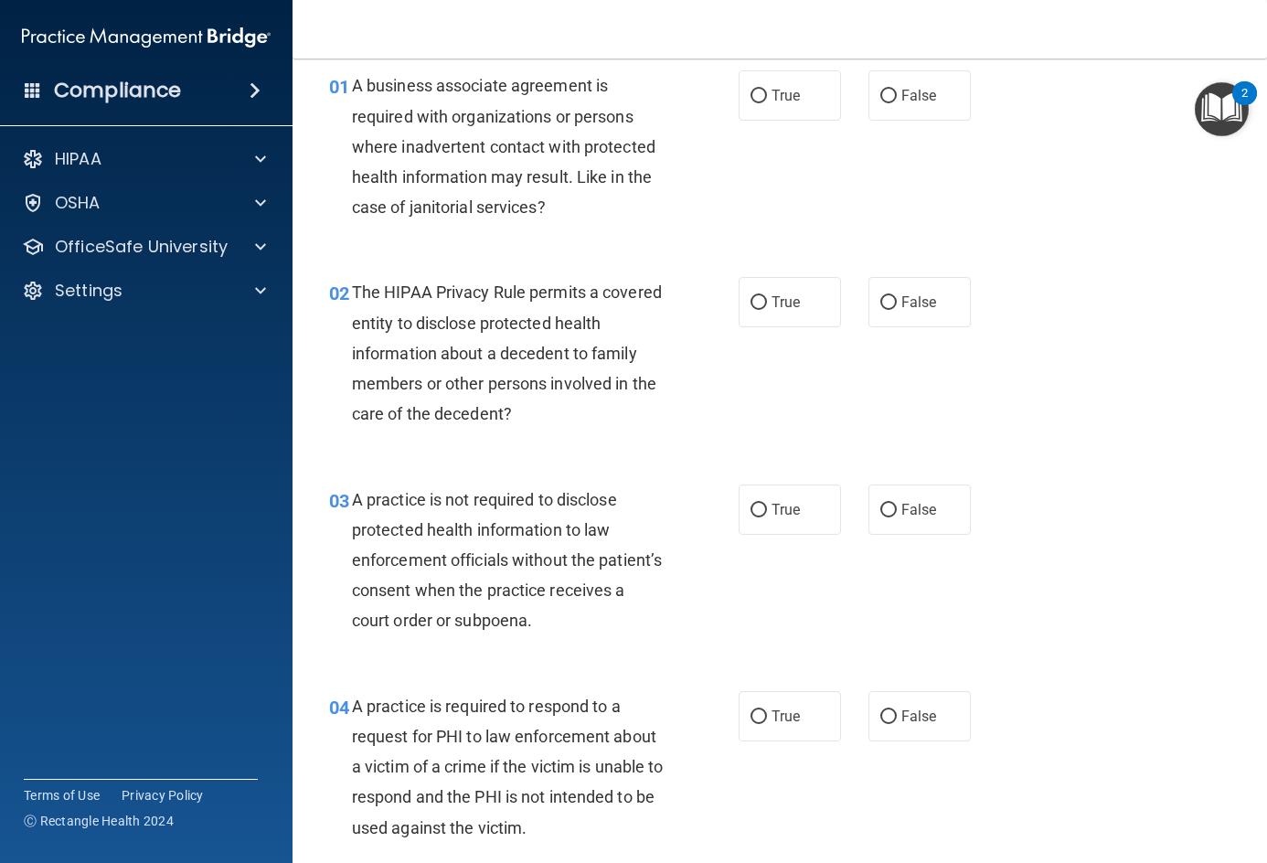
click at [1217, 61] on div "01 A business associate agreement is required with organizations or persons whe…" at bounding box center [779, 151] width 929 height 207
click at [926, 89] on span "False" at bounding box center [919, 95] width 36 height 17
click at [897, 90] on input "False" at bounding box center [888, 97] width 16 height 14
radio input "true"
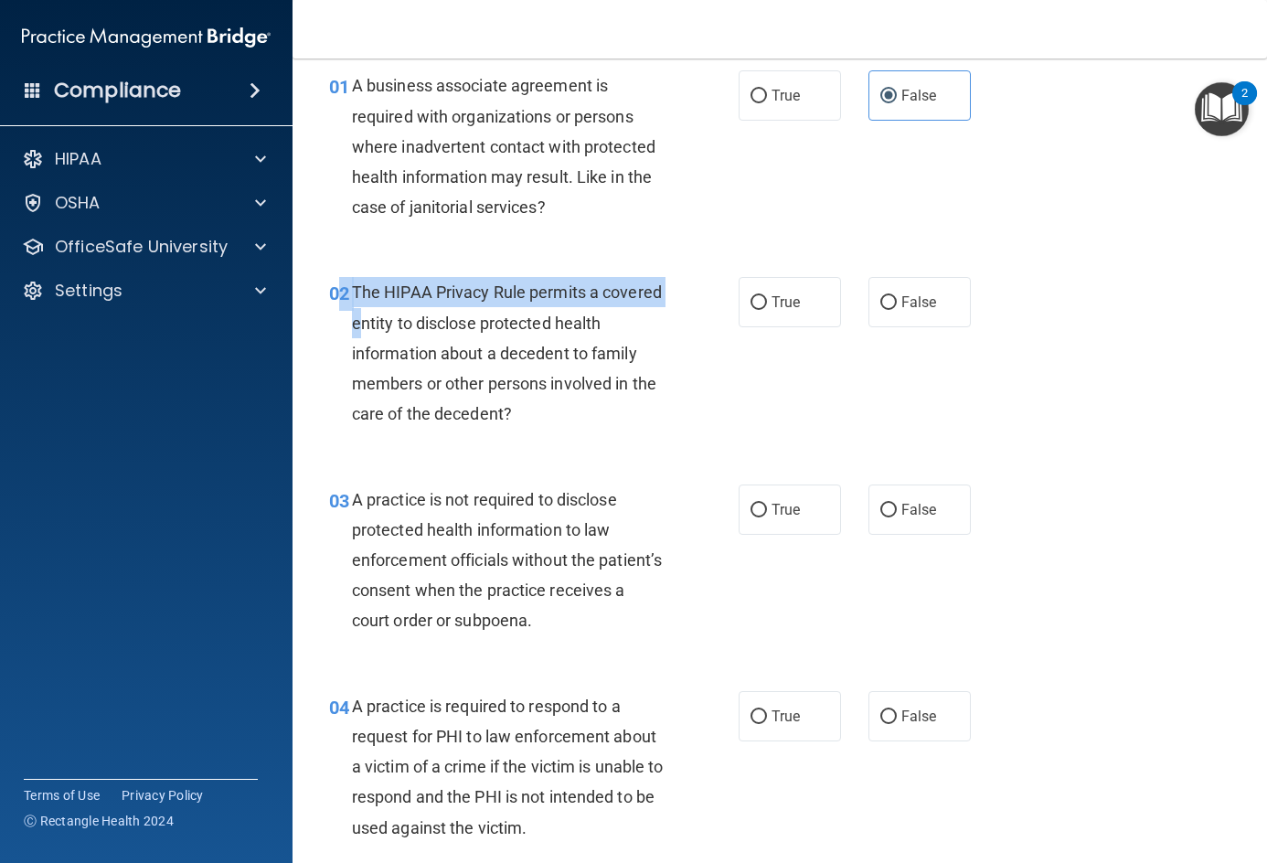
drag, startPoint x: 343, startPoint y: 288, endPoint x: 419, endPoint y: 308, distance: 78.5
click at [419, 308] on div "02 The HIPAA Privacy Rule permits a covered entity to disclose protected health…" at bounding box center [534, 357] width 464 height 161
click at [390, 302] on div "The HIPAA Privacy Rule permits a covered entity to disclose protected health in…" at bounding box center [516, 353] width 328 height 152
click at [364, 292] on span "The HIPAA Privacy Rule permits a covered entity to disclose protected health in…" at bounding box center [507, 352] width 310 height 141
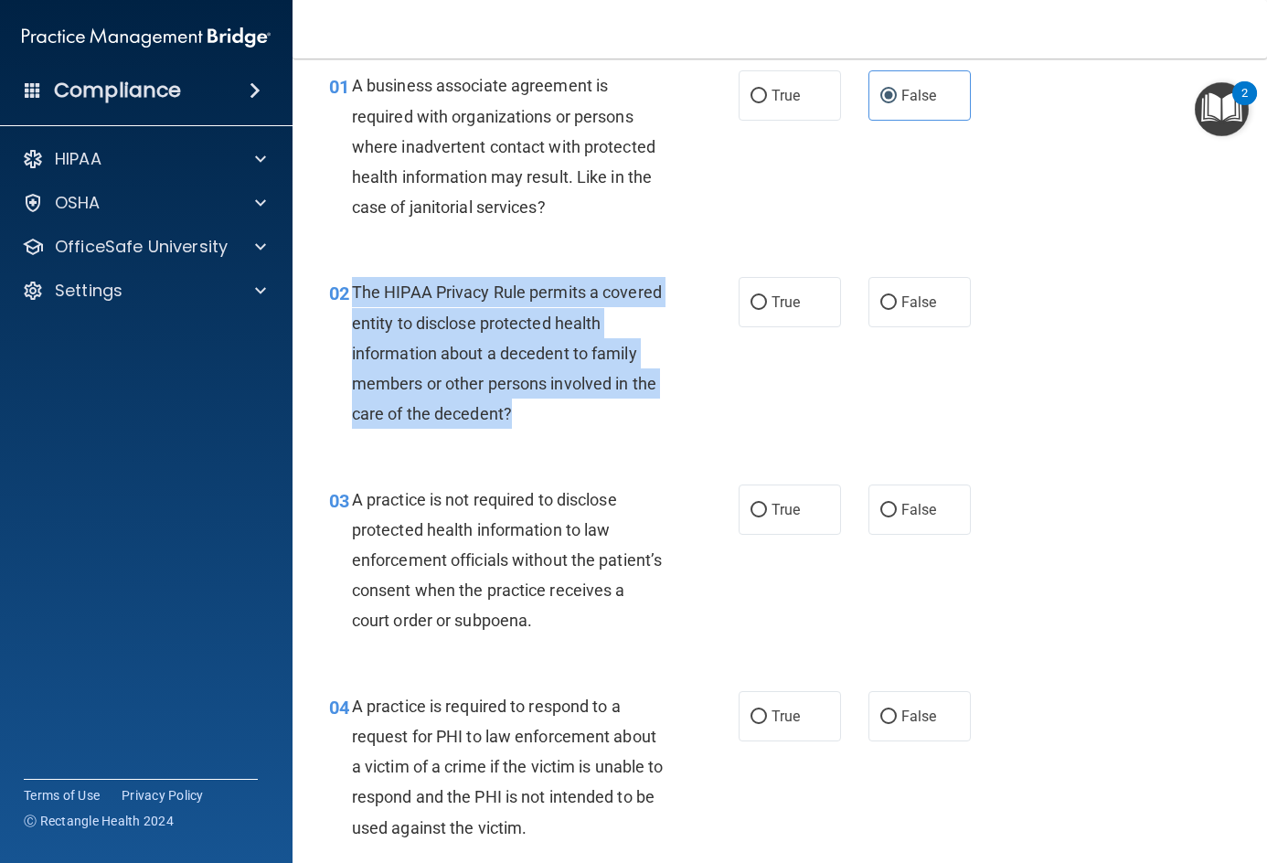
drag, startPoint x: 351, startPoint y: 293, endPoint x: 638, endPoint y: 419, distance: 313.1
click at [638, 419] on div "The HIPAA Privacy Rule permits a covered entity to disclose protected health in…" at bounding box center [516, 353] width 328 height 152
click at [632, 408] on div "The HIPAA Privacy Rule permits a covered entity to disclose protected health in…" at bounding box center [516, 353] width 328 height 152
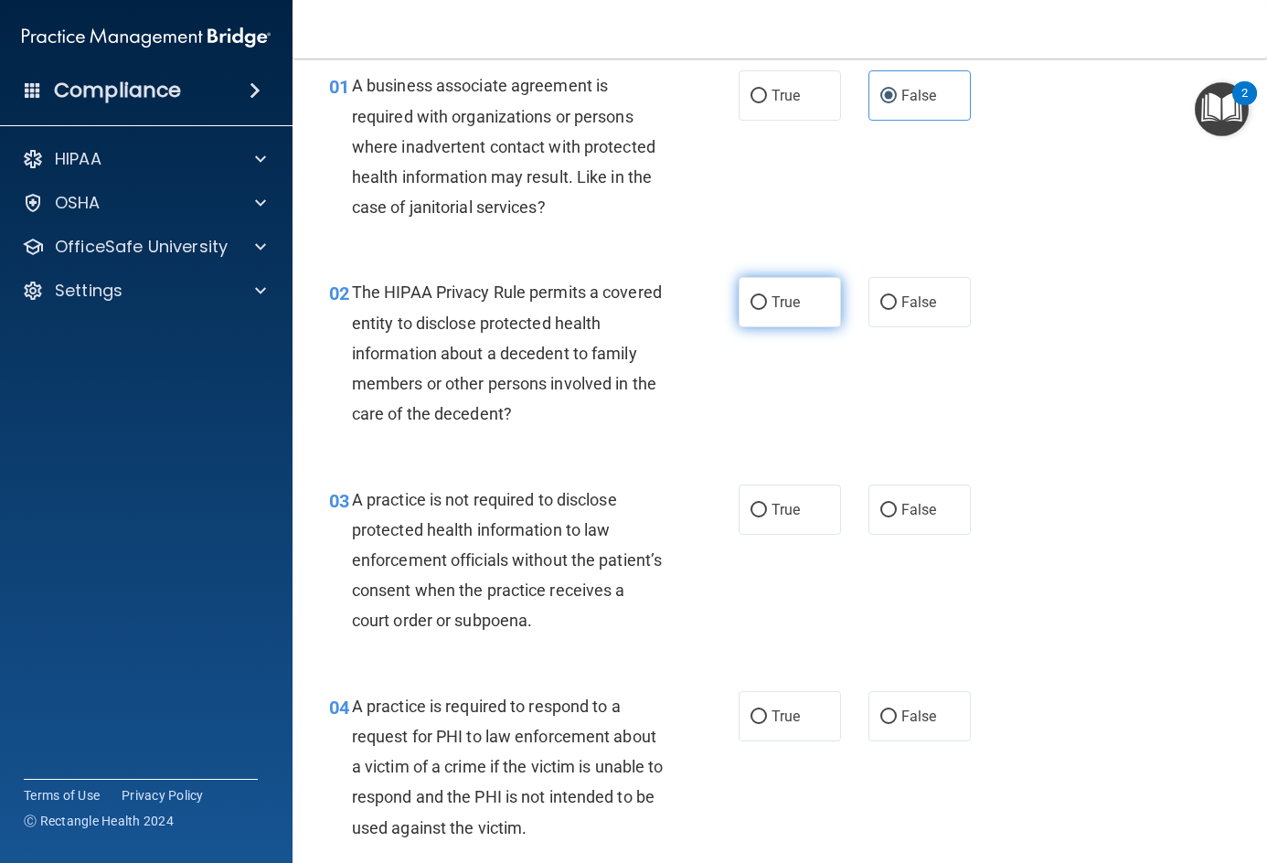
click at [794, 303] on label "True" at bounding box center [790, 302] width 102 height 50
click at [767, 303] on input "True" at bounding box center [758, 303] width 16 height 14
radio input "true"
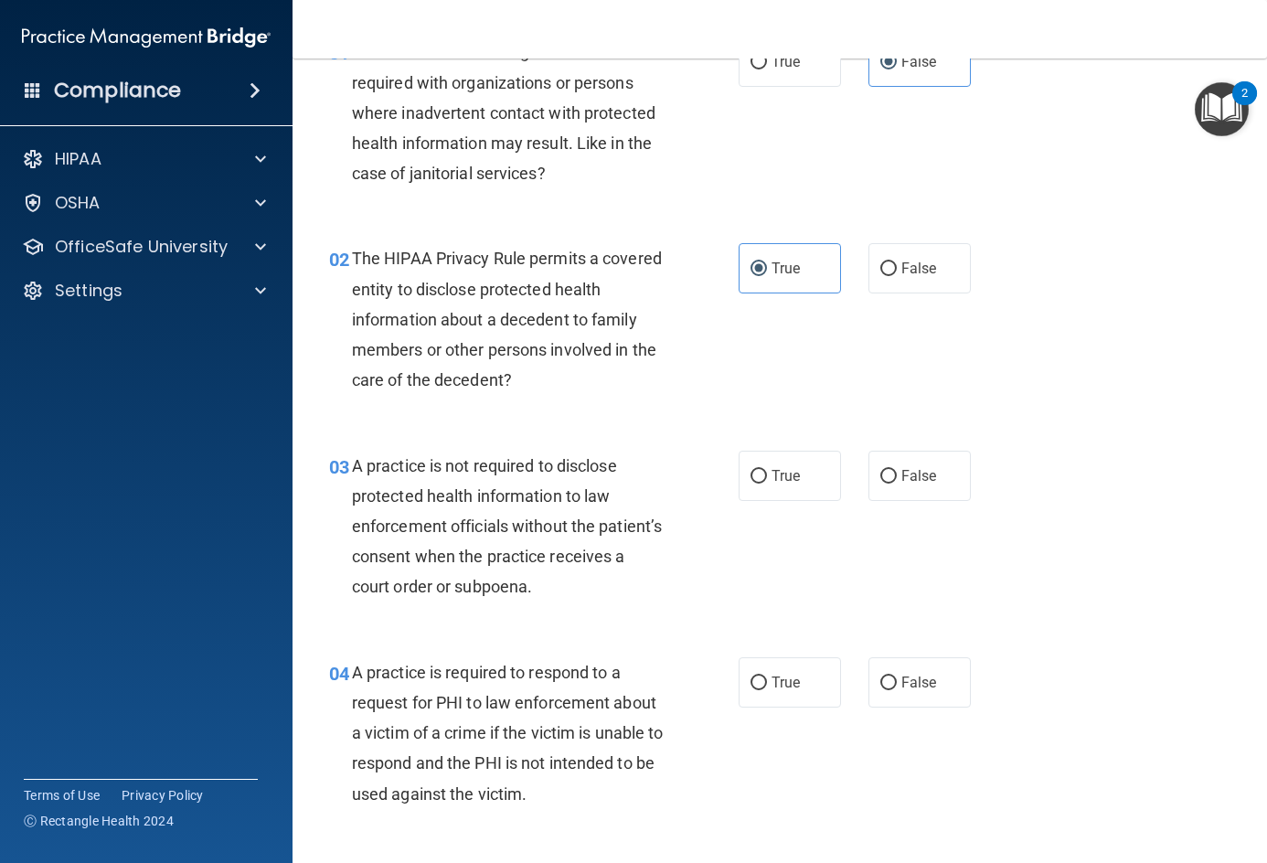
scroll to position [165, 0]
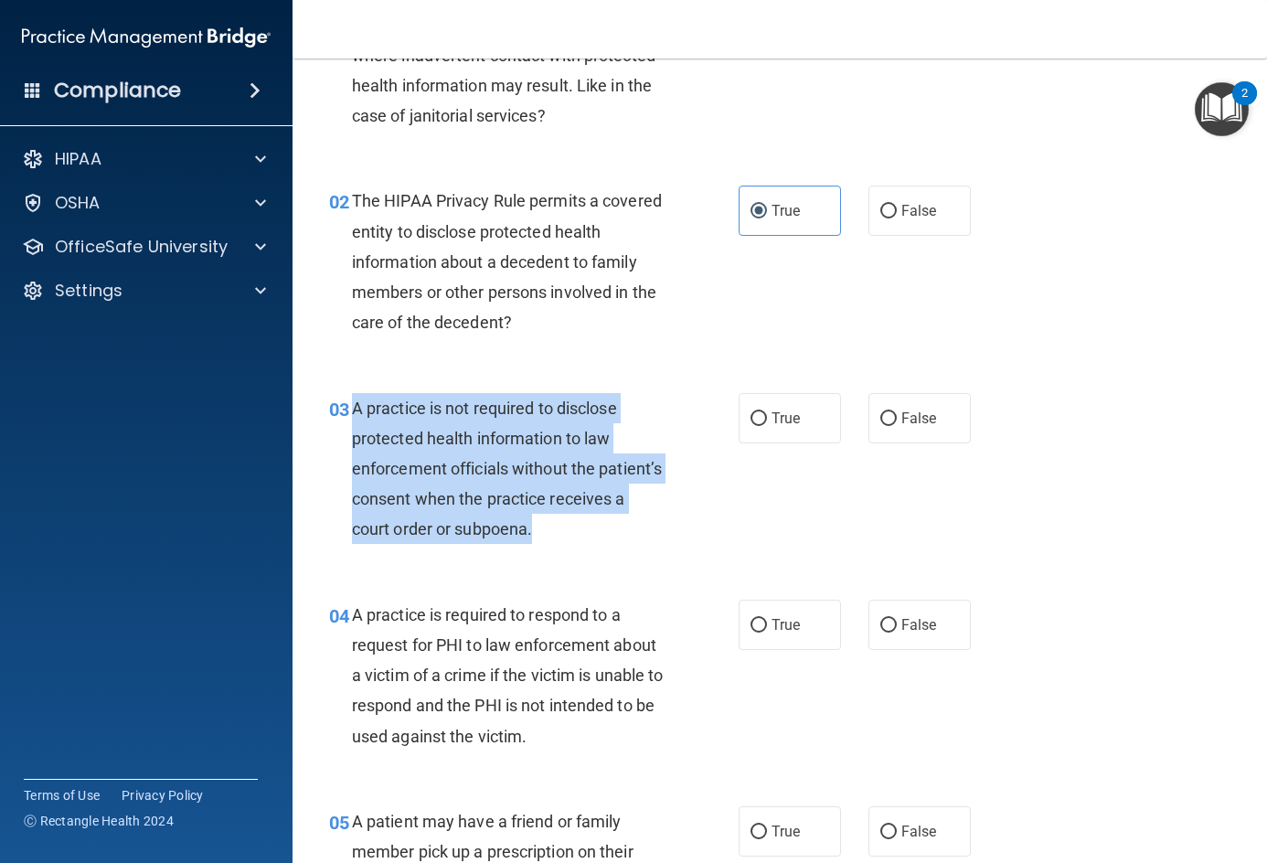
drag, startPoint x: 355, startPoint y: 405, endPoint x: 633, endPoint y: 524, distance: 303.0
click at [633, 524] on div "A practice is not required to disclose protected health information to law enfo…" at bounding box center [516, 469] width 328 height 152
click at [610, 500] on span "A practice is not required to disclose protected health information to law enfo…" at bounding box center [507, 469] width 310 height 141
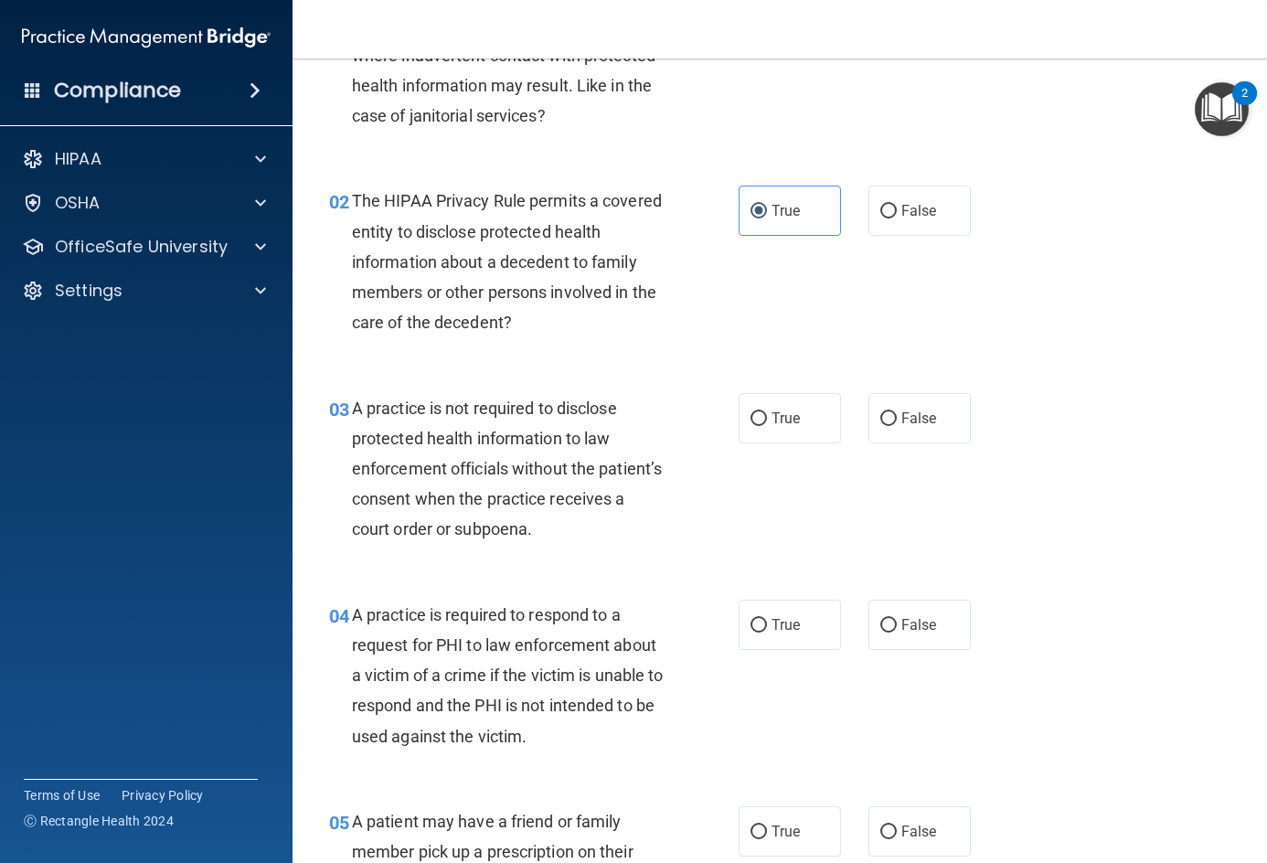
click at [1007, 371] on div "03 A practice is not required to disclose protected health information to law e…" at bounding box center [779, 473] width 929 height 207
click at [942, 421] on label "False" at bounding box center [919, 418] width 102 height 50
click at [897, 421] on input "False" at bounding box center [888, 419] width 16 height 14
radio input "true"
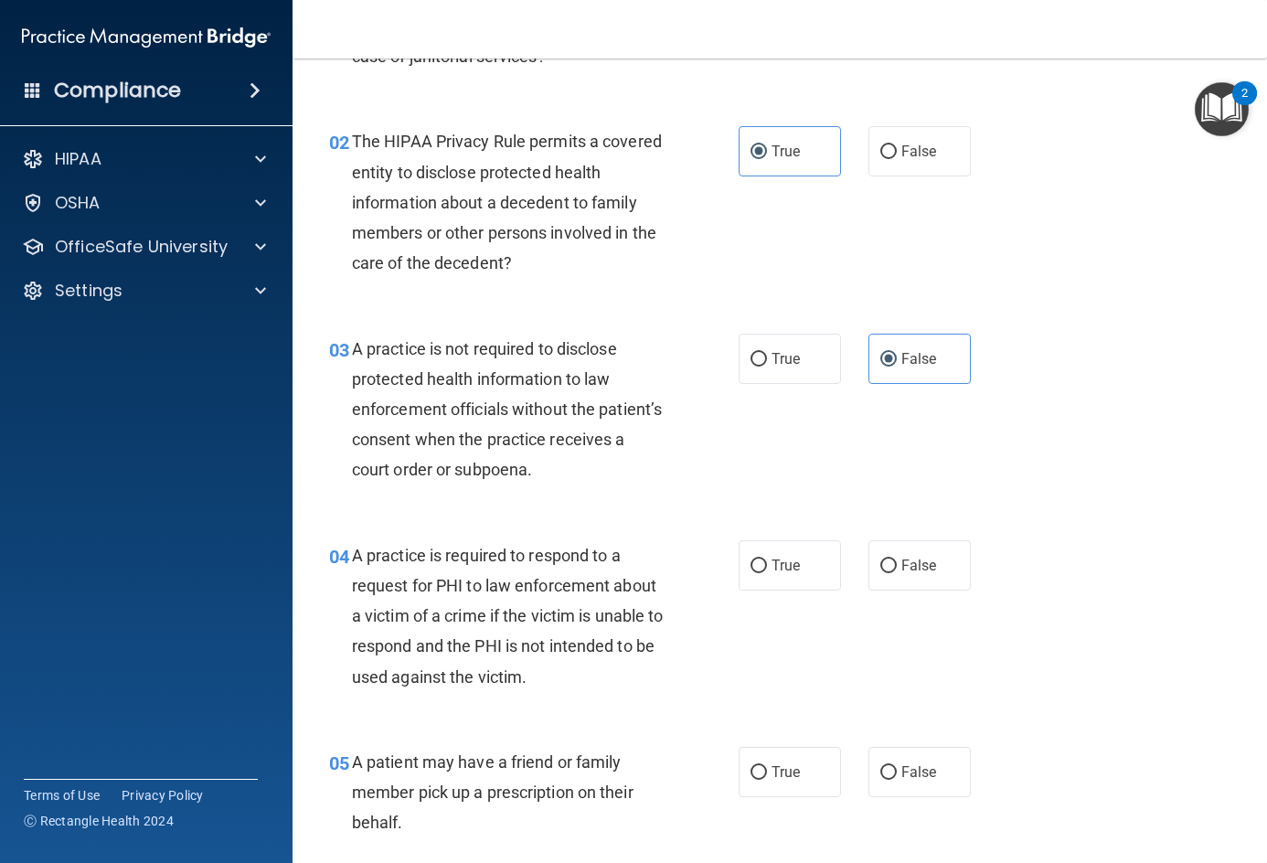
scroll to position [257, 0]
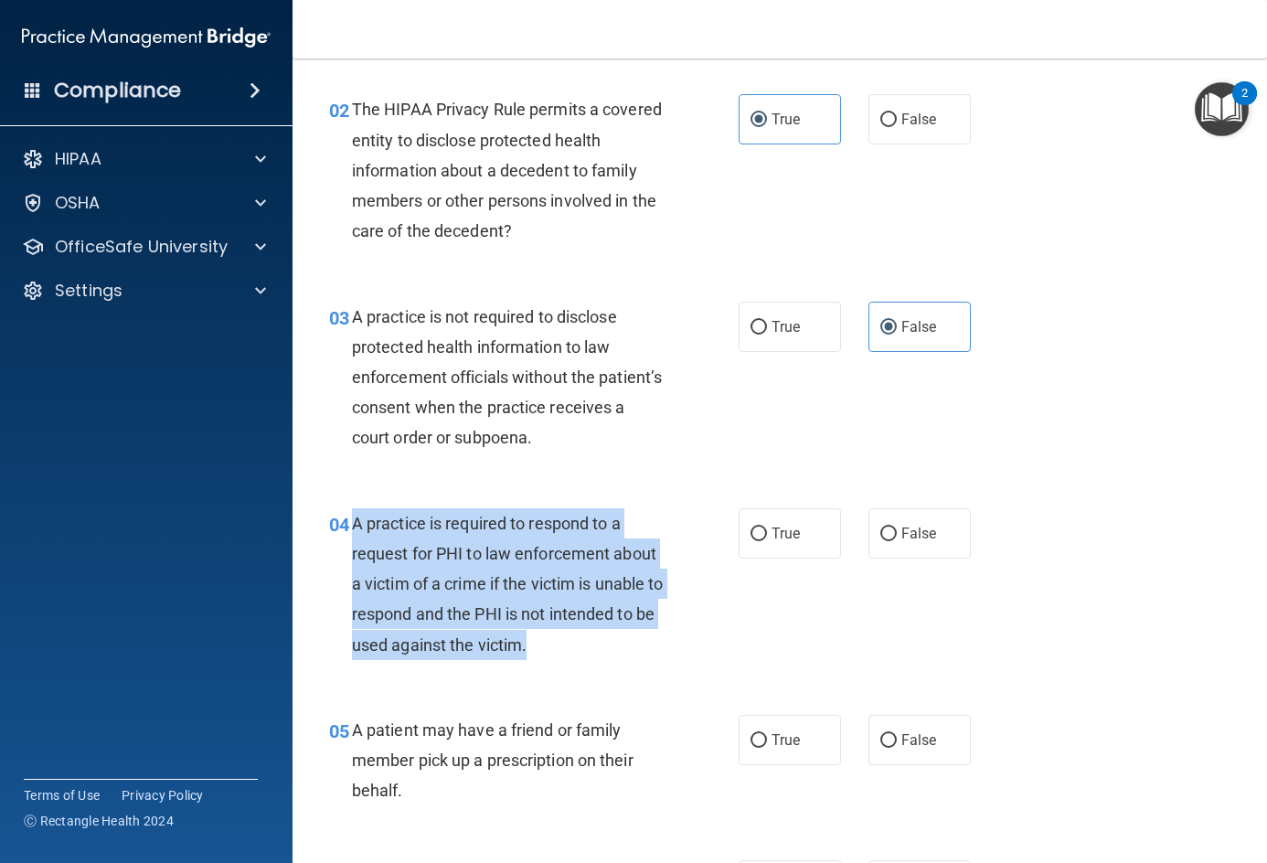
drag, startPoint x: 354, startPoint y: 515, endPoint x: 568, endPoint y: 645, distance: 250.7
click at [568, 645] on div "A practice is required to respond to a request for PHI to law enforcement about…" at bounding box center [516, 584] width 328 height 152
click at [564, 639] on div "A practice is required to respond to a request for PHI to law enforcement about…" at bounding box center [516, 584] width 328 height 152
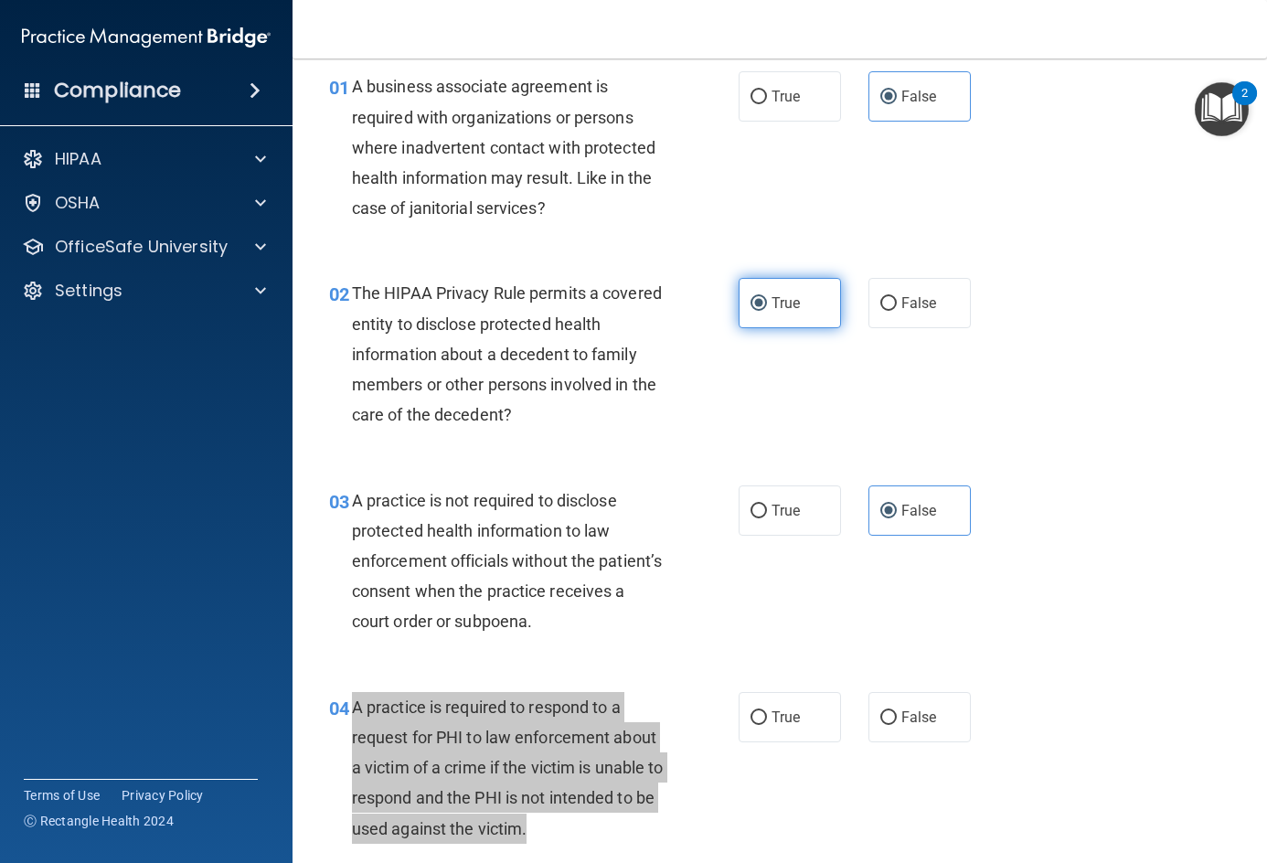
scroll to position [366, 0]
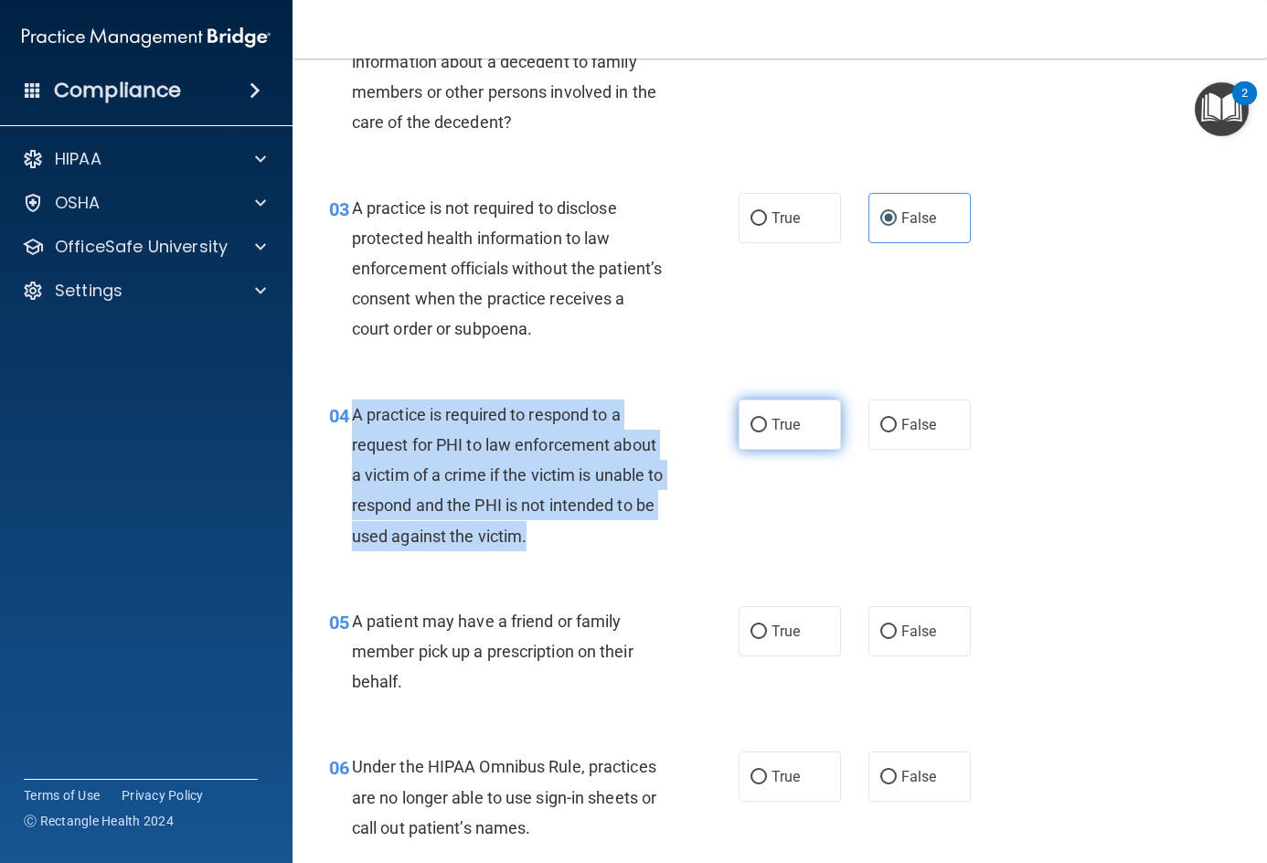
click at [771, 428] on span "True" at bounding box center [785, 424] width 28 height 17
click at [767, 428] on input "True" at bounding box center [758, 426] width 16 height 14
radio input "true"
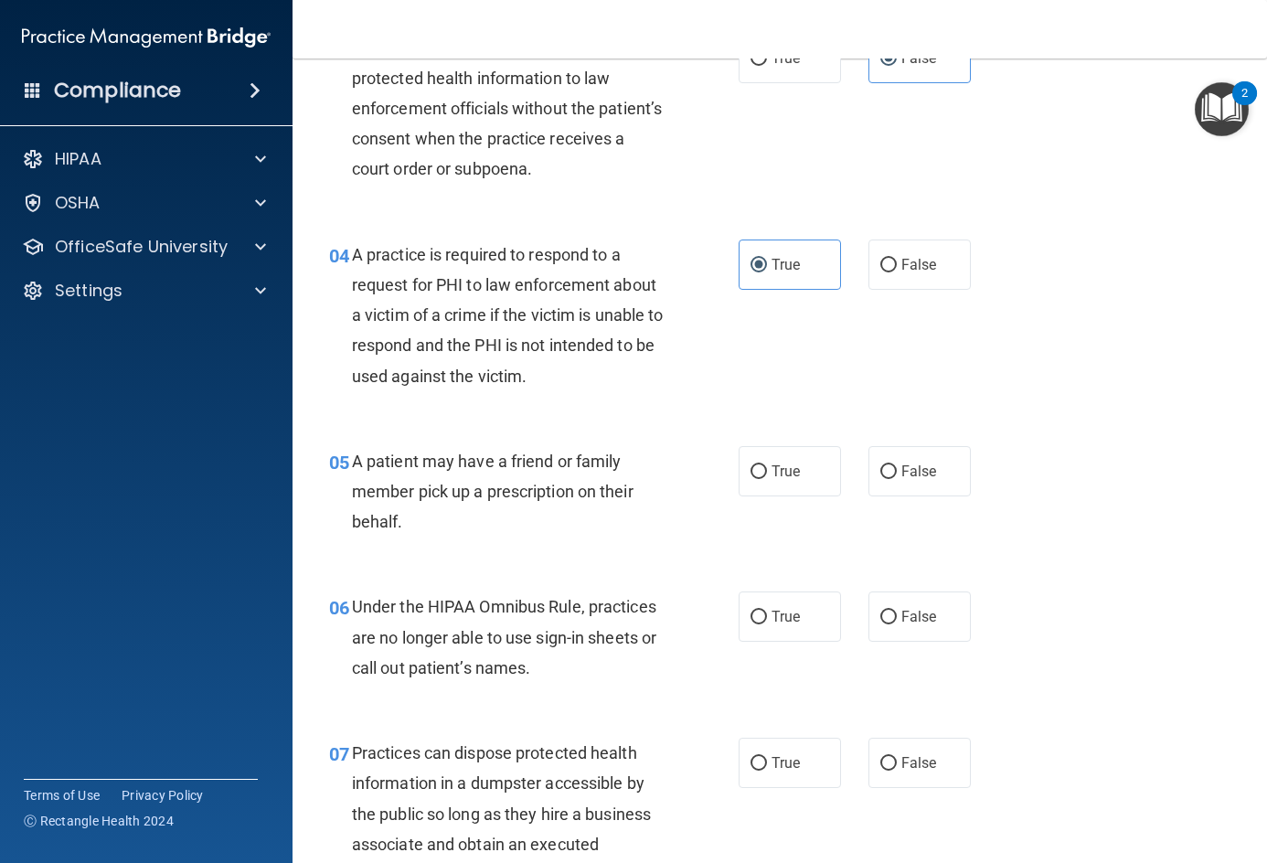
scroll to position [640, 0]
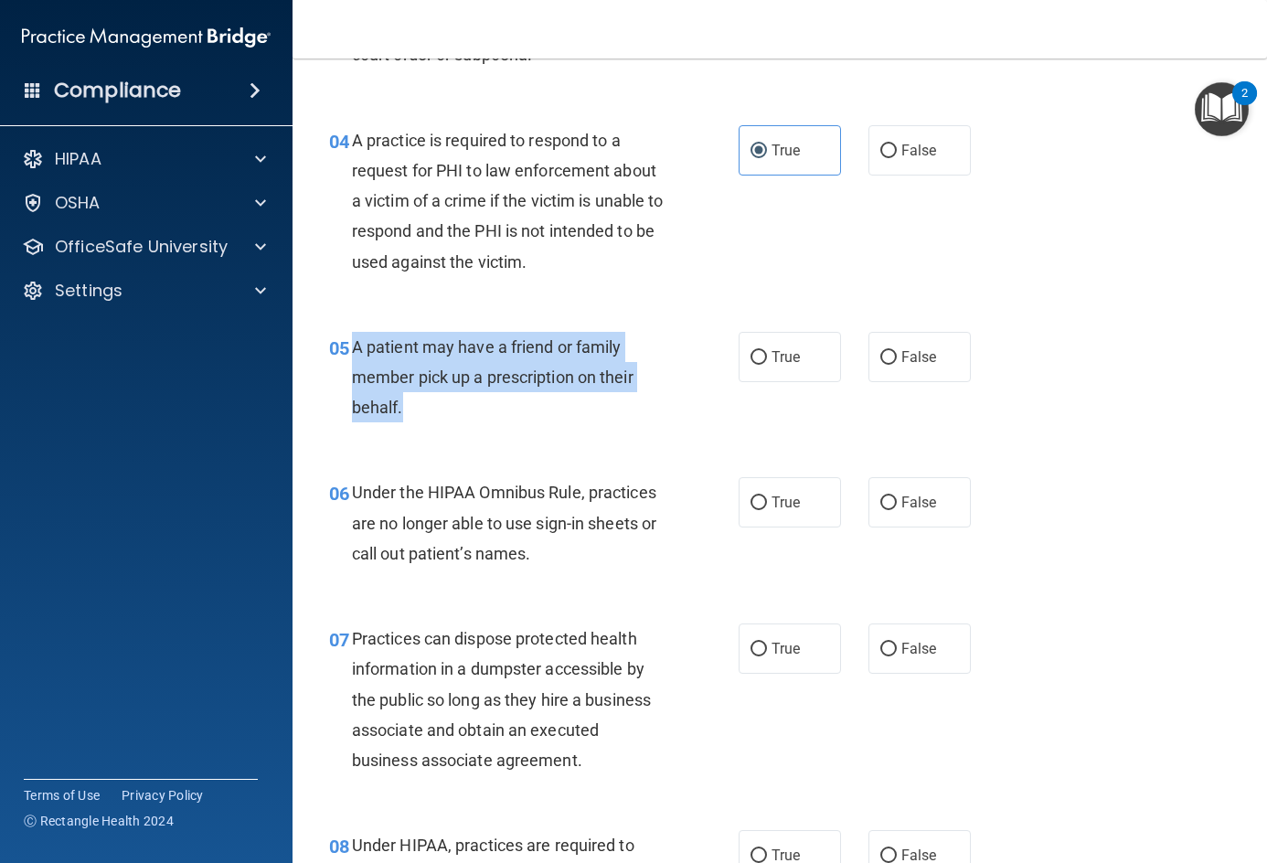
drag, startPoint x: 356, startPoint y: 336, endPoint x: 445, endPoint y: 420, distance: 122.9
click at [445, 420] on div "A patient may have a friend or family member pick up a prescription on their be…" at bounding box center [516, 377] width 328 height 91
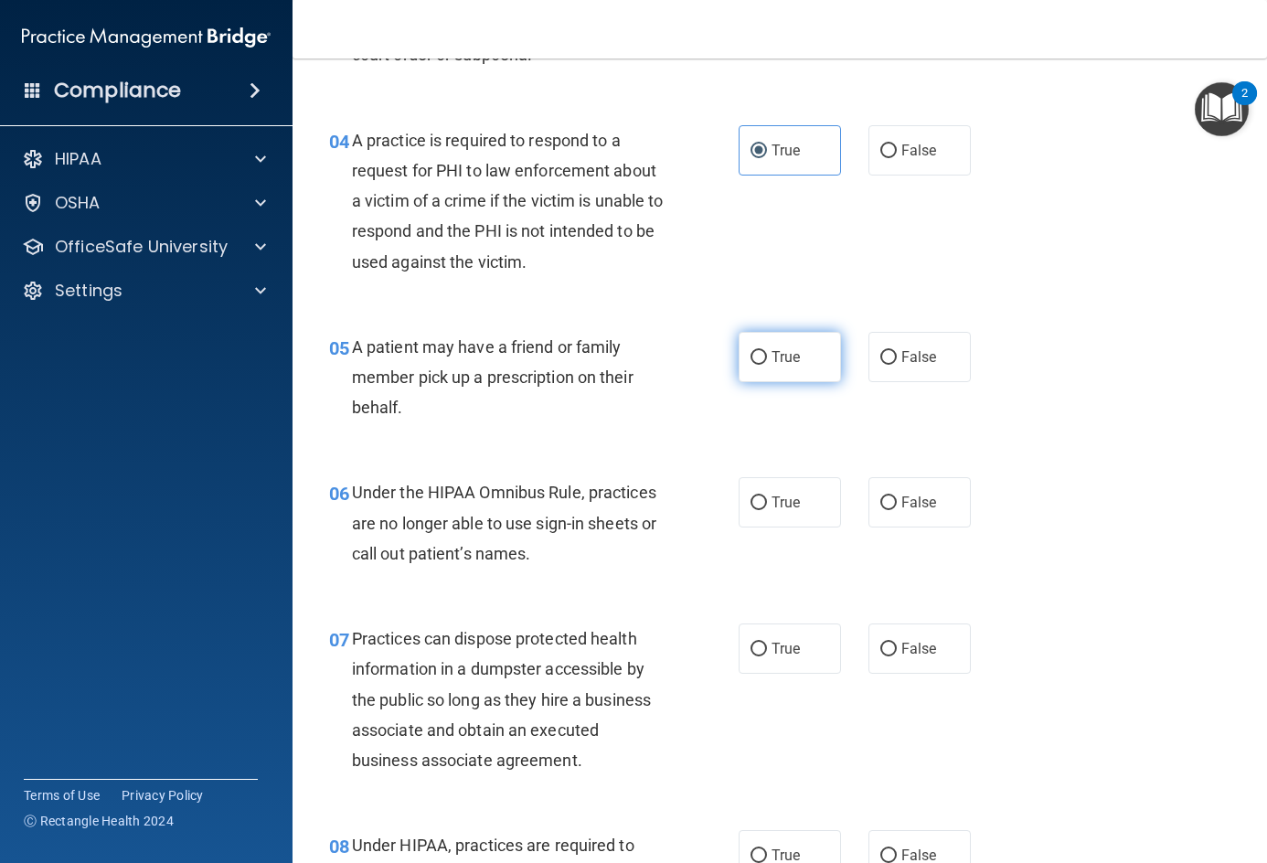
click at [762, 362] on label "True" at bounding box center [790, 357] width 102 height 50
click at [762, 362] on input "True" at bounding box center [758, 358] width 16 height 14
radio input "true"
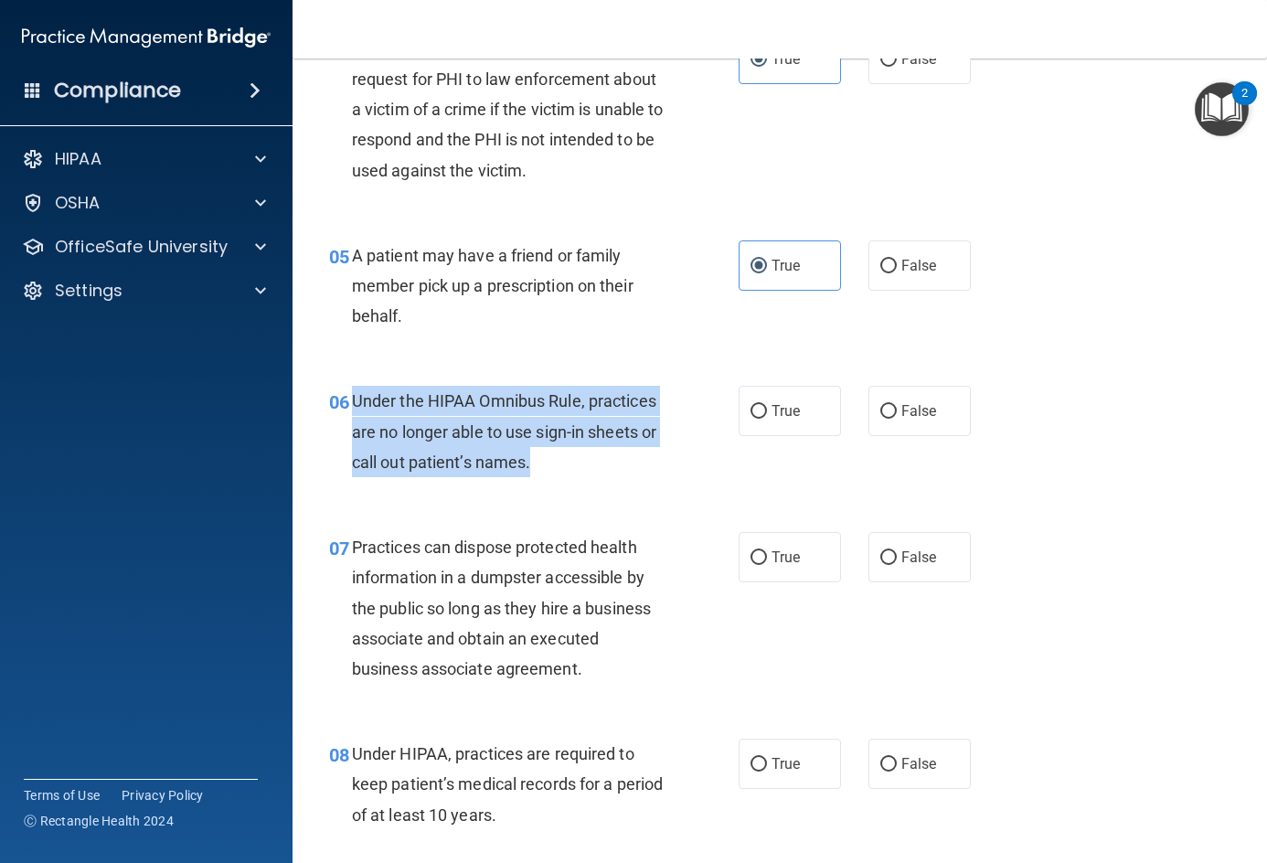
drag, startPoint x: 350, startPoint y: 390, endPoint x: 555, endPoint y: 478, distance: 222.7
click at [555, 478] on div "06 Under the HIPAA Omnibus Rule, practices are no longer able to use sign-in sh…" at bounding box center [534, 436] width 464 height 101
click at [547, 473] on div "Under the HIPAA Omnibus Rule, practices are no longer able to use sign-in sheet…" at bounding box center [516, 431] width 328 height 91
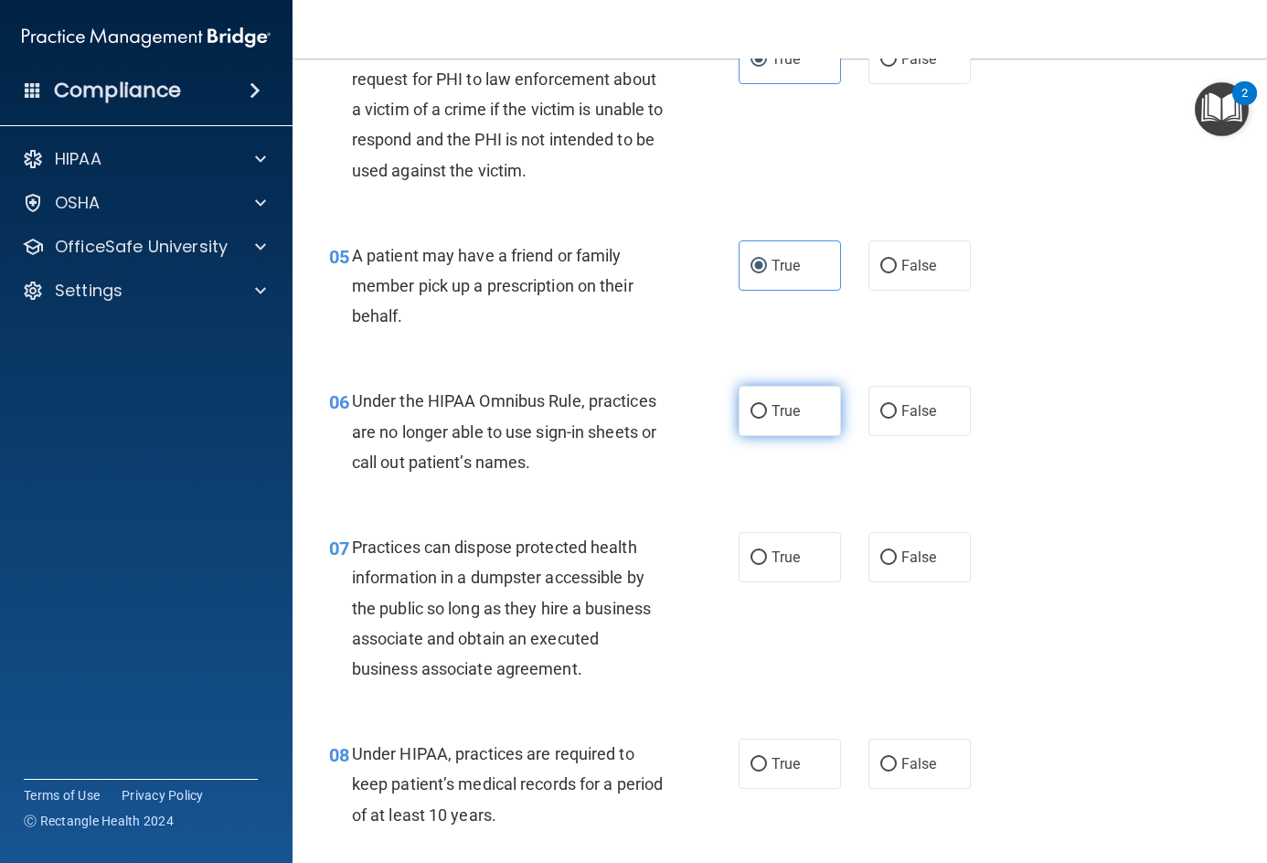
click at [771, 406] on span "True" at bounding box center [785, 410] width 28 height 17
click at [767, 406] on input "True" at bounding box center [758, 412] width 16 height 14
radio input "true"
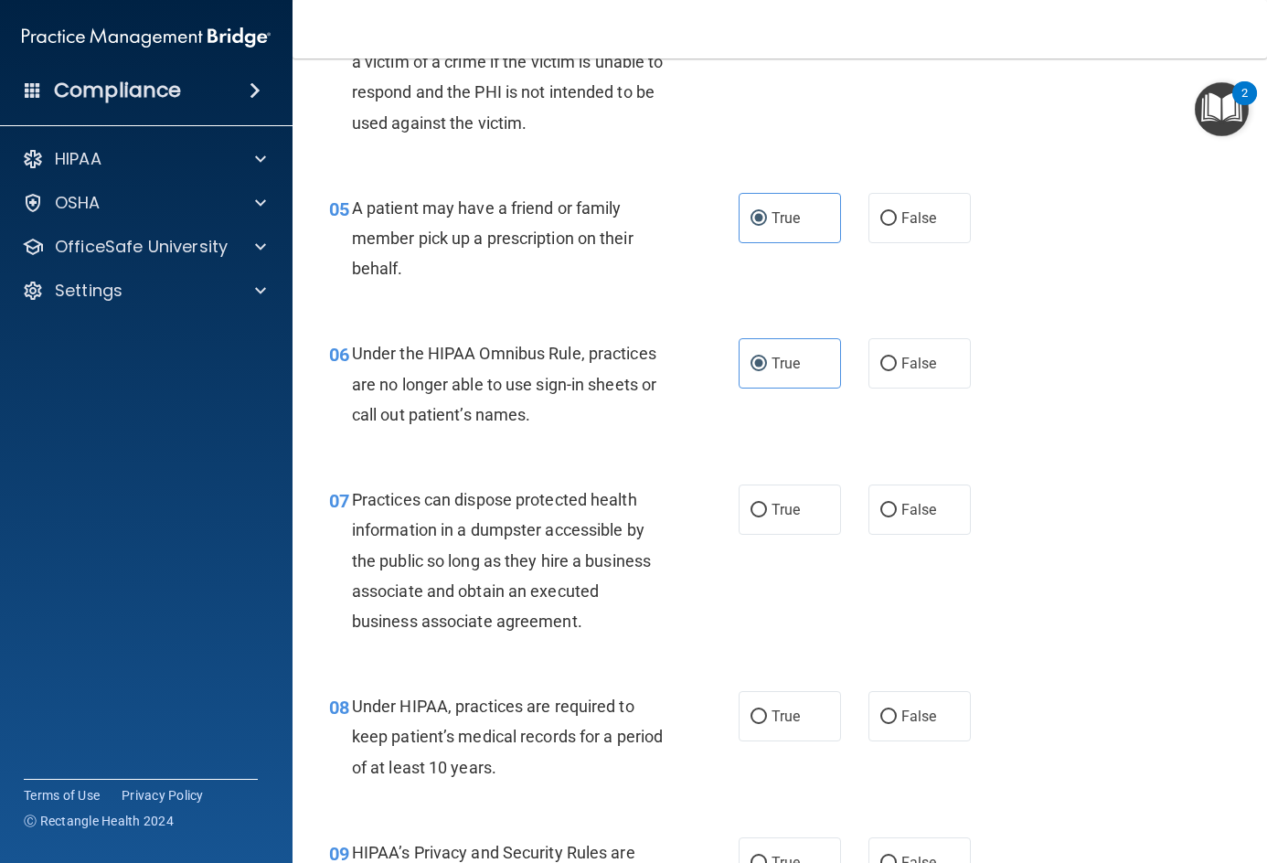
scroll to position [823, 0]
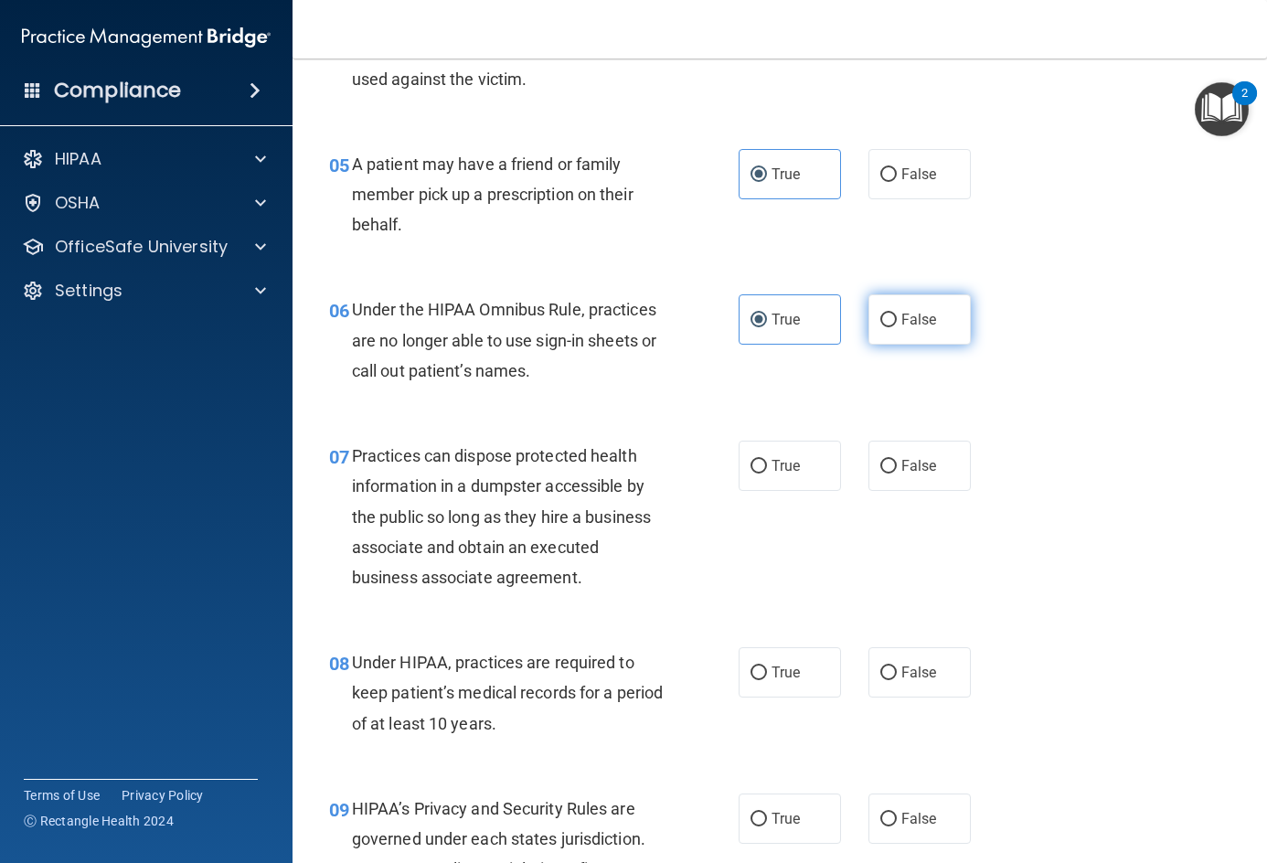
click at [901, 306] on label "False" at bounding box center [919, 319] width 102 height 50
click at [897, 314] on input "False" at bounding box center [888, 321] width 16 height 14
radio input "true"
radio input "false"
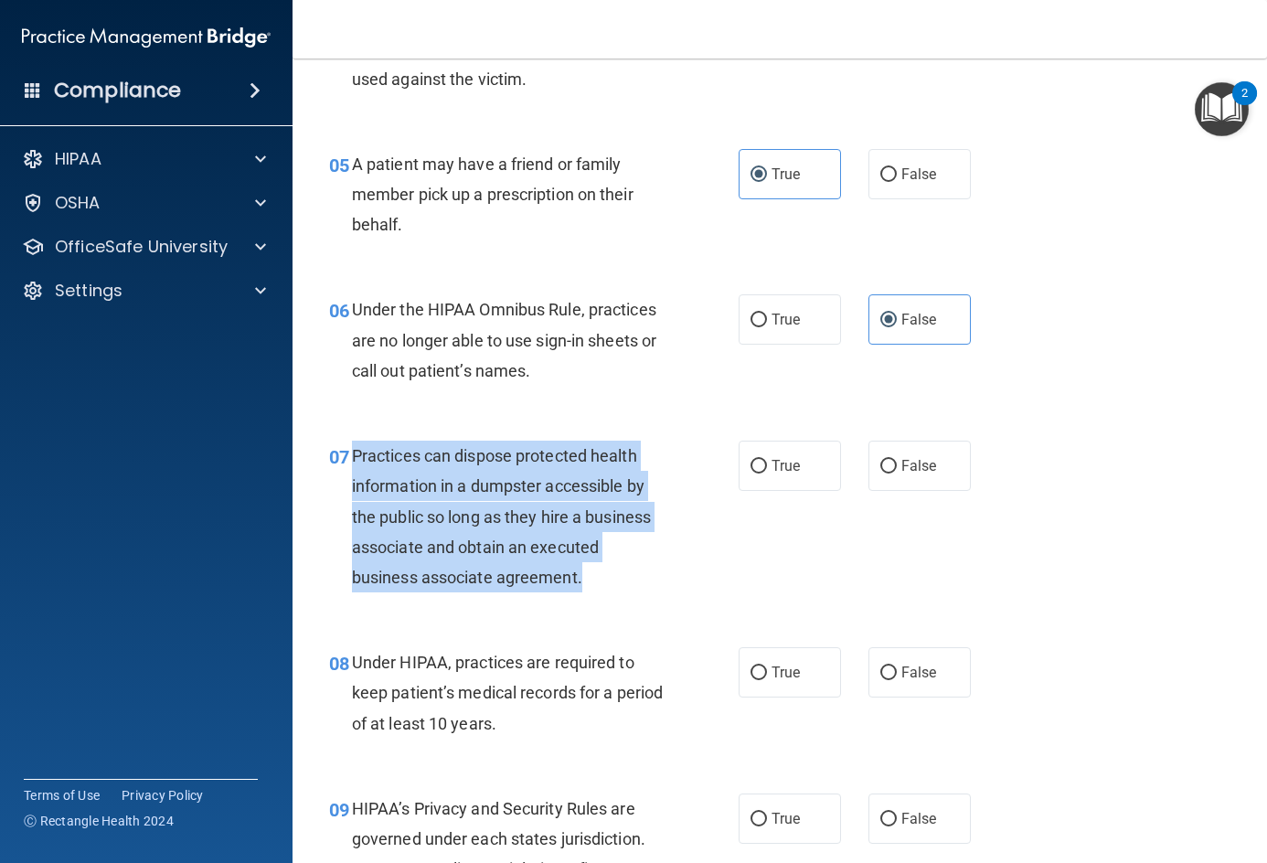
drag, startPoint x: 354, startPoint y: 447, endPoint x: 587, endPoint y: 578, distance: 267.2
click at [587, 578] on div "Practices can dispose protected health information in a dumpster accessible by …" at bounding box center [516, 517] width 328 height 152
click at [587, 576] on div "Practices can dispose protected health information in a dumpster accessible by …" at bounding box center [516, 517] width 328 height 152
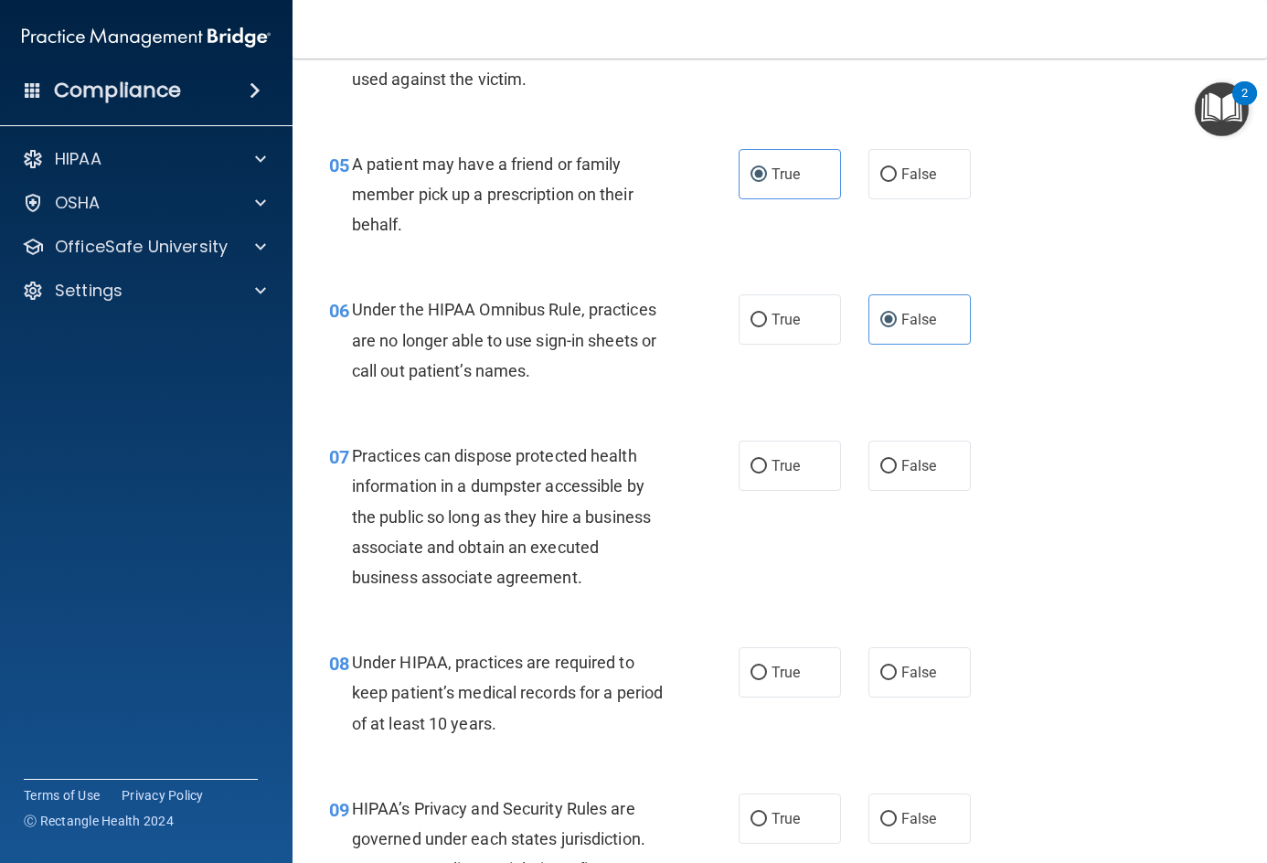
scroll to position [914, 0]
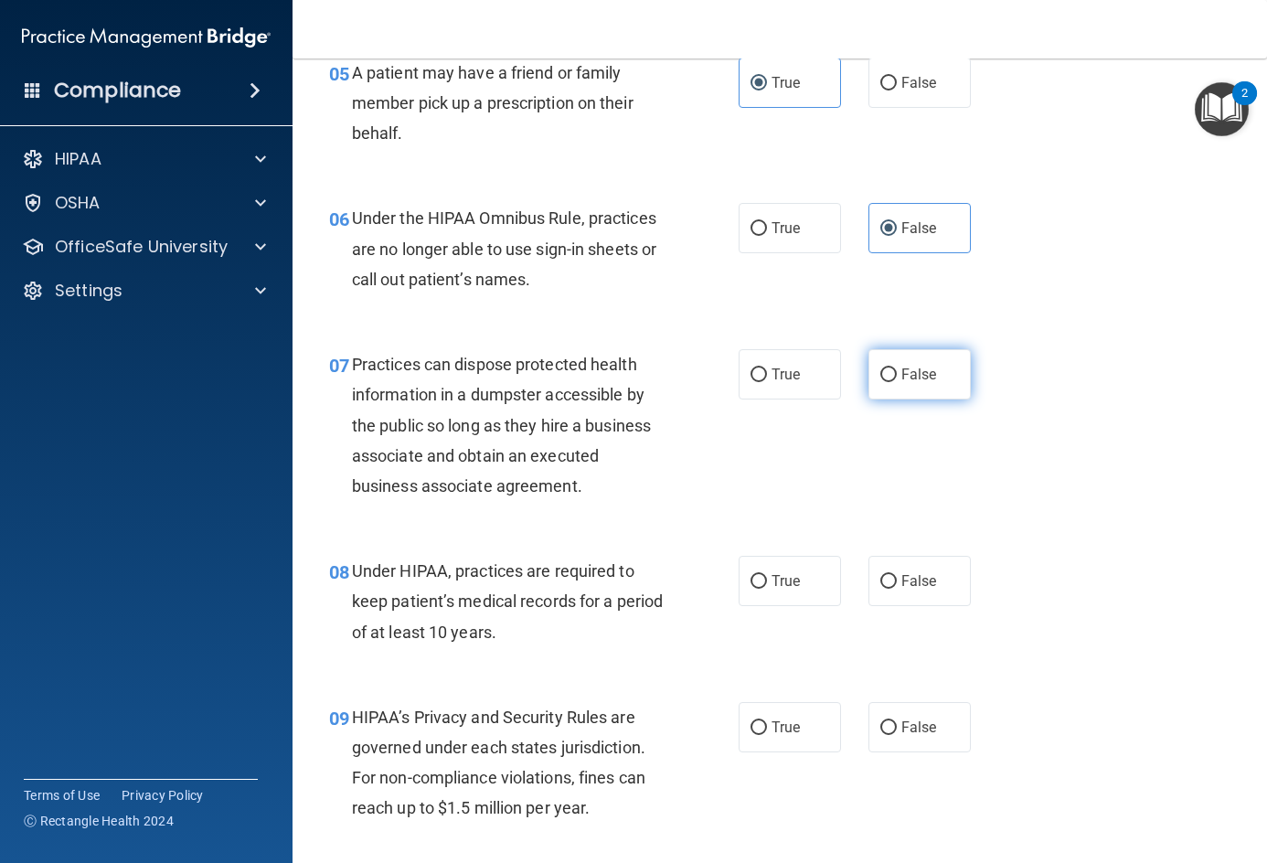
click at [939, 382] on label "False" at bounding box center [919, 374] width 102 height 50
click at [897, 382] on input "False" at bounding box center [888, 375] width 16 height 14
radio input "true"
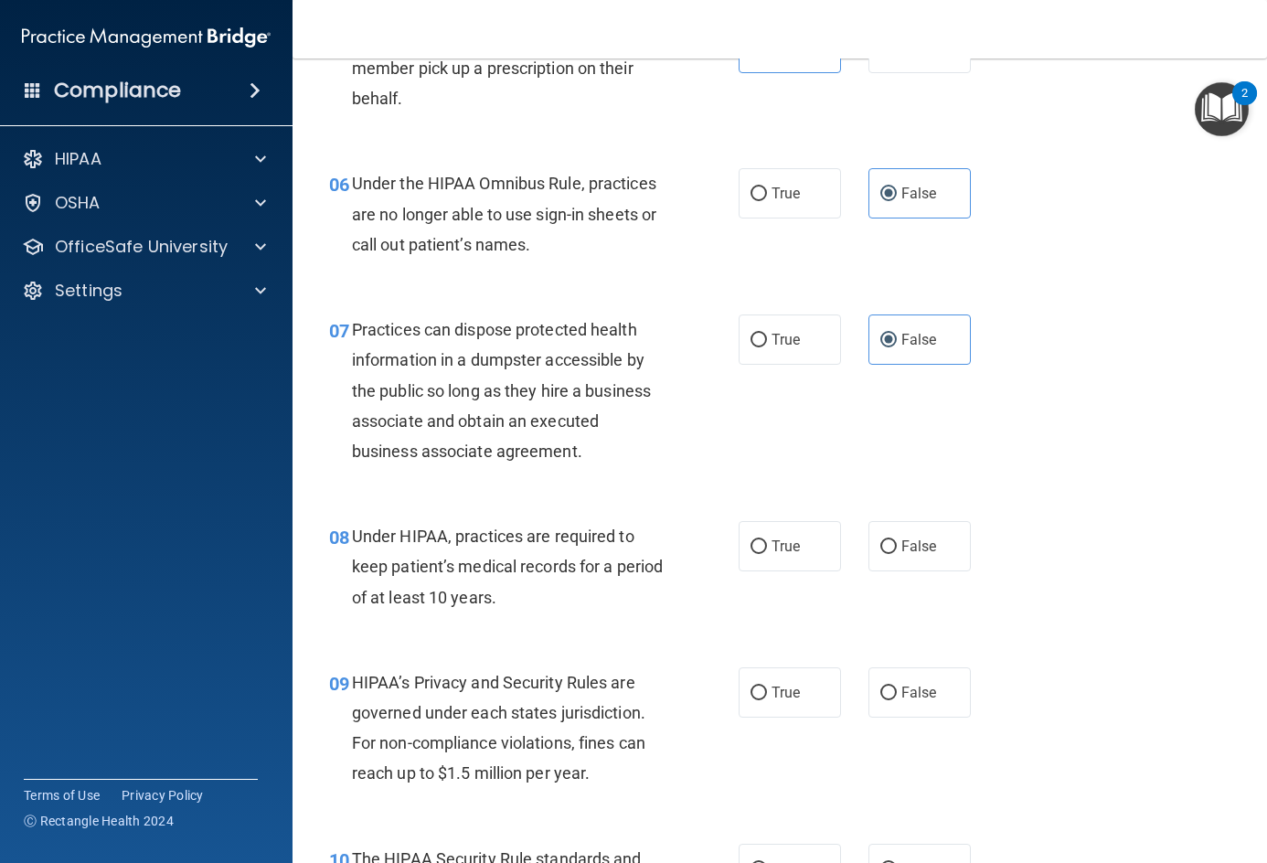
scroll to position [1005, 0]
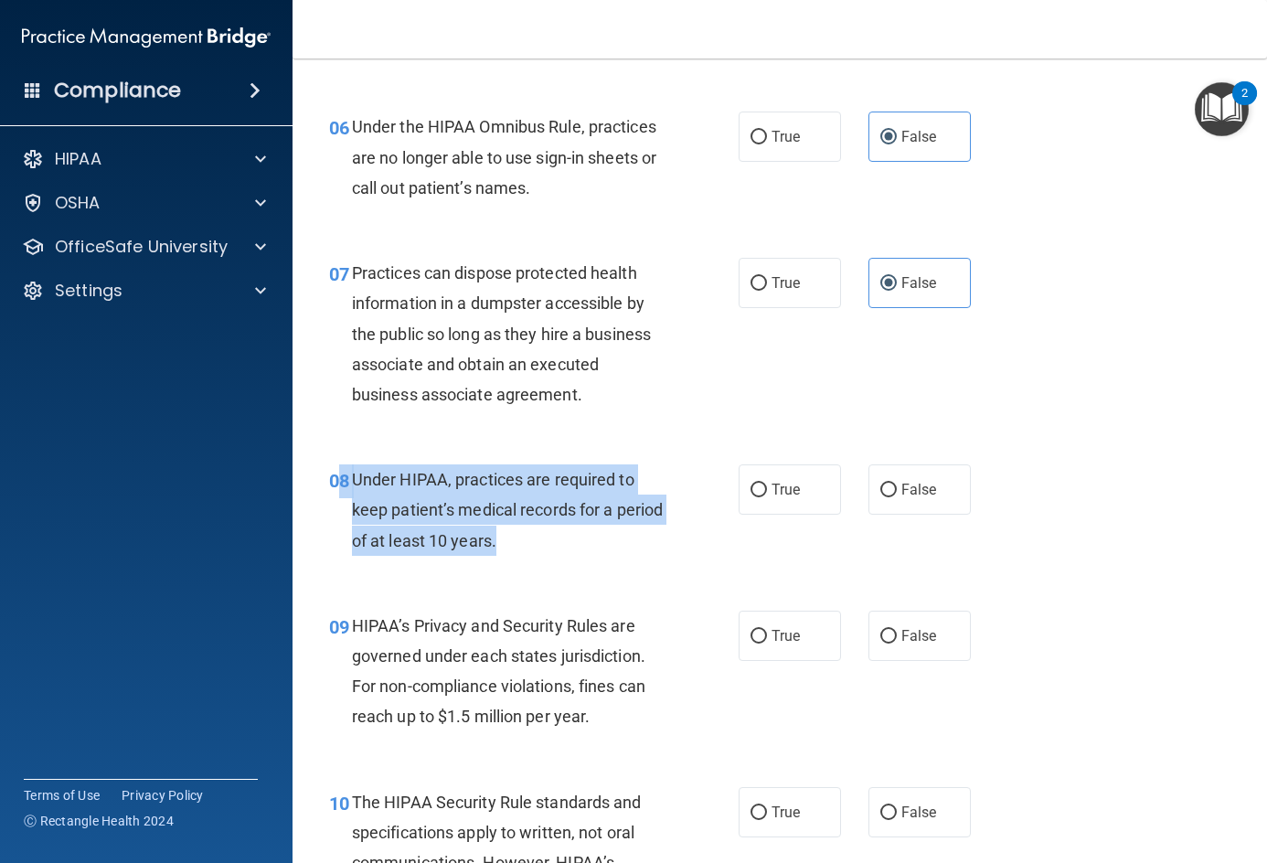
drag, startPoint x: 345, startPoint y: 481, endPoint x: 571, endPoint y: 551, distance: 237.3
click at [571, 551] on div "08 Under HIPAA, practices are required to keep patient’s medical records for a …" at bounding box center [534, 514] width 464 height 101
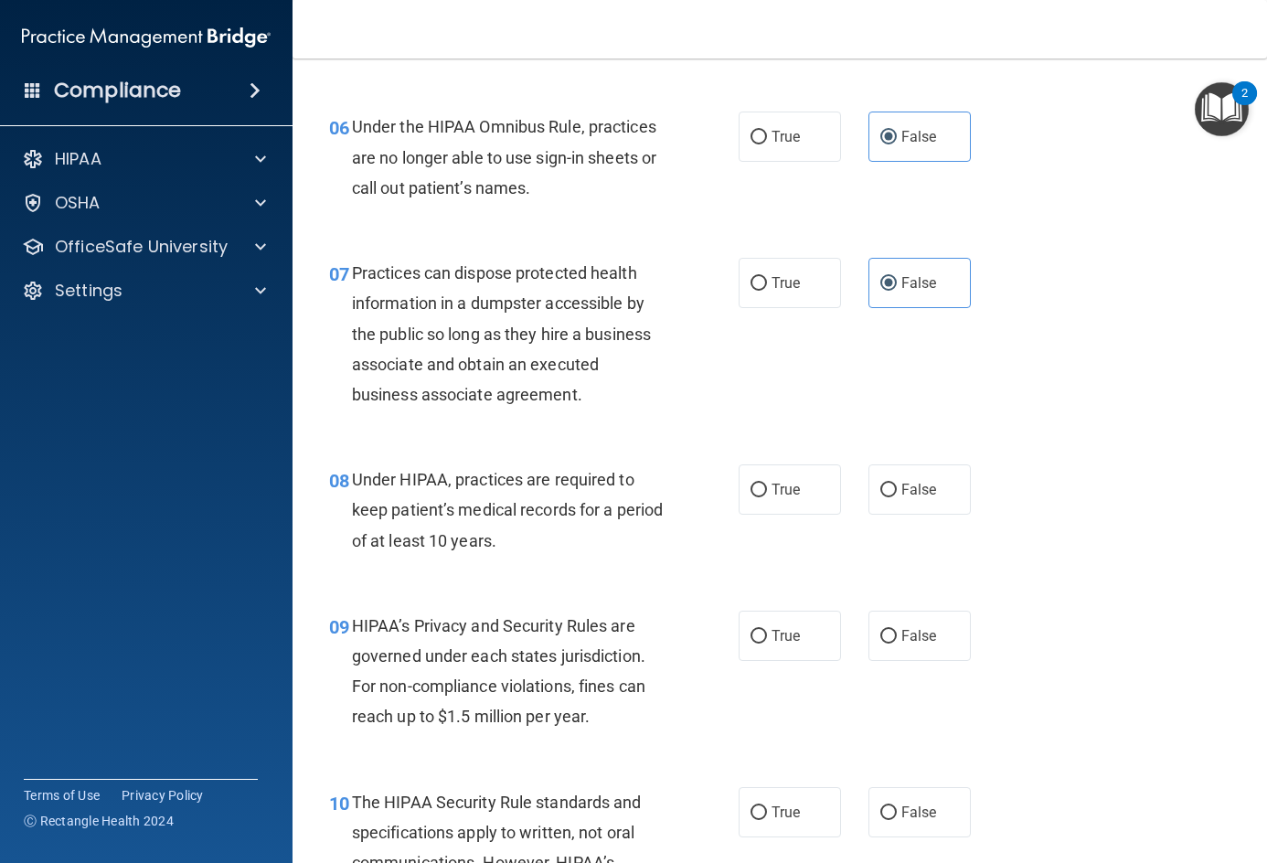
click at [1085, 473] on div "08 Under HIPAA, practices are required to keep patient’s medical records for a …" at bounding box center [779, 514] width 929 height 146
click at [936, 485] on label "False" at bounding box center [919, 489] width 102 height 50
click at [897, 485] on input "False" at bounding box center [888, 491] width 16 height 14
radio input "true"
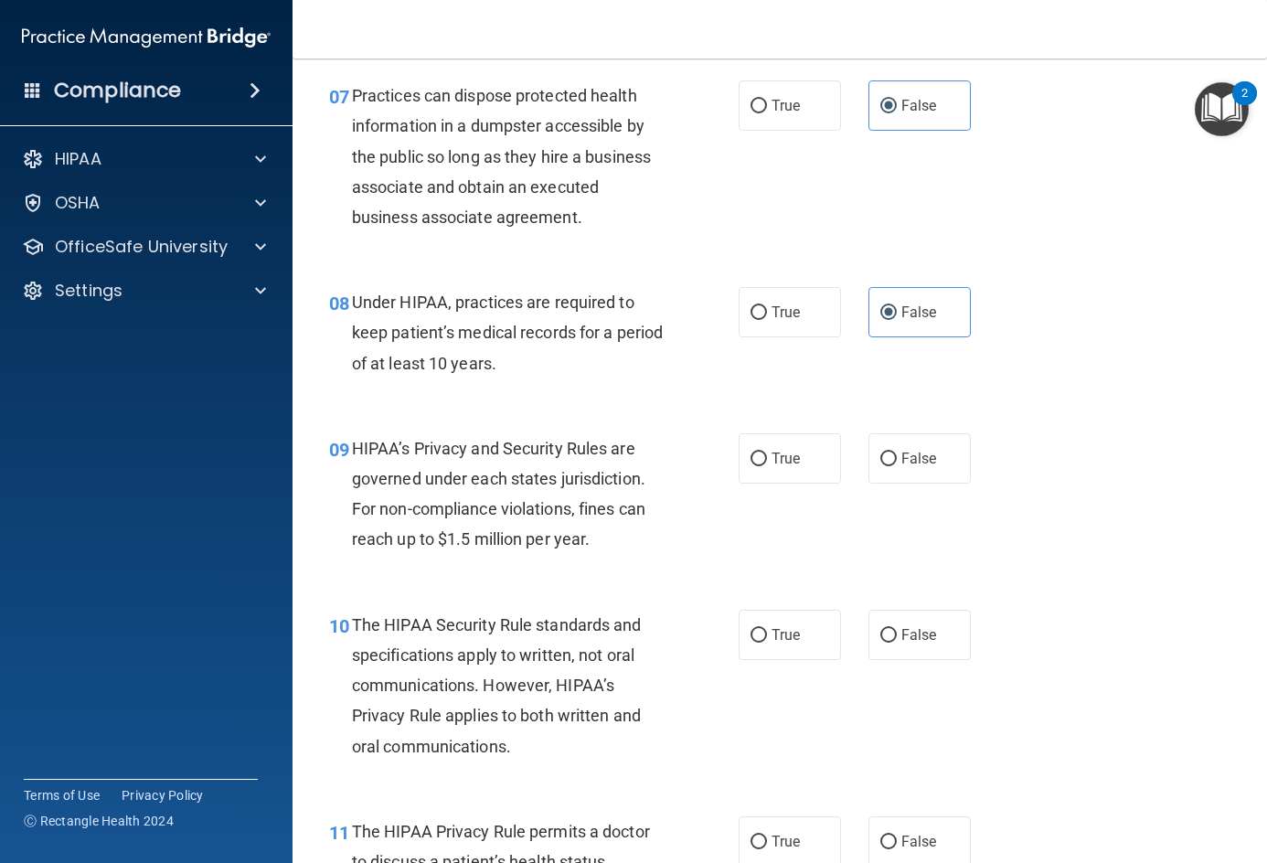
scroll to position [1188, 0]
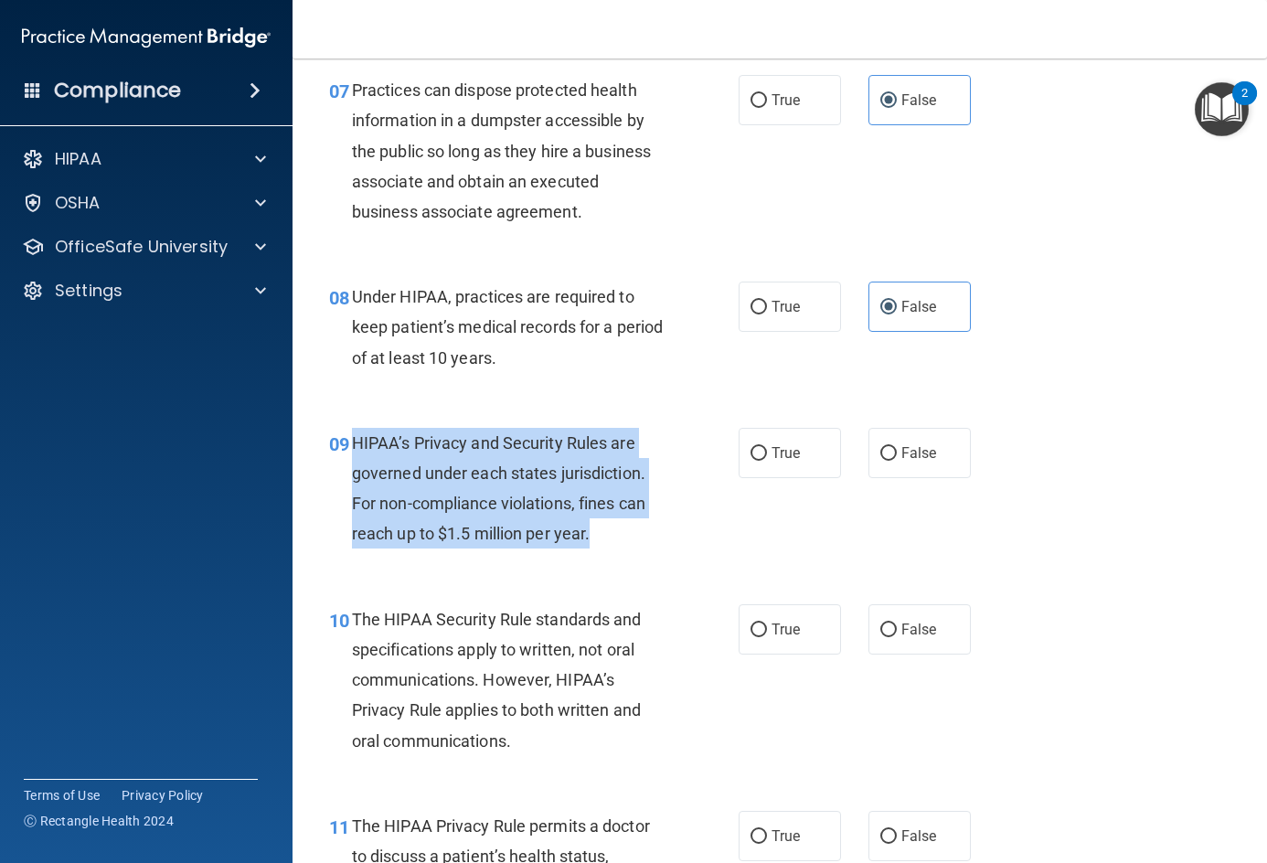
drag, startPoint x: 351, startPoint y: 441, endPoint x: 612, endPoint y: 537, distance: 278.2
click at [612, 537] on div "HIPAA’s Privacy and Security Rules are governed under each states jurisdiction.…" at bounding box center [516, 489] width 328 height 122
click at [611, 538] on div "HIPAA’s Privacy and Security Rules are governed under each states jurisdiction.…" at bounding box center [516, 489] width 328 height 122
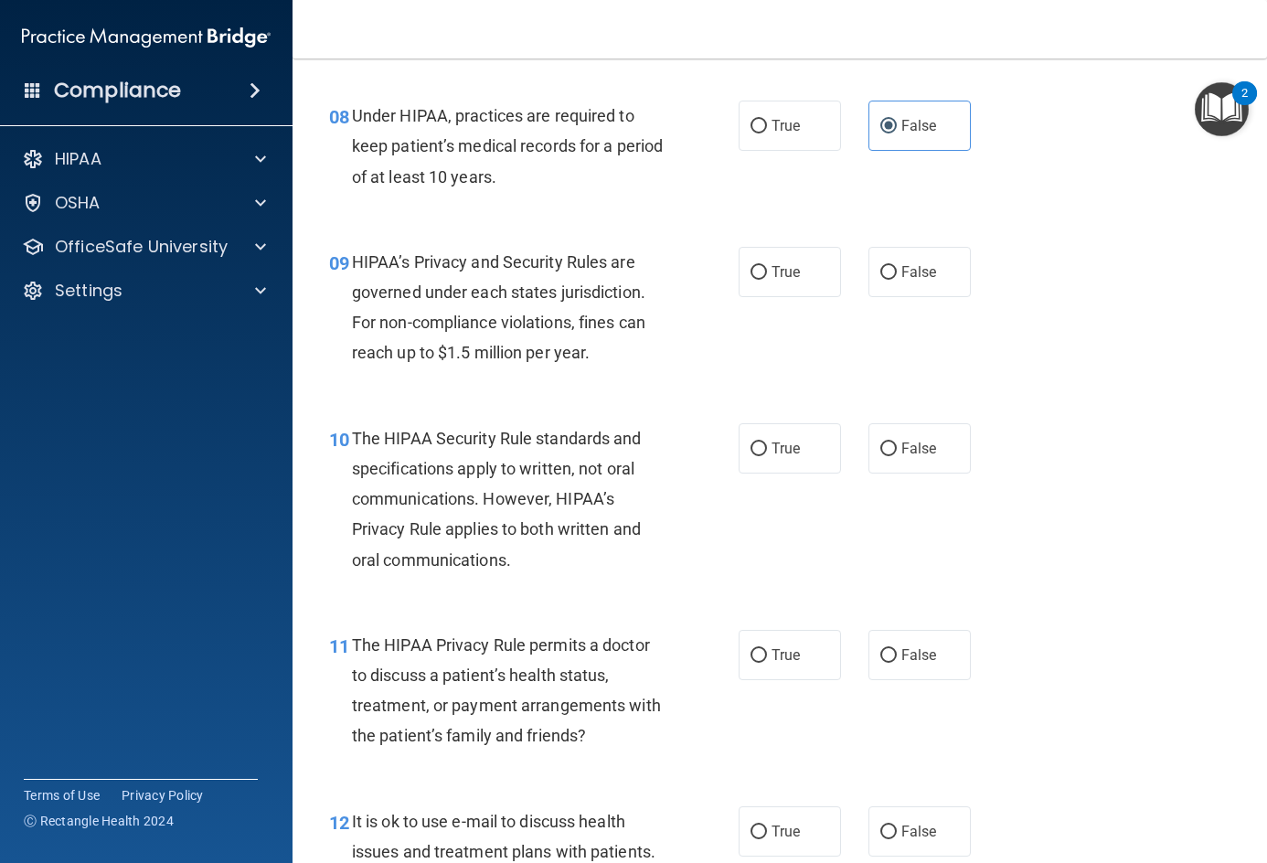
scroll to position [1371, 0]
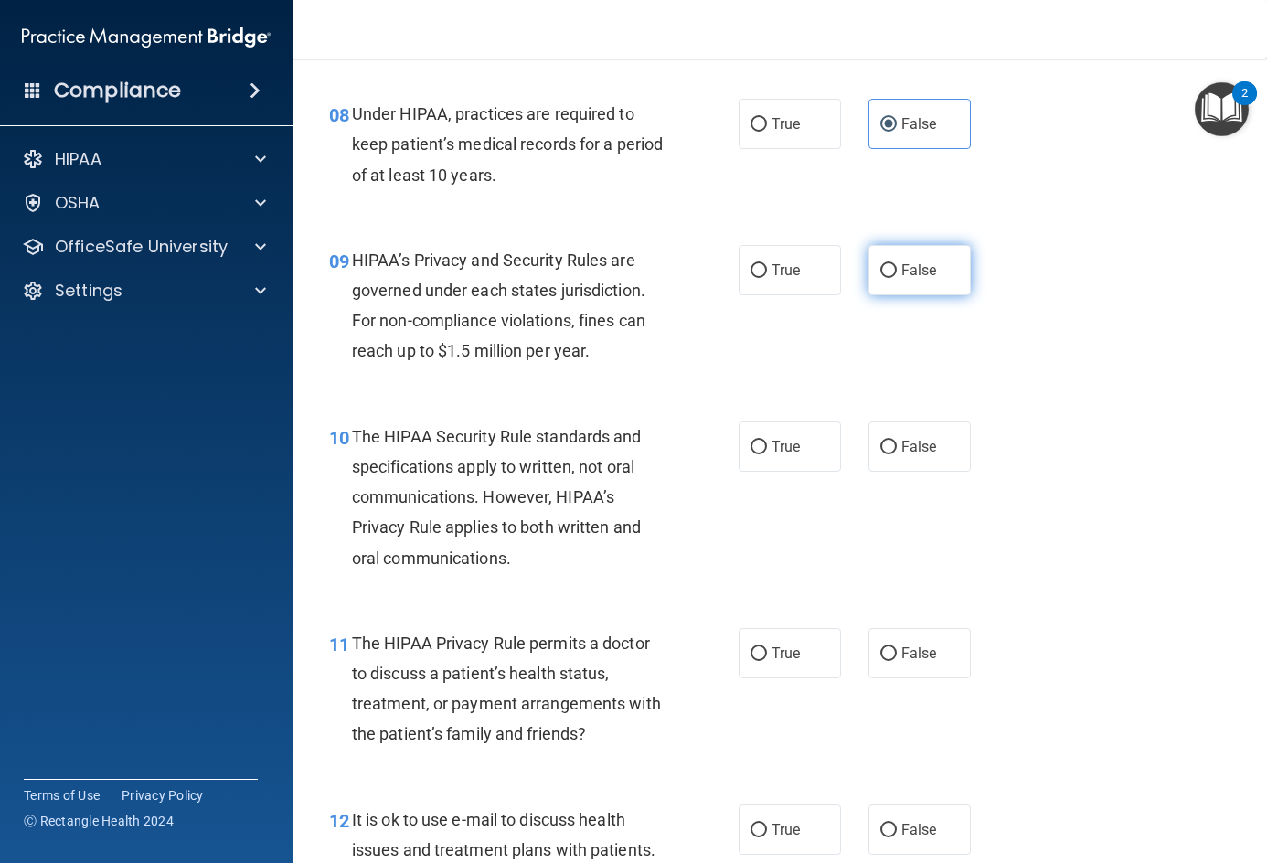
click at [942, 272] on label "False" at bounding box center [919, 270] width 102 height 50
click at [897, 272] on input "False" at bounding box center [888, 271] width 16 height 14
radio input "true"
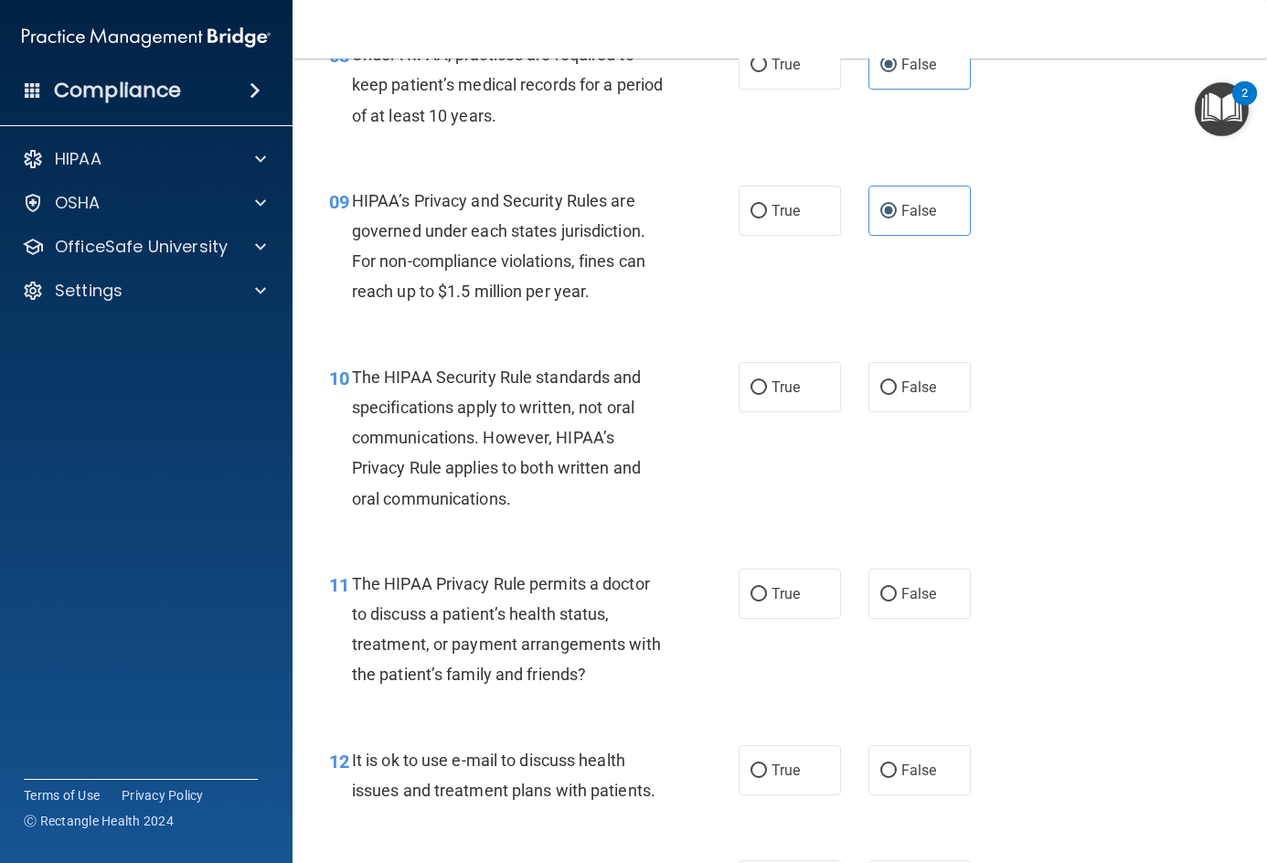
scroll to position [1462, 0]
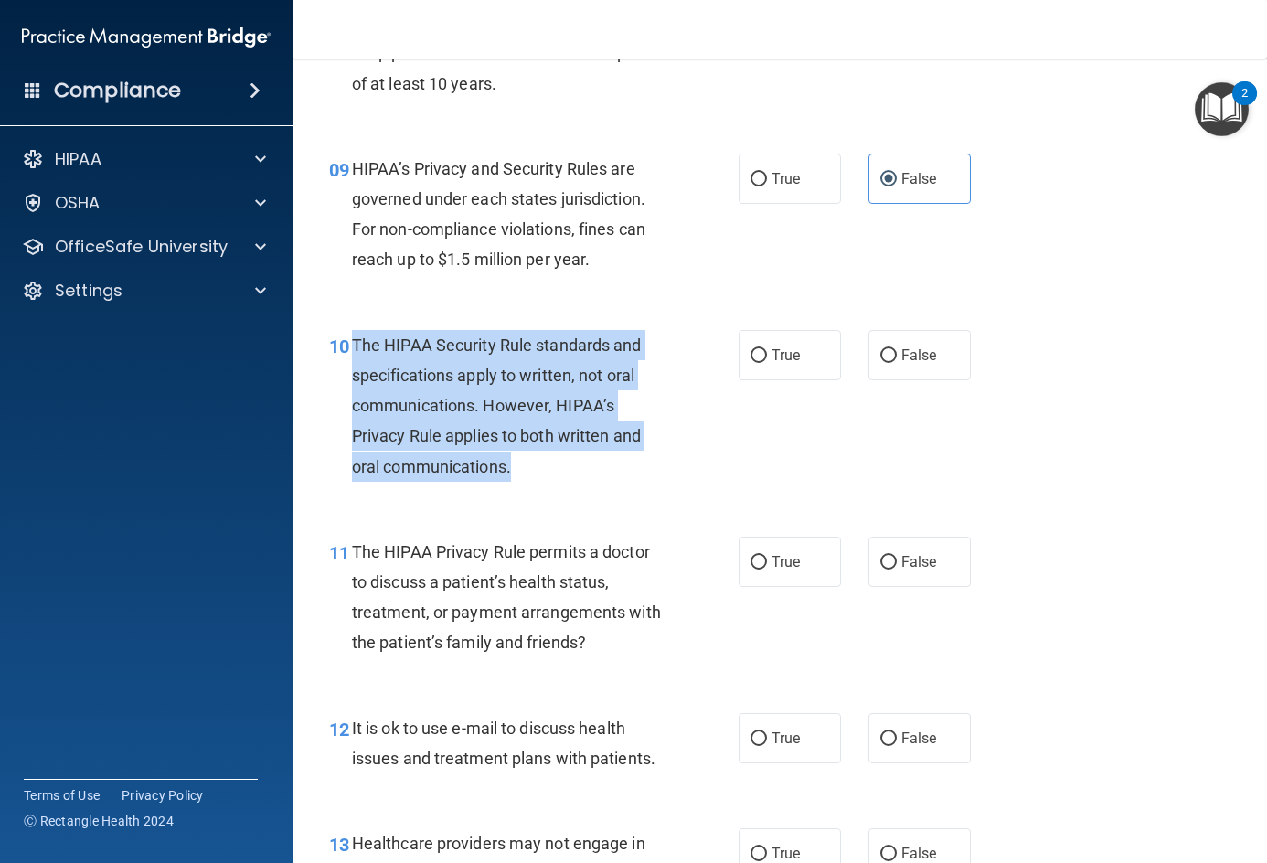
drag, startPoint x: 354, startPoint y: 342, endPoint x: 559, endPoint y: 471, distance: 242.7
click at [559, 471] on div "The HIPAA Security Rule standards and specifications apply to written, not oral…" at bounding box center [516, 406] width 328 height 152
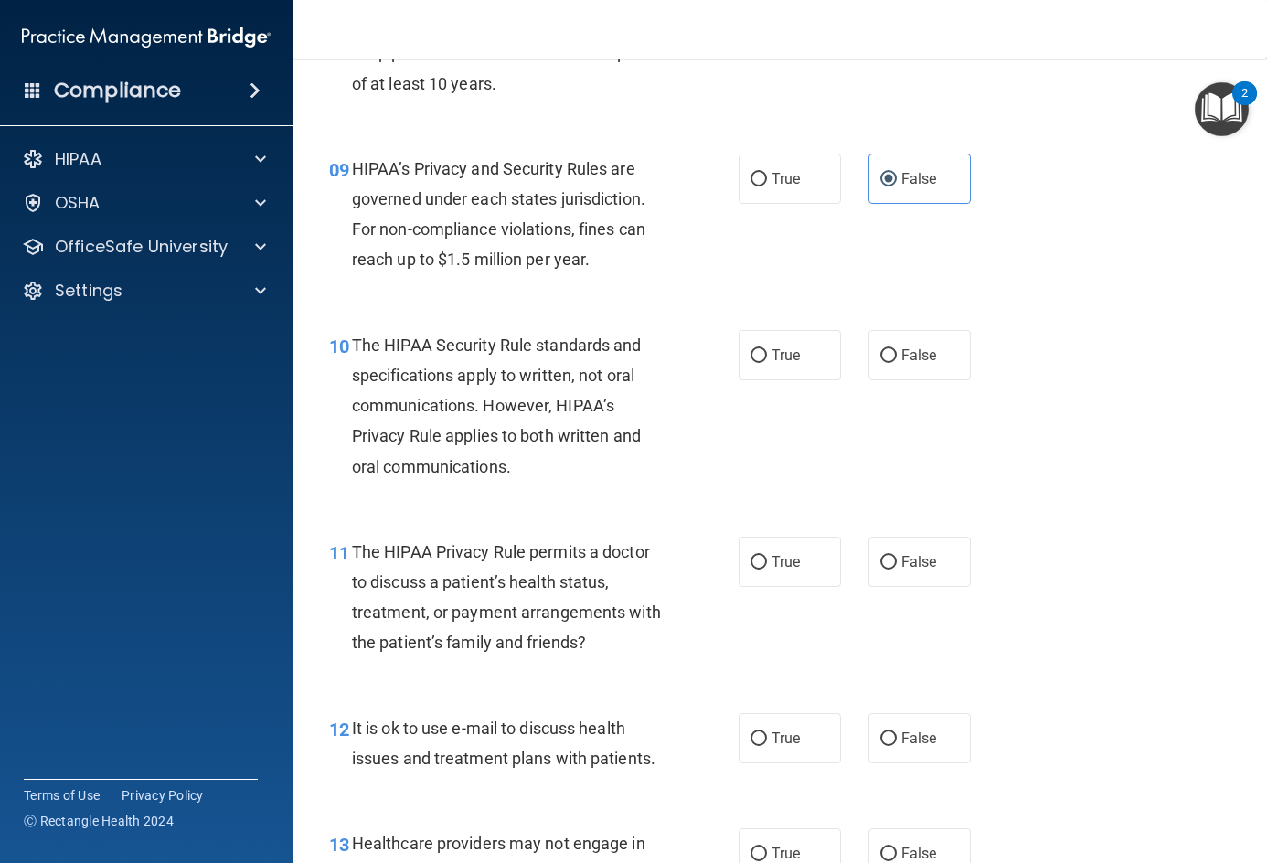
click at [1150, 371] on div "10 The HIPAA Security Rule standards and specifications apply to written, not o…" at bounding box center [779, 410] width 929 height 207
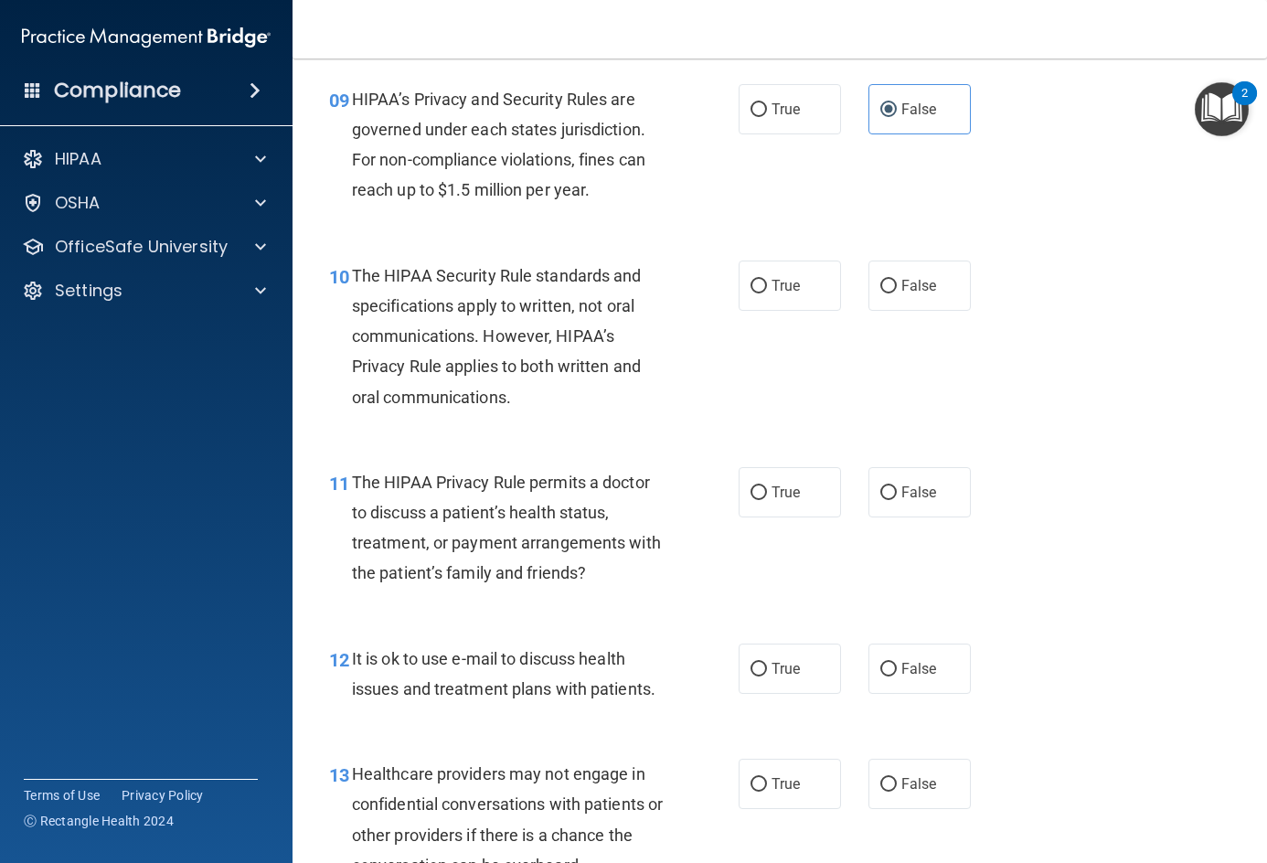
scroll to position [1645, 0]
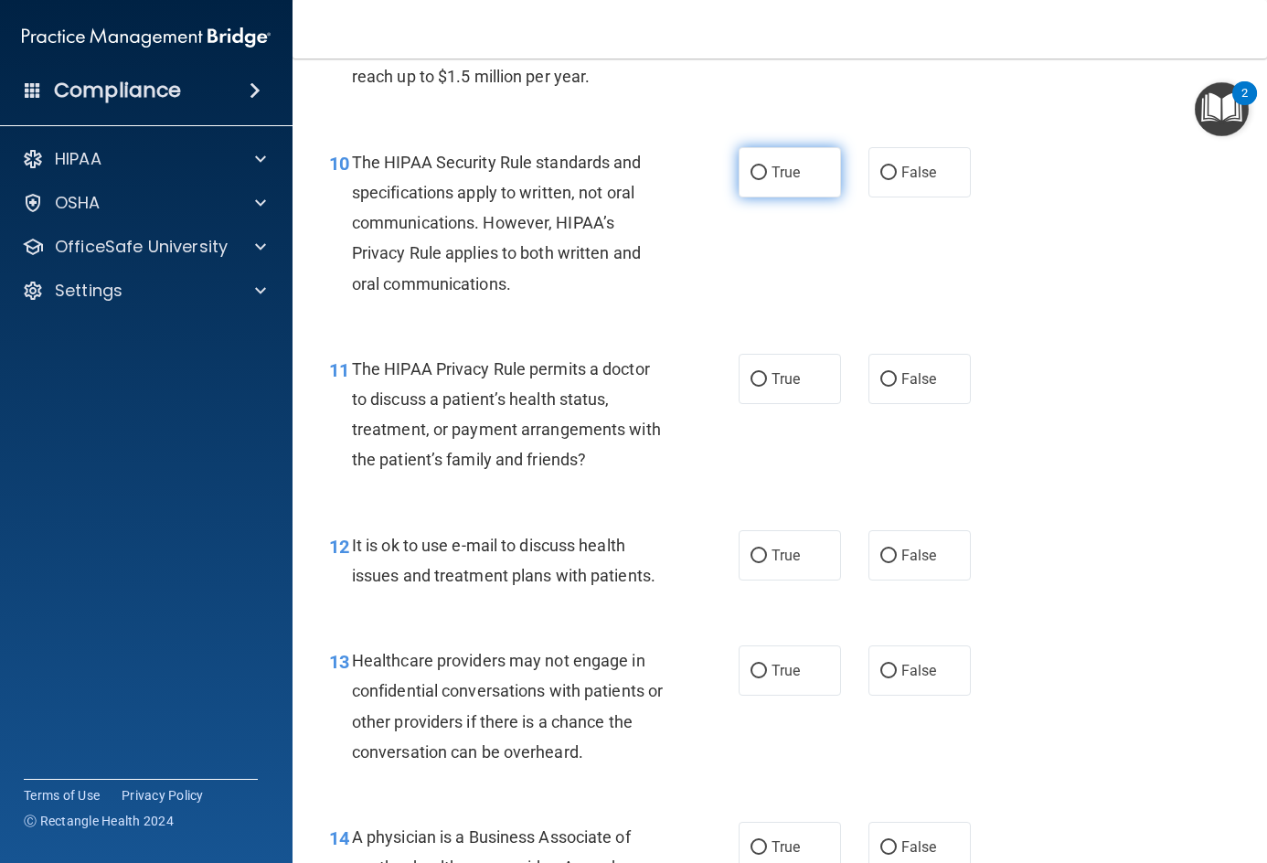
click at [800, 174] on label "True" at bounding box center [790, 172] width 102 height 50
click at [767, 174] on input "True" at bounding box center [758, 173] width 16 height 14
radio input "true"
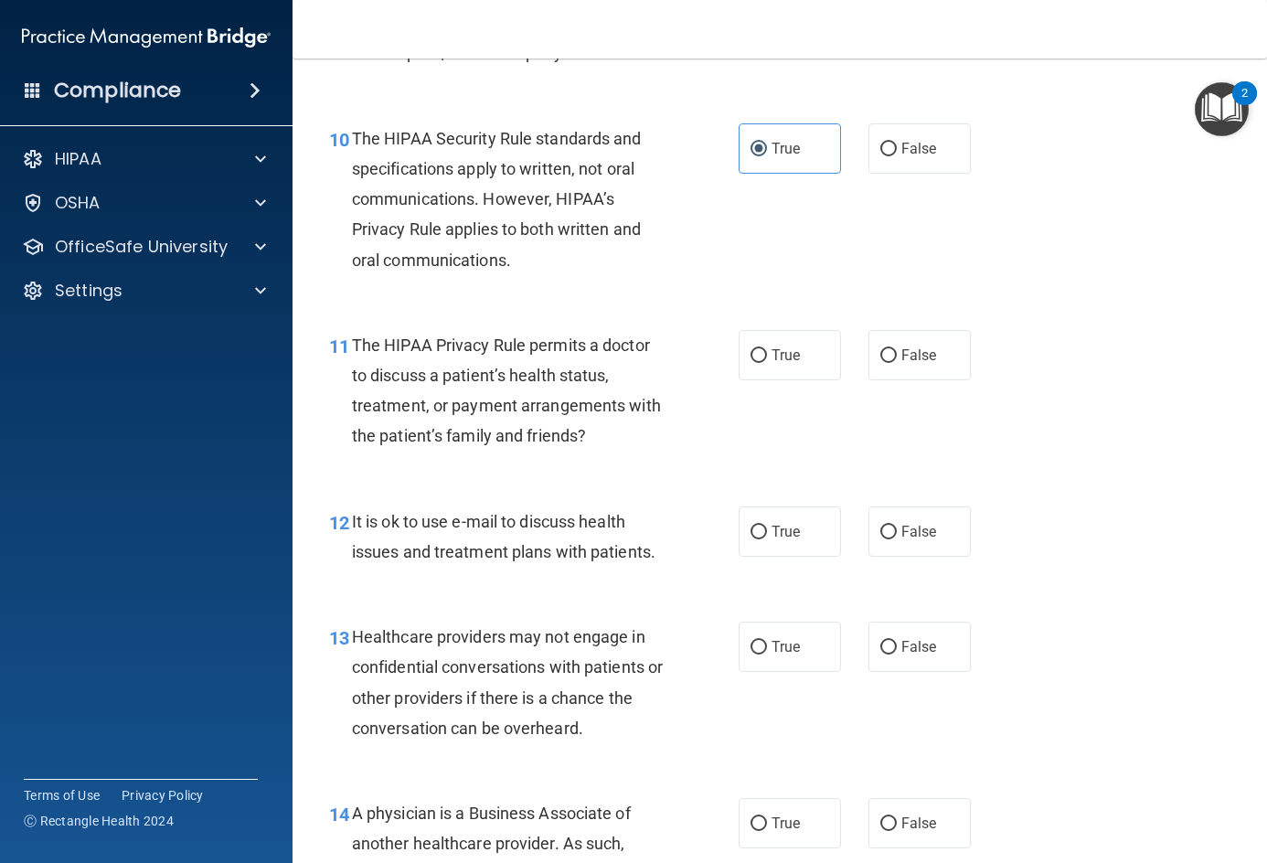
scroll to position [1554, 0]
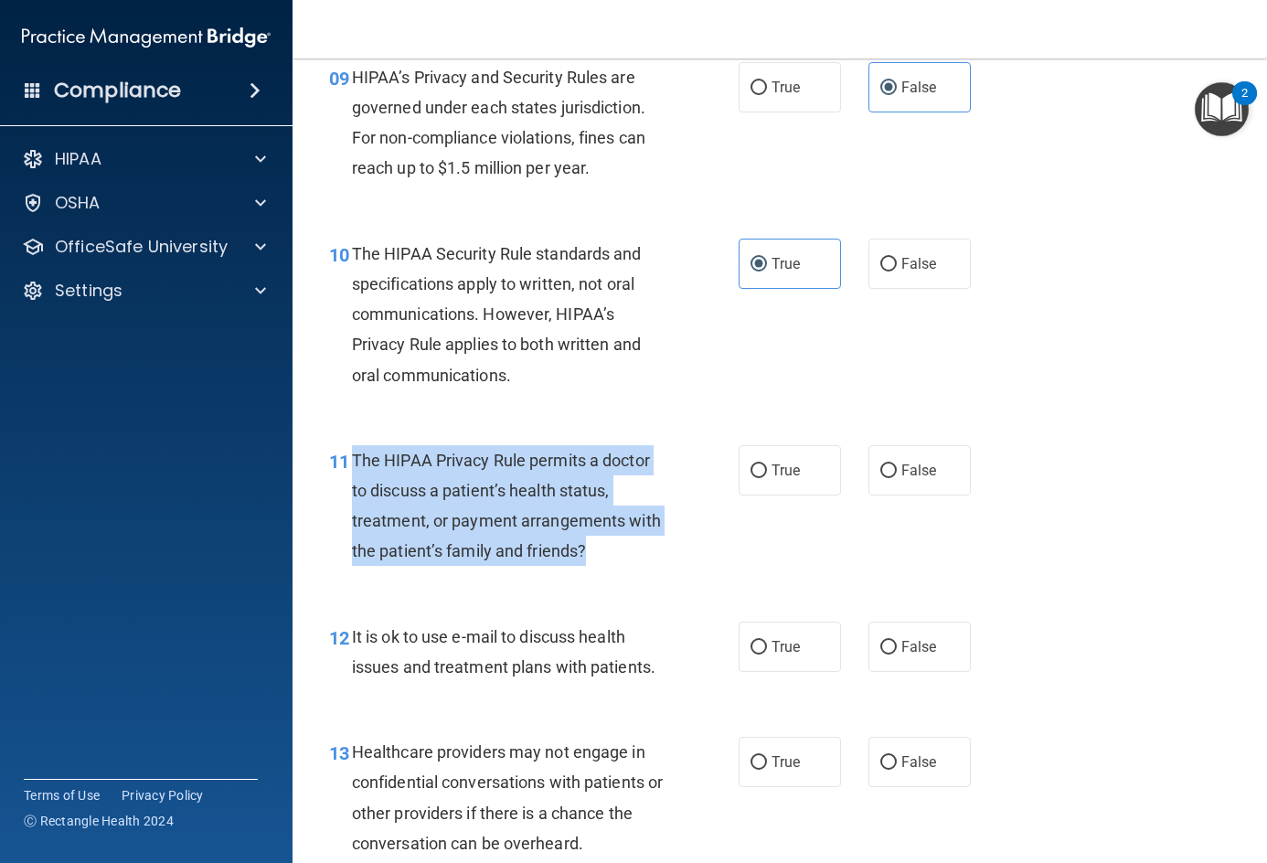
drag, startPoint x: 364, startPoint y: 457, endPoint x: 613, endPoint y: 569, distance: 273.3
click at [607, 570] on div "11 The HIPAA Privacy Rule permits a doctor to discuss a patient’s health status…" at bounding box center [534, 510] width 464 height 131
click at [616, 559] on div "The HIPAA Privacy Rule permits a doctor to discuss a patient’s health status, t…" at bounding box center [516, 506] width 328 height 122
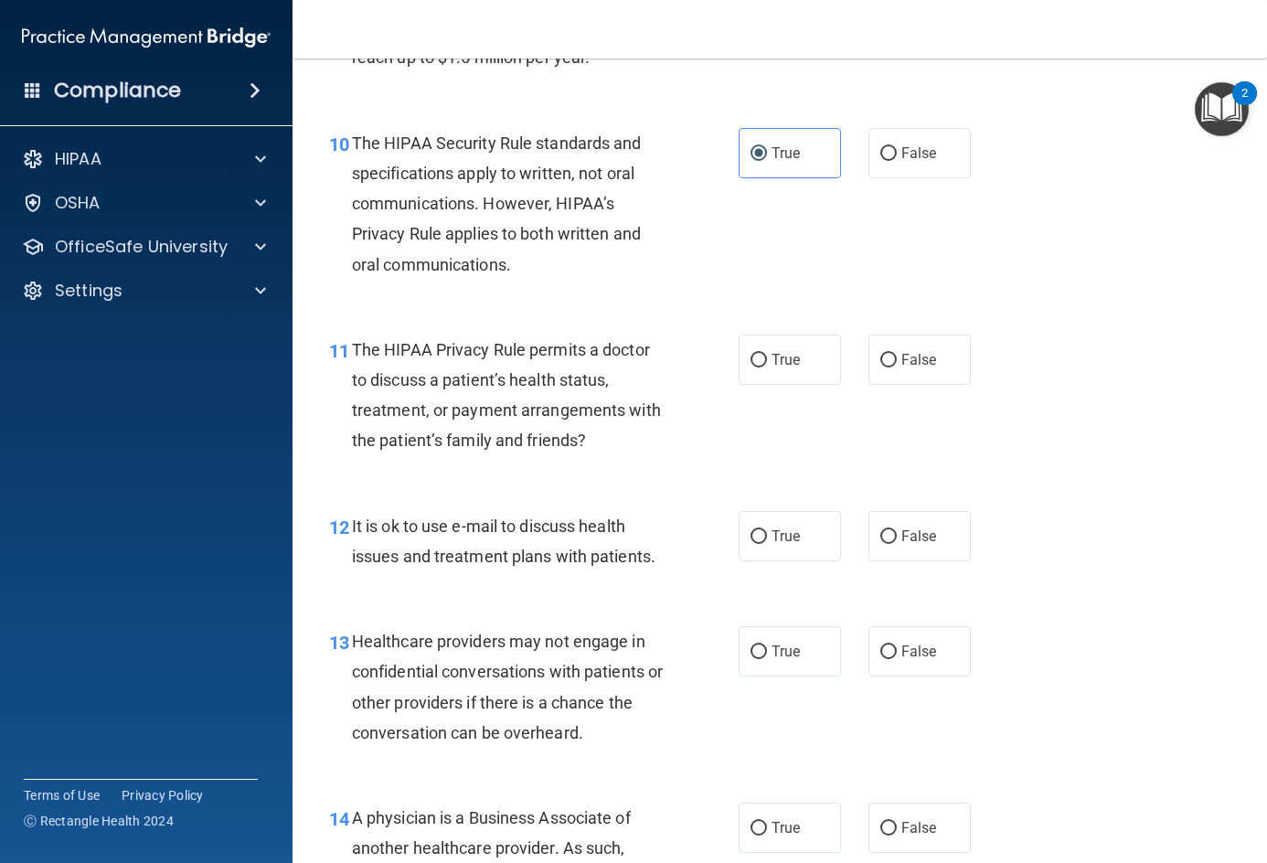
scroll to position [1645, 0]
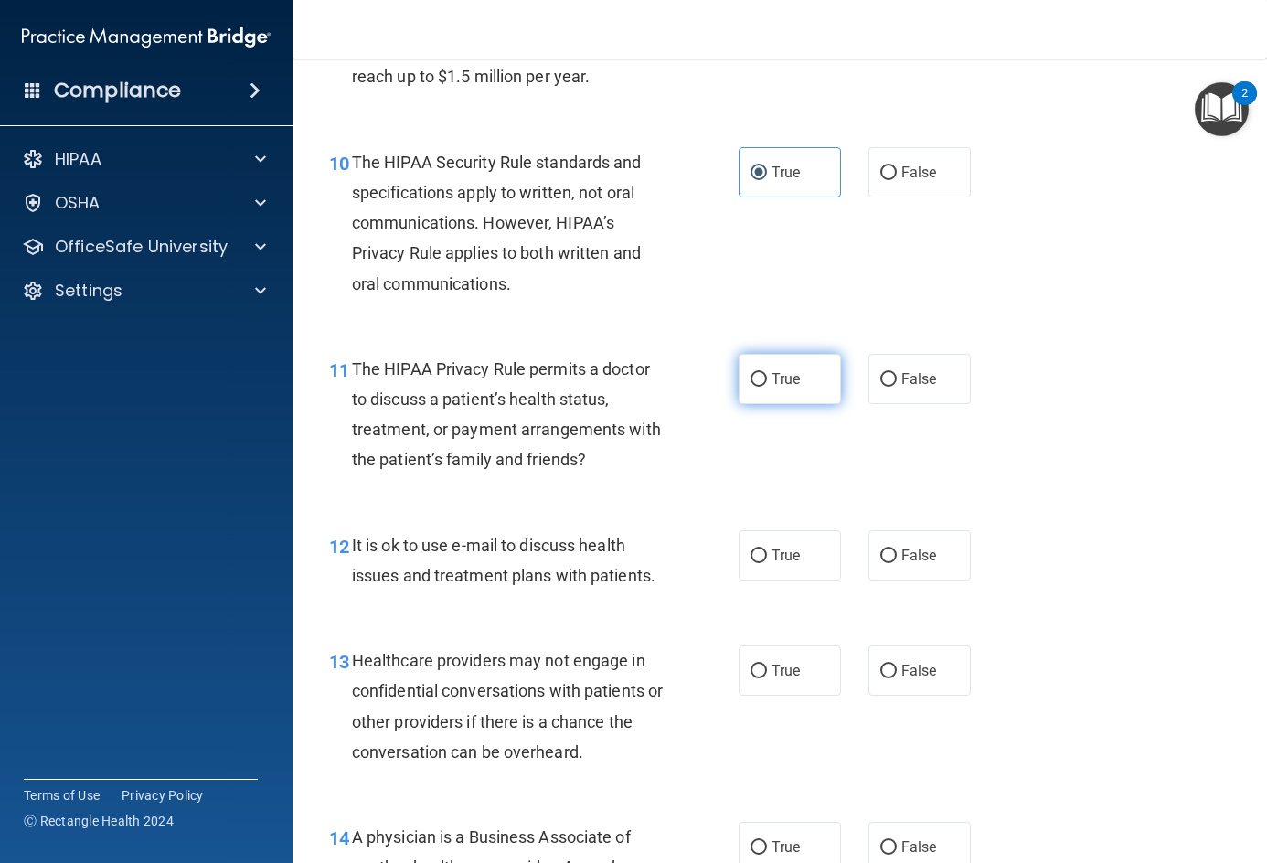
click at [803, 380] on label "True" at bounding box center [790, 379] width 102 height 50
click at [767, 380] on input "True" at bounding box center [758, 380] width 16 height 14
radio input "true"
click at [1030, 451] on div "11 The HIPAA Privacy Rule permits a doctor to discuss a patient’s health status…" at bounding box center [779, 419] width 929 height 176
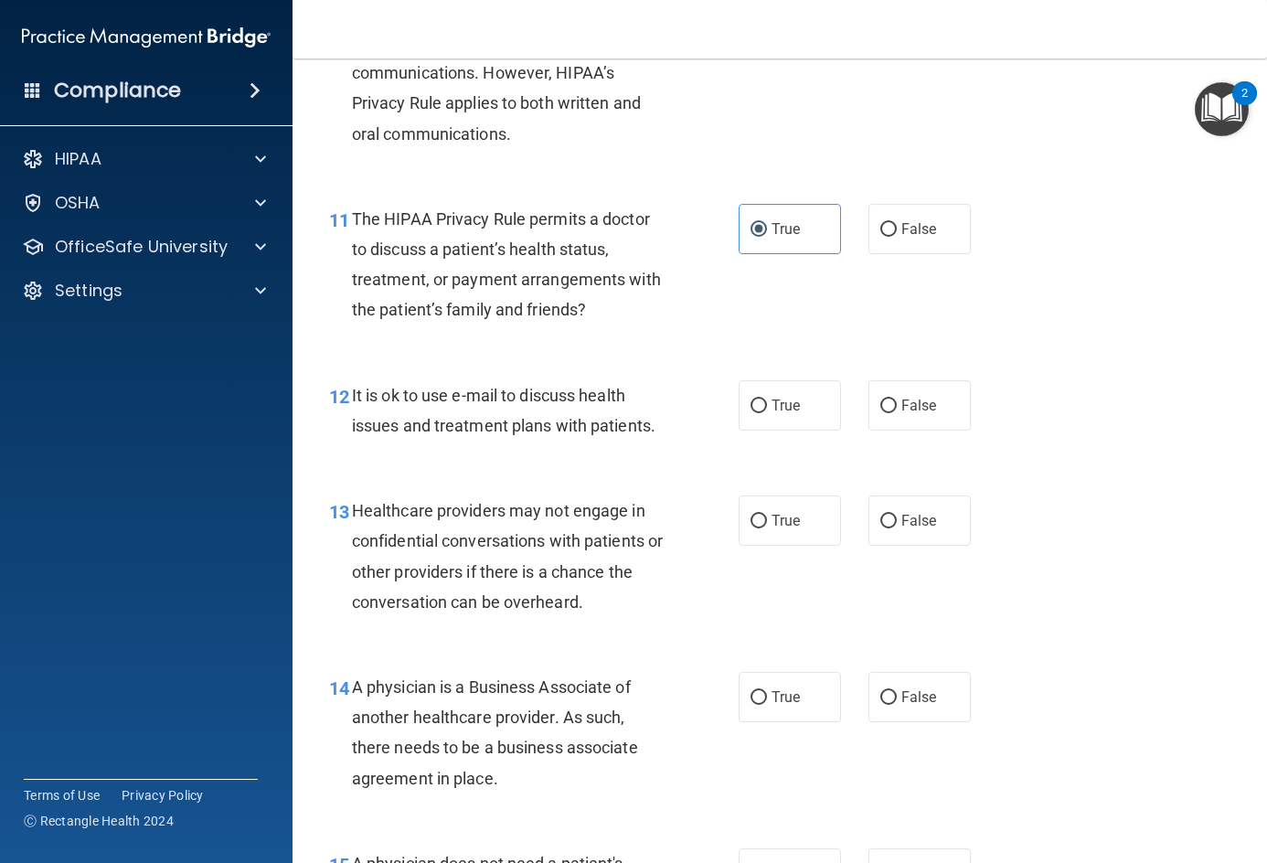
scroll to position [1828, 0]
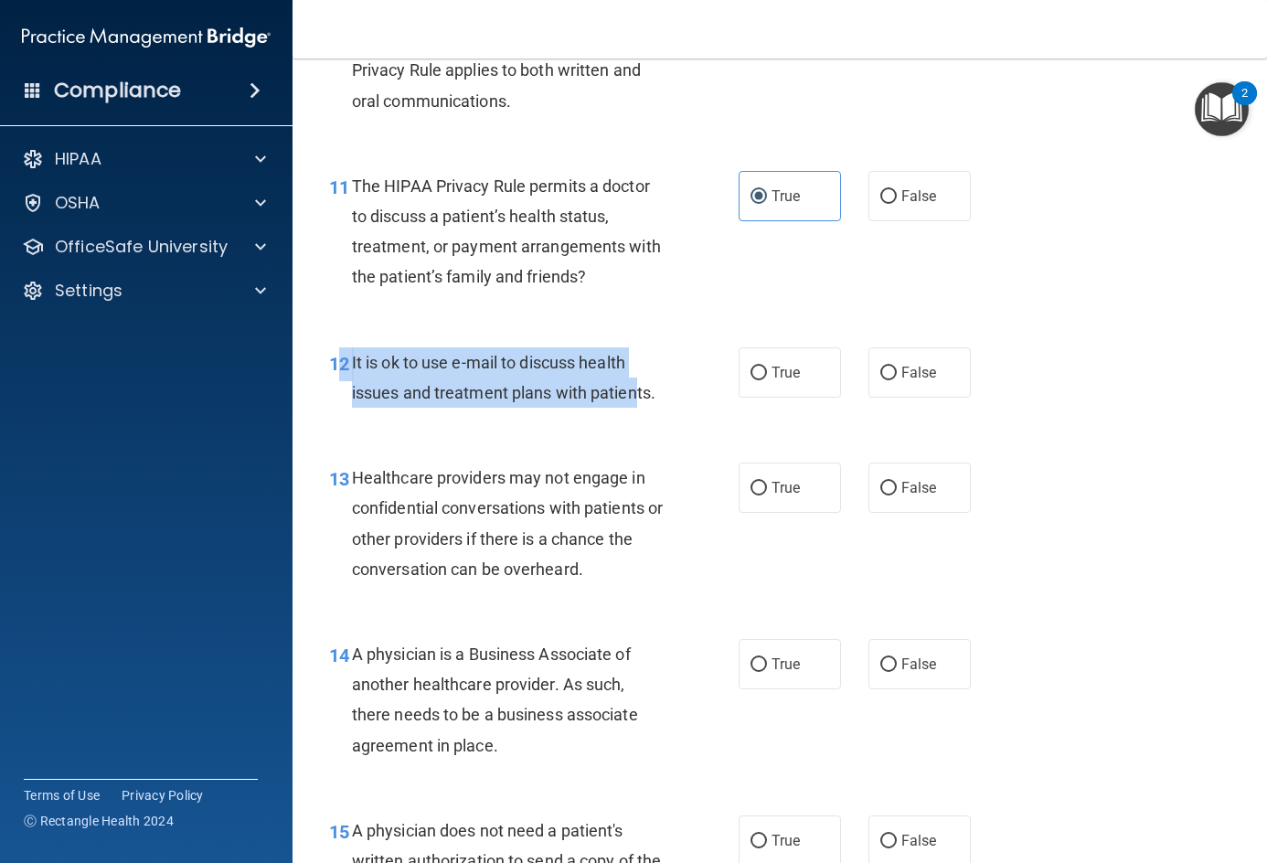
drag, startPoint x: 338, startPoint y: 361, endPoint x: 637, endPoint y: 409, distance: 302.8
click at [637, 409] on div "12 It is ok to use e-mail to discuss health issues and treatment plans with pat…" at bounding box center [534, 381] width 464 height 69
click at [381, 359] on span "It is ok to use e-mail to discuss health issues and treatment plans with patien…" at bounding box center [503, 377] width 303 height 49
drag, startPoint x: 353, startPoint y: 356, endPoint x: 656, endPoint y: 396, distance: 306.0
click at [656, 396] on div "It is ok to use e-mail to discuss health issues and treatment plans with patien…" at bounding box center [516, 377] width 328 height 60
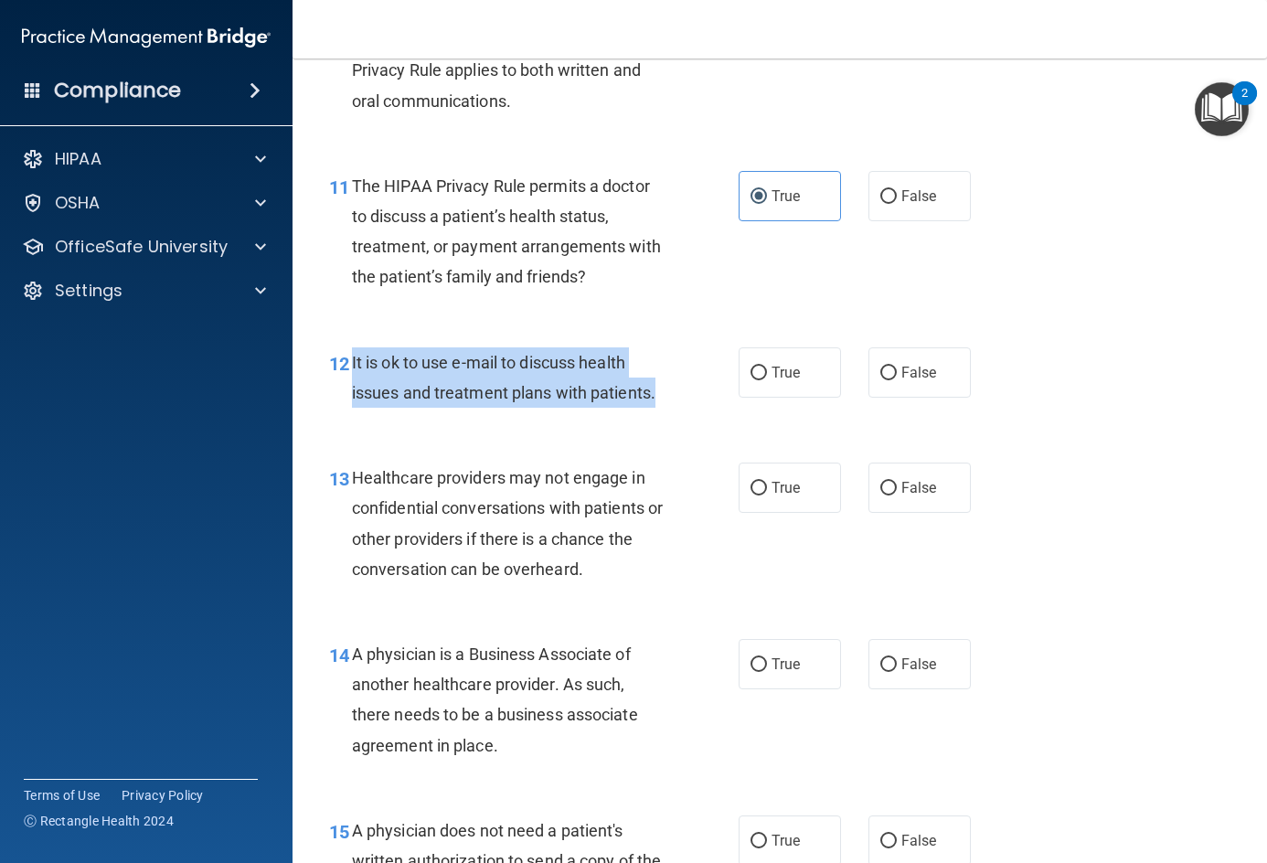
click at [656, 396] on div "It is ok to use e-mail to discuss health issues and treatment plans with patien…" at bounding box center [516, 377] width 328 height 60
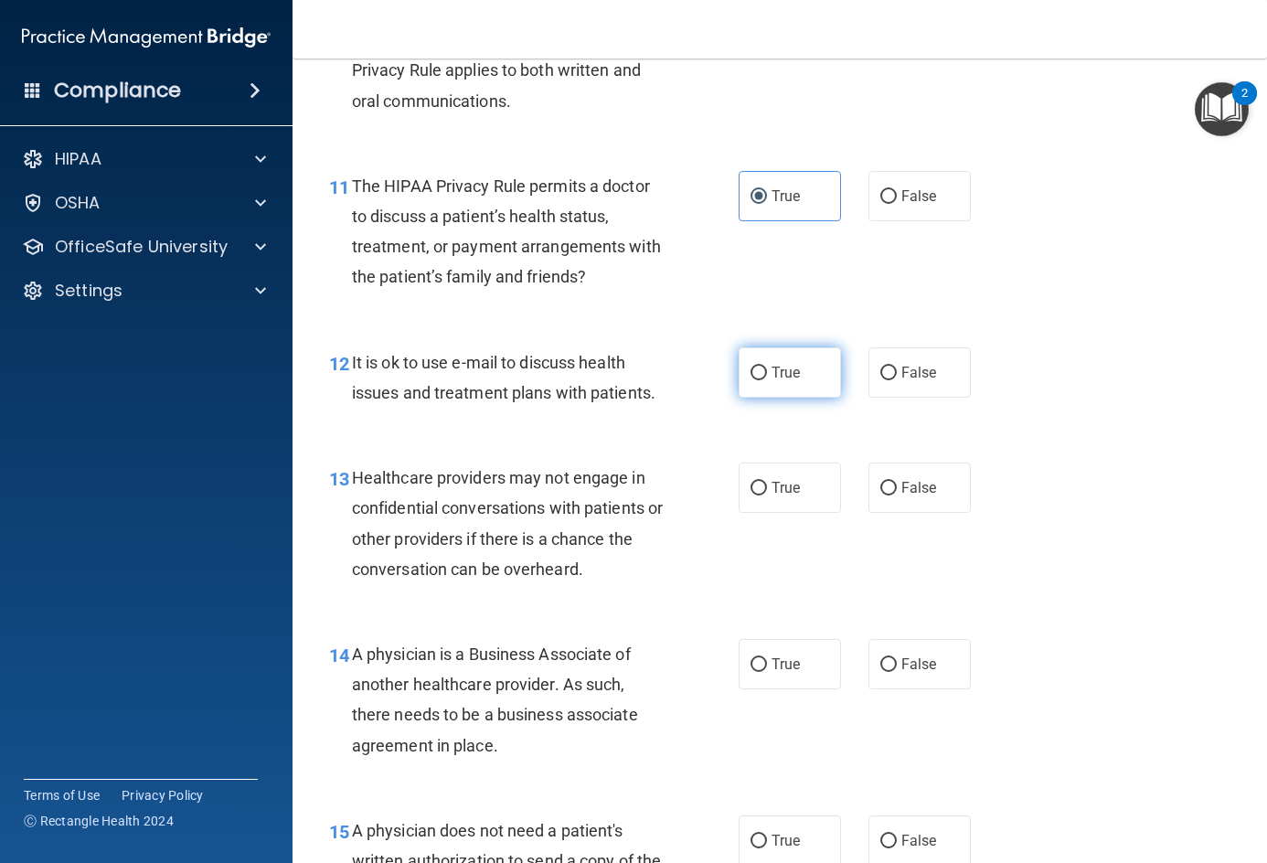
click at [762, 374] on label "True" at bounding box center [790, 372] width 102 height 50
click at [762, 374] on input "True" at bounding box center [758, 374] width 16 height 14
radio input "true"
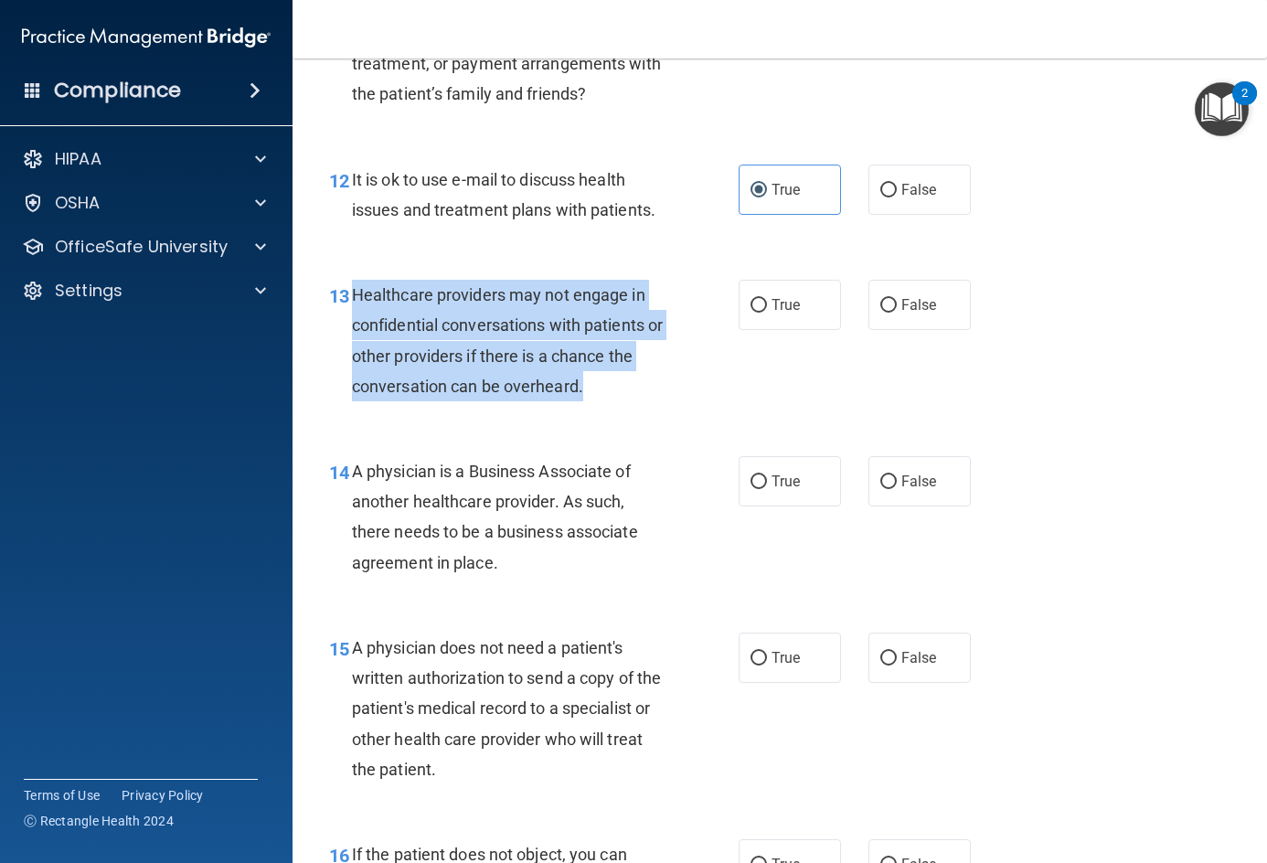
drag, startPoint x: 351, startPoint y: 289, endPoint x: 590, endPoint y: 385, distance: 257.1
click at [590, 385] on div "Healthcare providers may not engage in confidential conversations with patients…" at bounding box center [516, 341] width 328 height 122
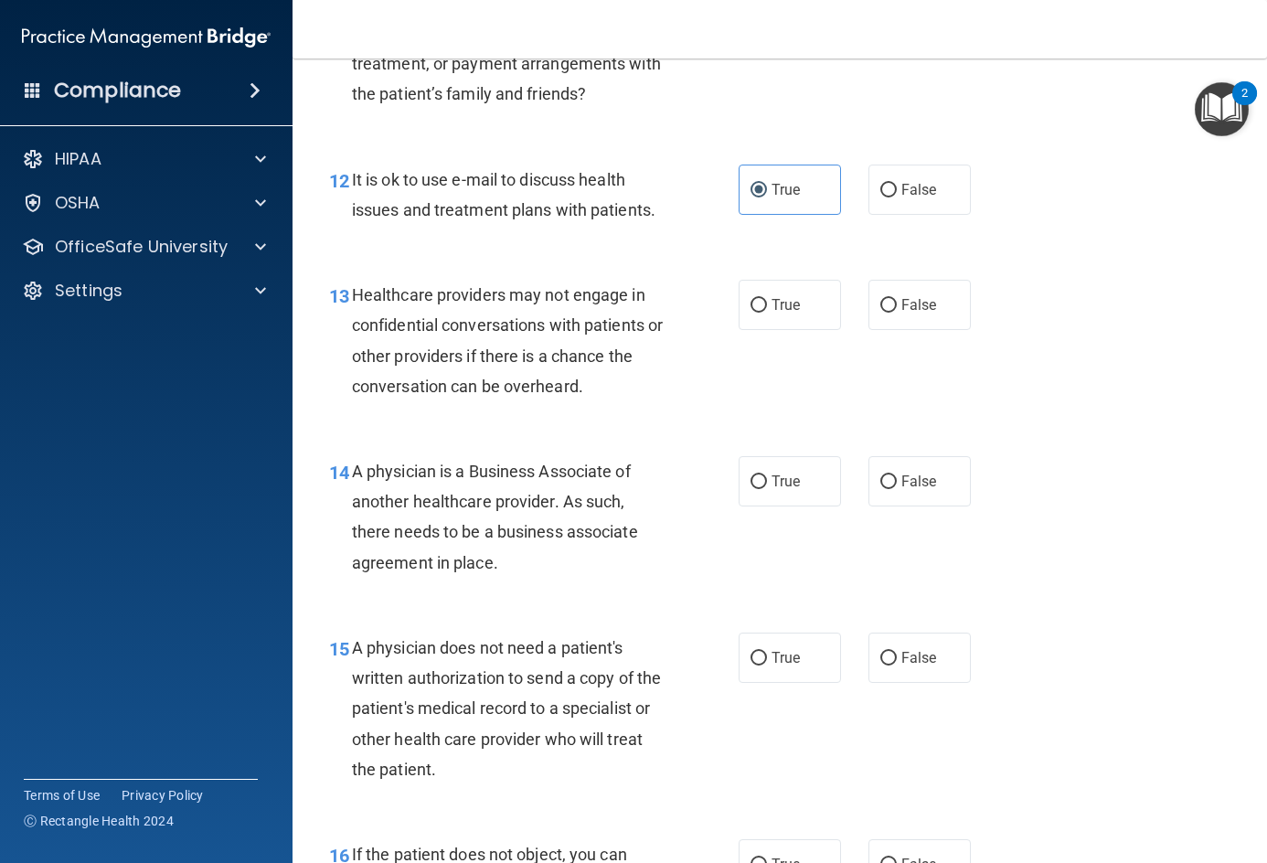
click at [811, 374] on div "13 Healthcare providers may not engage in confidential conversations with patie…" at bounding box center [779, 345] width 929 height 176
click at [912, 305] on span "False" at bounding box center [919, 304] width 36 height 17
click at [897, 305] on input "False" at bounding box center [888, 306] width 16 height 14
radio input "true"
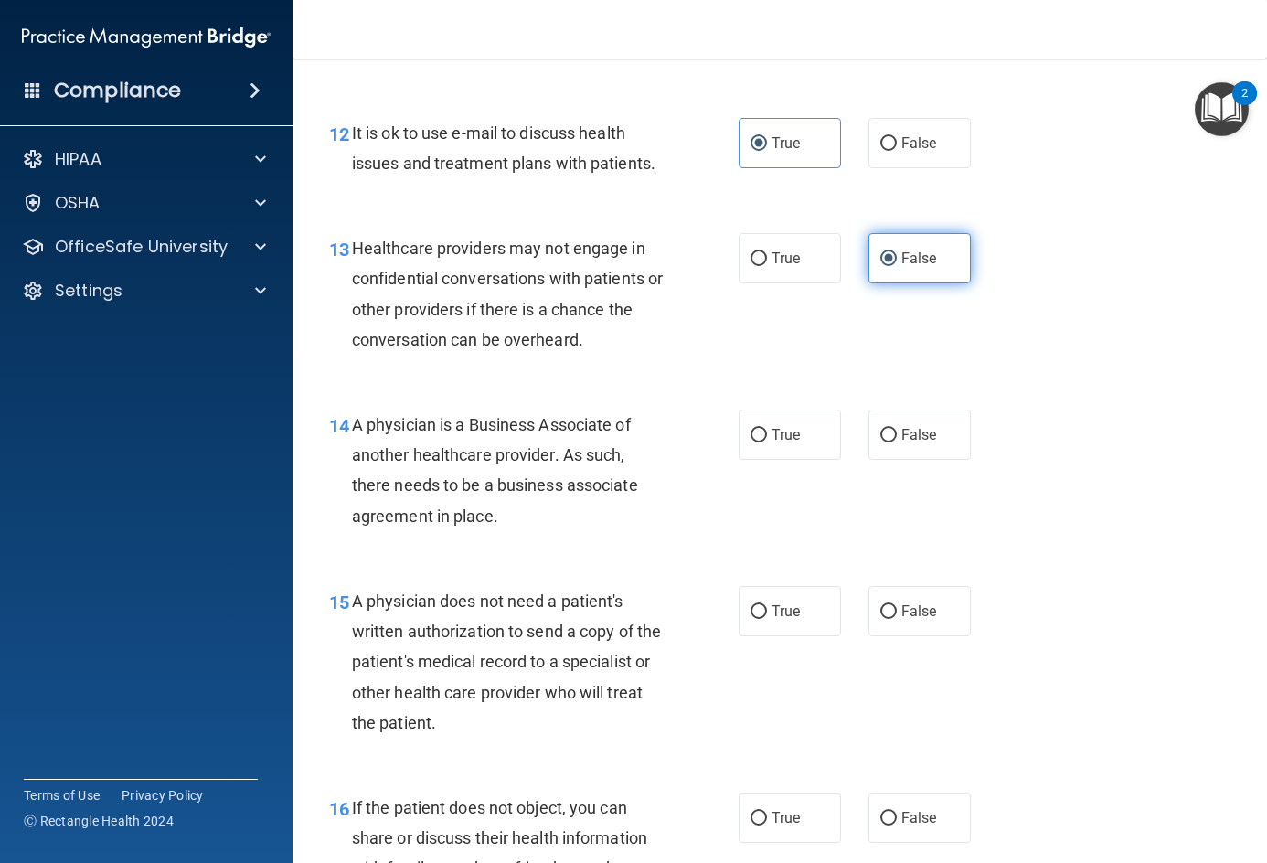
scroll to position [2102, 0]
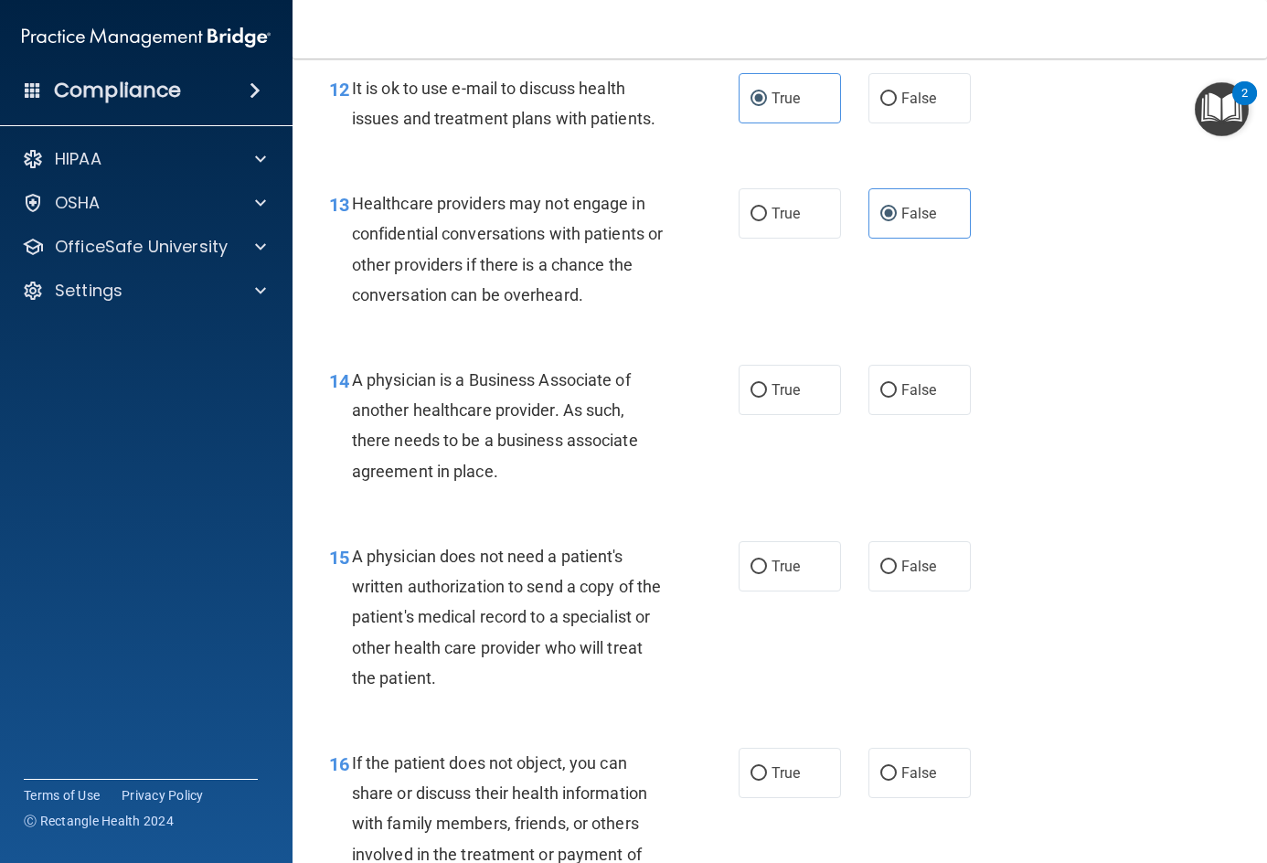
drag, startPoint x: 352, startPoint y: 373, endPoint x: 579, endPoint y: 482, distance: 251.4
click at [579, 482] on div "A physician is a Business Associate of another healthcare provider. As such, th…" at bounding box center [516, 426] width 328 height 122
click at [572, 482] on div "A physician is a Business Associate of another healthcare provider. As such, th…" at bounding box center [516, 426] width 328 height 122
click at [1117, 564] on div "15 A physician does not need a patient's written authorization to send a copy o…" at bounding box center [779, 621] width 929 height 207
click at [919, 388] on span "False" at bounding box center [919, 389] width 36 height 17
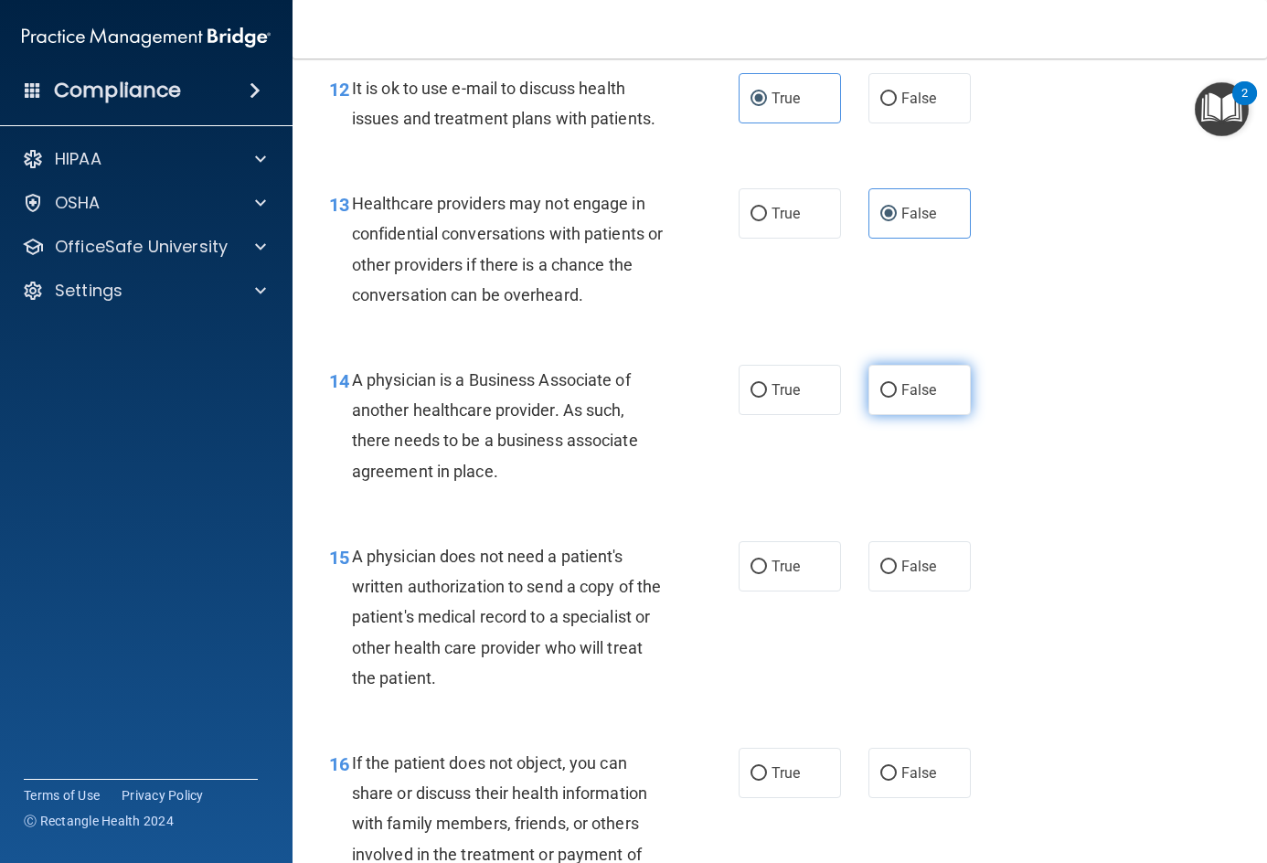
click at [897, 388] on input "False" at bounding box center [888, 391] width 16 height 14
radio input "true"
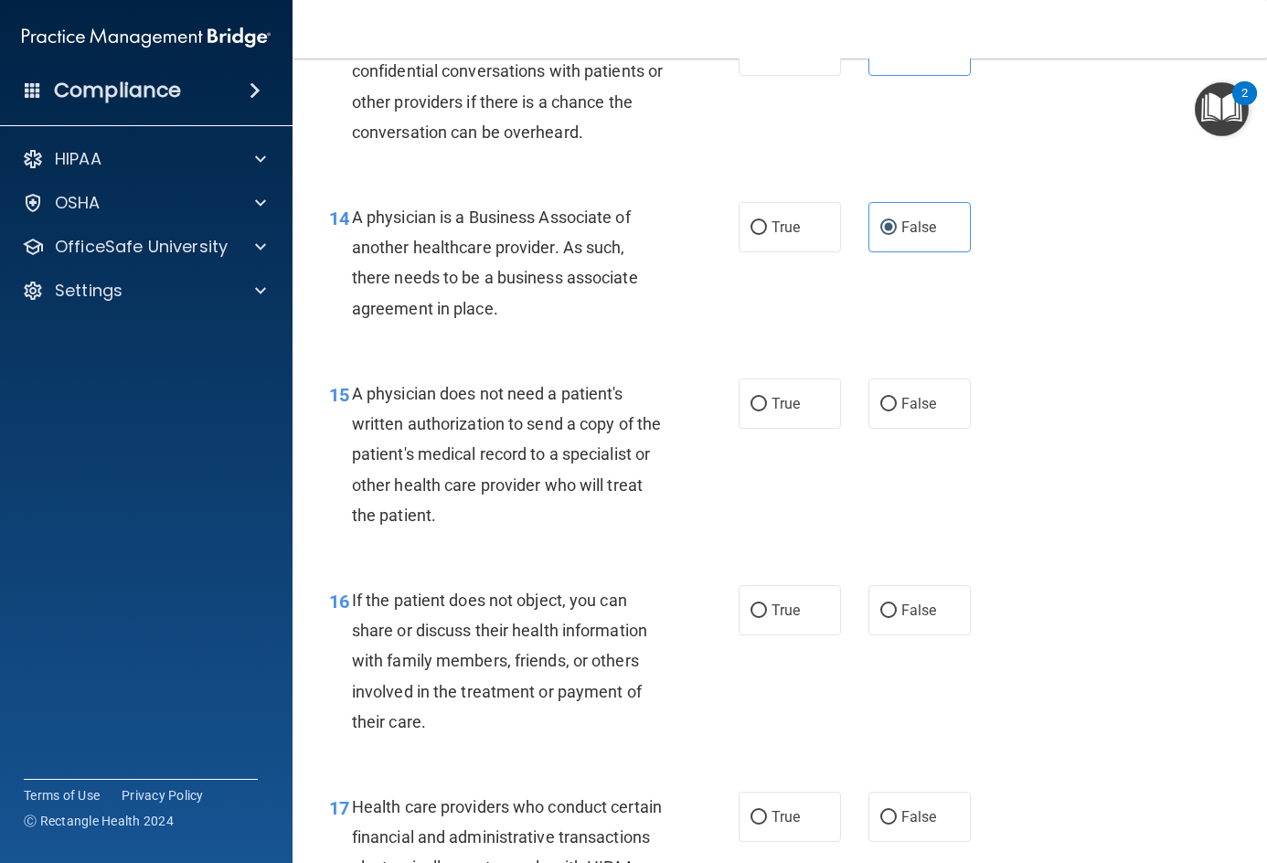
scroll to position [2285, 0]
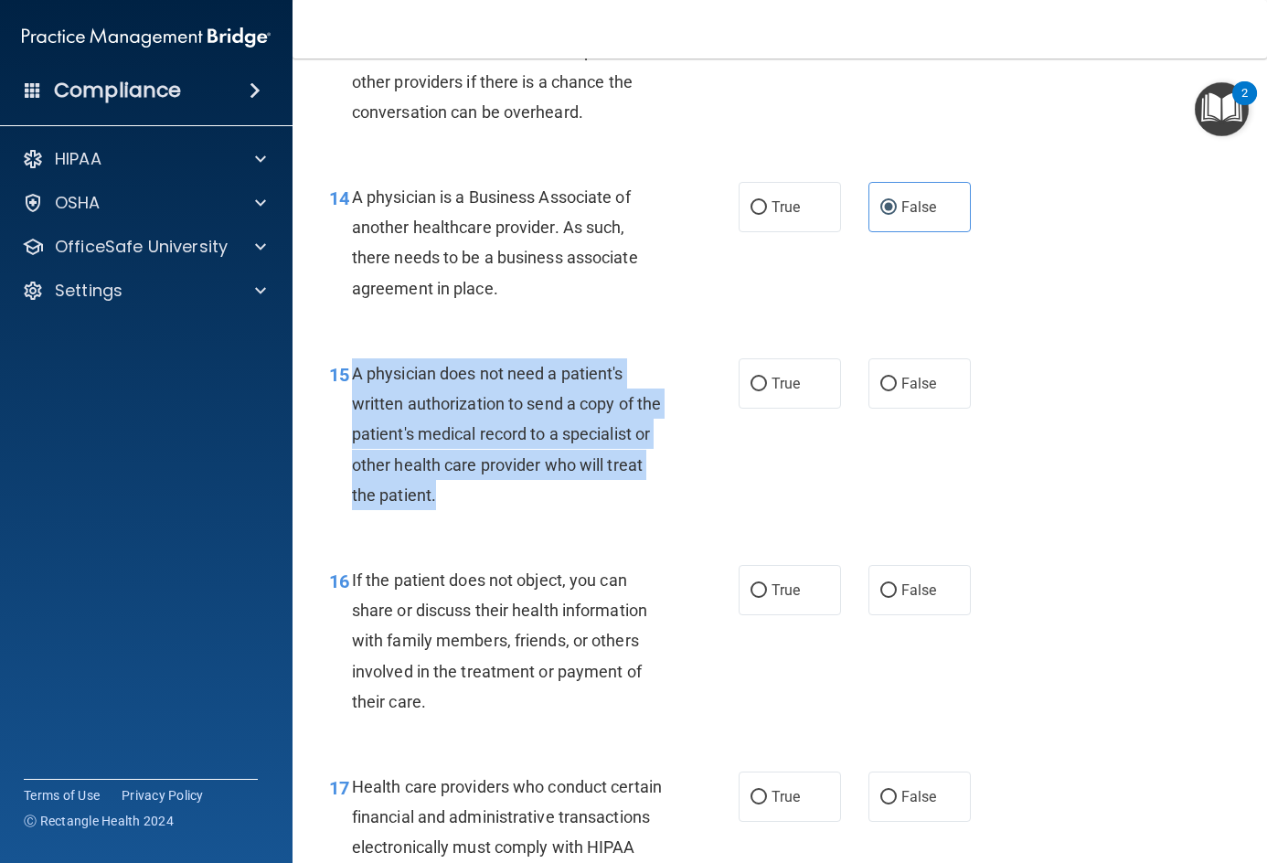
drag, startPoint x: 356, startPoint y: 367, endPoint x: 554, endPoint y: 509, distance: 243.0
click at [554, 509] on div "A physician does not need a patient's written authorization to send a copy of t…" at bounding box center [516, 434] width 328 height 152
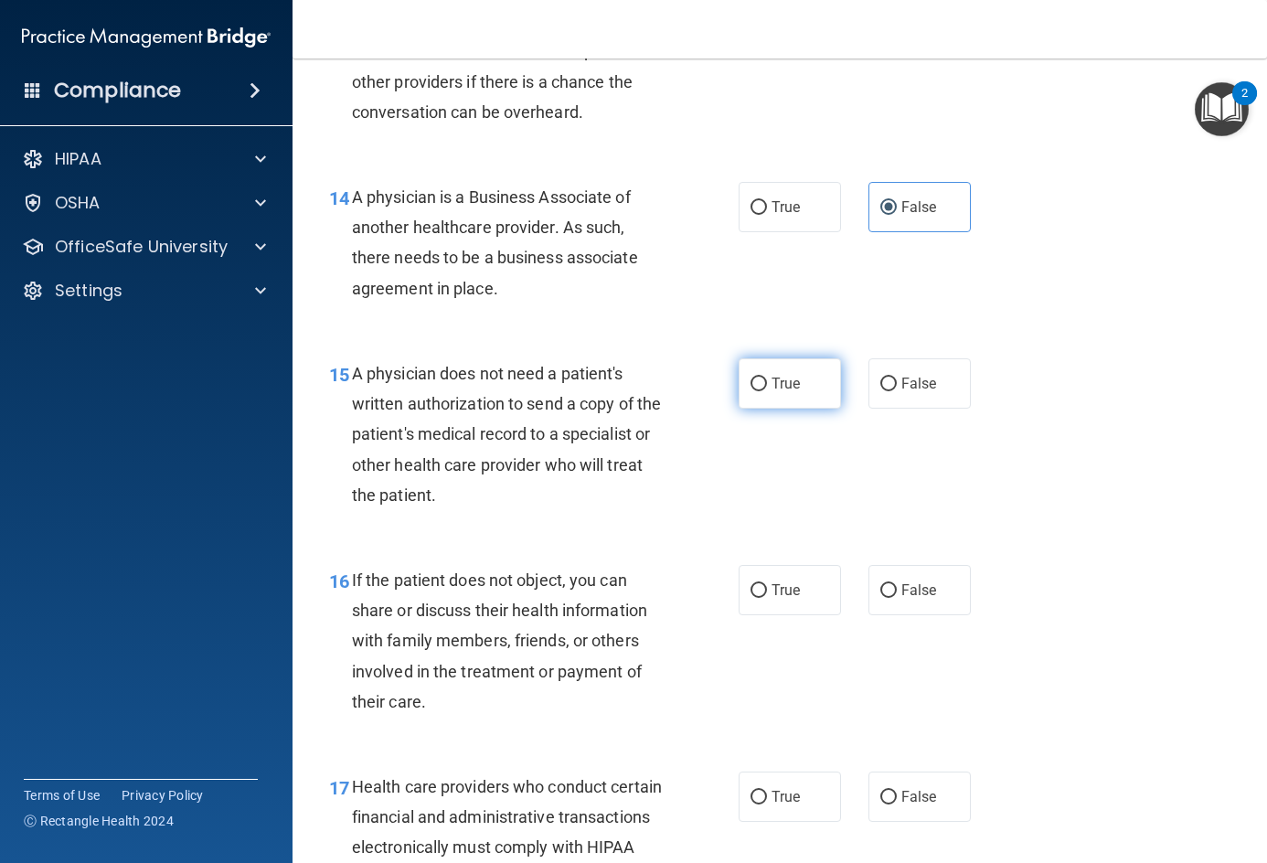
click at [750, 389] on input "True" at bounding box center [758, 384] width 16 height 14
radio input "true"
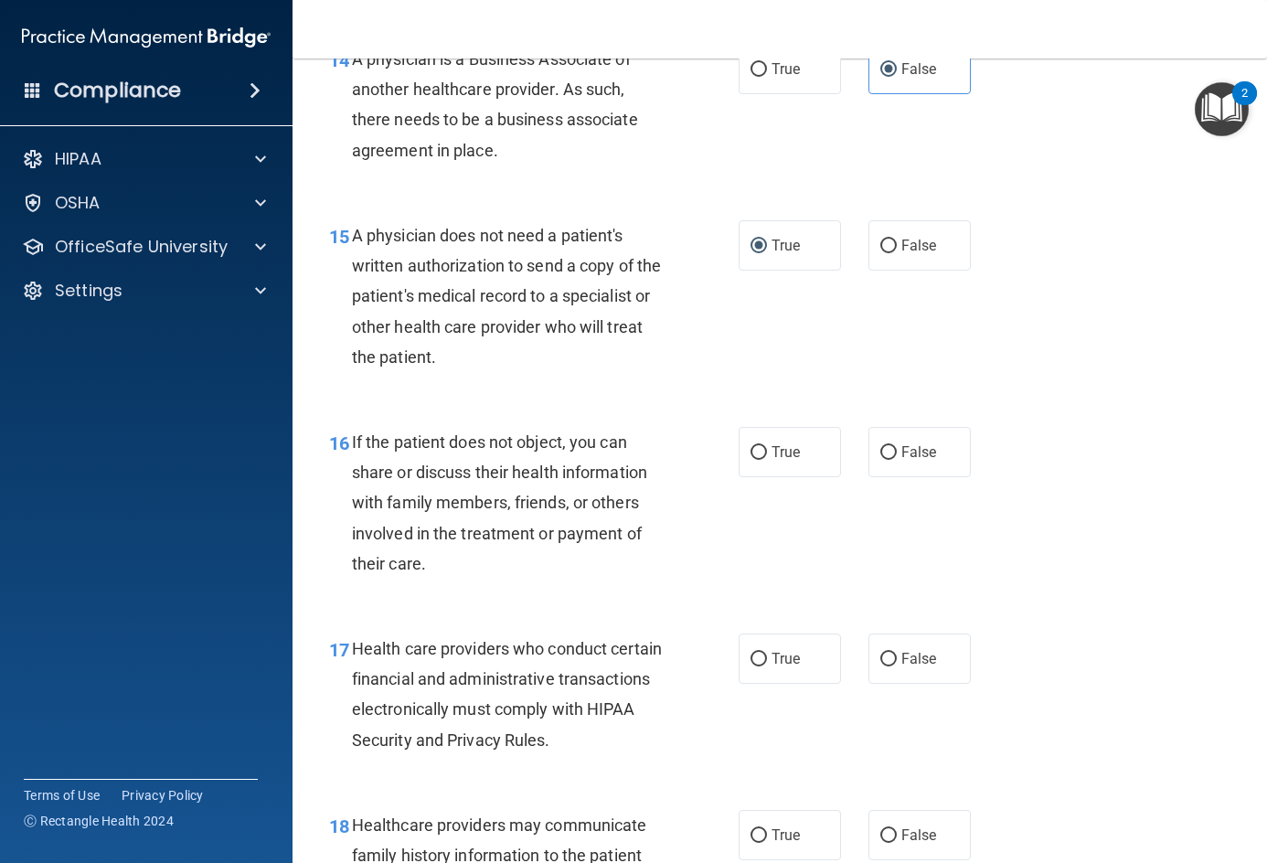
scroll to position [2468, 0]
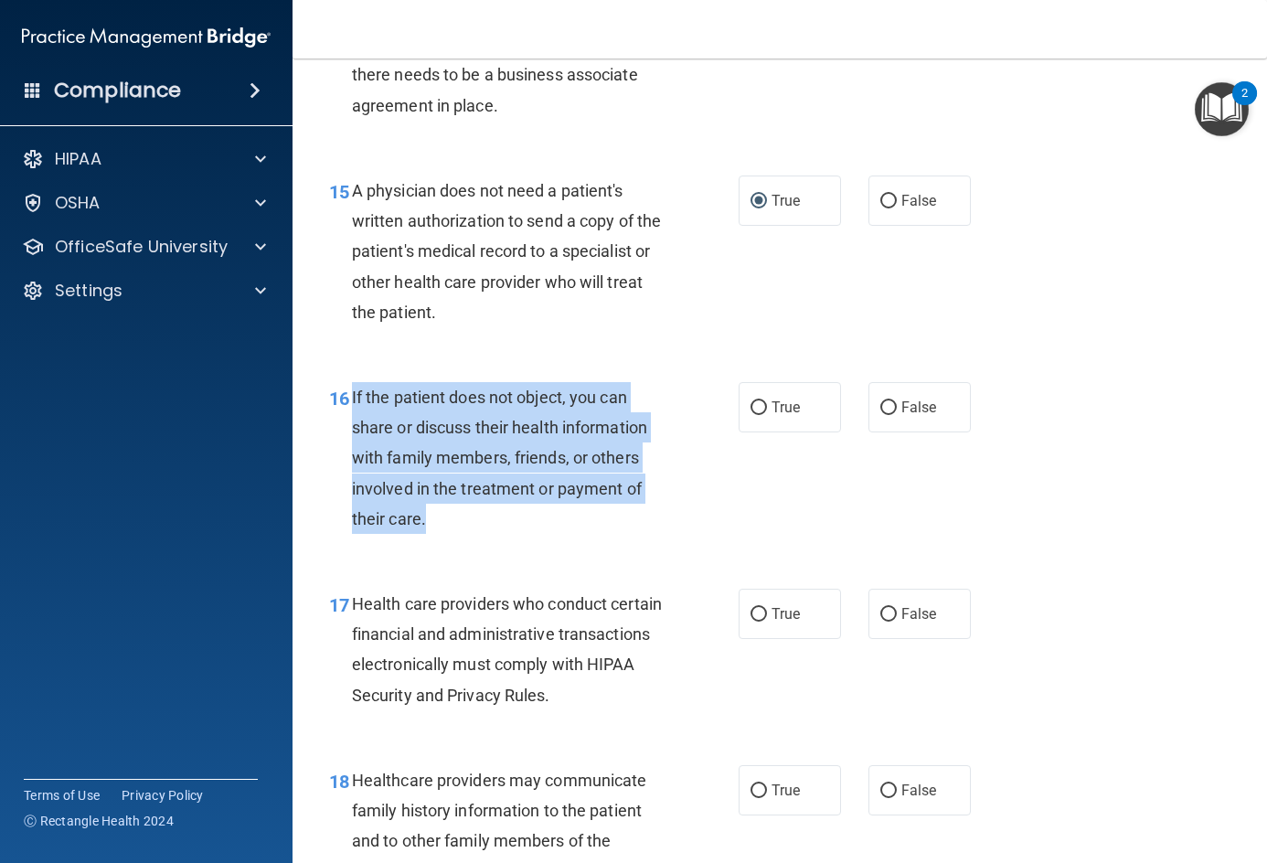
drag, startPoint x: 349, startPoint y: 394, endPoint x: 477, endPoint y: 526, distance: 184.2
click at [477, 526] on div "16 If the patient does not object, you can share or discuss their health inform…" at bounding box center [534, 462] width 464 height 161
click at [474, 521] on div "If the patient does not object, you can share or discuss their health informati…" at bounding box center [516, 458] width 328 height 152
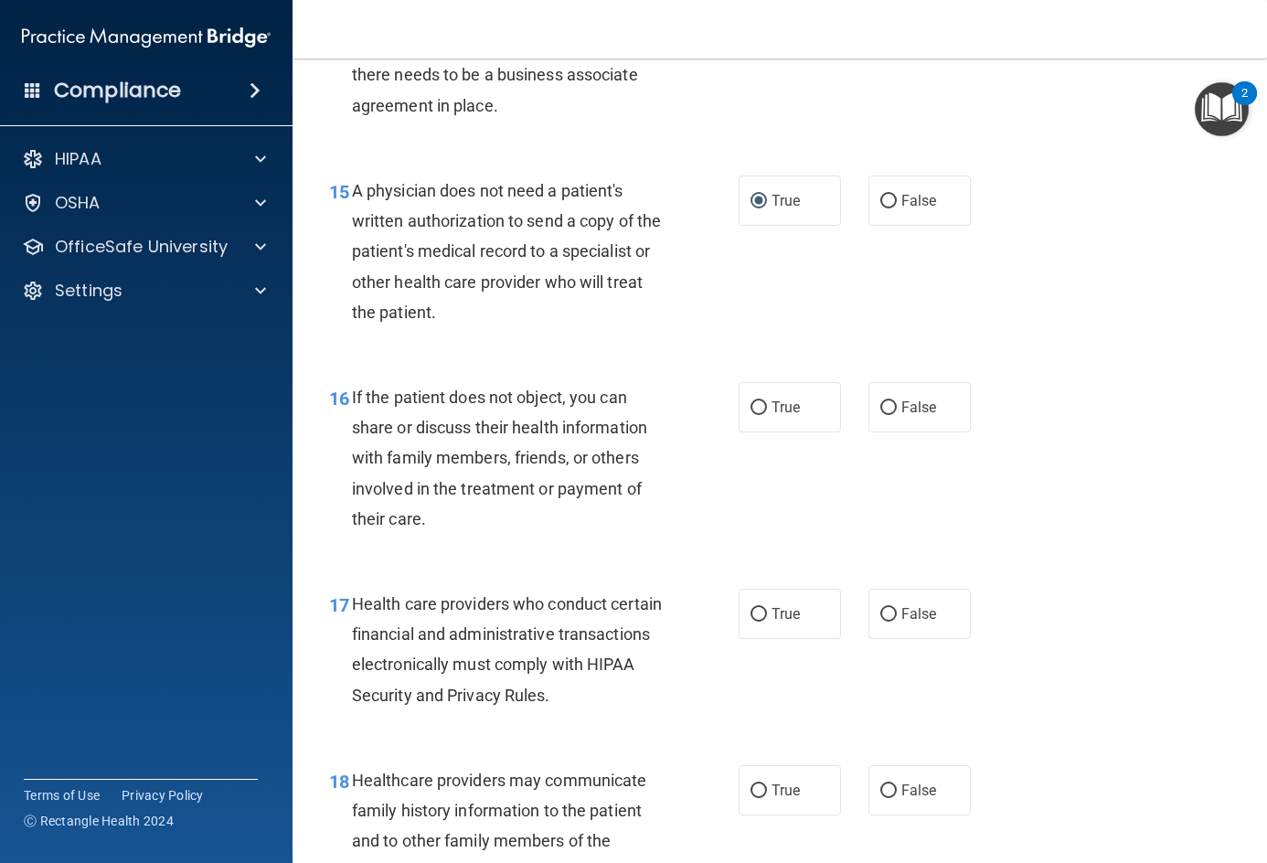
scroll to position [2559, 0]
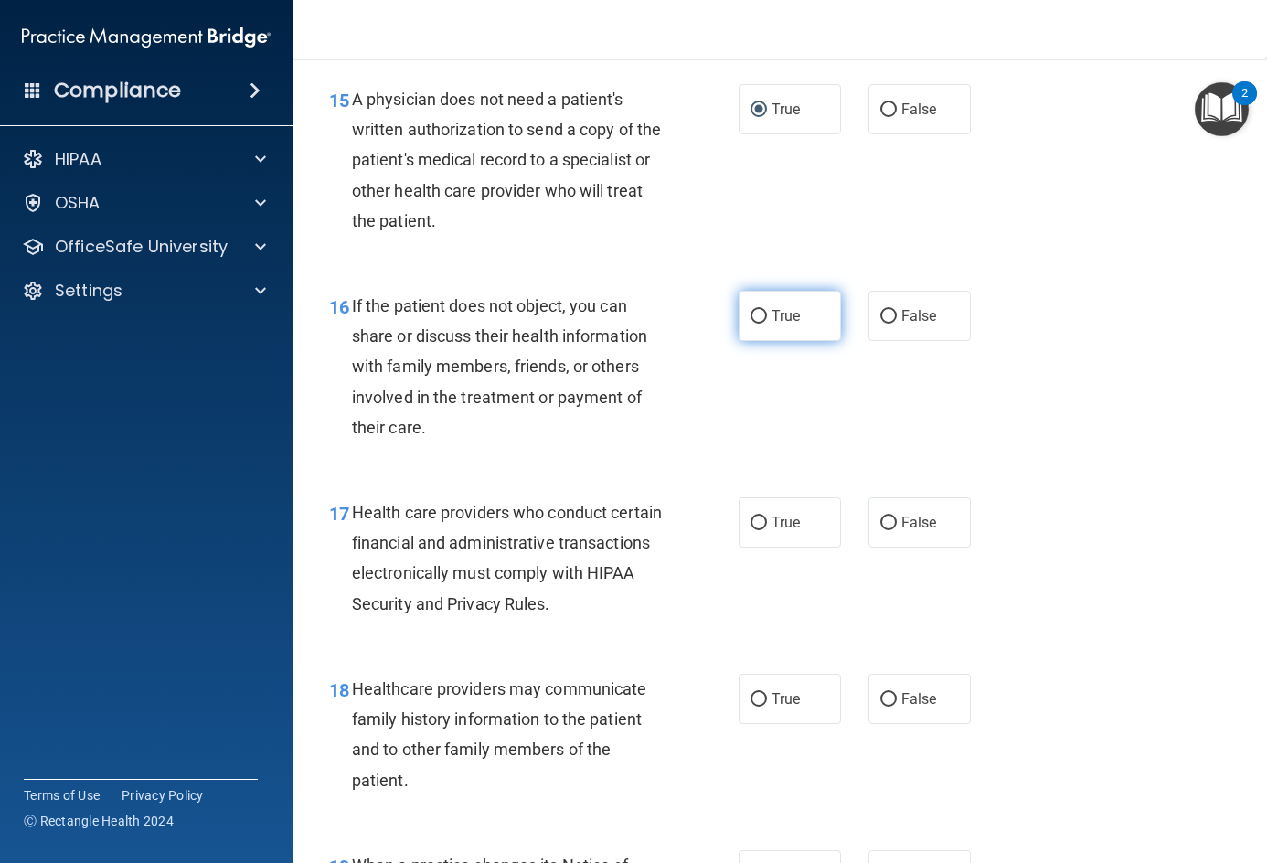
click at [752, 310] on input "True" at bounding box center [758, 317] width 16 height 14
radio input "true"
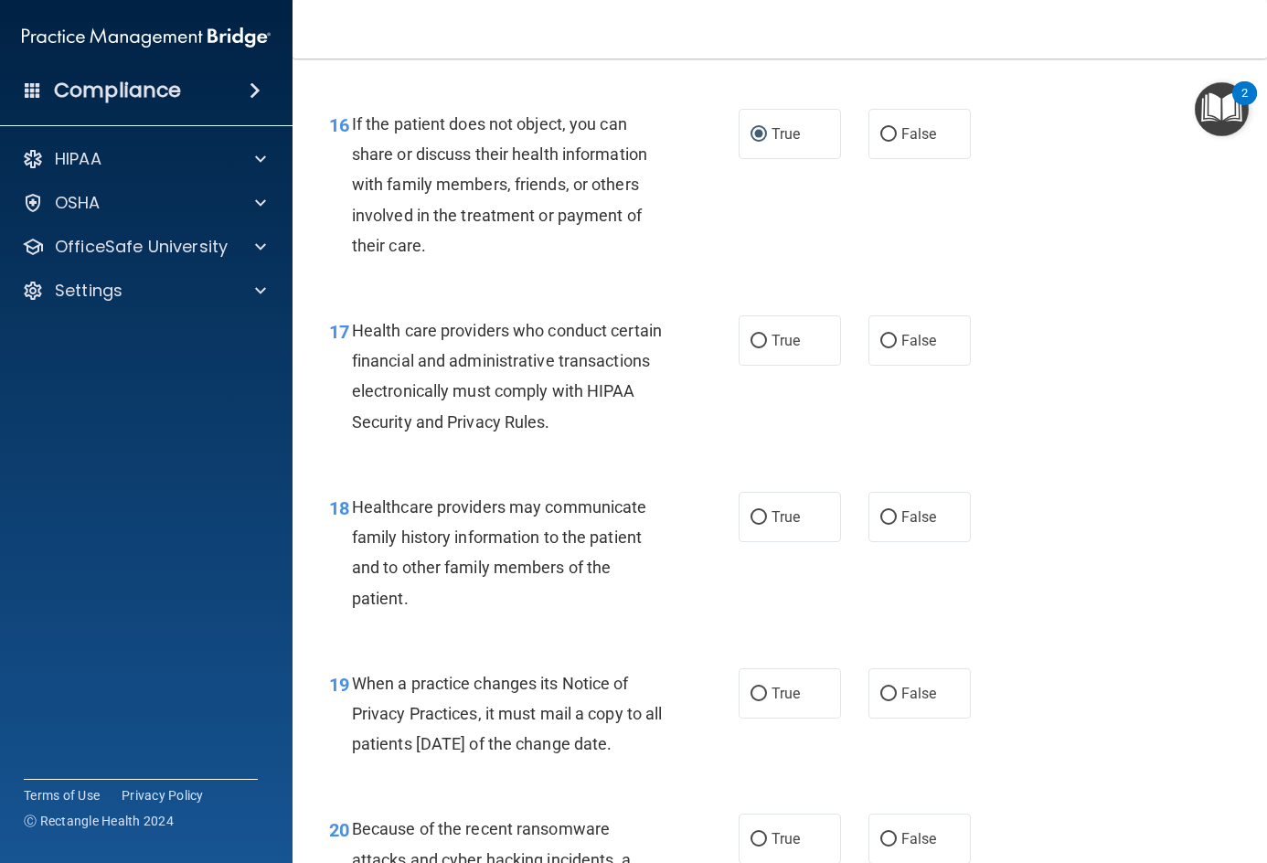
scroll to position [2742, 0]
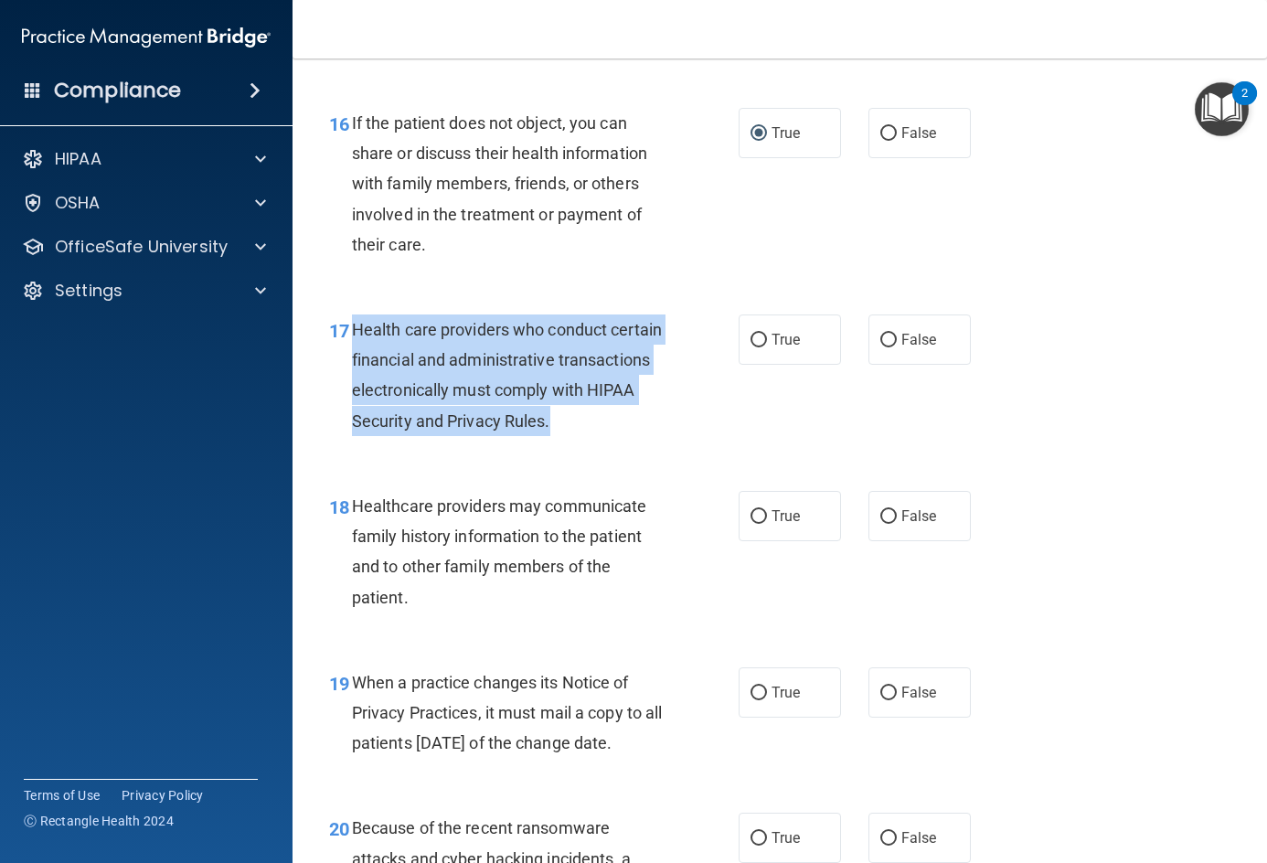
drag, startPoint x: 349, startPoint y: 323, endPoint x: 639, endPoint y: 431, distance: 309.5
click at [639, 431] on div "17 Health care providers who conduct certain financial and administrative trans…" at bounding box center [534, 379] width 464 height 131
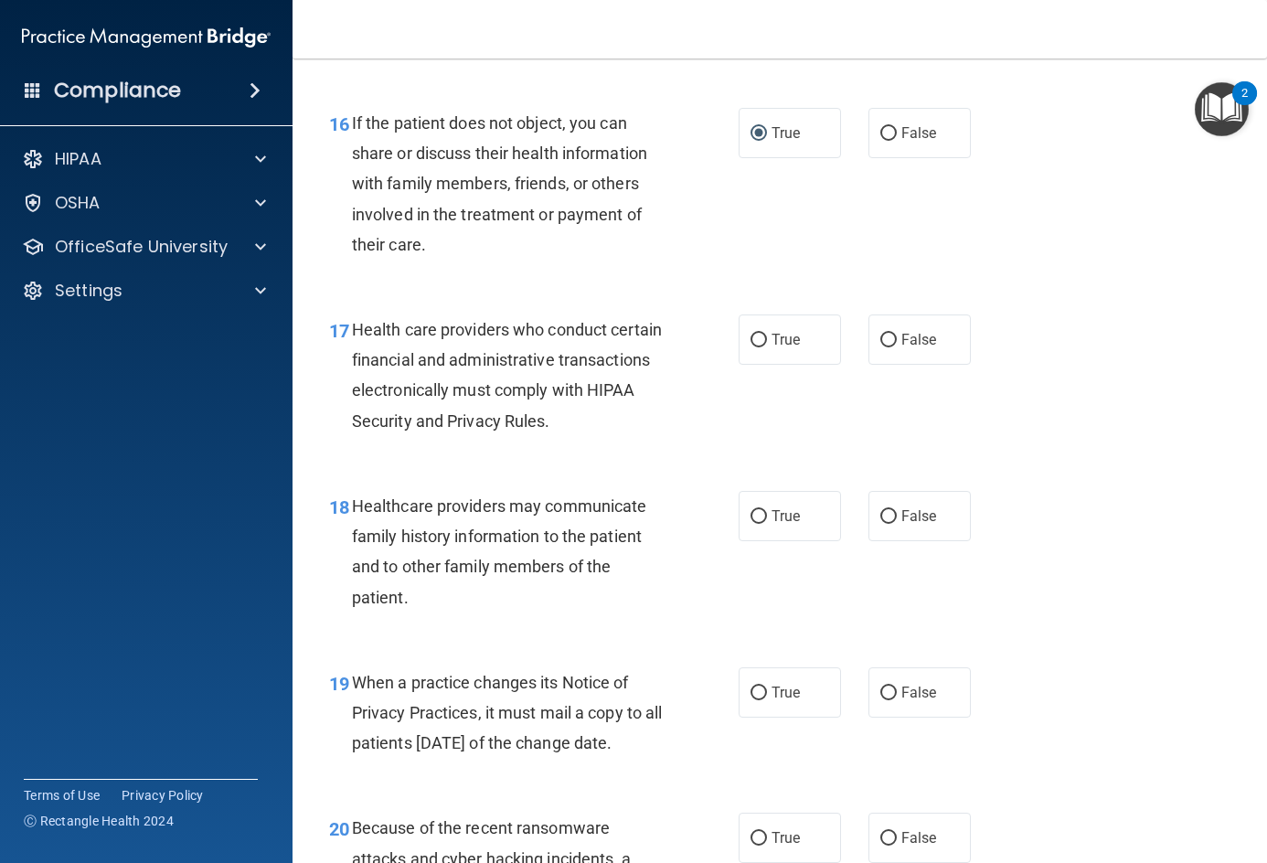
click at [1100, 425] on div "17 Health care providers who conduct certain financial and administrative trans…" at bounding box center [779, 380] width 929 height 176
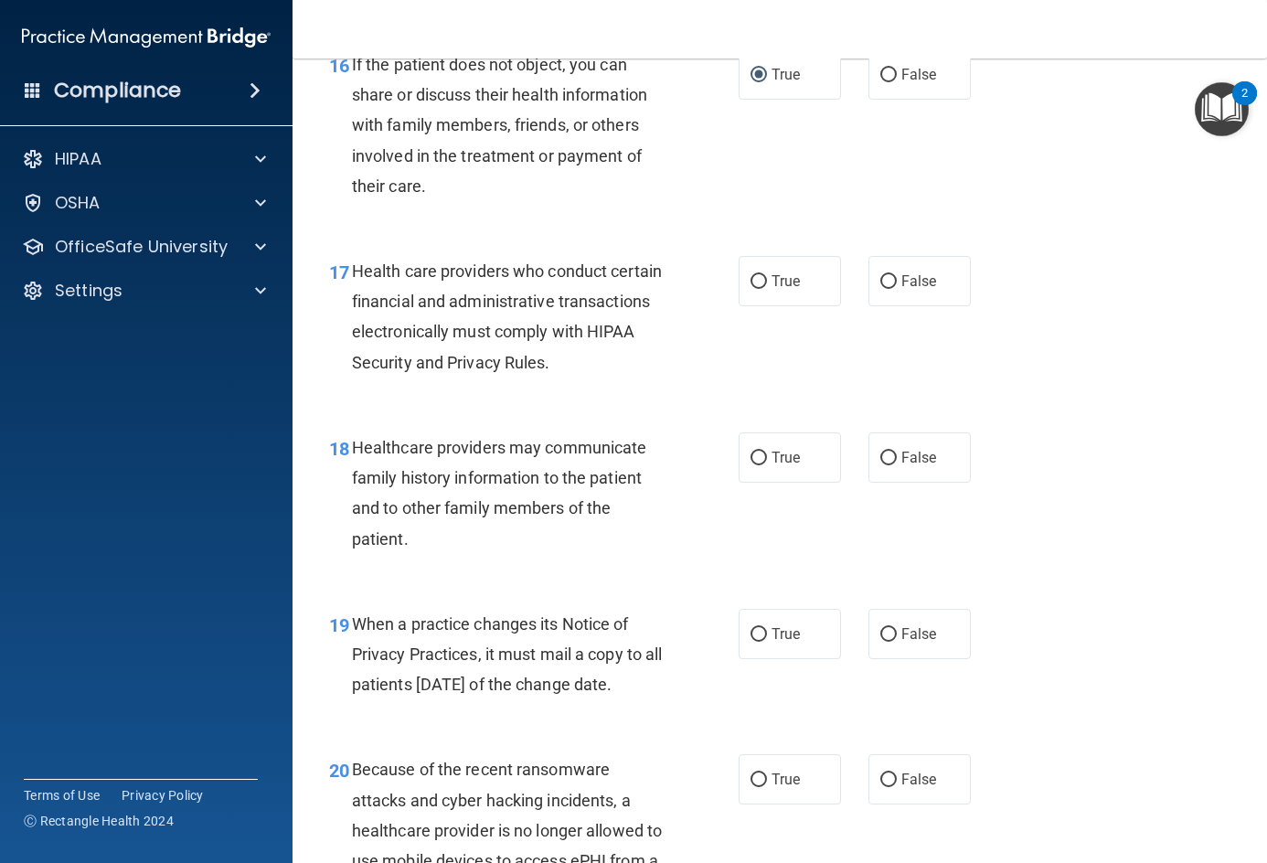
scroll to position [2833, 0]
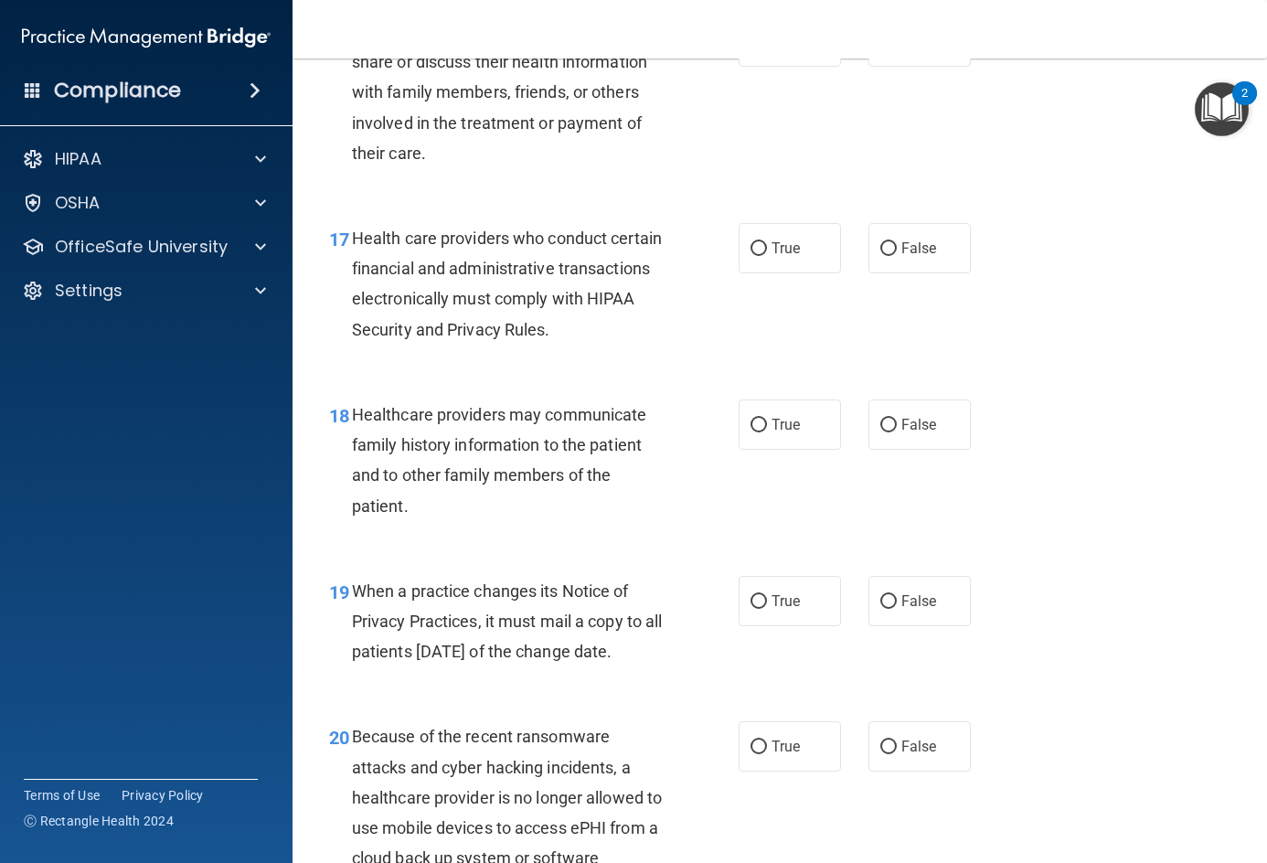
drag, startPoint x: 1049, startPoint y: 497, endPoint x: 1102, endPoint y: 719, distance: 228.3
click at [1102, 699] on div "19 When a practice changes its Notice of Privacy Practices, it must mail a copy…" at bounding box center [779, 626] width 929 height 146
click at [792, 247] on span "True" at bounding box center [785, 247] width 28 height 17
click at [767, 247] on input "True" at bounding box center [758, 249] width 16 height 14
radio input "true"
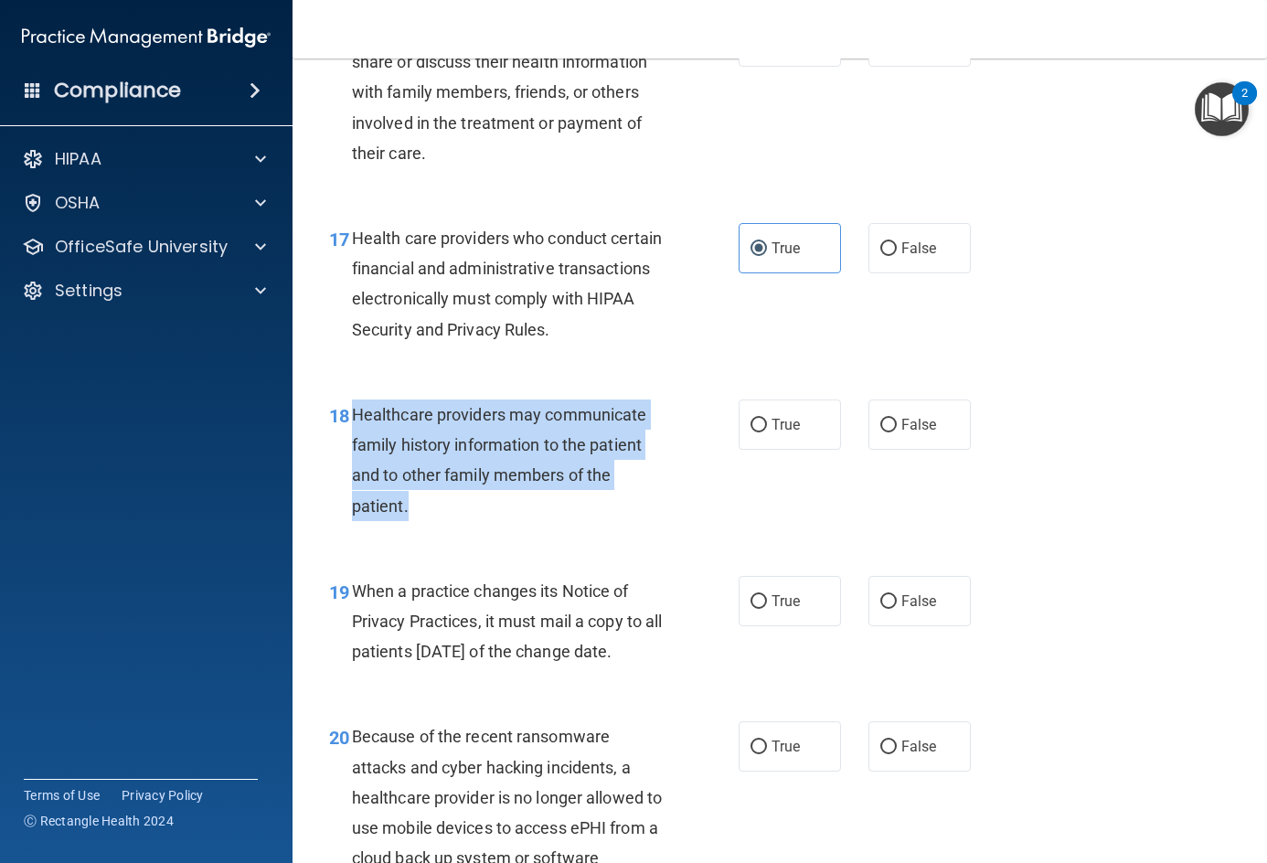
drag, startPoint x: 352, startPoint y: 408, endPoint x: 461, endPoint y: 517, distance: 154.5
click at [461, 517] on div "Healthcare providers may communicate family history information to the patient …" at bounding box center [516, 460] width 328 height 122
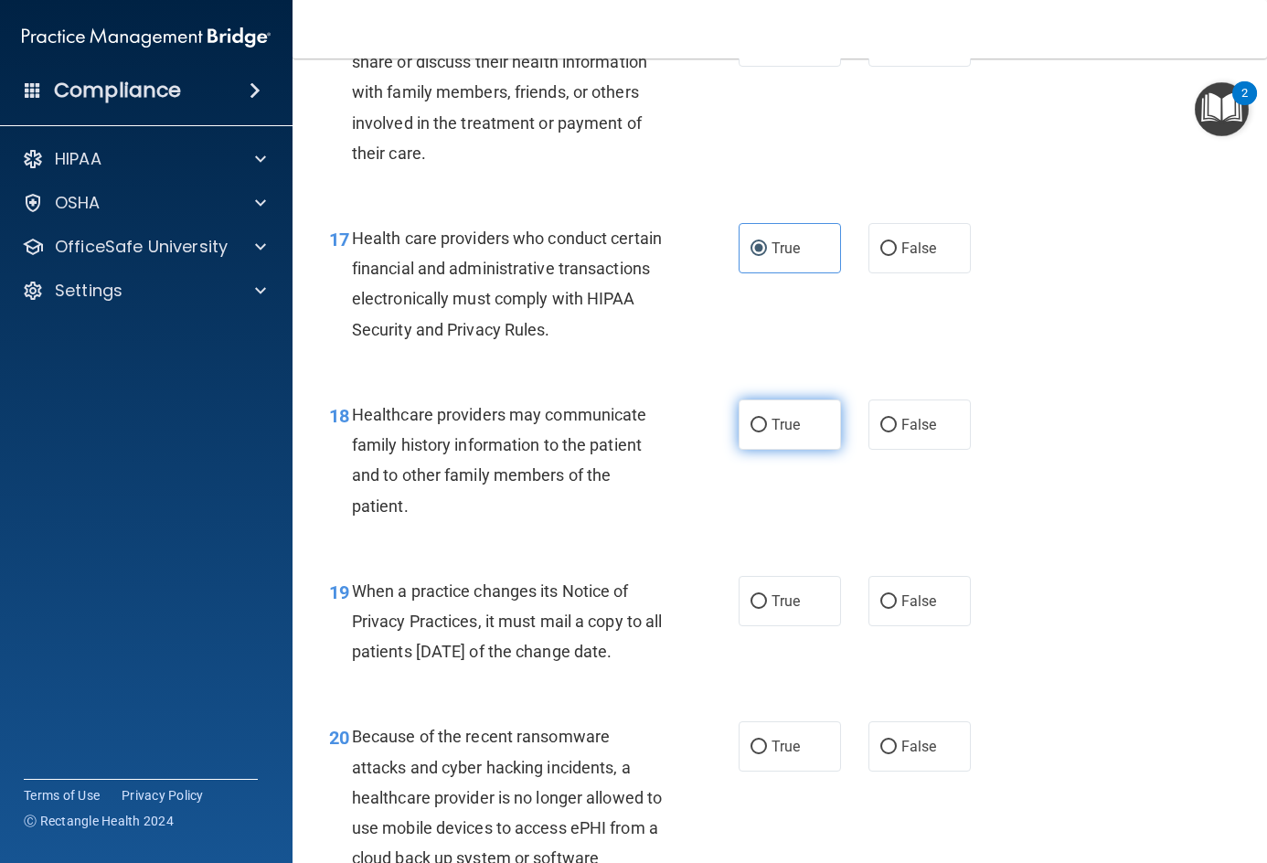
click at [739, 425] on label "True" at bounding box center [790, 424] width 102 height 50
click at [750, 425] on input "True" at bounding box center [758, 426] width 16 height 14
radio input "true"
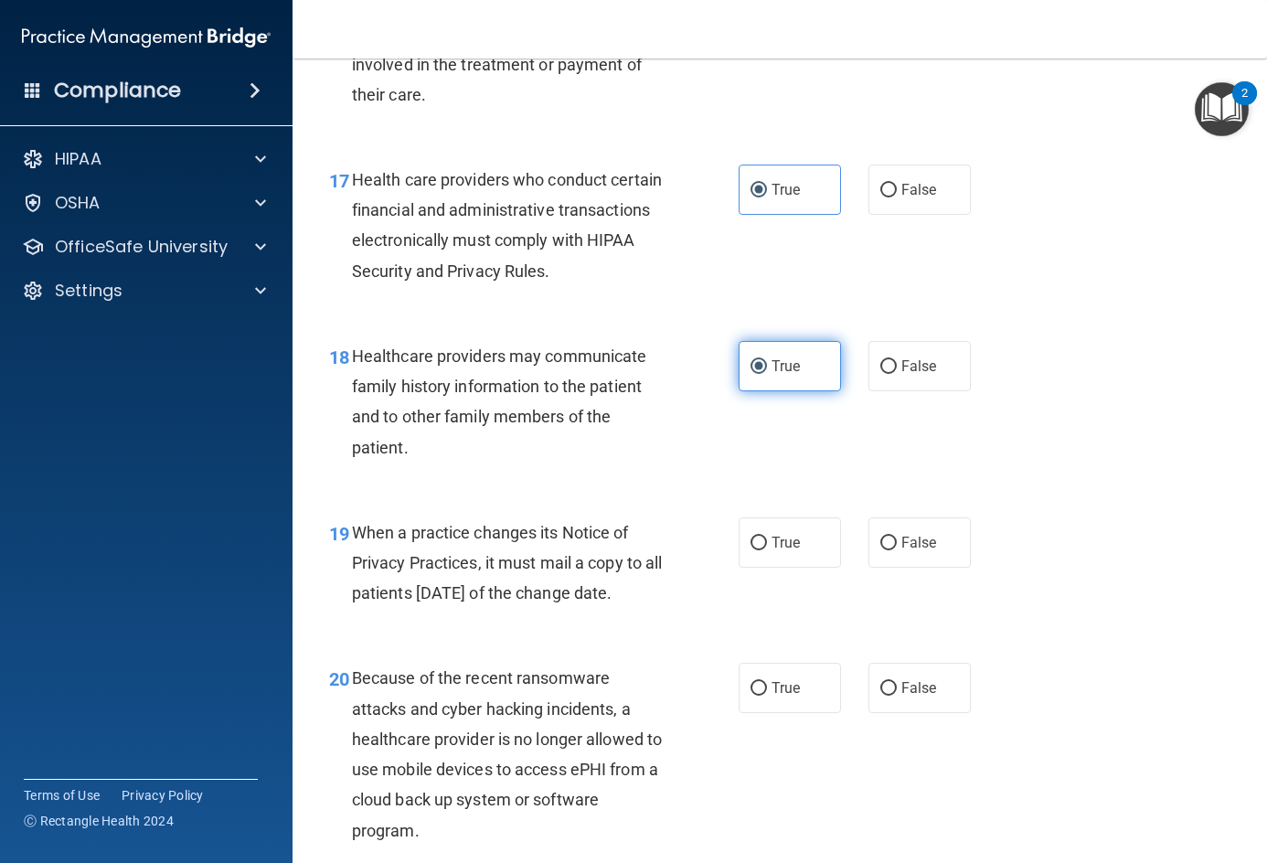
scroll to position [2925, 0]
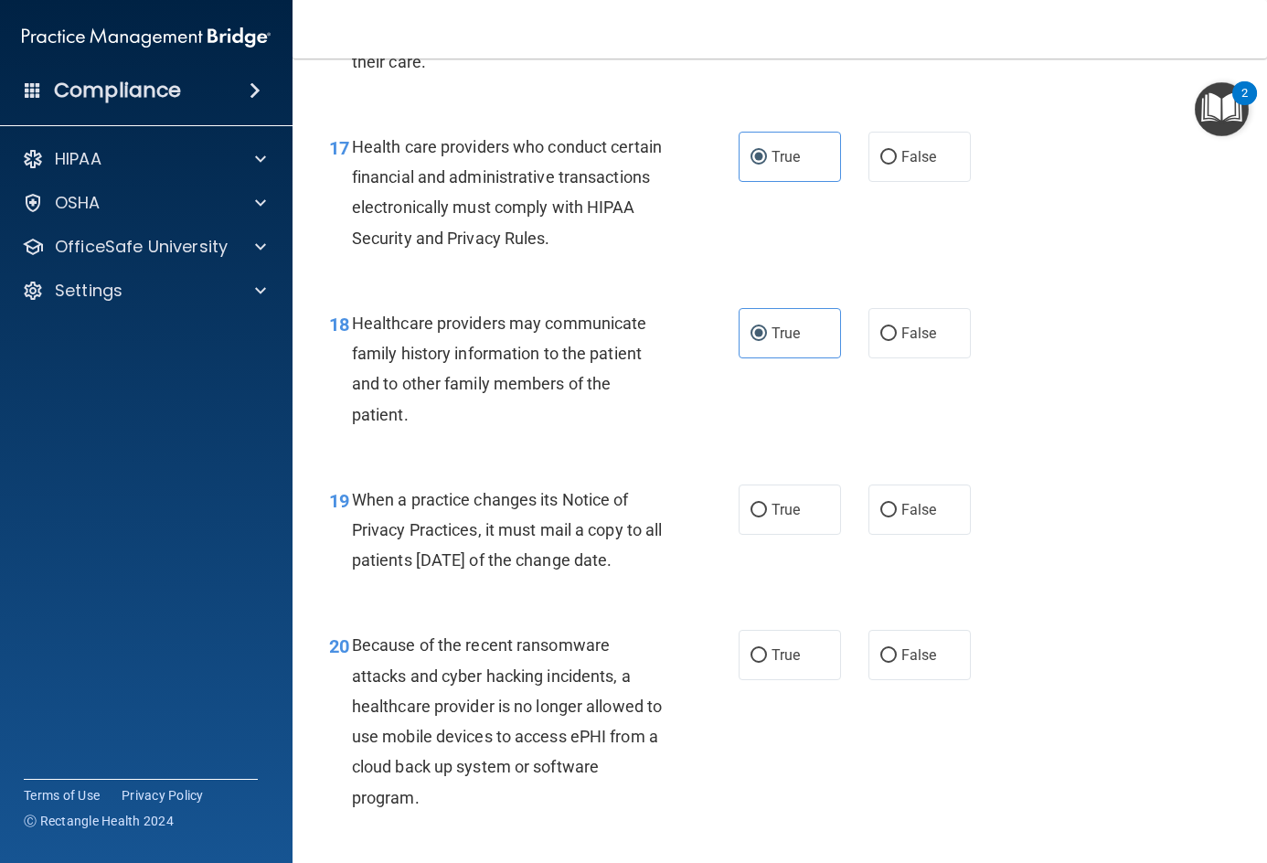
drag, startPoint x: 347, startPoint y: 494, endPoint x: 430, endPoint y: 587, distance: 124.9
click at [430, 585] on div "19 When a practice changes its Notice of Privacy Practices, it must mail a copy…" at bounding box center [534, 534] width 464 height 101
click at [431, 576] on div "When a practice changes its Notice of Privacy Practices, it must mail a copy to…" at bounding box center [516, 529] width 328 height 91
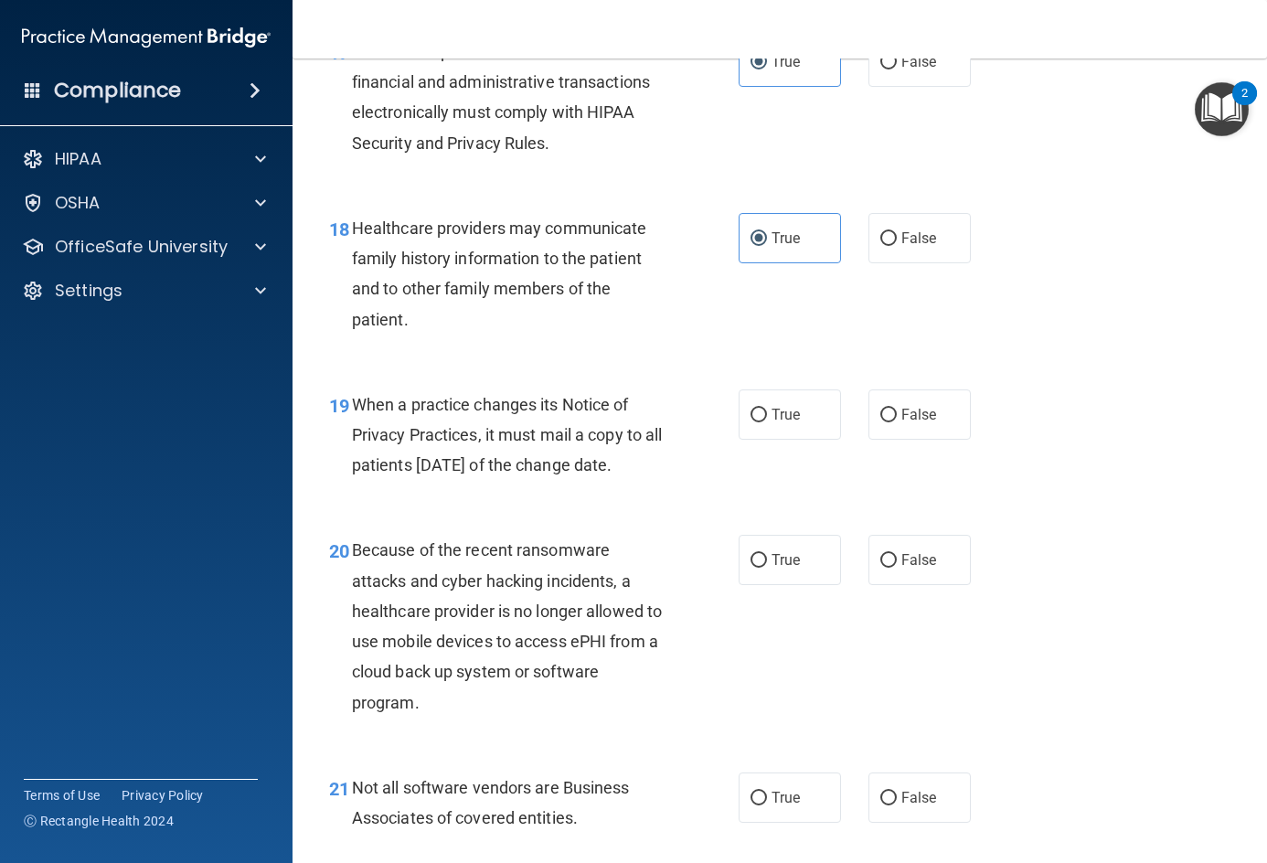
scroll to position [3108, 0]
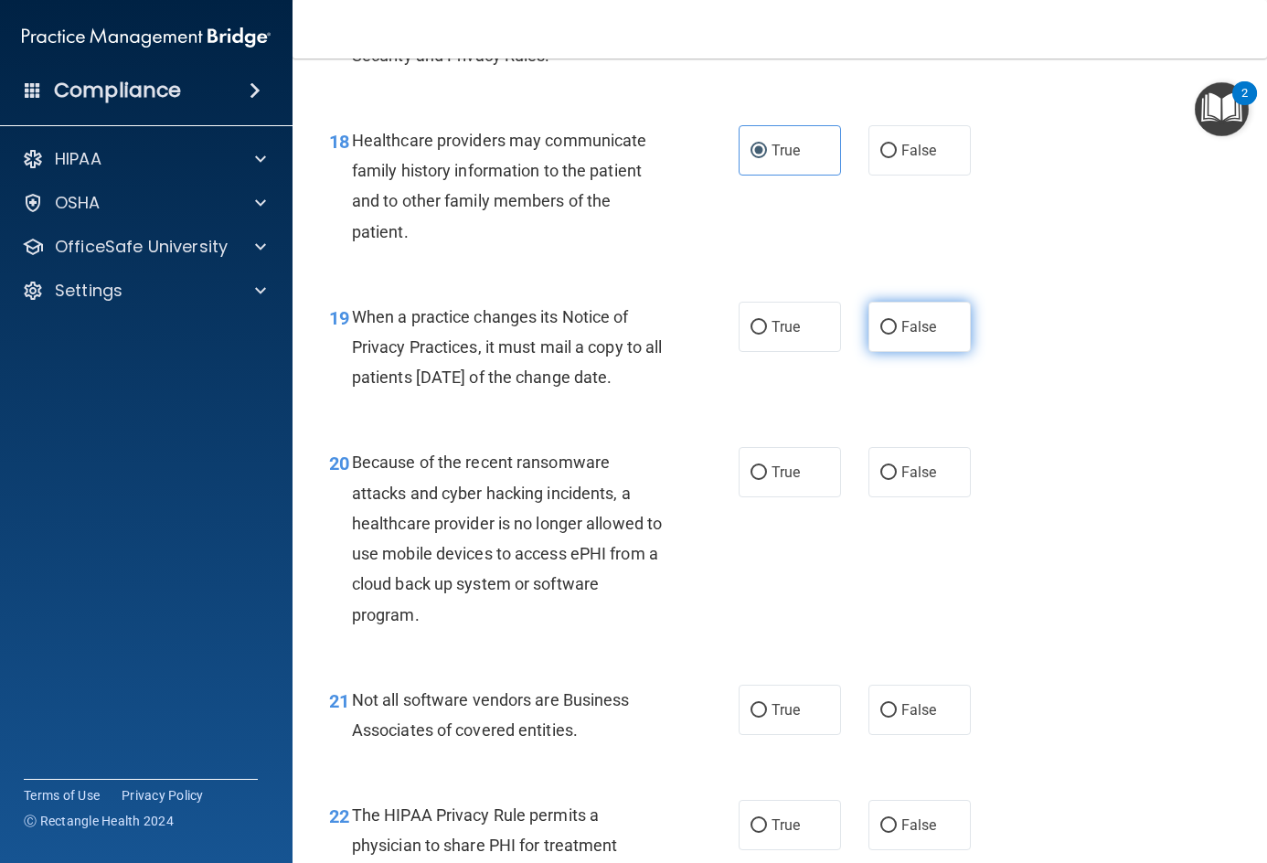
click at [938, 323] on label "False" at bounding box center [919, 327] width 102 height 50
click at [897, 323] on input "False" at bounding box center [888, 328] width 16 height 14
radio input "true"
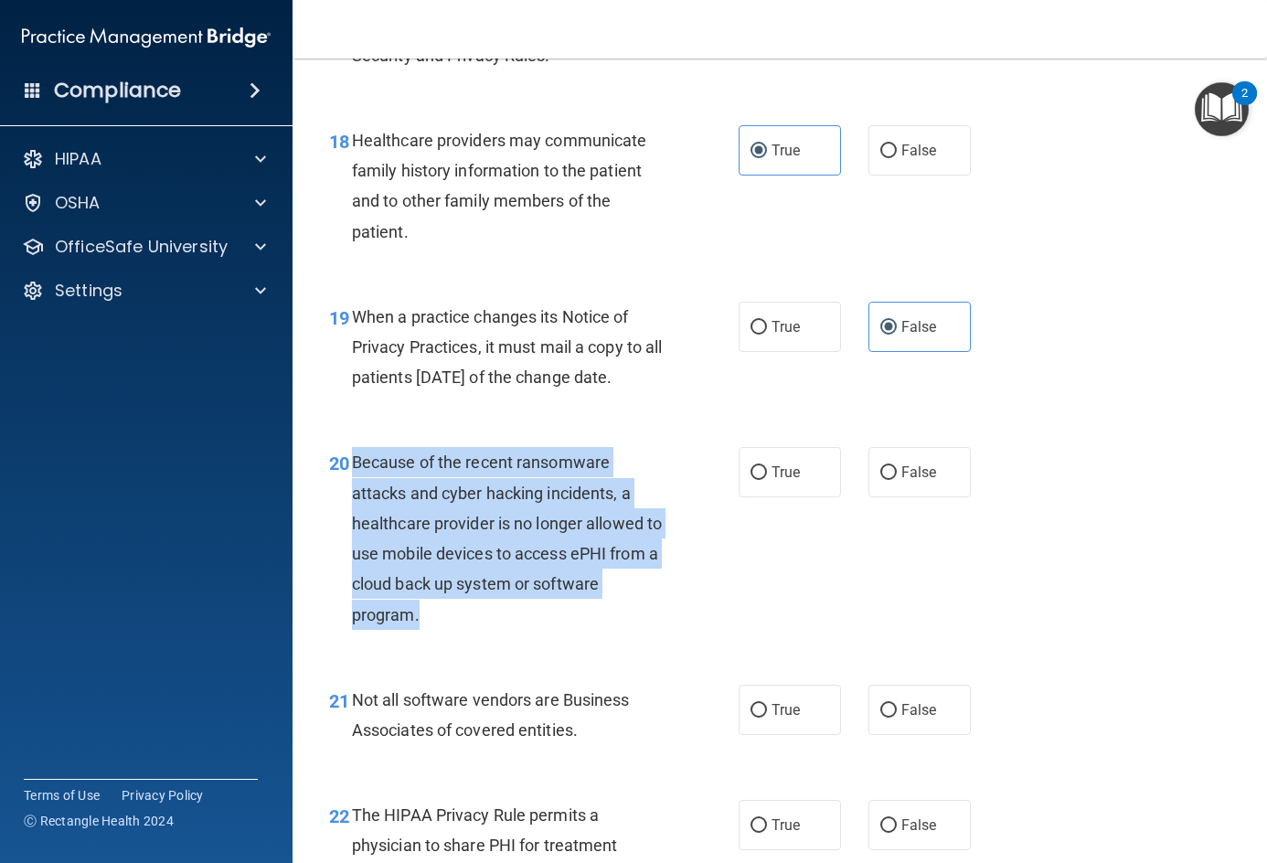
drag, startPoint x: 350, startPoint y: 490, endPoint x: 442, endPoint y: 642, distance: 177.6
click at [442, 638] on div "20 Because of the recent ransomware attacks and cyber hacking incidents, a heal…" at bounding box center [534, 542] width 464 height 191
click at [437, 629] on div "Because of the recent ransomware attacks and cyber hacking incidents, a healthc…" at bounding box center [516, 538] width 328 height 182
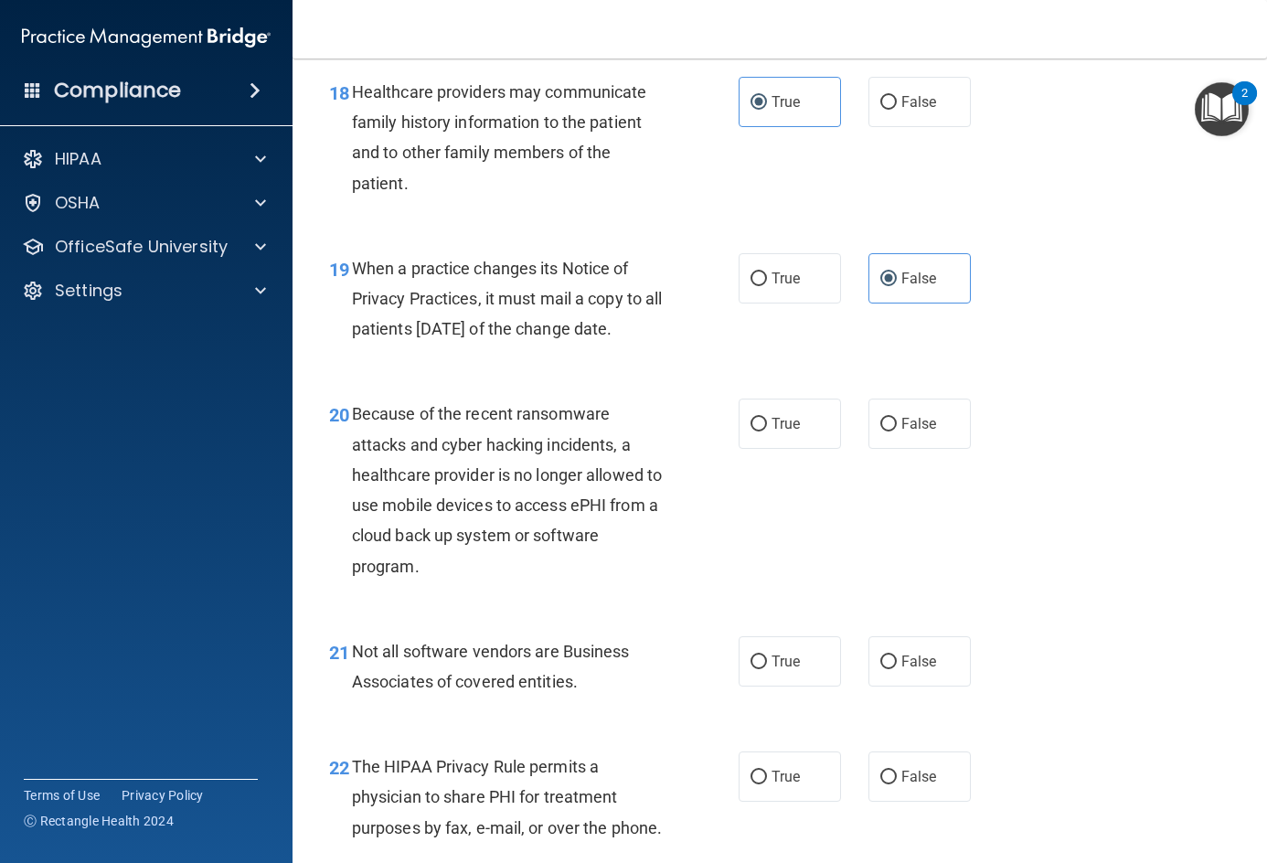
scroll to position [3199, 0]
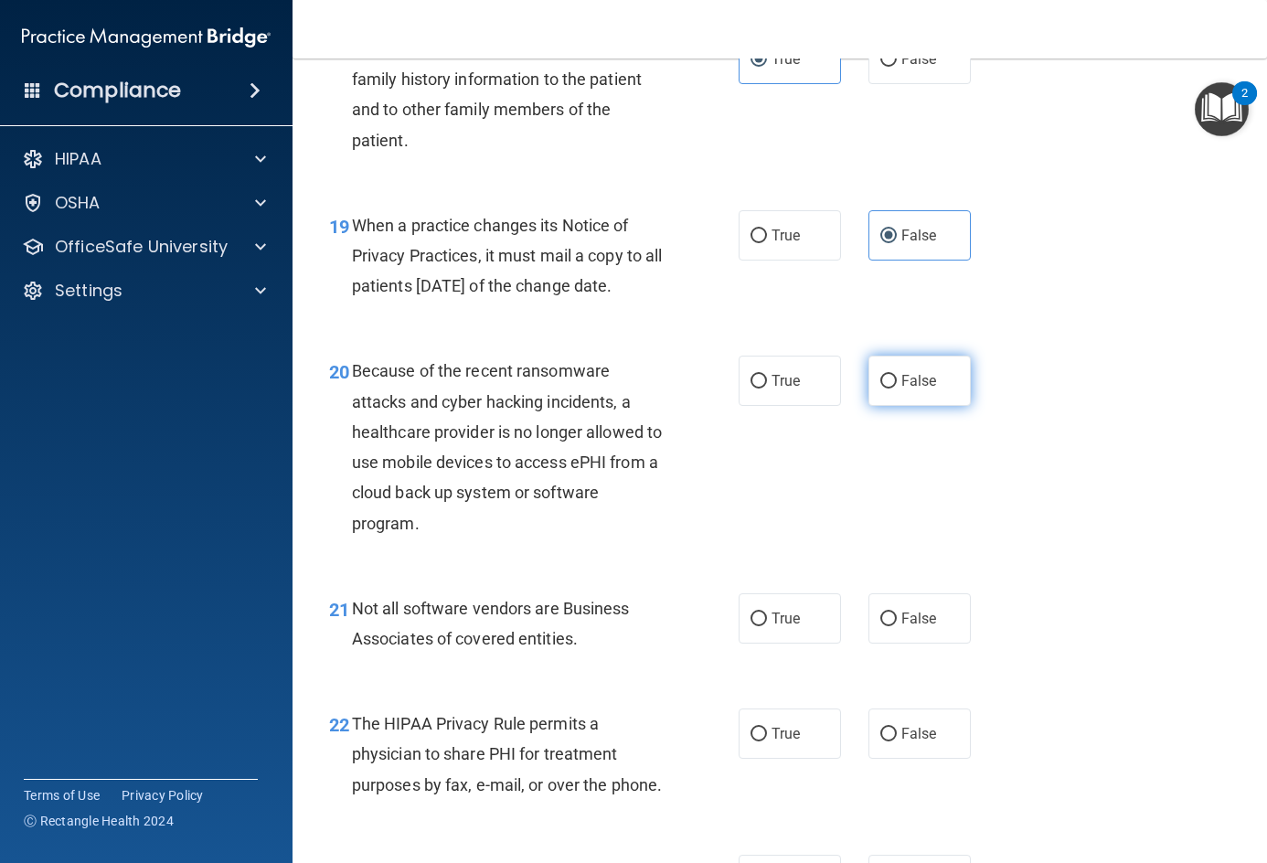
click at [907, 389] on span "False" at bounding box center [919, 380] width 36 height 17
click at [897, 388] on input "False" at bounding box center [888, 382] width 16 height 14
radio input "true"
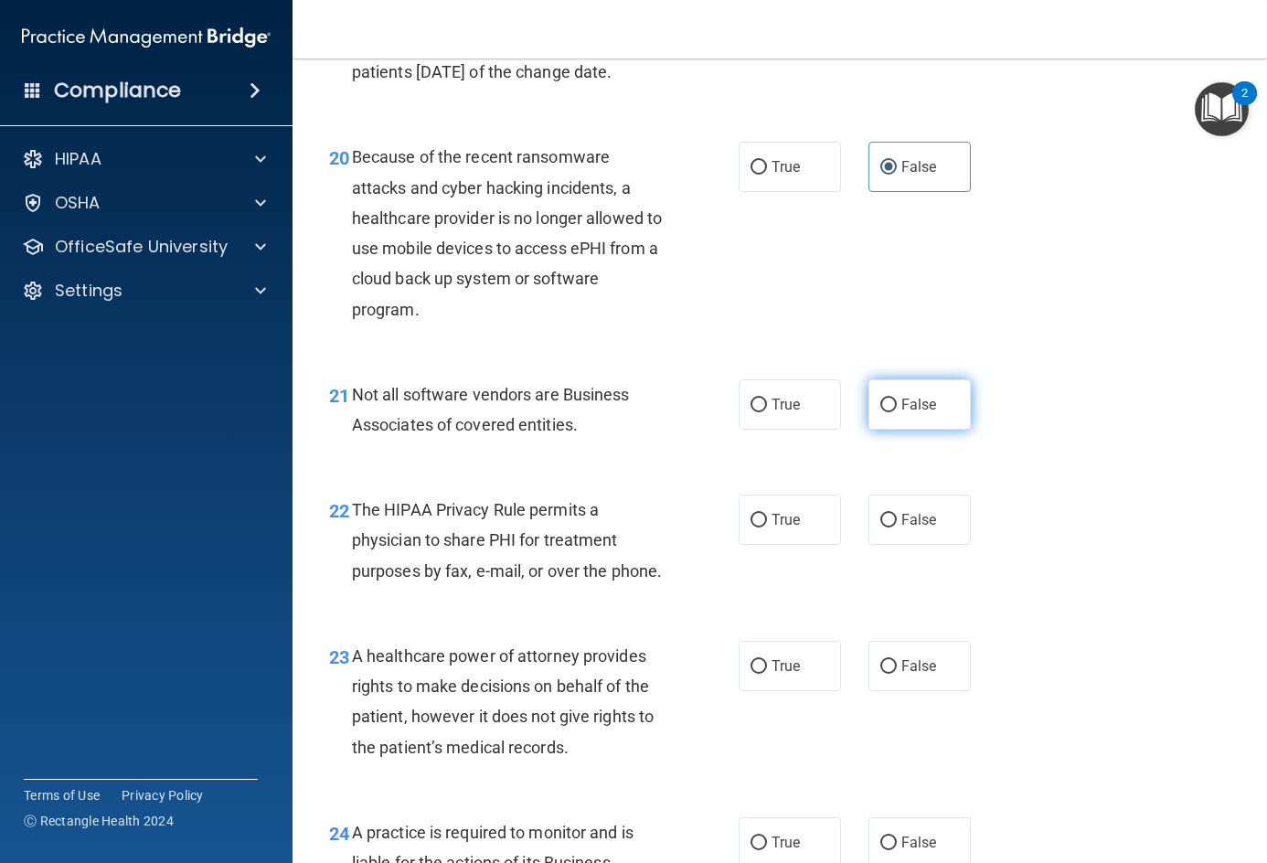
scroll to position [3473, 0]
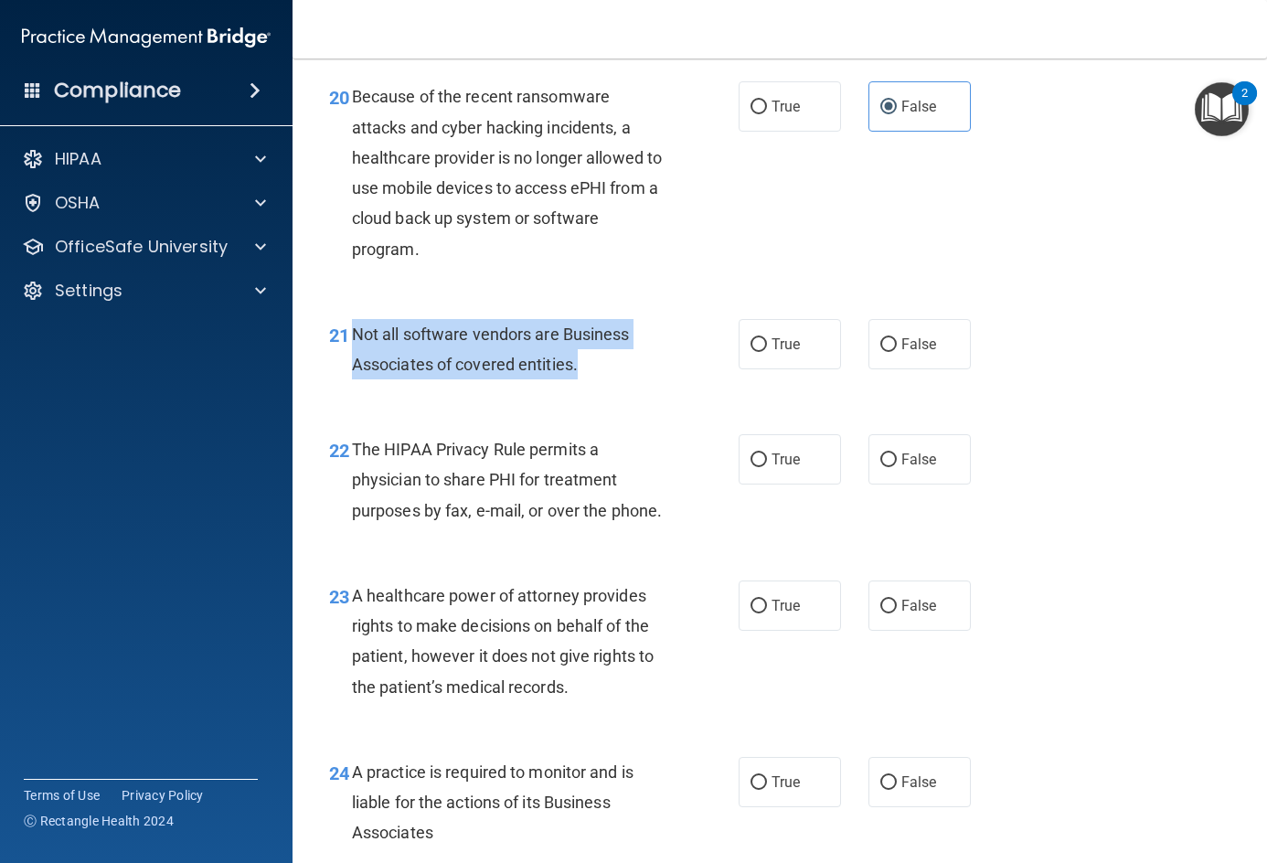
drag, startPoint x: 352, startPoint y: 361, endPoint x: 583, endPoint y: 399, distance: 234.3
click at [583, 379] on div "Not all software vendors are Business Associates of covered entities." at bounding box center [516, 349] width 328 height 60
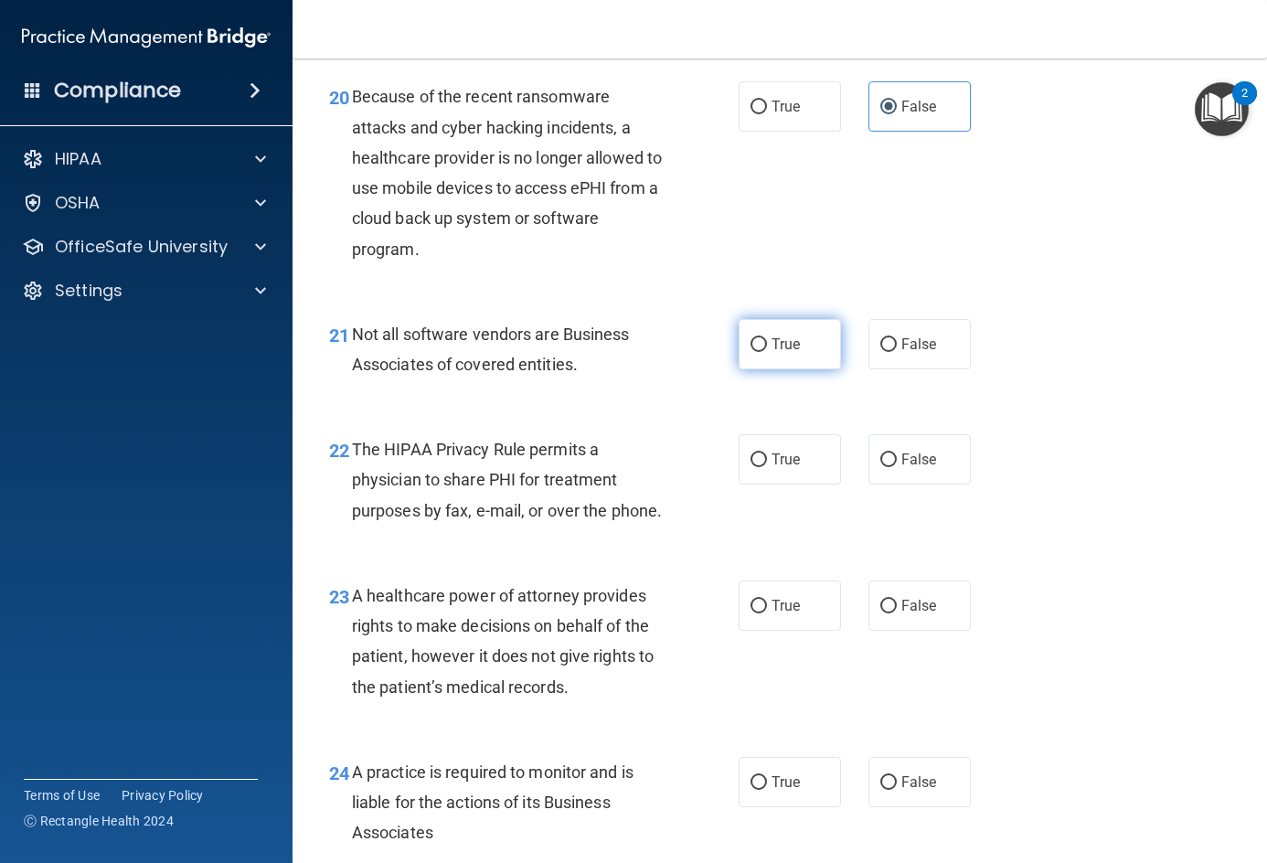
click at [767, 352] on label "True" at bounding box center [790, 344] width 102 height 50
click at [767, 352] on input "True" at bounding box center [758, 345] width 16 height 14
radio input "true"
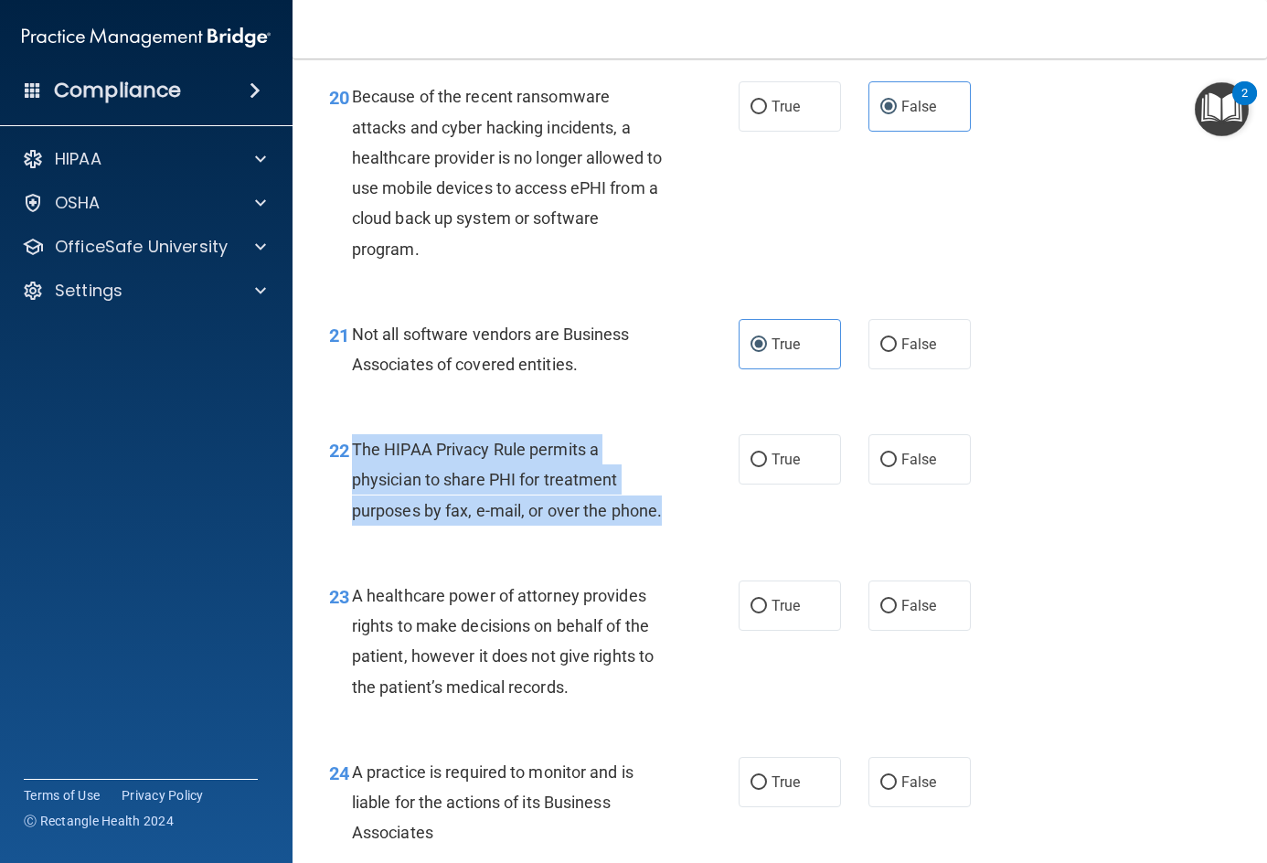
drag, startPoint x: 356, startPoint y: 484, endPoint x: 442, endPoint y: 576, distance: 126.1
click at [442, 526] on div "The HIPAA Privacy Rule permits a physician to share PHI for treatment purposes …" at bounding box center [516, 479] width 328 height 91
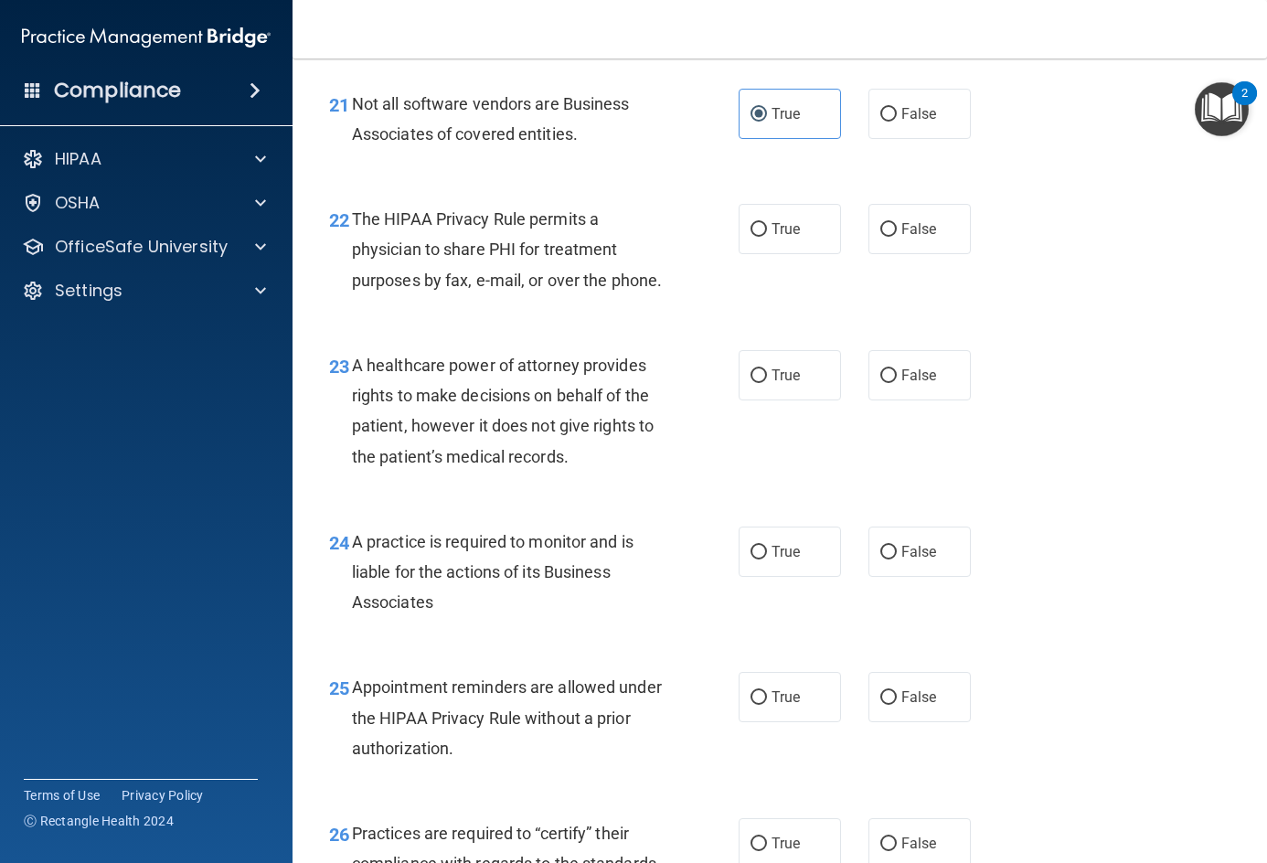
scroll to position [3747, 0]
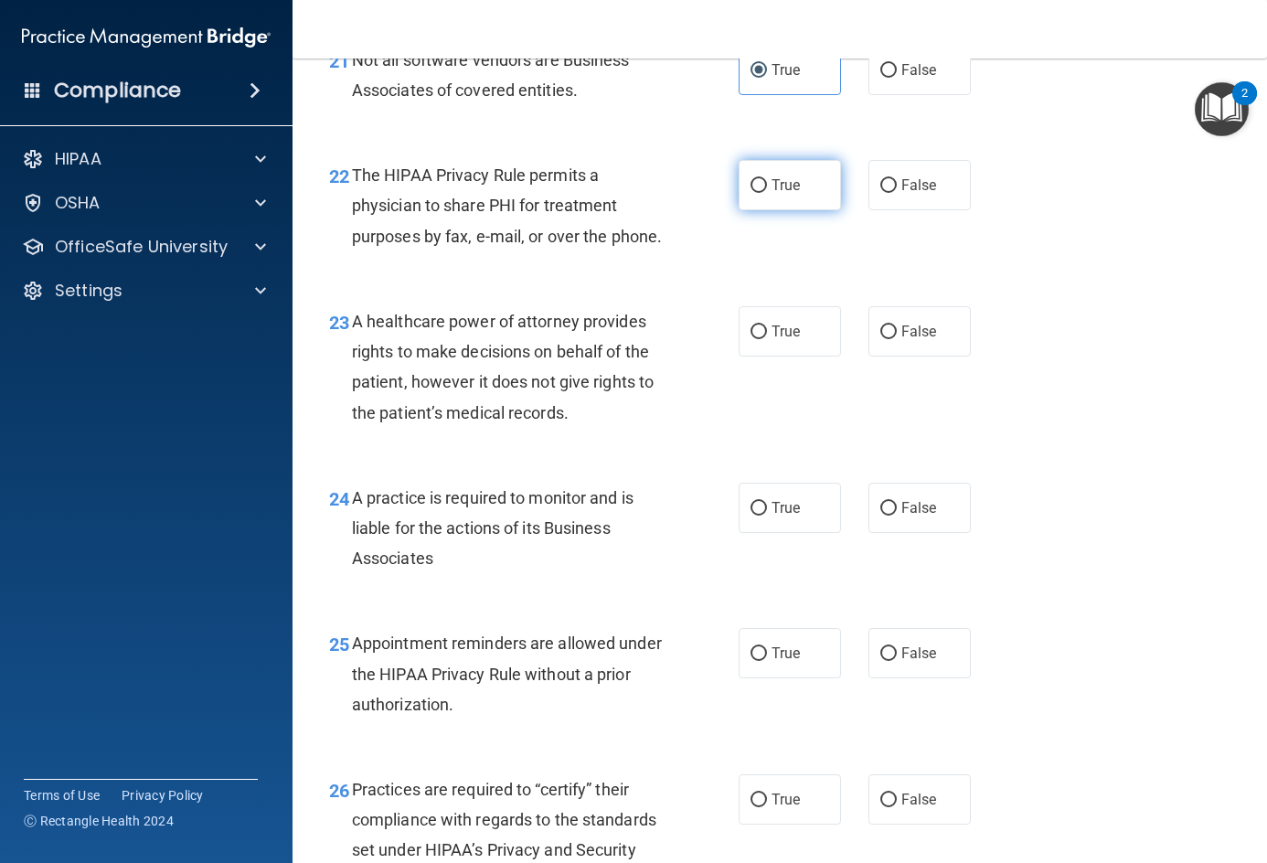
click at [763, 210] on label "True" at bounding box center [790, 185] width 102 height 50
click at [763, 193] on input "True" at bounding box center [758, 186] width 16 height 14
radio input "true"
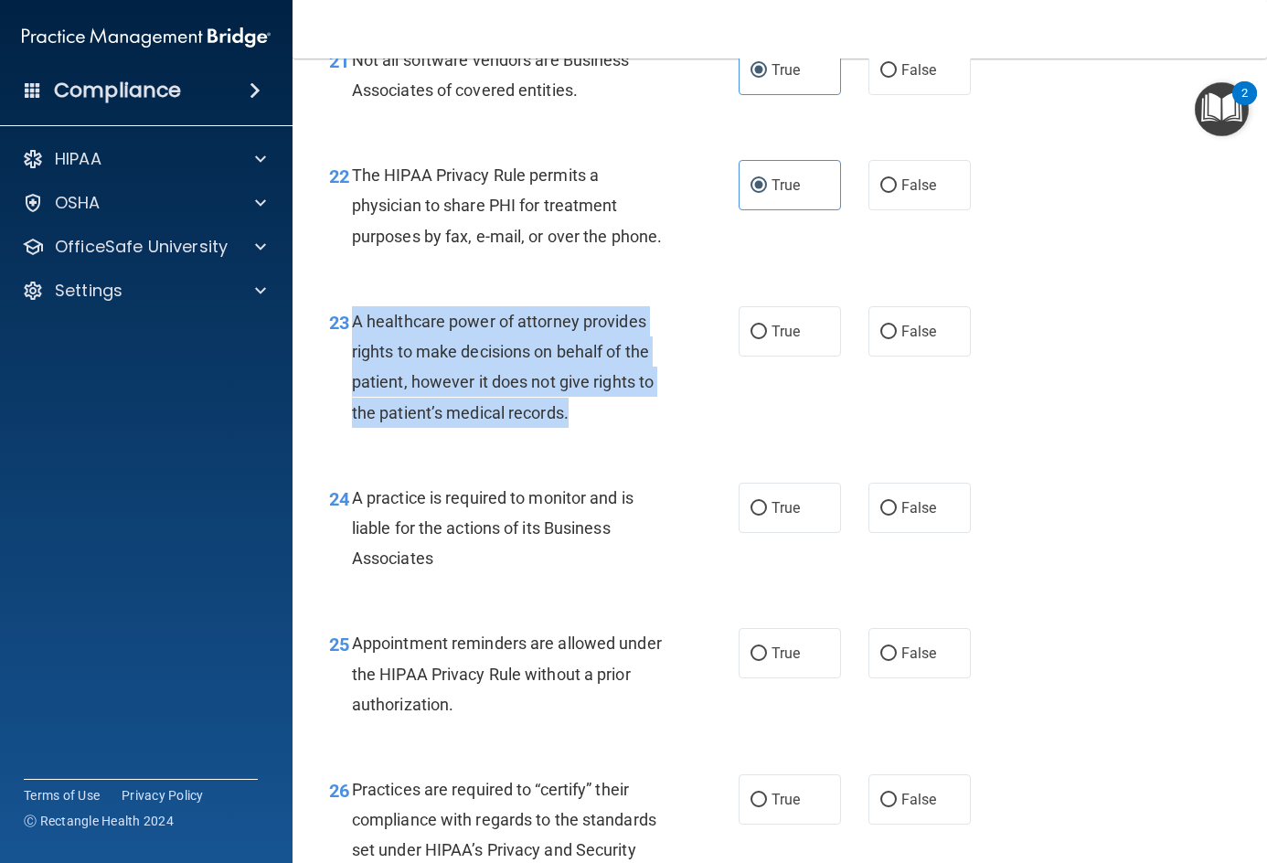
drag, startPoint x: 351, startPoint y: 375, endPoint x: 585, endPoint y: 485, distance: 258.8
click at [585, 428] on div "A healthcare power of attorney provides rights to make decisions on behalf of t…" at bounding box center [516, 367] width 328 height 122
click at [637, 428] on div "A healthcare power of attorney provides rights to make decisions on behalf of t…" at bounding box center [516, 367] width 328 height 122
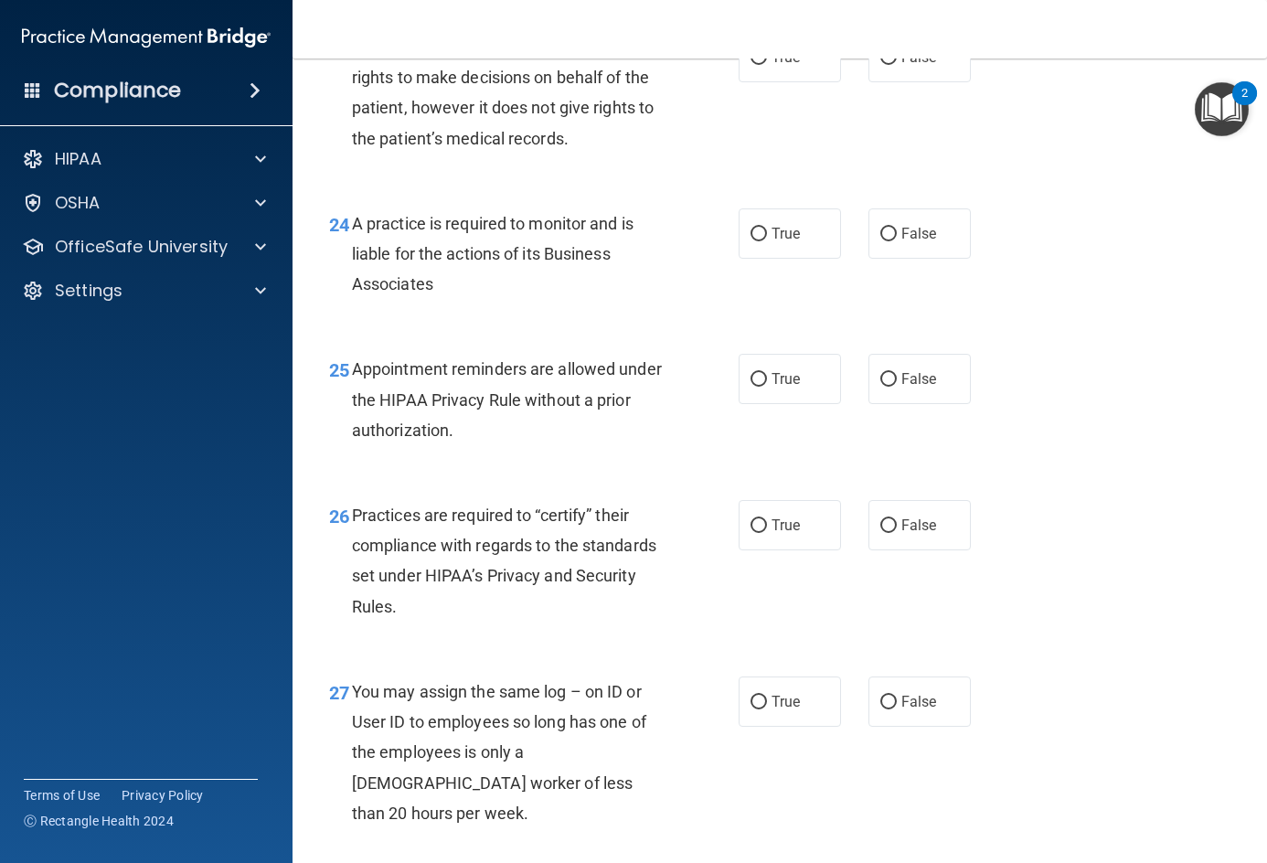
scroll to position [3930, 0]
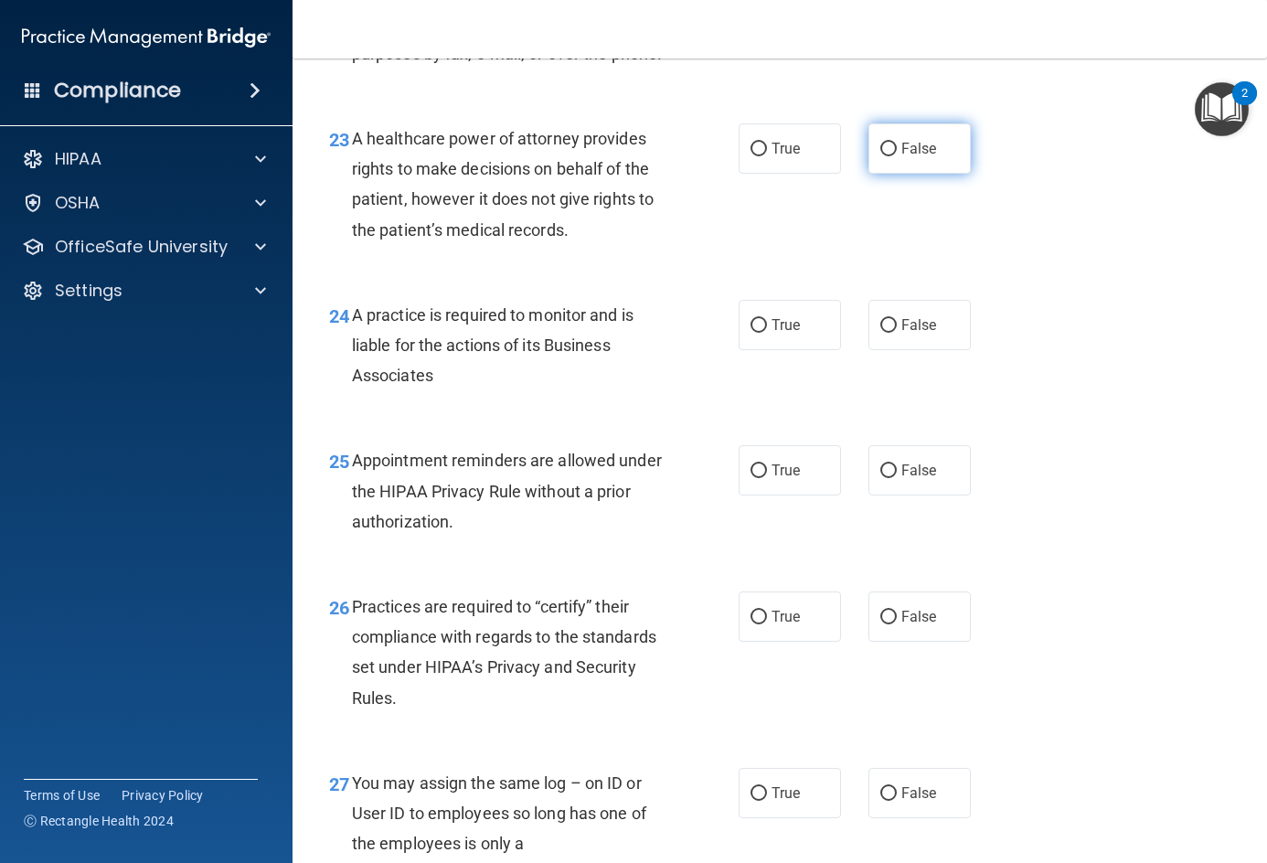
drag, startPoint x: 930, startPoint y: 217, endPoint x: 919, endPoint y: 227, distance: 14.9
click at [930, 174] on label "False" at bounding box center [919, 148] width 102 height 50
click at [897, 156] on input "False" at bounding box center [888, 150] width 16 height 14
radio input "true"
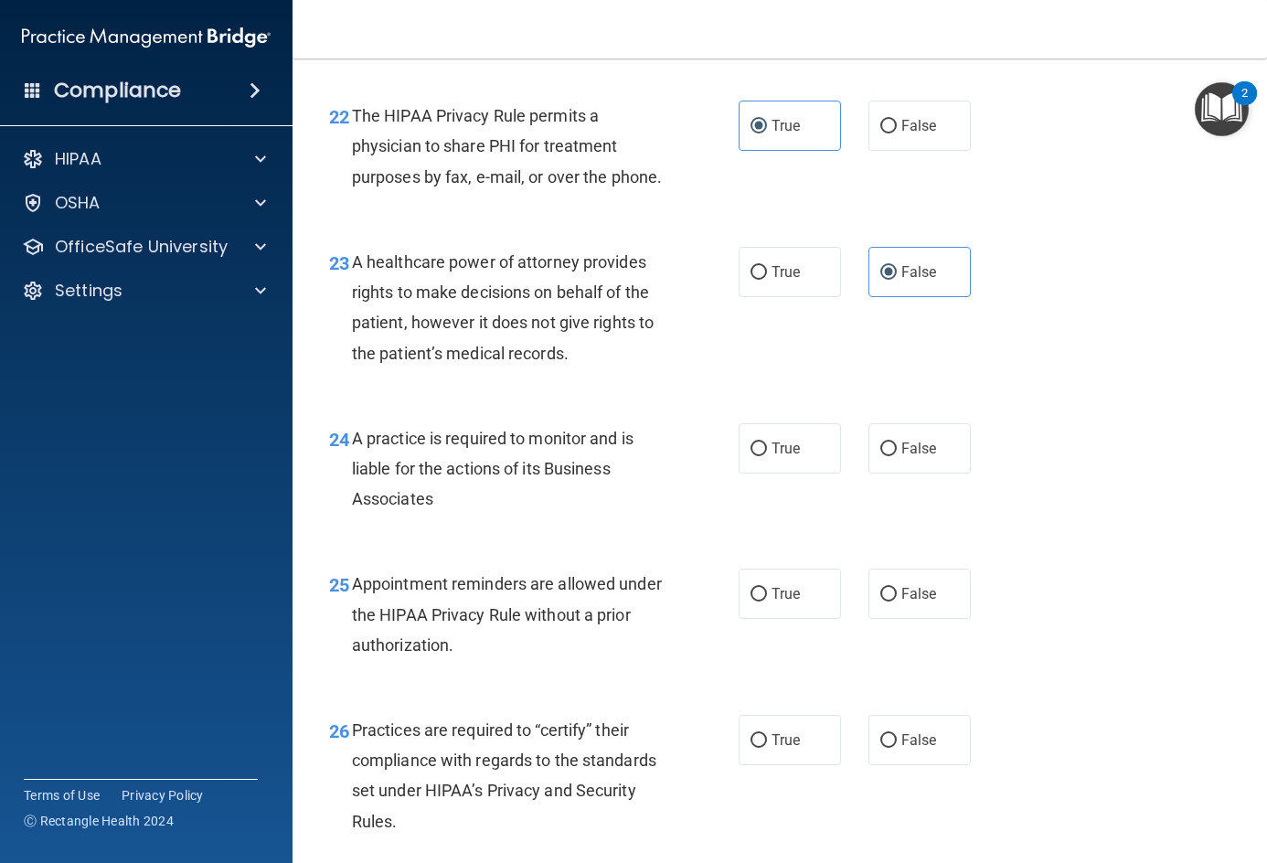
scroll to position [3839, 0]
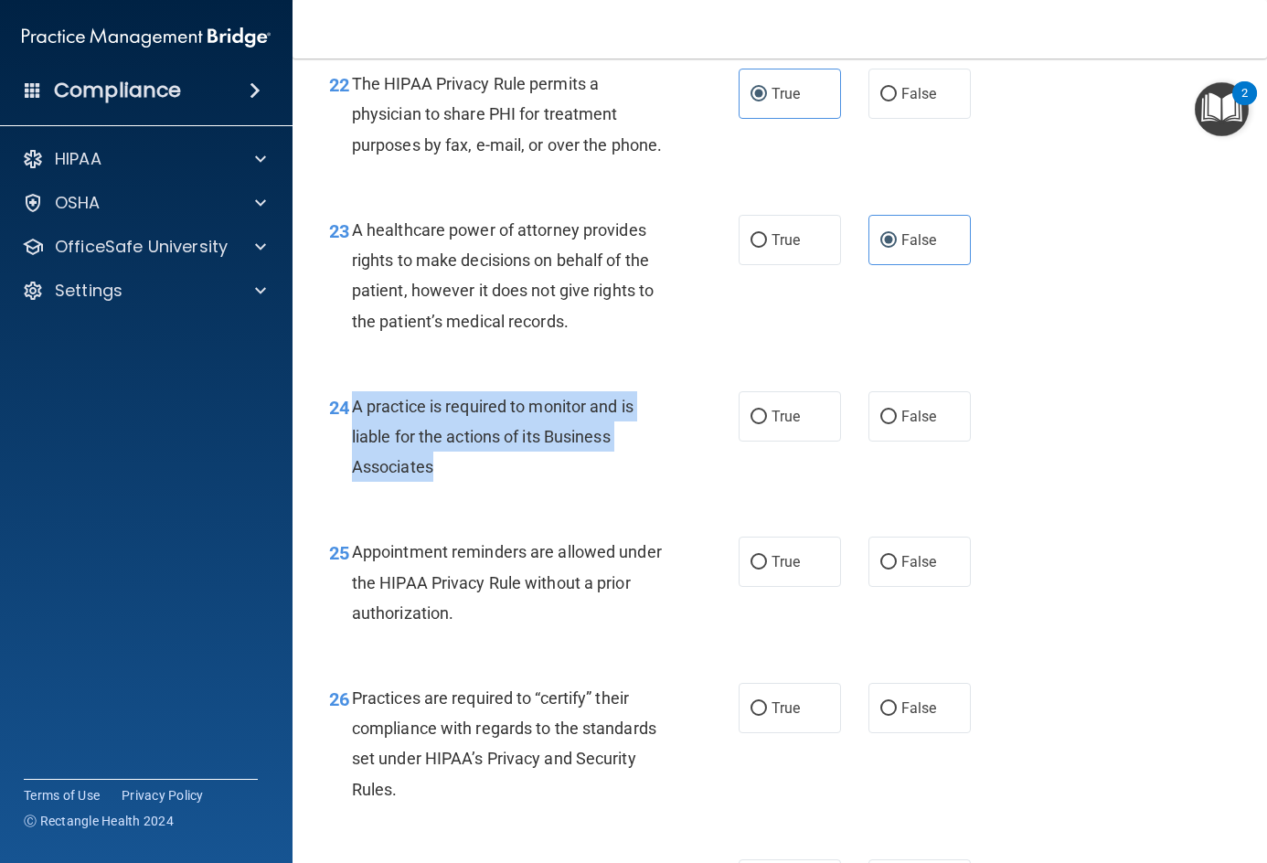
drag, startPoint x: 354, startPoint y: 461, endPoint x: 468, endPoint y: 533, distance: 135.2
click at [468, 483] on div "A practice is required to monitor and is liable for the actions of its Business…" at bounding box center [516, 436] width 328 height 91
click at [467, 483] on div "A practice is required to monitor and is liable for the actions of its Business…" at bounding box center [516, 436] width 328 height 91
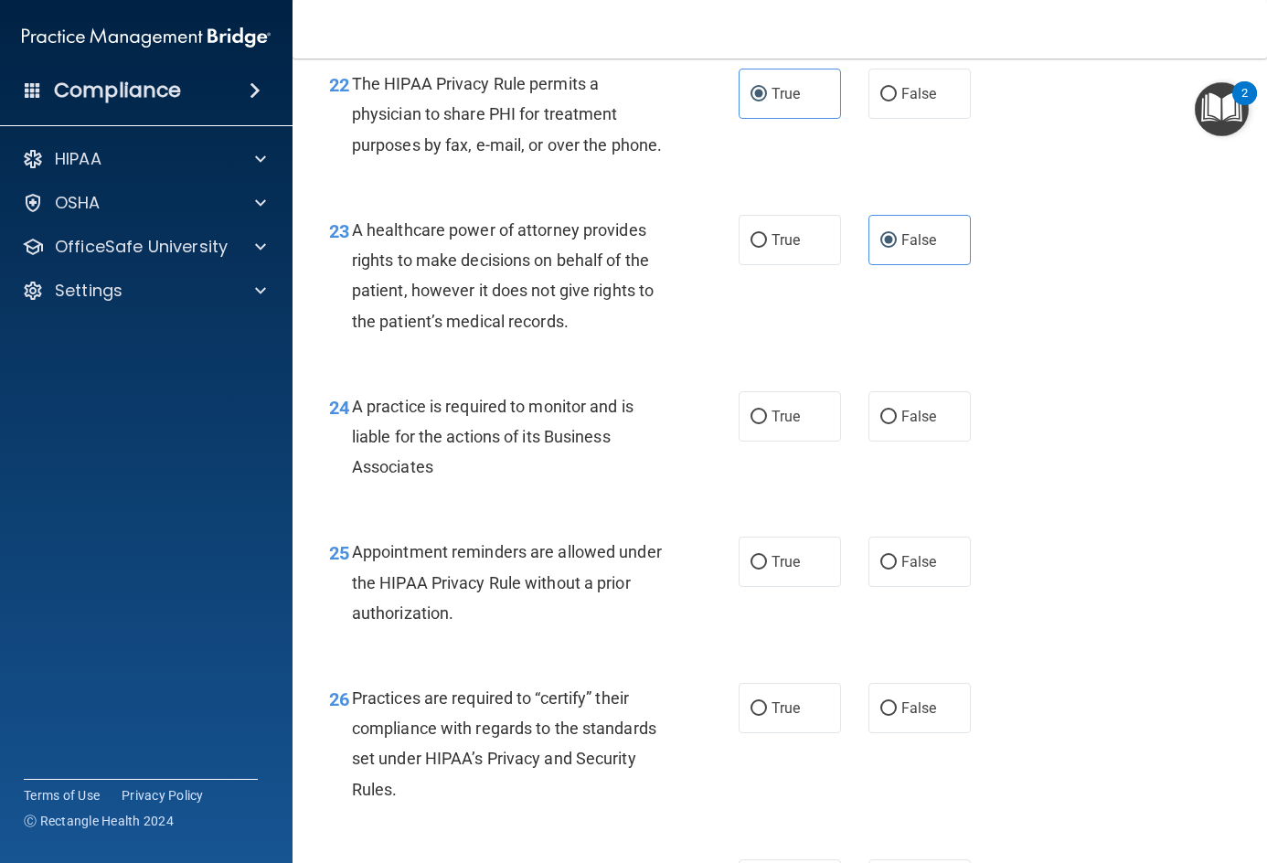
scroll to position [3930, 0]
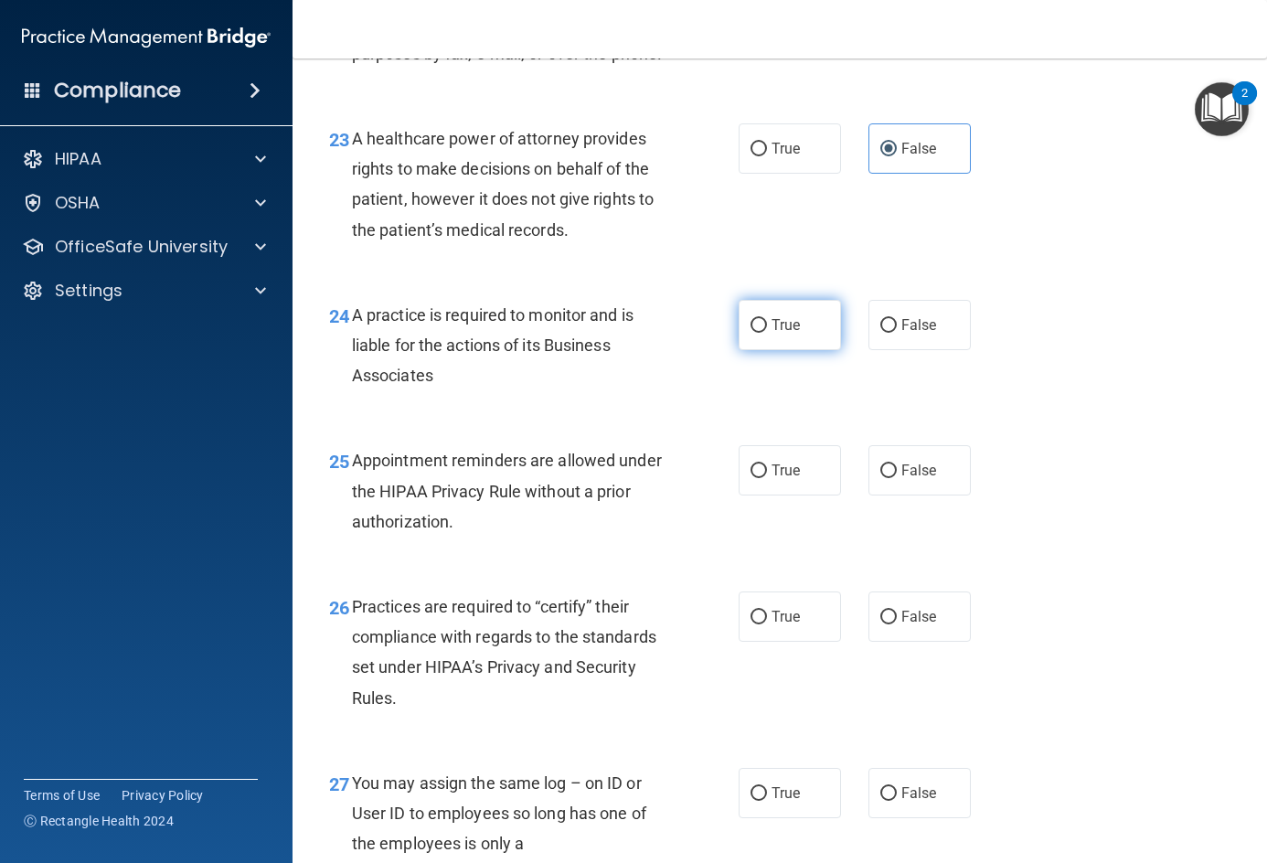
click at [755, 350] on label "True" at bounding box center [790, 325] width 102 height 50
click at [755, 333] on input "True" at bounding box center [758, 326] width 16 height 14
radio input "true"
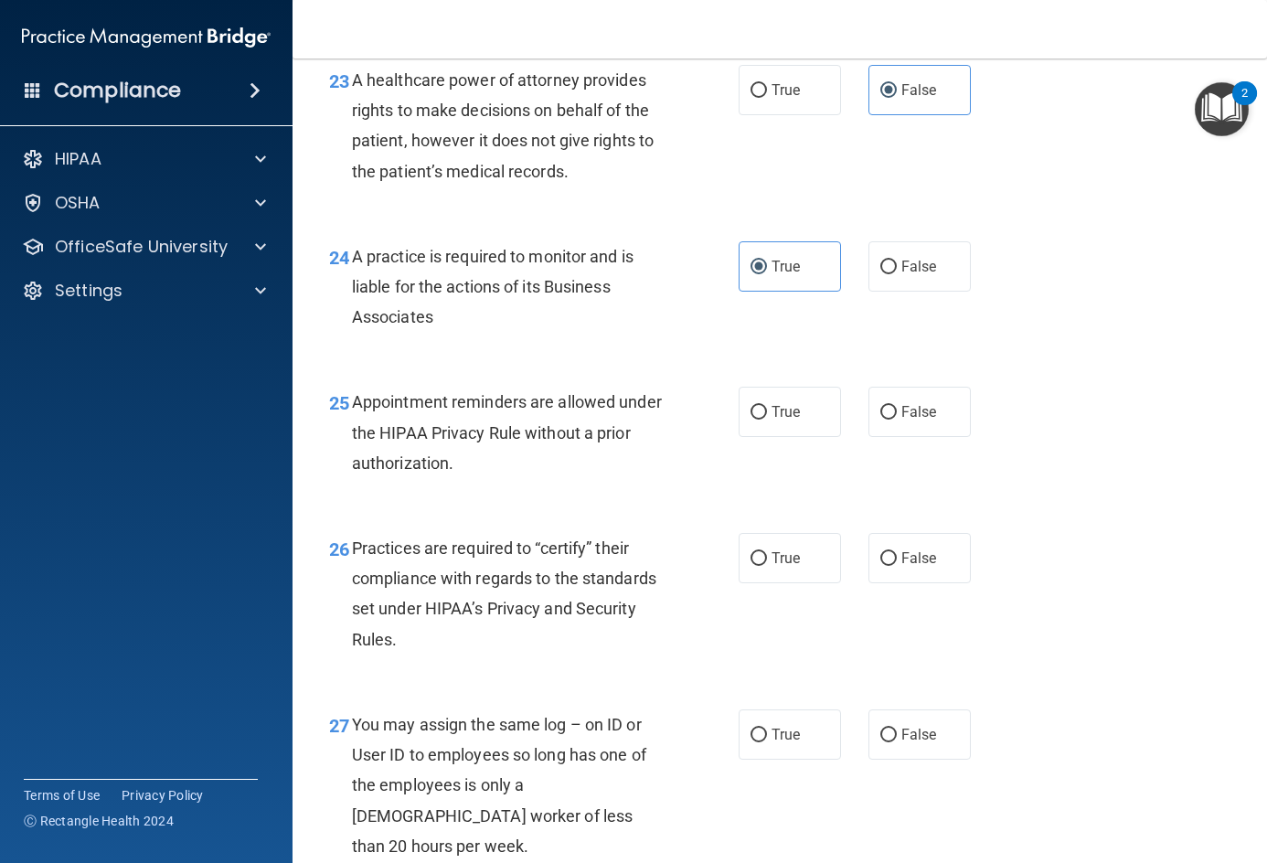
scroll to position [4022, 0]
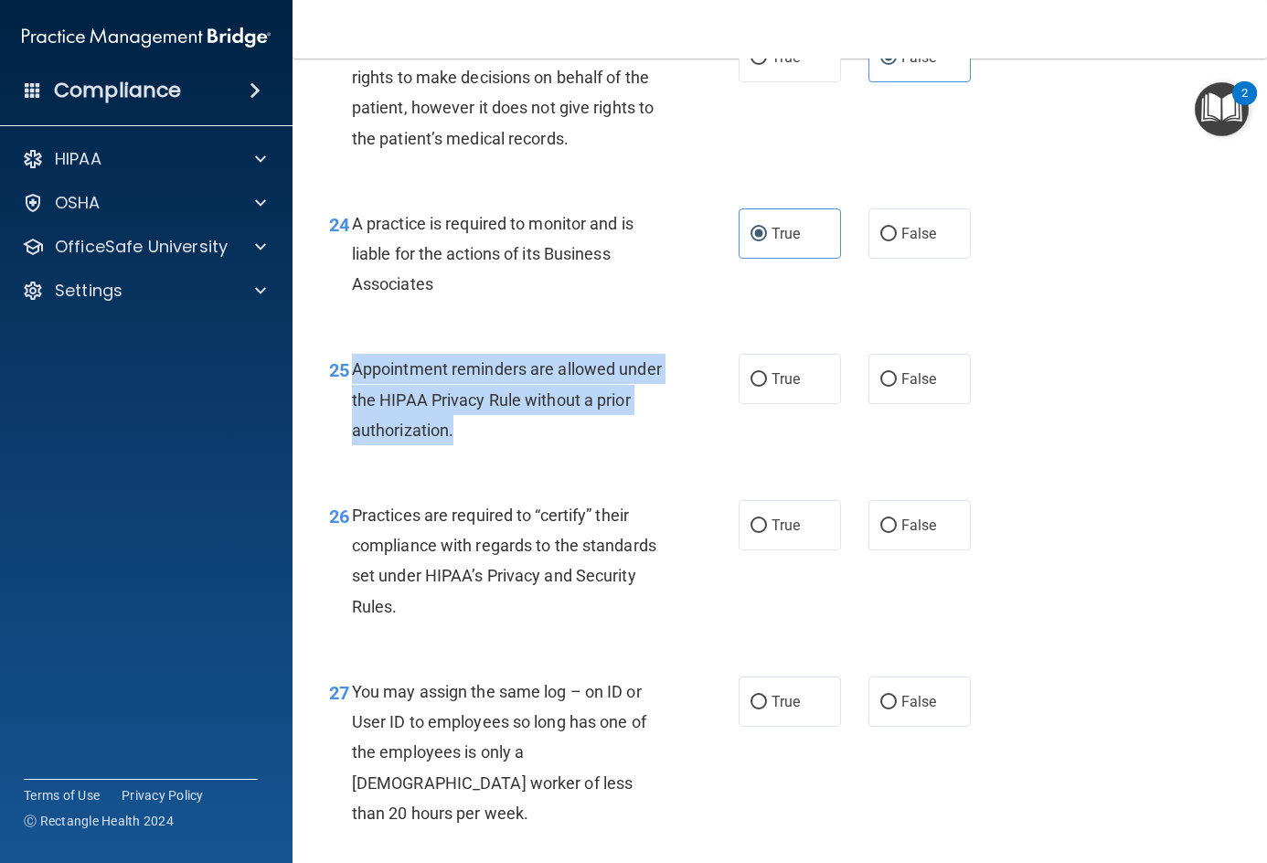
drag, startPoint x: 353, startPoint y: 431, endPoint x: 505, endPoint y: 484, distance: 160.4
click at [505, 445] on div "Appointment reminders are allowed under the HIPAA Privacy Rule without a prior …" at bounding box center [516, 399] width 328 height 91
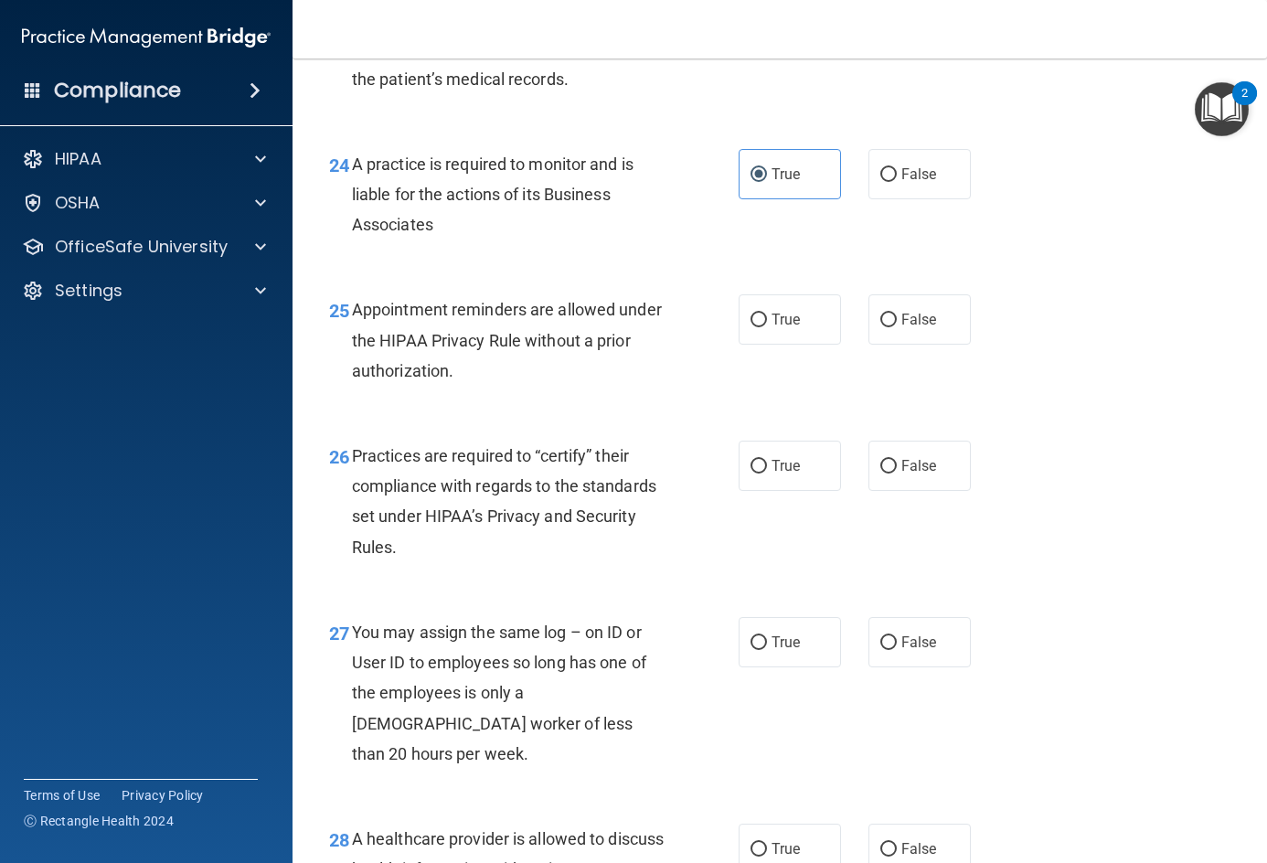
scroll to position [4113, 0]
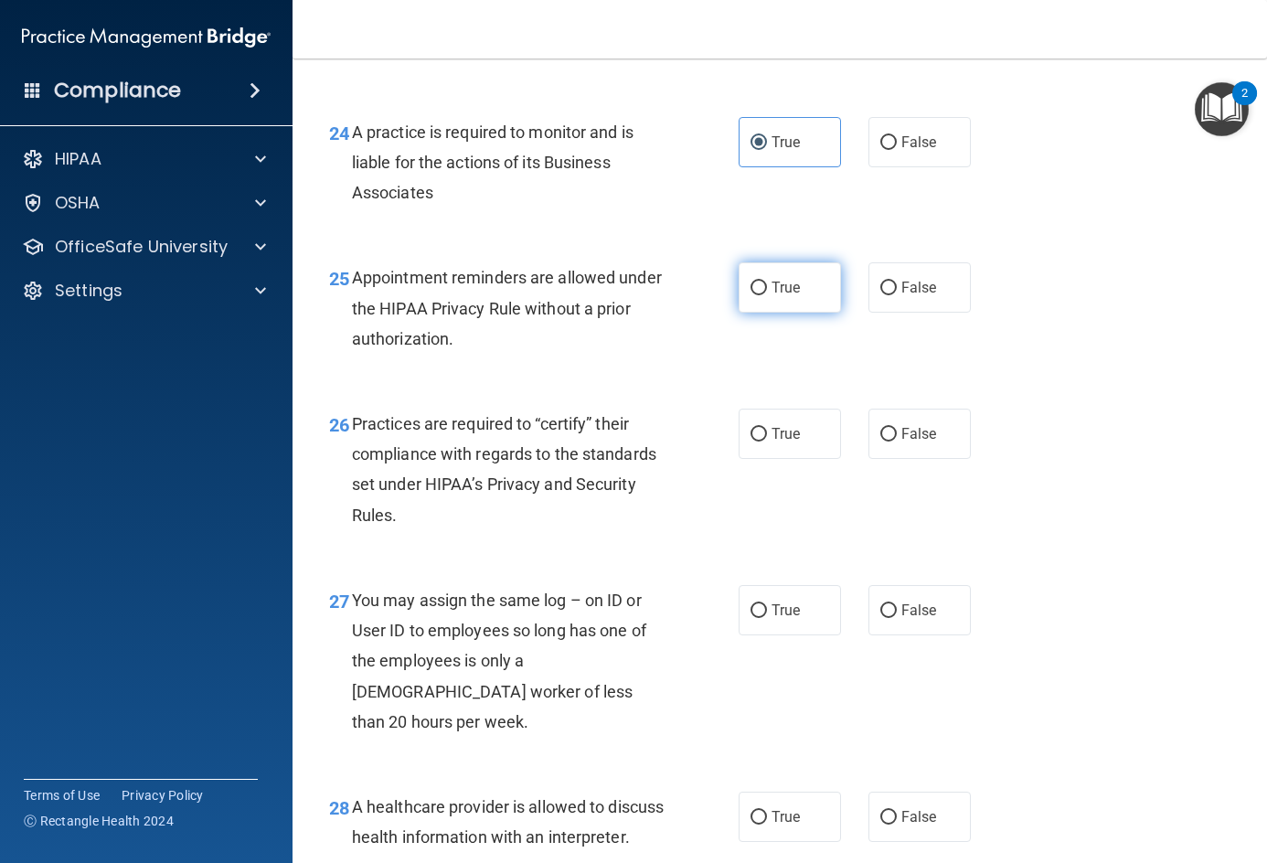
click at [779, 296] on span "True" at bounding box center [785, 287] width 28 height 17
click at [767, 295] on input "True" at bounding box center [758, 289] width 16 height 14
radio input "true"
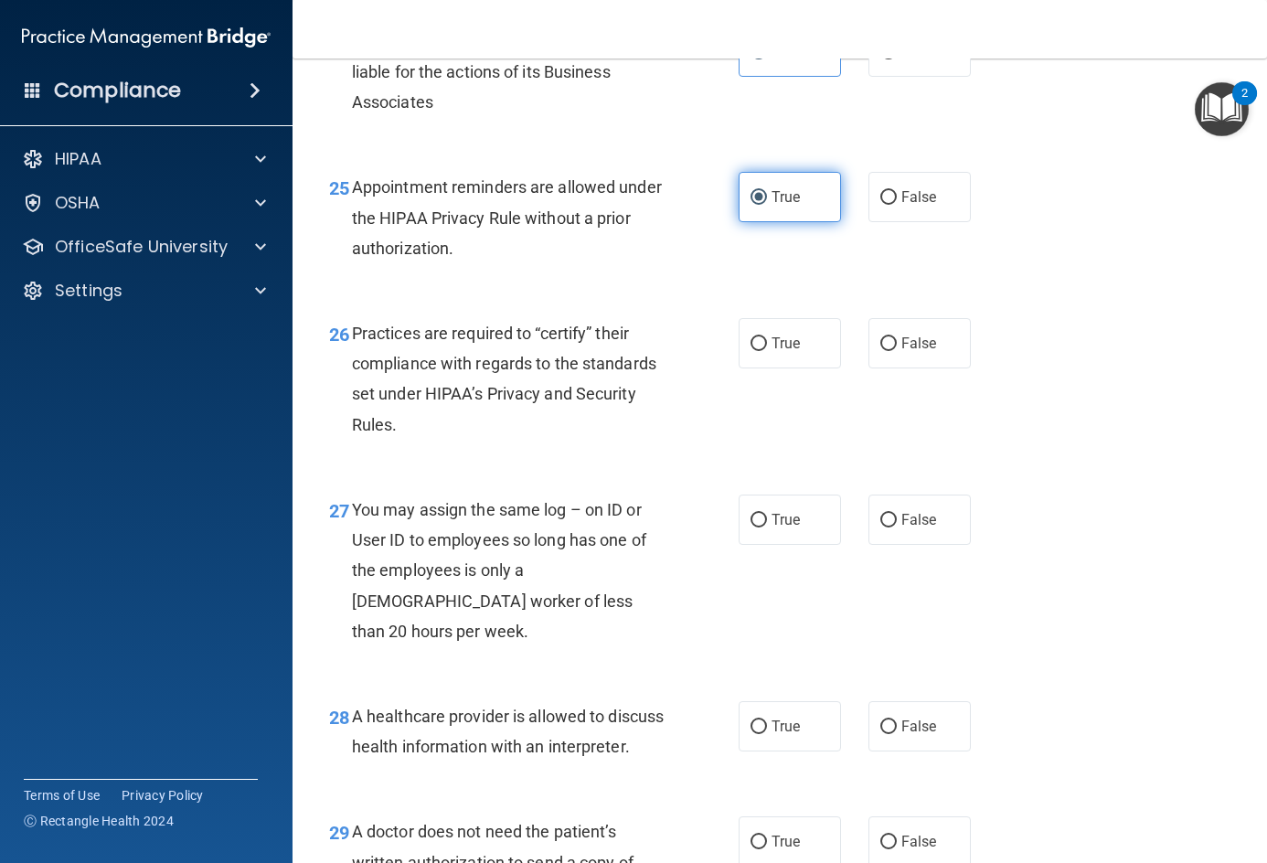
scroll to position [4204, 0]
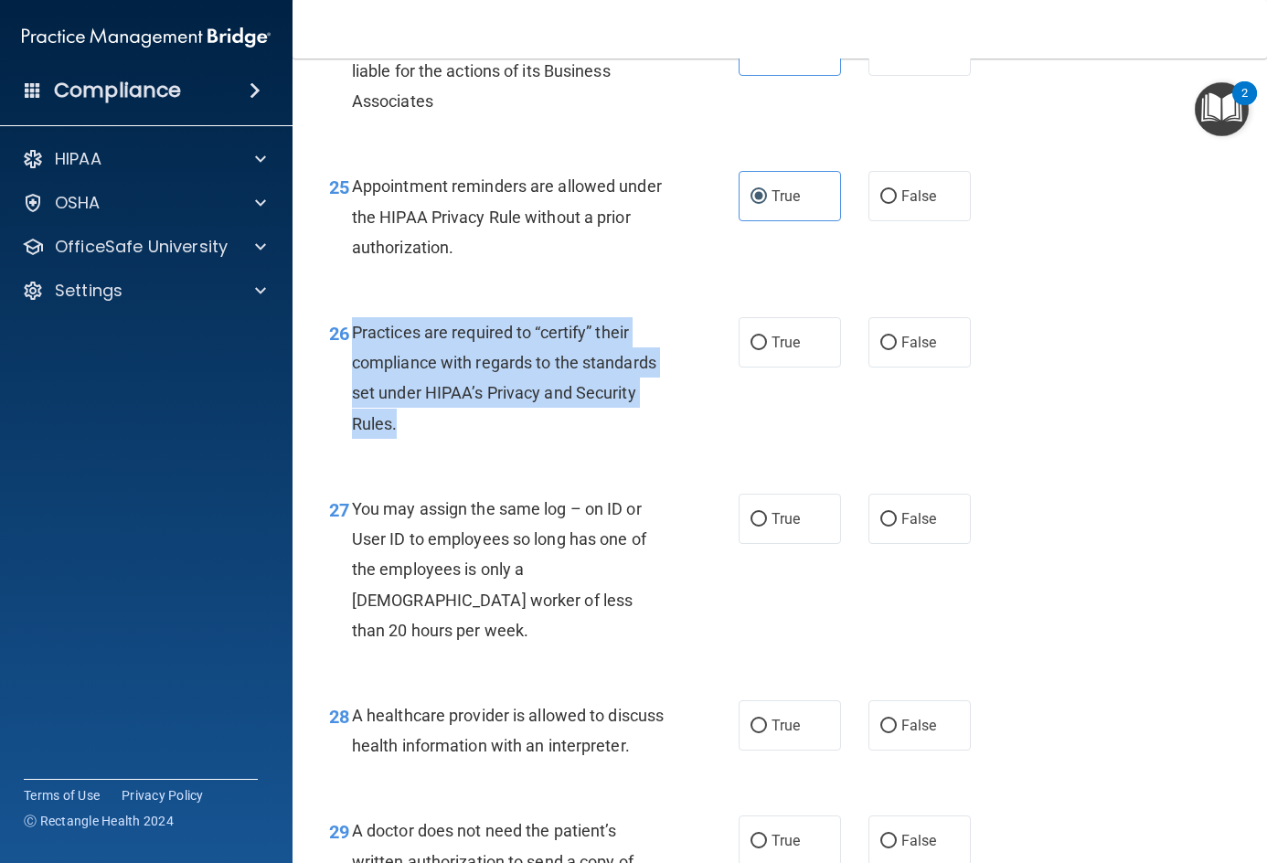
drag, startPoint x: 353, startPoint y: 392, endPoint x: 456, endPoint y: 478, distance: 134.3
click at [456, 439] on div "Practices are required to “certify” their compliance with regards to the standa…" at bounding box center [516, 378] width 328 height 122
click at [458, 439] on div "Practices are required to “certify” their compliance with regards to the standa…" at bounding box center [516, 378] width 328 height 122
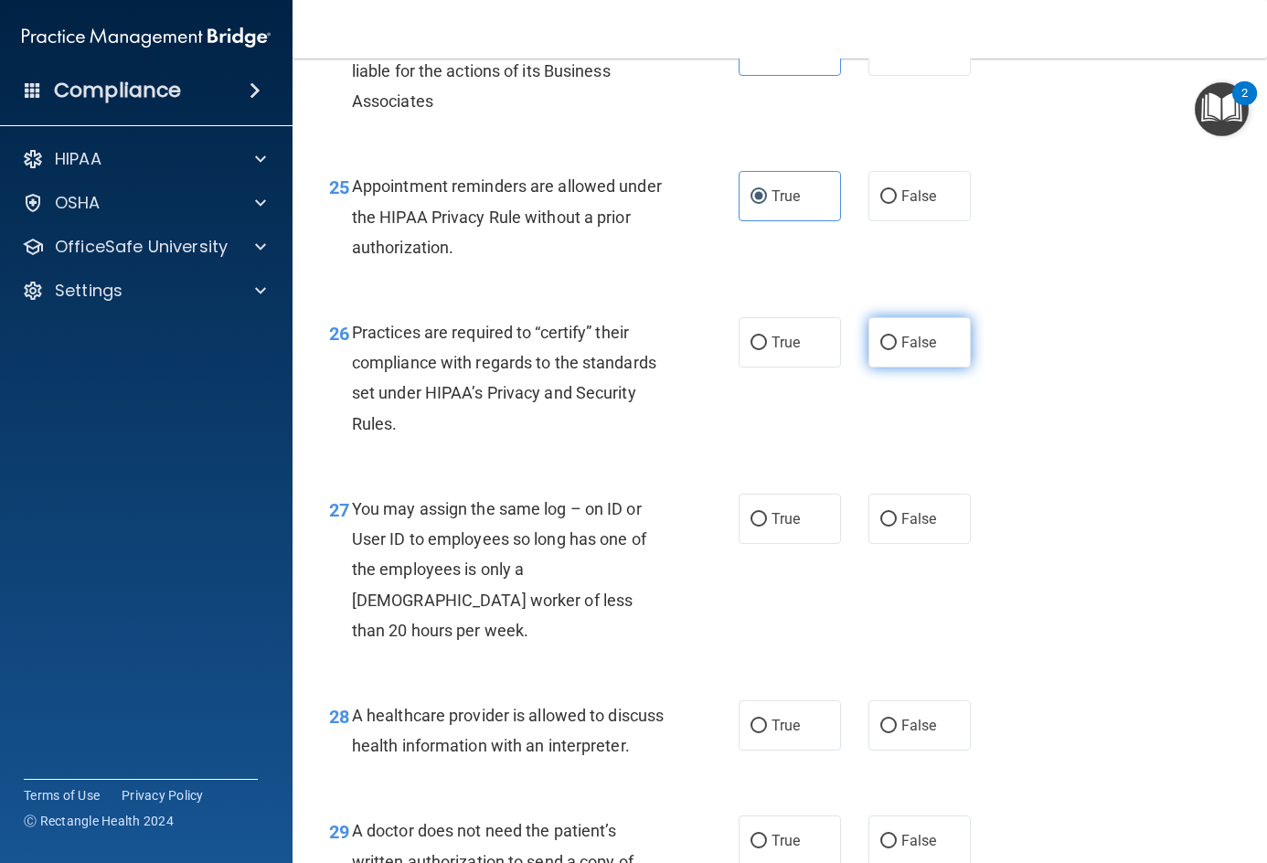
click at [943, 367] on label "False" at bounding box center [919, 342] width 102 height 50
click at [897, 350] on input "False" at bounding box center [888, 343] width 16 height 14
radio input "true"
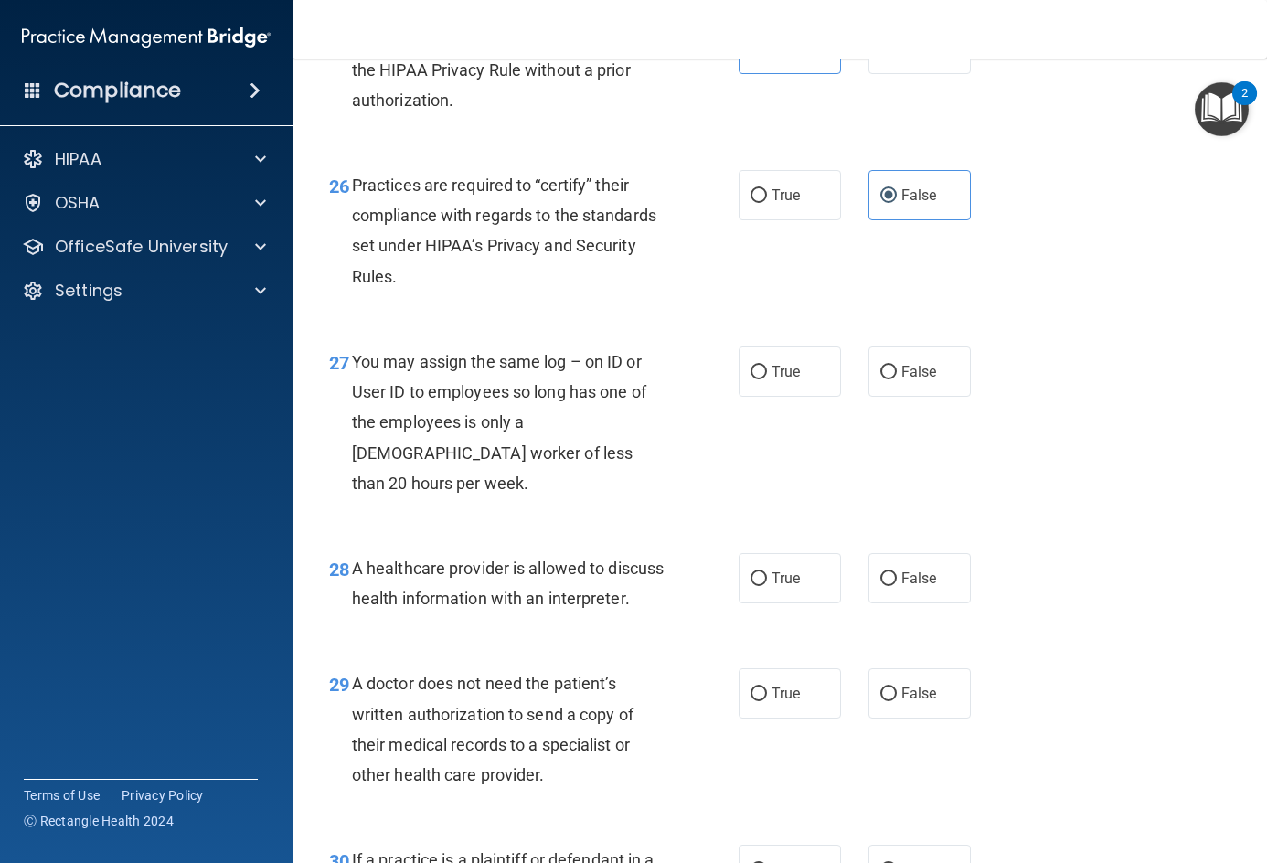
scroll to position [4387, 0]
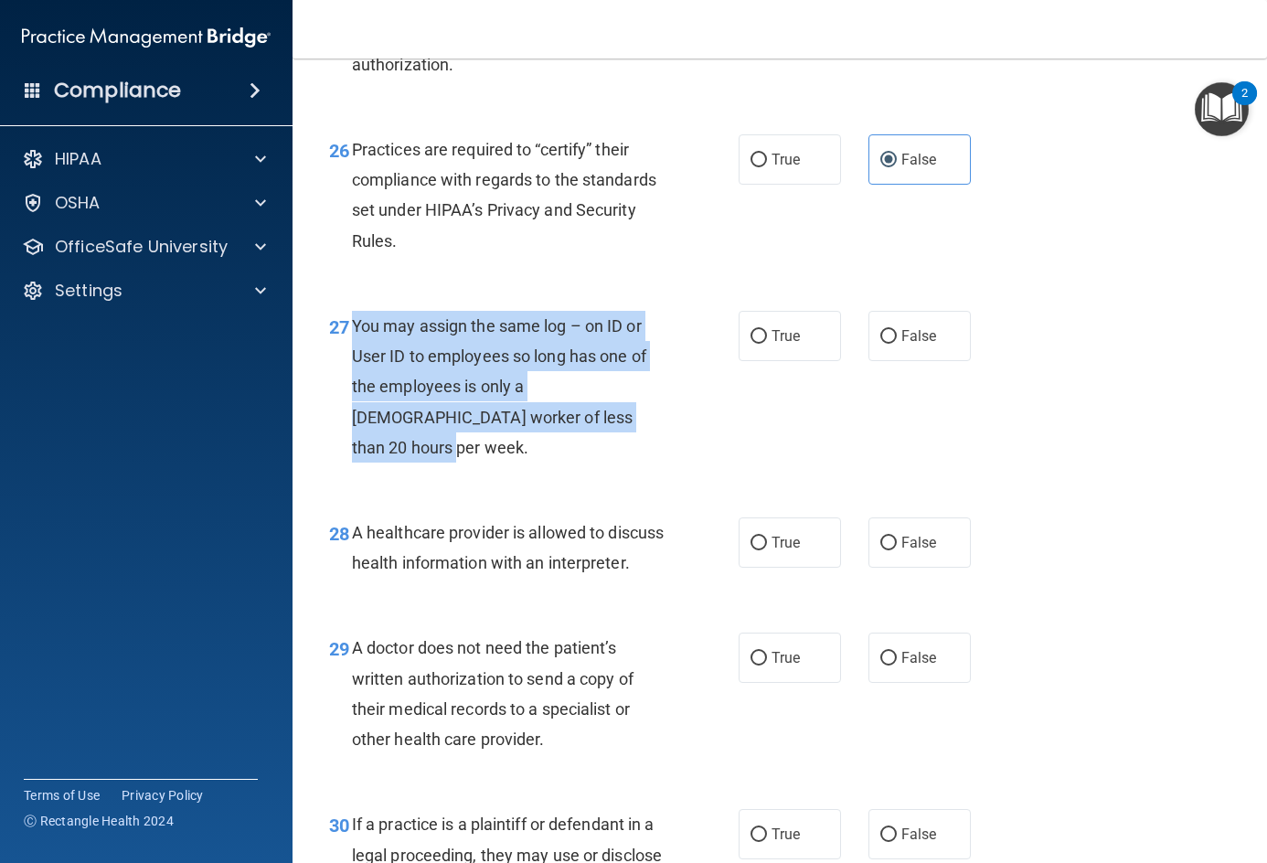
drag, startPoint x: 355, startPoint y: 385, endPoint x: 601, endPoint y: 479, distance: 263.3
click at [601, 462] on div "You may assign the same log – on ID or User ID to employees so long has one of …" at bounding box center [516, 387] width 328 height 152
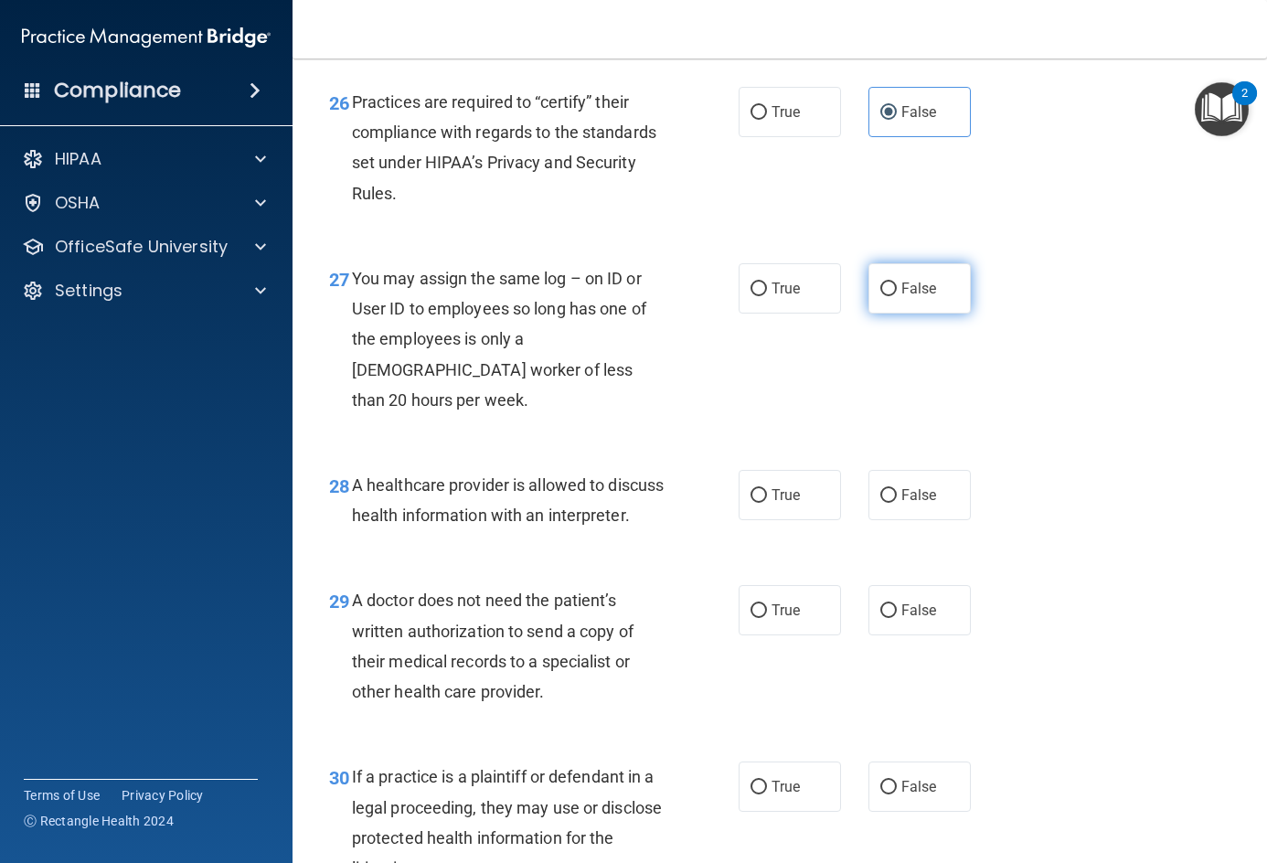
scroll to position [4479, 0]
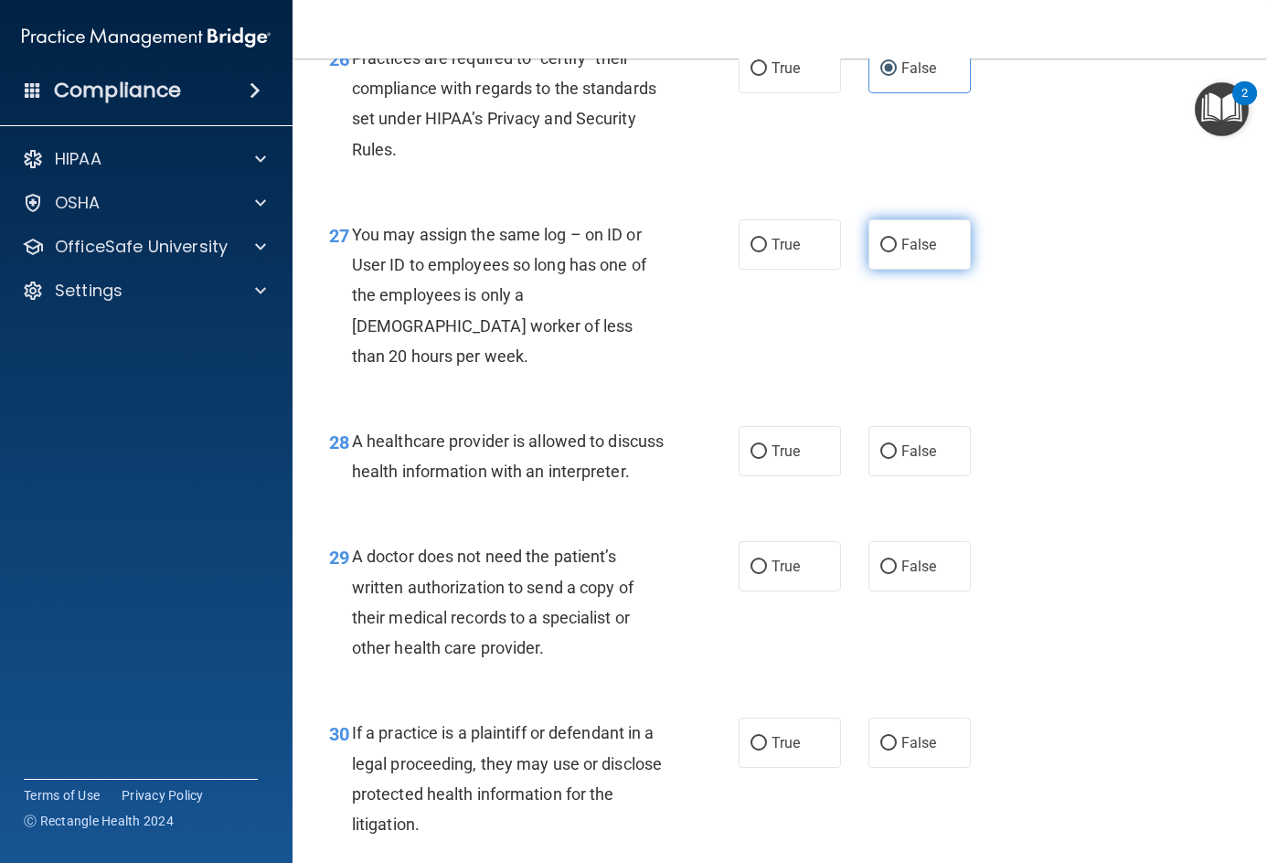
click at [901, 253] on span "False" at bounding box center [919, 244] width 36 height 17
click at [894, 252] on input "False" at bounding box center [888, 246] width 16 height 14
radio input "true"
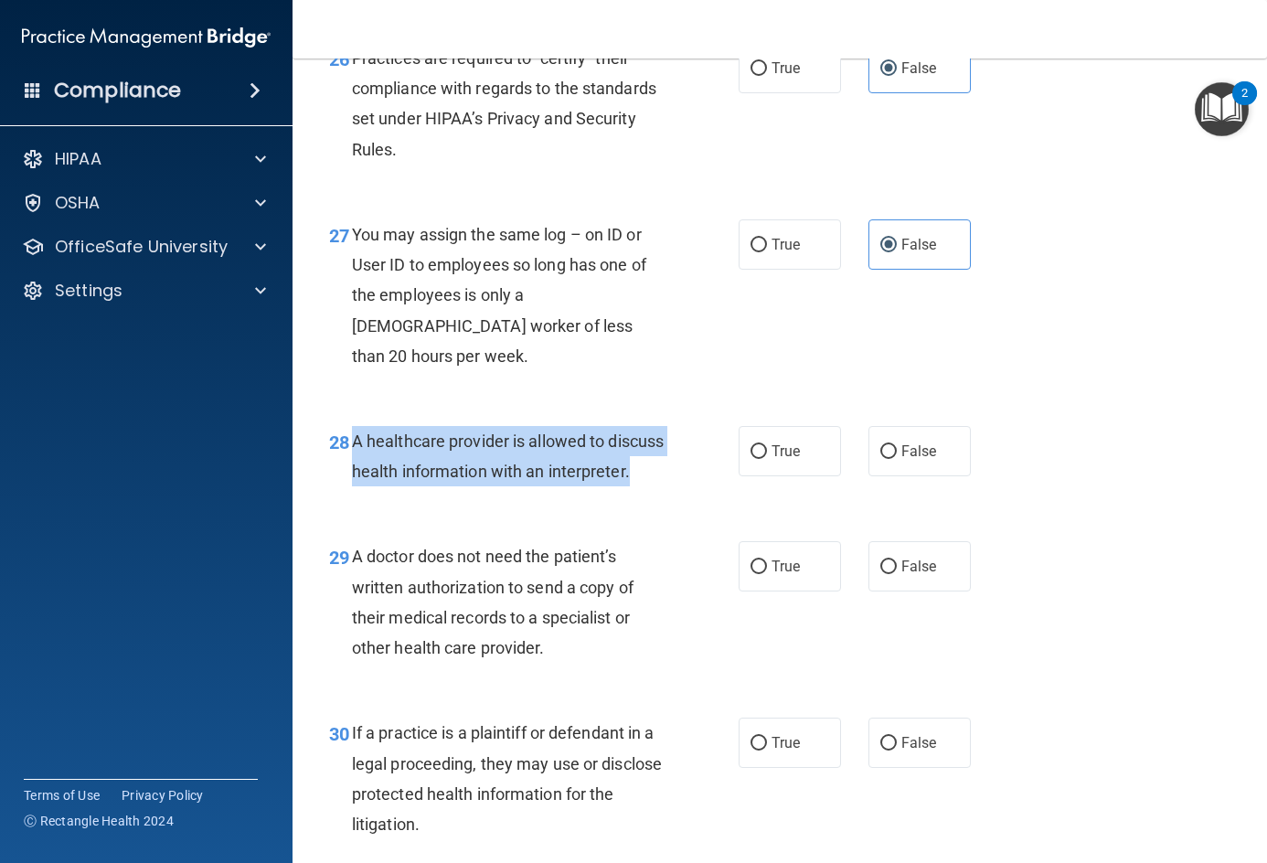
drag, startPoint x: 352, startPoint y: 469, endPoint x: 473, endPoint y: 533, distance: 136.6
click at [473, 486] on div "A healthcare provider is allowed to discuss health information with an interpre…" at bounding box center [516, 456] width 328 height 60
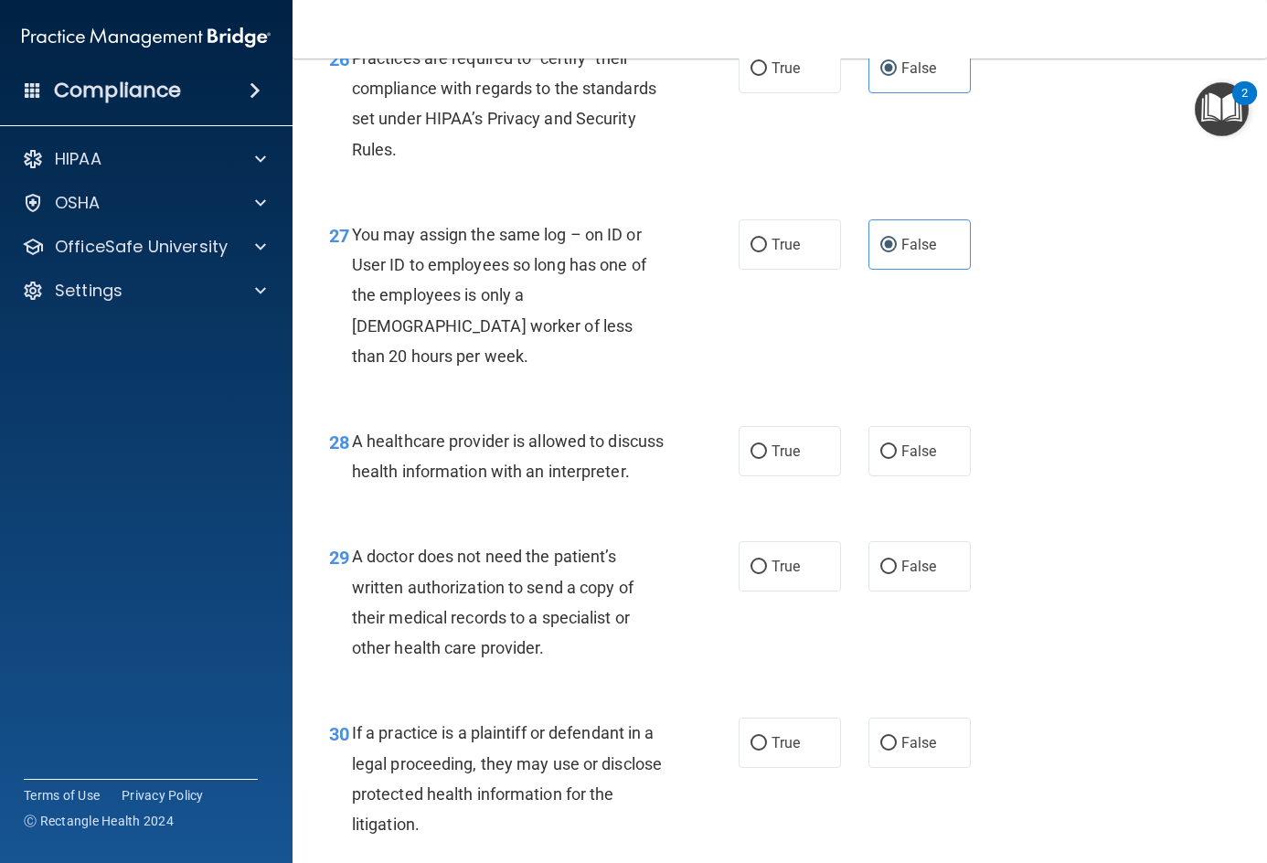
scroll to position [4661, 0]
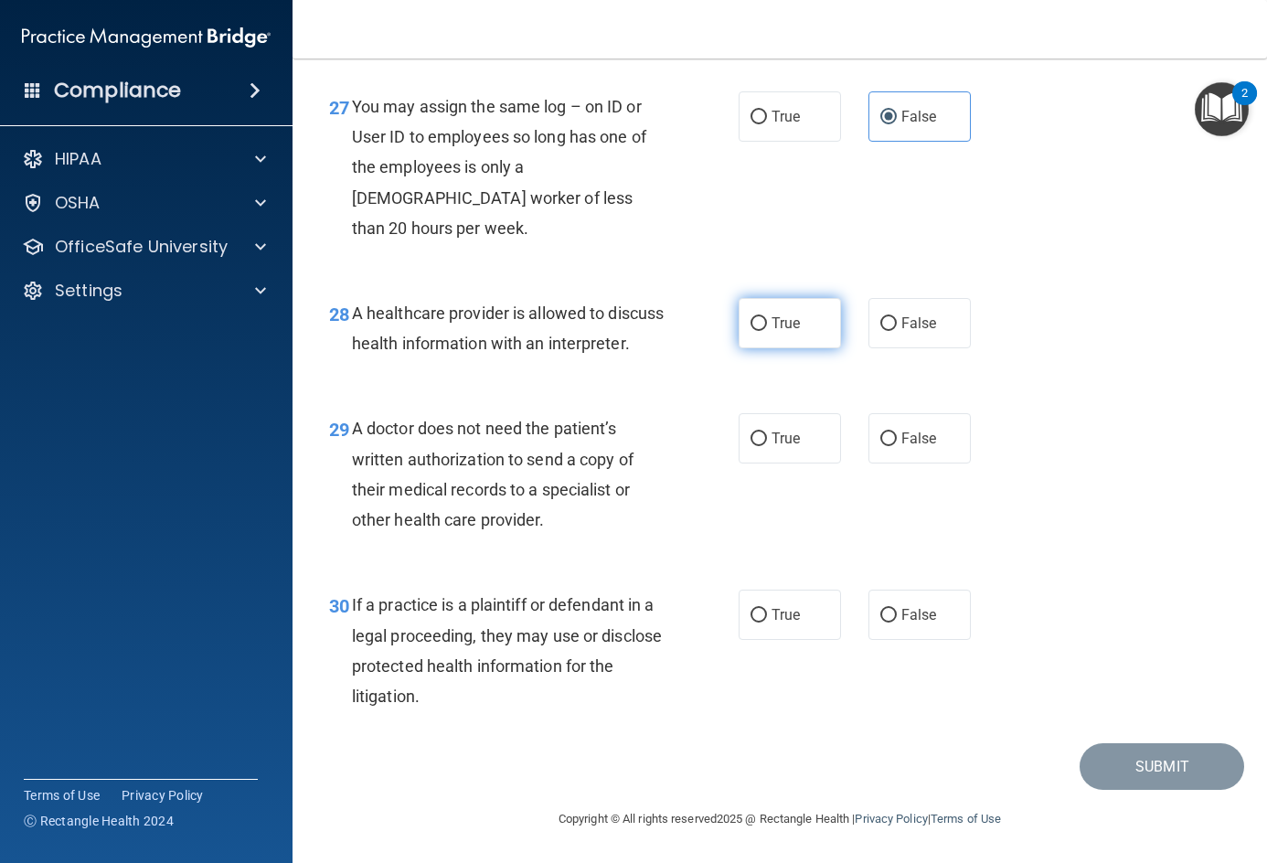
click at [792, 311] on label "True" at bounding box center [790, 323] width 102 height 50
click at [767, 317] on input "True" at bounding box center [758, 324] width 16 height 14
radio input "true"
drag, startPoint x: 356, startPoint y: 430, endPoint x: 558, endPoint y: 531, distance: 224.8
click at [558, 531] on div "A doctor does not need the patient’s written authorization to send a copy of th…" at bounding box center [516, 474] width 328 height 122
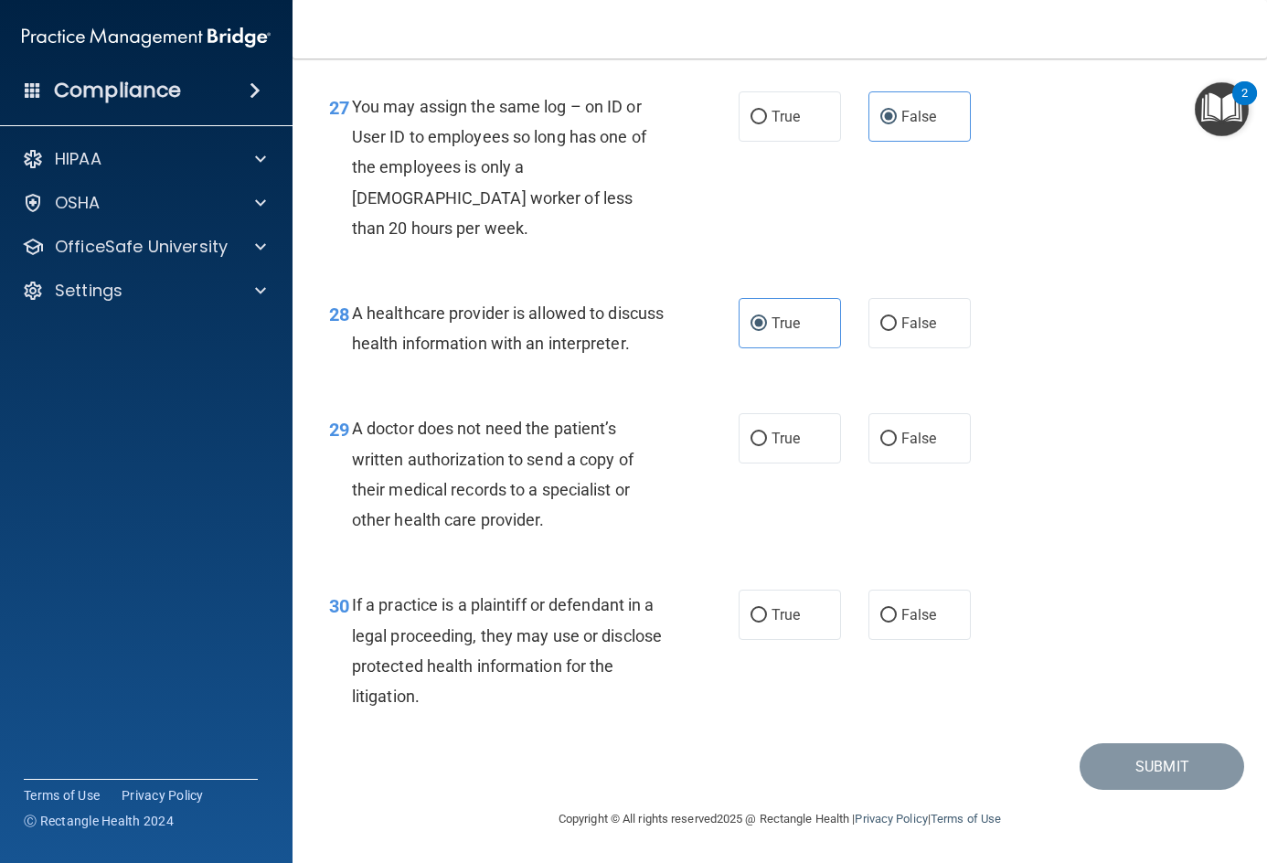
click at [558, 531] on div "A doctor does not need the patient’s written authorization to send a copy of th…" at bounding box center [516, 474] width 328 height 122
click at [788, 463] on label "True" at bounding box center [790, 438] width 102 height 50
click at [767, 446] on input "True" at bounding box center [758, 439] width 16 height 14
radio input "true"
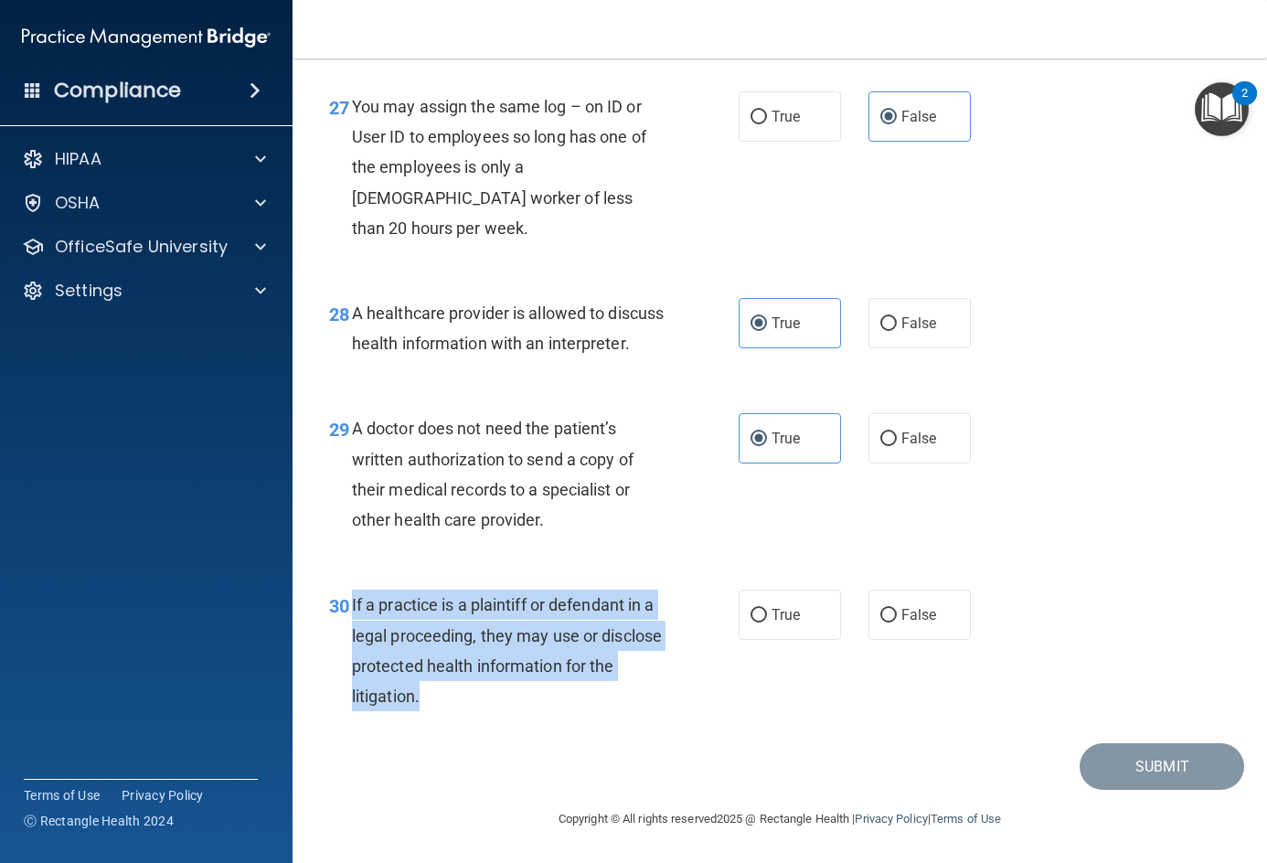
drag, startPoint x: 349, startPoint y: 599, endPoint x: 520, endPoint y: 718, distance: 208.7
click at [520, 718] on div "30 If a practice is a plaintiff or defendant in a legal proceeding, they may us…" at bounding box center [534, 655] width 464 height 131
click at [521, 710] on div "If a practice is a plaintiff or defendant in a legal proceeding, they may use o…" at bounding box center [516, 651] width 328 height 122
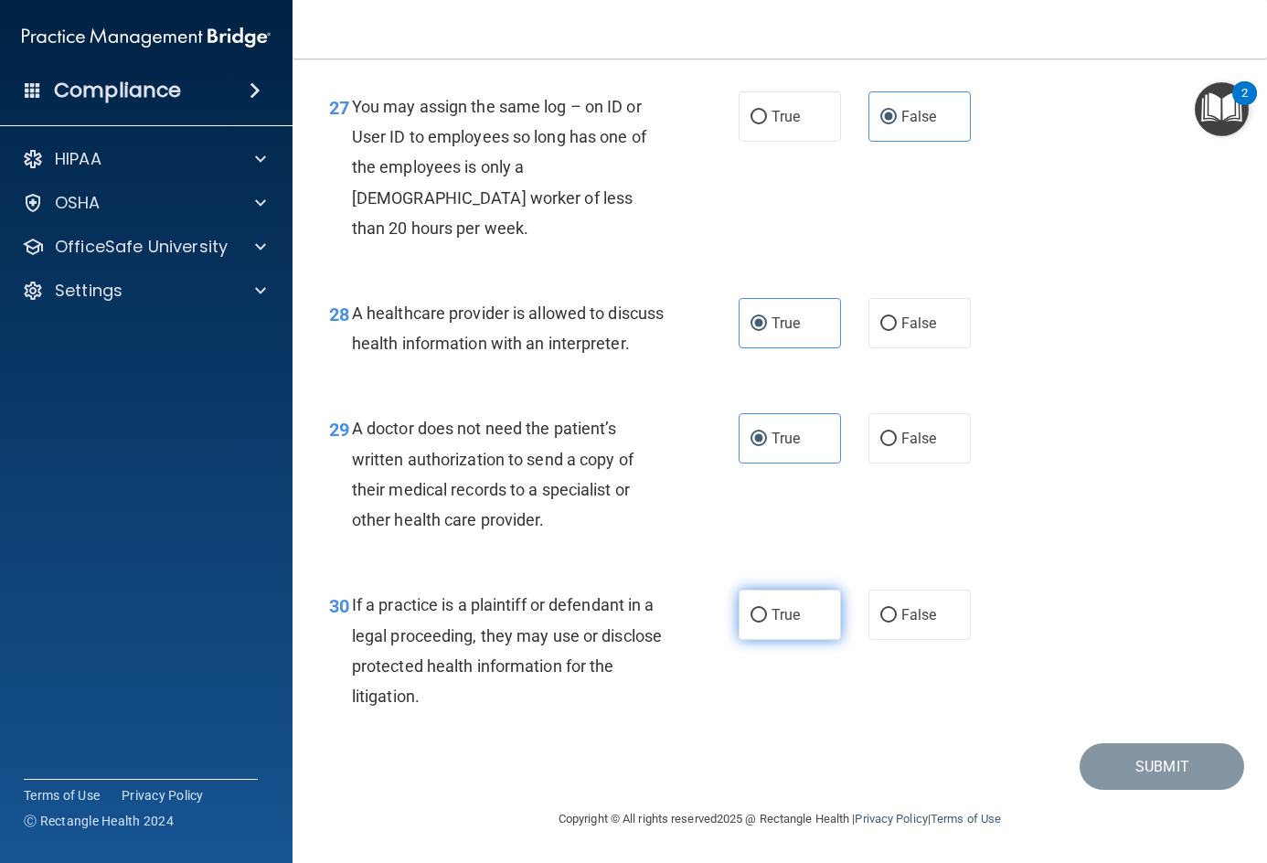
click at [796, 614] on label "True" at bounding box center [790, 615] width 102 height 50
click at [767, 614] on input "True" at bounding box center [758, 616] width 16 height 14
radio input "true"
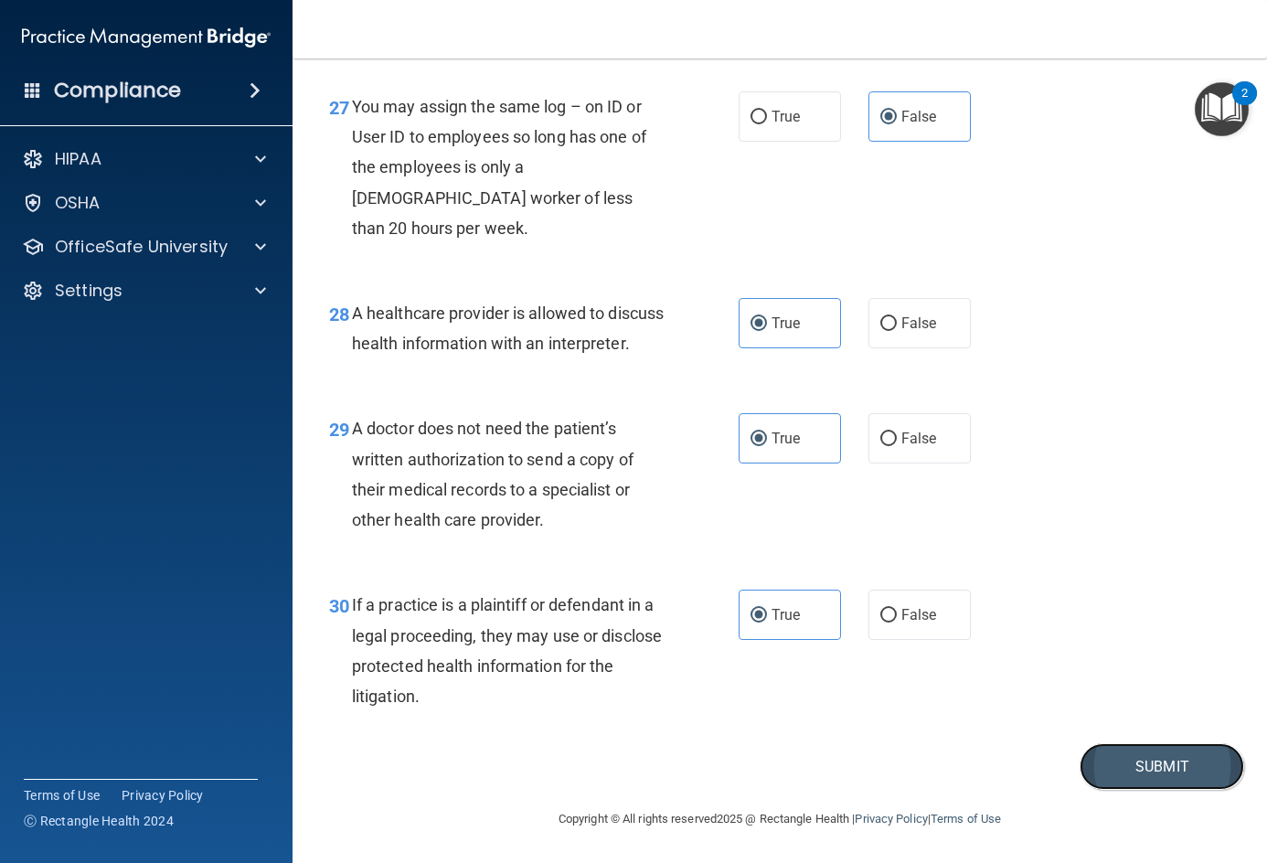
click at [1097, 768] on button "Submit" at bounding box center [1161, 766] width 165 height 47
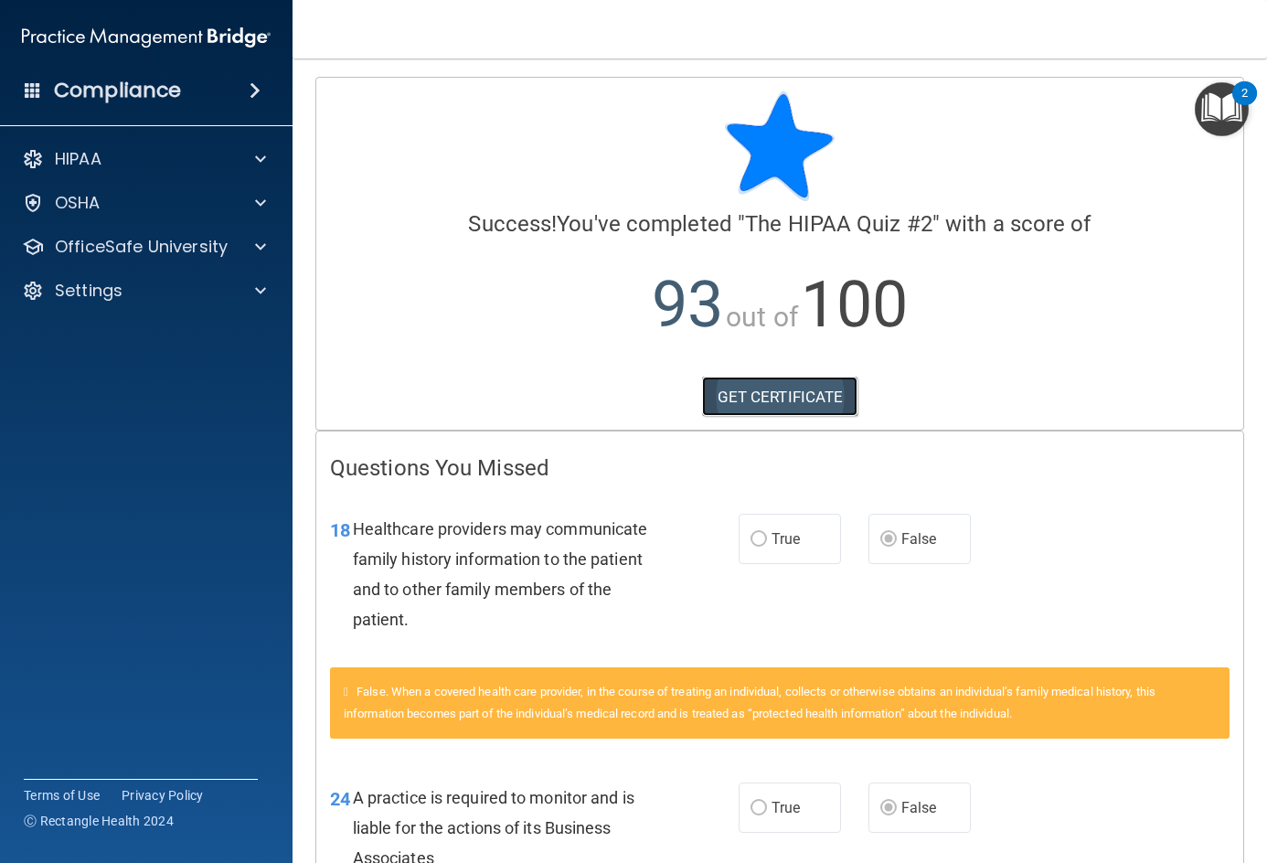
click at [796, 397] on link "GET CERTIFICATE" at bounding box center [780, 397] width 156 height 40
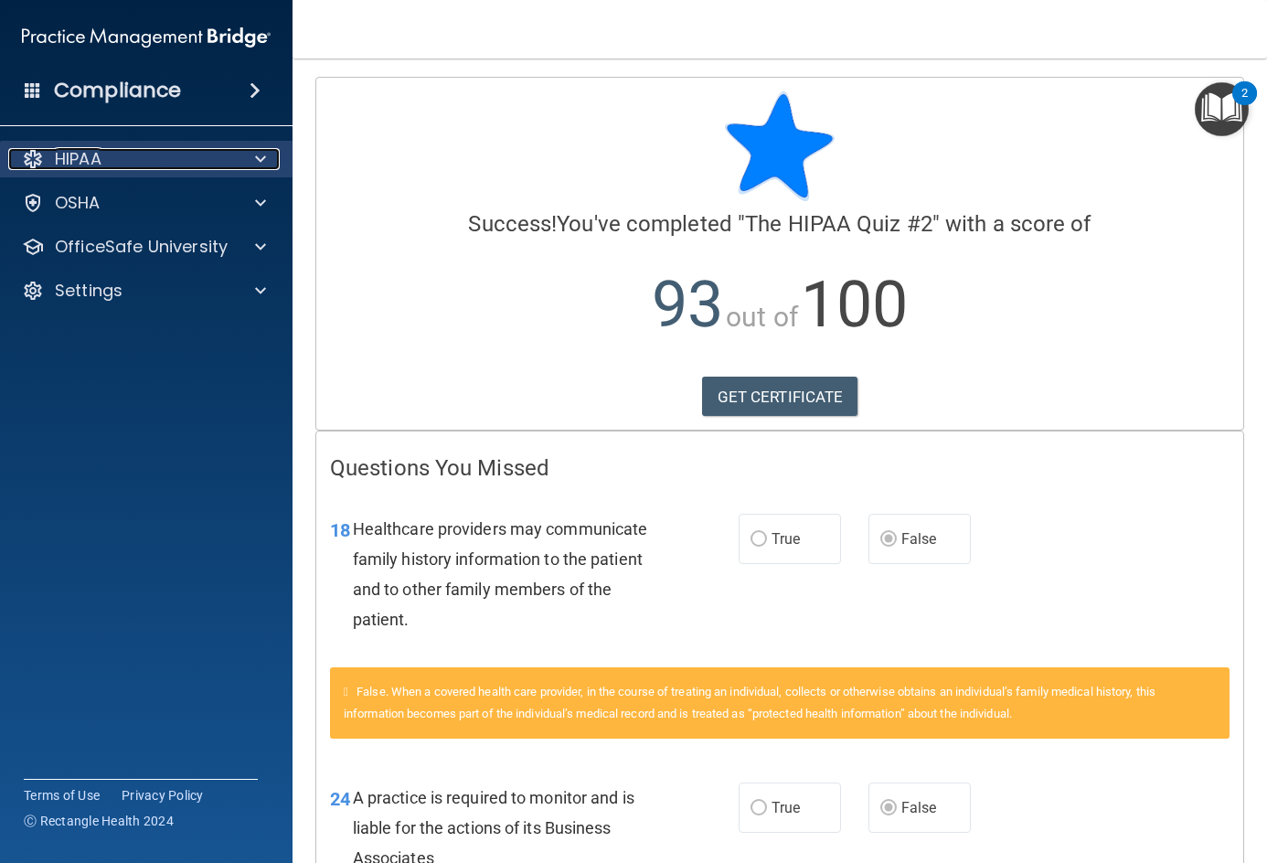
click at [232, 155] on div "HIPAA" at bounding box center [121, 159] width 227 height 22
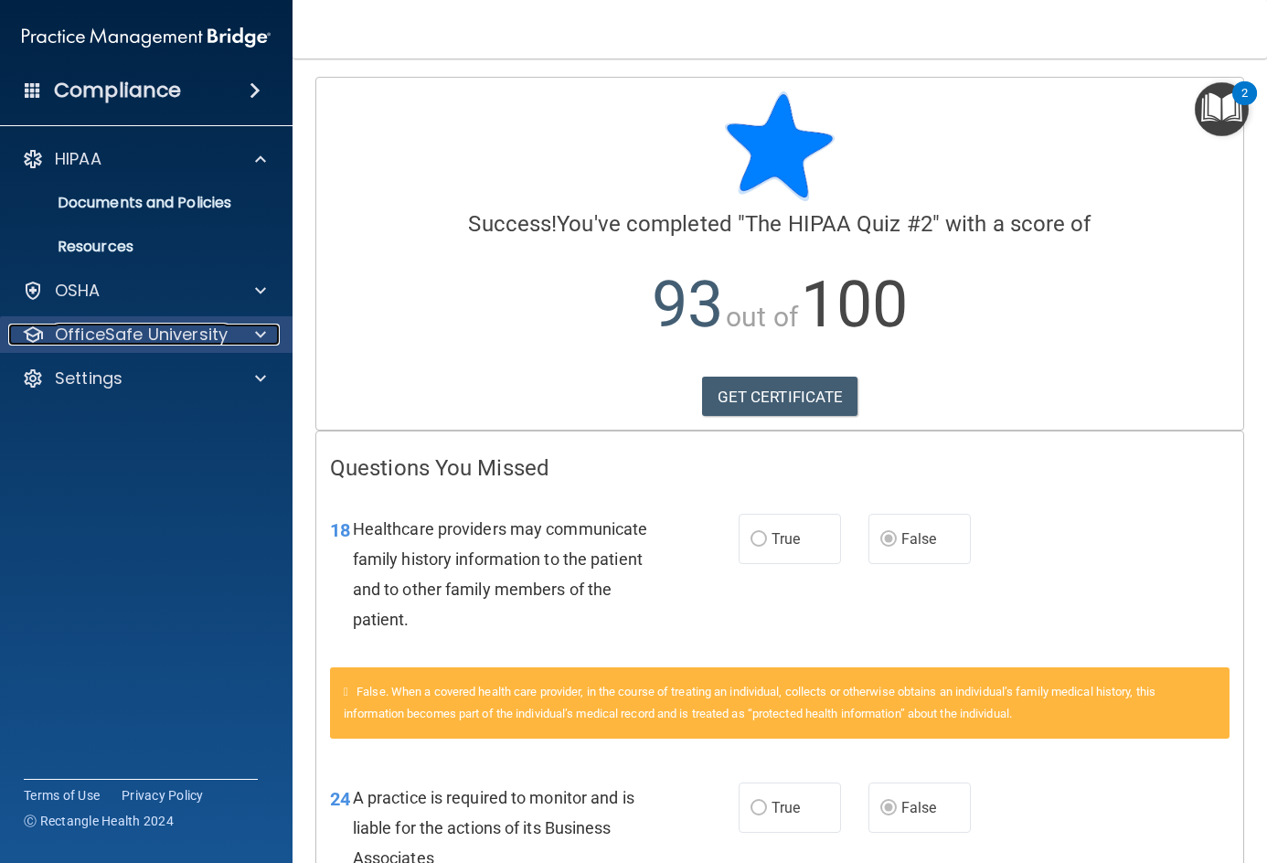
click at [205, 340] on p "OfficeSafe University" at bounding box center [141, 335] width 173 height 22
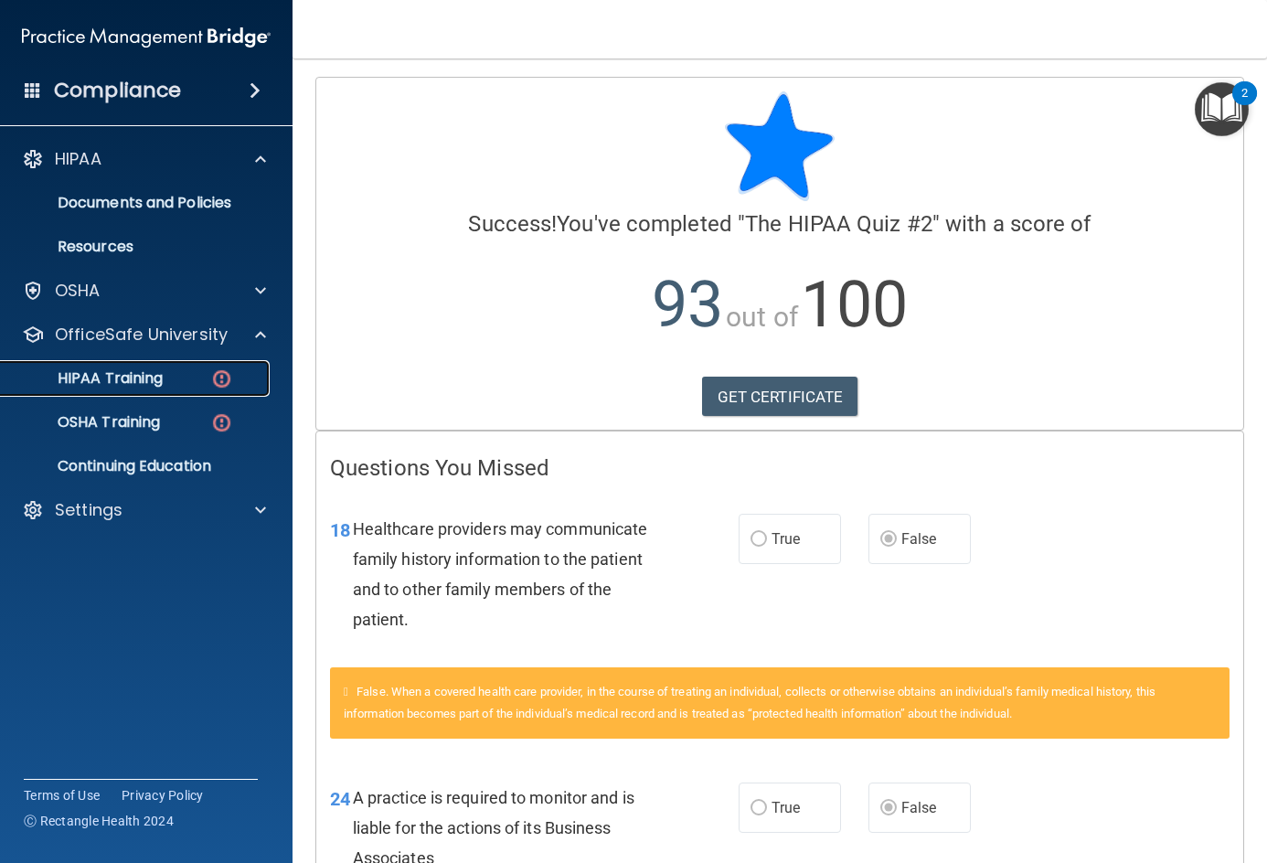
click at [197, 377] on div "HIPAA Training" at bounding box center [137, 378] width 250 height 18
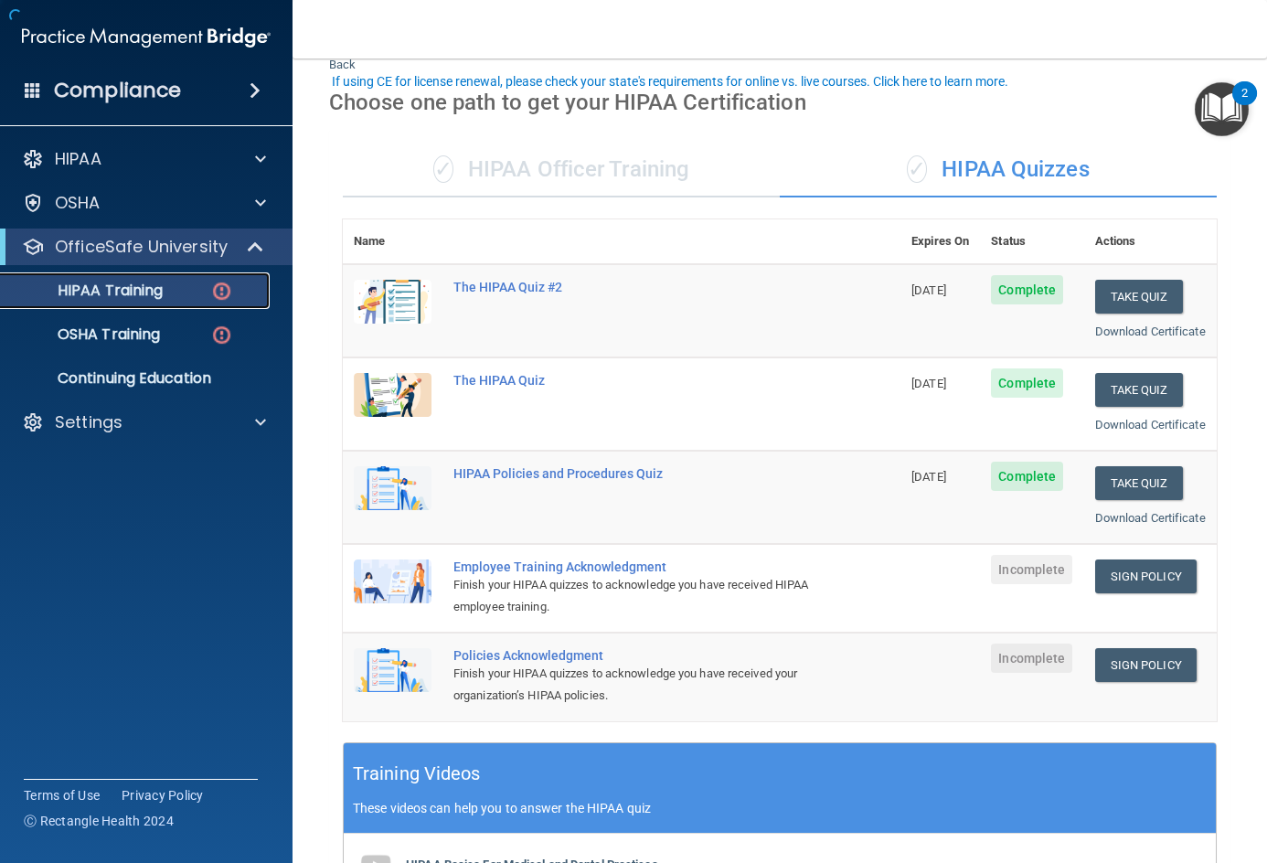
scroll to position [183, 0]
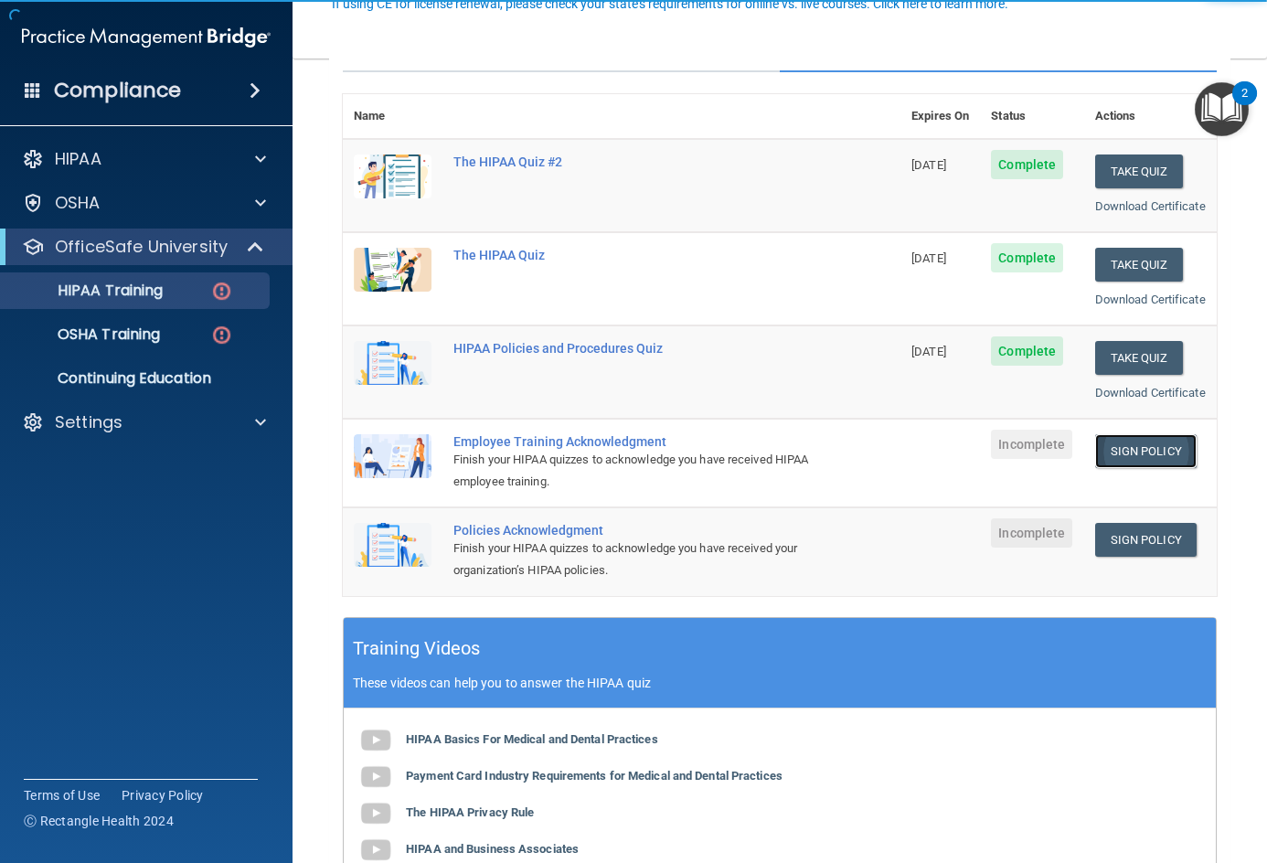
click at [1132, 468] on link "Sign Policy" at bounding box center [1145, 451] width 101 height 34
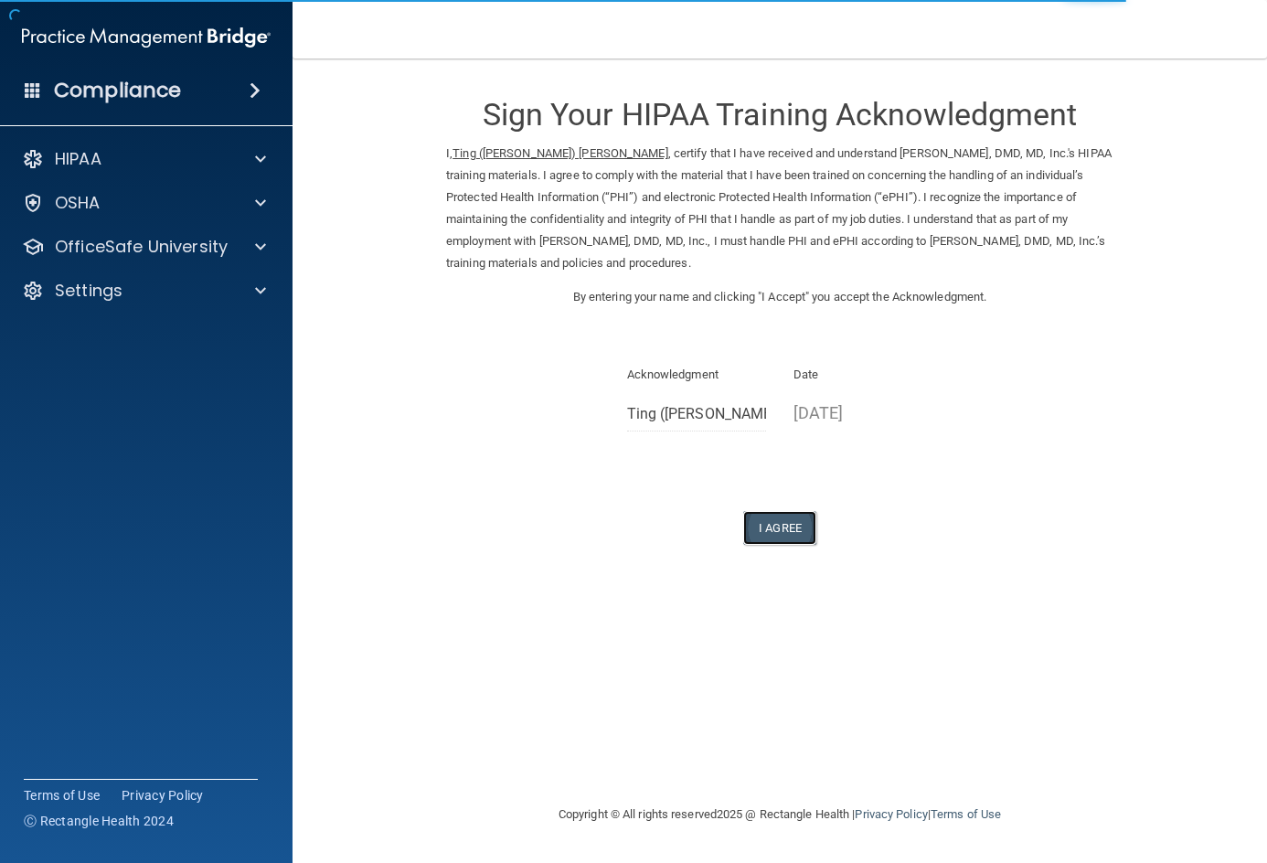
click at [781, 511] on button "I Agree" at bounding box center [779, 528] width 73 height 34
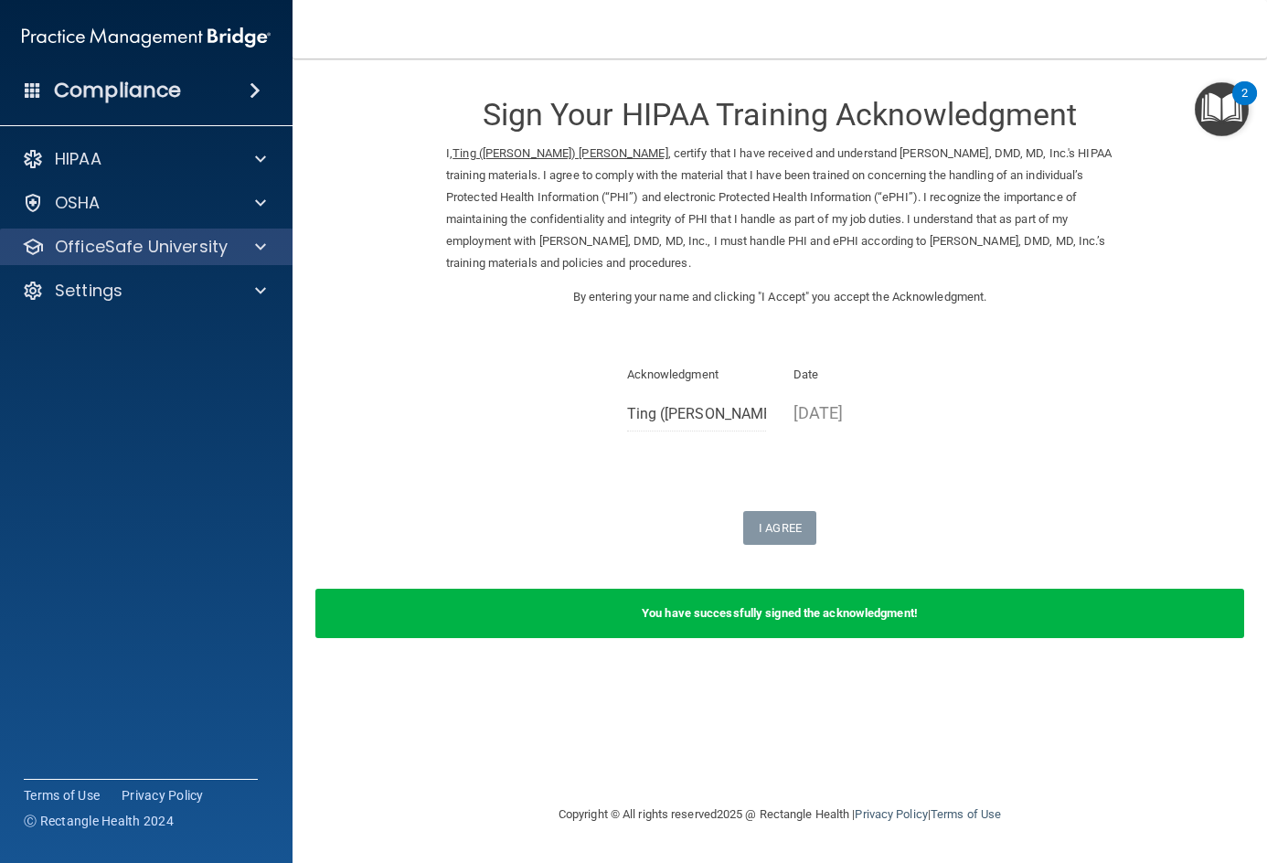
click at [125, 234] on div "OfficeSafe University" at bounding box center [146, 247] width 293 height 37
click at [172, 247] on p "OfficeSafe University" at bounding box center [141, 247] width 173 height 22
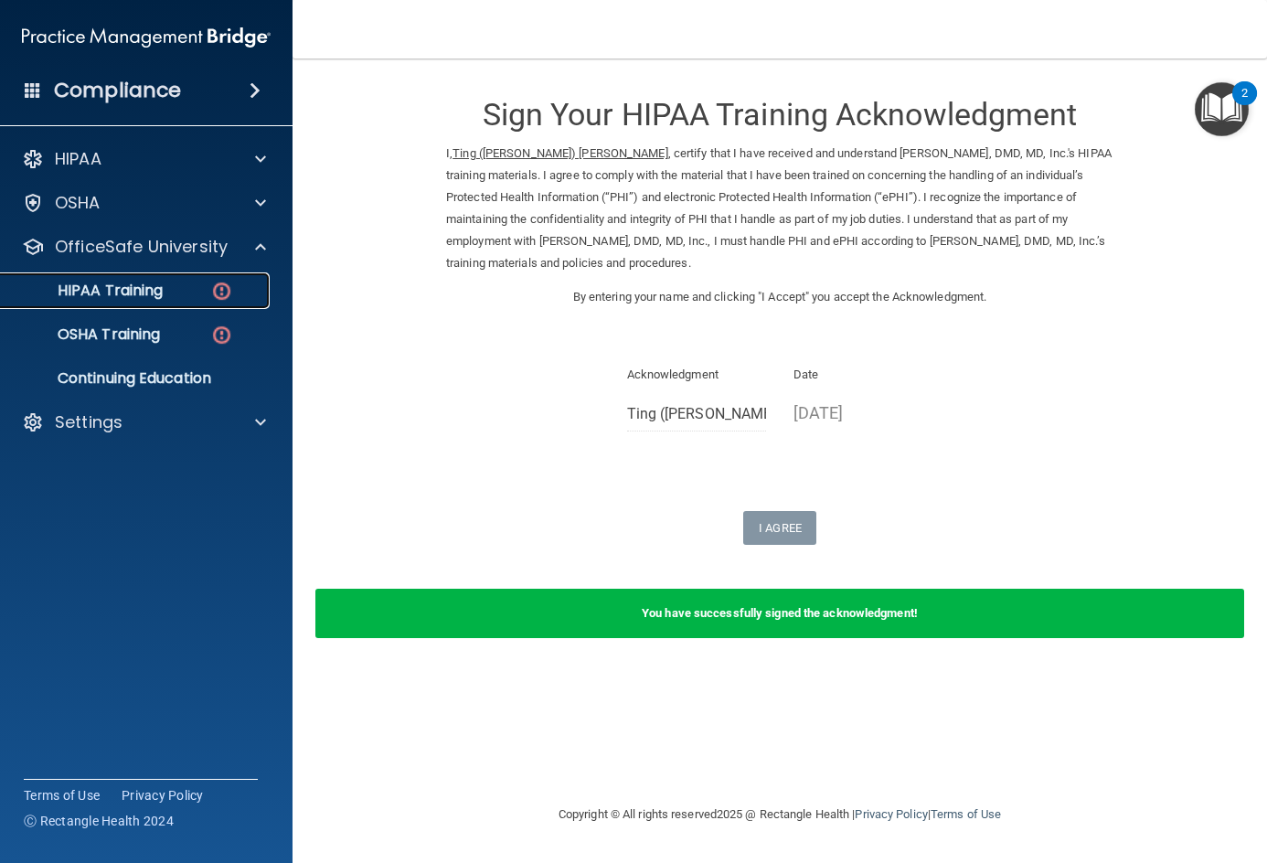
click at [175, 298] on div "HIPAA Training" at bounding box center [137, 291] width 250 height 18
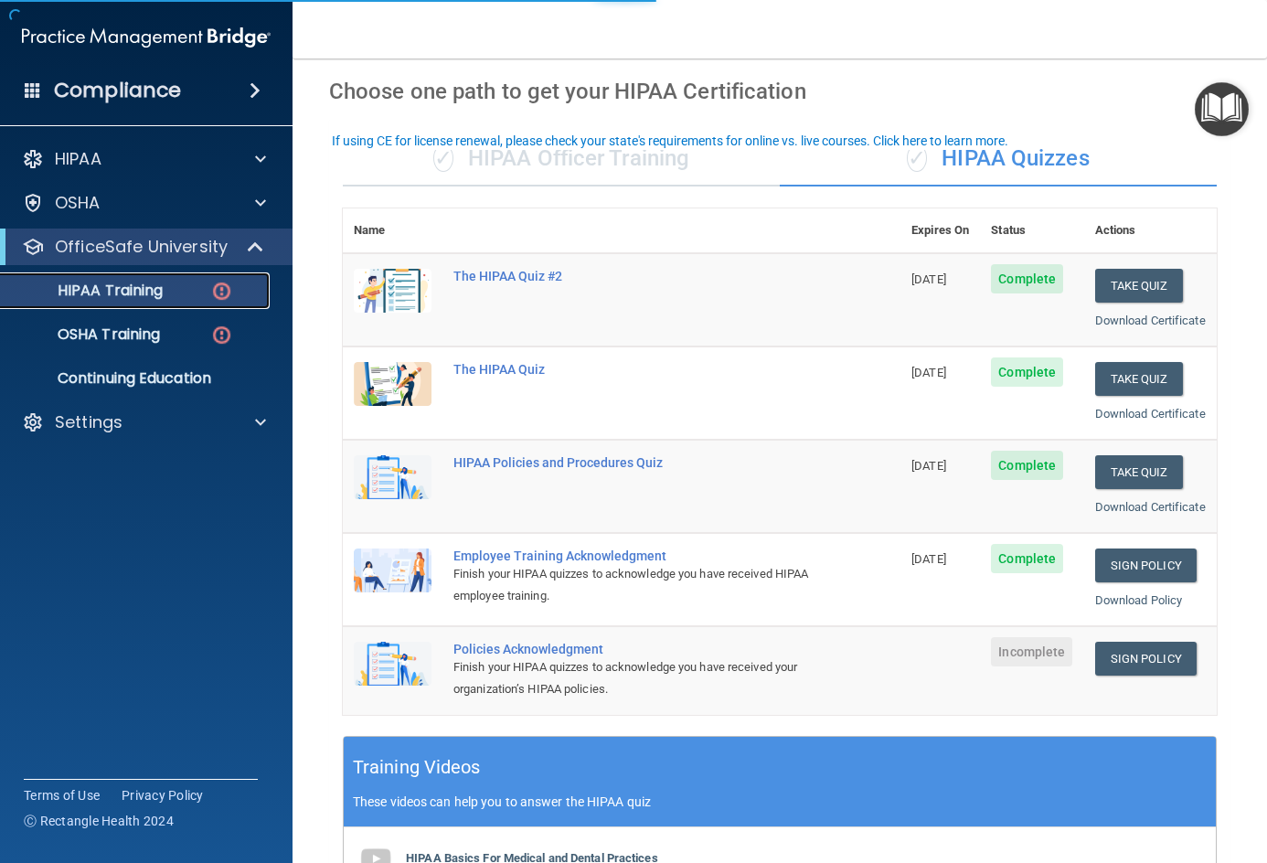
scroll to position [183, 0]
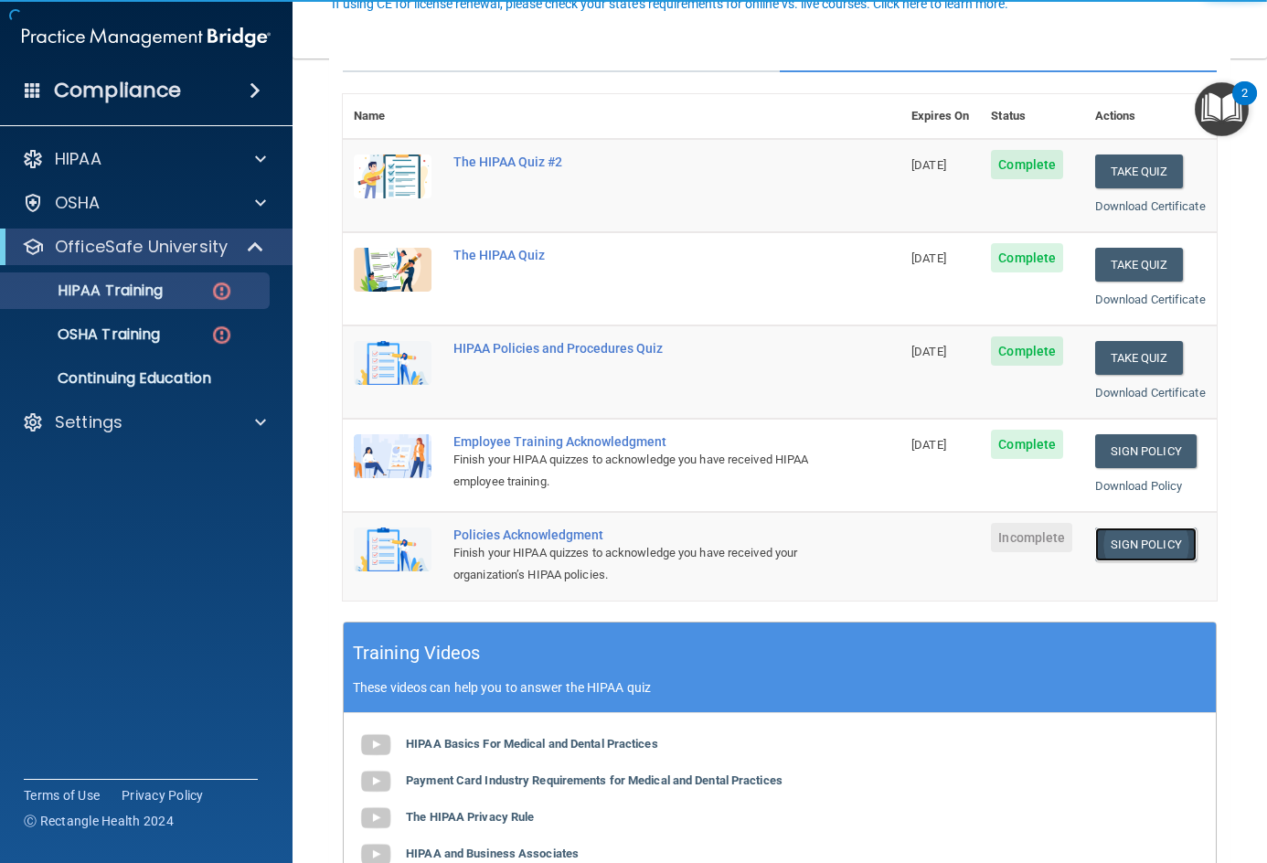
click at [1100, 561] on link "Sign Policy" at bounding box center [1145, 544] width 101 height 34
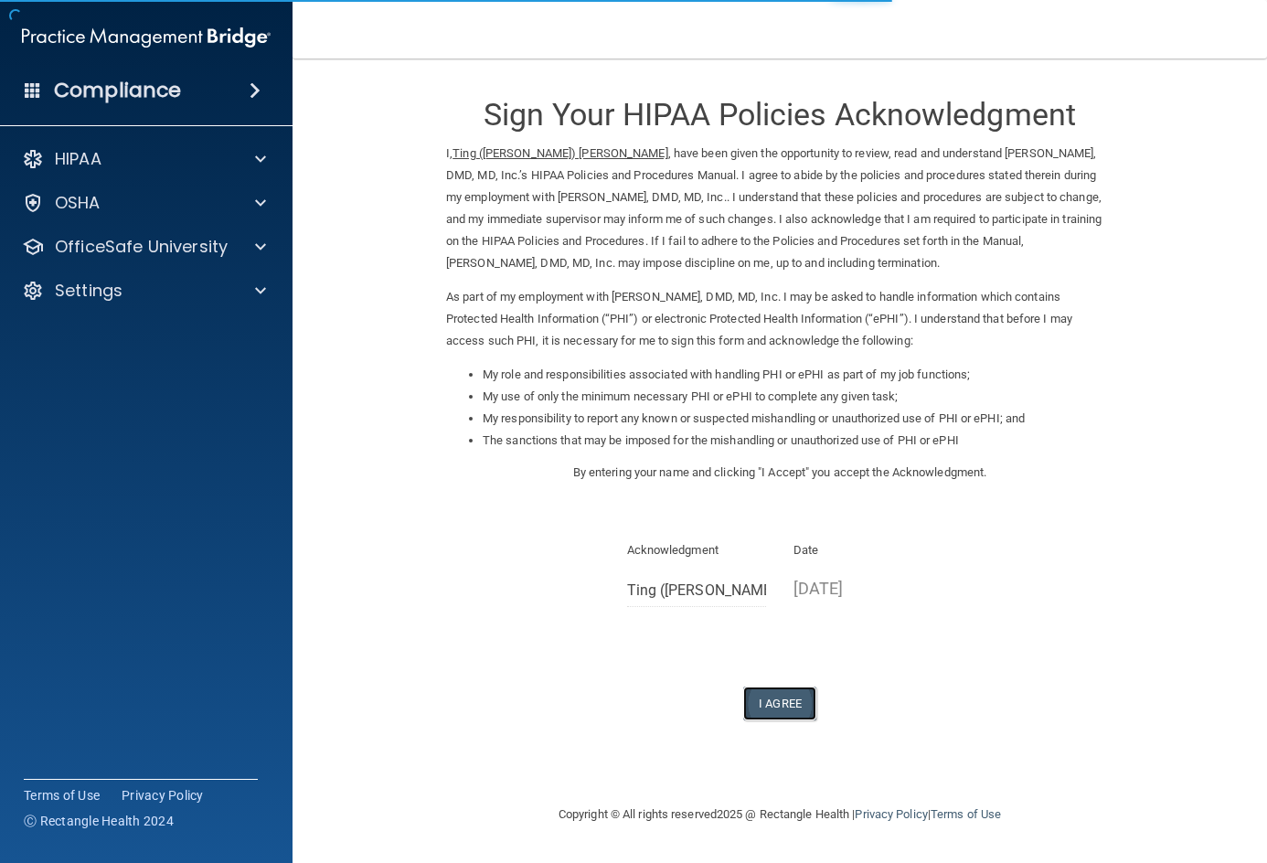
click at [775, 687] on button "I Agree" at bounding box center [779, 703] width 73 height 34
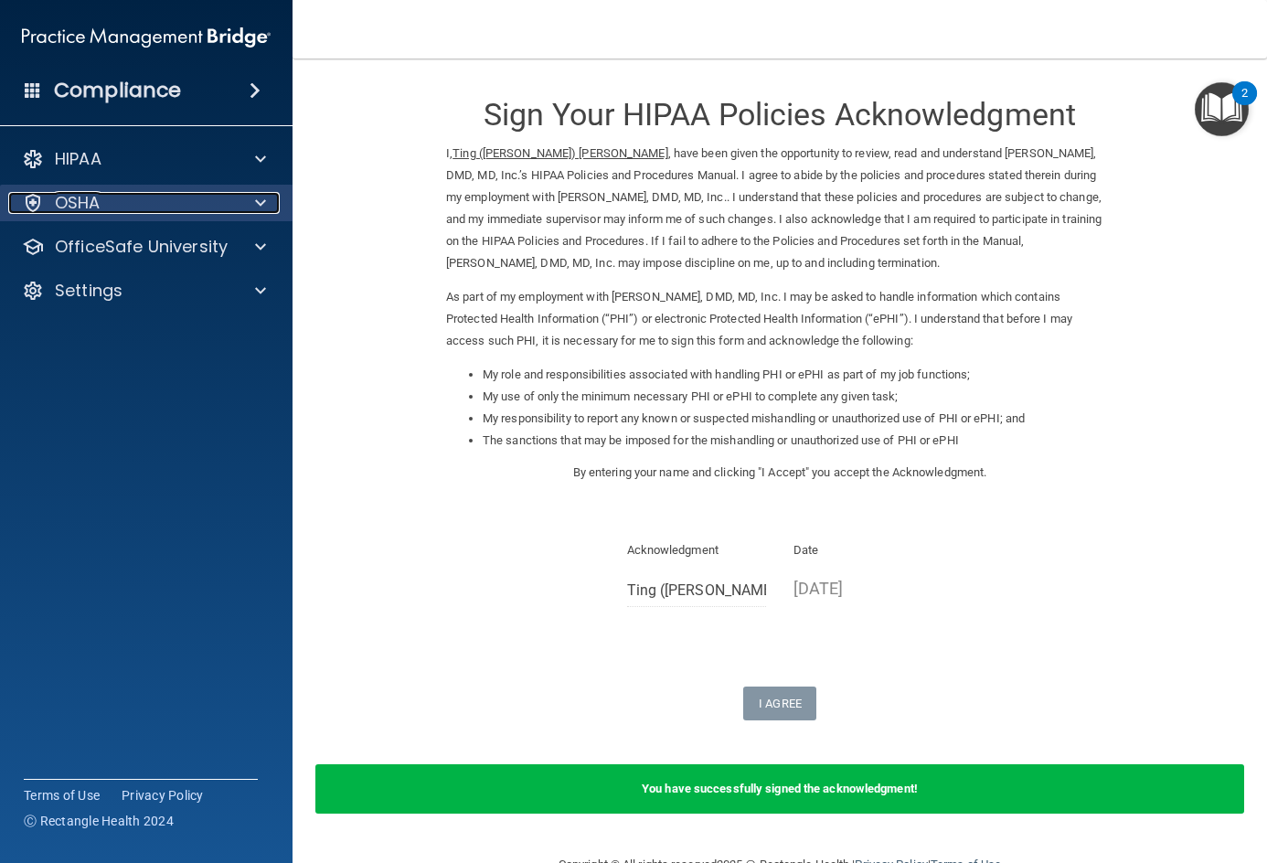
click at [177, 196] on div "OSHA" at bounding box center [121, 203] width 227 height 22
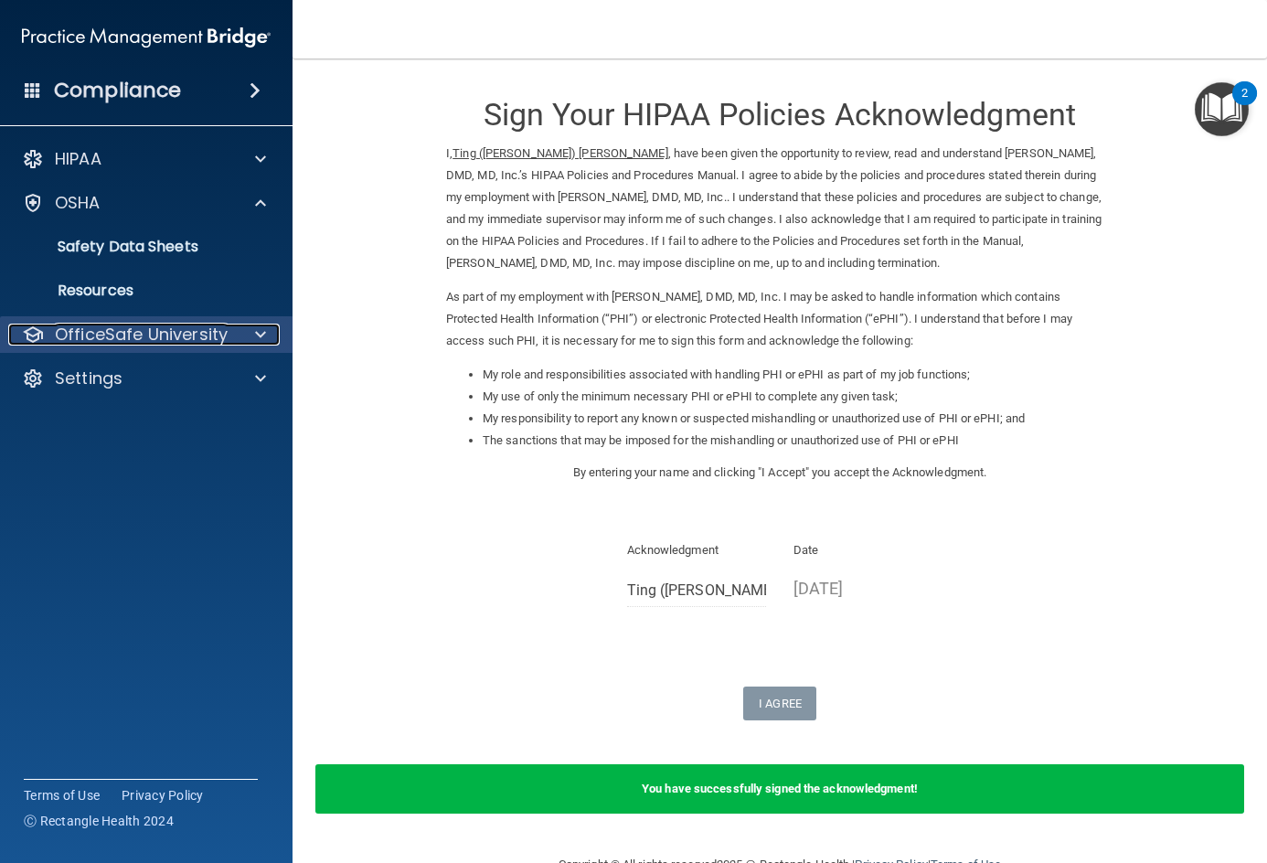
click at [154, 338] on p "OfficeSafe University" at bounding box center [141, 335] width 173 height 22
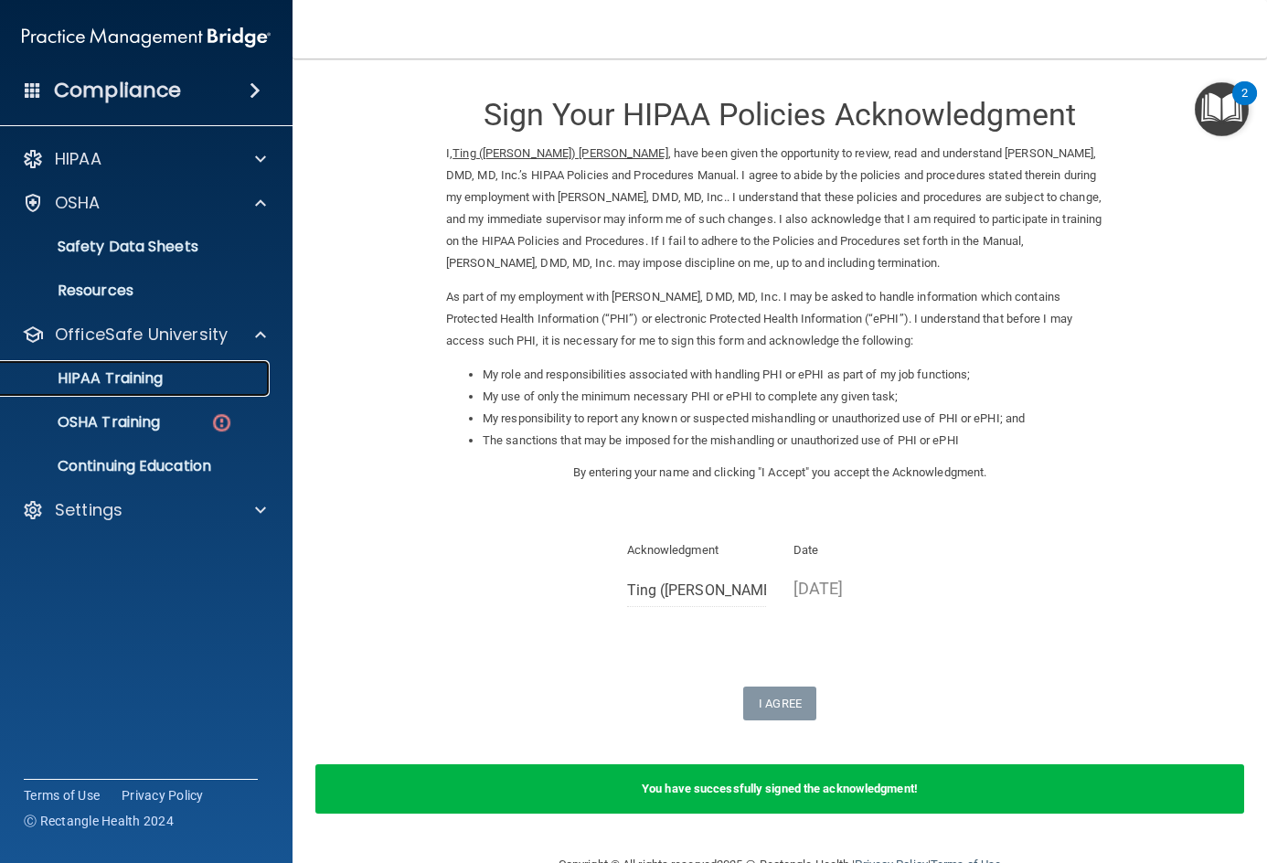
click at [149, 369] on p "HIPAA Training" at bounding box center [87, 378] width 151 height 18
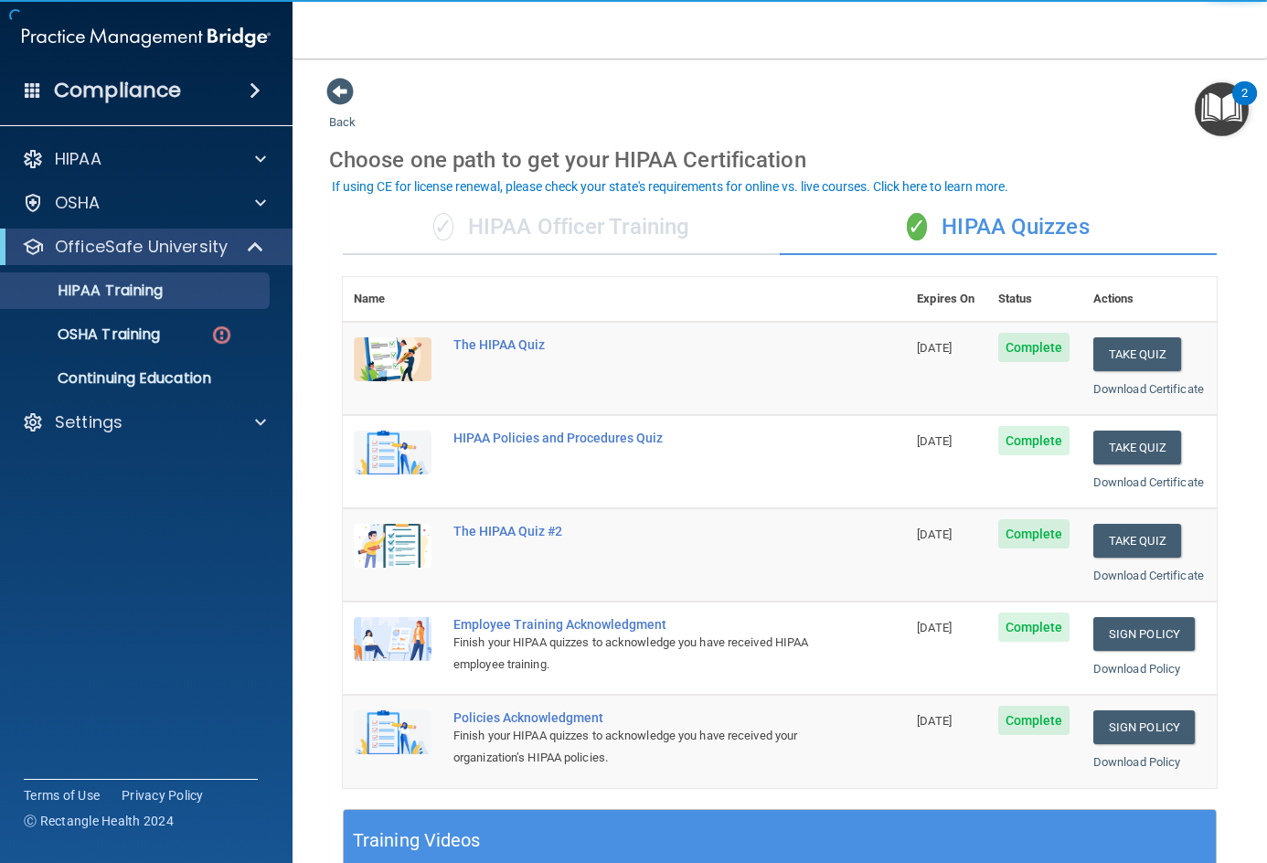
click at [547, 221] on div "✓ HIPAA Officer Training" at bounding box center [561, 227] width 437 height 55
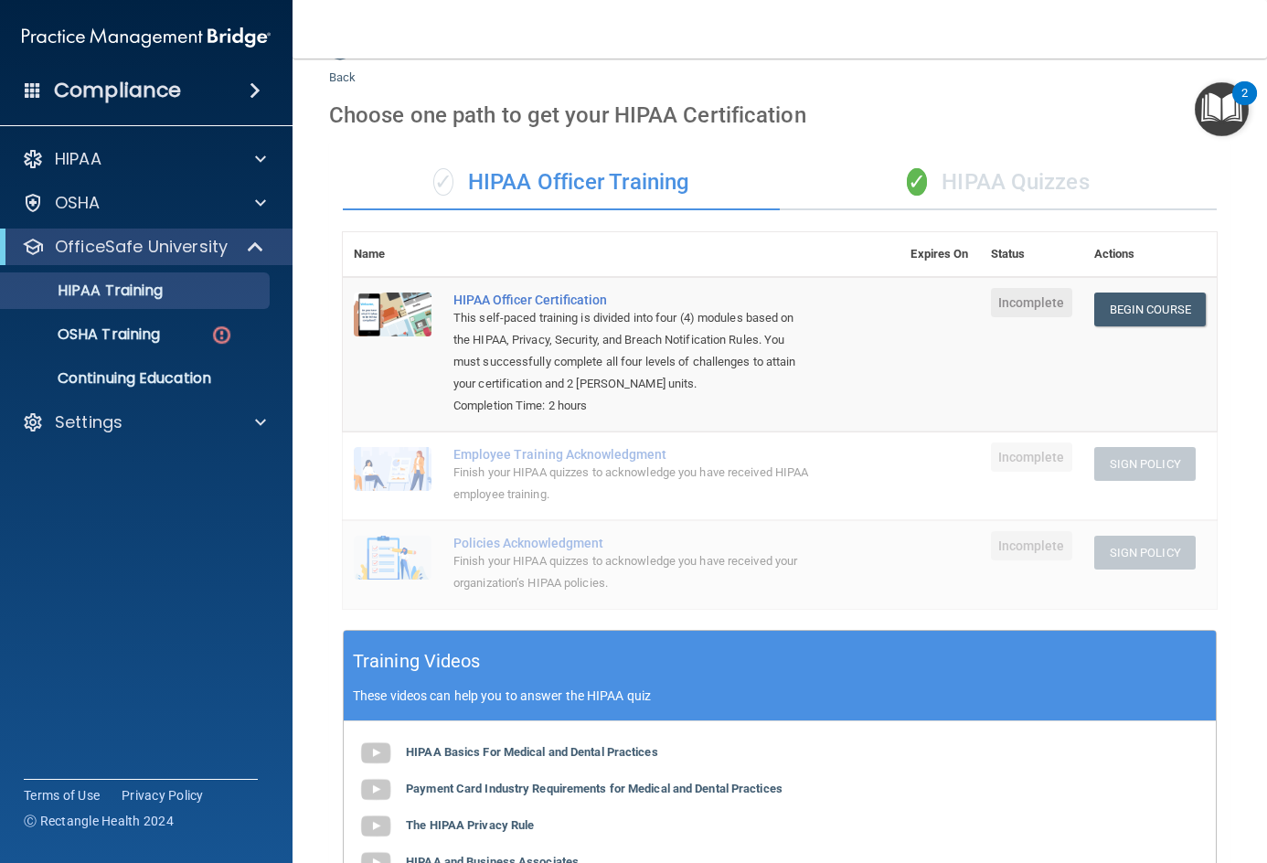
scroll to position [38, 0]
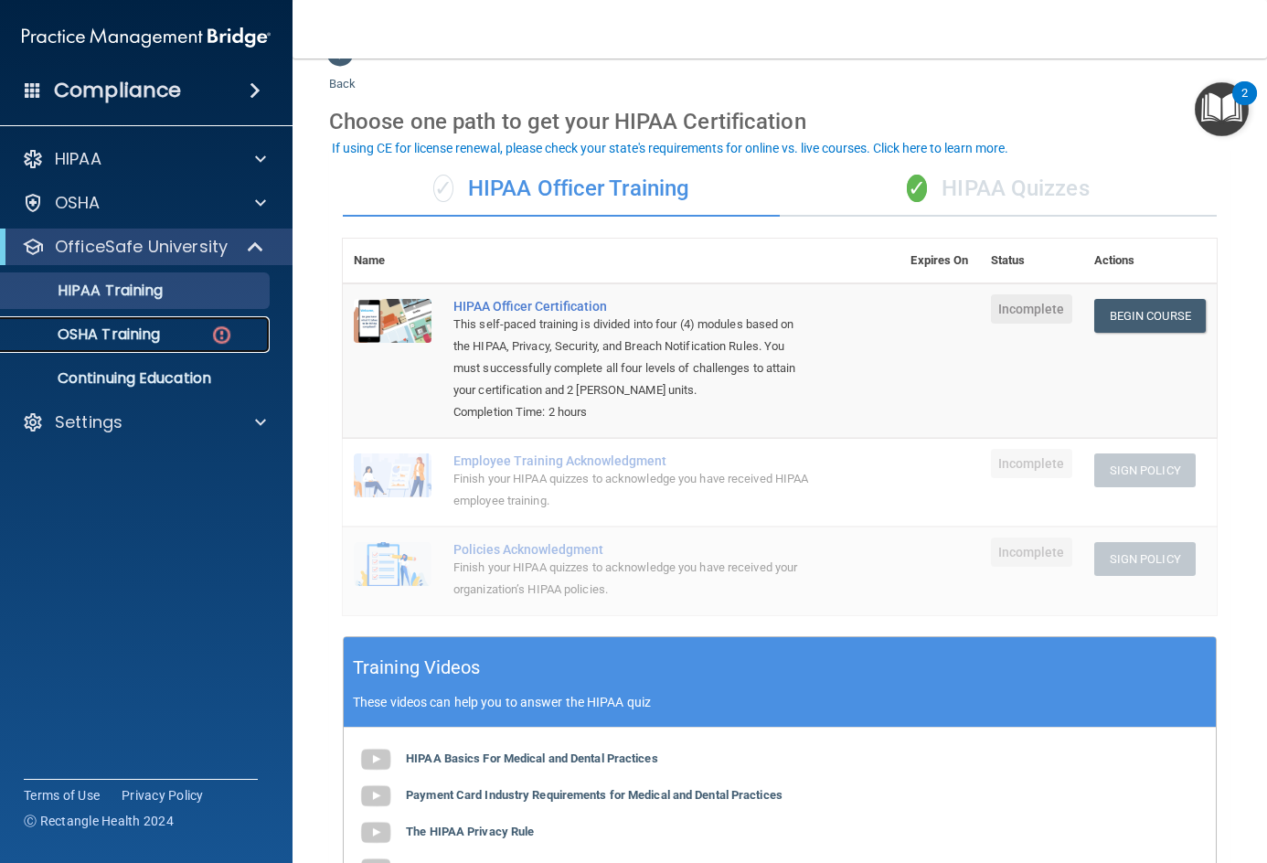
click at [195, 338] on div "OSHA Training" at bounding box center [137, 334] width 250 height 18
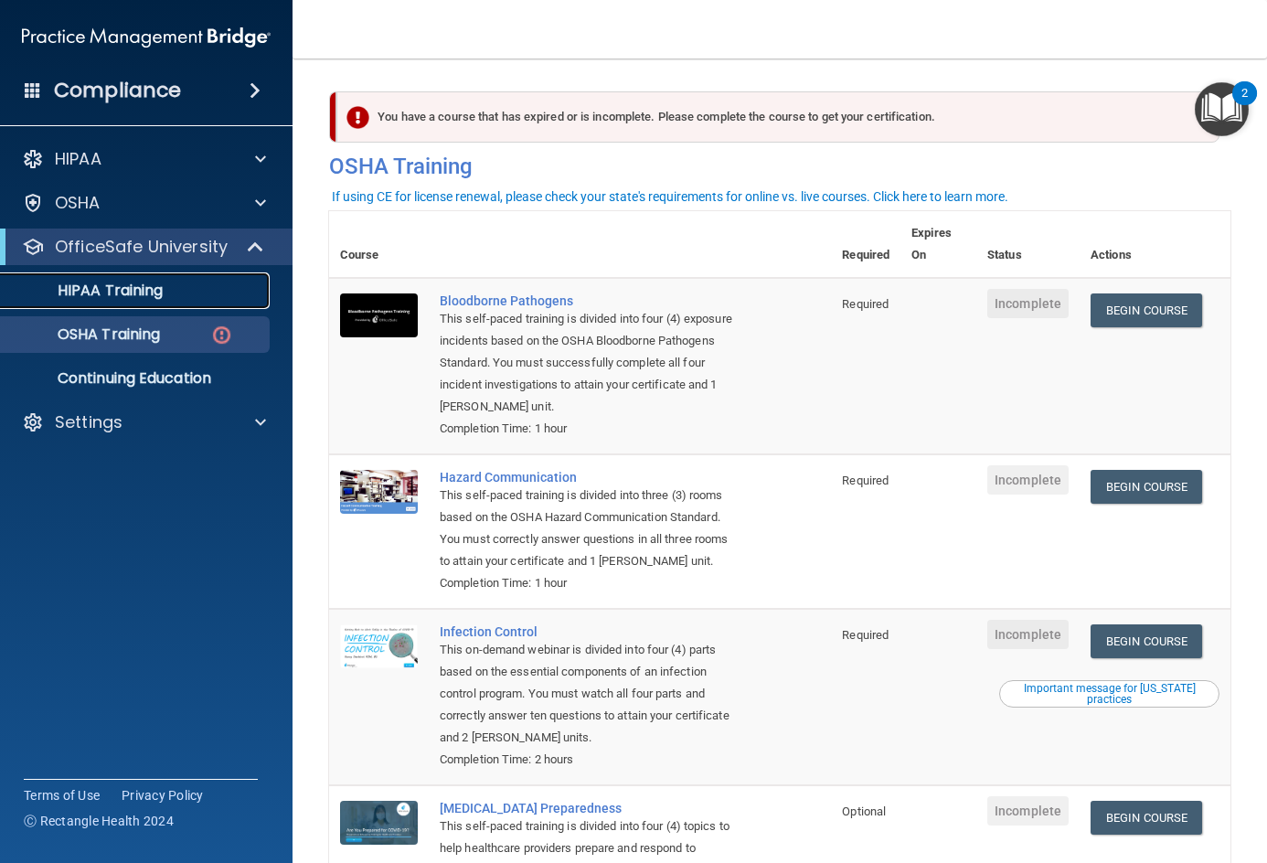
click at [167, 284] on div "HIPAA Training" at bounding box center [137, 291] width 250 height 18
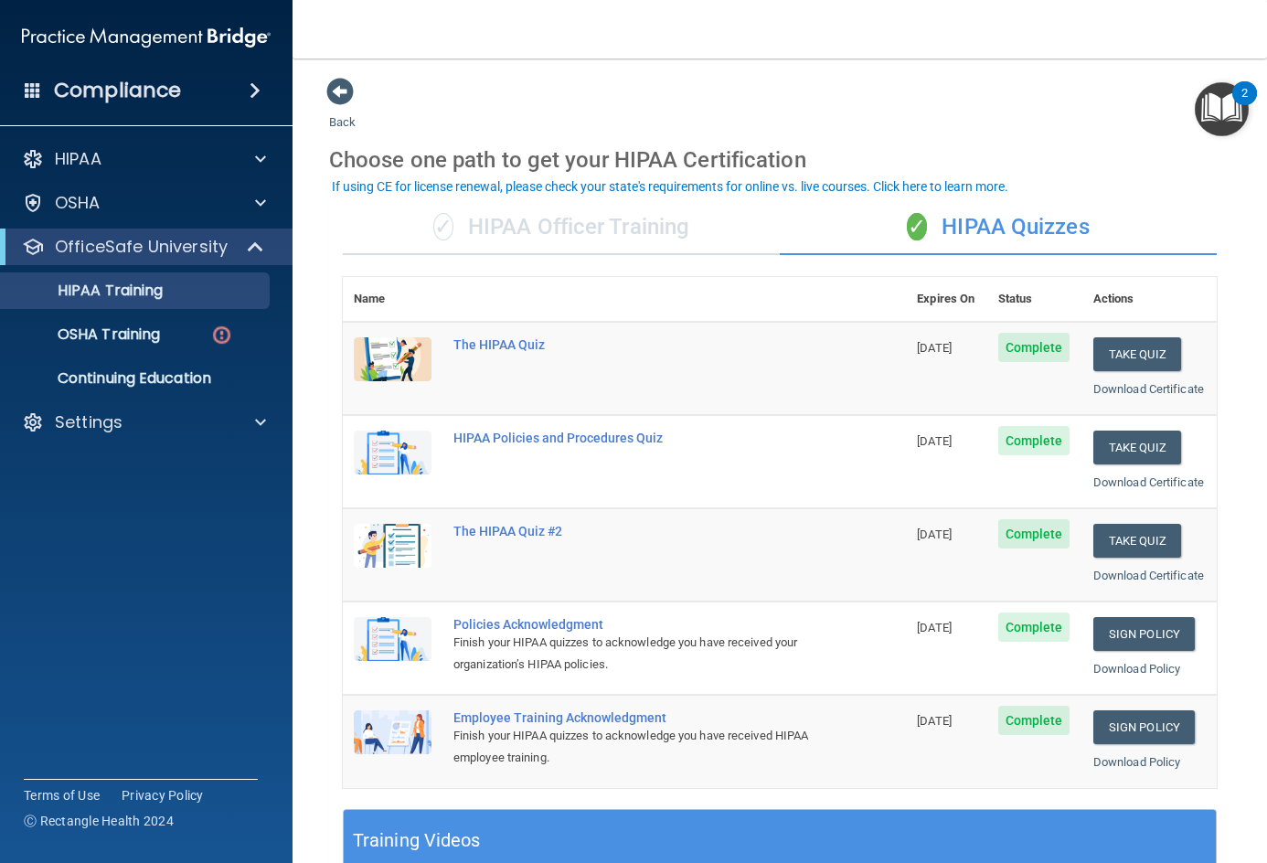
click at [628, 233] on div "✓ HIPAA Officer Training" at bounding box center [561, 227] width 437 height 55
